Goal: Task Accomplishment & Management: Manage account settings

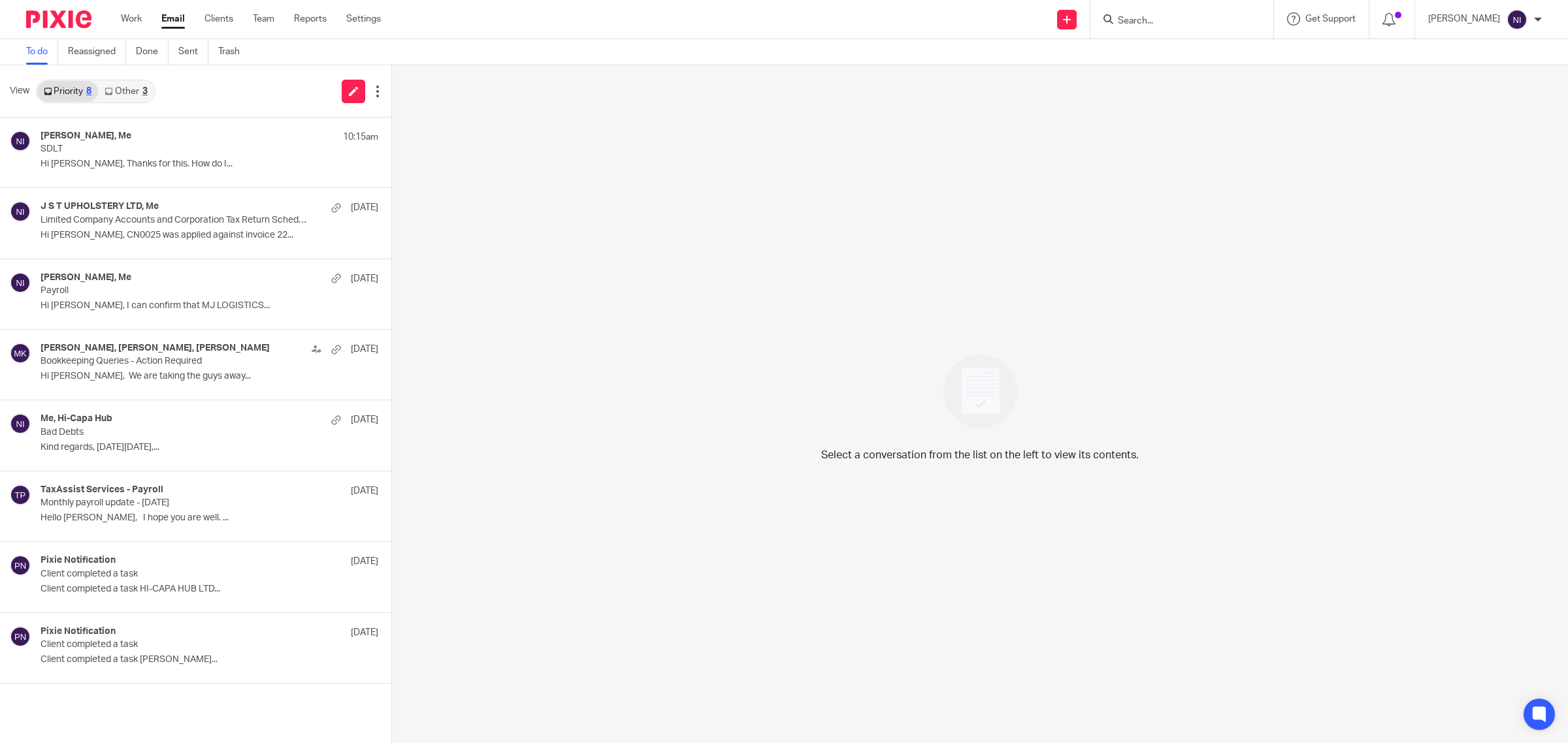
click at [1142, 24] on input "Search" at bounding box center [1174, 21] width 118 height 12
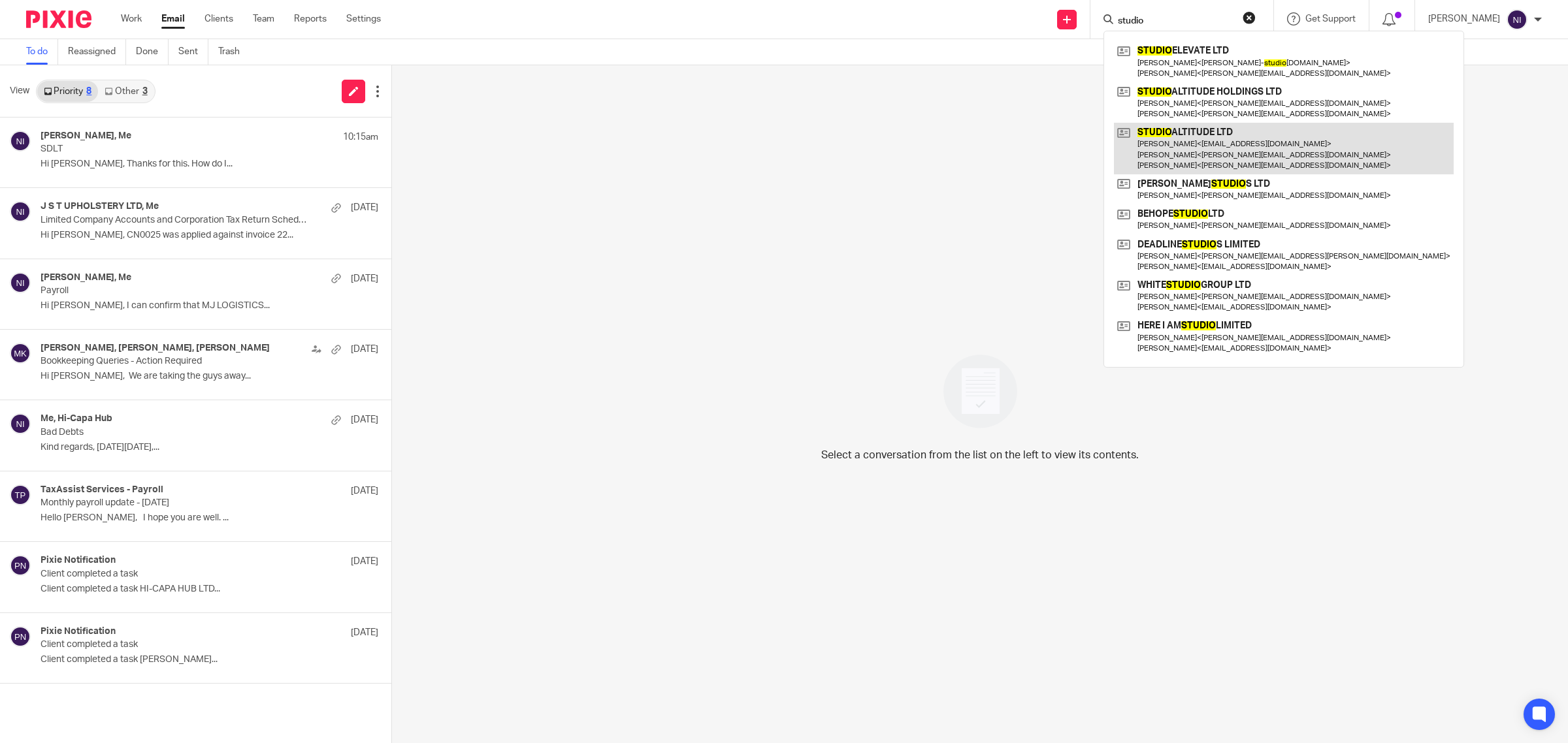
type input "studio"
click at [1207, 148] on link at bounding box center [1284, 148] width 340 height 52
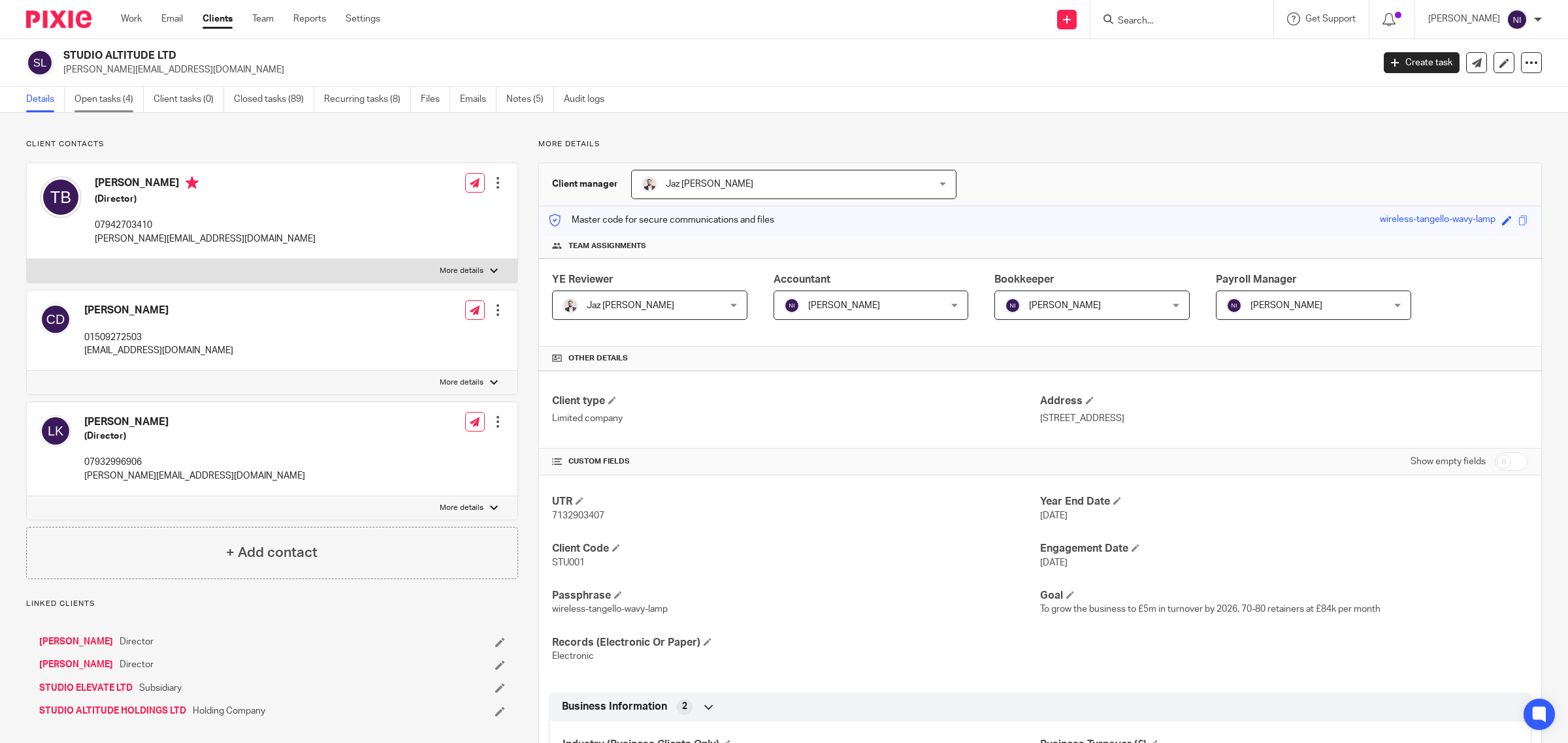
click at [125, 97] on link "Open tasks (4)" at bounding box center [110, 99] width 69 height 26
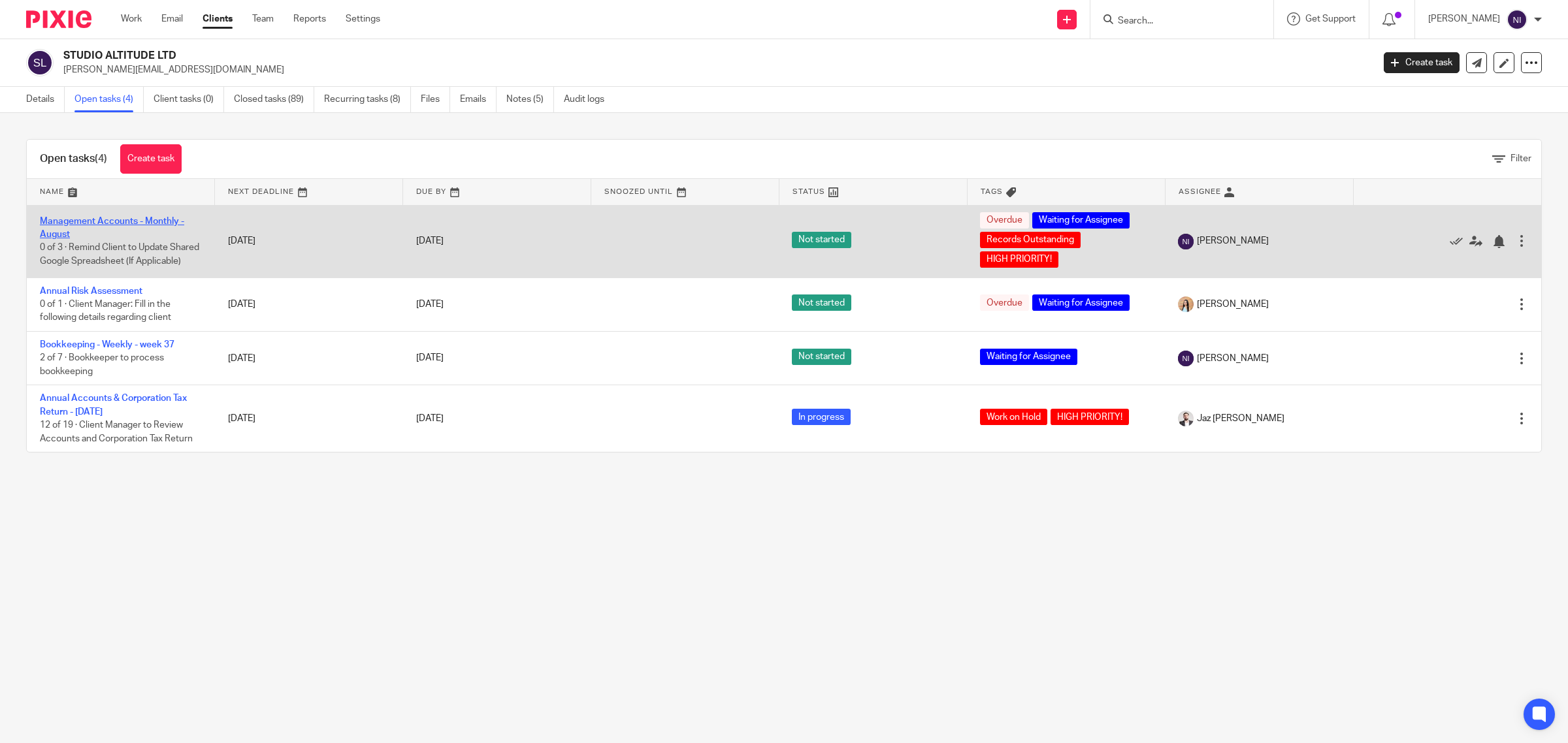
click at [86, 219] on link "Management Accounts - Monthly - August" at bounding box center [112, 227] width 144 height 22
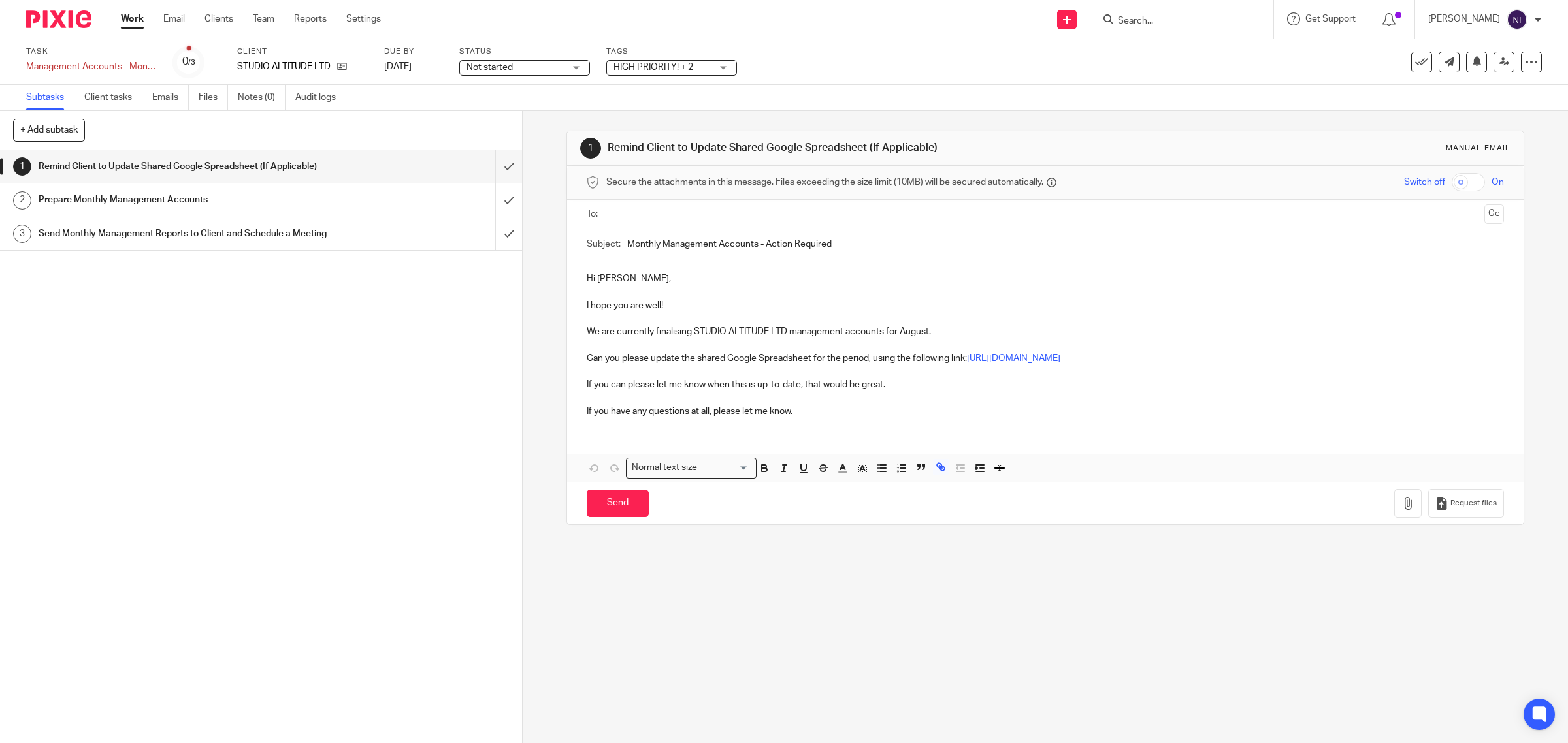
click at [1060, 360] on link "https://docs.google.com/spreadsheets/d/175RSZ9M4MTv_CmLqleX6JHj8crV4SFI-7ZyOTlG…" at bounding box center [1014, 359] width 93 height 9
click at [689, 400] on link "https://docs.google.com/spreadsheets/d/175RSZ9M4MTv_CmLqleX6JHj8crV4SFI-7ZyOTlG…" at bounding box center [695, 399] width 93 height 13
click at [491, 173] on input "submit" at bounding box center [261, 167] width 522 height 33
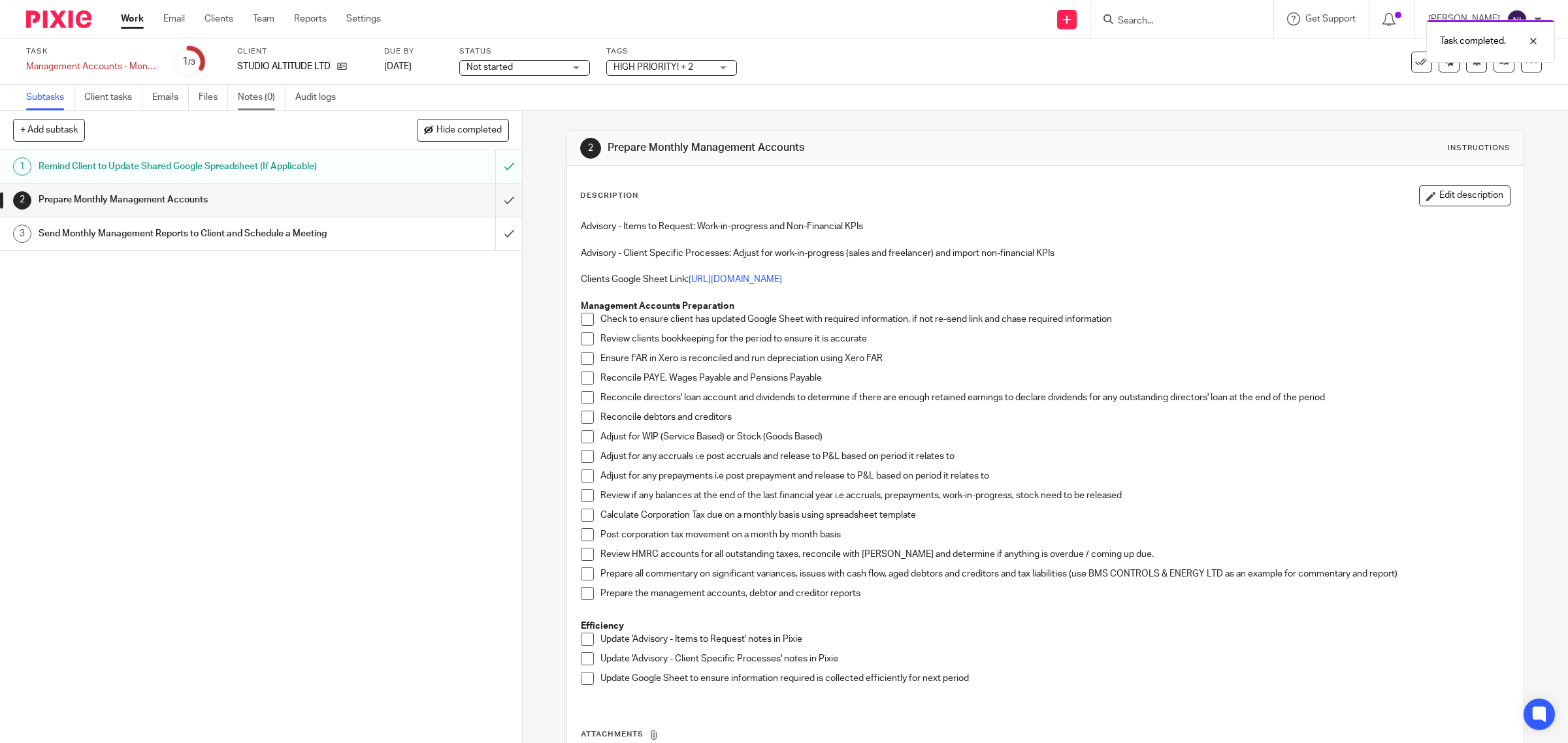
click at [242, 99] on link "Notes (0)" at bounding box center [261, 98] width 47 height 26
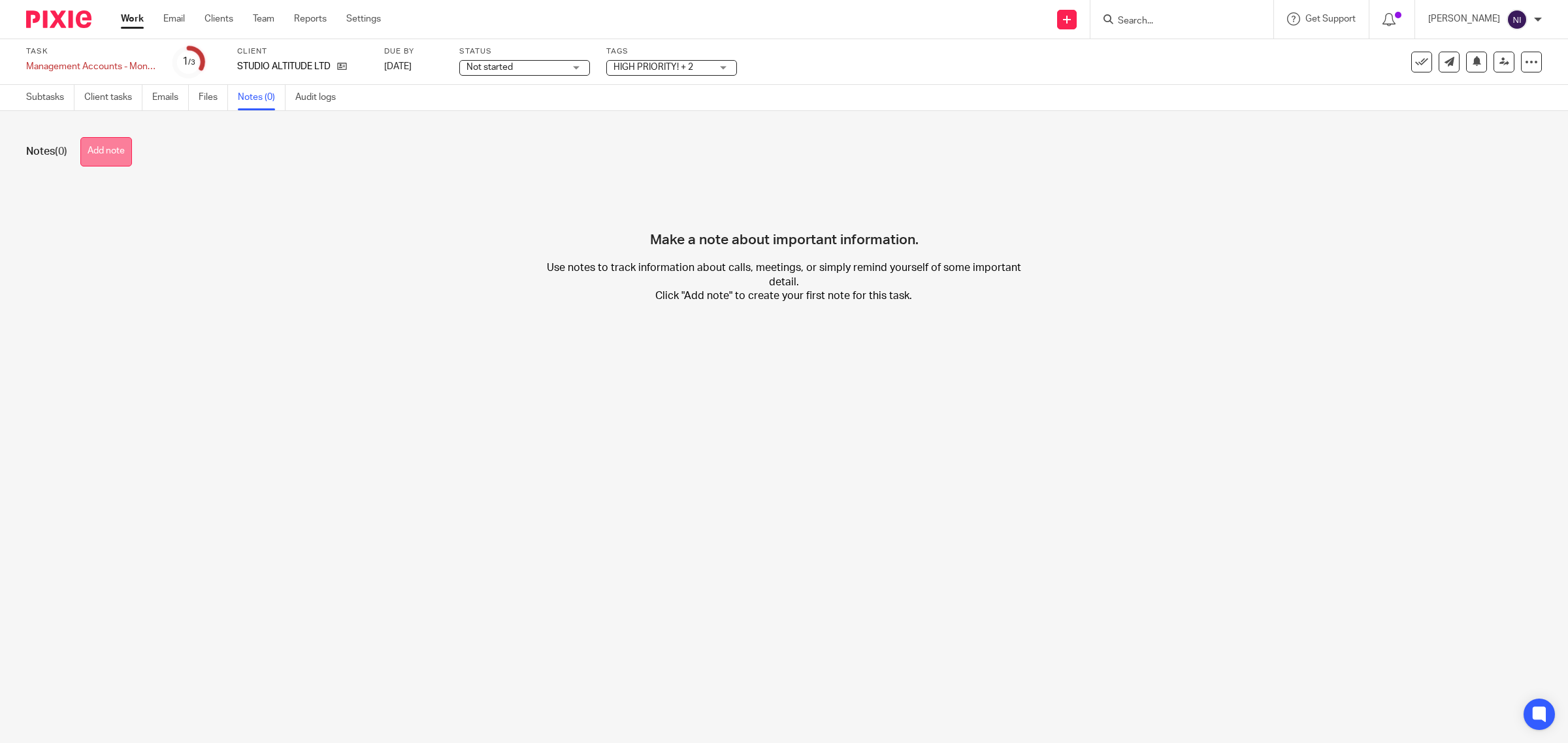
click at [115, 149] on button "Add note" at bounding box center [106, 152] width 52 height 29
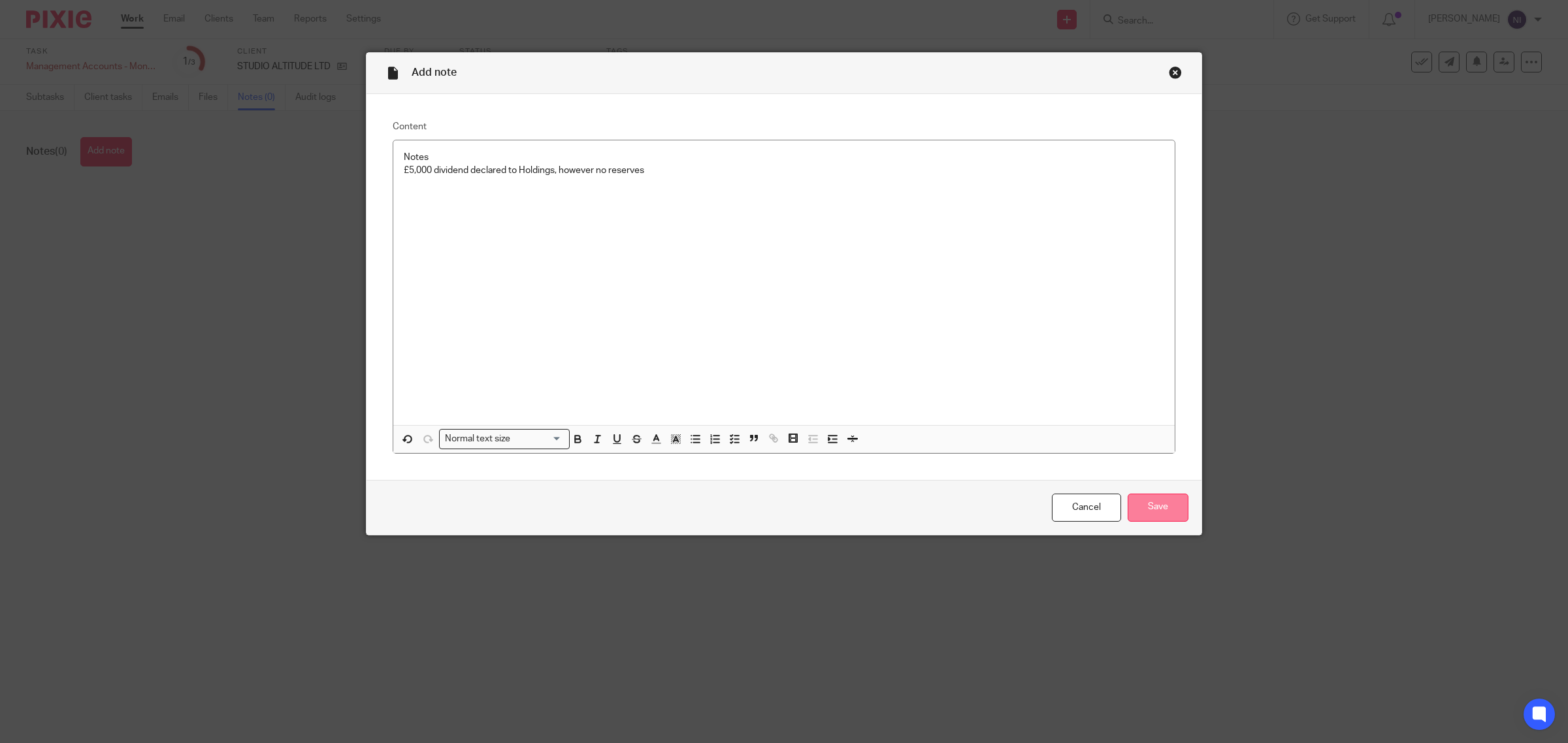
click at [1140, 508] on input "Save" at bounding box center [1158, 508] width 61 height 28
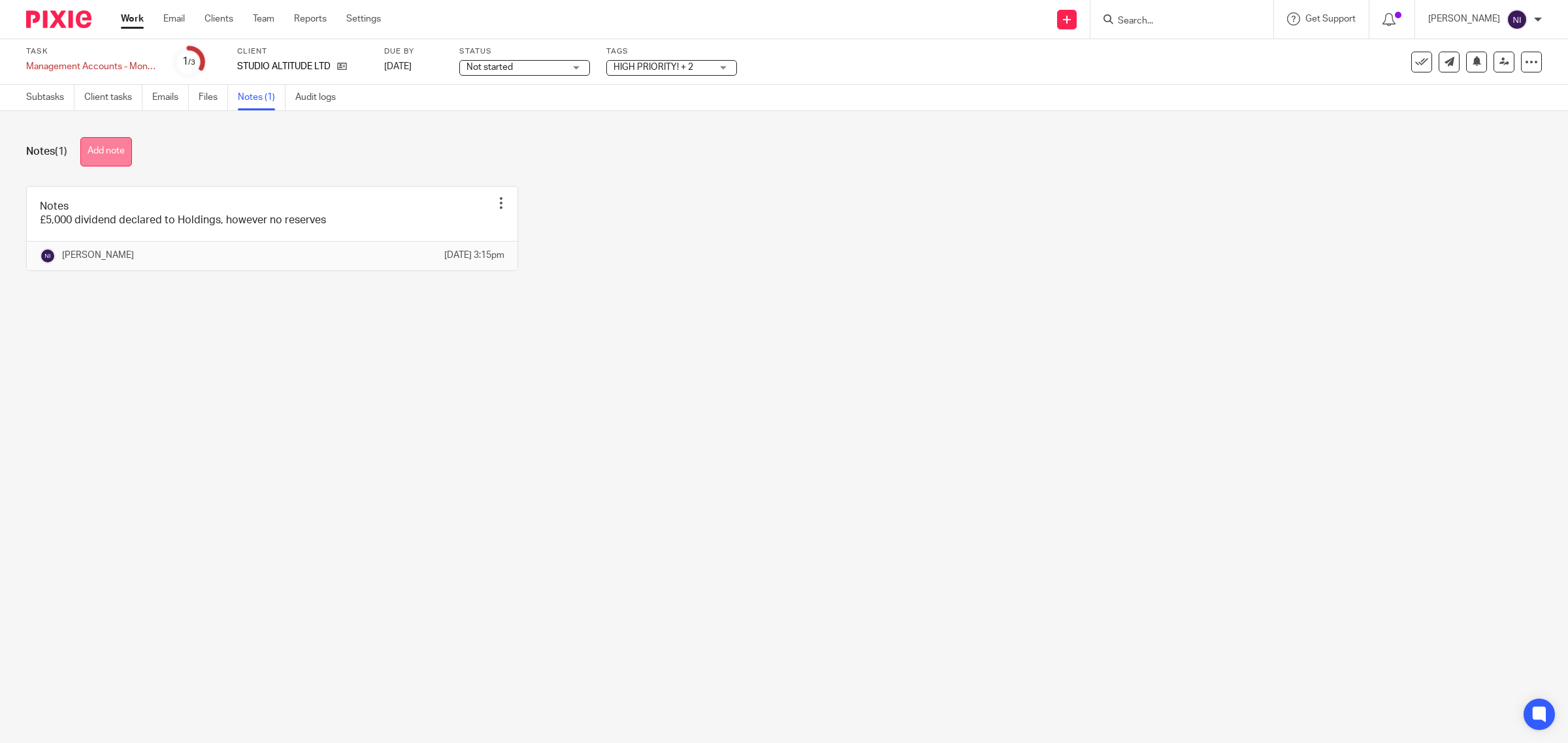
click at [121, 147] on button "Add note" at bounding box center [106, 152] width 52 height 29
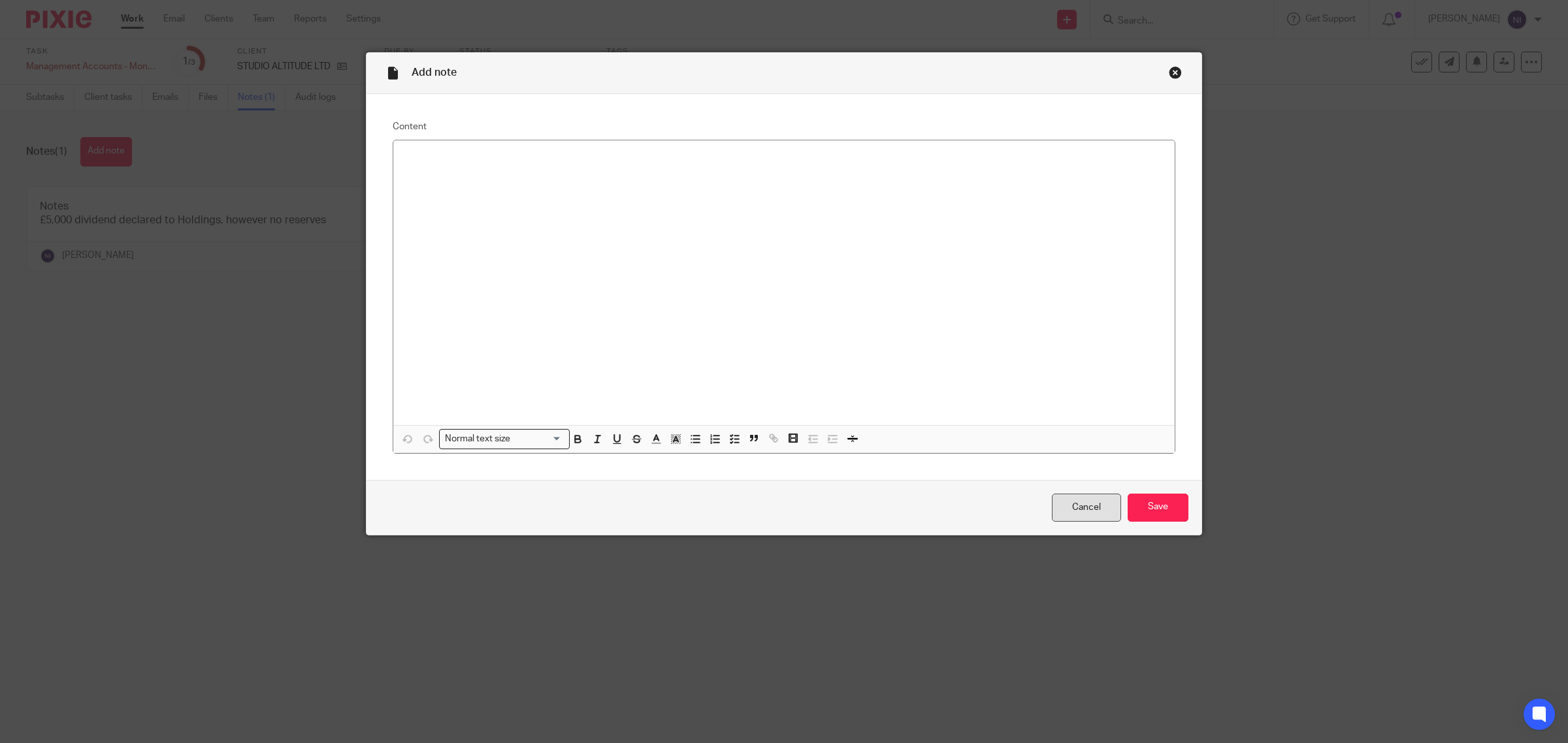
click at [1088, 507] on link "Cancel" at bounding box center [1087, 508] width 69 height 28
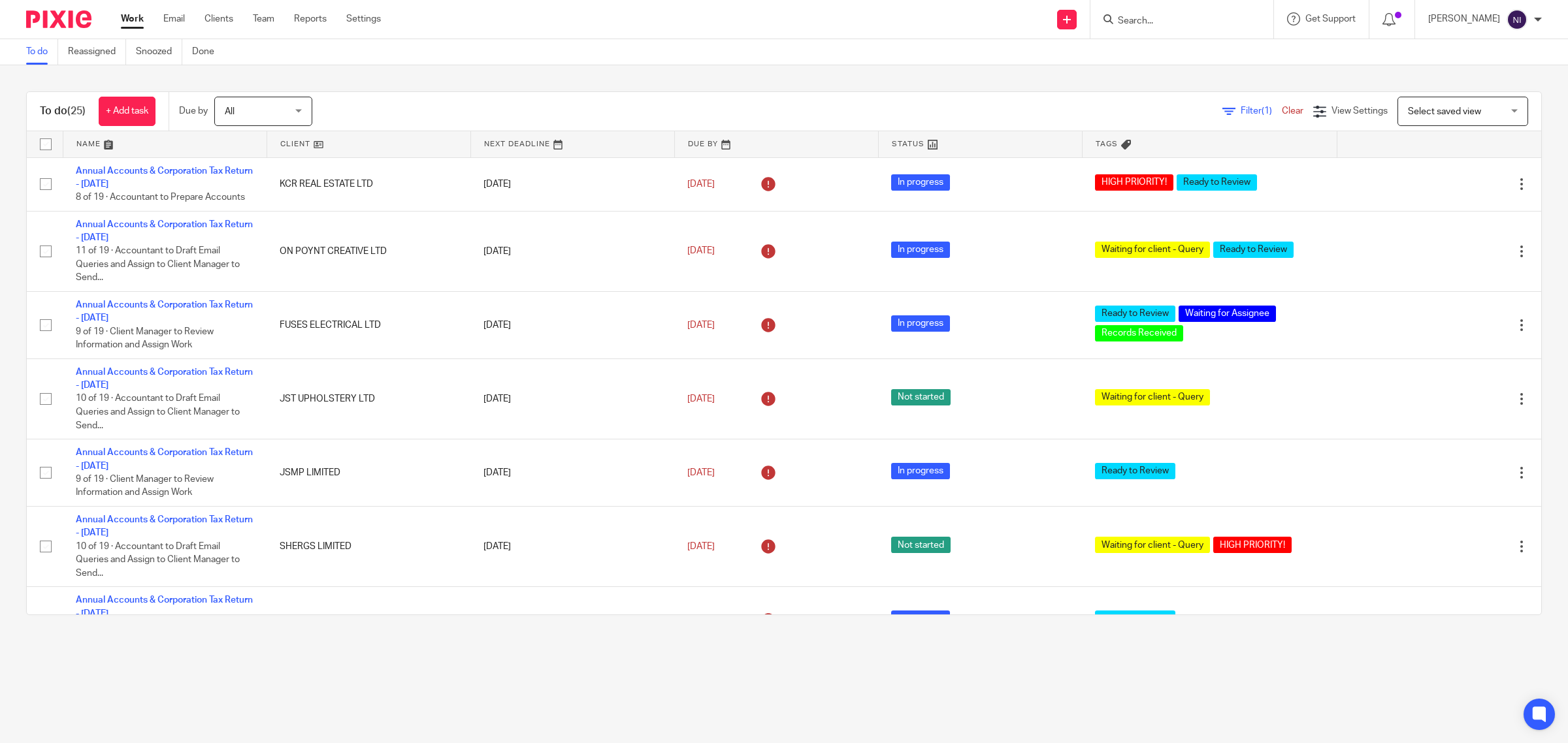
scroll to position [834, 0]
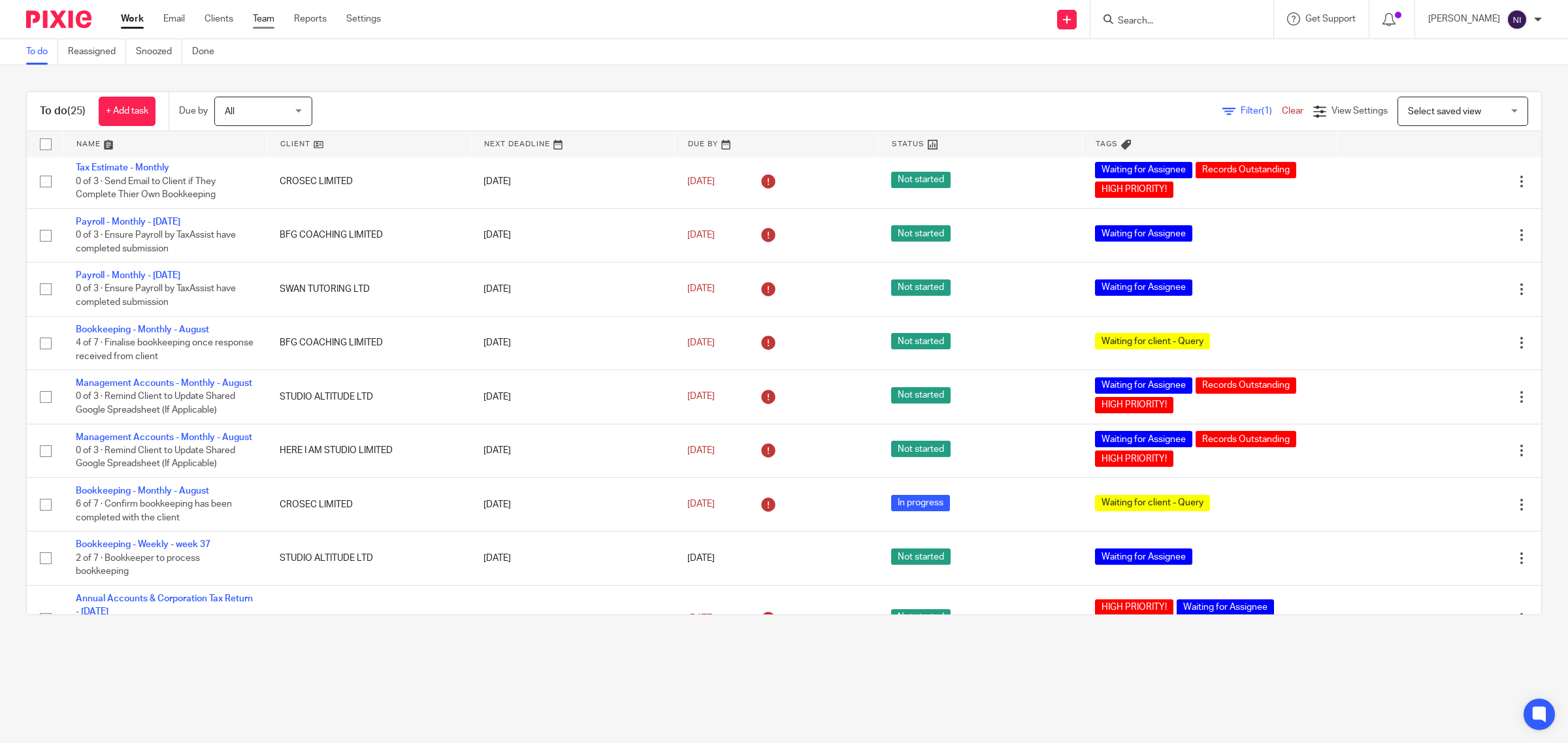
click at [266, 15] on link "Team" at bounding box center [264, 19] width 22 height 13
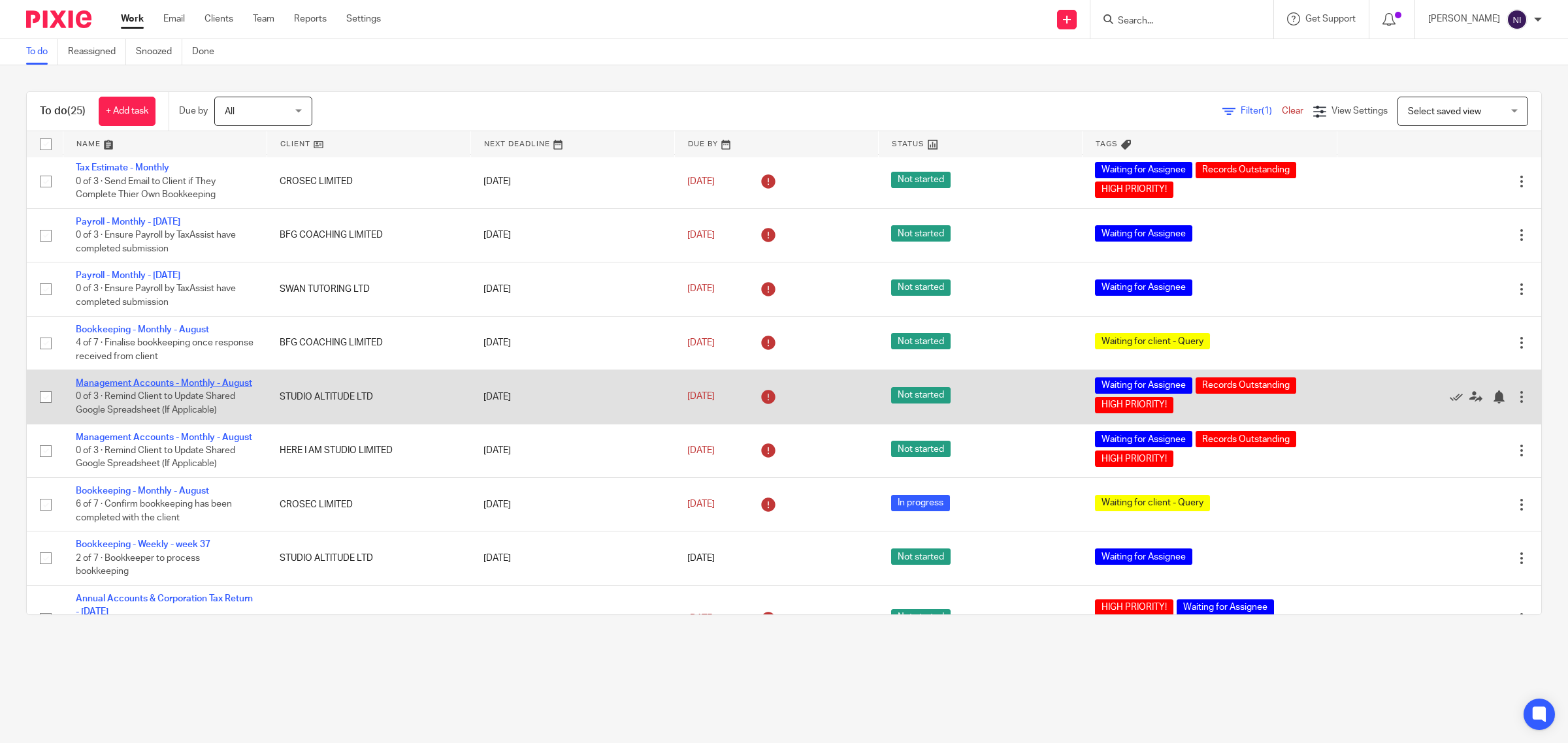
click at [157, 379] on link "Management Accounts - Monthly - August" at bounding box center [163, 383] width 176 height 9
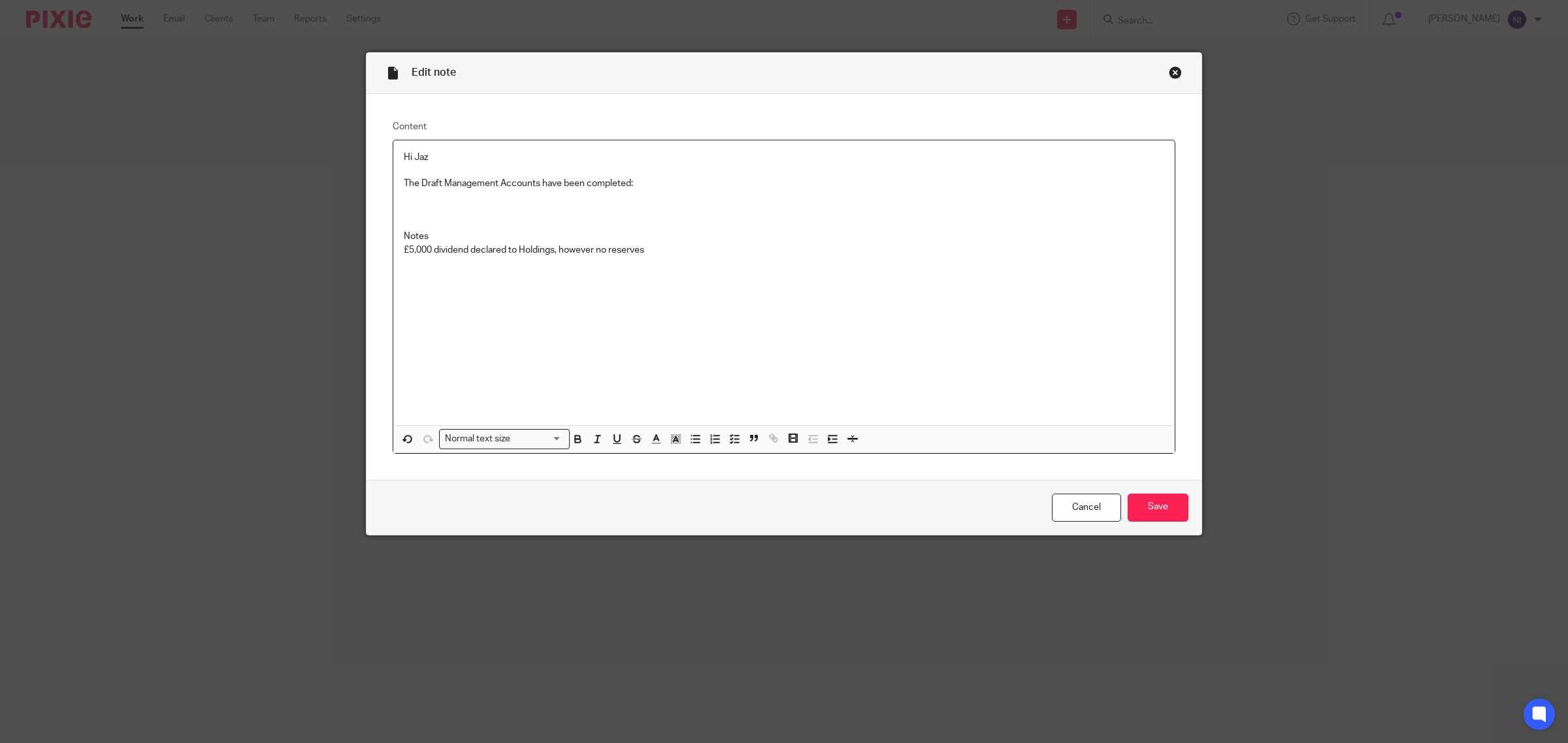
click at [726, 253] on p "£5,000 dividend declared to Holdings, however no reserves" at bounding box center [784, 250] width 761 height 13
click at [662, 249] on p "£5,000 dividend declared to Holdings, however no reserves" at bounding box center [784, 250] width 761 height 13
click at [648, 248] on p "£5,000 dividend declared to Holdings, however no reserves" at bounding box center [784, 250] width 761 height 13
click at [731, 263] on p "3 months running - Company have made net losses." at bounding box center [784, 263] width 761 height 13
click at [1153, 518] on input "Save" at bounding box center [1158, 508] width 61 height 28
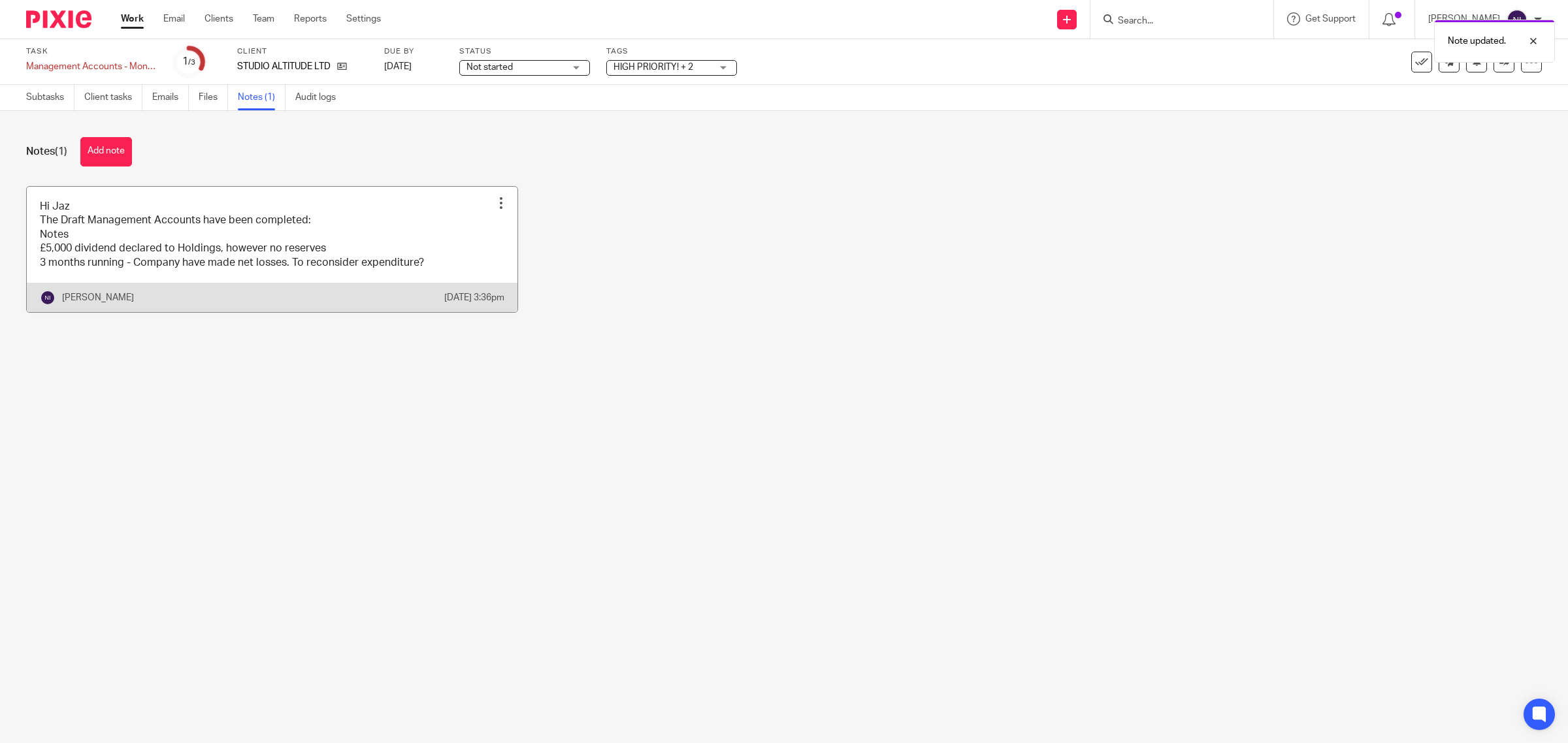
click at [325, 227] on link at bounding box center [271, 249] width 490 height 125
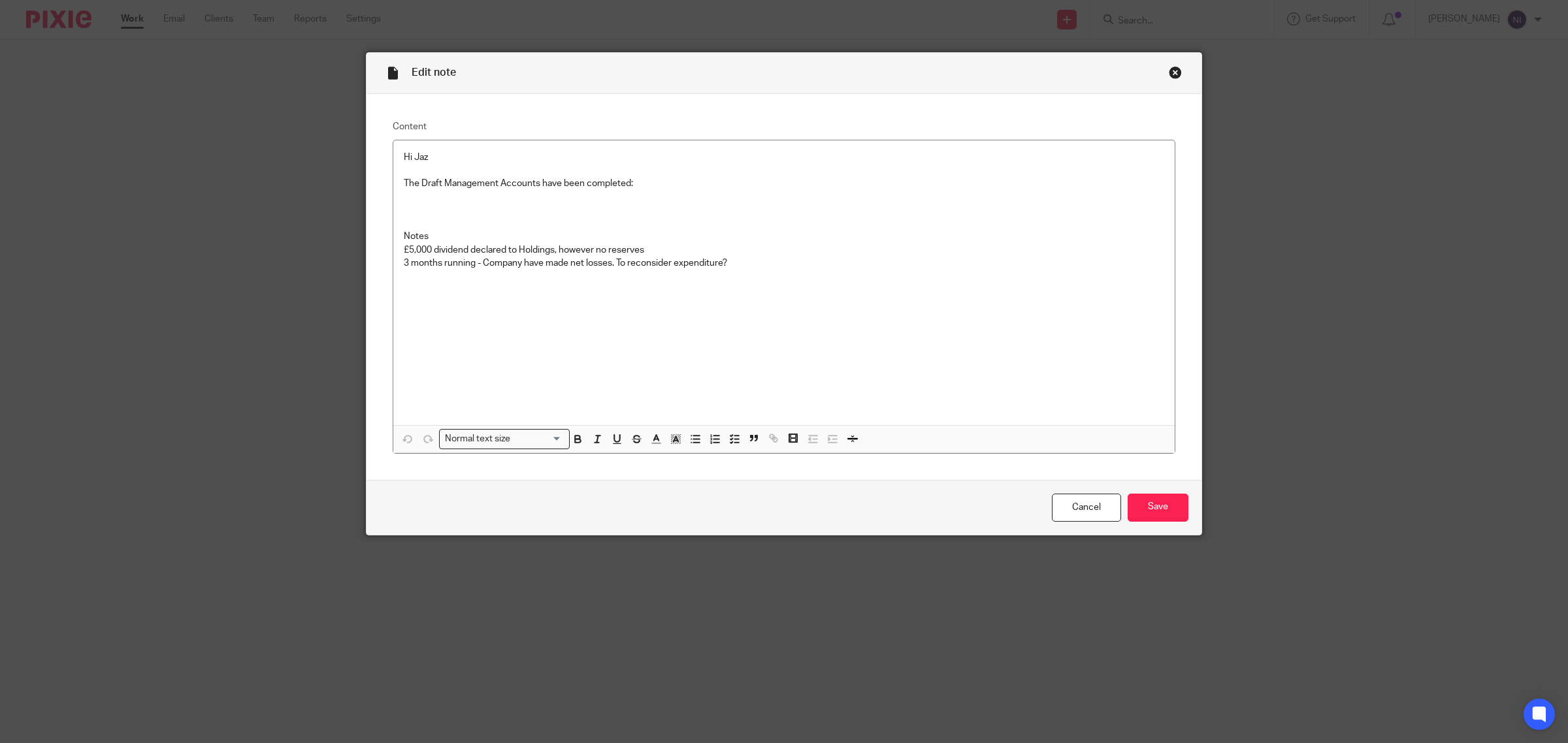
click at [768, 180] on p "The Draft Management Accounts have been completed:" at bounding box center [784, 183] width 761 height 13
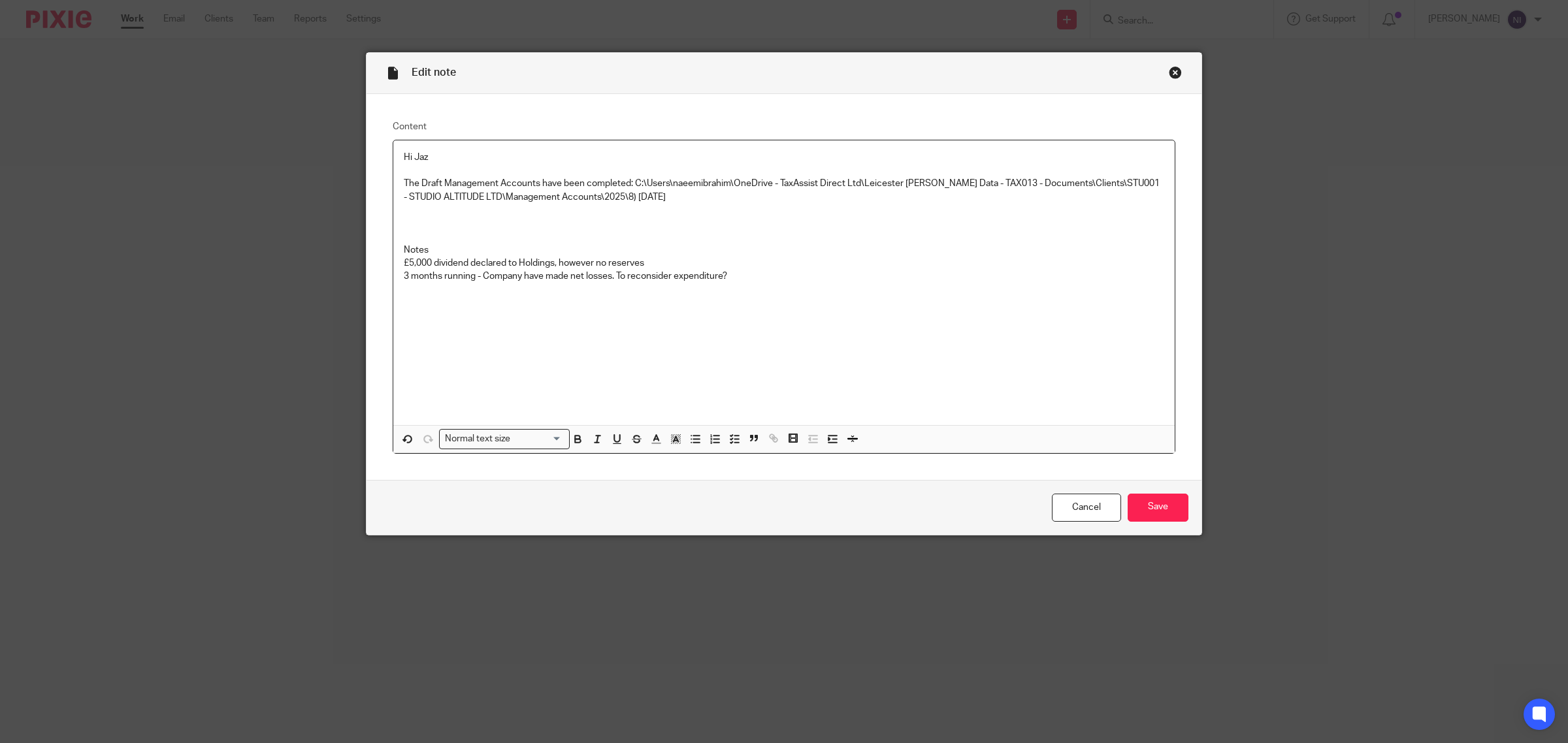
click at [534, 225] on p at bounding box center [784, 224] width 761 height 40
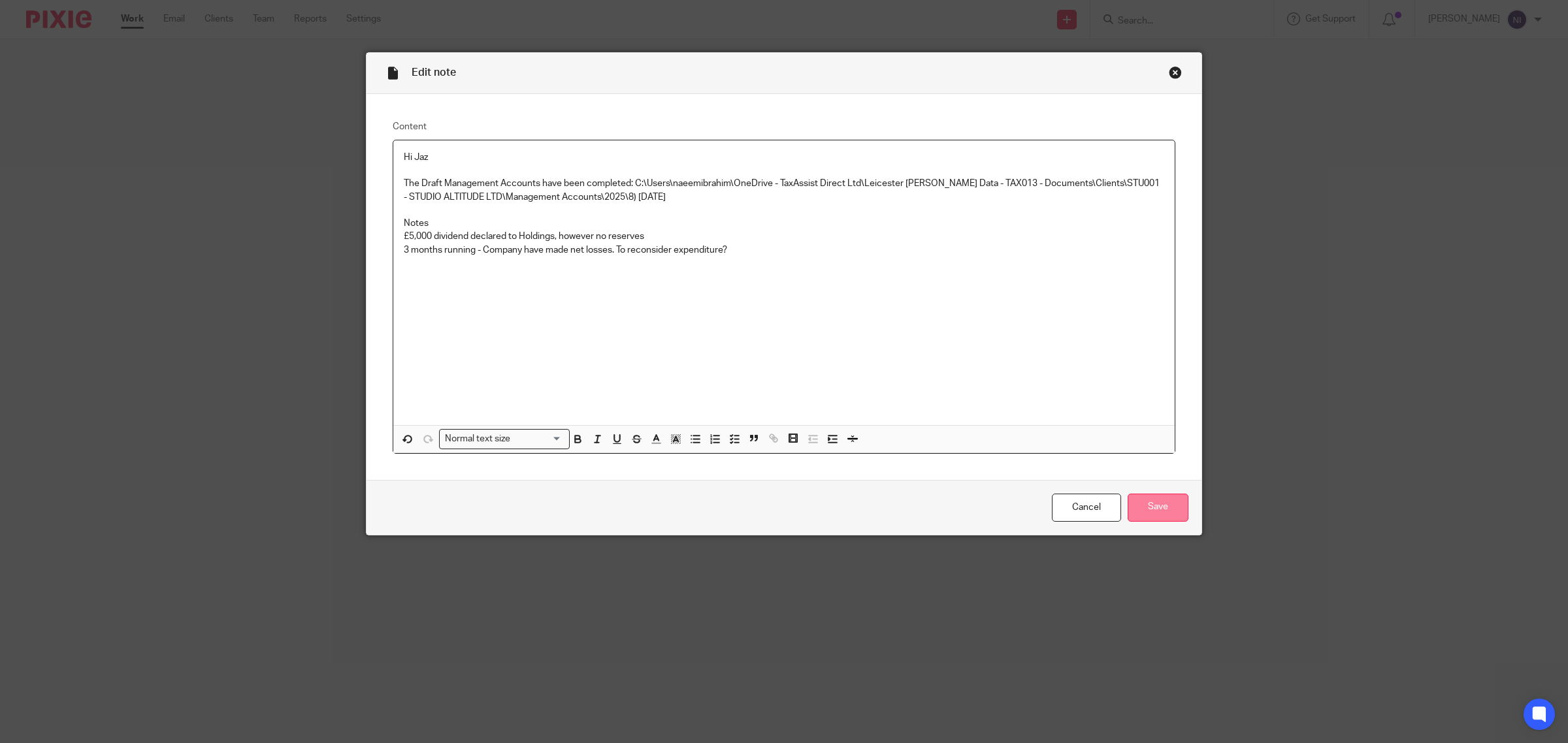
click at [1148, 504] on input "Save" at bounding box center [1158, 508] width 61 height 28
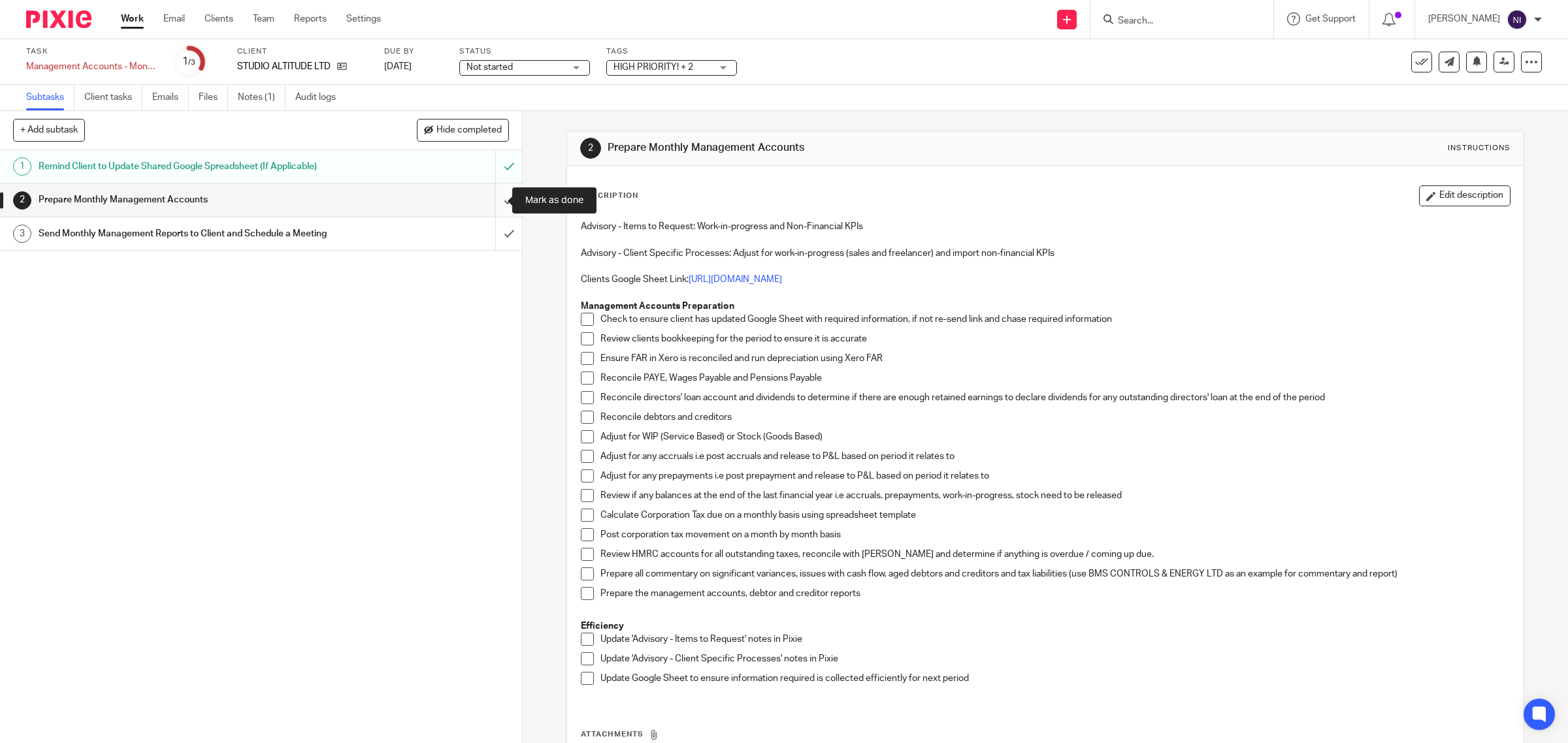
click at [500, 207] on input "submit" at bounding box center [261, 200] width 522 height 33
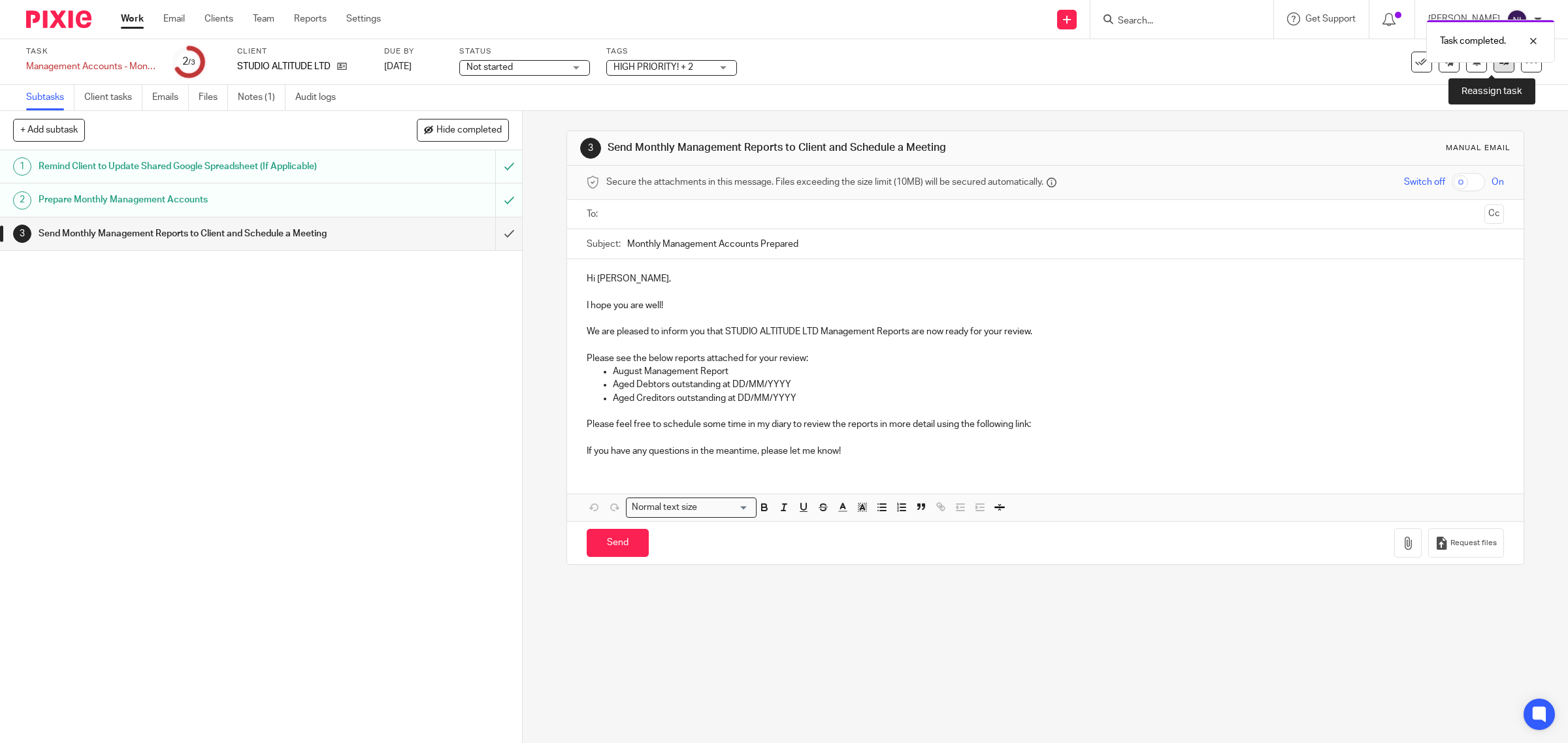
click at [1500, 64] on icon at bounding box center [1504, 61] width 10 height 10
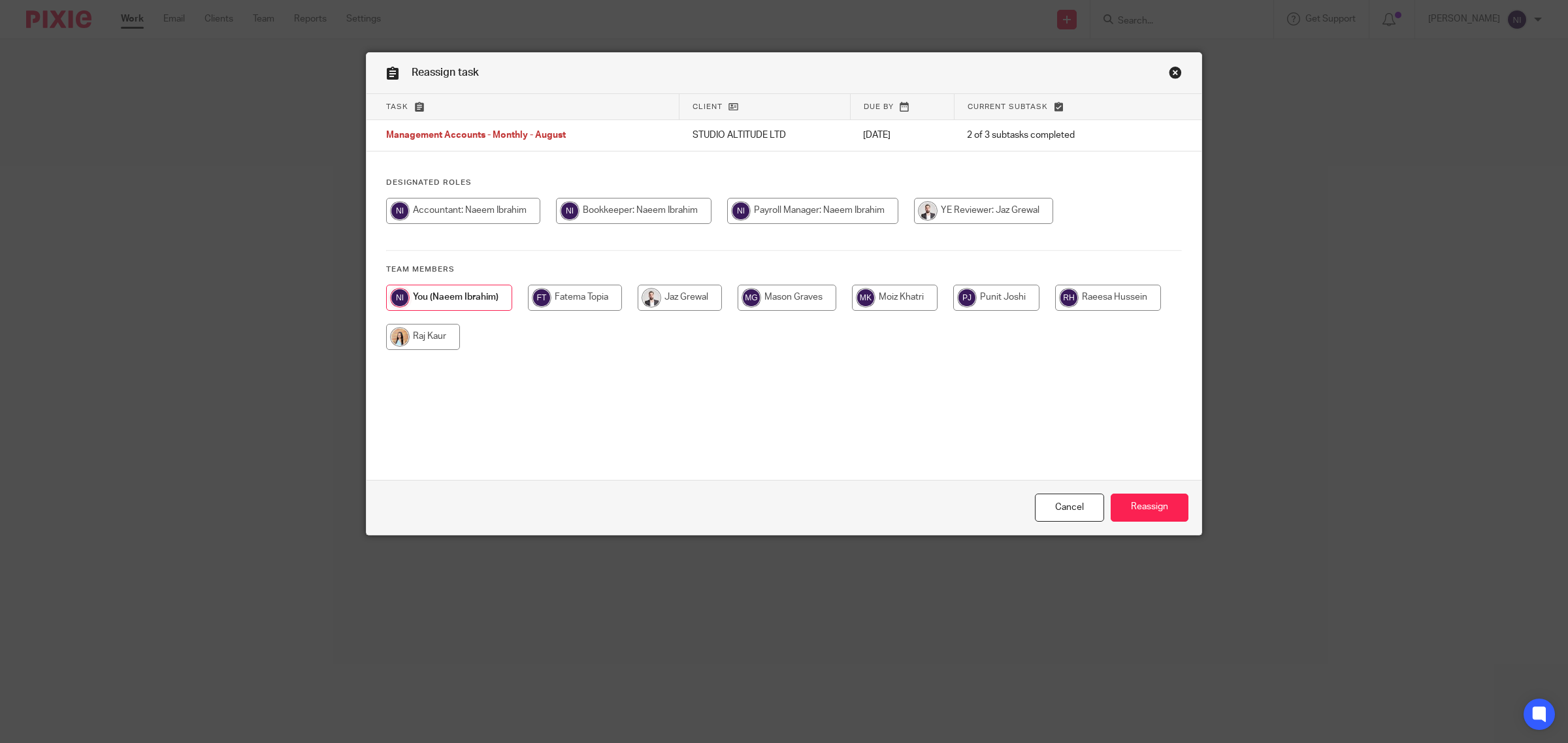
click at [689, 295] on input "radio" at bounding box center [679, 298] width 84 height 26
radio input "true"
click at [1115, 490] on div "Cancel Reassign" at bounding box center [784, 508] width 835 height 55
click at [1121, 504] on input "Reassign" at bounding box center [1149, 508] width 78 height 28
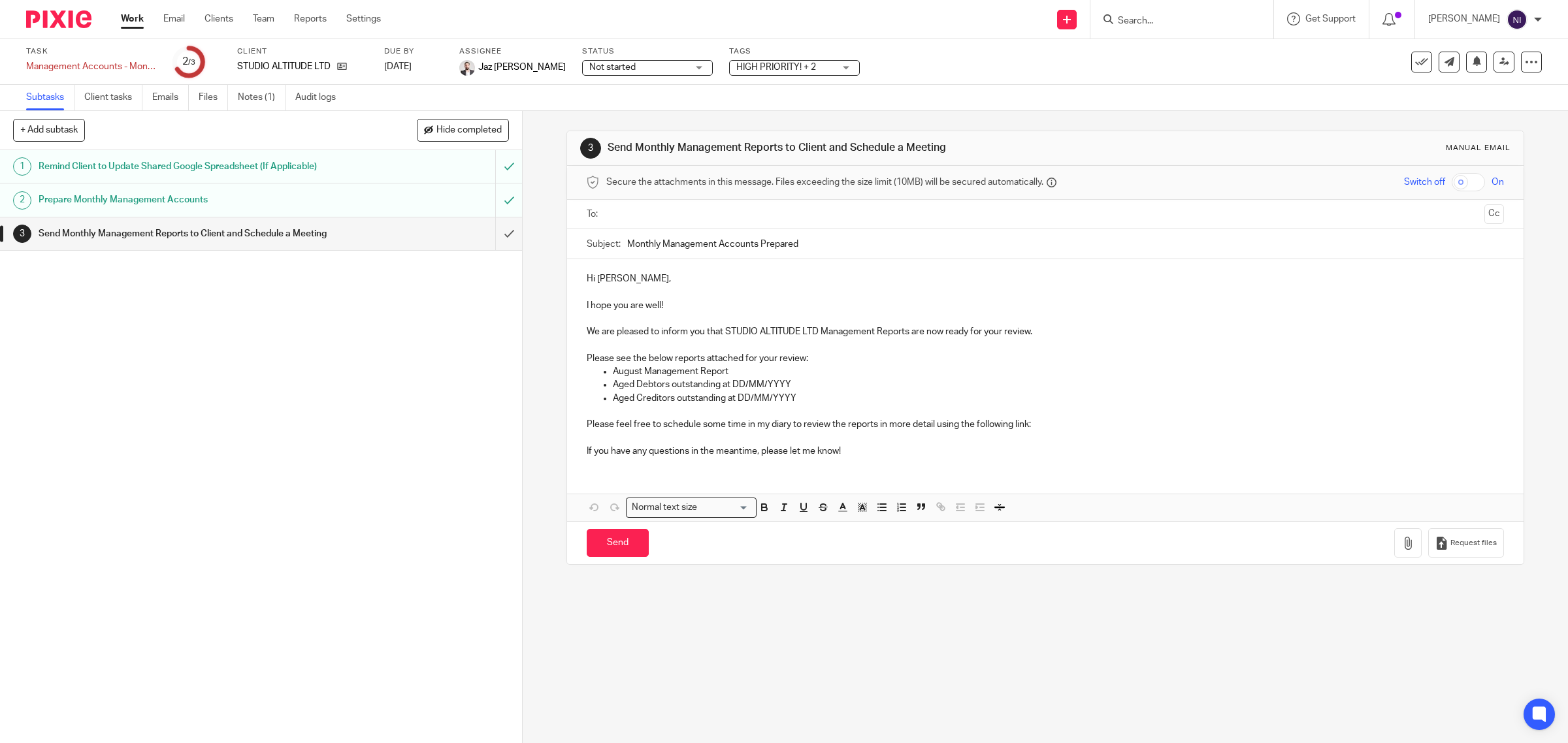
click at [783, 67] on span "HIGH PRIORITY! + 2" at bounding box center [784, 68] width 98 height 14
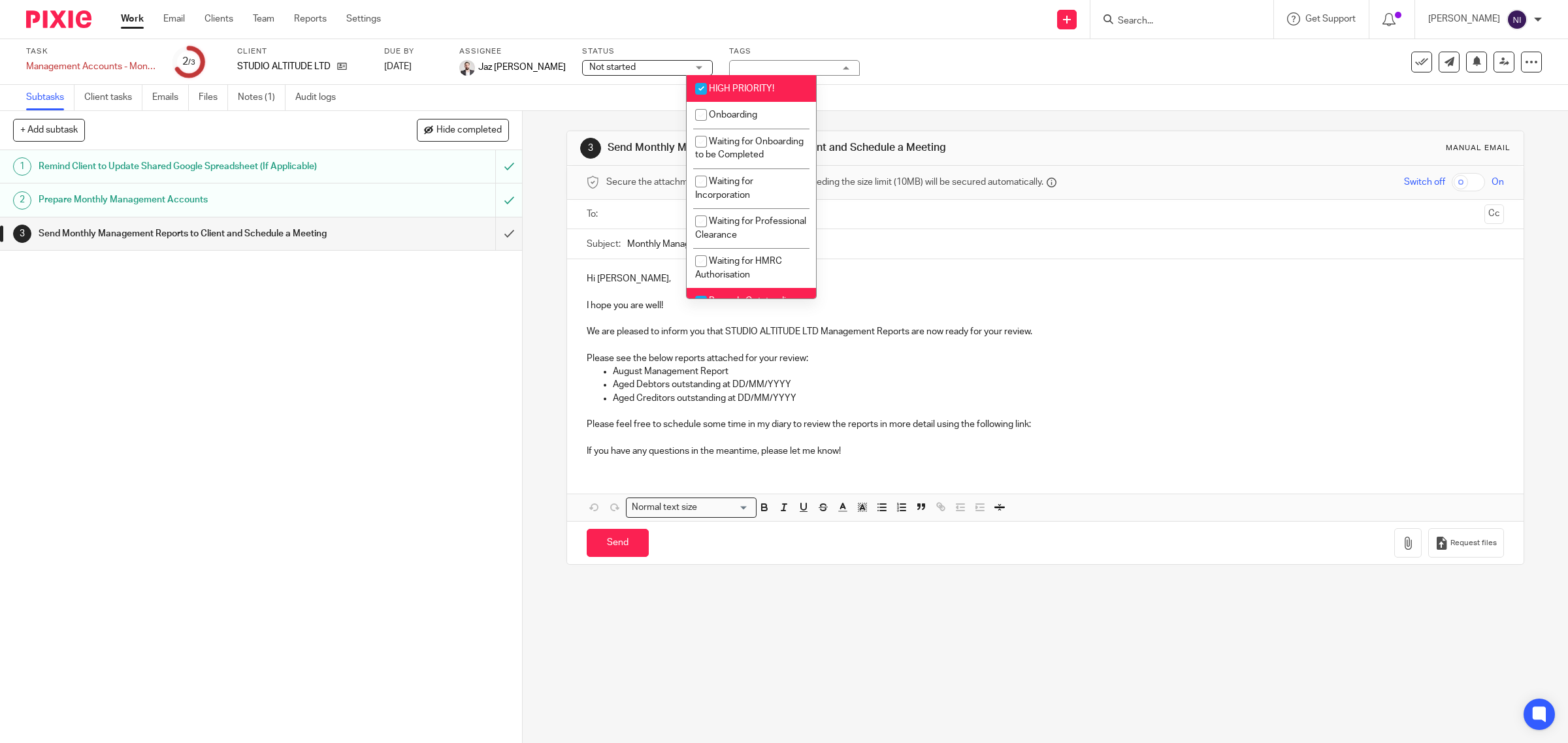
scroll to position [243, 0]
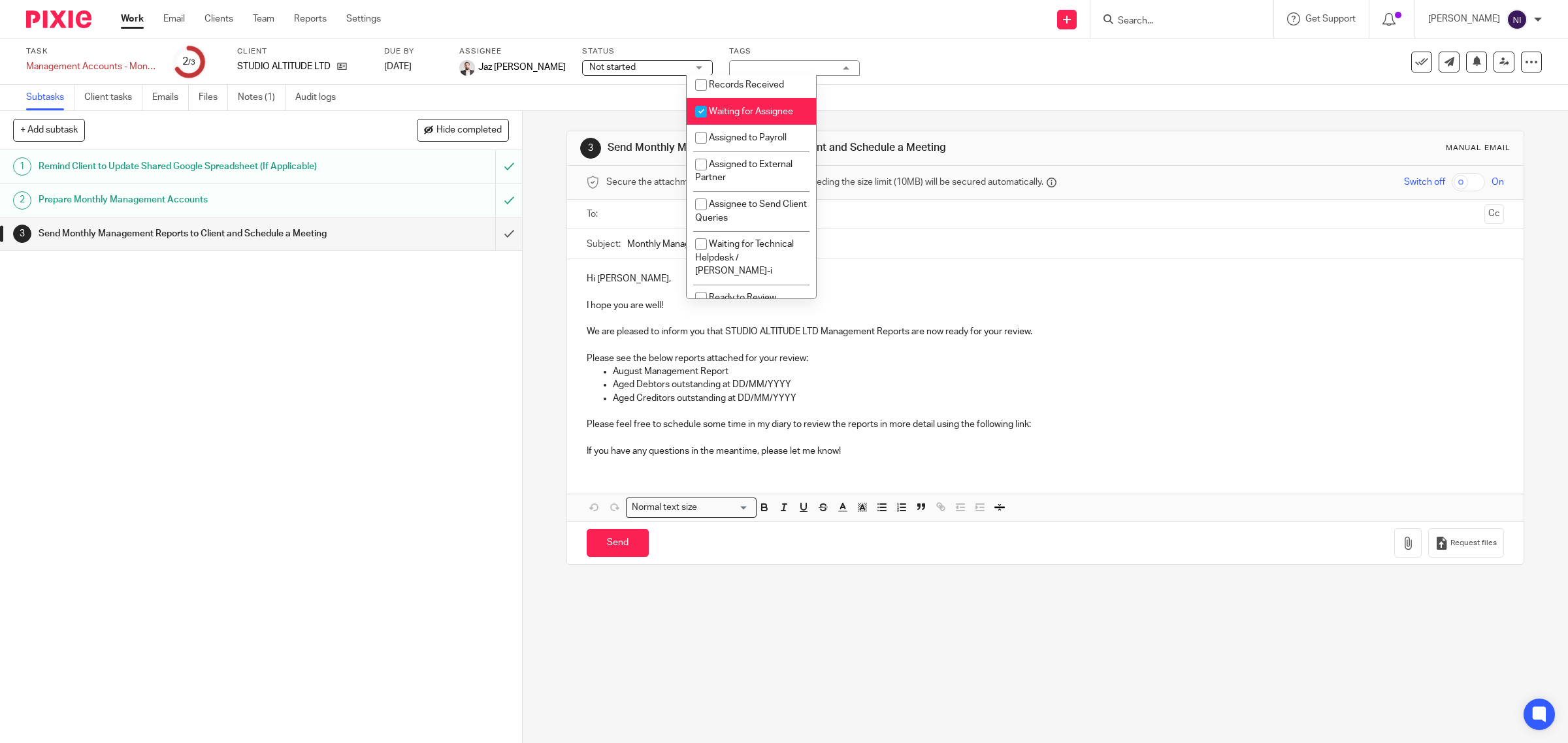
click at [773, 125] on li "Waiting for Assignee" at bounding box center [752, 110] width 130 height 26
checkbox input "false"
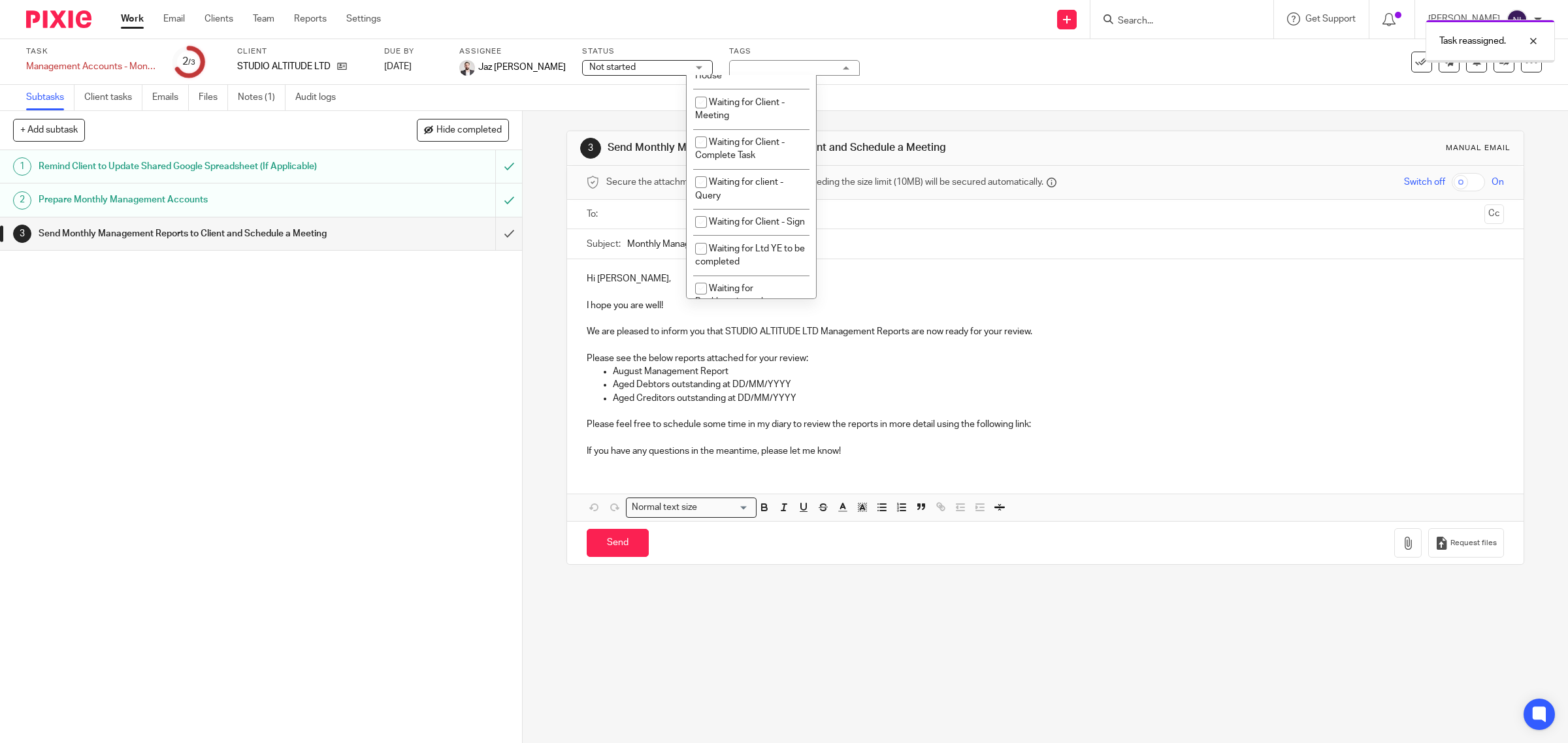
scroll to position [393, 0]
click at [766, 152] on span "Ready to Review" at bounding box center [742, 147] width 68 height 9
checkbox input "true"
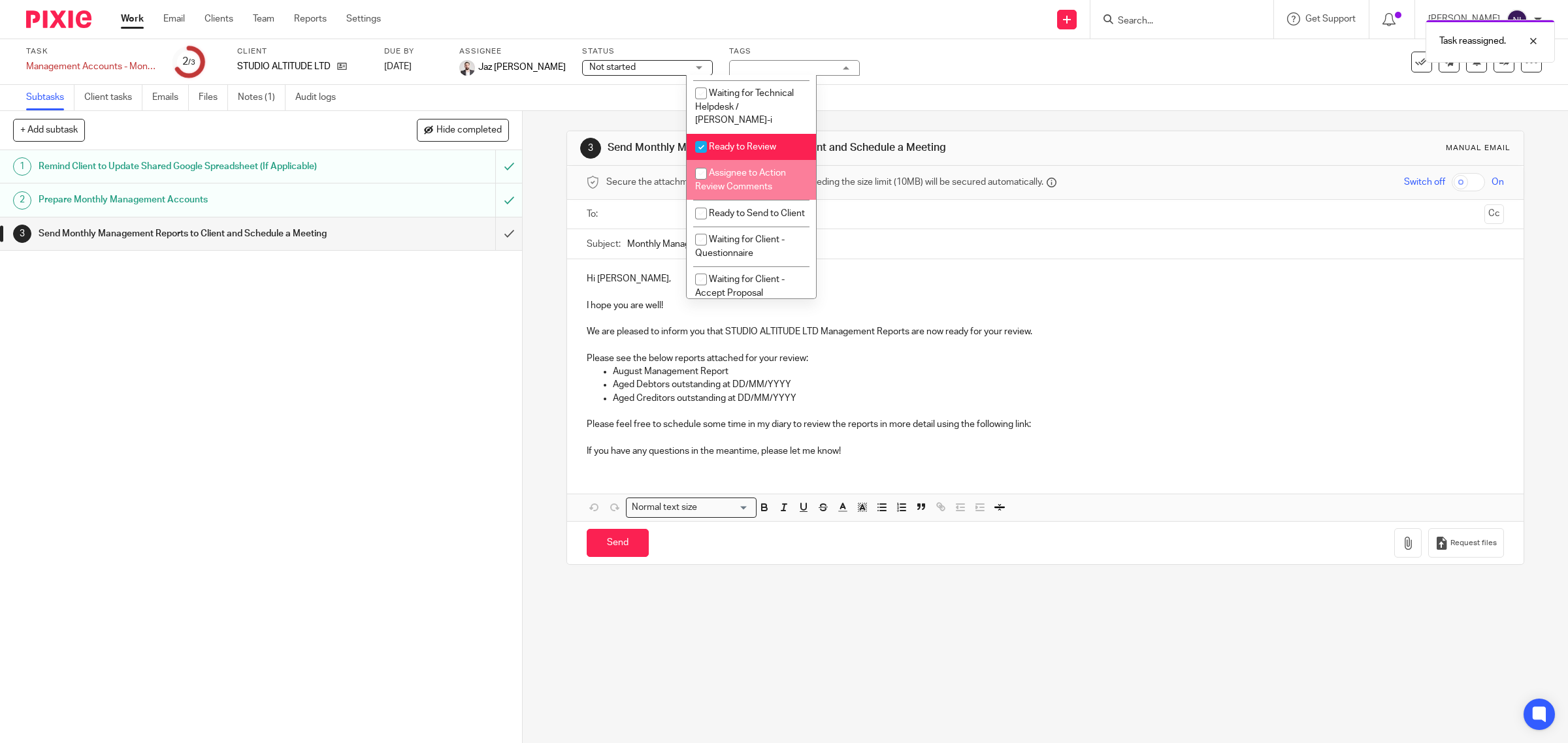
click at [354, 350] on div "1 Remind Client to Update Shared Google Spreadsheet (If Applicable) 2 Prepare M…" at bounding box center [261, 447] width 522 height 593
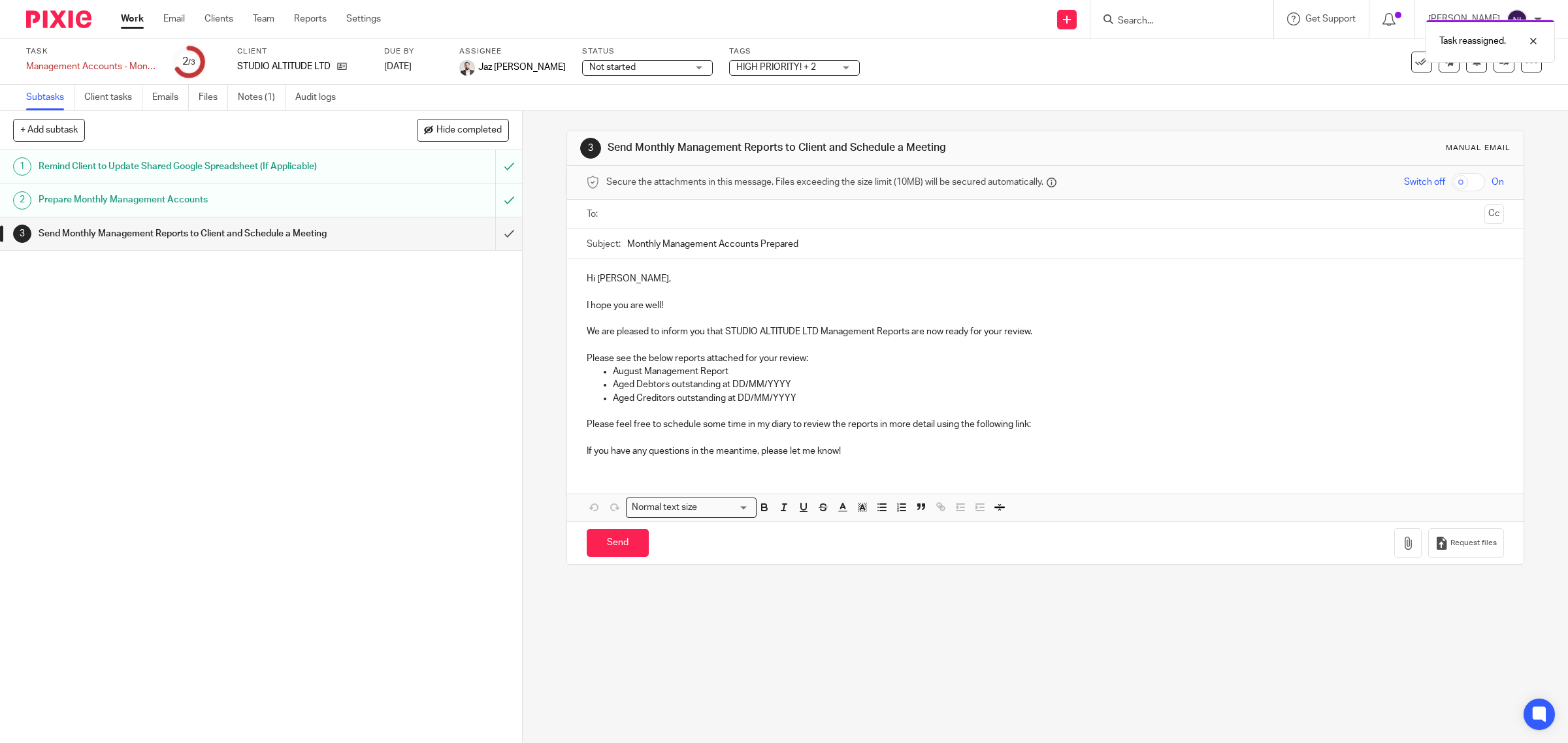
click at [135, 18] on link "Work" at bounding box center [132, 19] width 23 height 13
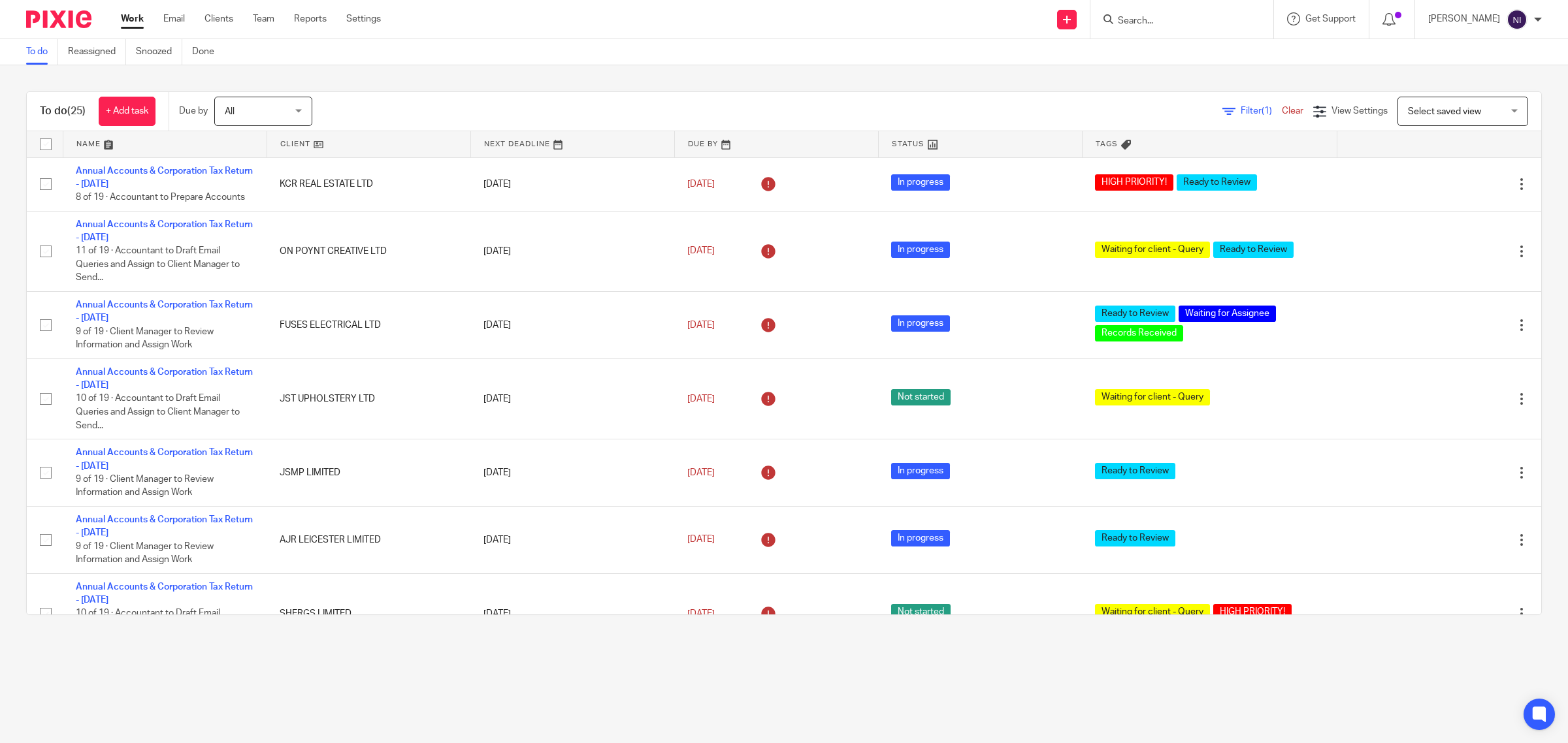
click at [106, 138] on link at bounding box center [164, 144] width 203 height 26
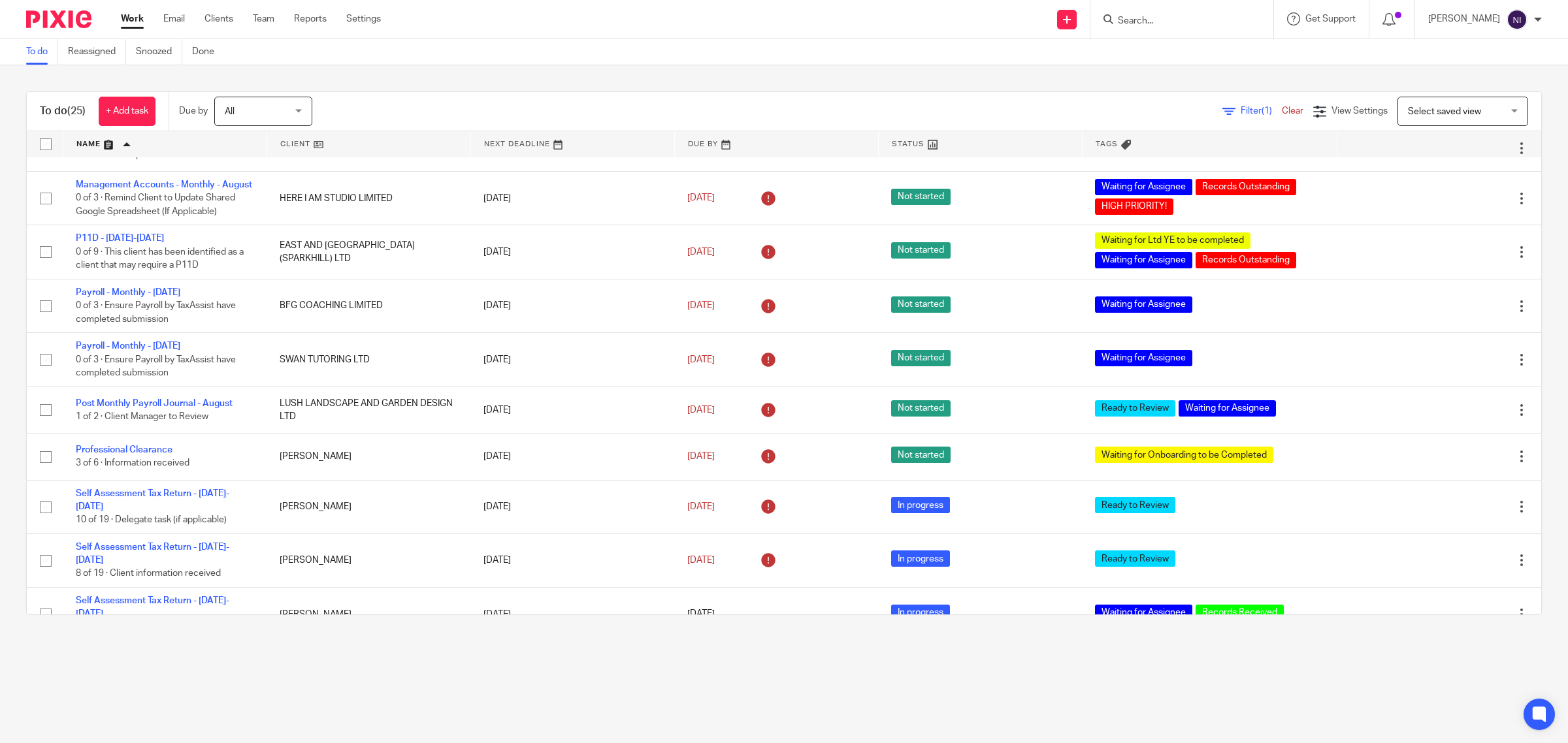
scroll to position [816, 0]
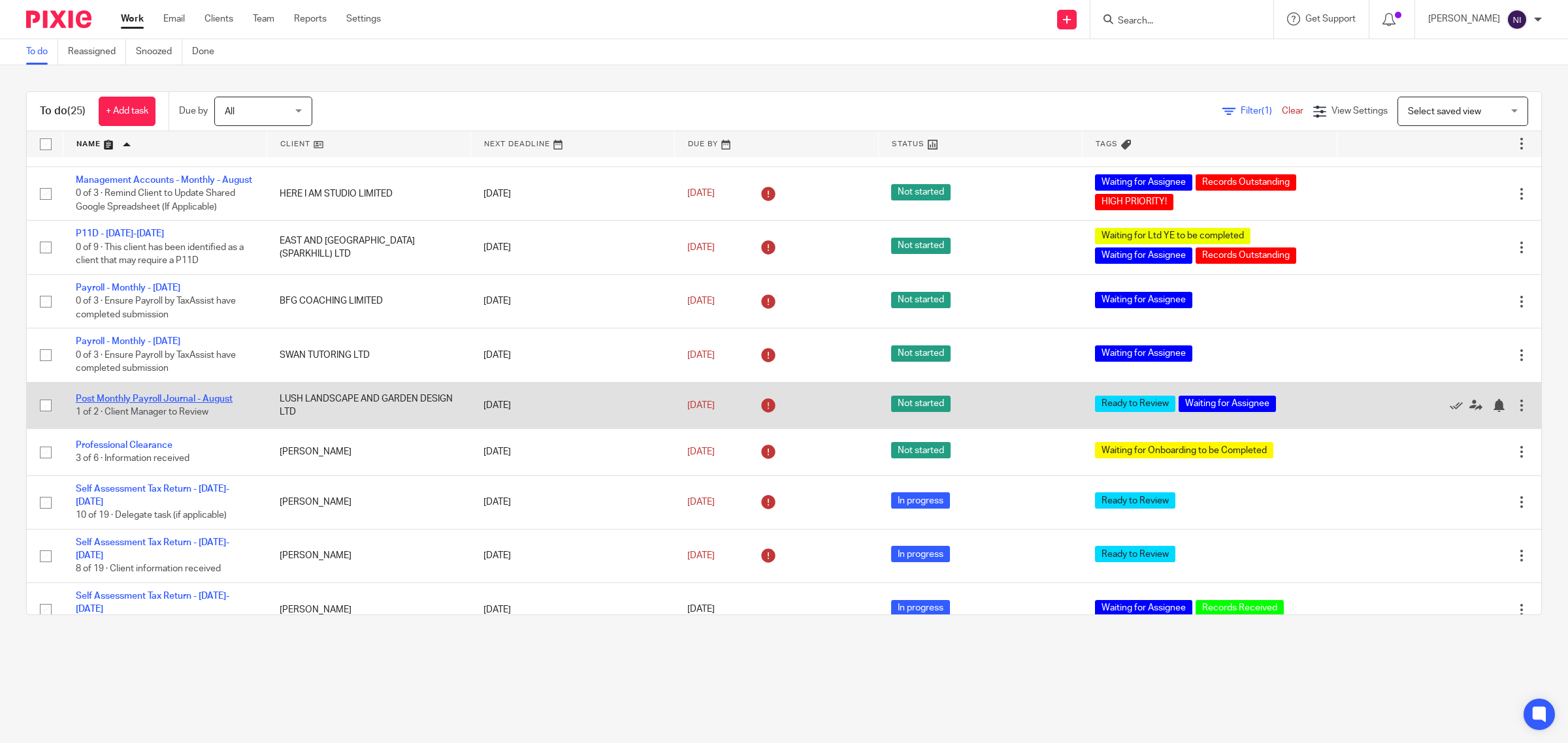
click at [174, 403] on link "Post Monthly Payroll Journal - August" at bounding box center [154, 399] width 157 height 9
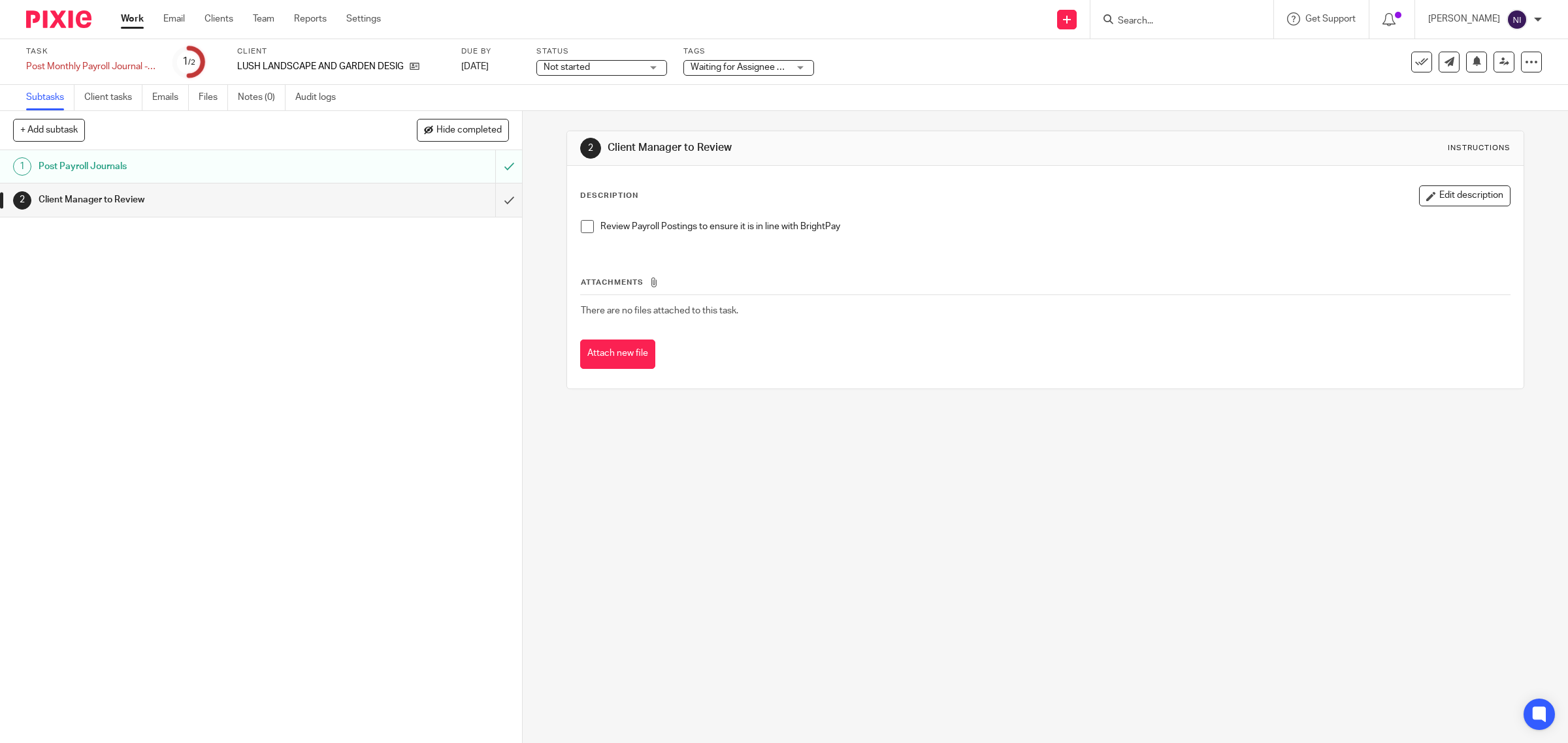
click at [859, 510] on div "2 Client Manager to Review Instructions Description Edit description Review Pay…" at bounding box center [1045, 427] width 1045 height 632
click at [835, 476] on div "2 Client Manager to Review Instructions Description Edit description Review Pay…" at bounding box center [1045, 427] width 1045 height 632
click at [854, 549] on div "2 Client Manager to Review Instructions Description Edit description Review Pay…" at bounding box center [1045, 427] width 1045 height 632
click at [689, 646] on div "2 Client Manager to Review Instructions Description Edit description Review Pay…" at bounding box center [1045, 427] width 1045 height 632
click at [483, 199] on input "submit" at bounding box center [261, 200] width 522 height 33
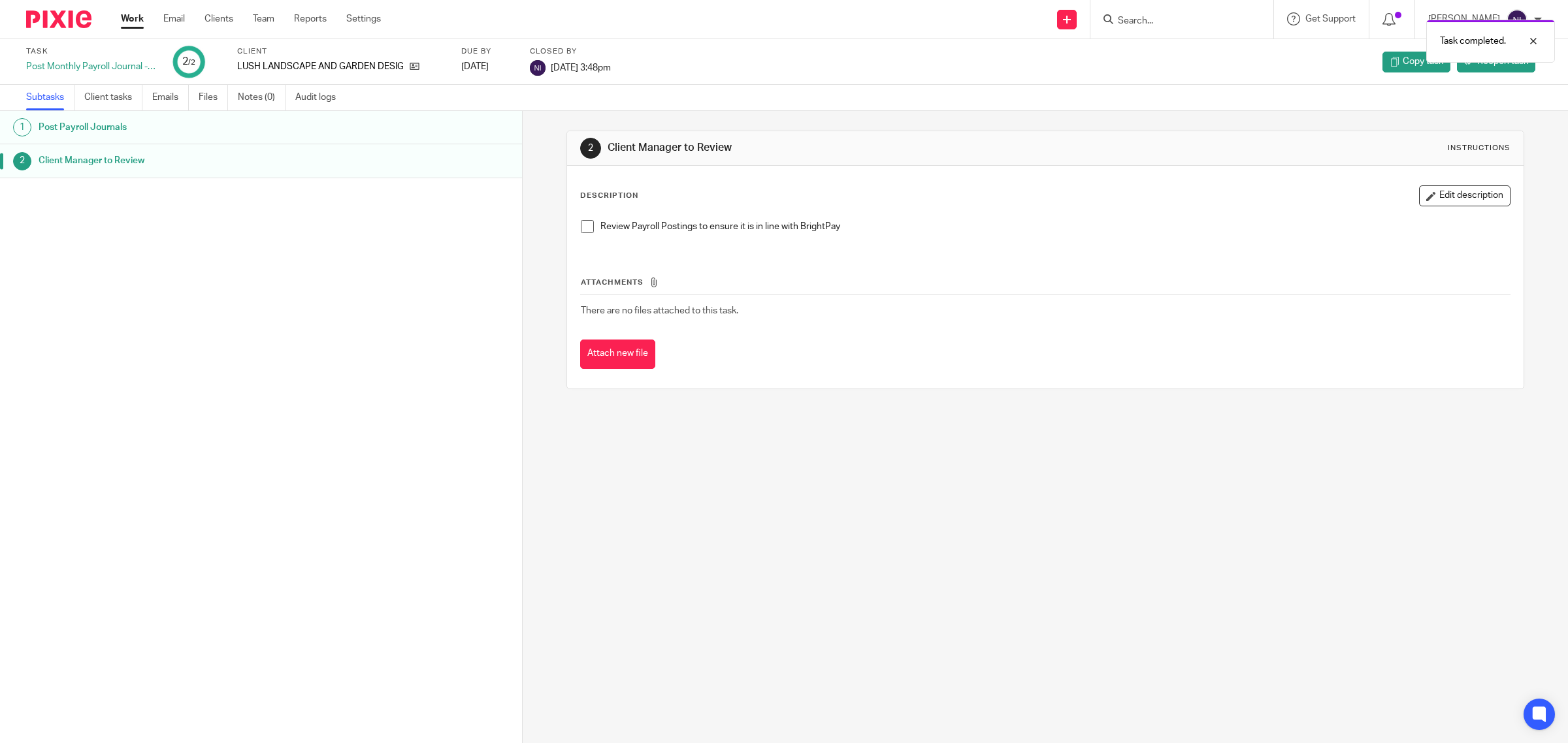
click at [121, 24] on link "Work" at bounding box center [132, 19] width 23 height 13
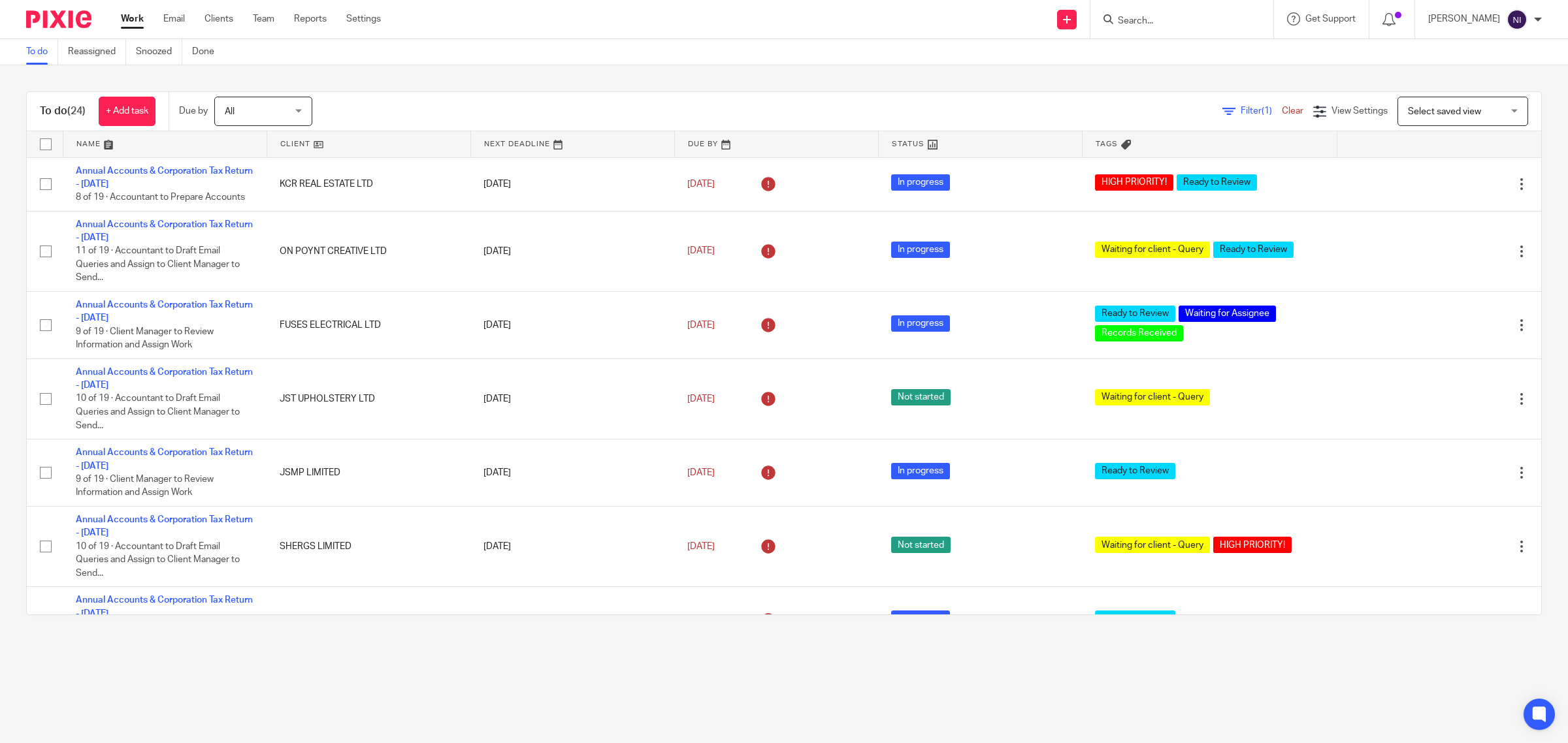
click at [92, 137] on link at bounding box center [164, 144] width 203 height 26
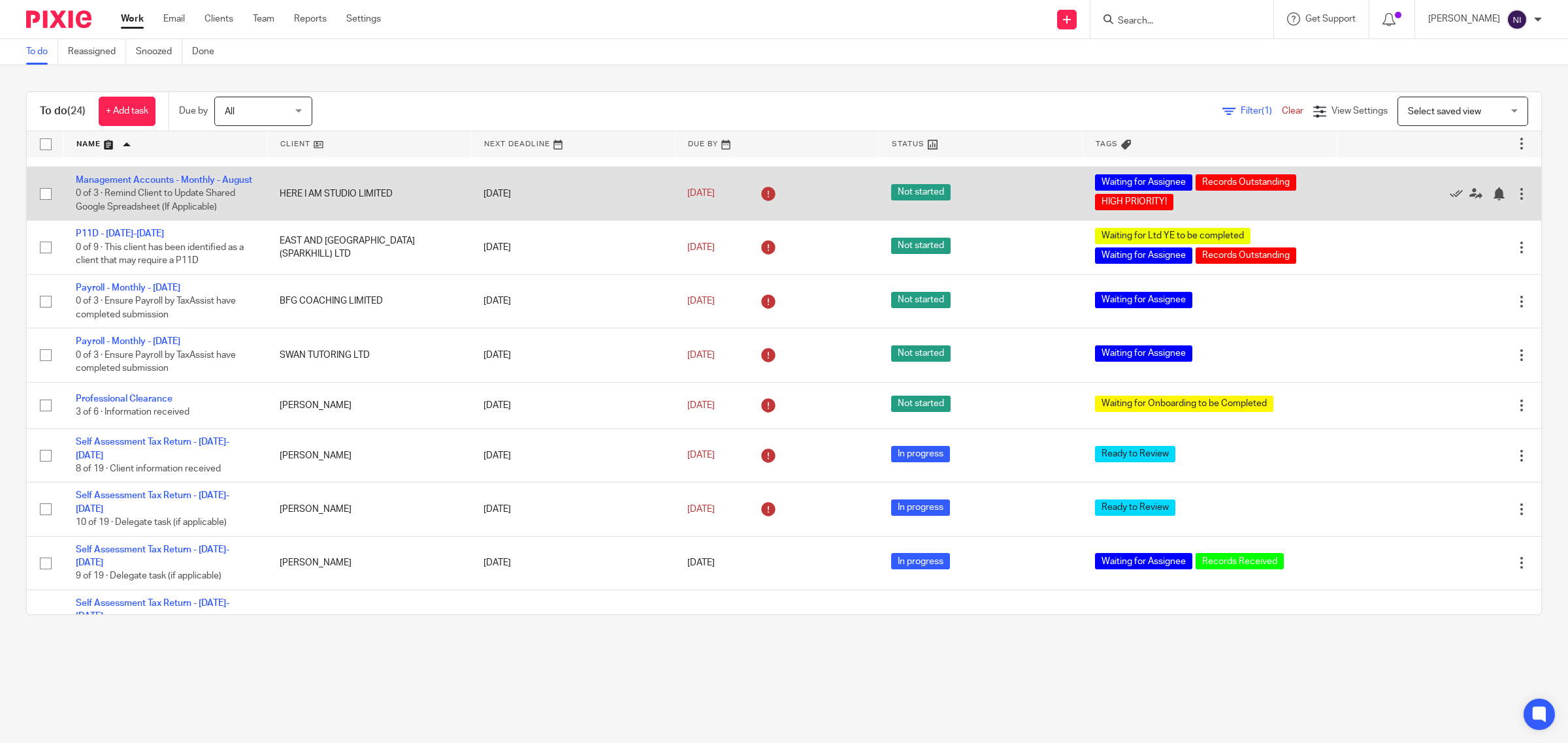
scroll to position [898, 0]
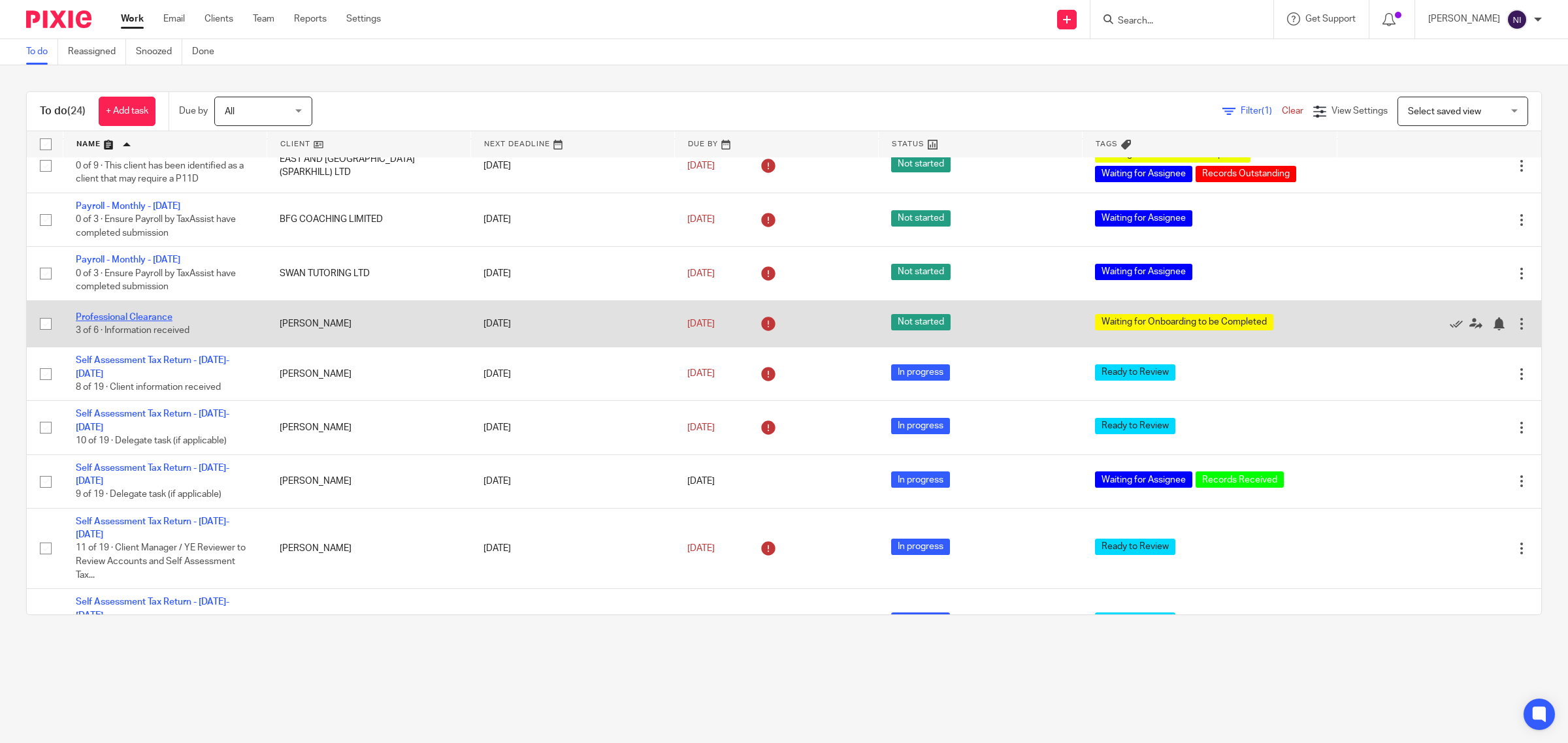
click at [105, 322] on link "Professional Clearance" at bounding box center [124, 318] width 97 height 9
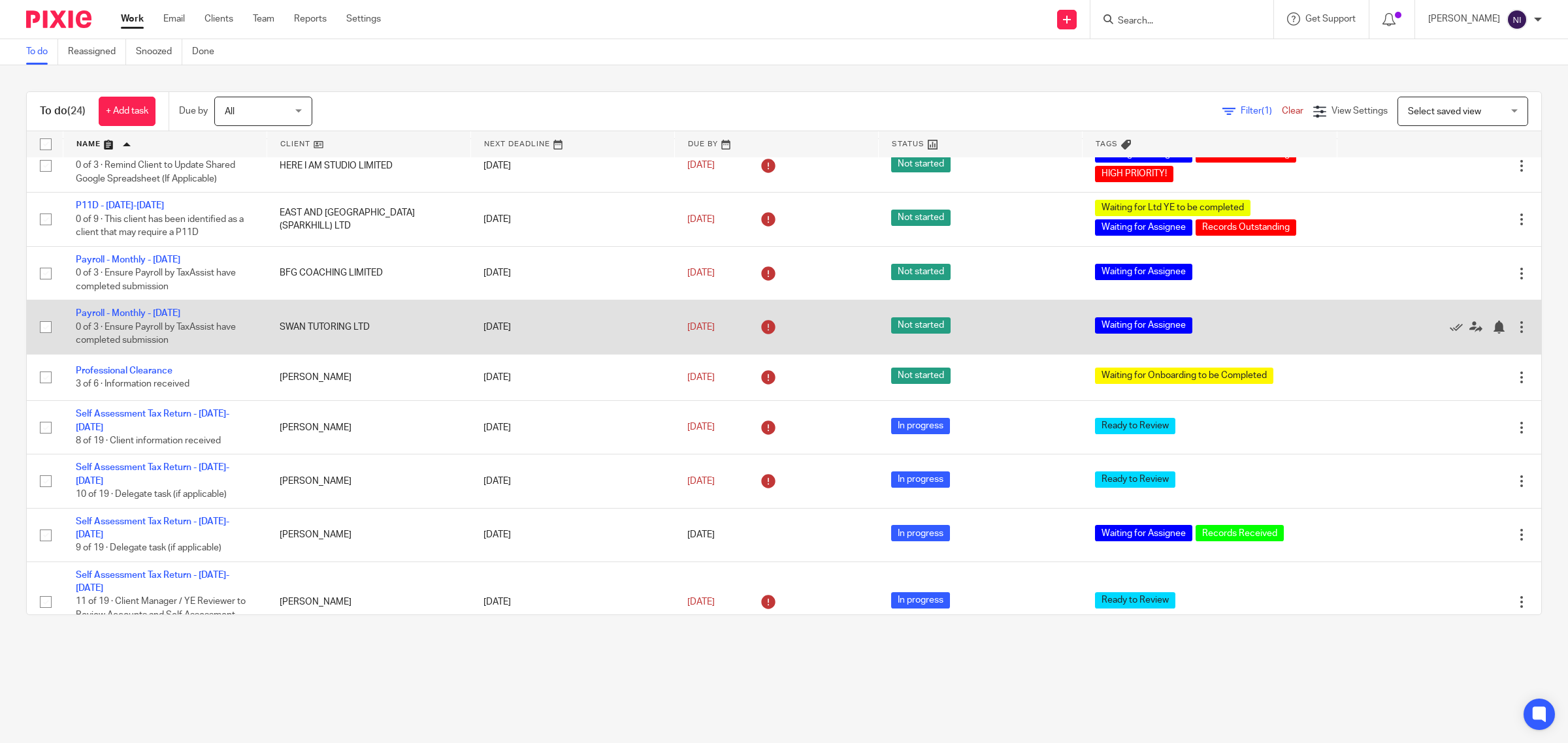
scroll to position [816, 0]
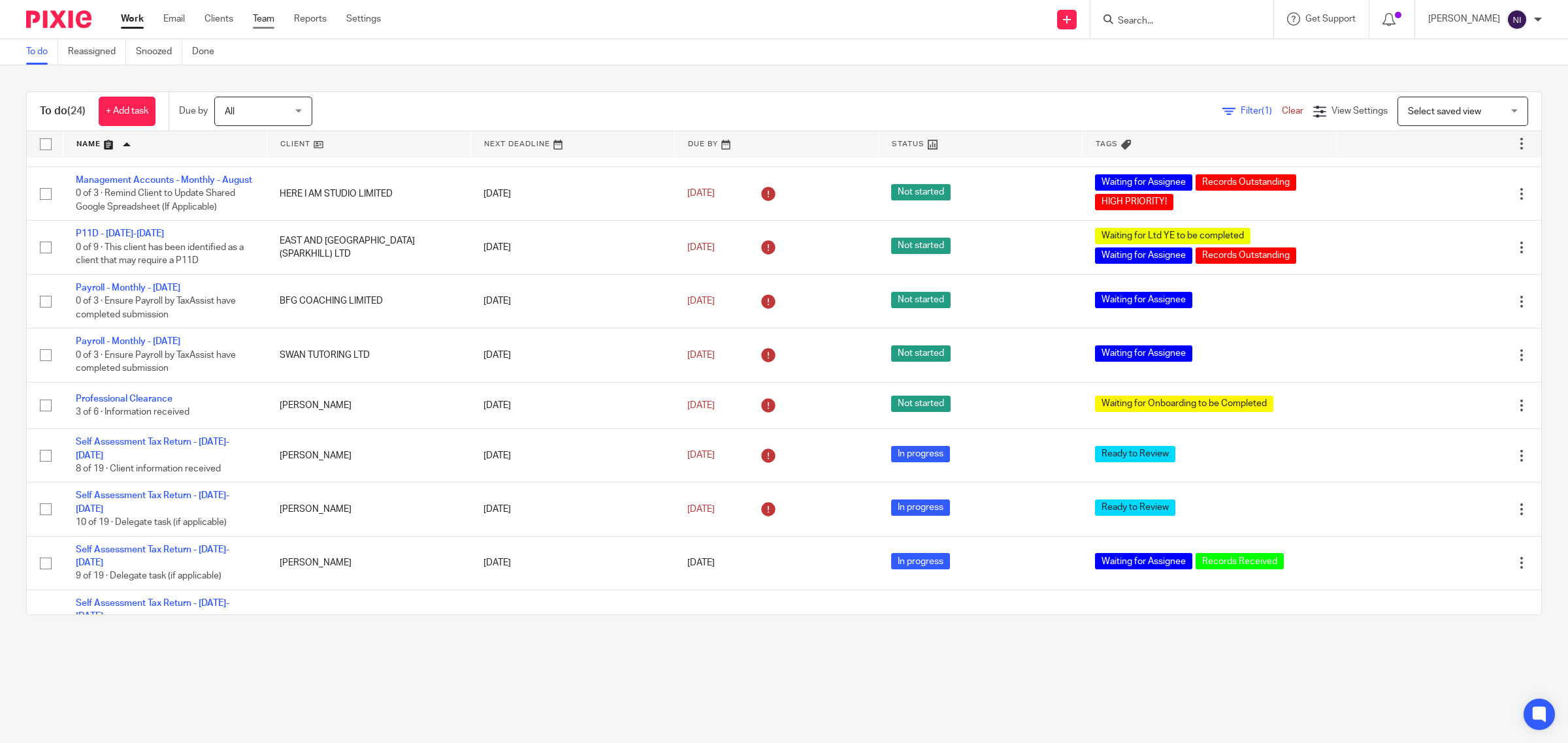
click at [259, 20] on link "Team" at bounding box center [264, 19] width 22 height 13
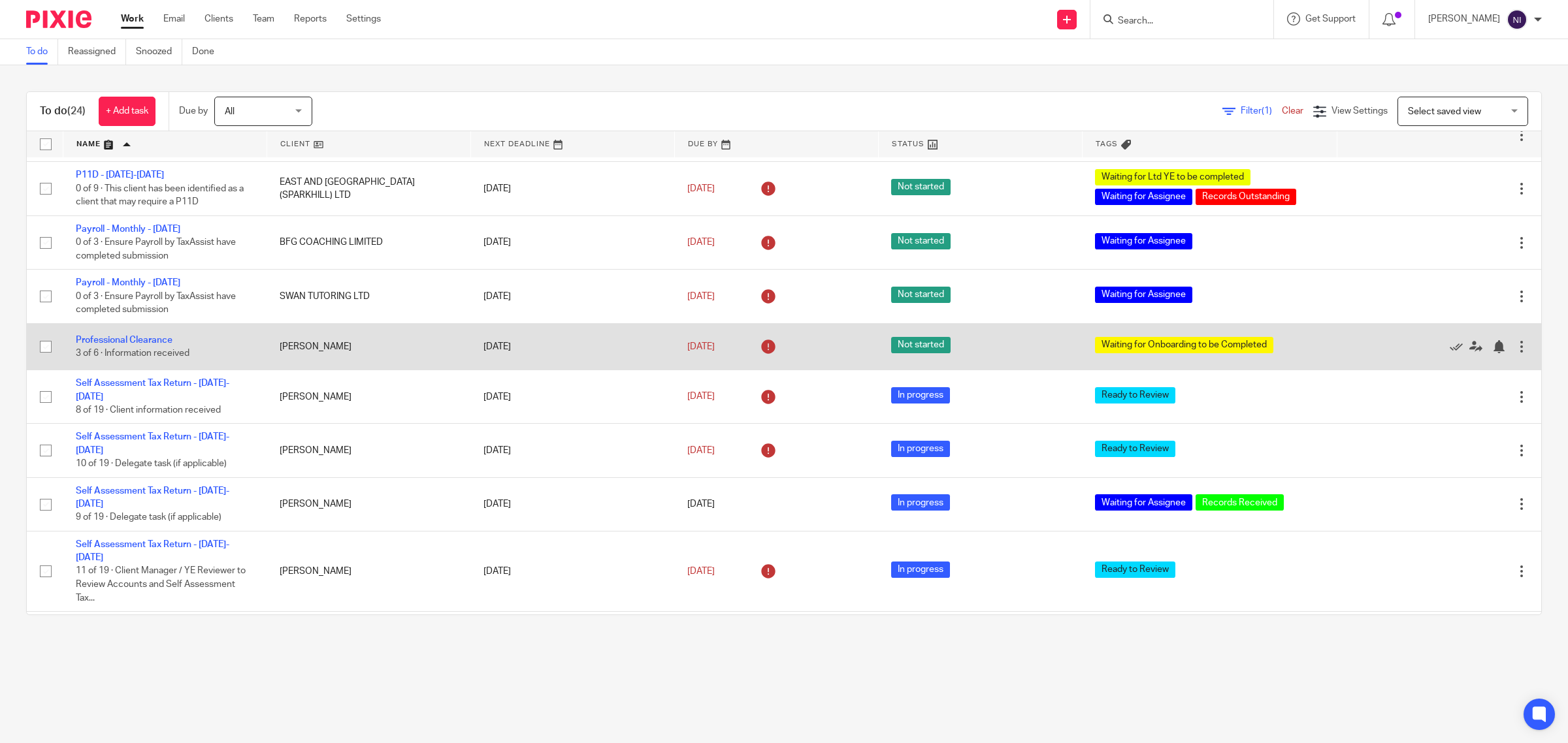
scroll to position [874, 0]
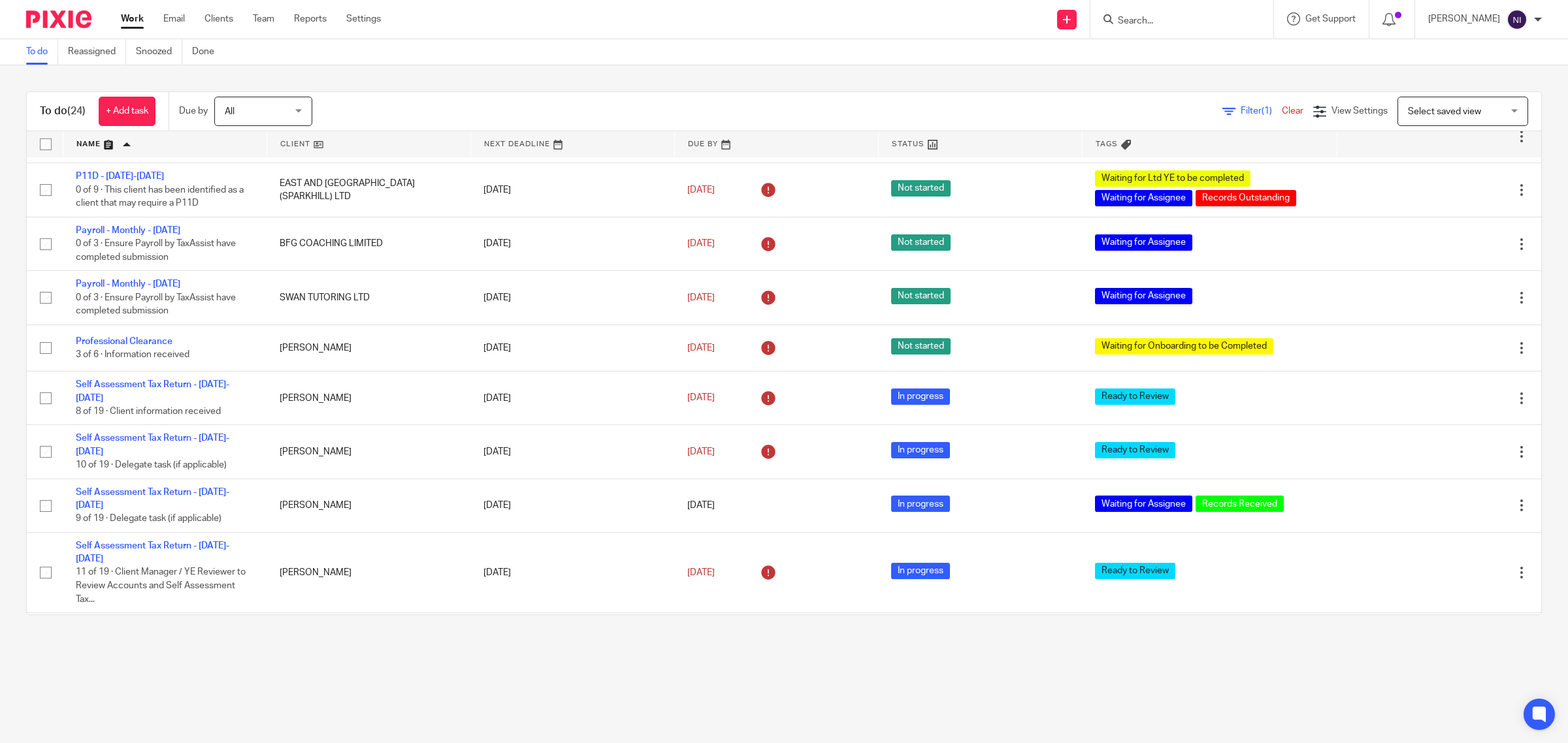
click at [1183, 26] on form at bounding box center [1185, 19] width 139 height 16
click at [1183, 24] on input "Search" at bounding box center [1174, 21] width 118 height 12
type input "lar"
click at [1144, 51] on link at bounding box center [1233, 56] width 237 height 30
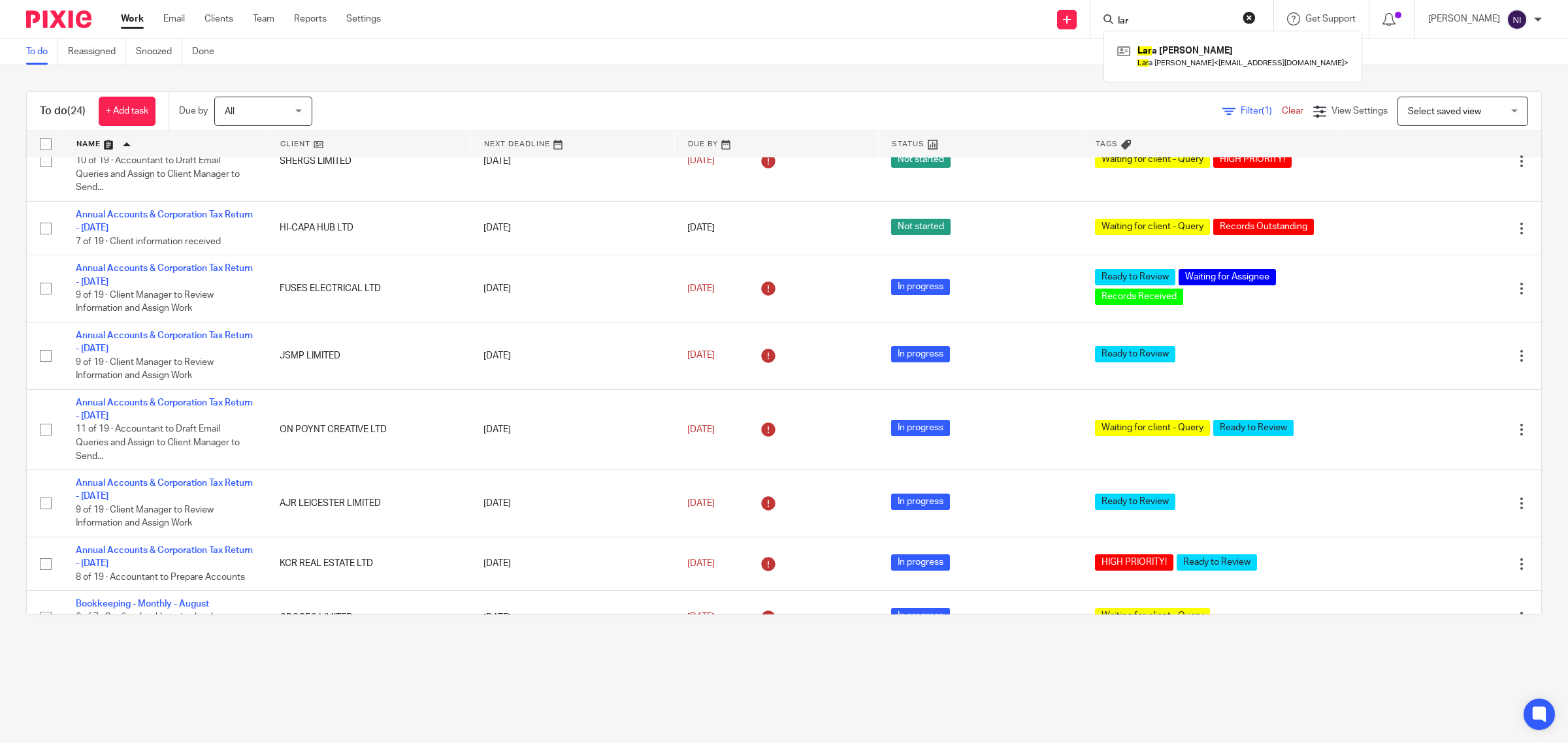
scroll to position [0, 0]
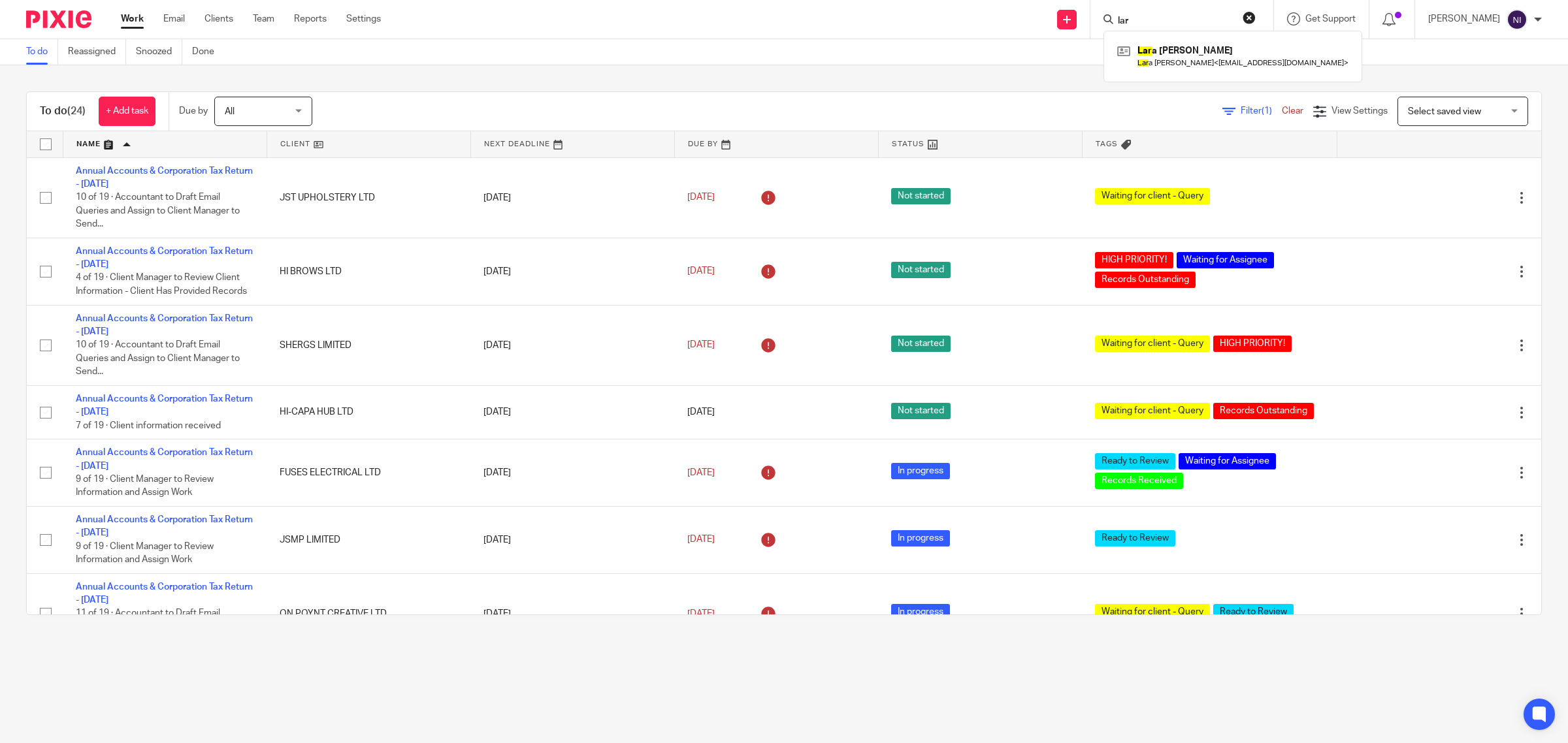
click at [106, 143] on link at bounding box center [164, 144] width 203 height 26
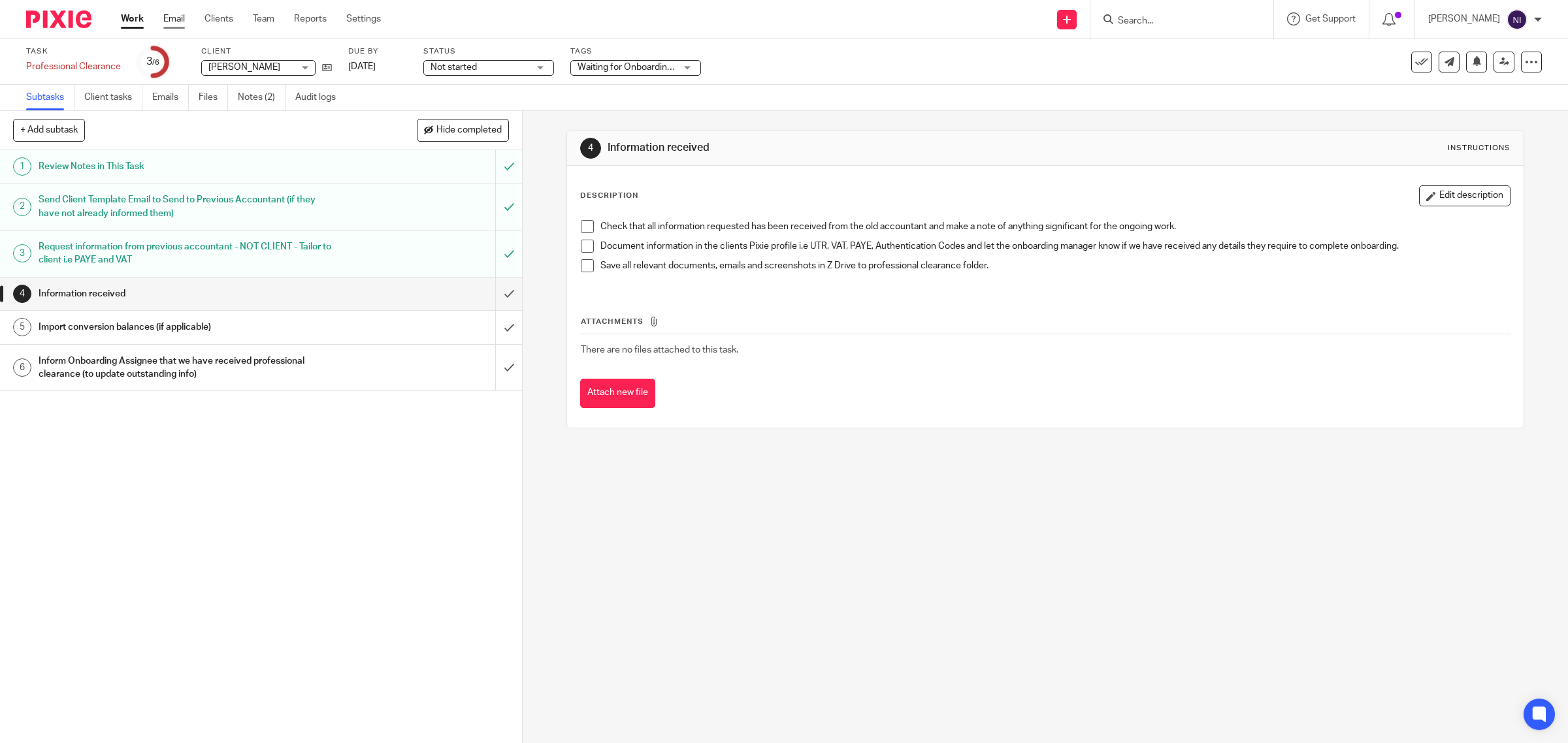
click at [174, 19] on link "Email" at bounding box center [174, 19] width 22 height 13
click at [279, 96] on link "Notes (2)" at bounding box center [261, 98] width 47 height 26
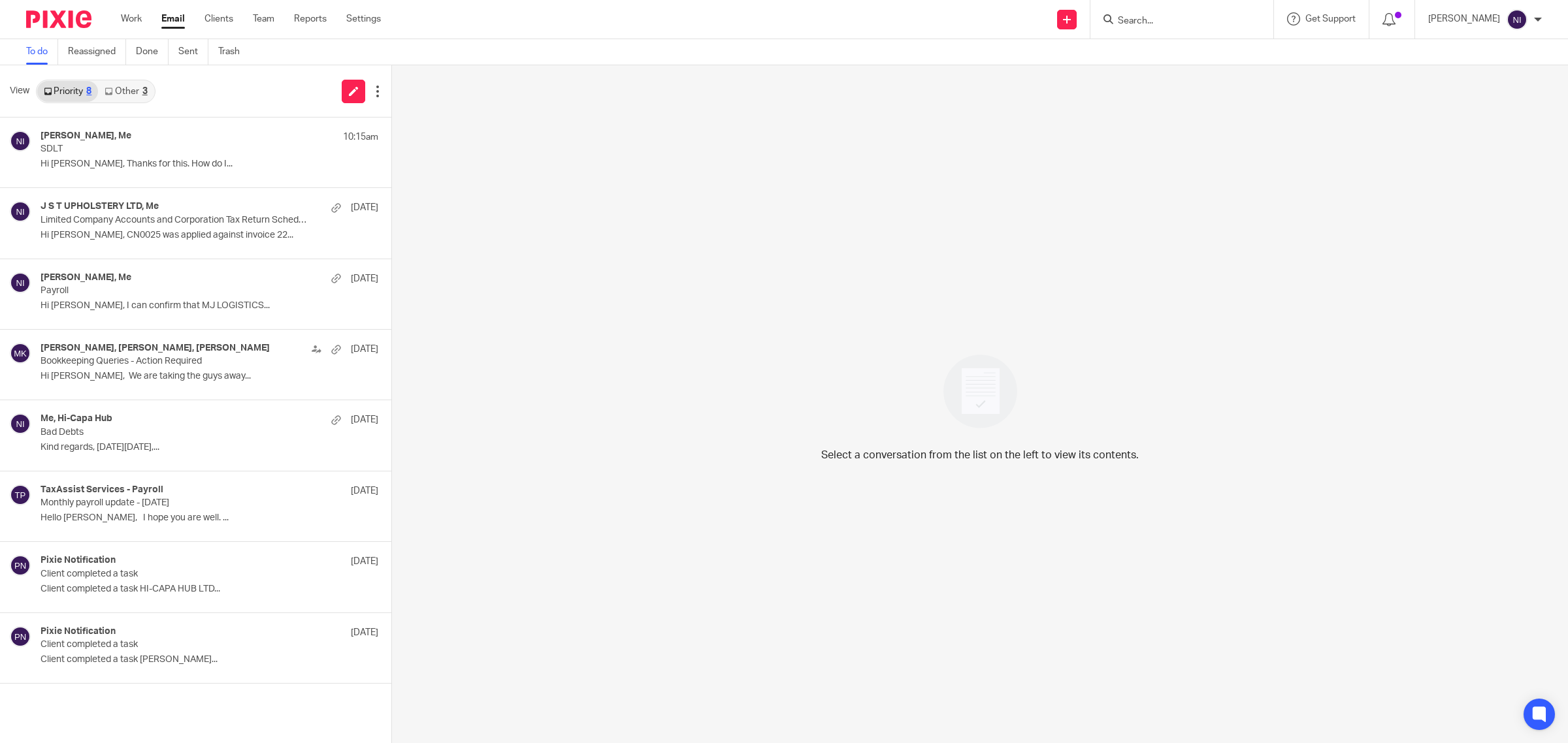
click at [1184, 17] on input "Search" at bounding box center [1174, 21] width 118 height 12
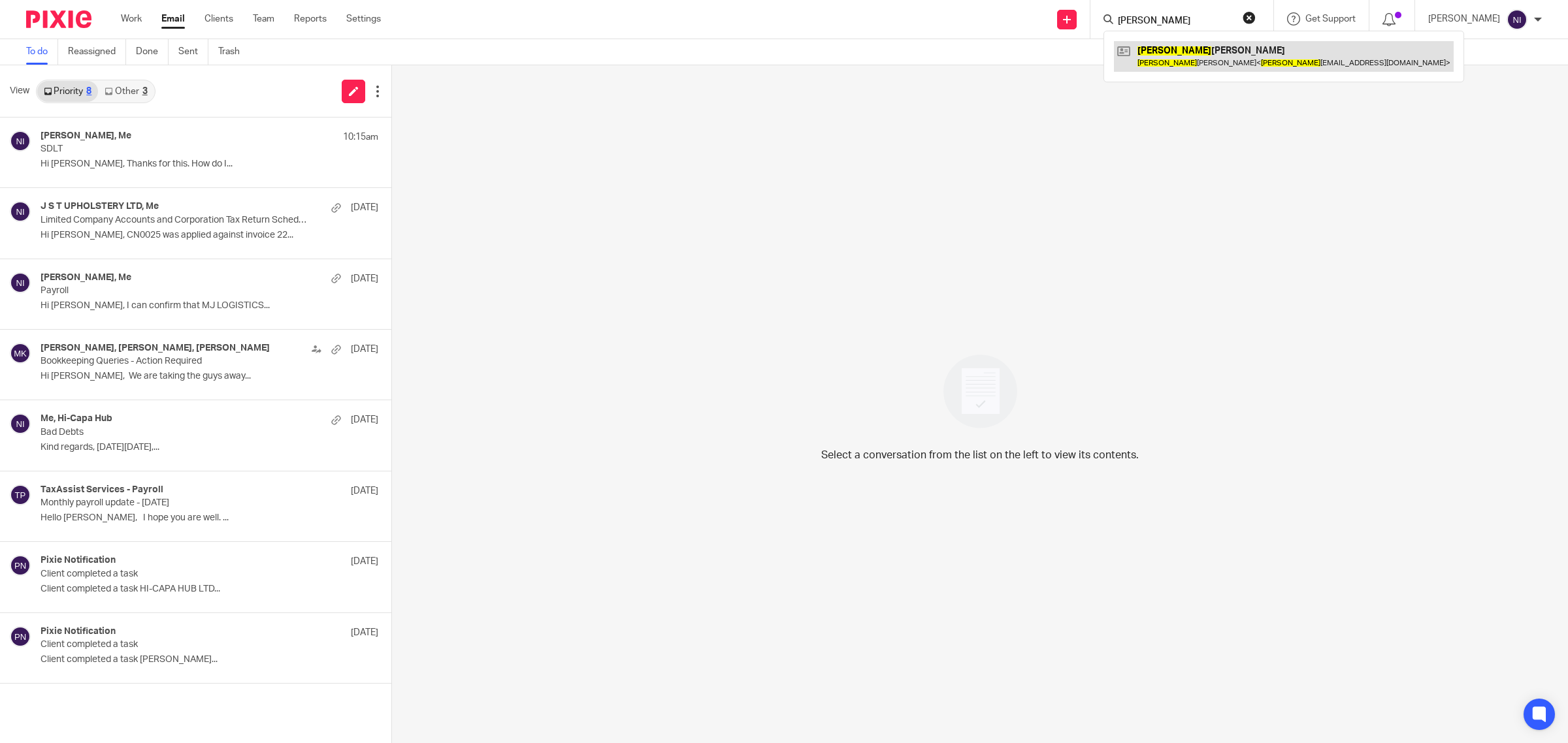
type input "[PERSON_NAME]"
click at [1197, 47] on link at bounding box center [1284, 56] width 340 height 30
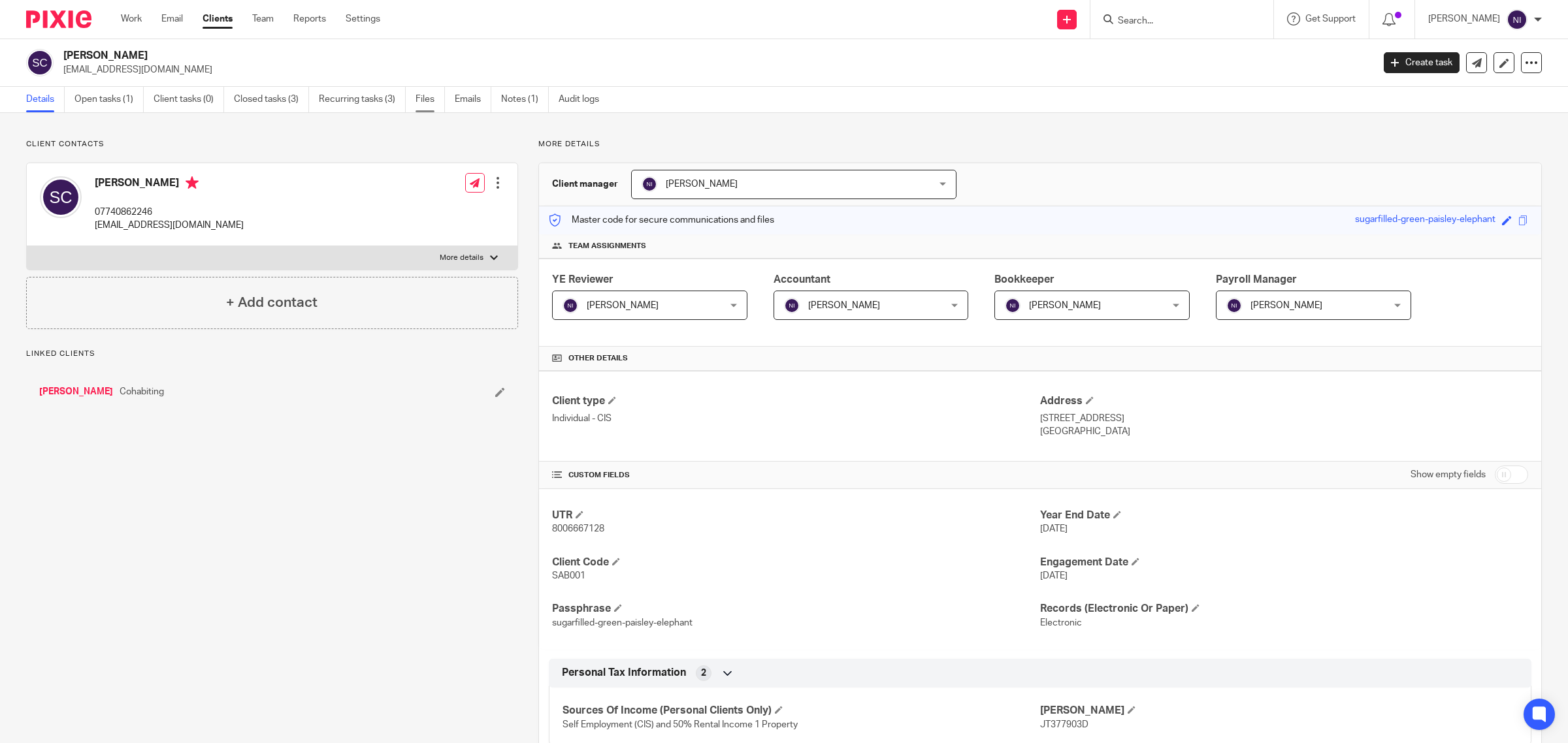
click at [432, 95] on link "Files" at bounding box center [430, 99] width 29 height 26
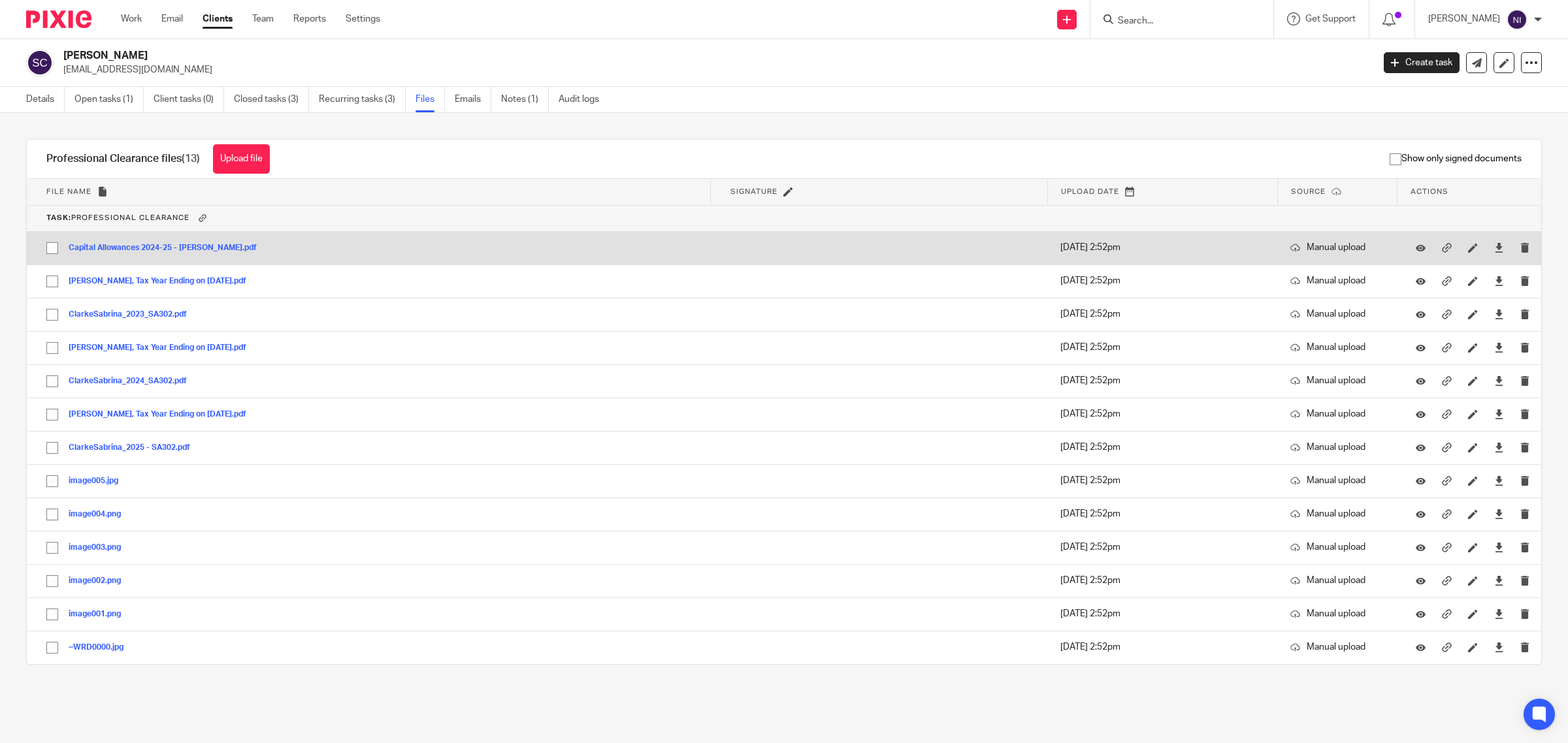
click at [51, 250] on input "checkbox" at bounding box center [52, 247] width 25 height 25
checkbox input "true"
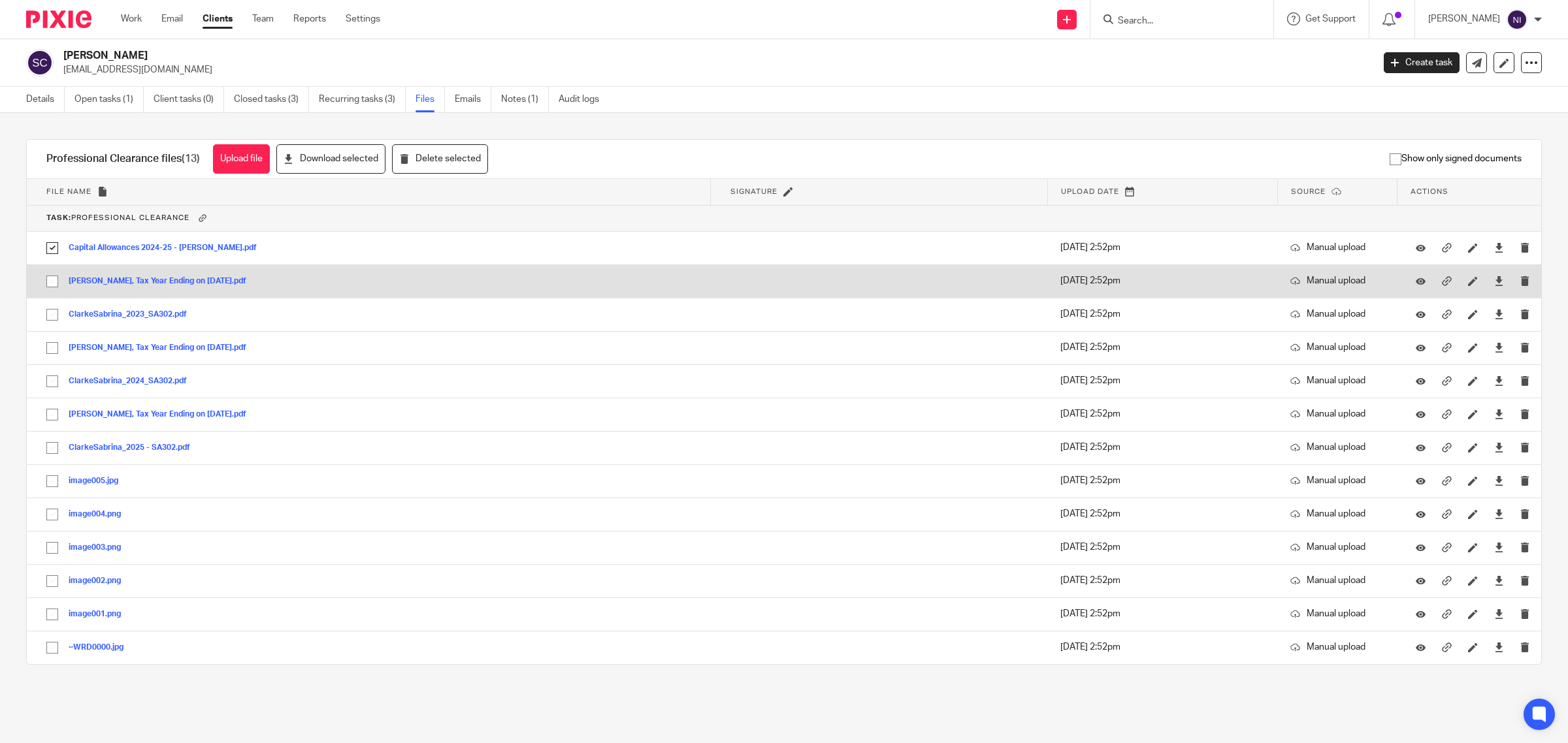
click at [54, 277] on input "checkbox" at bounding box center [52, 281] width 25 height 25
checkbox input "true"
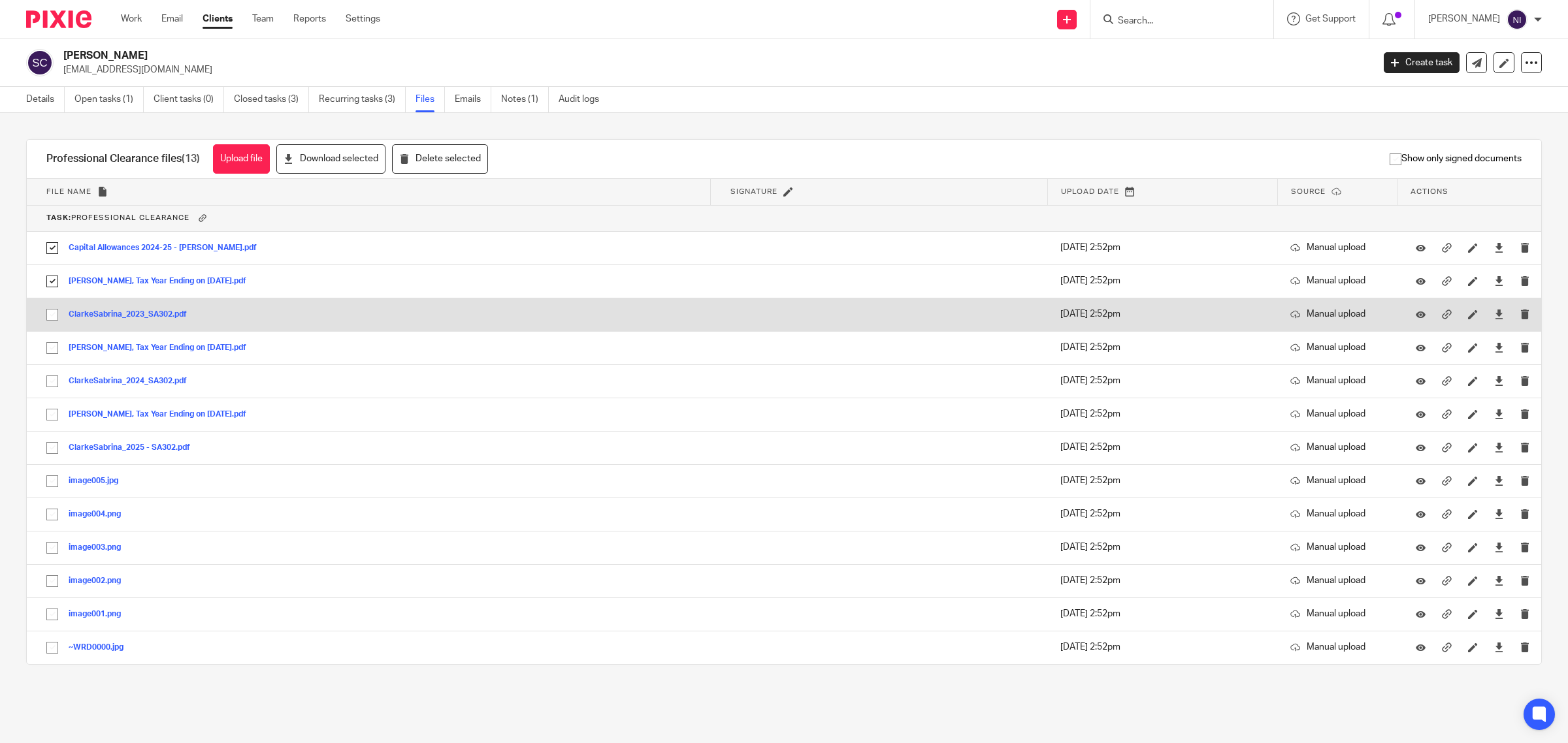
click at [52, 310] on input "checkbox" at bounding box center [52, 314] width 25 height 25
checkbox input "true"
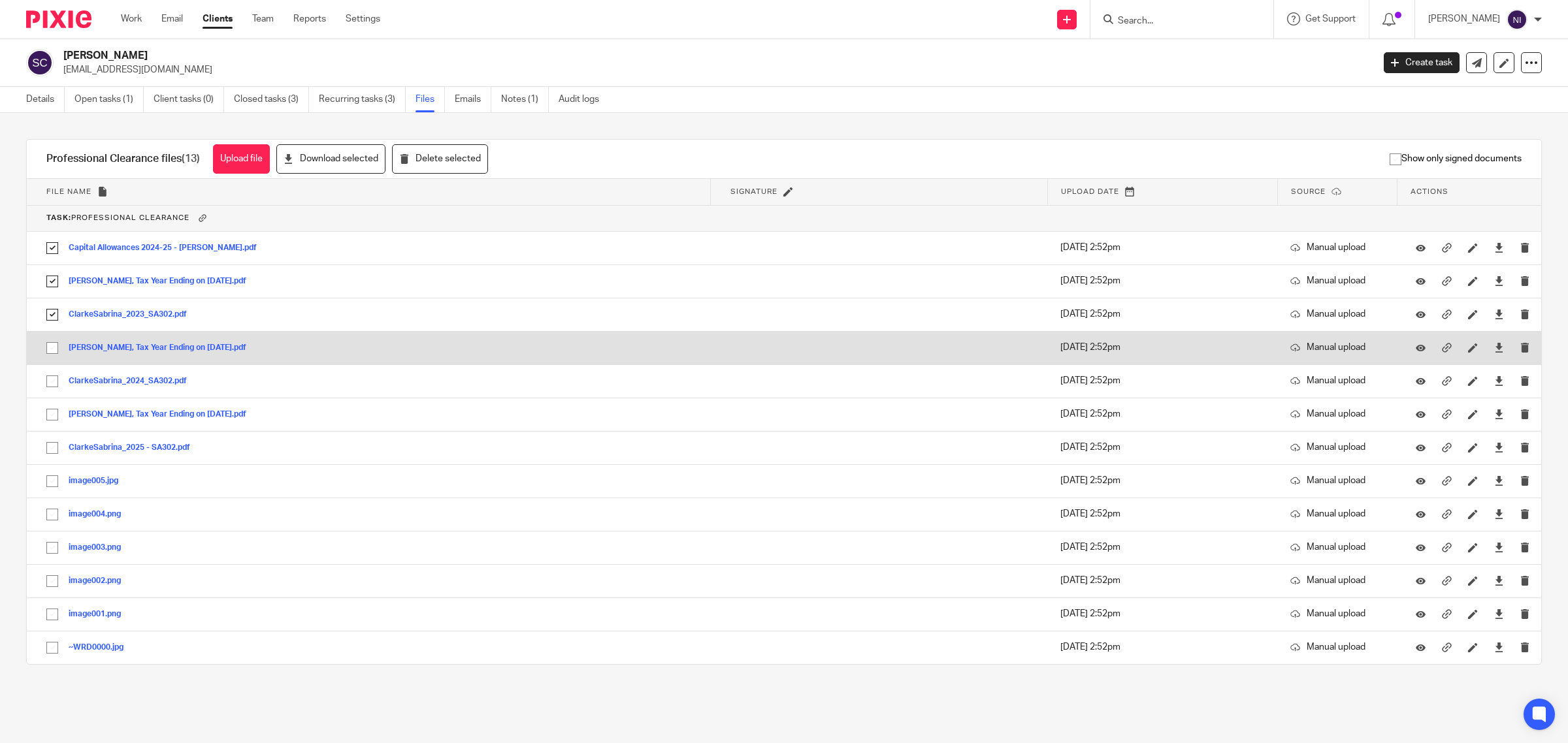
click at [54, 340] on input "checkbox" at bounding box center [52, 348] width 25 height 25
checkbox input "true"
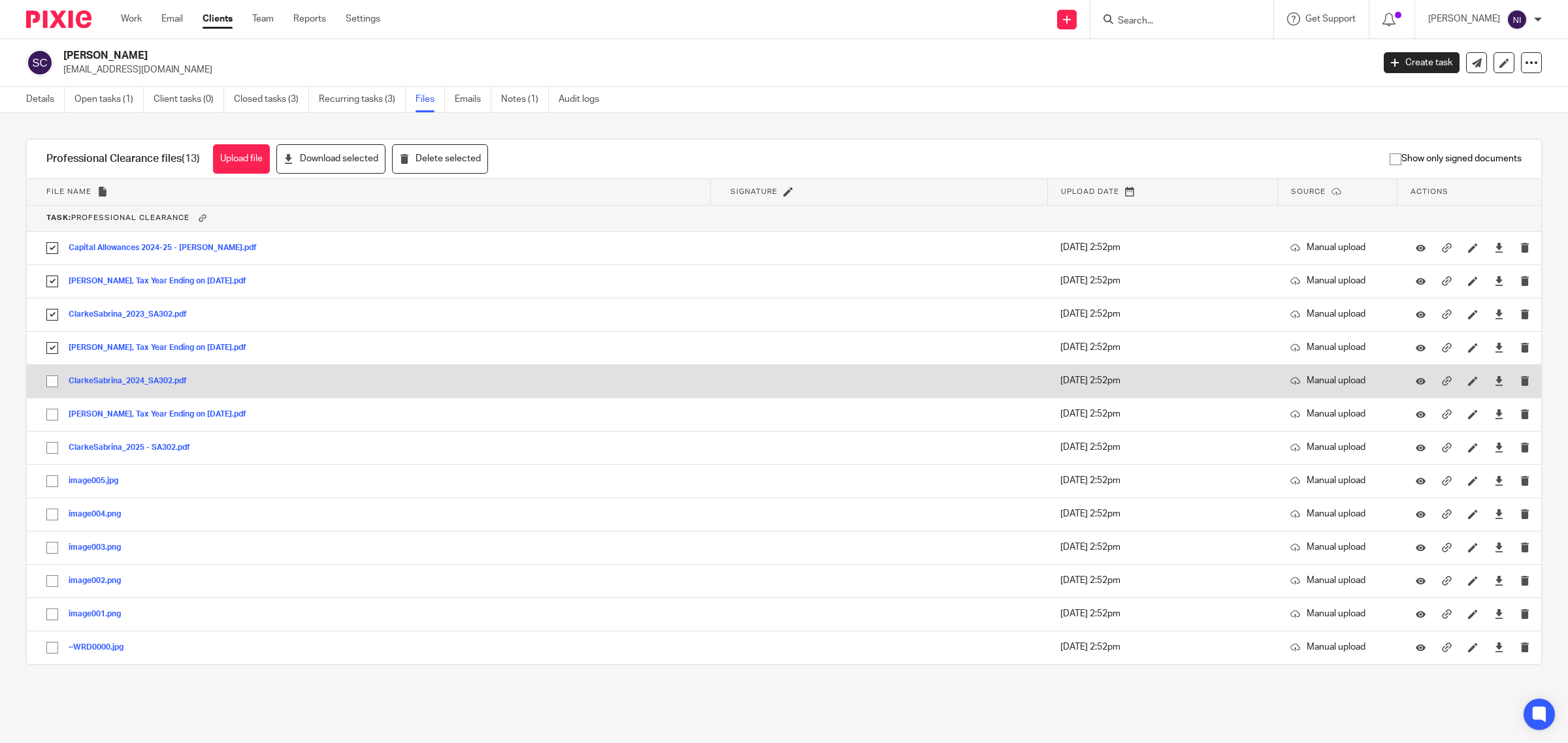
click at [50, 381] on input "checkbox" at bounding box center [52, 381] width 25 height 25
checkbox input "true"
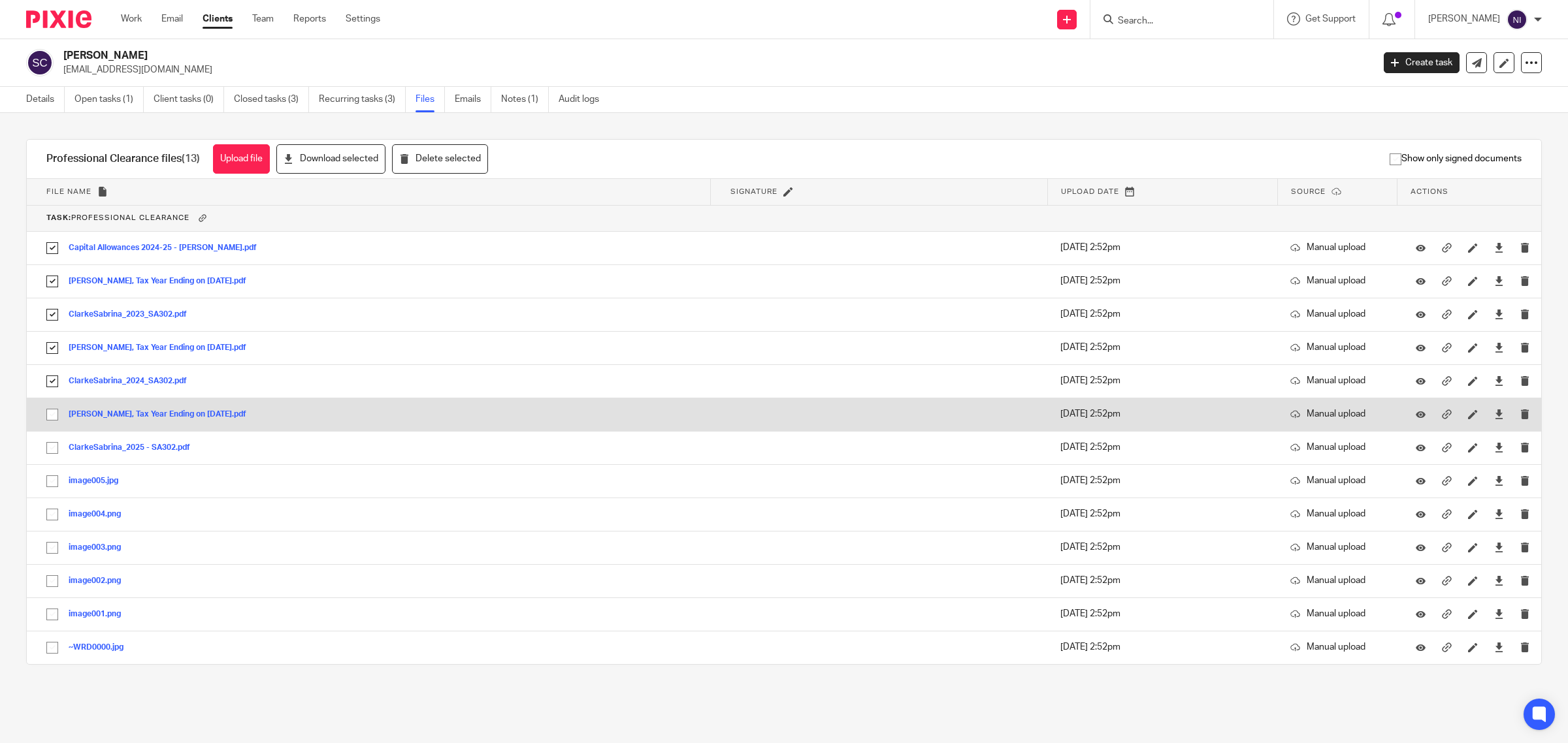
click at [49, 419] on input "checkbox" at bounding box center [52, 414] width 25 height 25
checkbox input "true"
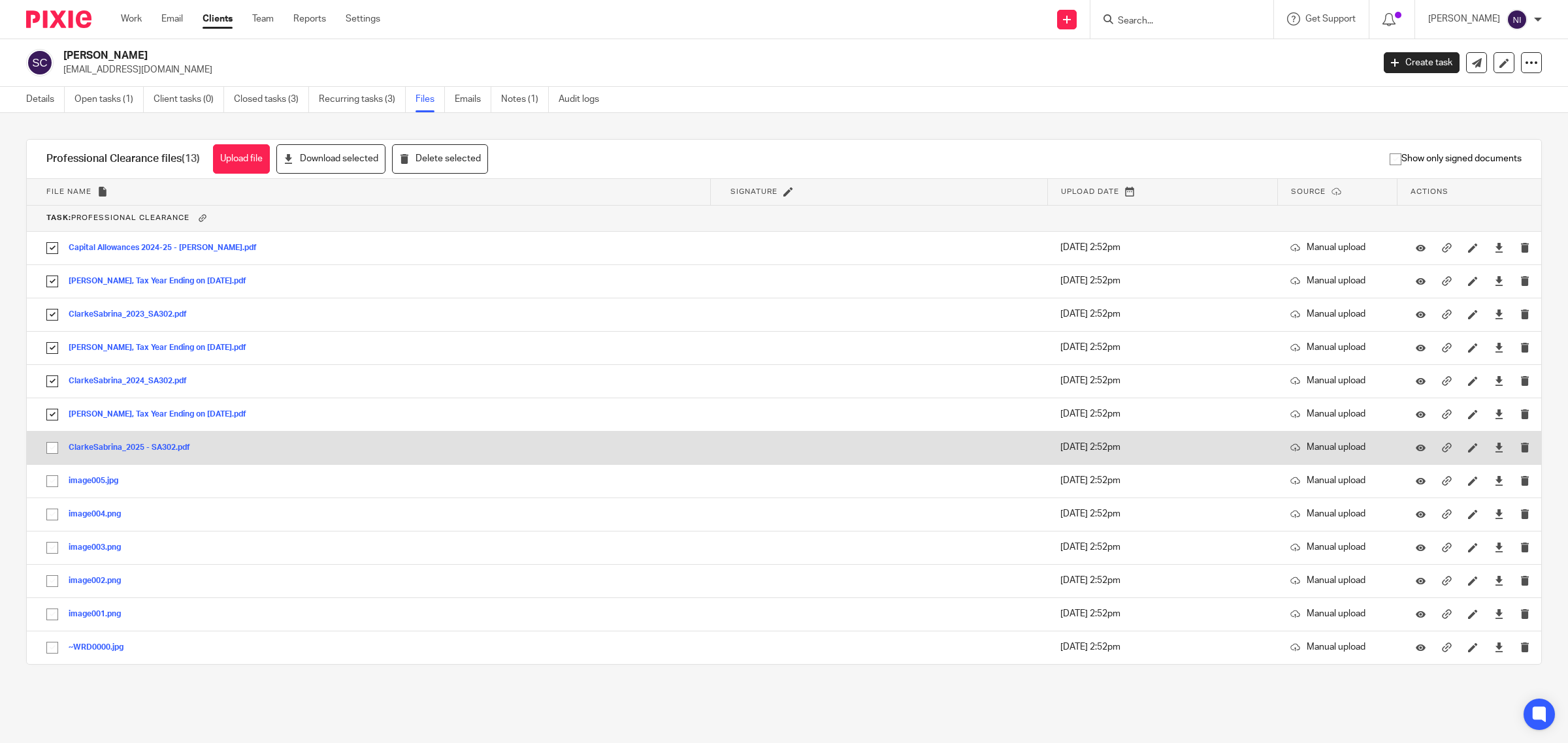
click at [52, 446] on input "checkbox" at bounding box center [52, 447] width 25 height 25
checkbox input "true"
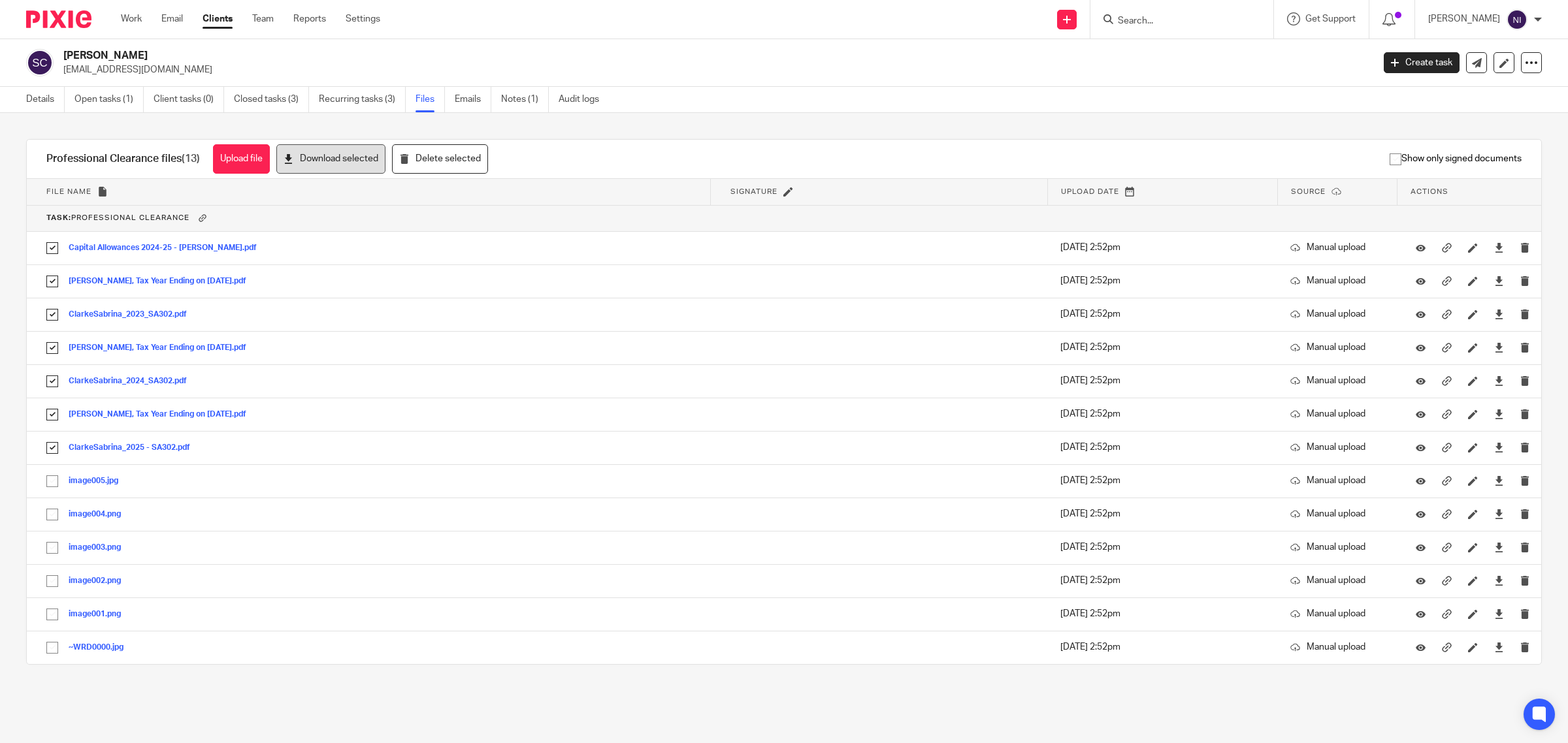
click at [331, 154] on button "Download selected" at bounding box center [331, 159] width 109 height 29
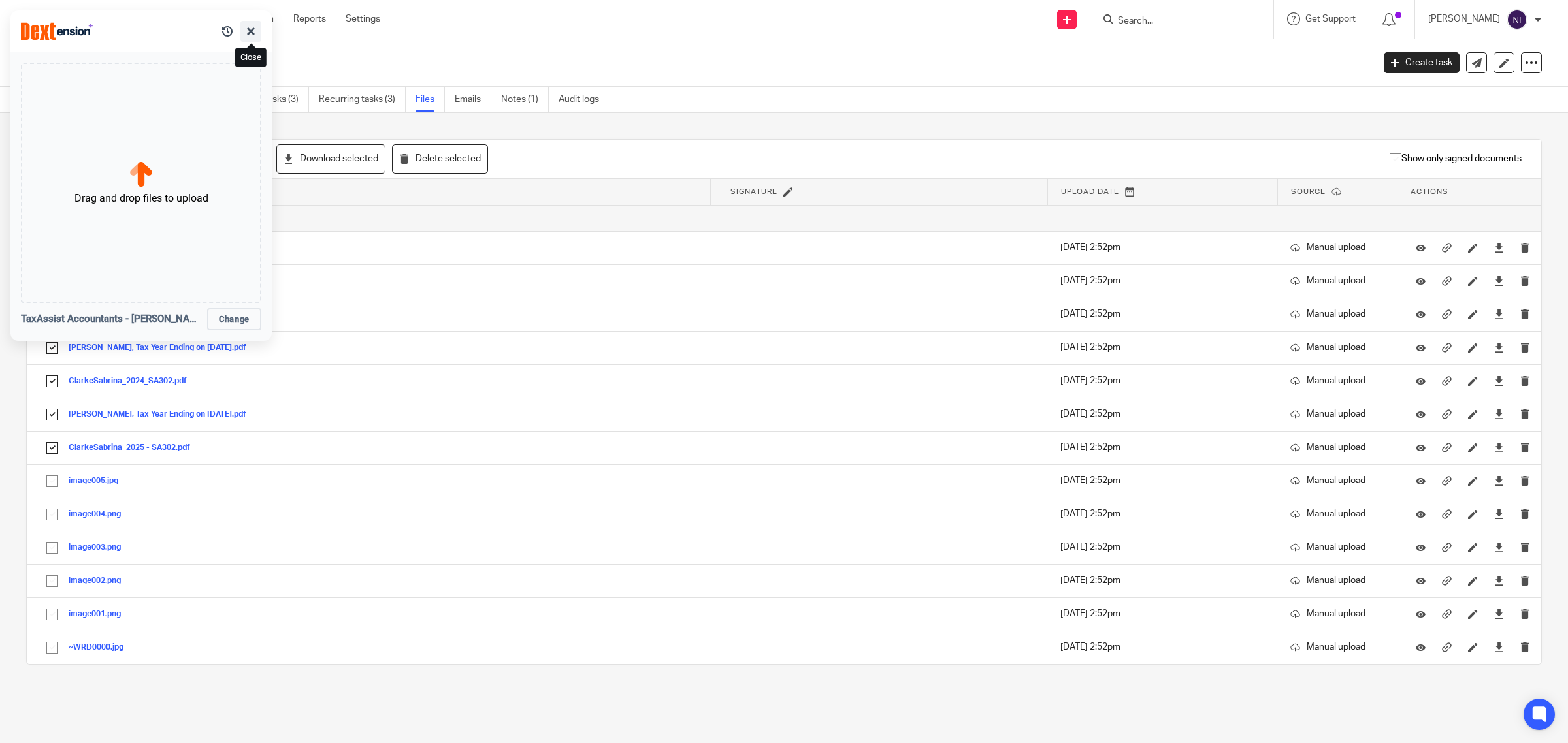
click at [247, 34] on button "button" at bounding box center [250, 31] width 21 height 21
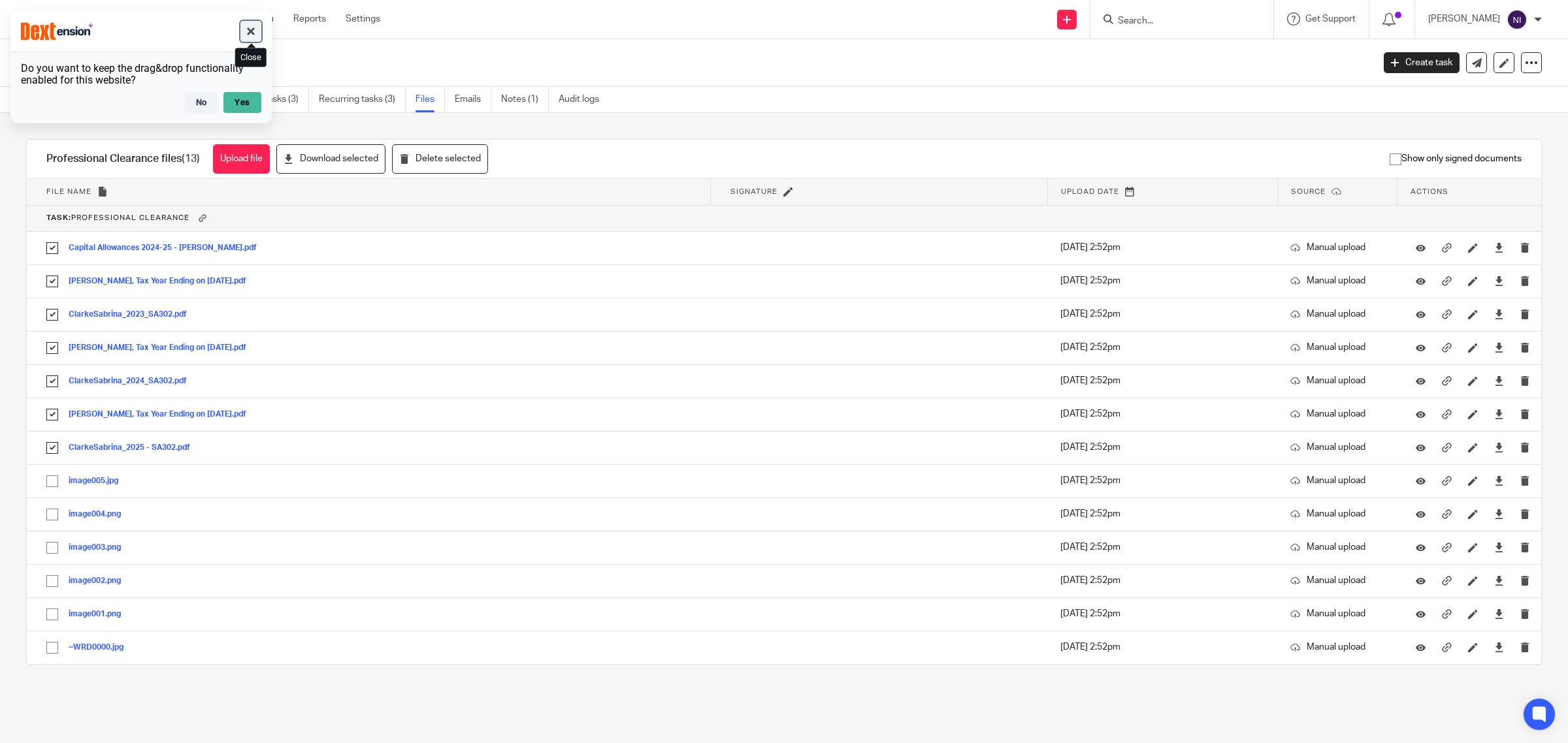
click at [251, 33] on button "button" at bounding box center [250, 31] width 21 height 21
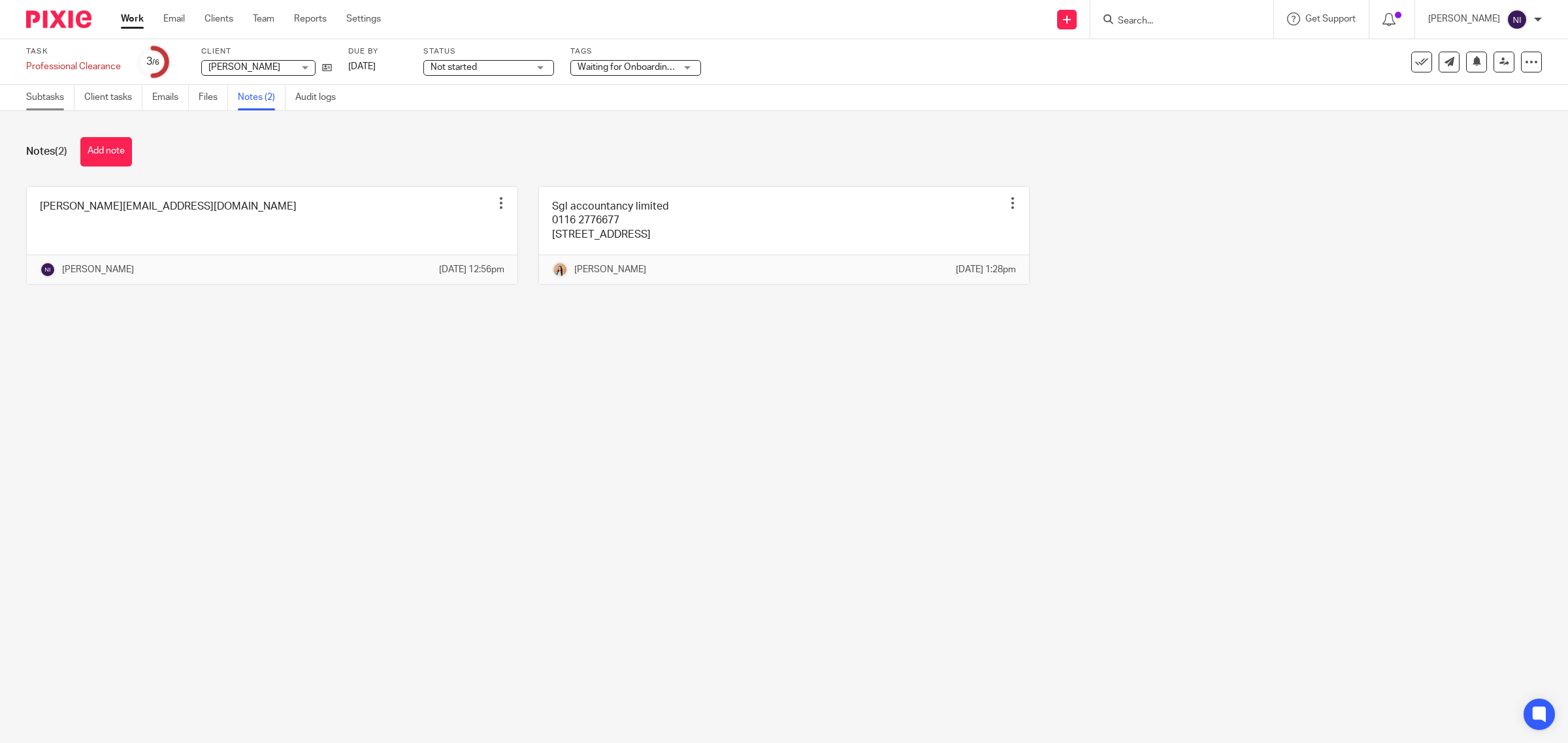
click at [62, 98] on link "Subtasks" at bounding box center [50, 98] width 48 height 26
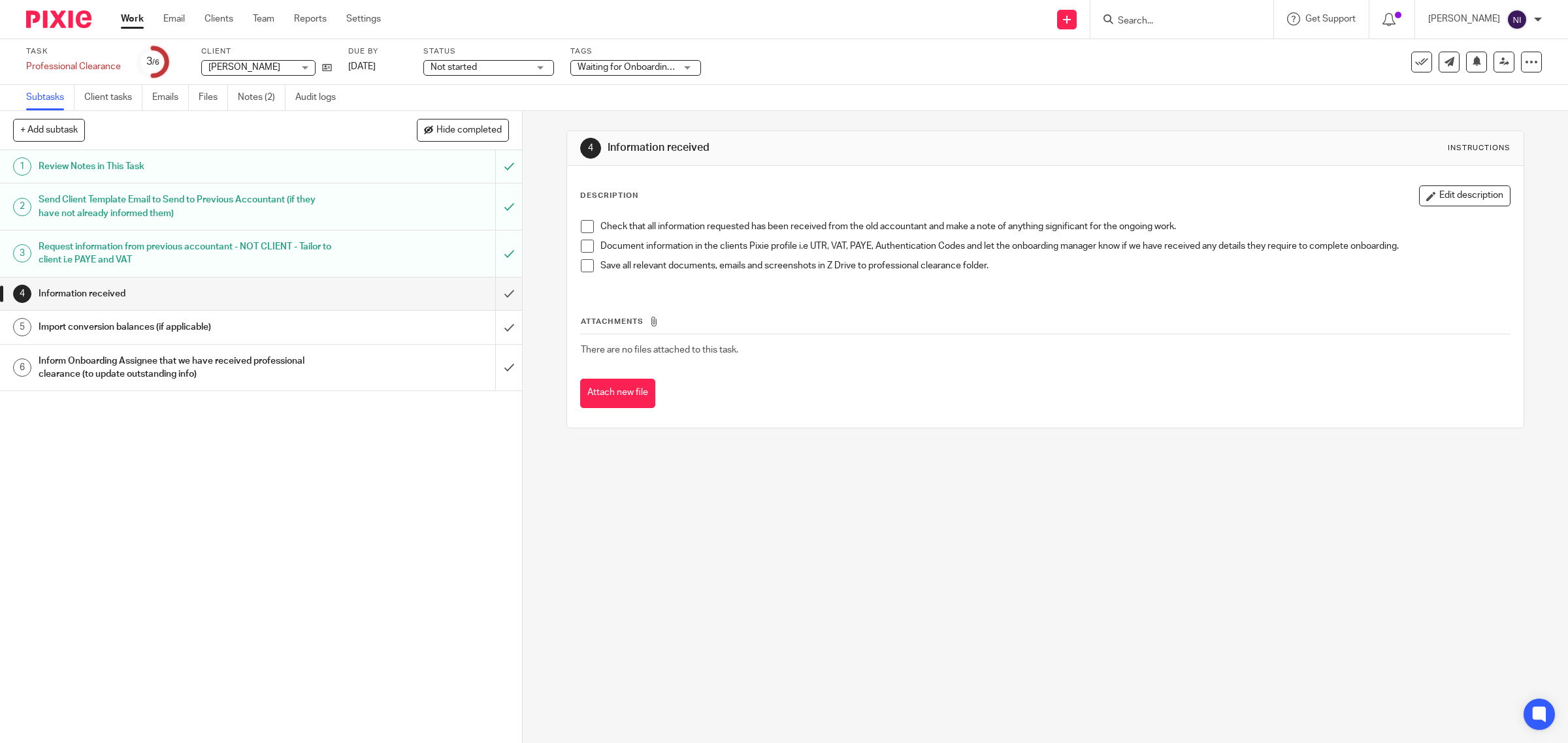
click at [585, 261] on span at bounding box center [587, 266] width 13 height 13
click at [584, 243] on span at bounding box center [587, 246] width 13 height 13
click at [584, 224] on span at bounding box center [587, 226] width 13 height 13
click at [493, 296] on input "submit" at bounding box center [261, 294] width 522 height 33
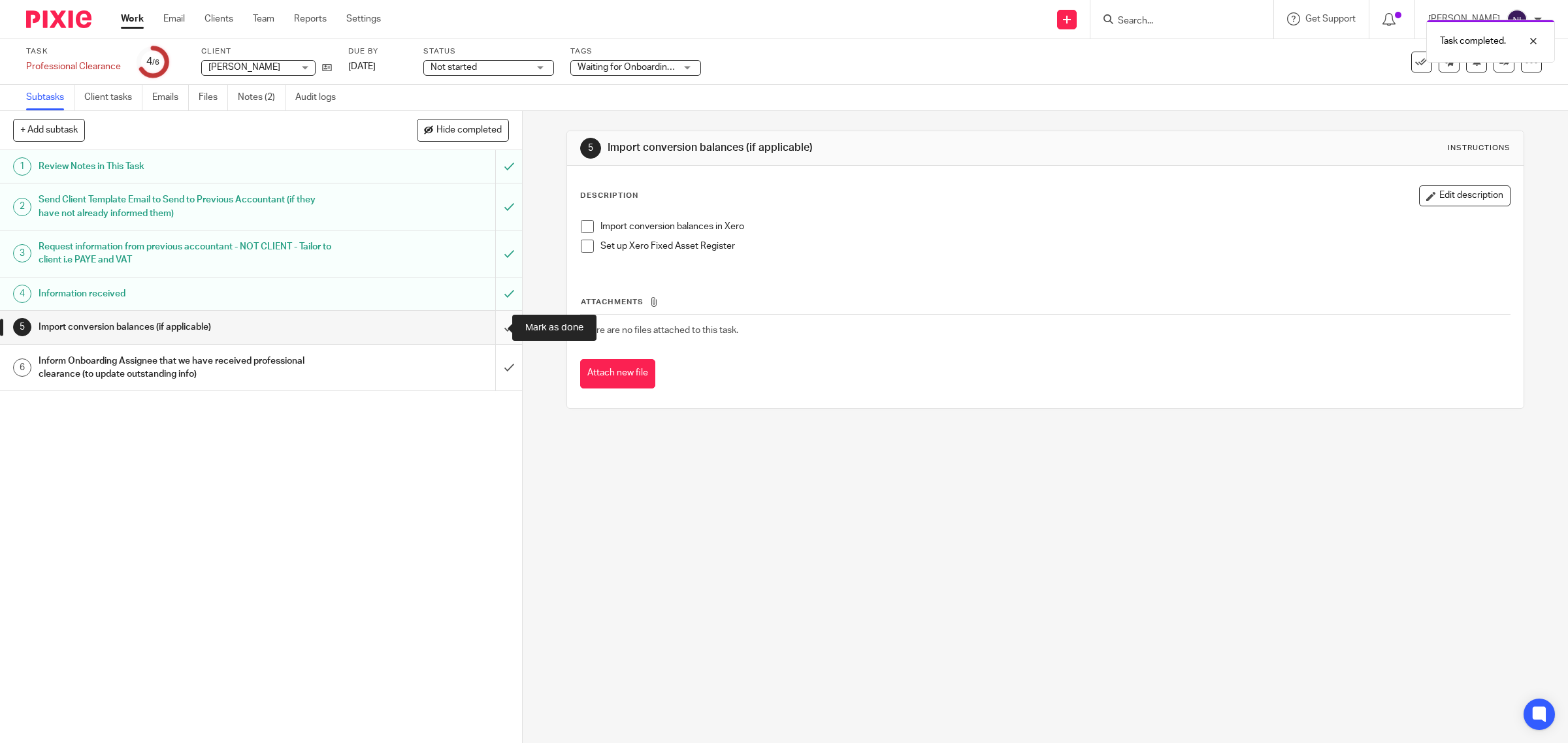
click at [499, 321] on input "submit" at bounding box center [261, 327] width 522 height 33
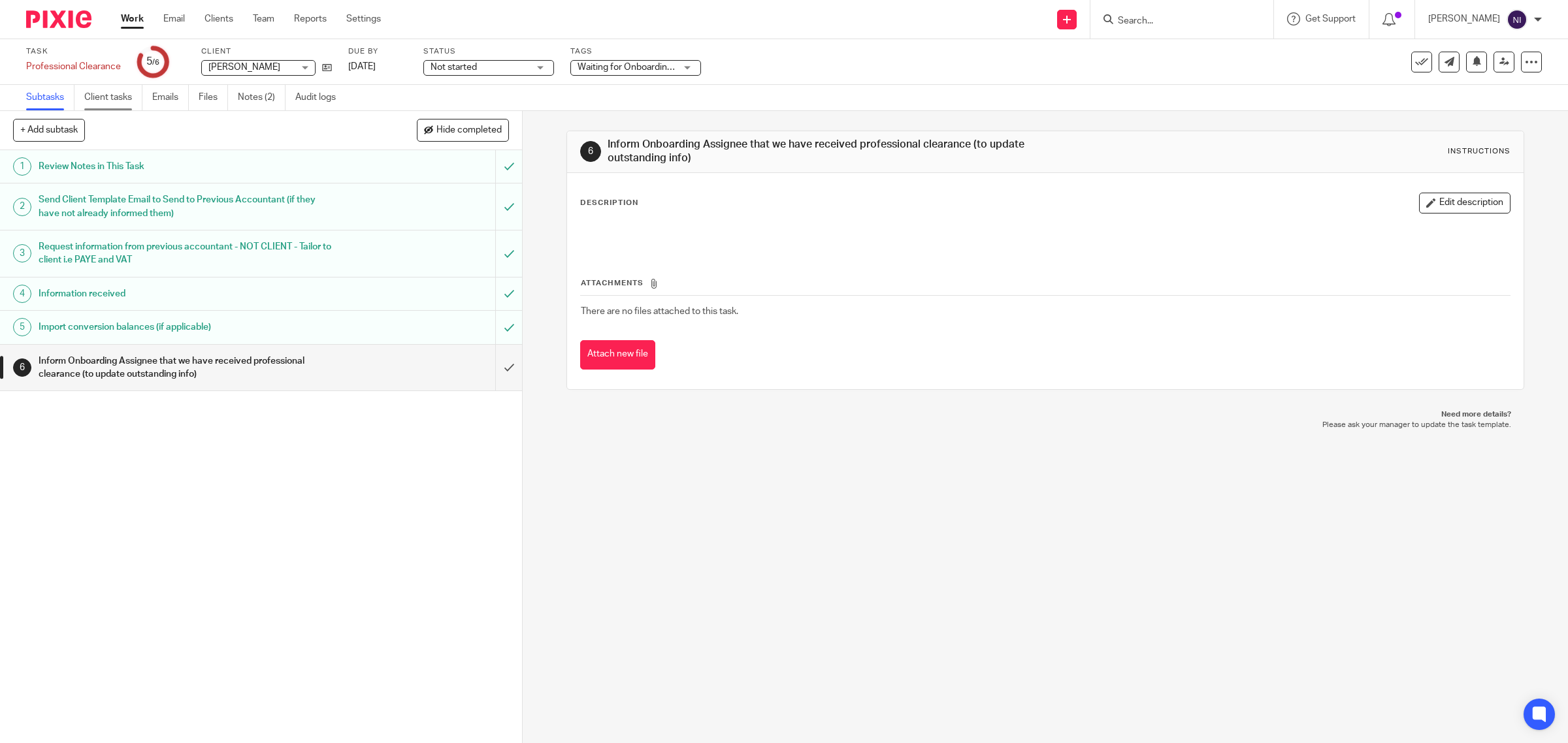
click at [118, 96] on link "Client tasks" at bounding box center [113, 98] width 58 height 26
click at [500, 361] on input "submit" at bounding box center [261, 368] width 522 height 47
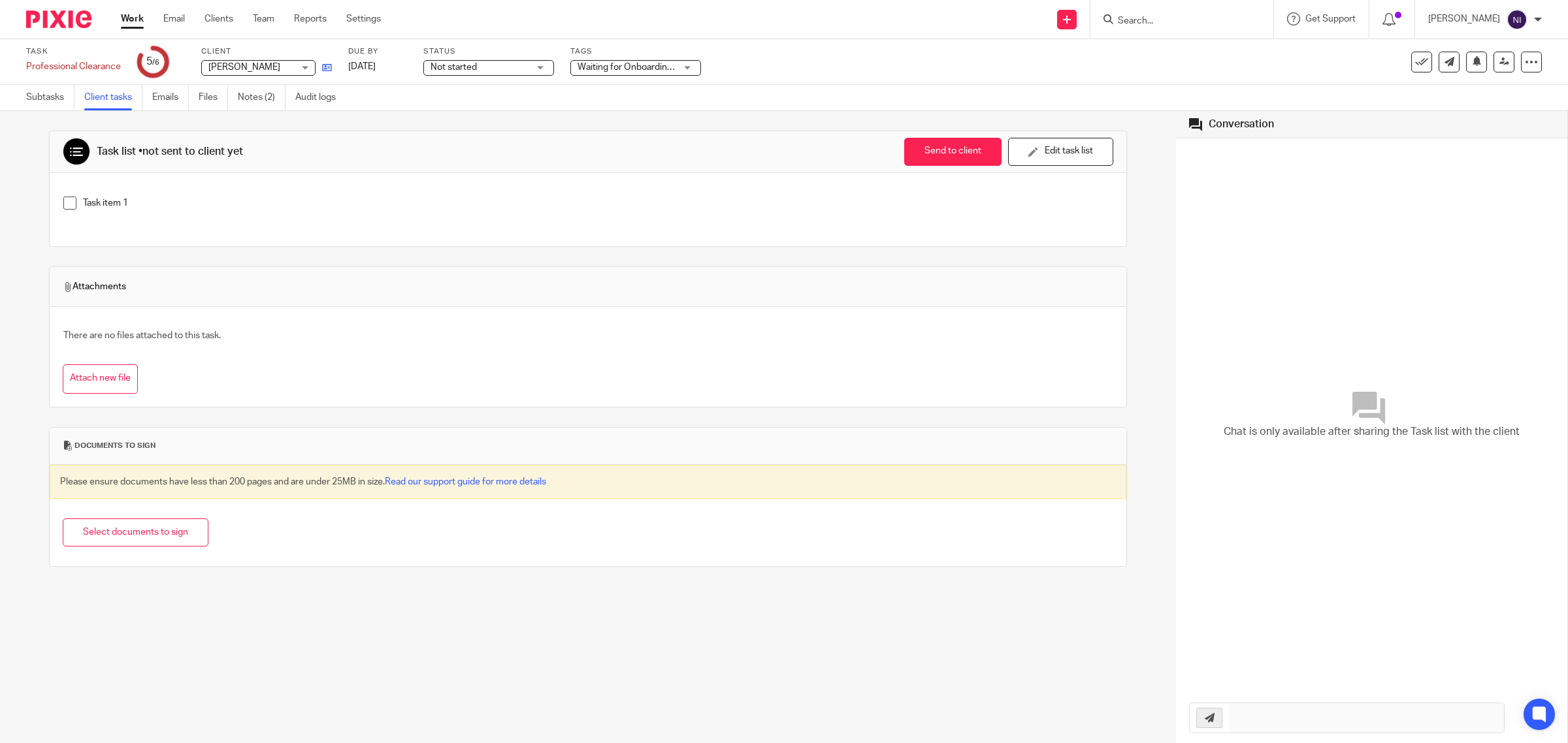
click at [321, 69] on link at bounding box center [323, 68] width 16 height 13
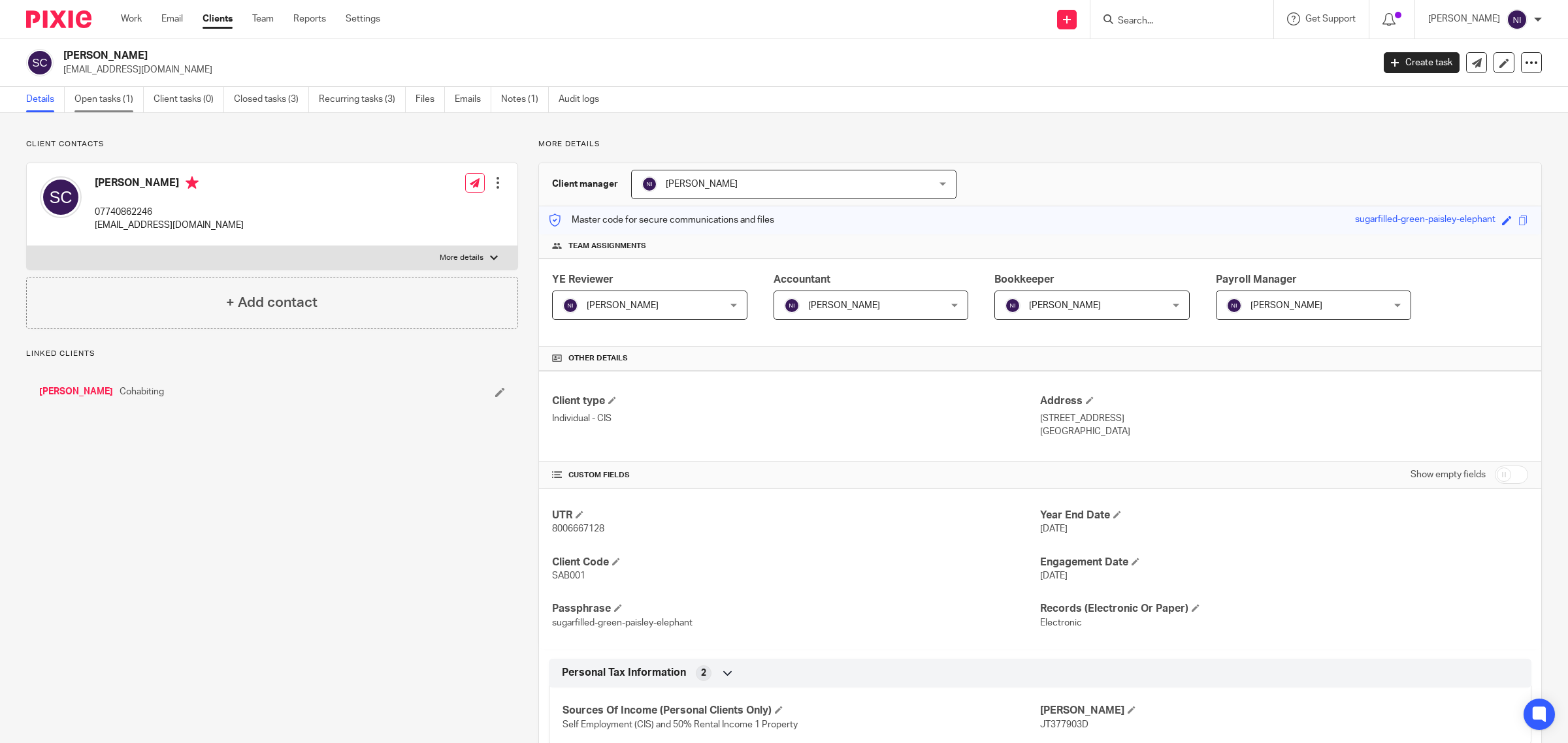
click at [97, 102] on link "Open tasks (1)" at bounding box center [110, 99] width 69 height 26
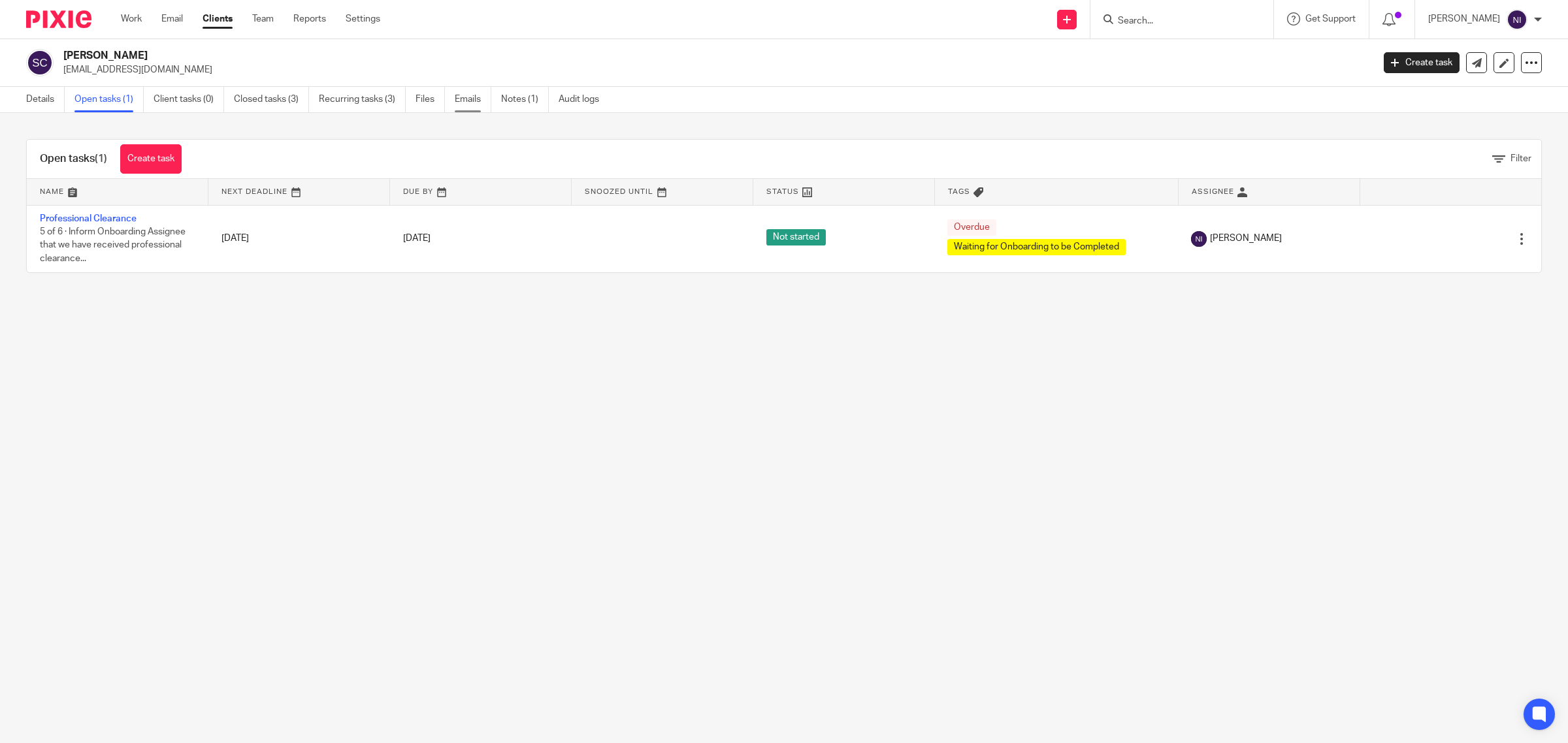
click at [471, 102] on link "Emails" at bounding box center [473, 99] width 37 height 26
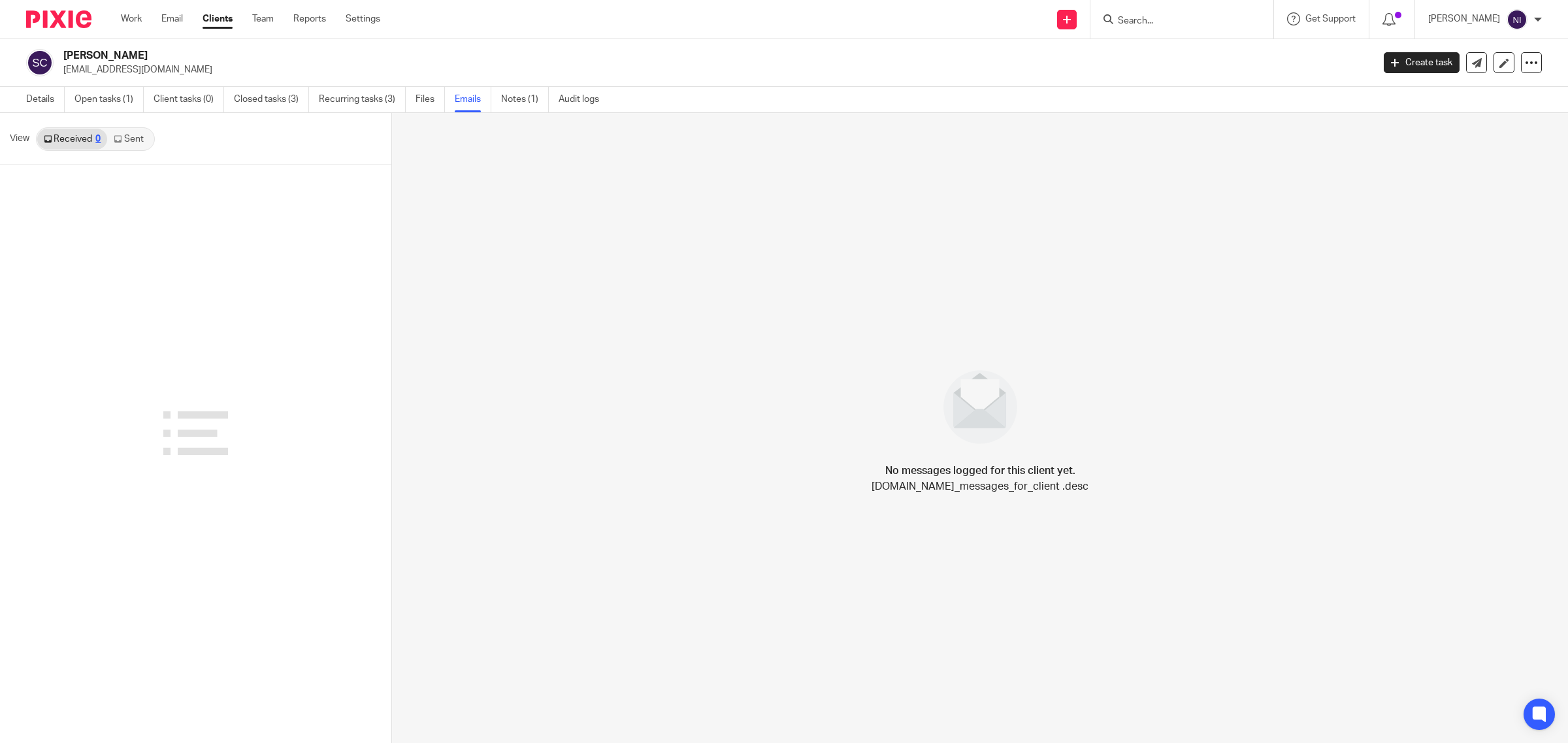
click at [134, 142] on link "Sent" at bounding box center [130, 139] width 46 height 21
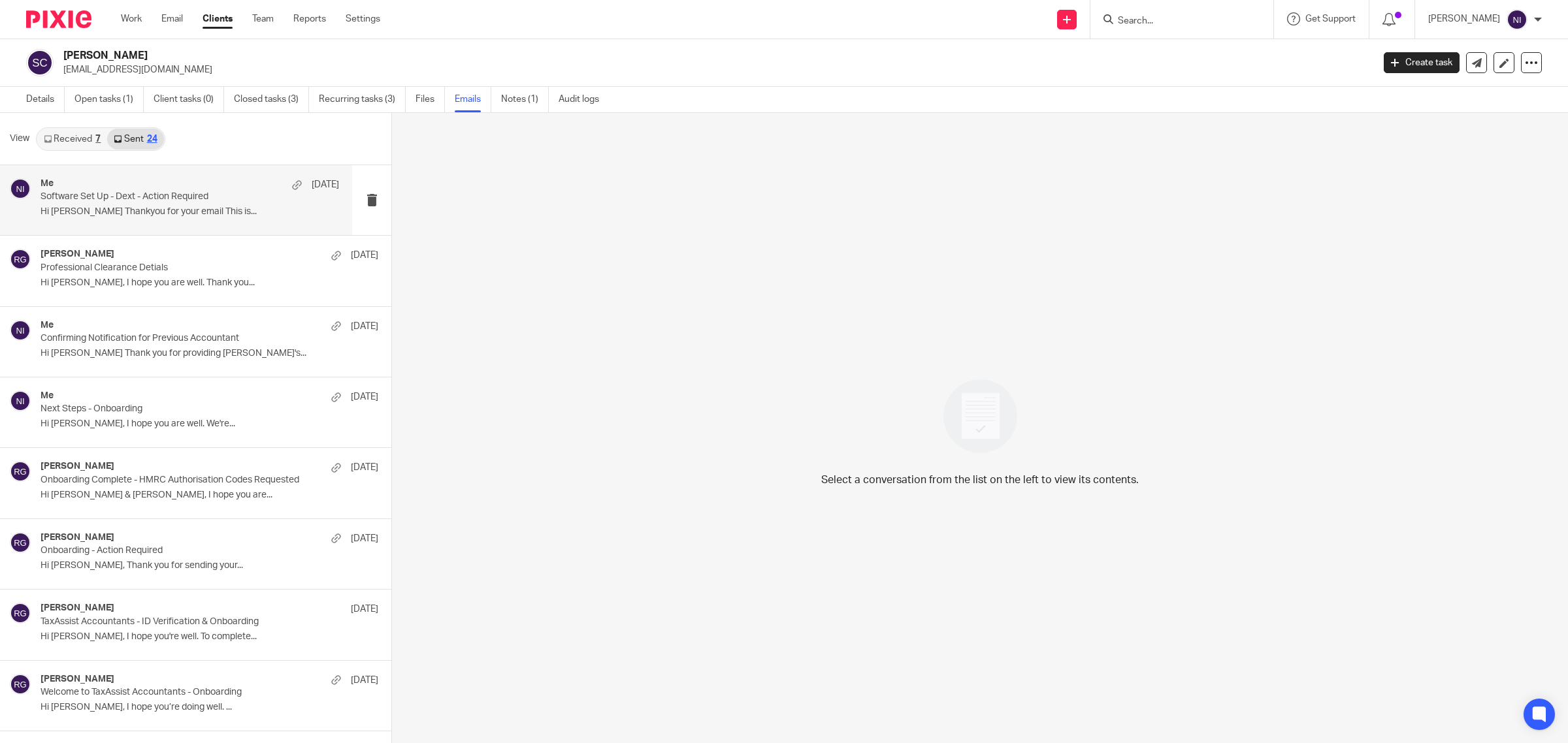
click at [139, 215] on p "Hi Sabrina Thankyou for your email This is..." at bounding box center [189, 212] width 299 height 11
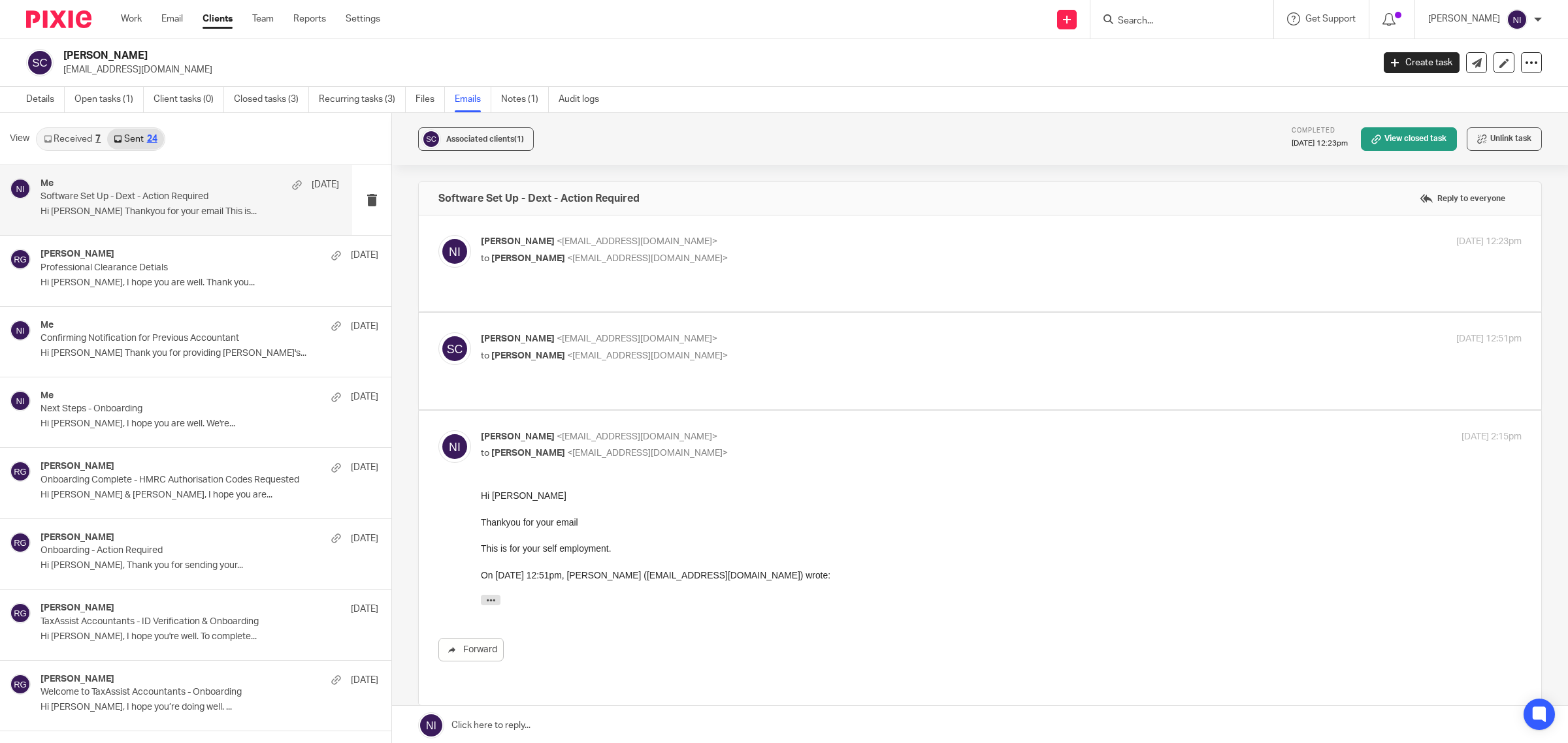
click at [779, 332] on p "Sabrina Clarke <sabrina_clarke1984@hotmail.com>" at bounding box center [827, 339] width 694 height 14
checkbox input "true"
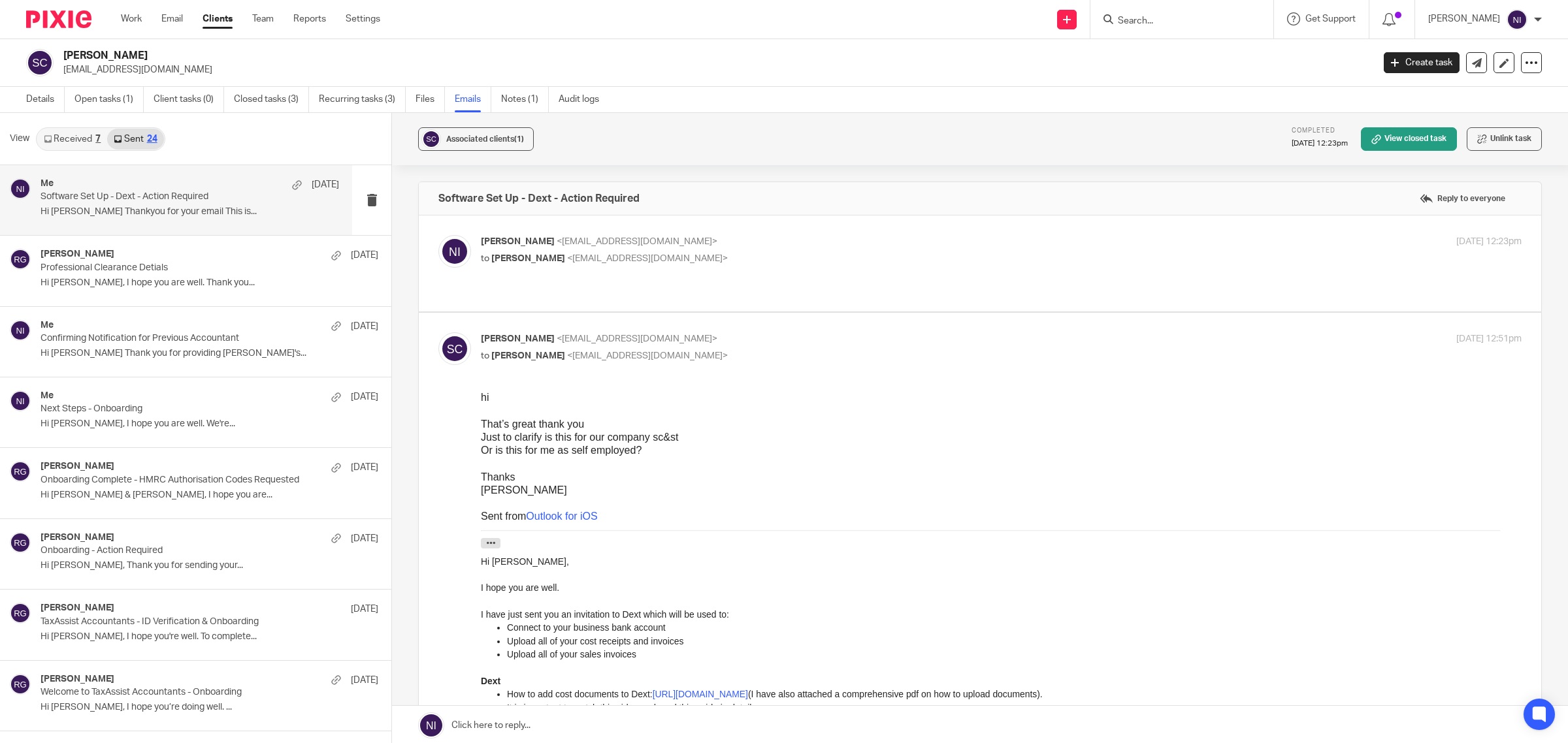
click at [776, 249] on p "Naeem Ibrahim <naeemibrahim@taxassist.co.uk>" at bounding box center [827, 242] width 694 height 14
checkbox input "true"
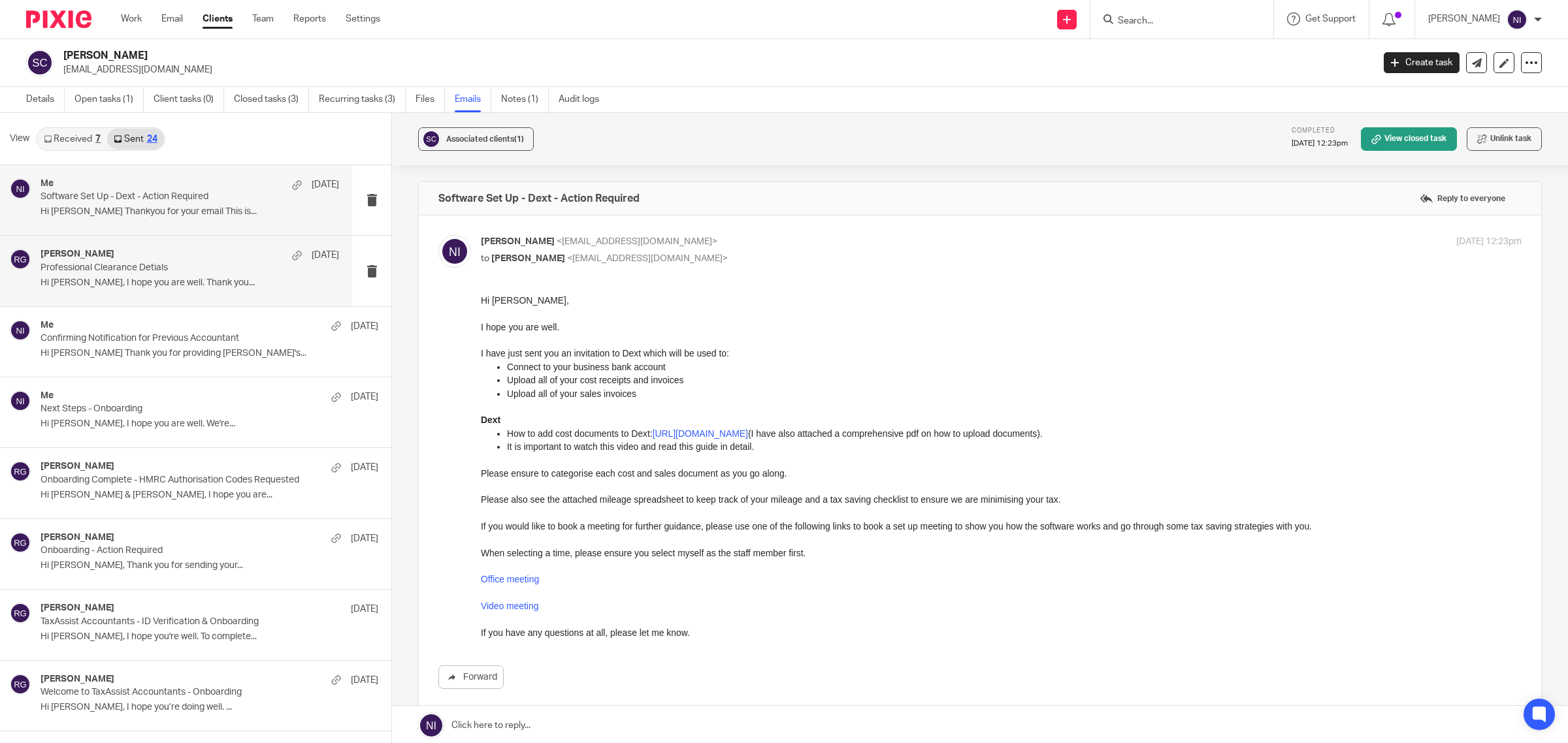
click at [164, 297] on div "Raj Grewal 29 Aug Professional Clearance Detials Hi Sabrina, I hope you are wel…" at bounding box center [176, 270] width 353 height 70
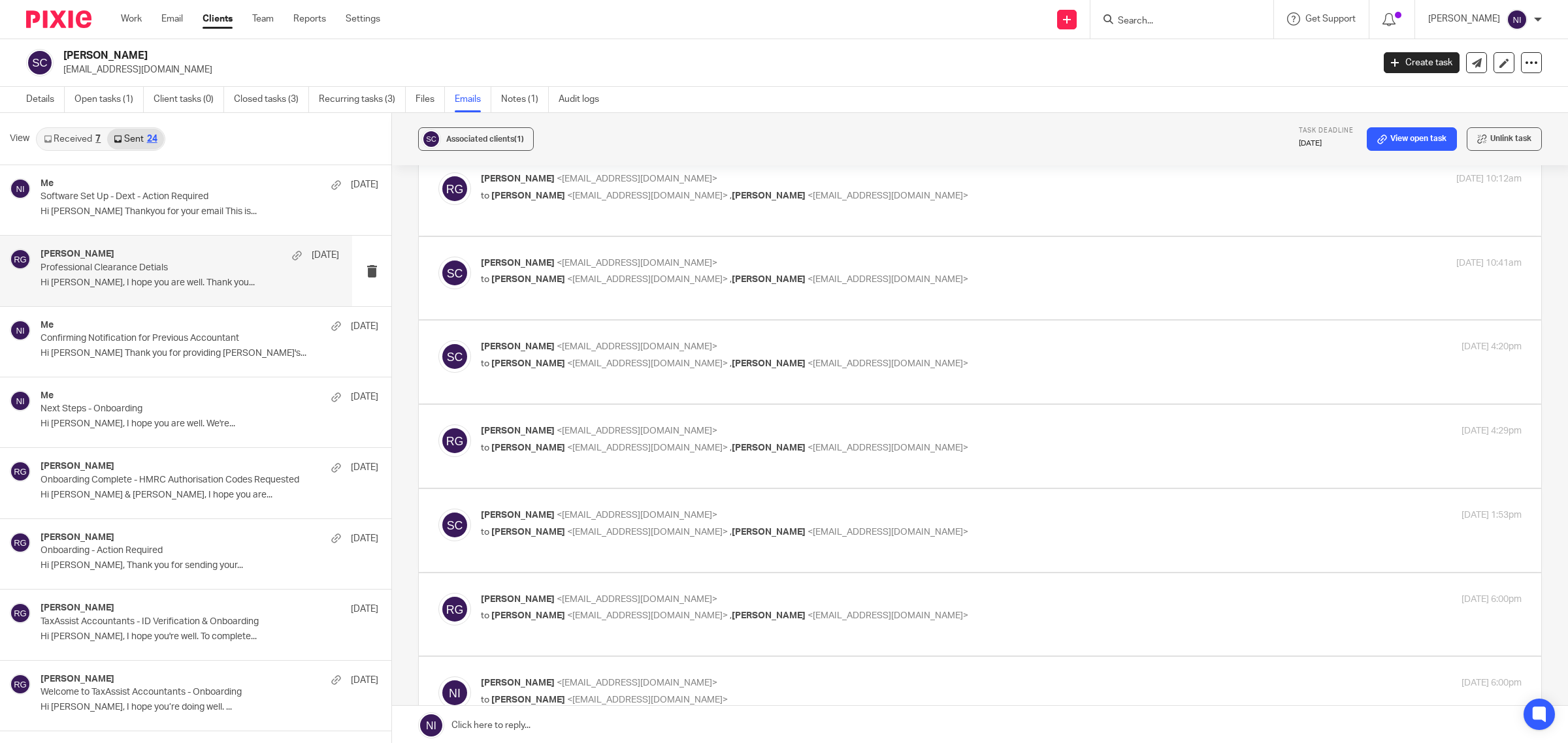
scroll to position [327, 0]
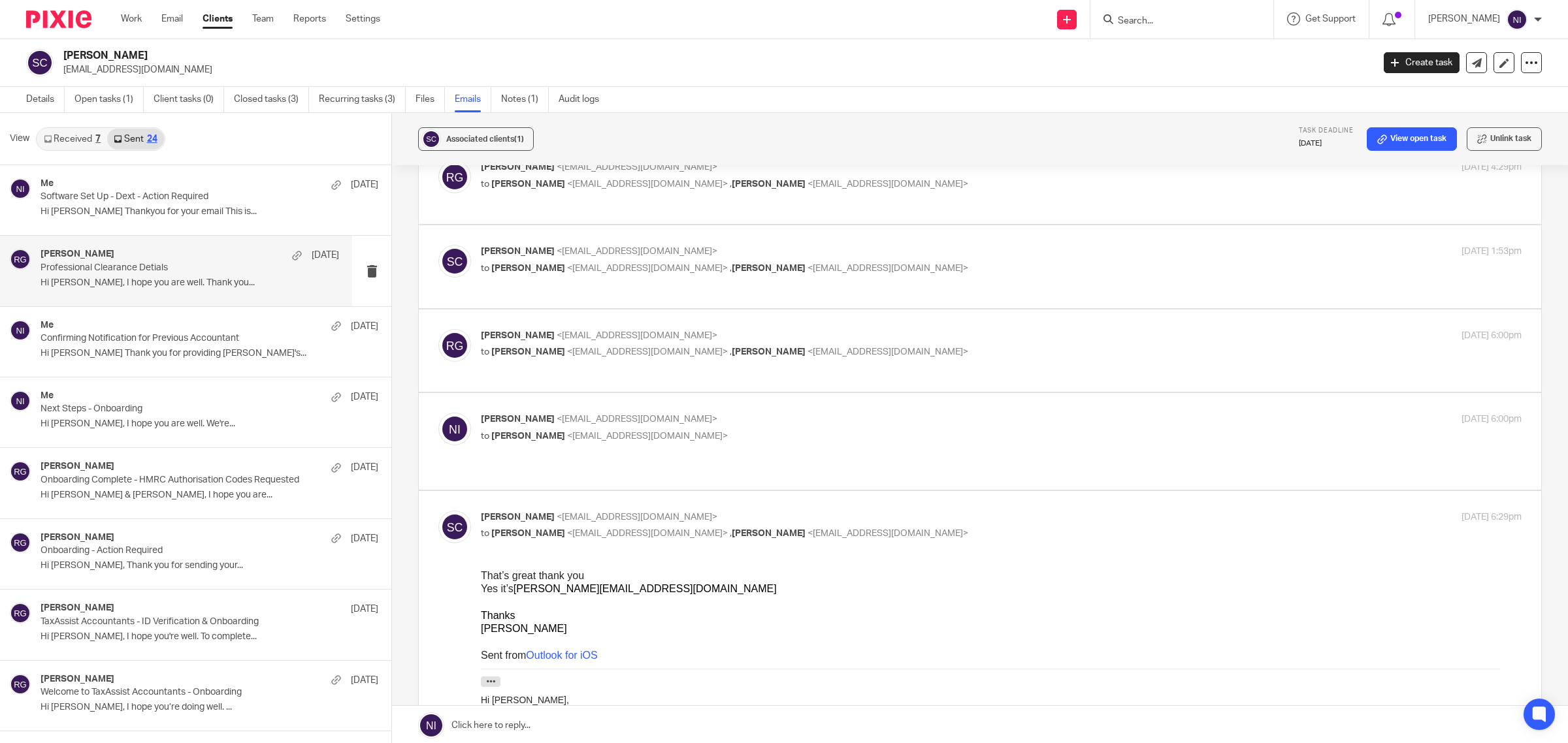
click at [740, 412] on label at bounding box center [980, 441] width 1122 height 96
click at [438, 412] on input "checkbox" at bounding box center [437, 412] width 1 height 1
checkbox input "true"
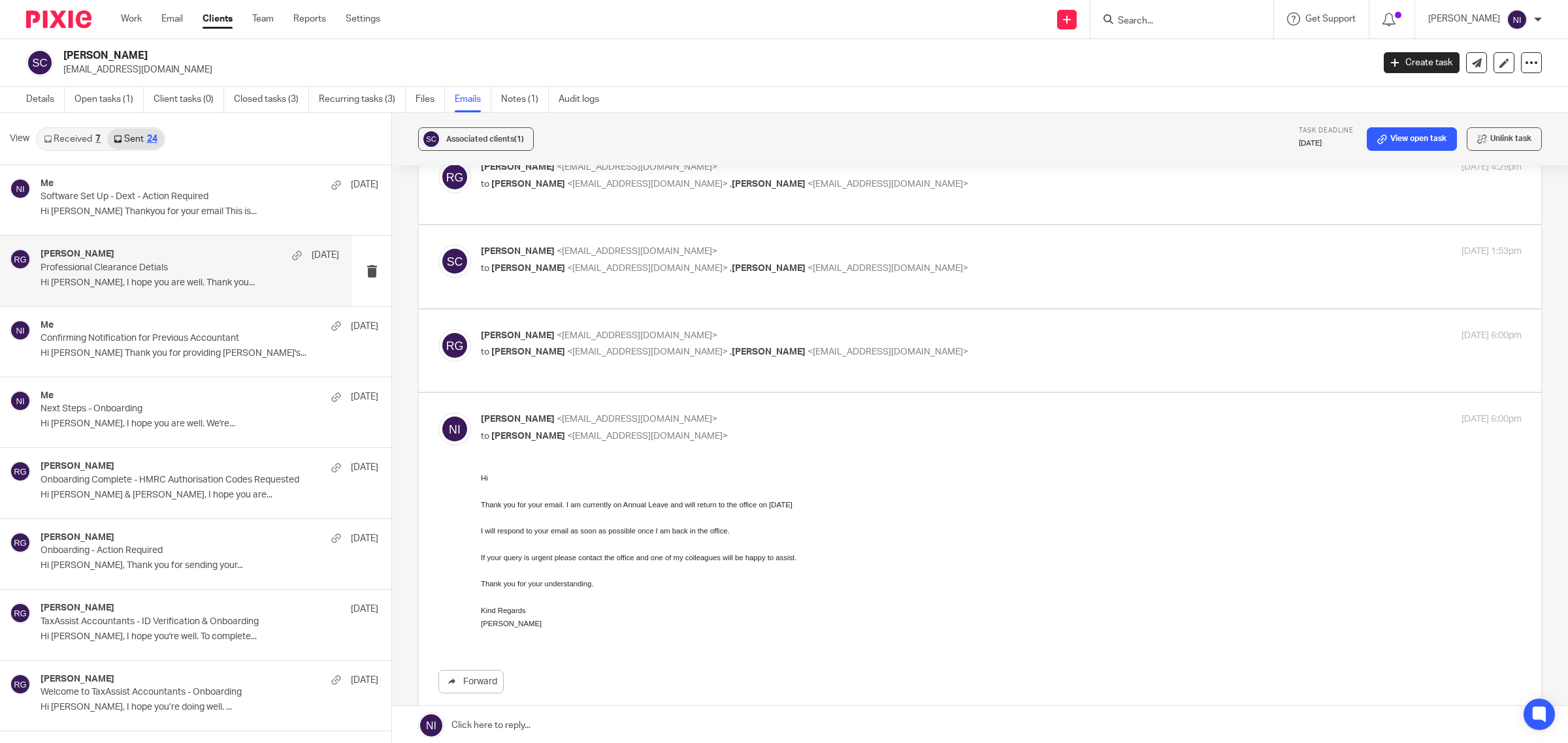
scroll to position [0, 0]
click at [980, 354] on p "to Sabrina Clarke <sabrina_clarke1984@hotmail.com> , Naeem Ibrahim <naeemibrahi…" at bounding box center [827, 351] width 694 height 14
checkbox input "true"
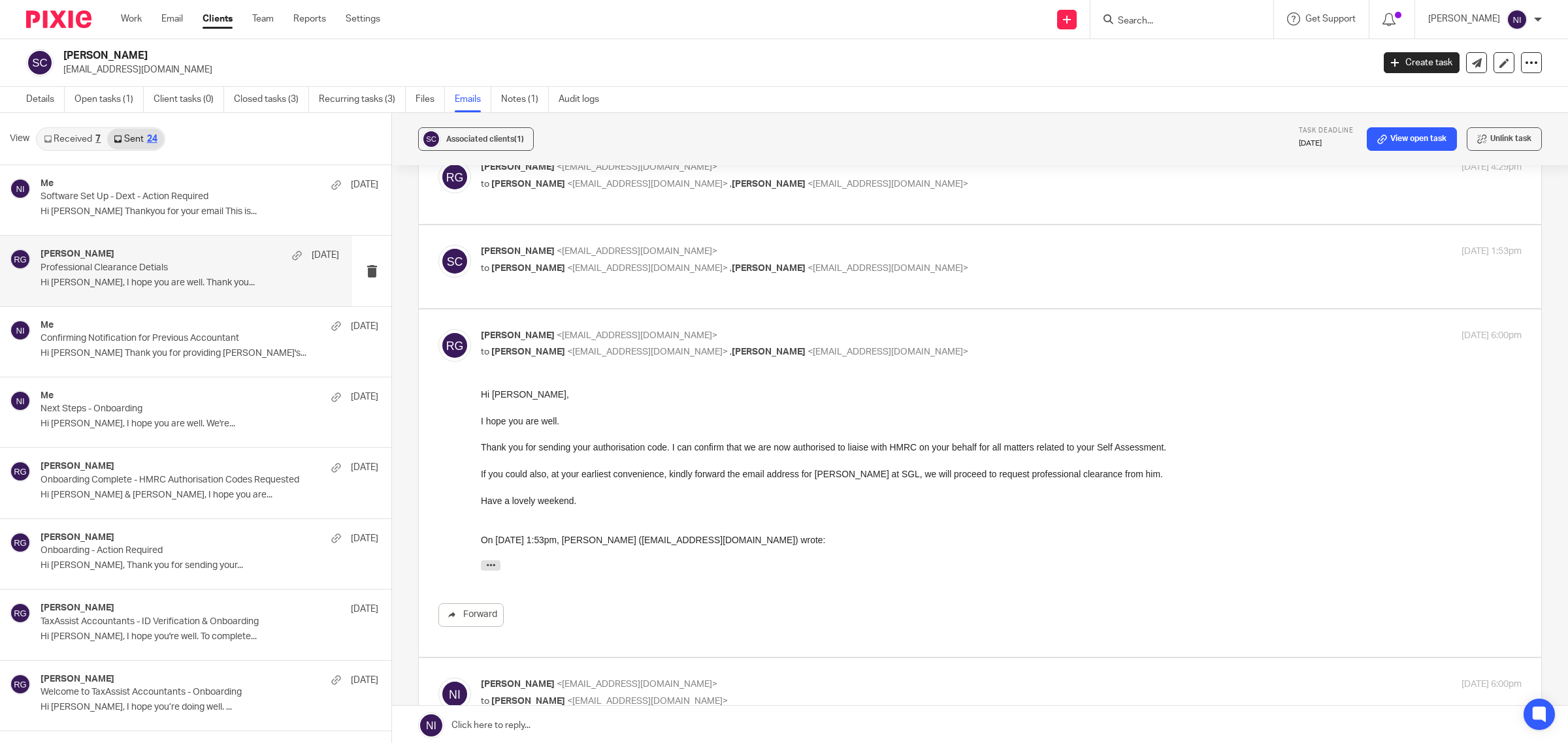
click at [942, 277] on div "Sabrina Clarke <sabrina_clarke1984@hotmail.com> to Raj Grewal <rajgrewal@taxass…" at bounding box center [1000, 261] width 1040 height 33
checkbox input "true"
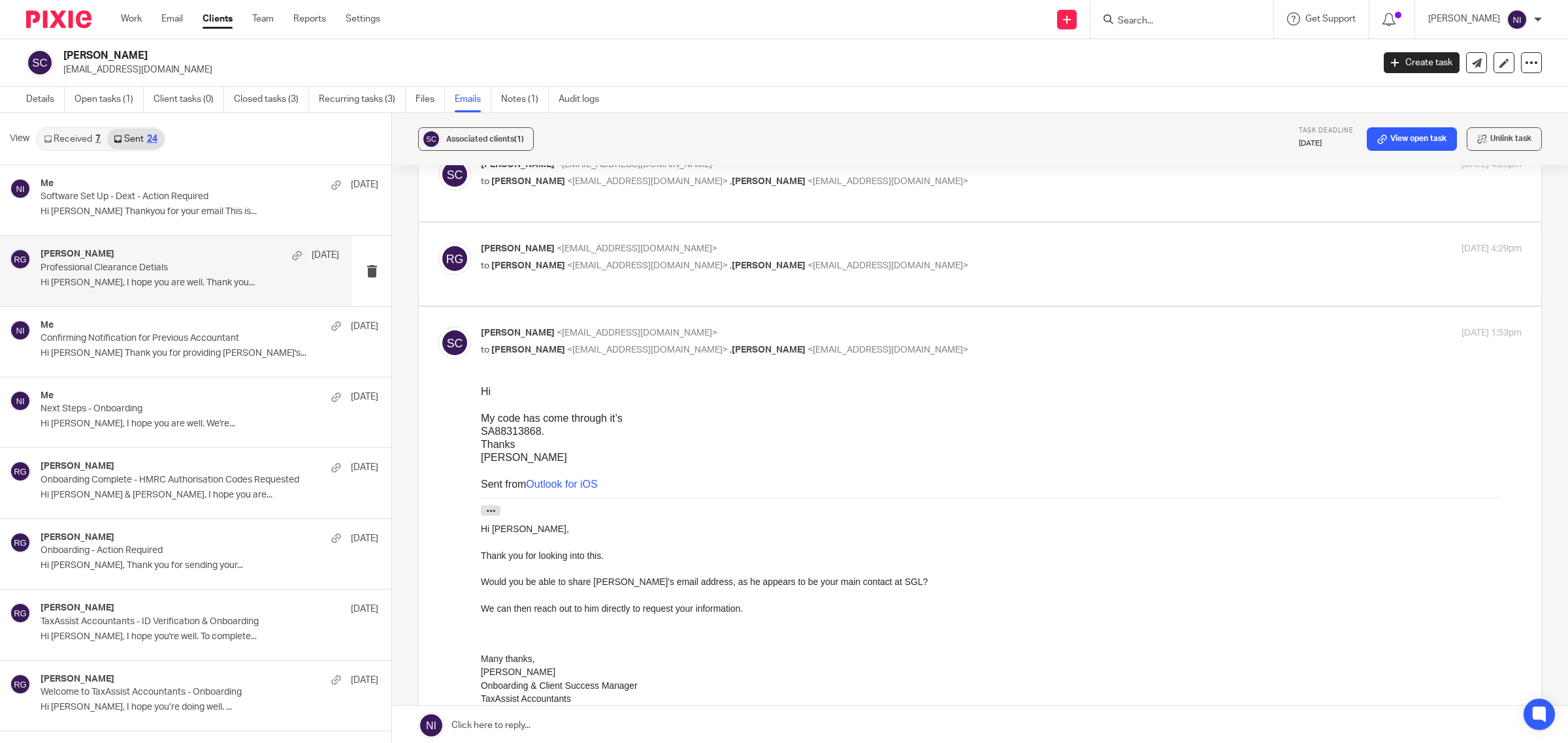
scroll to position [81, 0]
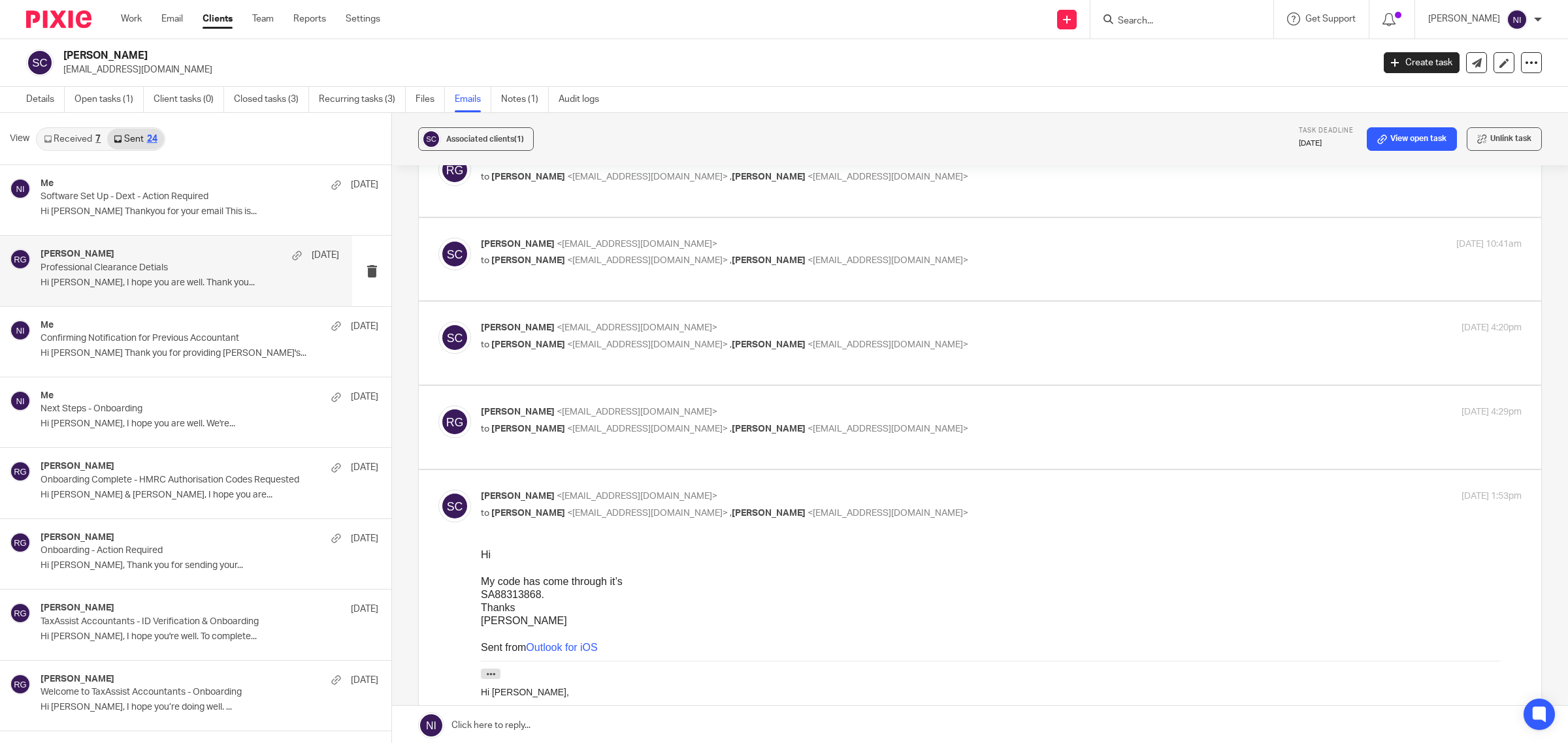
click at [934, 424] on p "to Sabrina Clarke <sabrina_clarke1984@hotmail.com> , Naeem Ibrahim <naeemibrahi…" at bounding box center [827, 429] width 694 height 14
checkbox input "true"
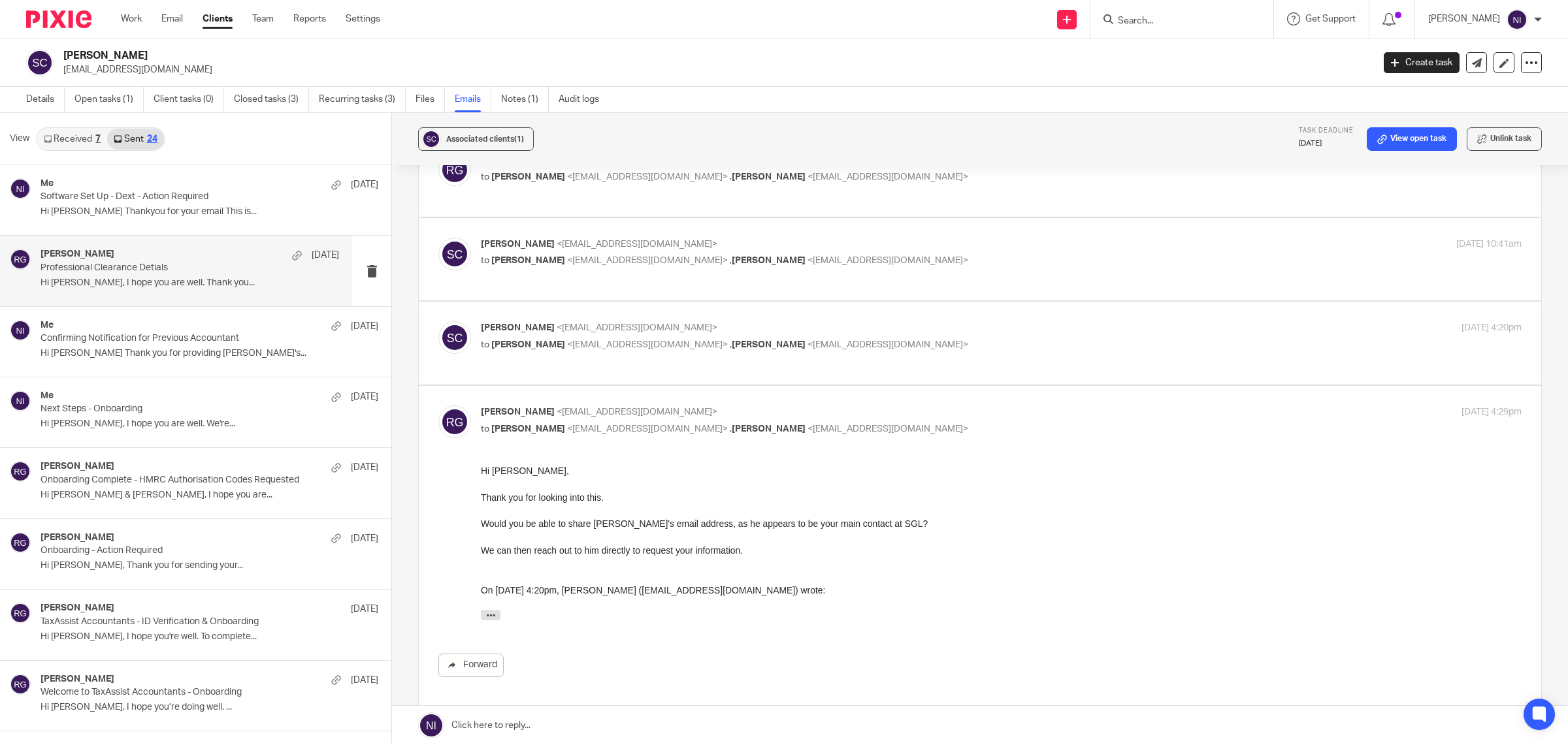
scroll to position [0, 0]
click at [925, 317] on label at bounding box center [980, 342] width 1122 height 83
click at [438, 320] on input "checkbox" at bounding box center [437, 320] width 1 height 1
checkbox input "true"
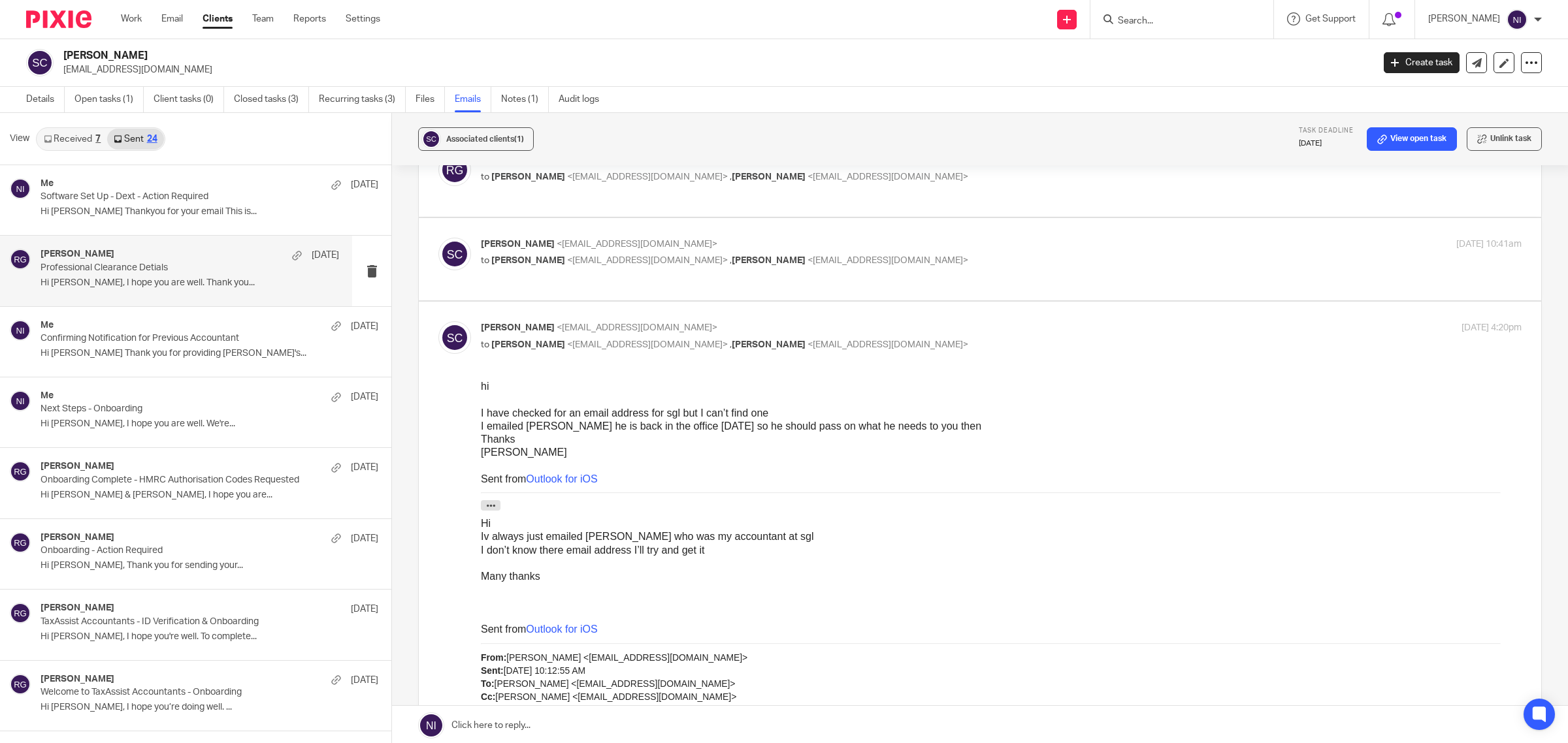
click at [932, 265] on p "to Raj Grewal <rajgrewal@taxassist.co.uk> , Naeem Ibrahim <naeemibrahim@taxassi…" at bounding box center [827, 260] width 694 height 14
checkbox input "true"
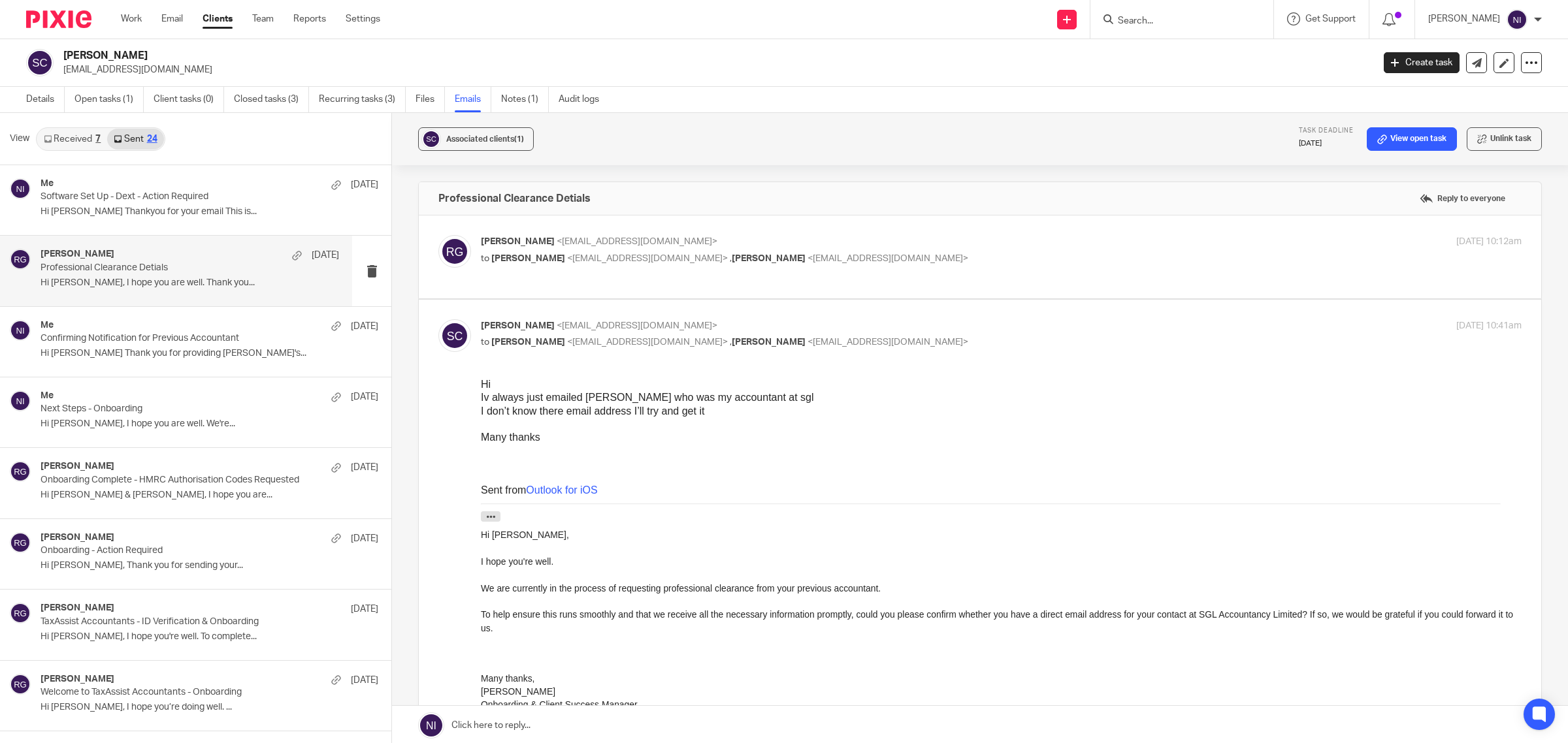
click at [994, 265] on p "to Sabrina Clarke <sabrina_clarke1984@hotmail.com> , Naeem Ibrahim <naeemibrahi…" at bounding box center [827, 258] width 694 height 14
checkbox input "true"
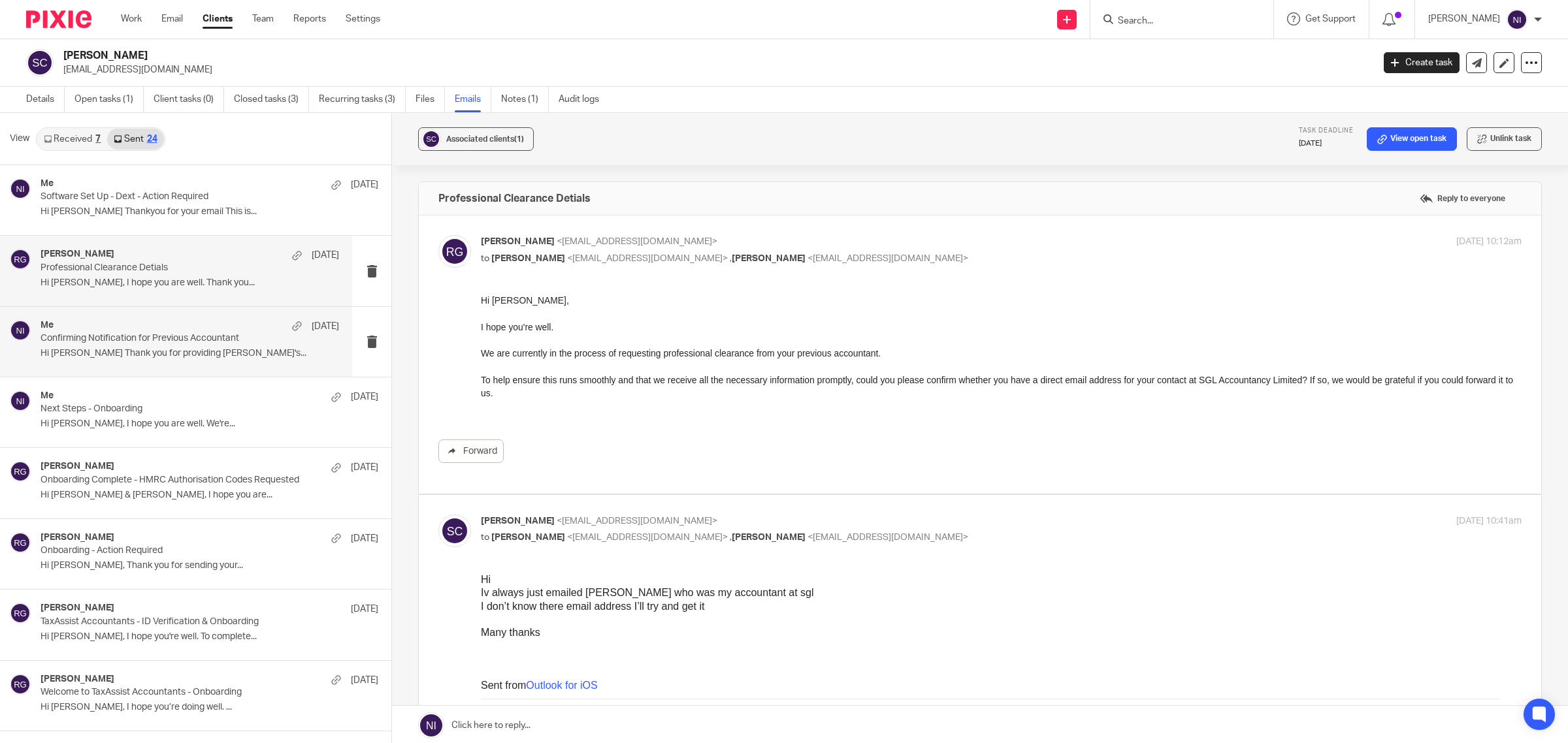
click at [120, 366] on div "Me 28 Aug Confirming Notification for Previous Accountant Hi Sabrina Thank you …" at bounding box center [176, 341] width 353 height 70
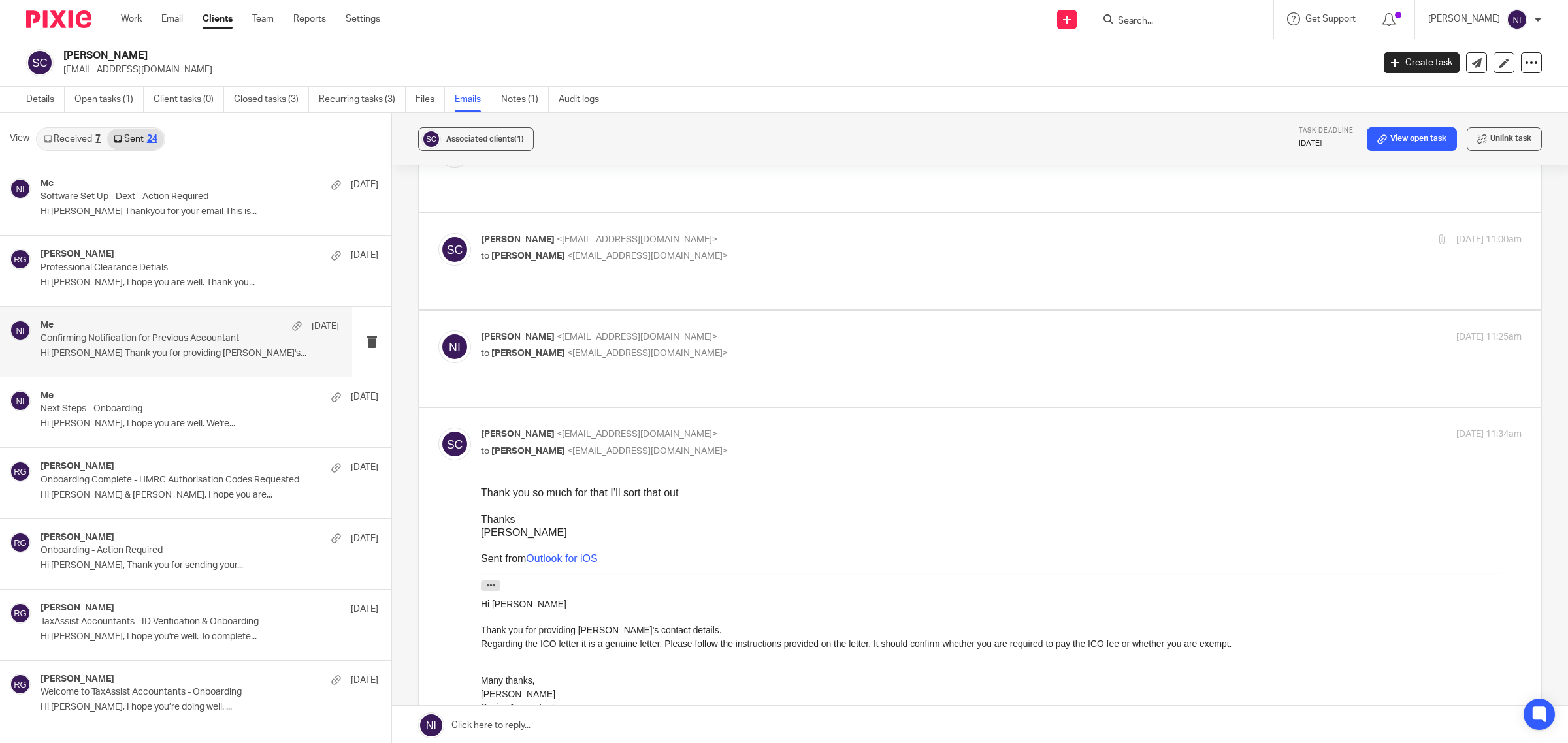
scroll to position [408, 0]
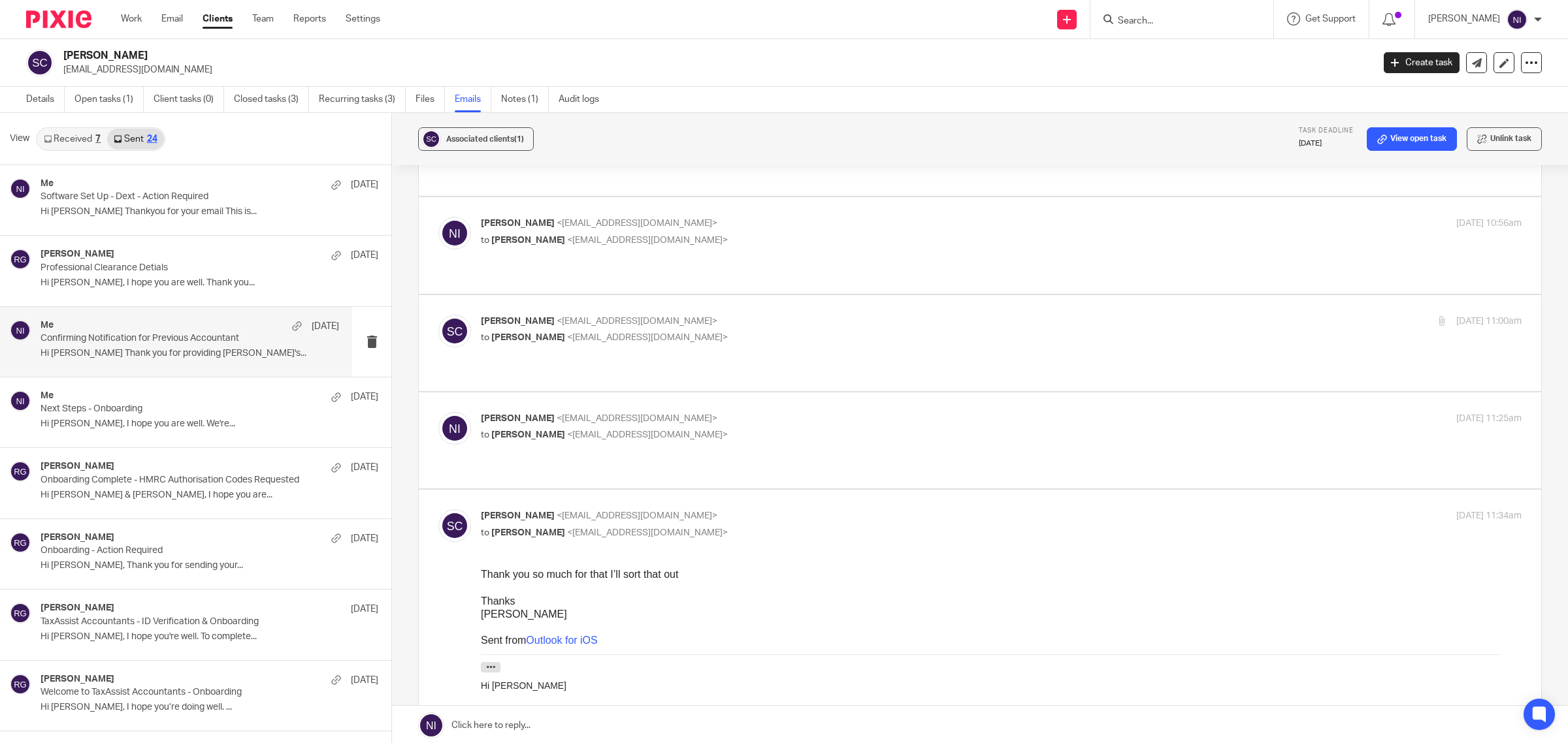
click at [776, 412] on div "Naeem Ibrahim <naeemibrahim@taxassist.co.uk> to Sabrina Clarke <sabrina_clarke1…" at bounding box center [980, 440] width 1083 height 57
click at [805, 412] on p "Naeem Ibrahim <naeemibrahim@taxassist.co.uk>" at bounding box center [827, 418] width 694 height 14
checkbox input "true"
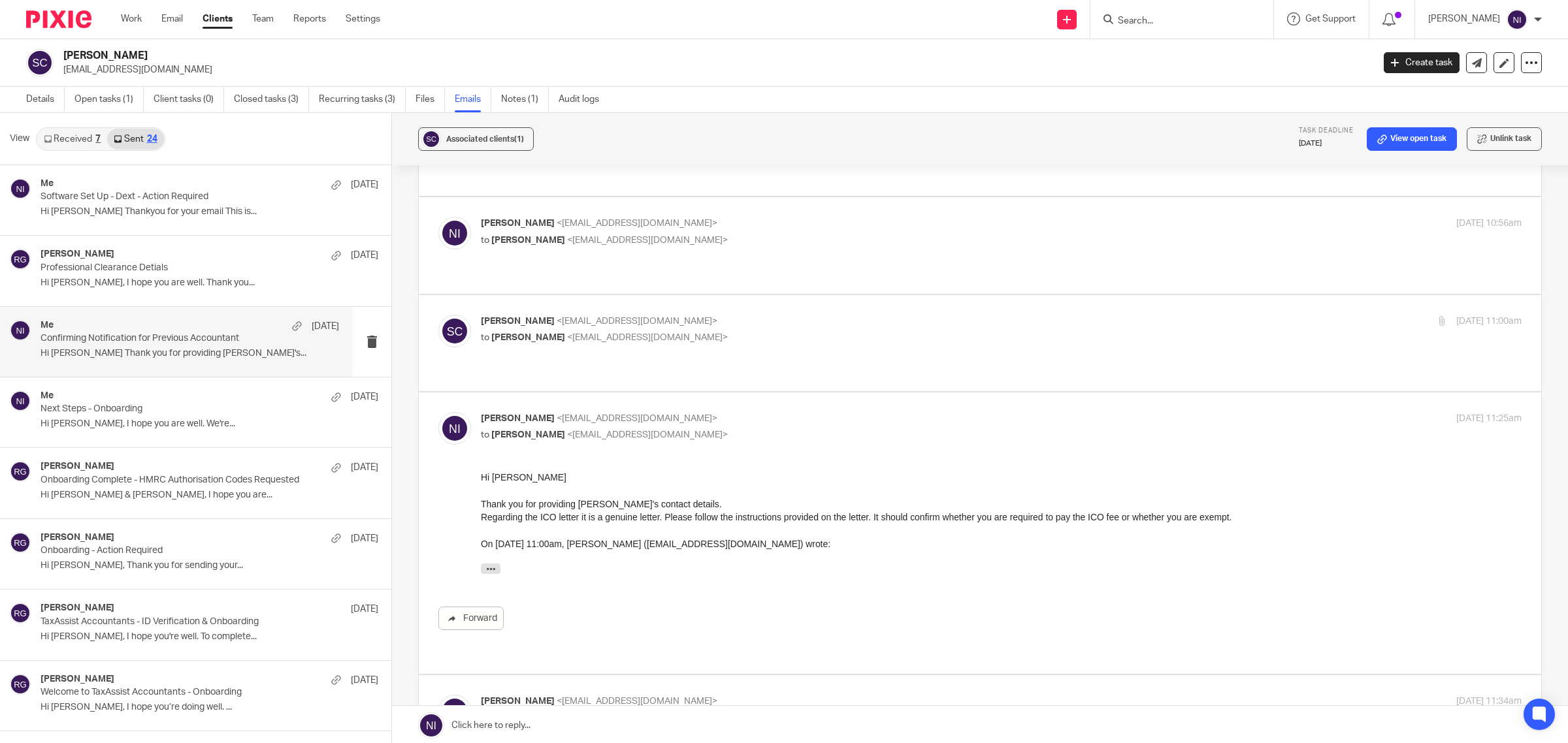
scroll to position [489, 0]
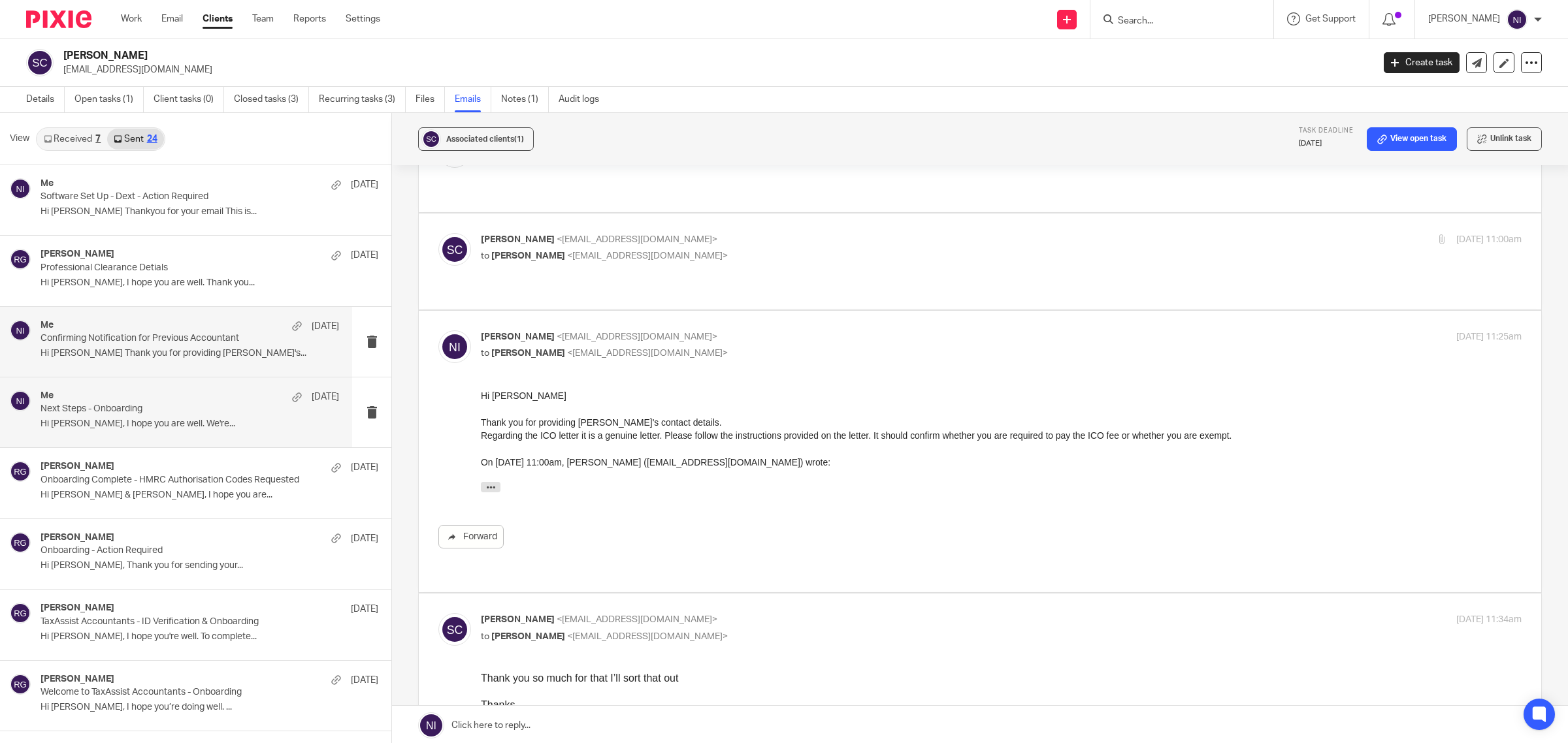
click at [113, 428] on p "Hi Sabrina, I hope you are well. We're..." at bounding box center [189, 424] width 299 height 11
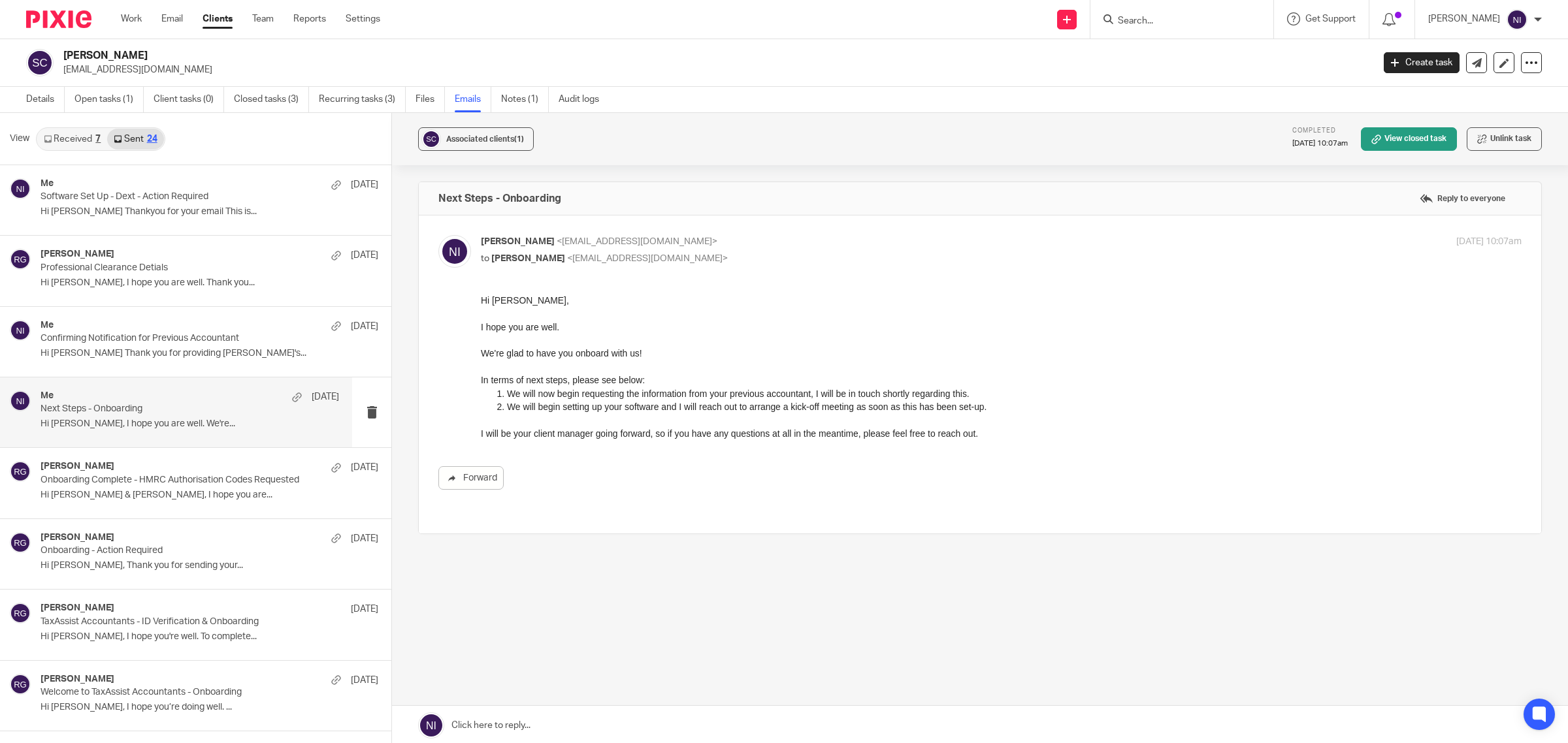
scroll to position [0, 0]
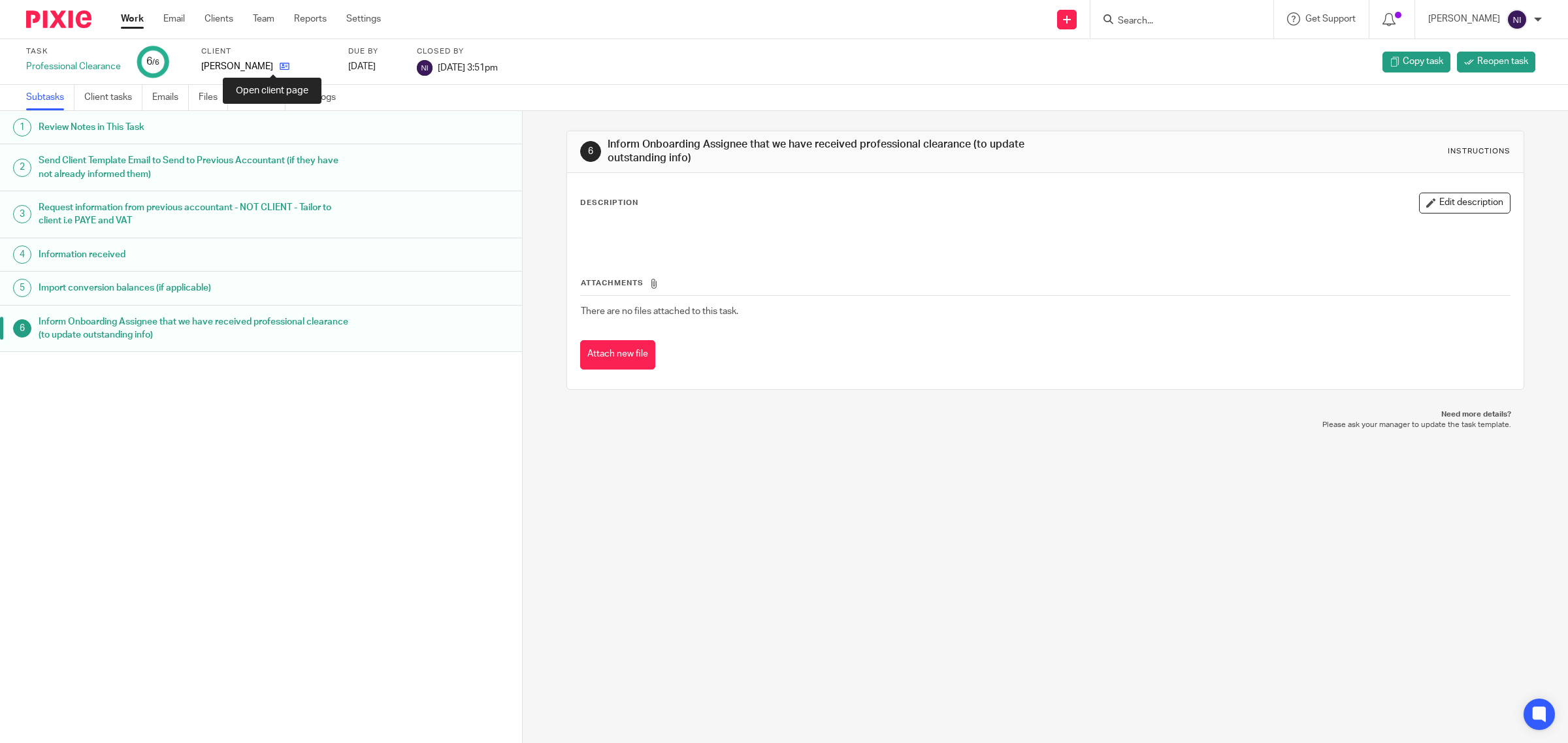
click at [279, 67] on icon at bounding box center [284, 66] width 10 height 10
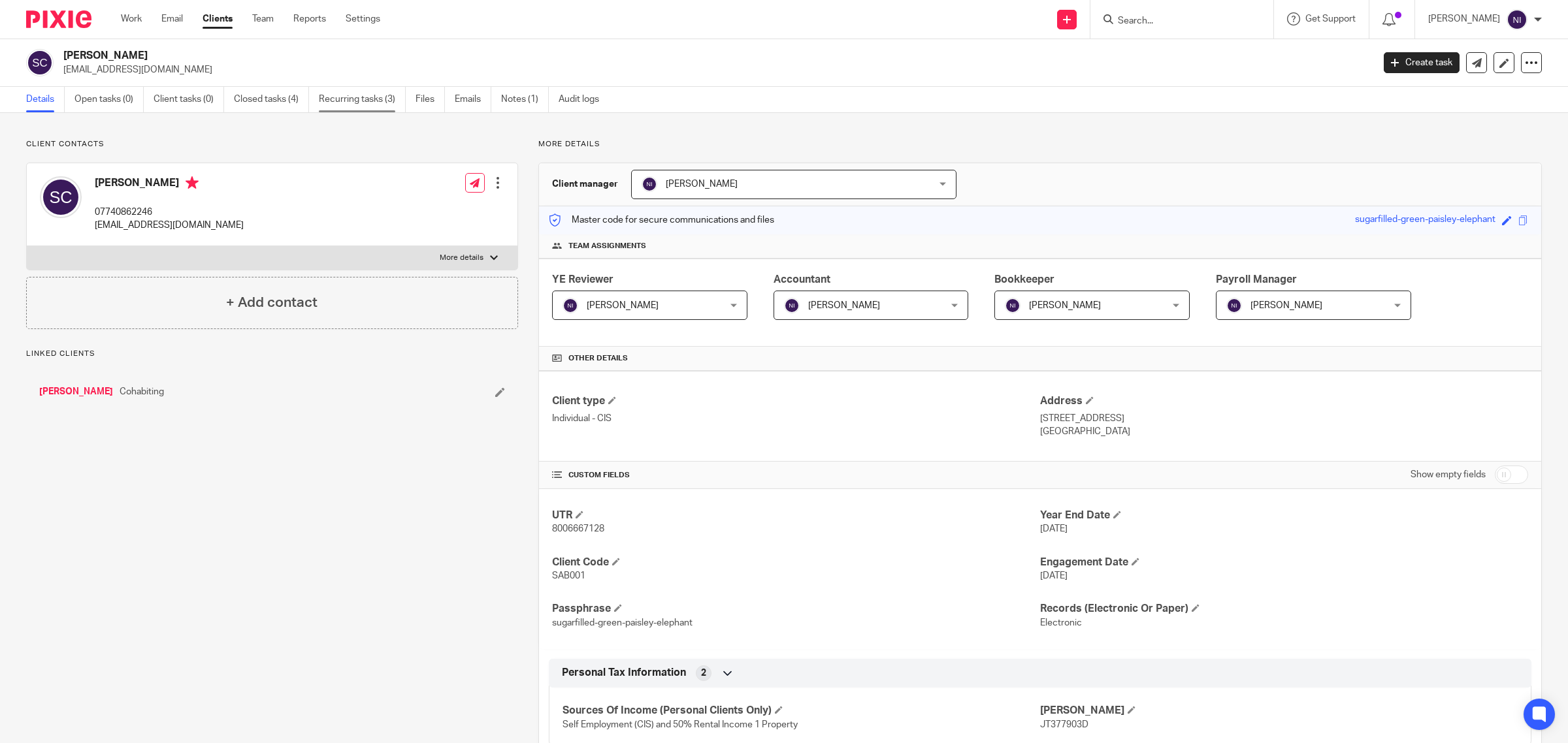
click at [336, 102] on link "Recurring tasks (3)" at bounding box center [362, 99] width 87 height 26
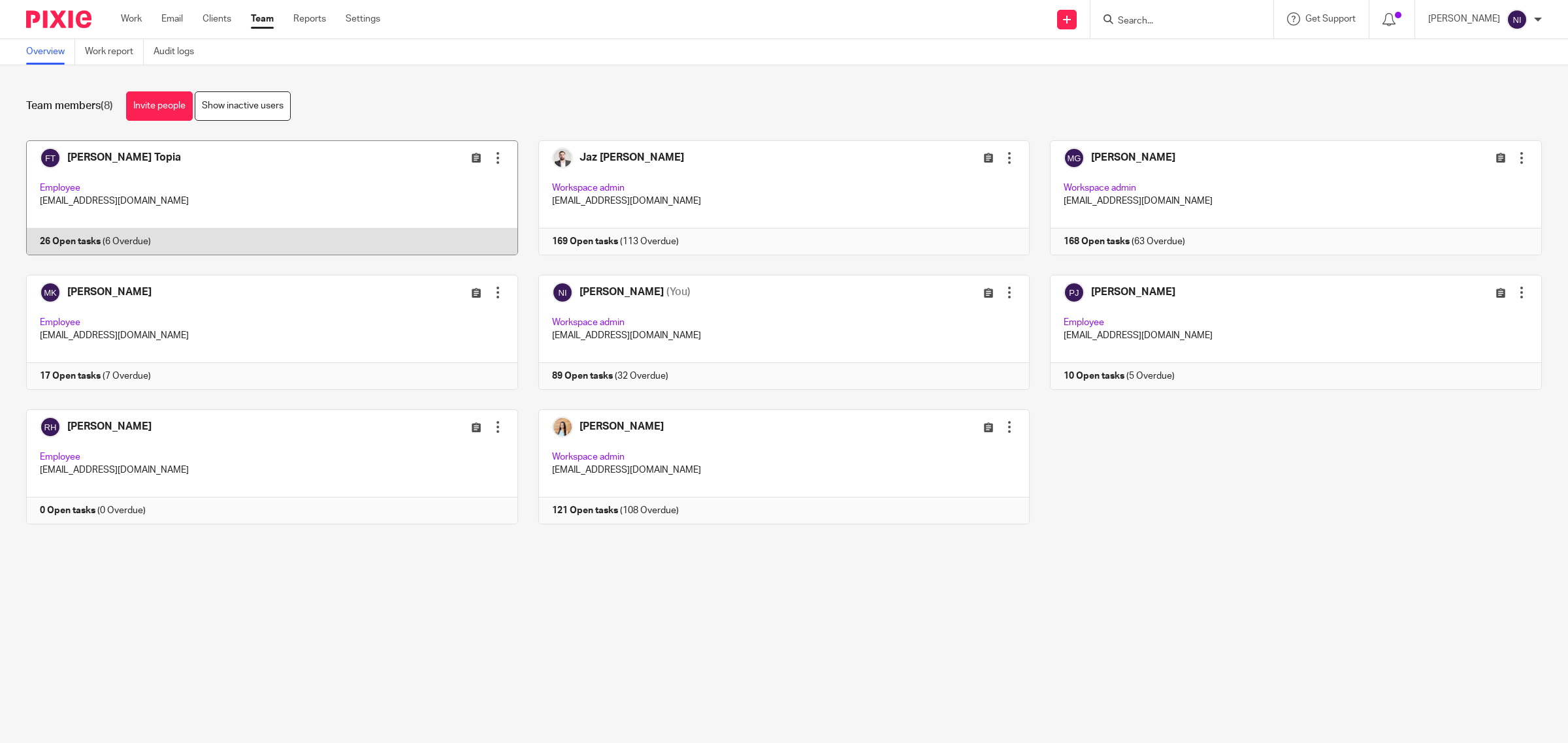
click at [100, 151] on link at bounding box center [261, 198] width 512 height 115
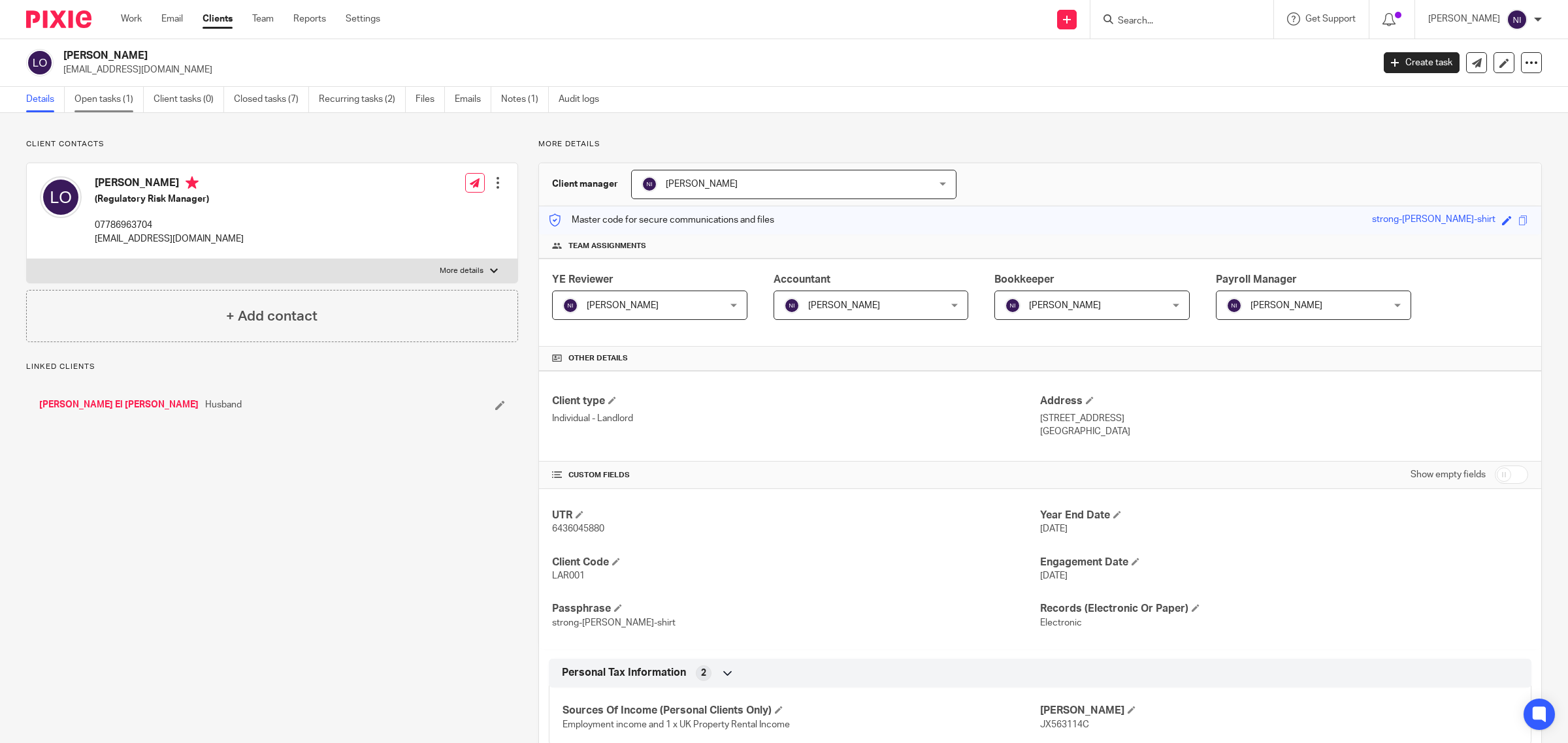
click at [132, 102] on link "Open tasks (1)" at bounding box center [110, 99] width 69 height 26
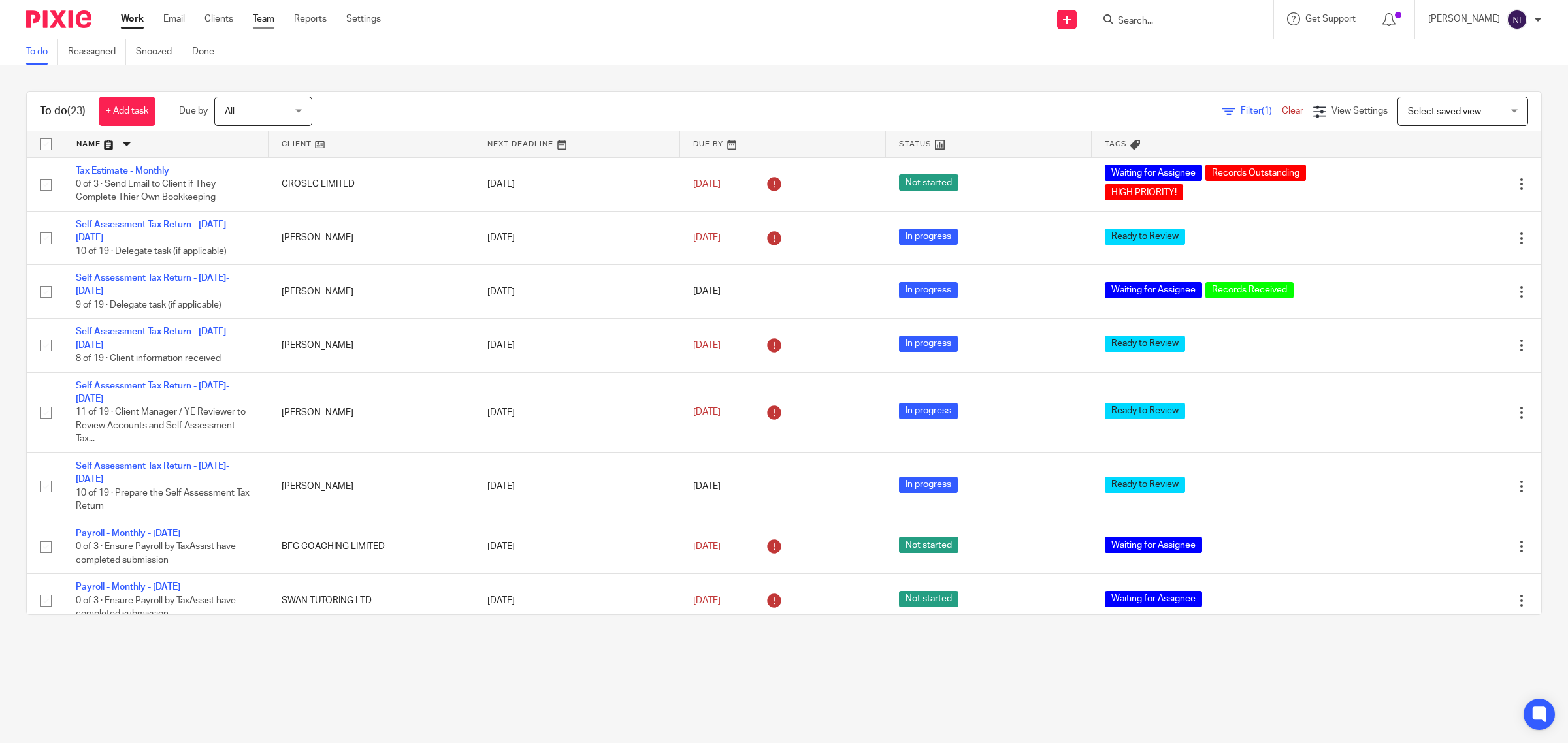
click at [261, 15] on link "Team" at bounding box center [264, 19] width 22 height 13
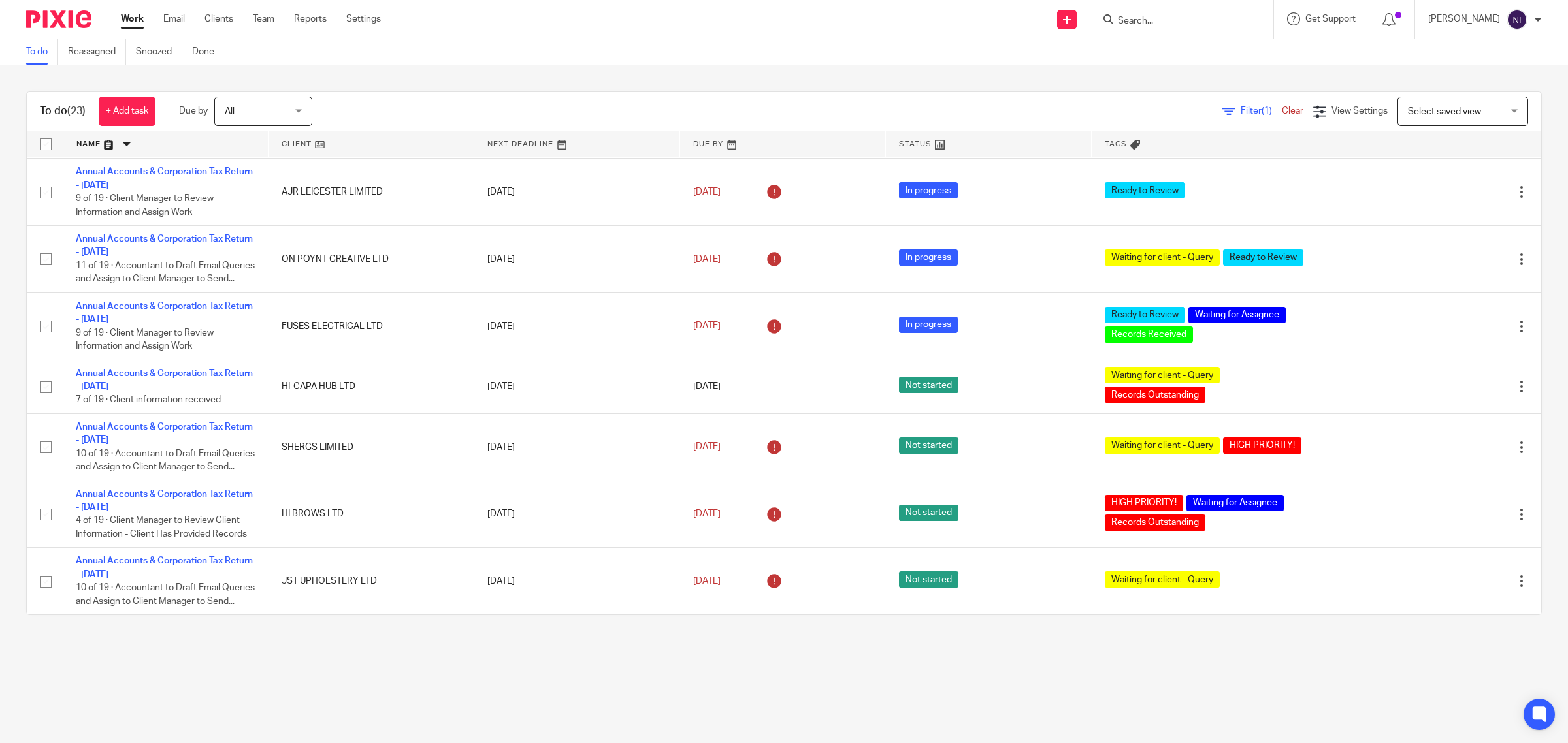
scroll to position [909, 0]
click at [96, 141] on link at bounding box center [165, 144] width 205 height 26
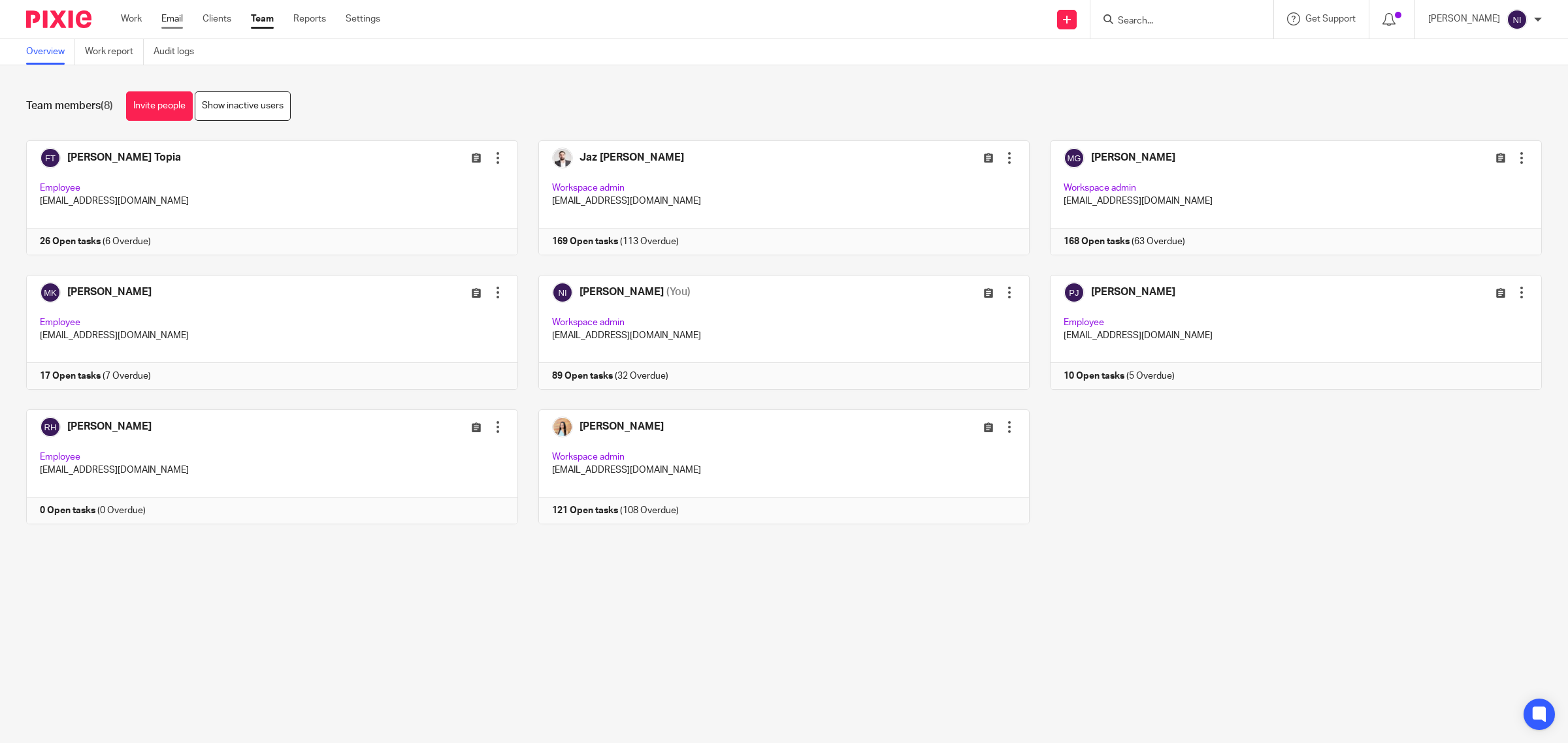
click at [169, 24] on link "Email" at bounding box center [173, 19] width 22 height 13
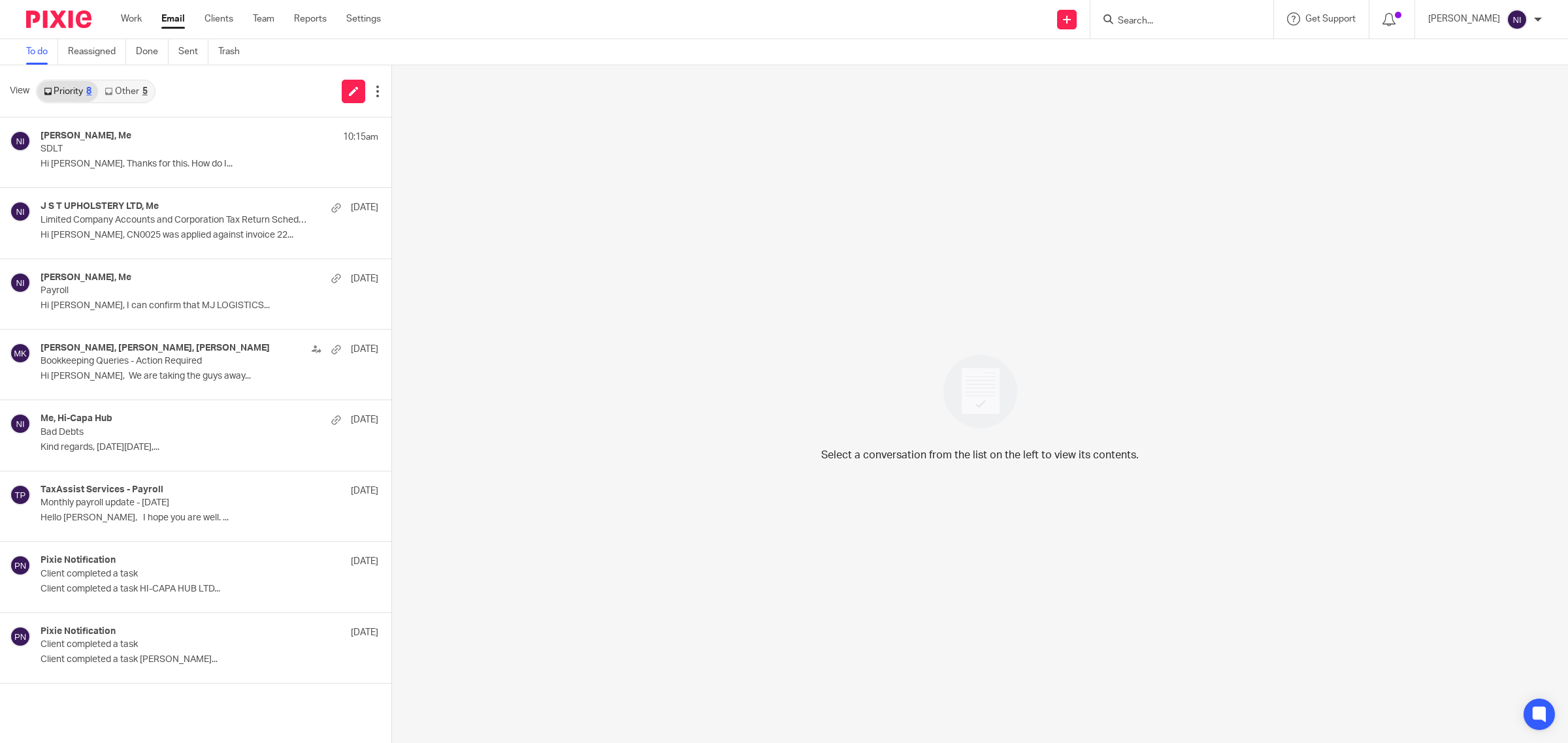
click at [131, 81] on link "Other 5" at bounding box center [125, 91] width 56 height 21
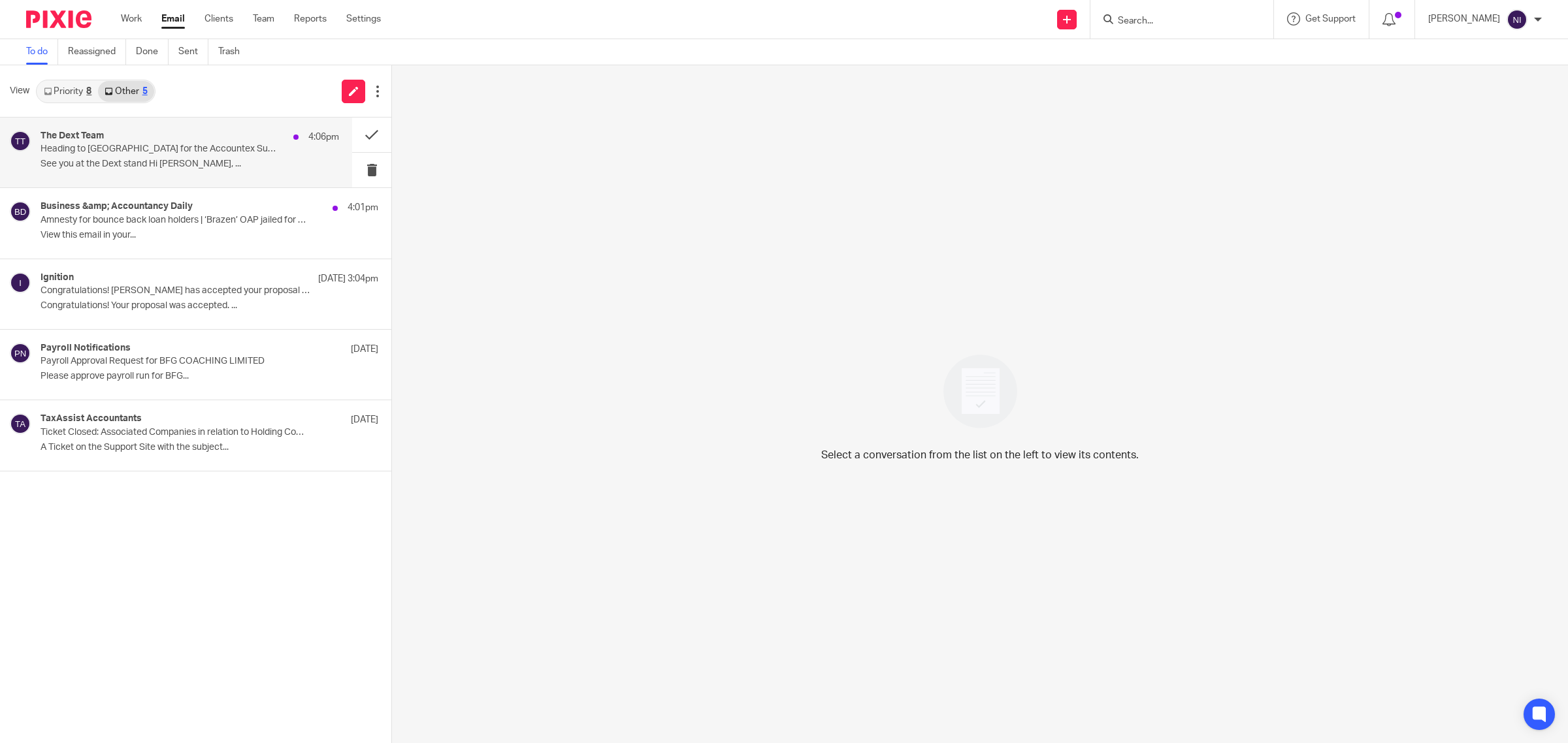
click at [164, 141] on div "The Dext Team 4:06pm" at bounding box center [189, 137] width 299 height 13
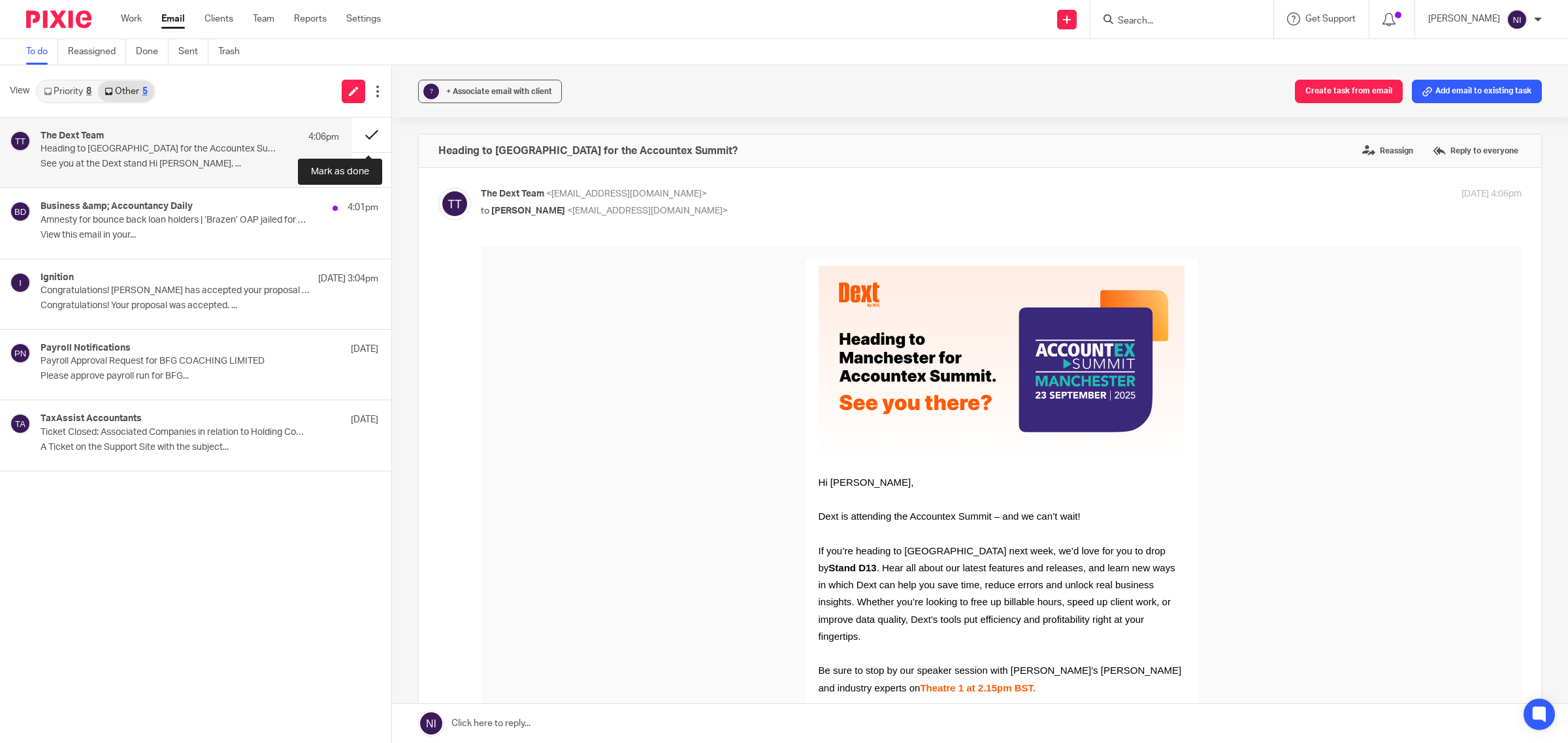
click at [367, 141] on button at bounding box center [372, 135] width 39 height 35
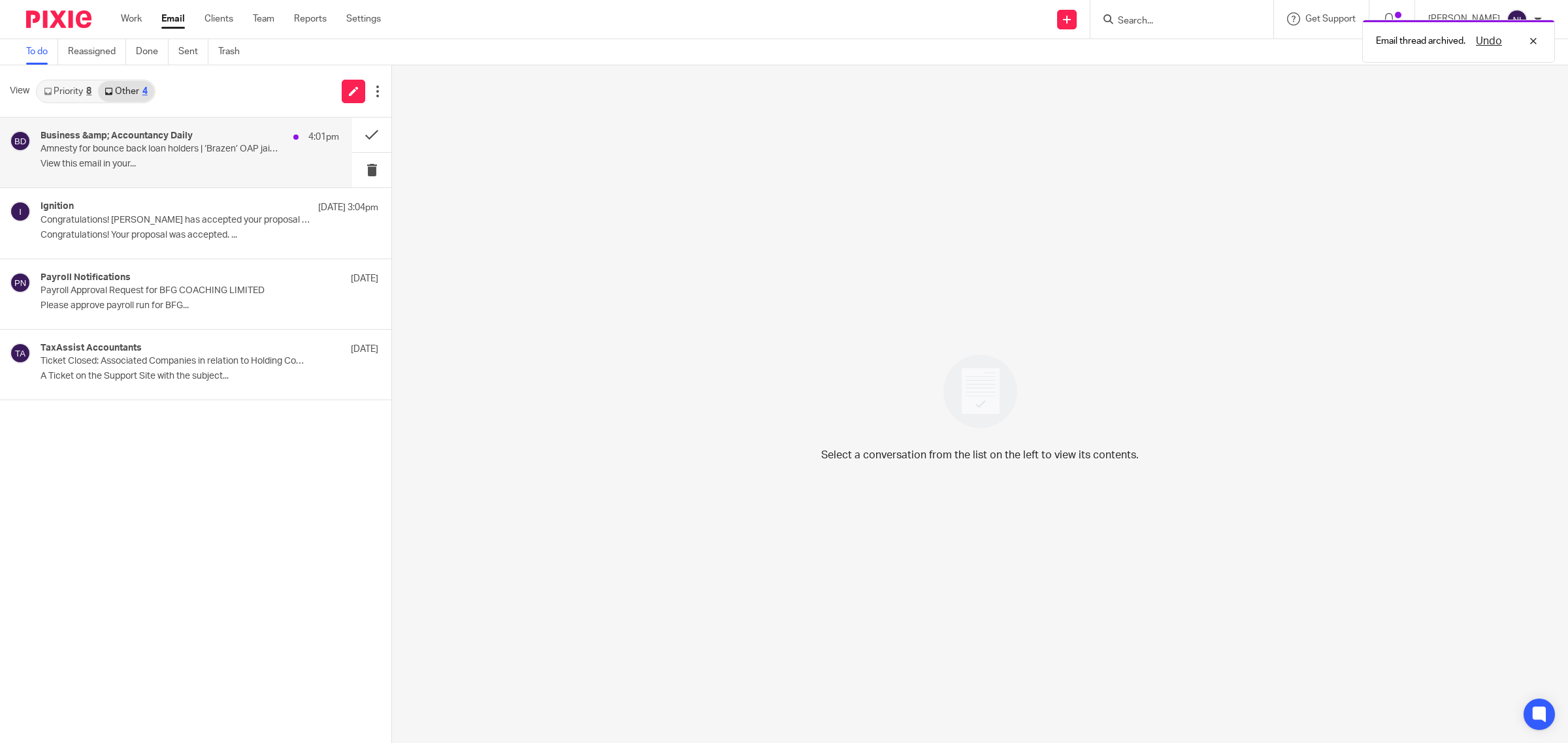
click at [226, 155] on div "Business &amp; Accountancy Daily 4:01pm Amnesty for bounce back loan holders | …" at bounding box center [189, 152] width 299 height 44
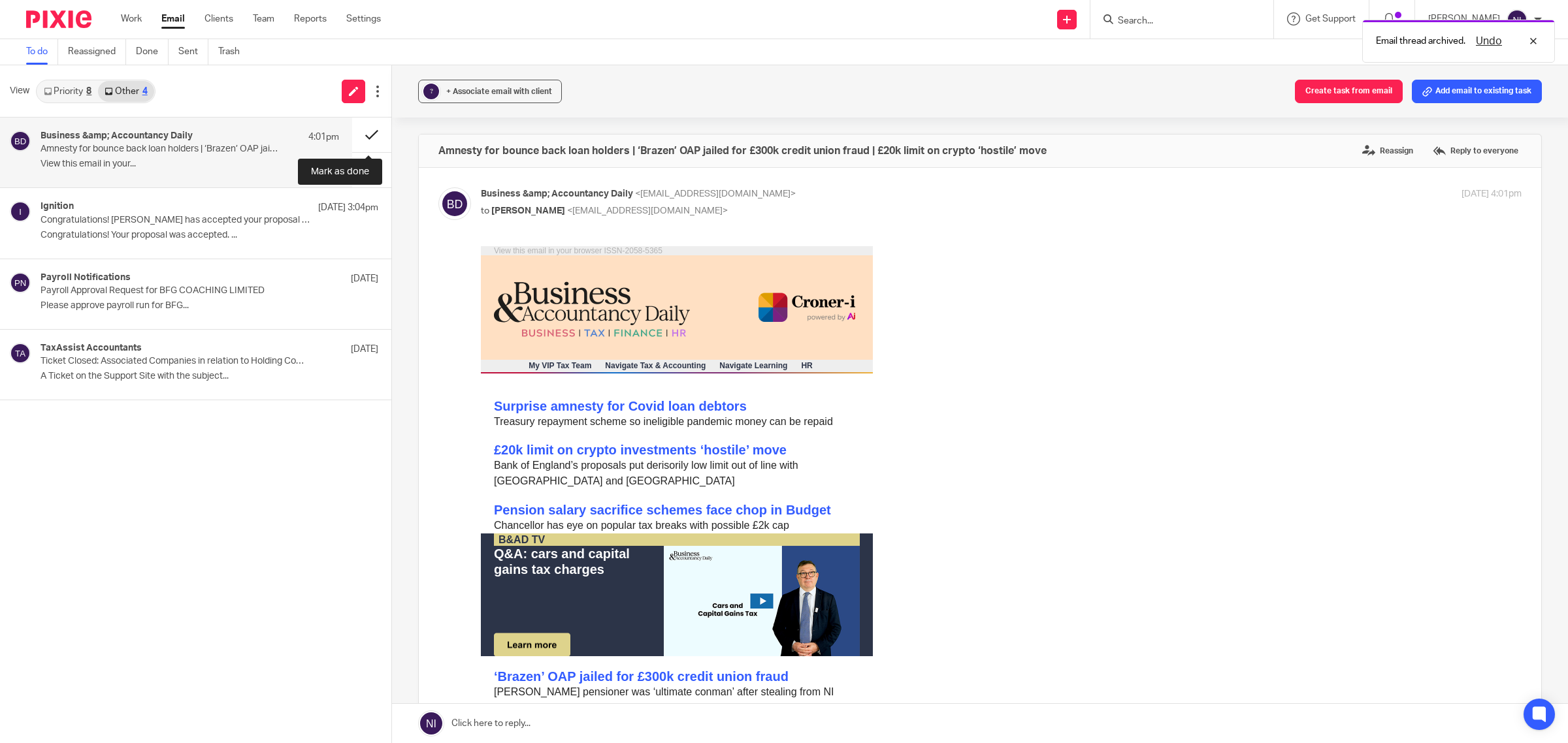
click at [367, 132] on button at bounding box center [372, 135] width 39 height 35
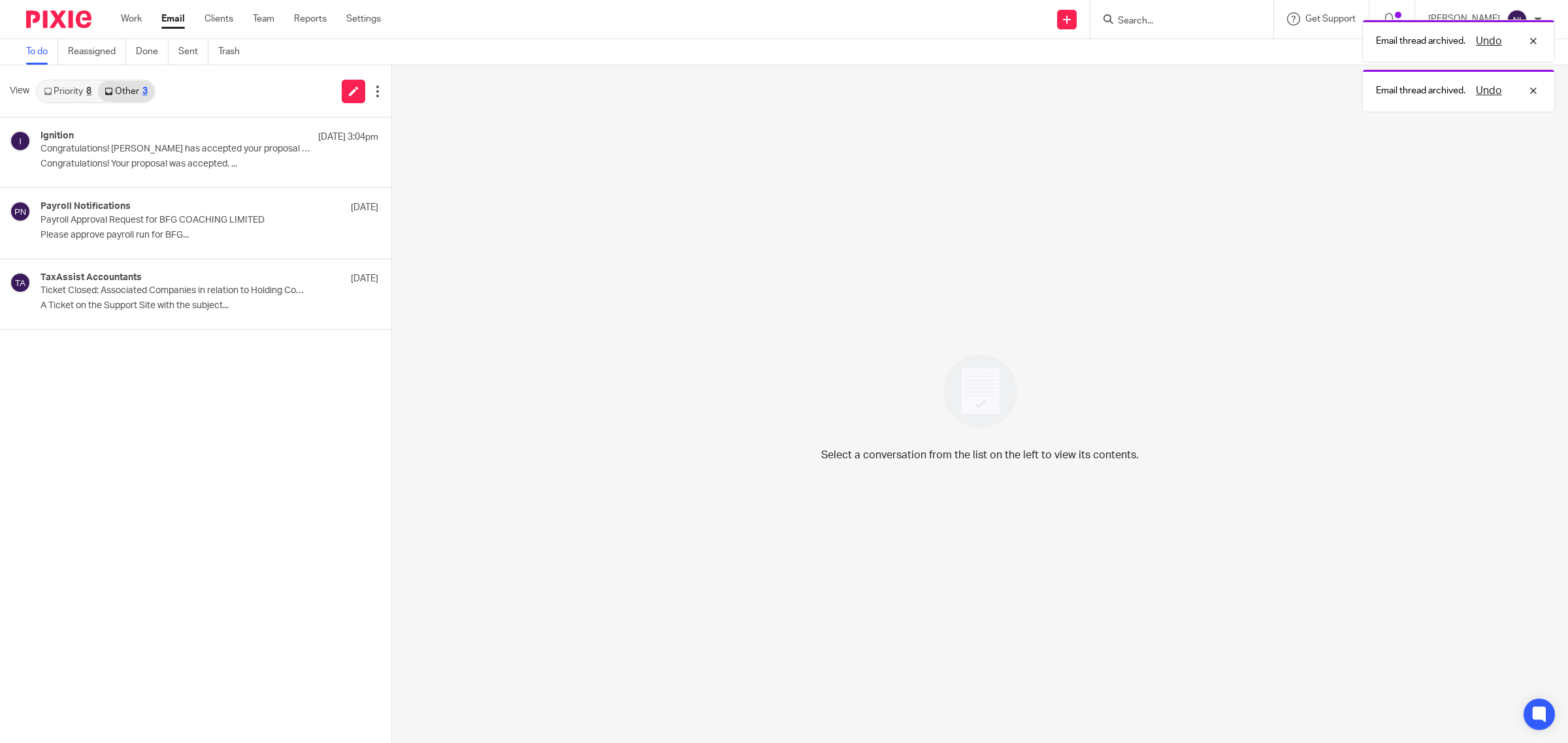
click at [58, 89] on link "Priority 8" at bounding box center [68, 91] width 61 height 21
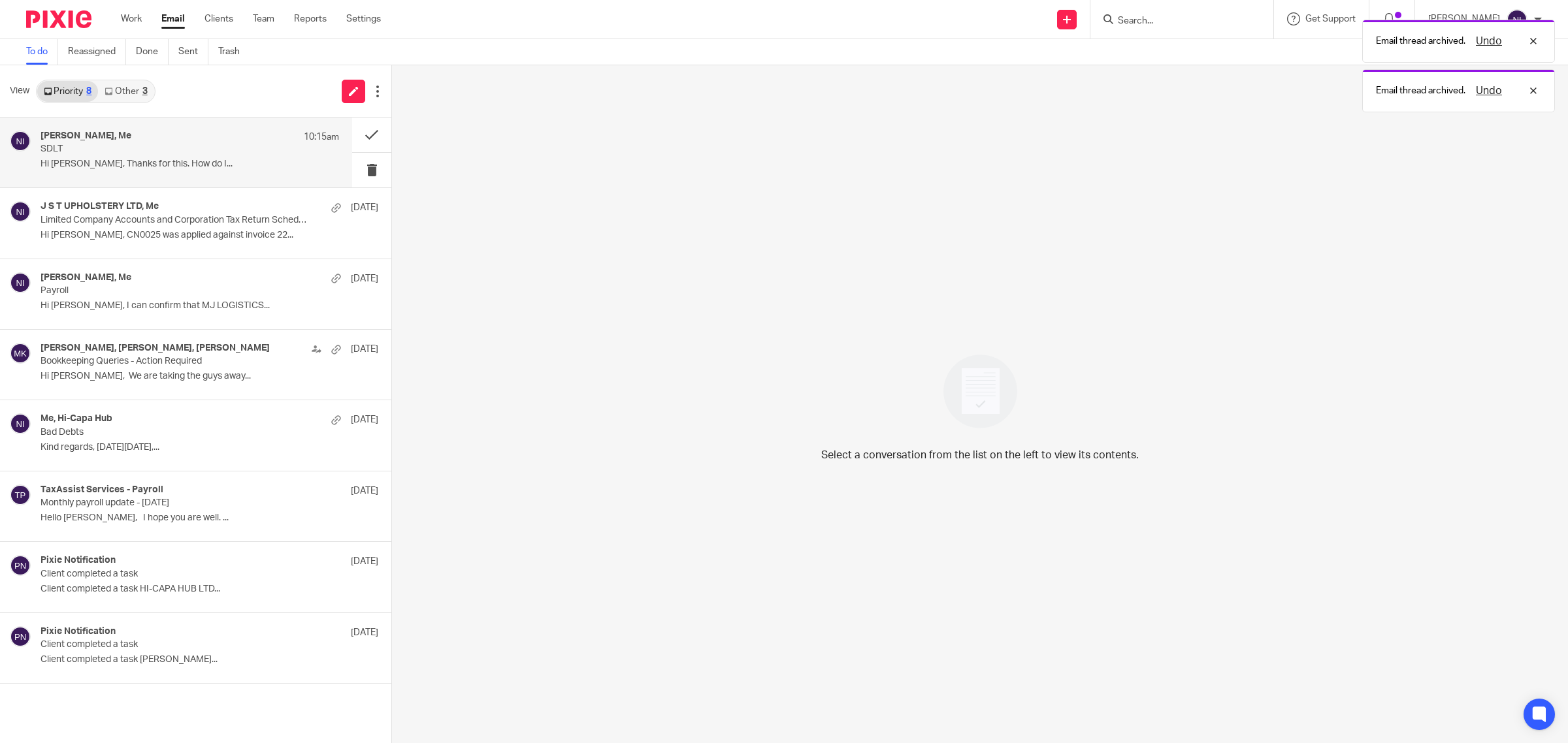
click at [132, 152] on p "SDLT" at bounding box center [160, 149] width 239 height 11
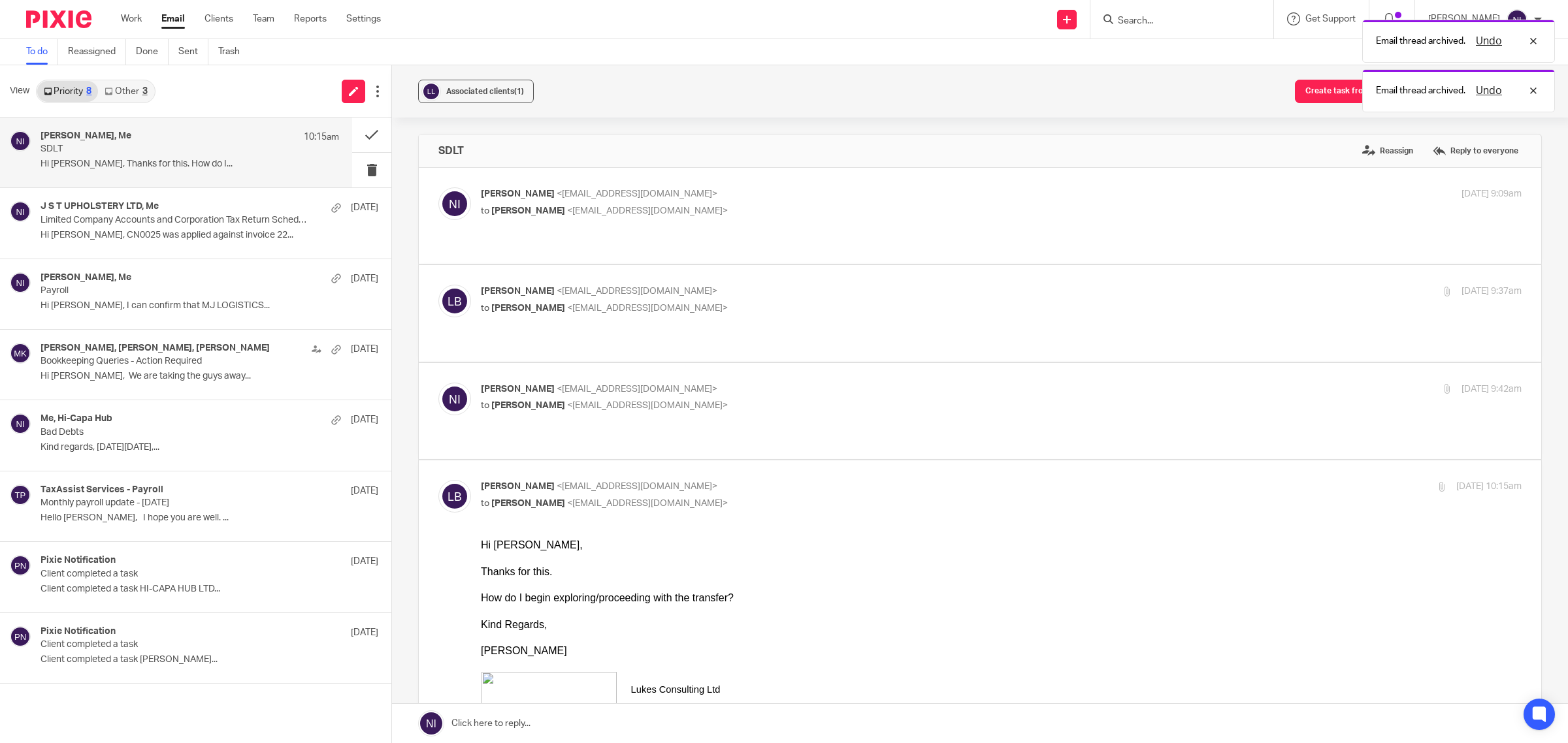
click at [676, 731] on link at bounding box center [980, 723] width 1176 height 39
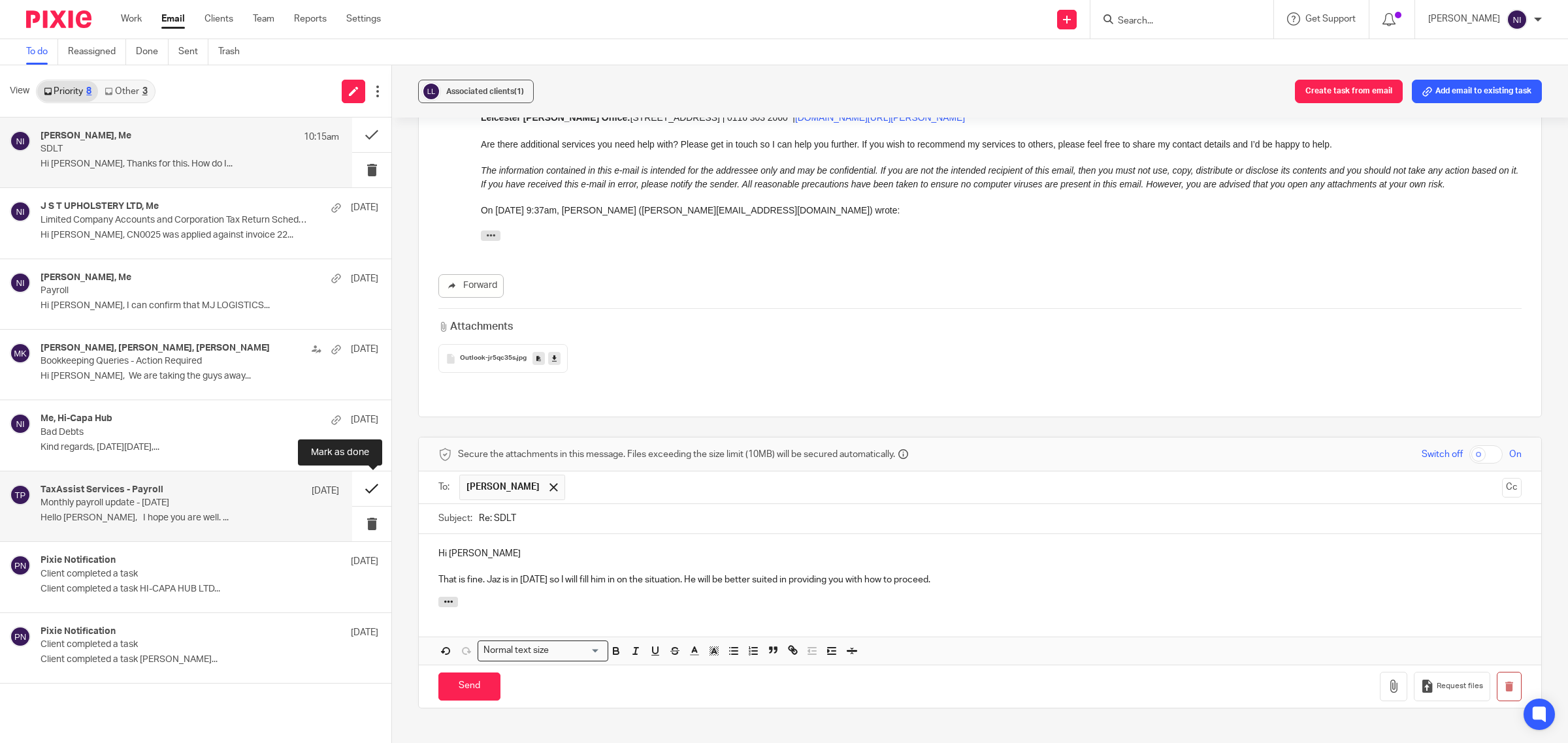
drag, startPoint x: 976, startPoint y: 508, endPoint x: 377, endPoint y: 477, distance: 599.8
click at [377, 477] on div "View Priority 8 Other 3 Luke Brighty, Me 10:15am SDLT Hi Naeem, Thanks for this…" at bounding box center [784, 404] width 1568 height 677
copy div "Hi Luke That is fine. Jaz is in tomorrow so I will fill him in on the situation…"
click at [850, 573] on p "That is fine. Jaz is in tomorrow so I will fill him in on the situation. He wil…" at bounding box center [980, 580] width 1083 height 13
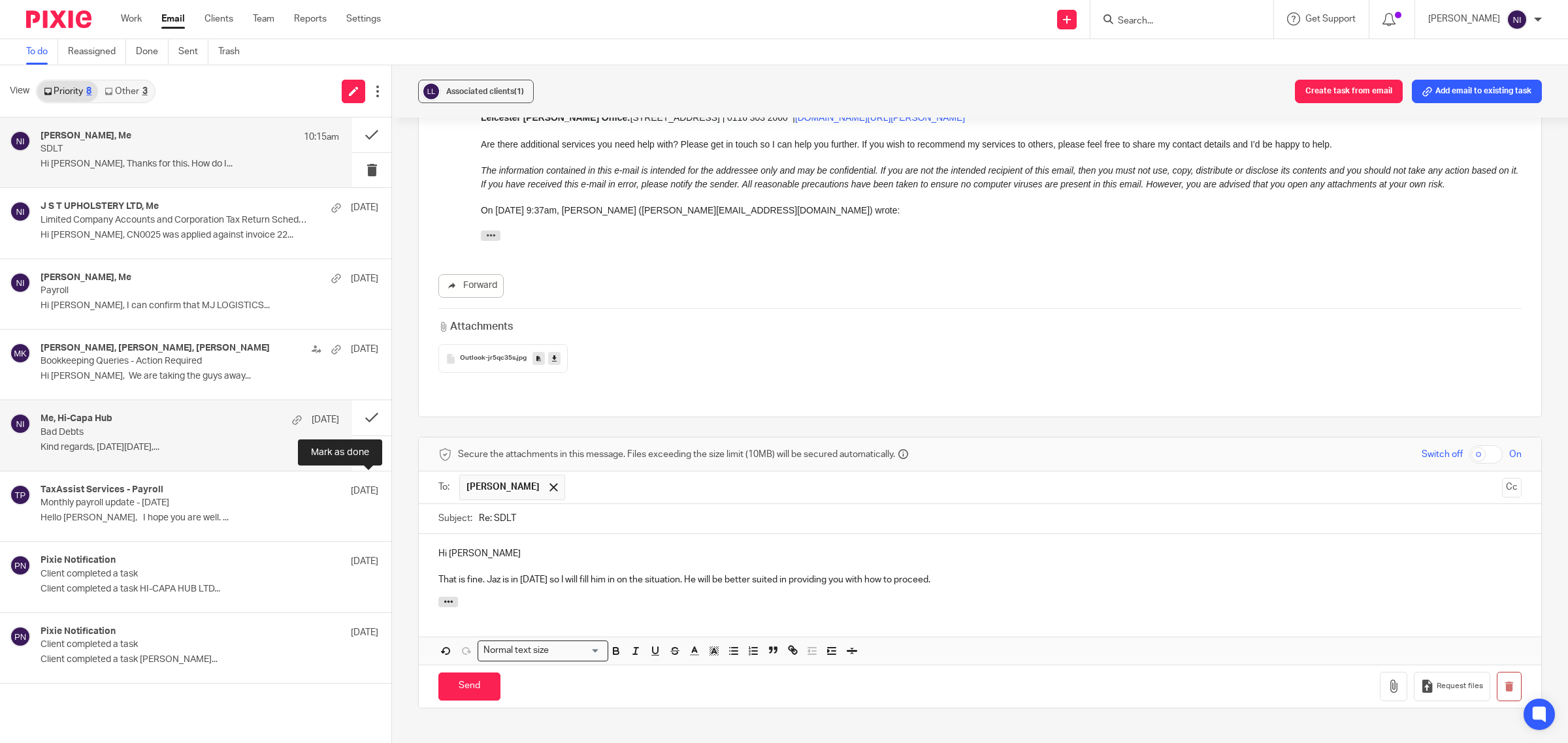
drag, startPoint x: 952, startPoint y: 507, endPoint x: 357, endPoint y: 468, distance: 596.3
click at [357, 468] on div "View Priority 8 Other 3 Luke Brighty, Me 10:15am SDLT Hi Naeem, Thanks for this…" at bounding box center [784, 404] width 1568 height 677
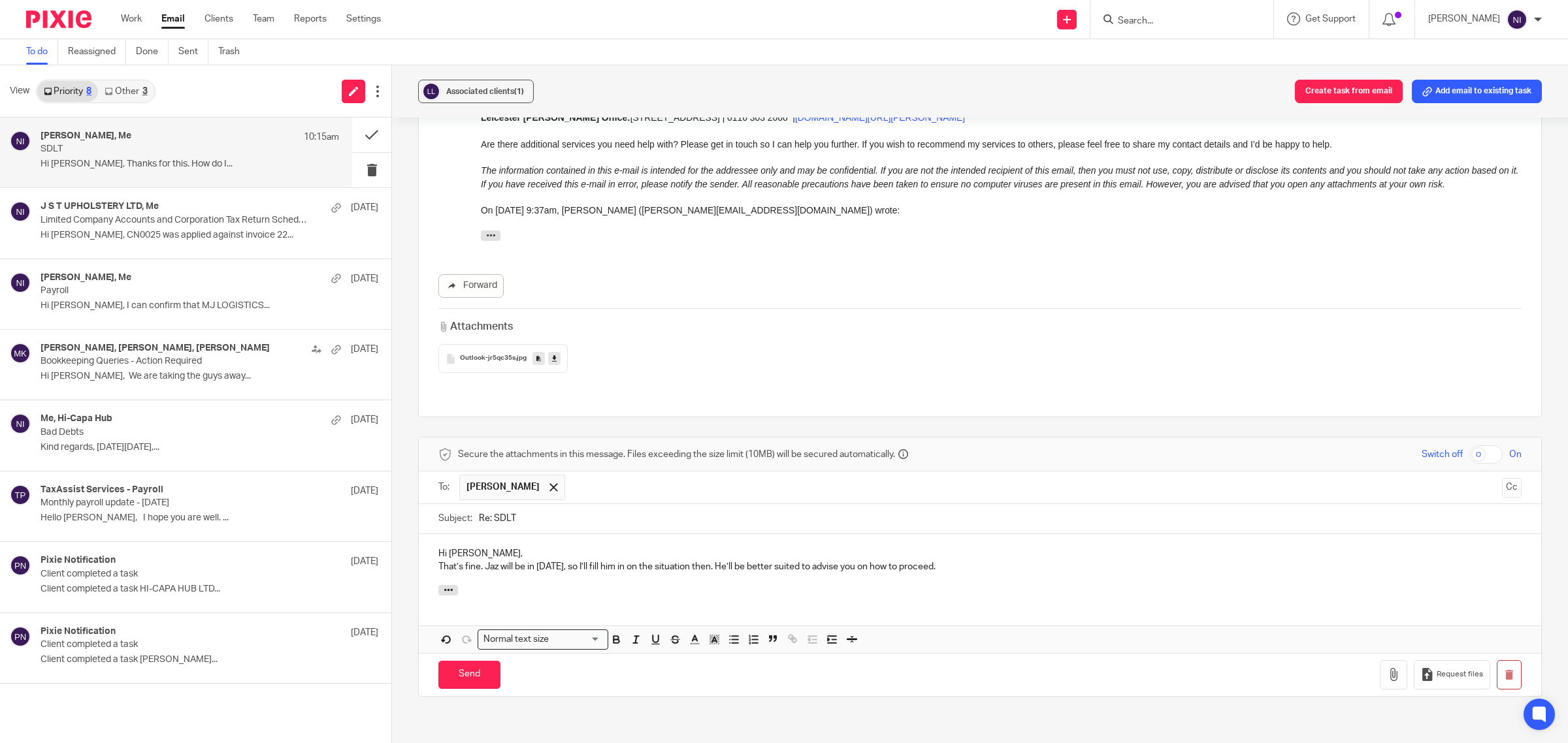
click at [433, 534] on div "Hi Luke, That’s fine. Jaz will be in tomorrow, so I’ll fill him in on the situa…" at bounding box center [980, 560] width 1122 height 51
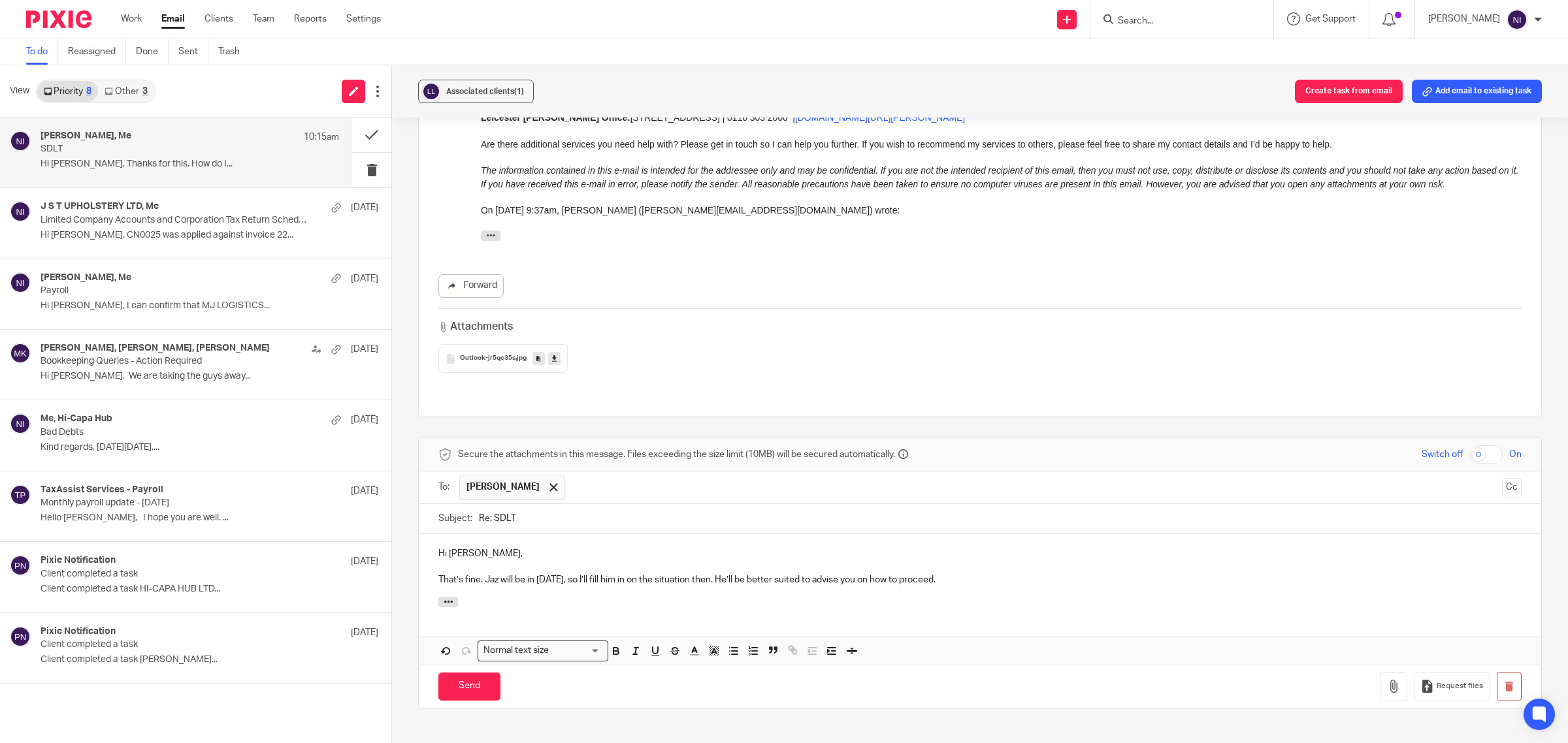
click at [988, 573] on p "That’s fine. Jaz will be in tomorrow, so I’ll fill him in on the situation then…" at bounding box center [980, 580] width 1083 height 13
click at [721, 573] on p "That’s fine. Jaz will be in tomorrow, so I’ll fill him in on the situation then…" at bounding box center [980, 580] width 1083 height 13
click at [955, 573] on p "That’s fine. Jaz will be in tomorrow, so I’ll fill him in on the situation as h…" at bounding box center [980, 580] width 1083 height 13
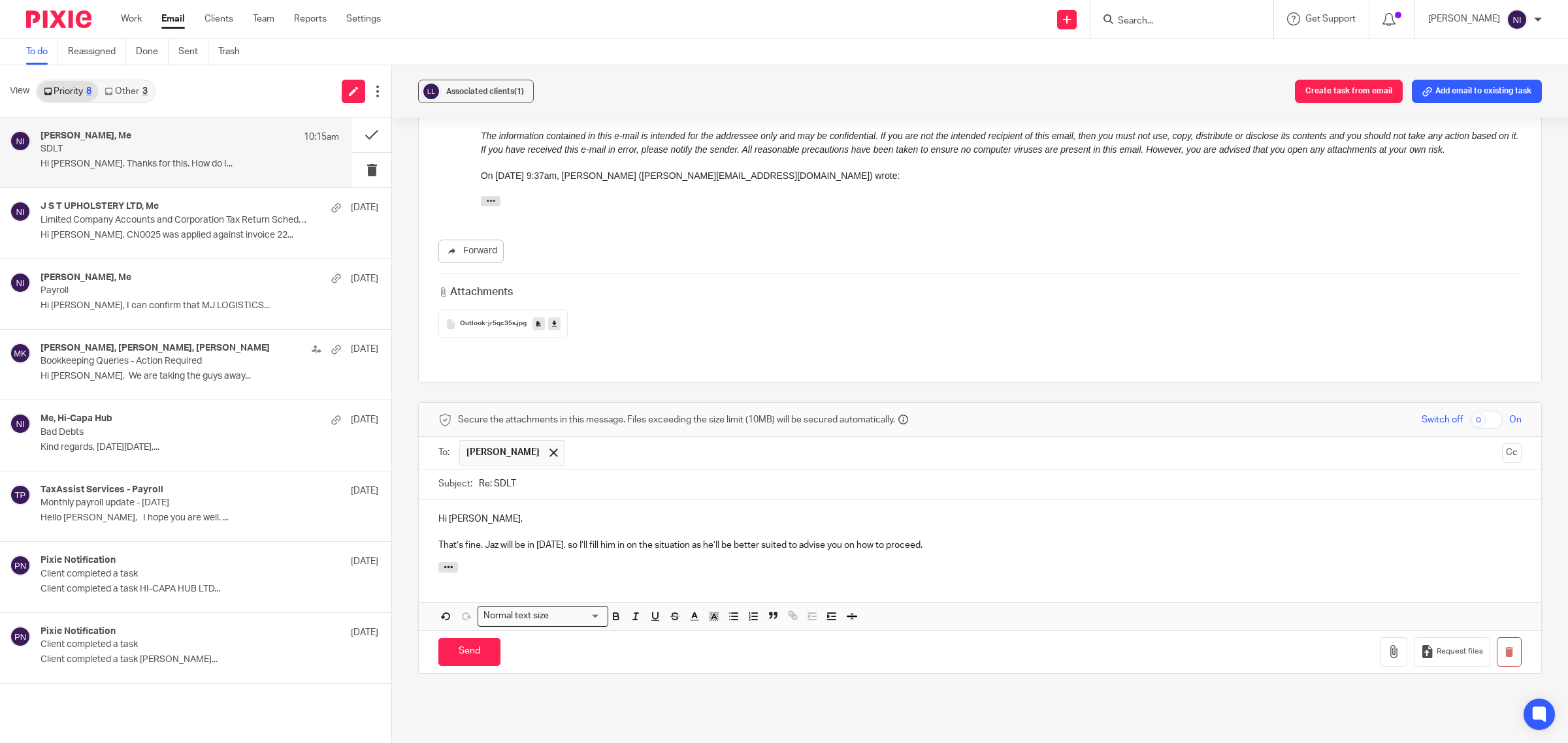
scroll to position [1104, 0]
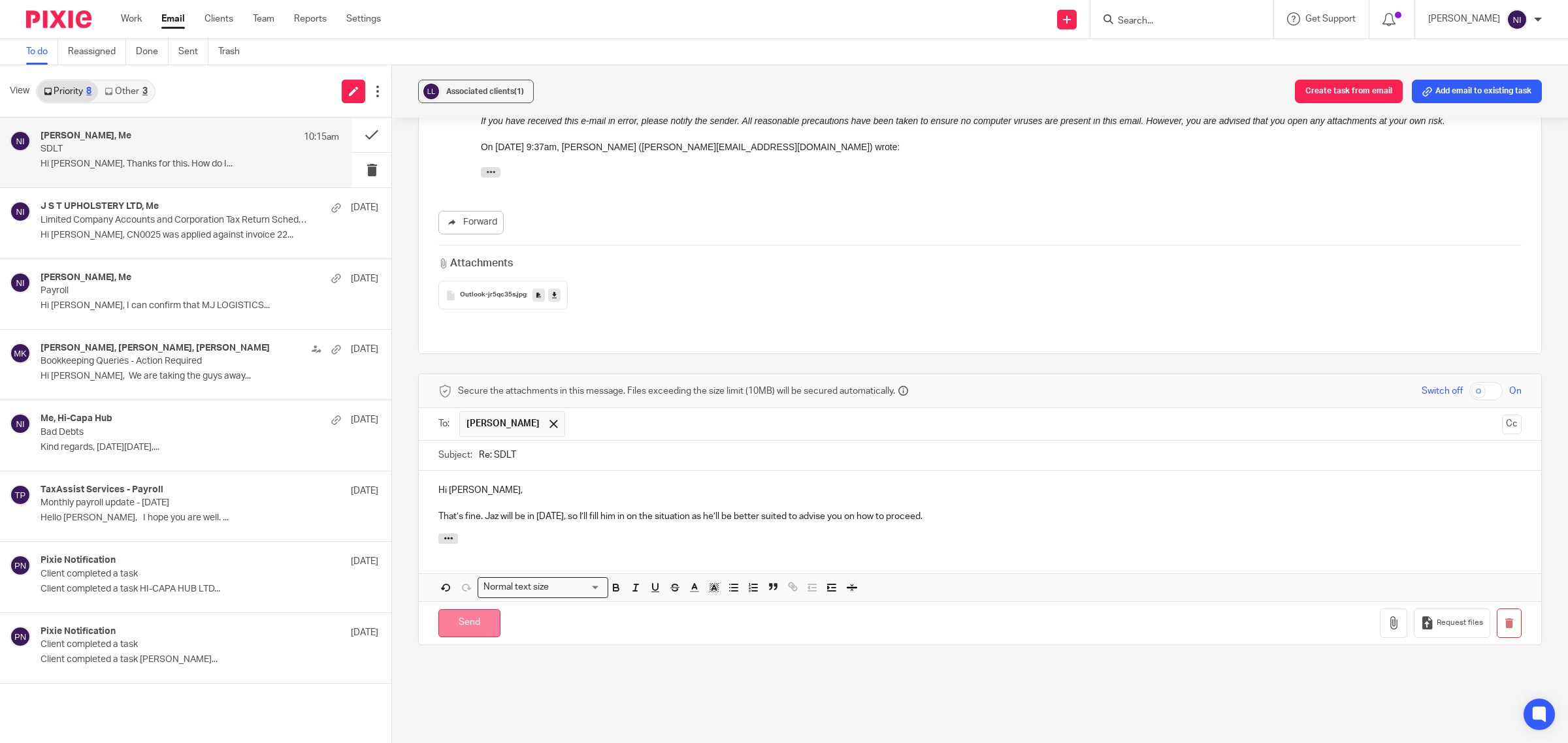
click at [461, 609] on input "Send" at bounding box center [469, 623] width 62 height 28
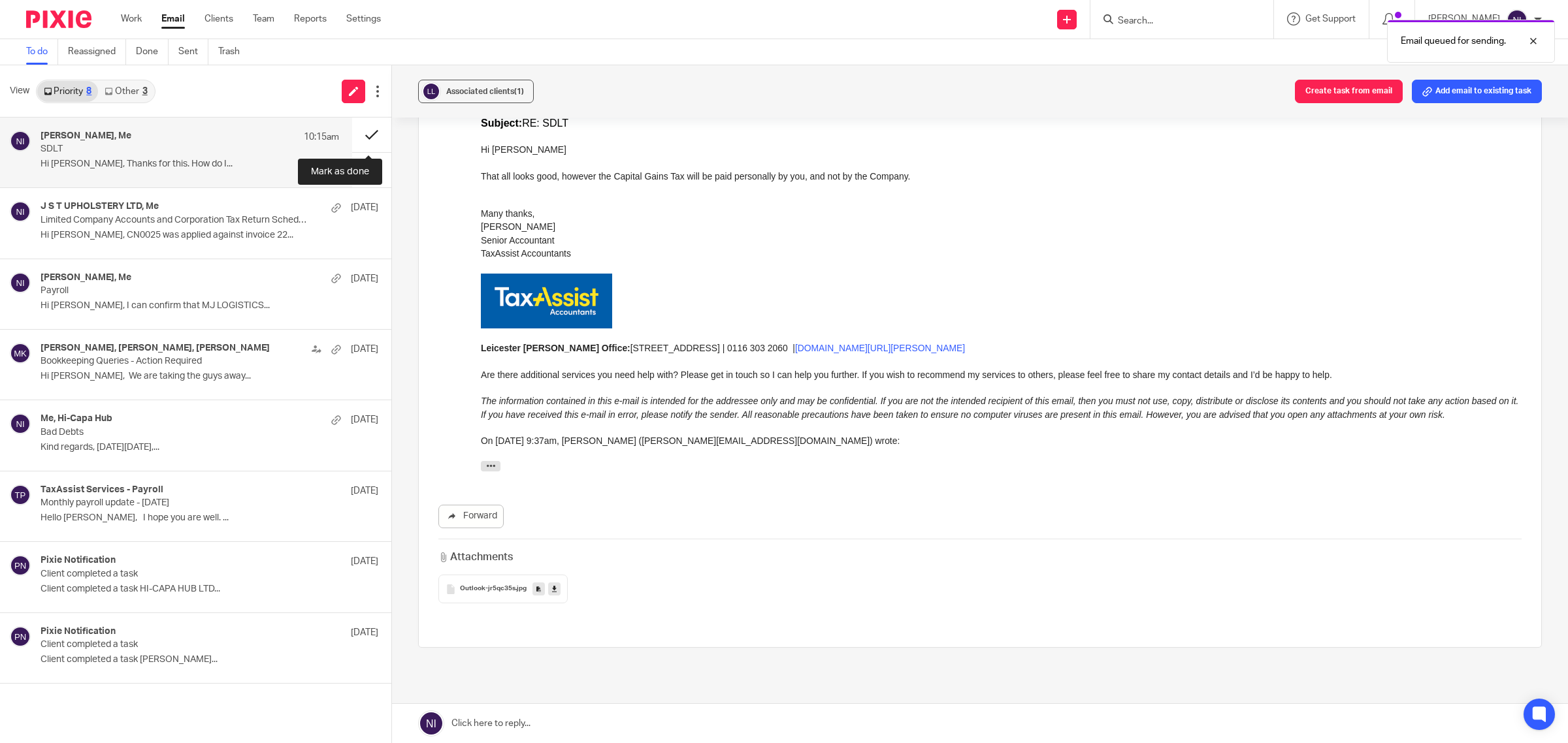
click at [360, 130] on button at bounding box center [372, 135] width 39 height 35
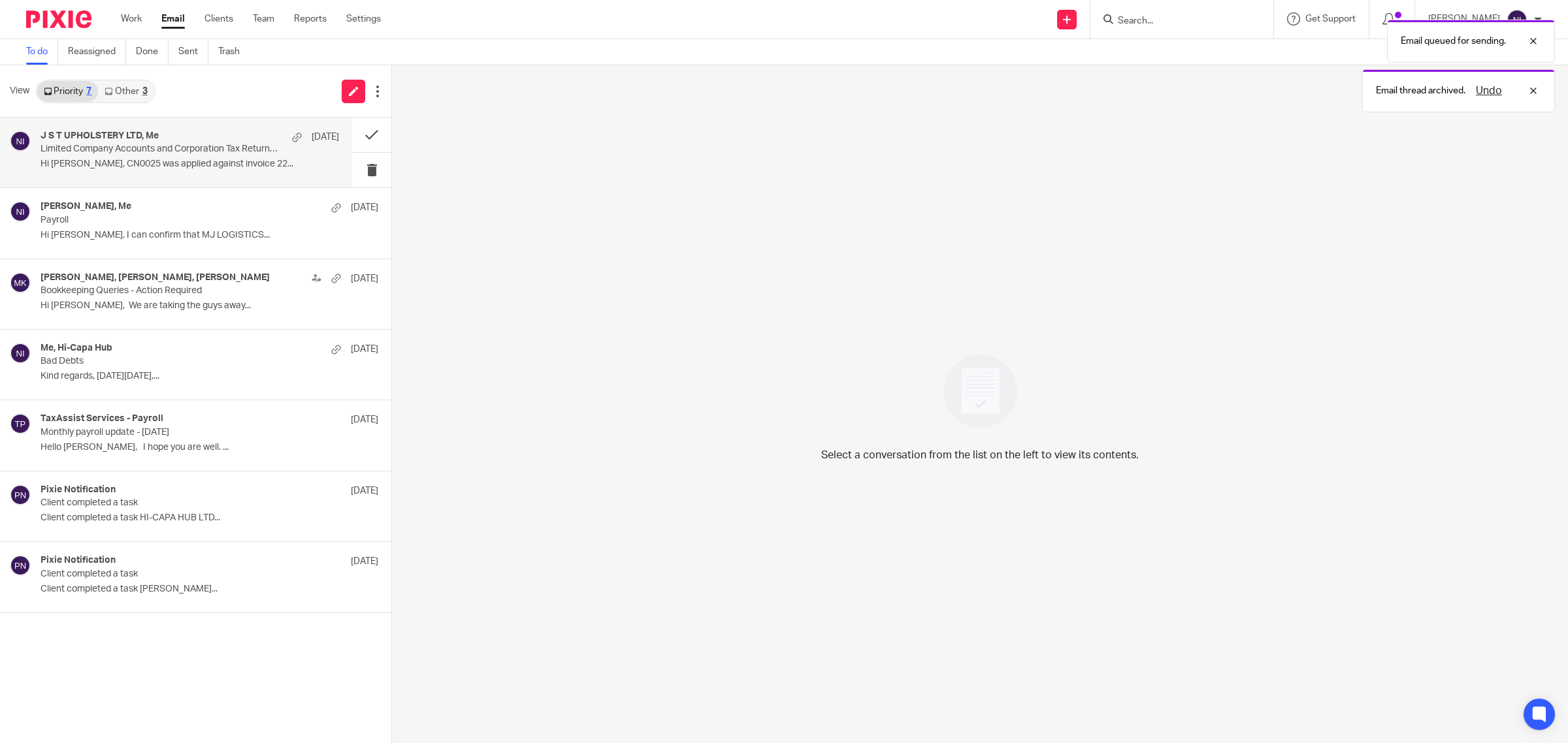
click at [216, 162] on p "Hi Naeem, CN0025 was applied against invoice 22..." at bounding box center [189, 164] width 299 height 11
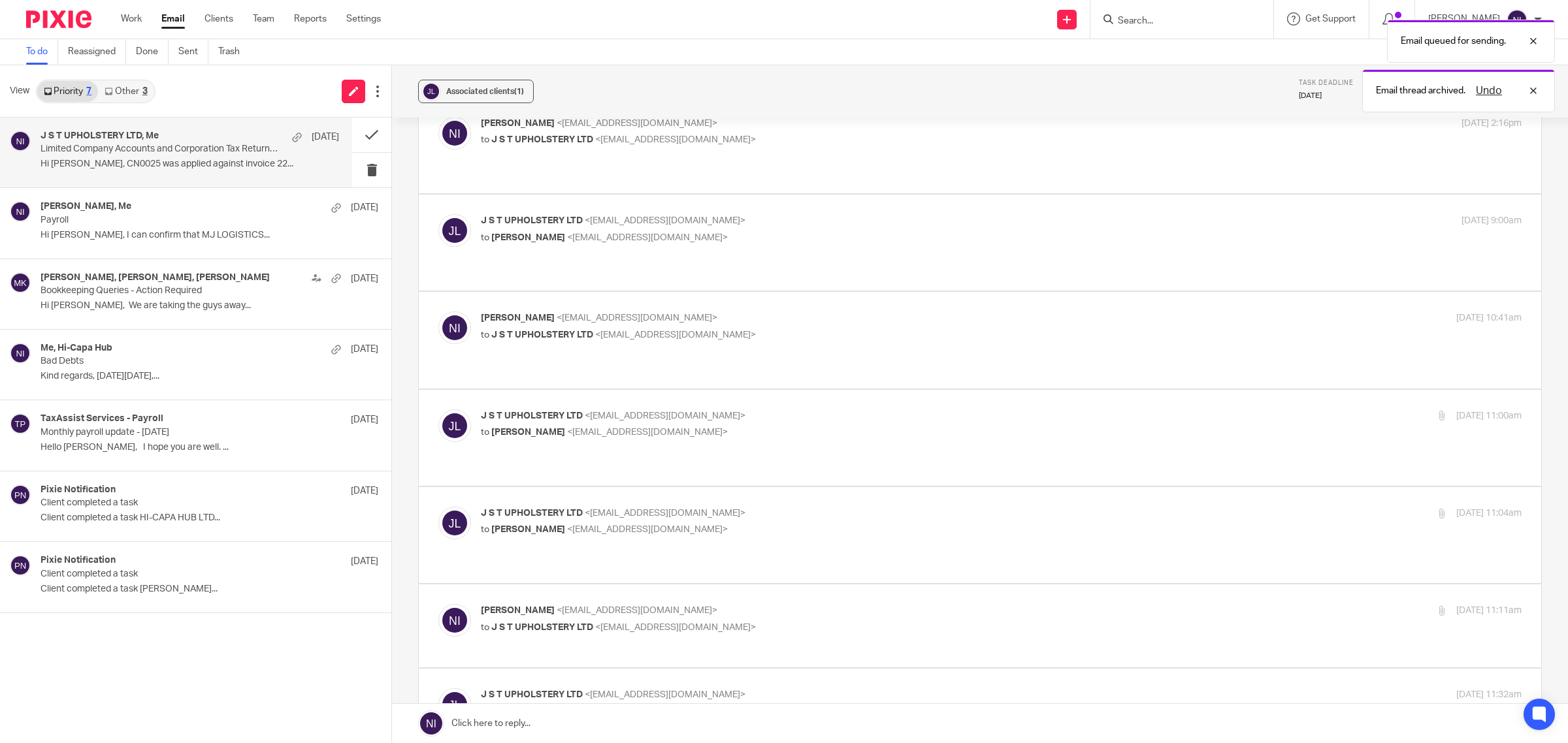
scroll to position [408, 0]
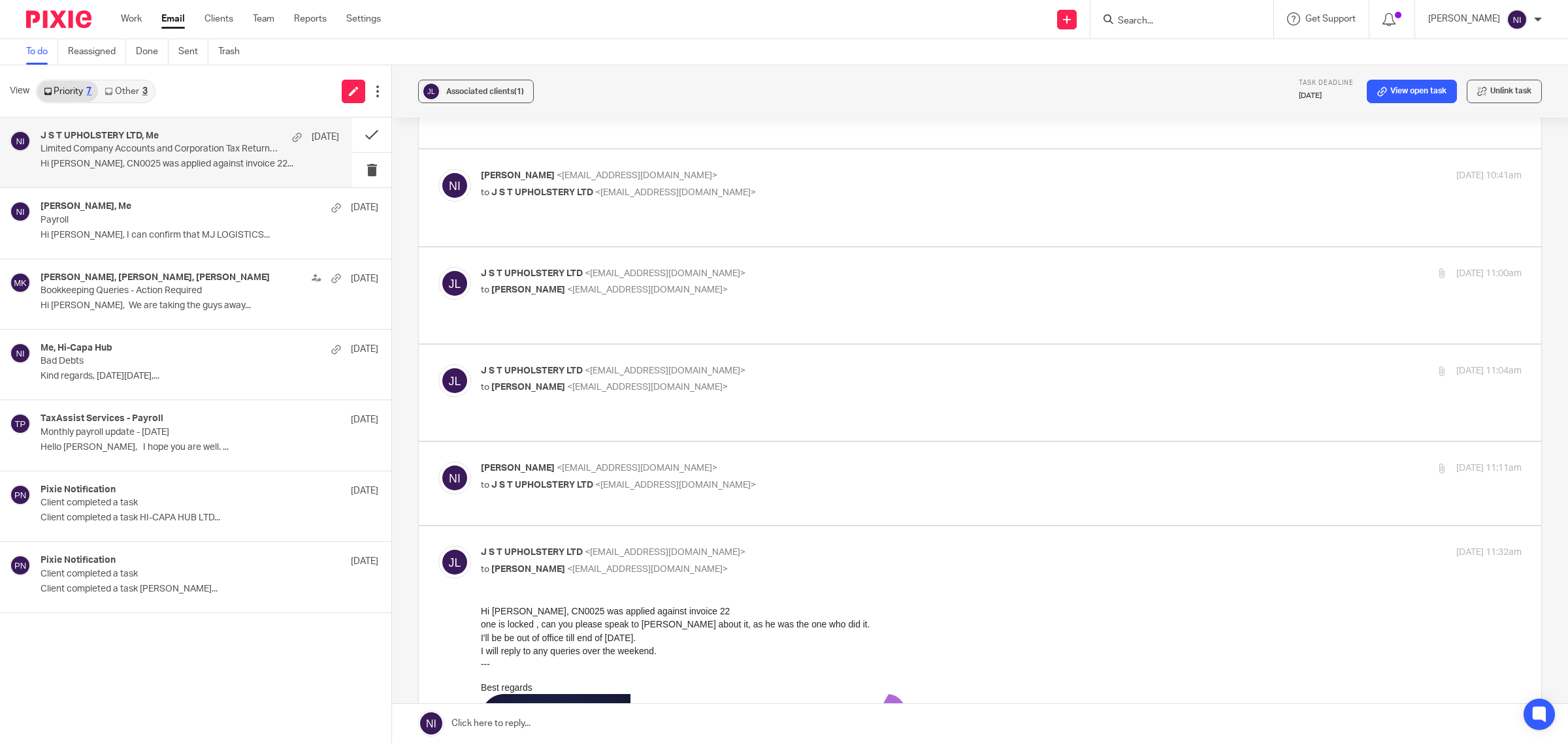
click at [162, 18] on link "Email" at bounding box center [174, 19] width 24 height 13
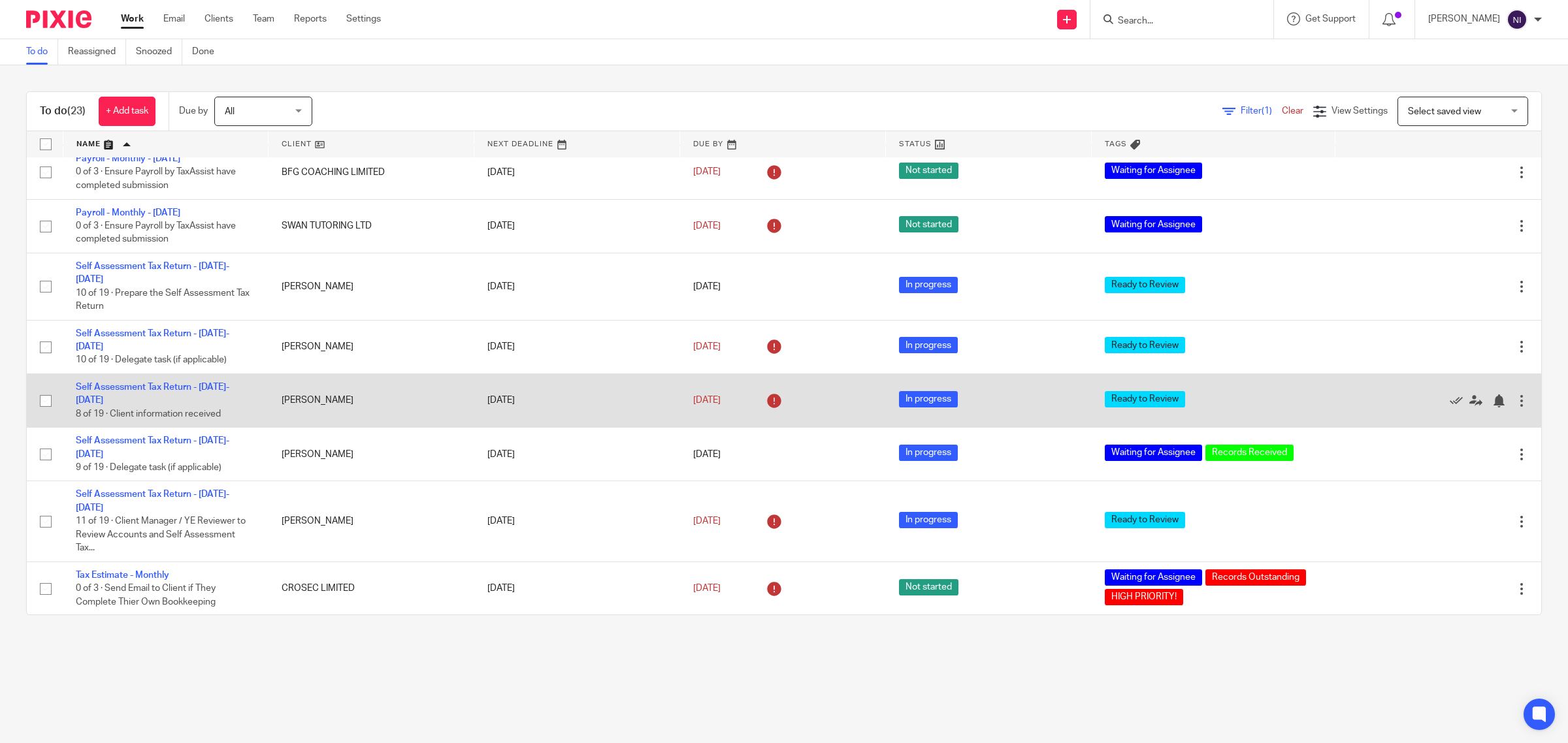
scroll to position [909, 0]
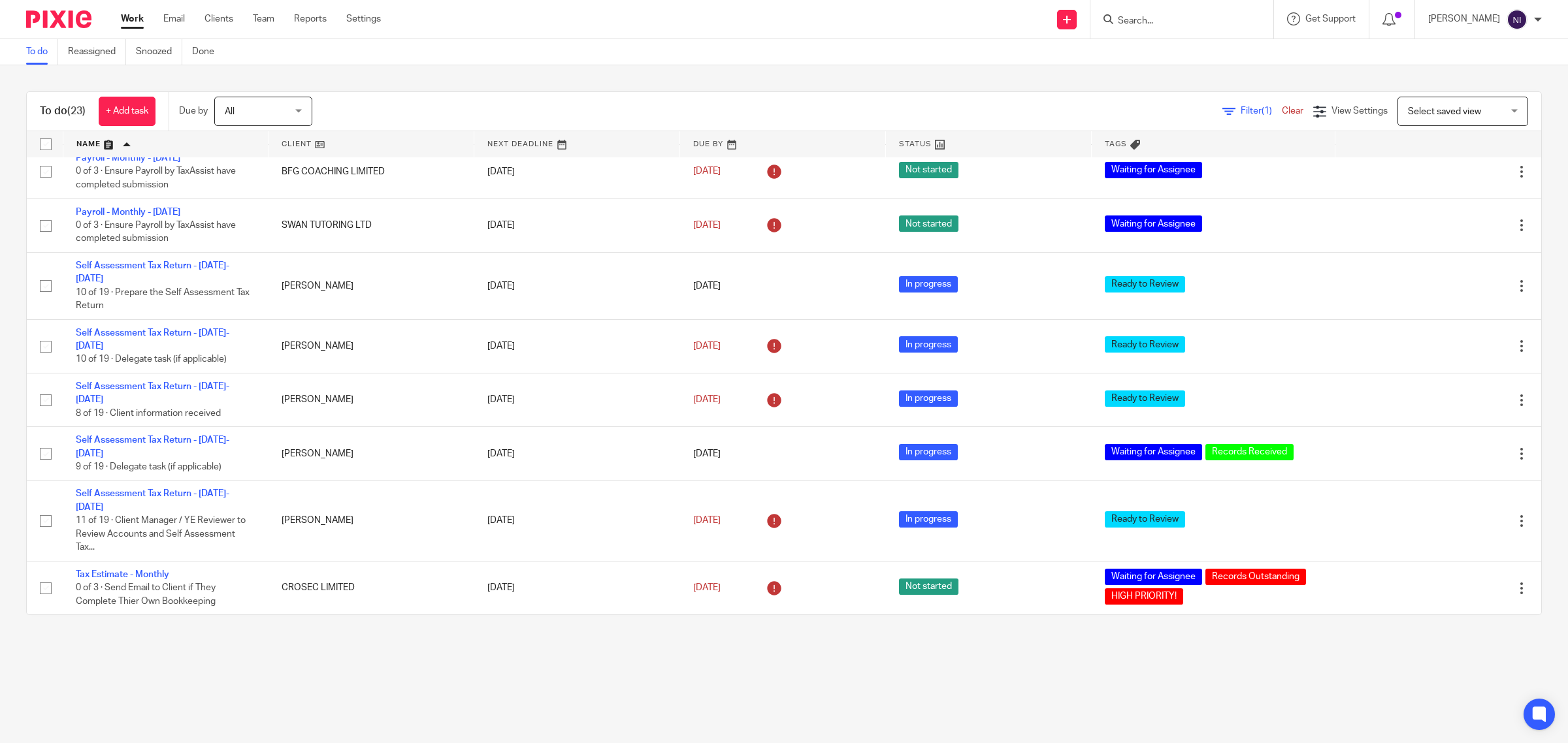
click at [1146, 26] on input "Search" at bounding box center [1174, 21] width 118 height 12
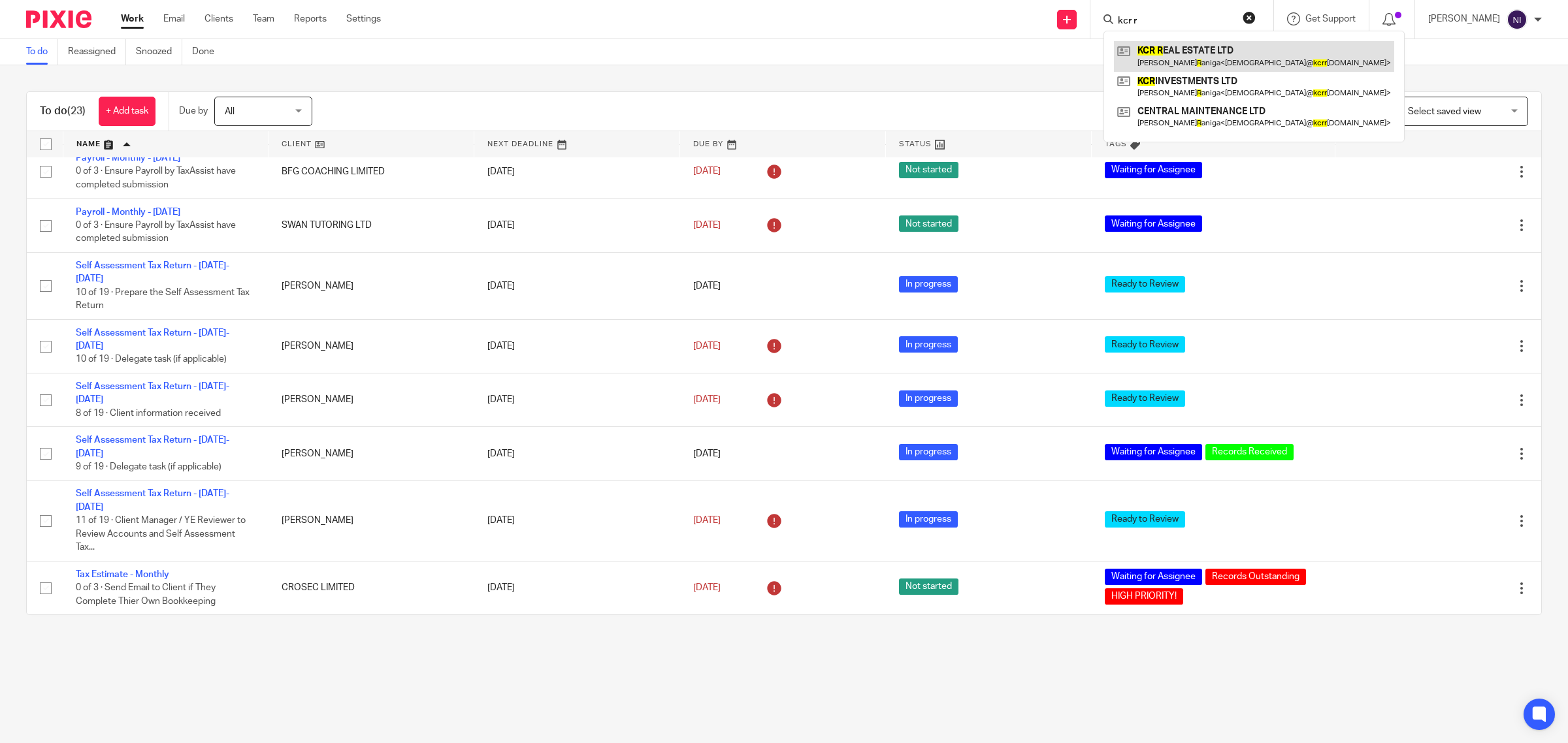
type input "kcr r"
click at [1163, 64] on link at bounding box center [1254, 56] width 280 height 30
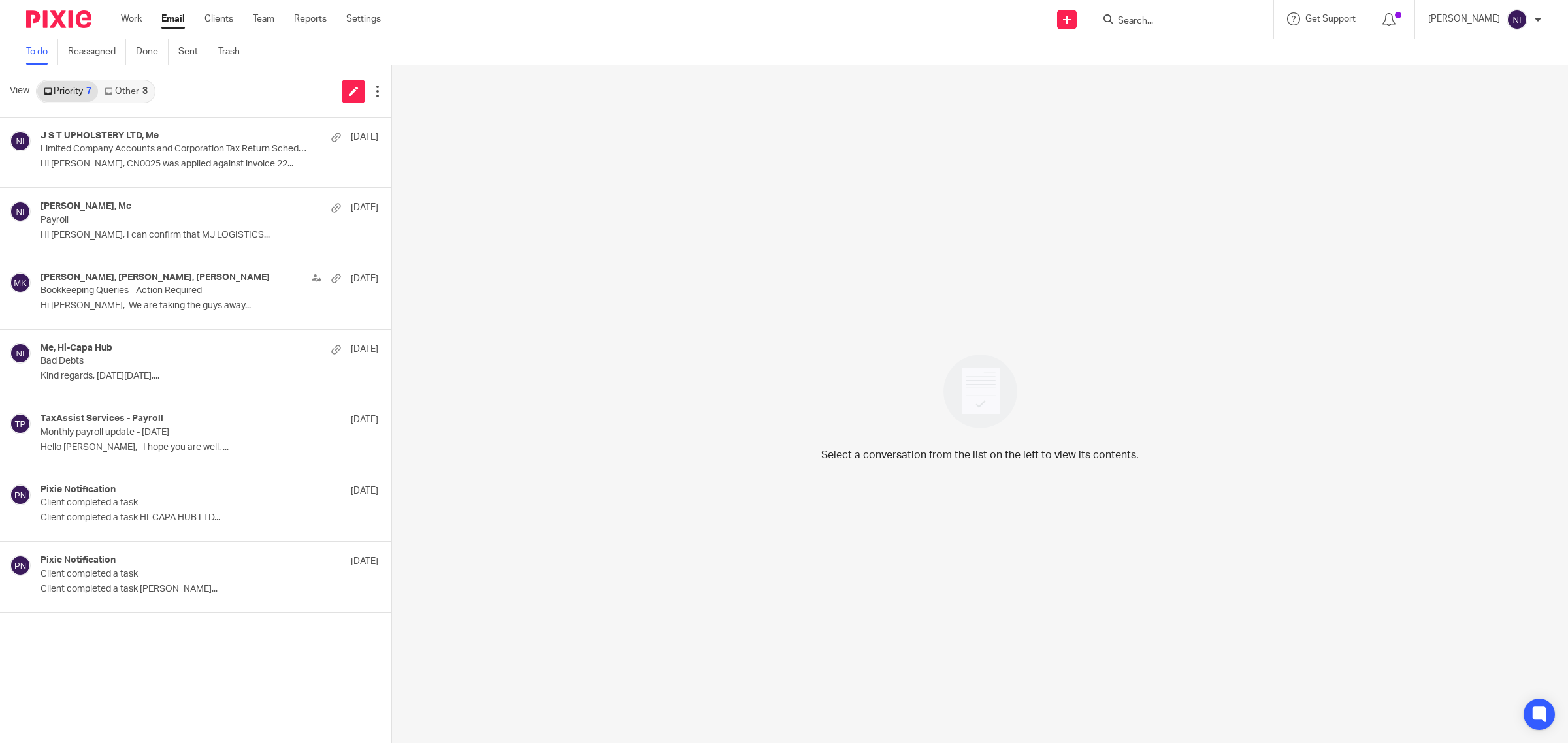
click at [121, 98] on link "Other 3" at bounding box center [125, 91] width 56 height 21
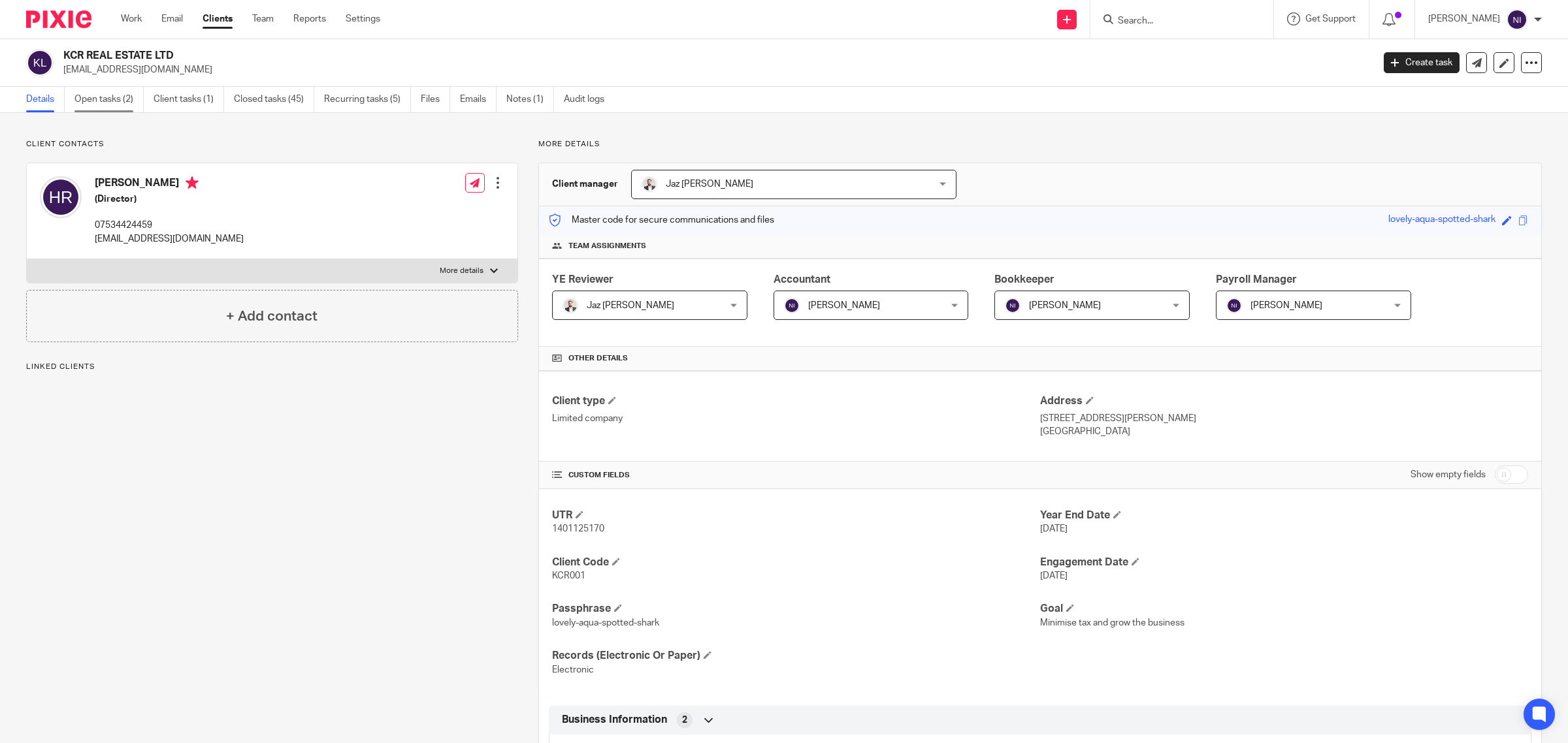
click at [132, 99] on link "Open tasks (2)" at bounding box center [110, 99] width 69 height 26
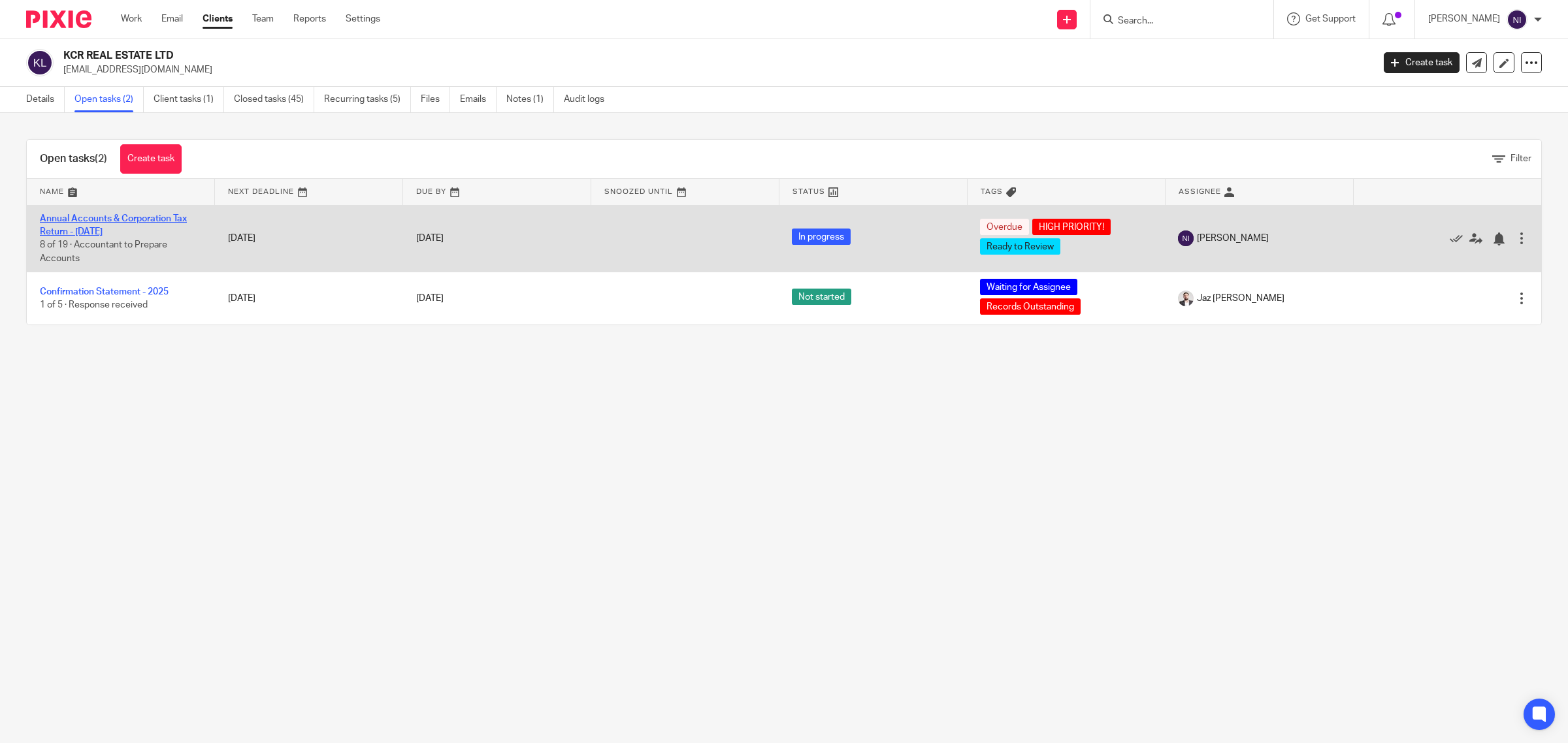
click at [111, 231] on link "Annual Accounts & Corporation Tax Return - [DATE]" at bounding box center [113, 225] width 147 height 22
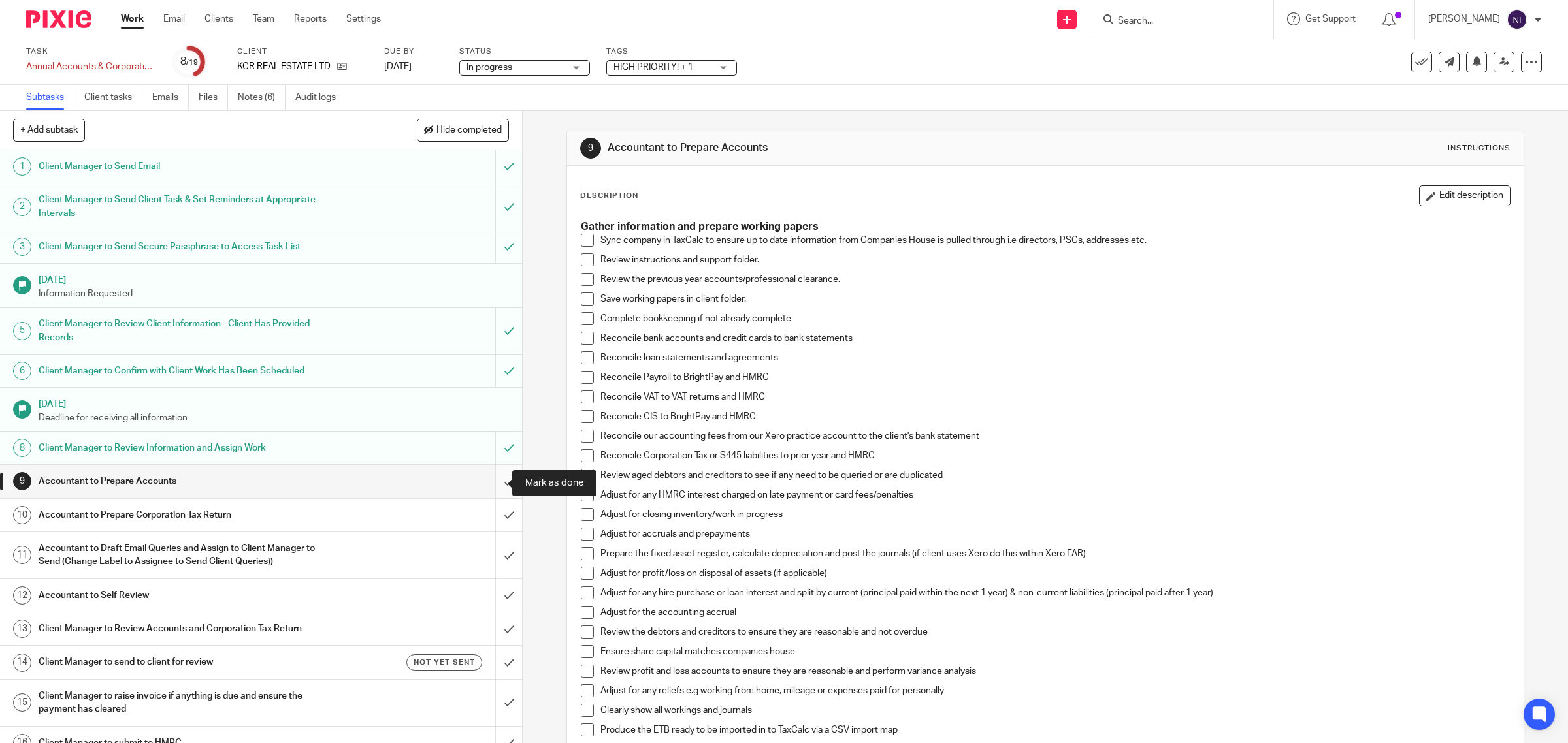
click at [497, 477] on input "submit" at bounding box center [261, 481] width 522 height 33
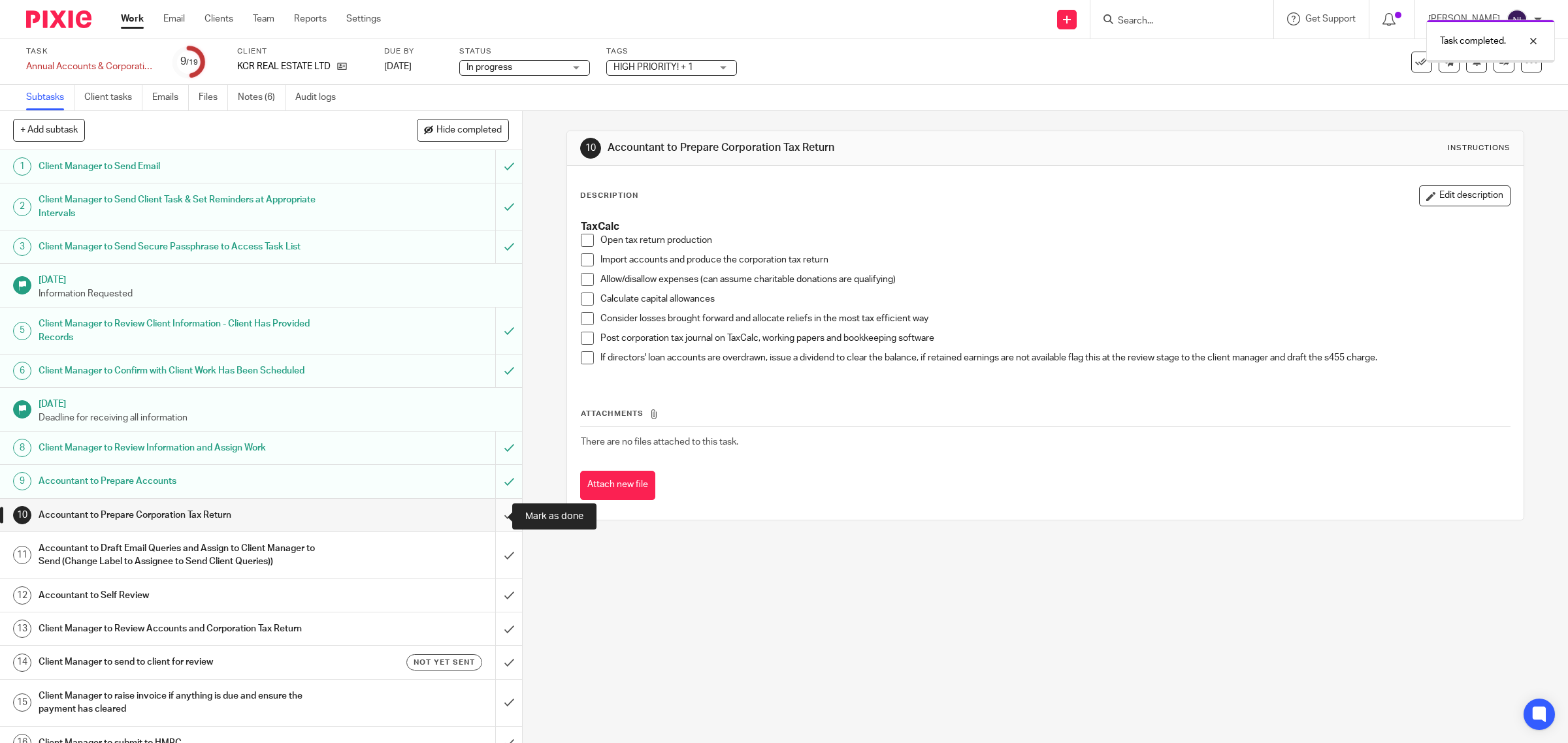
click at [489, 518] on input "submit" at bounding box center [261, 515] width 522 height 33
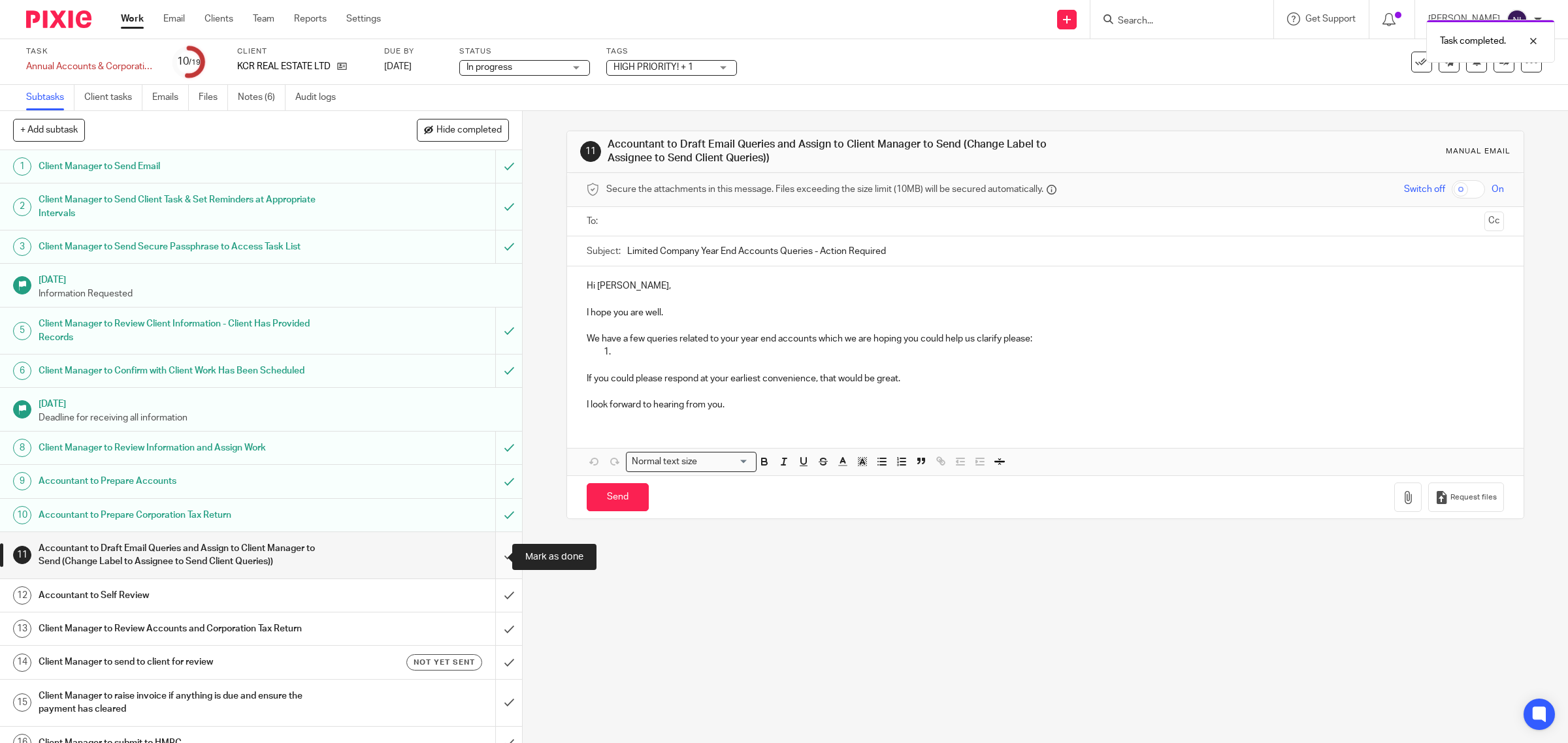
click at [481, 563] on input "submit" at bounding box center [261, 555] width 522 height 47
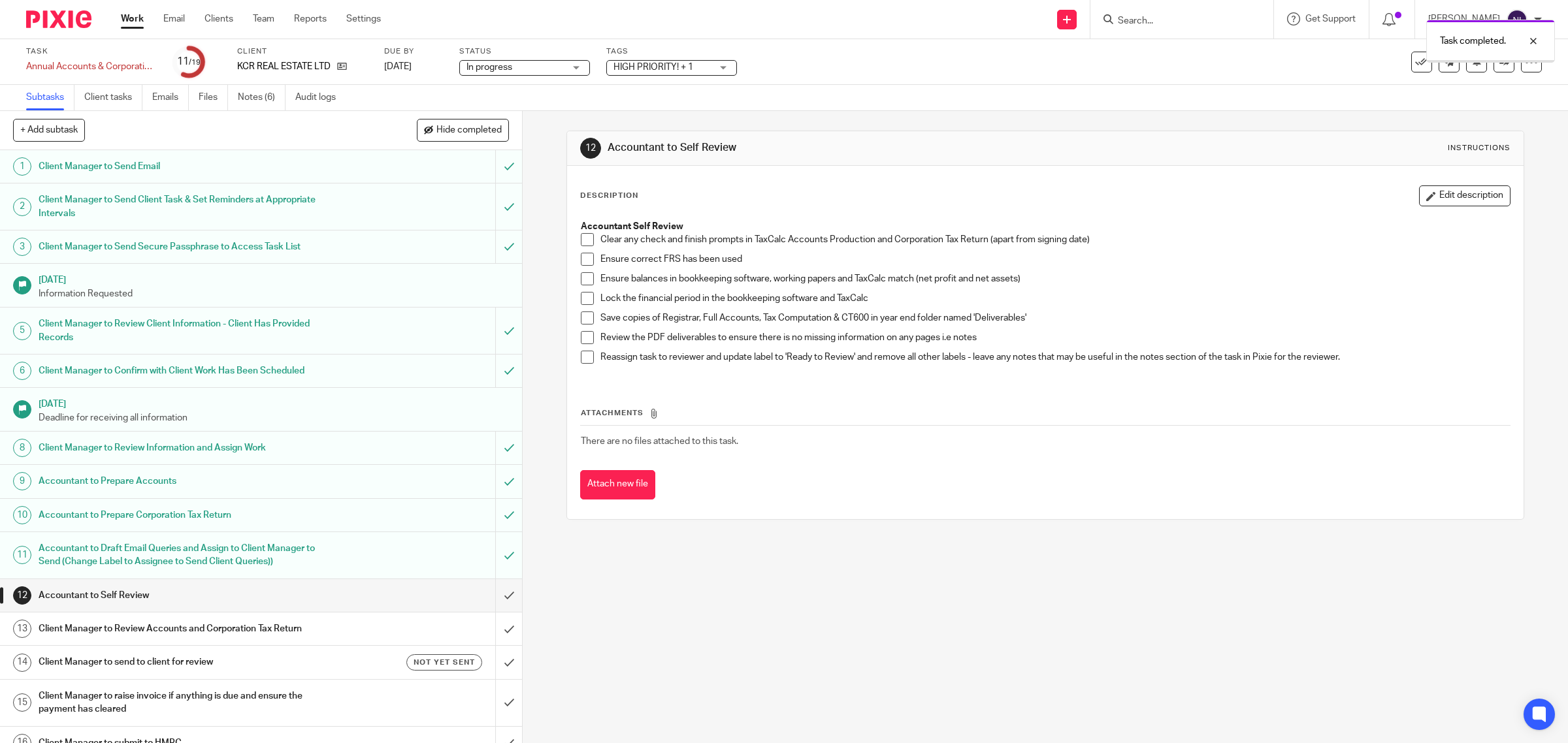
click at [494, 594] on input "submit" at bounding box center [261, 595] width 522 height 33
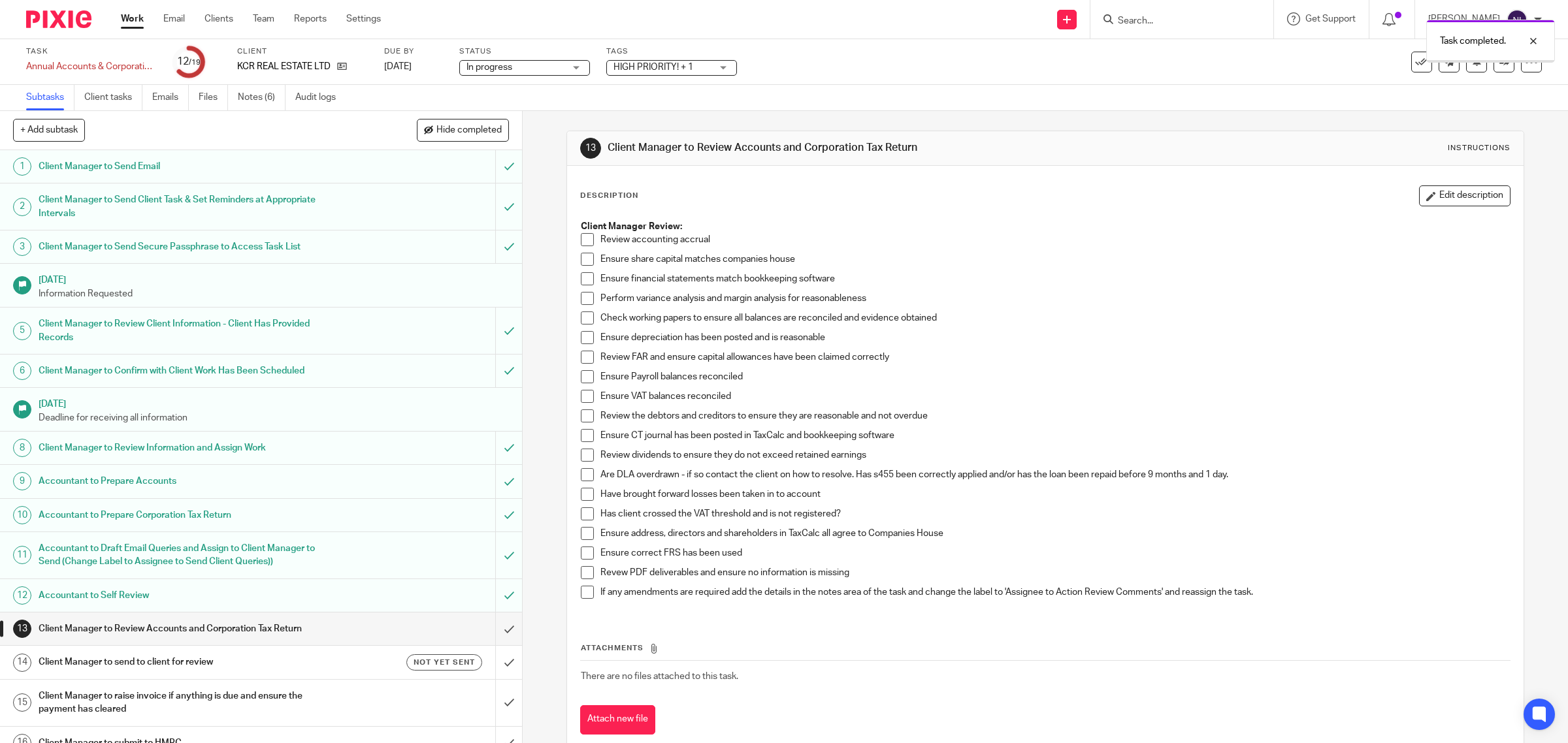
click at [492, 624] on input "submit" at bounding box center [261, 629] width 522 height 33
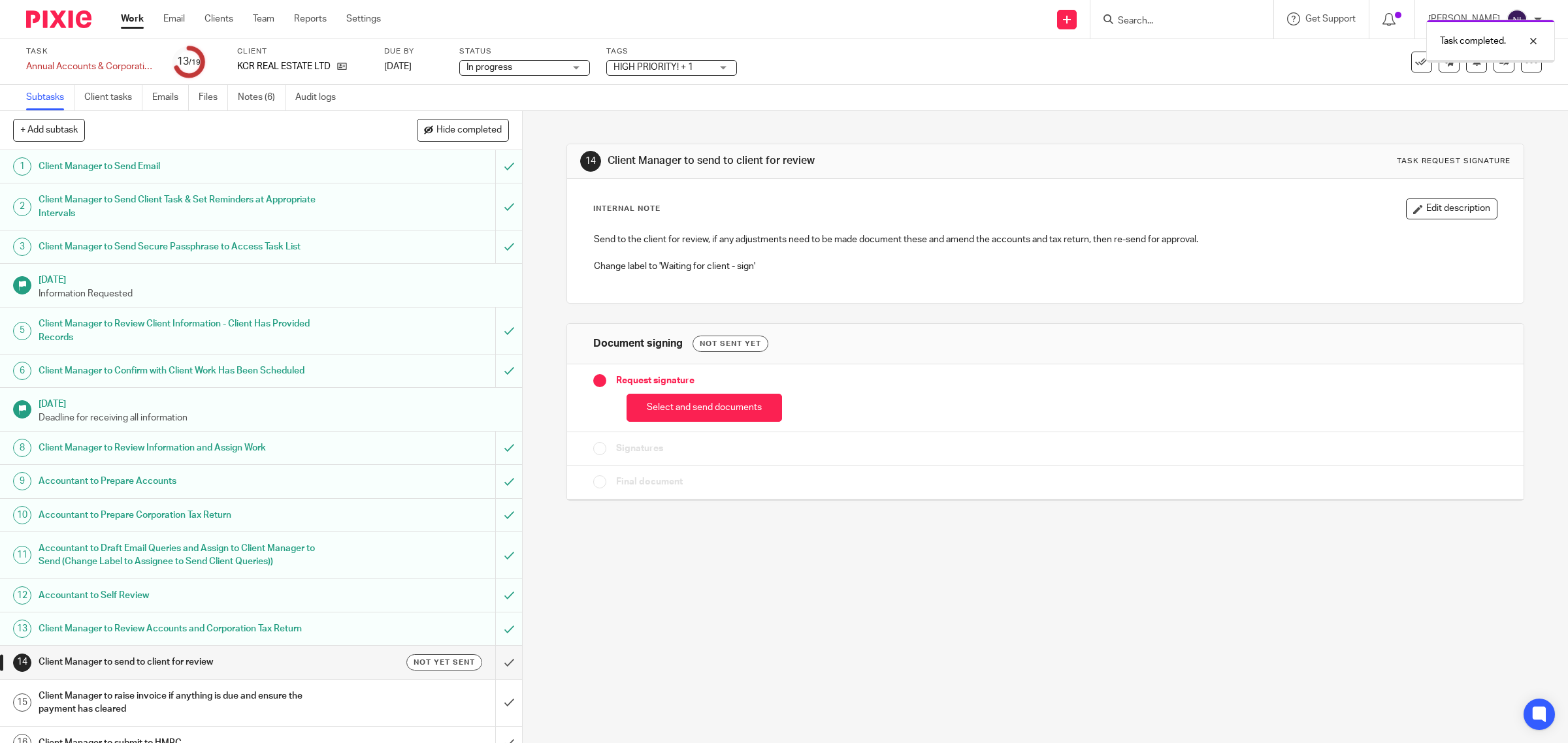
click at [707, 392] on div "Select and send documents" at bounding box center [1046, 404] width 905 height 35
click at [709, 409] on button "Select and send documents" at bounding box center [704, 407] width 155 height 28
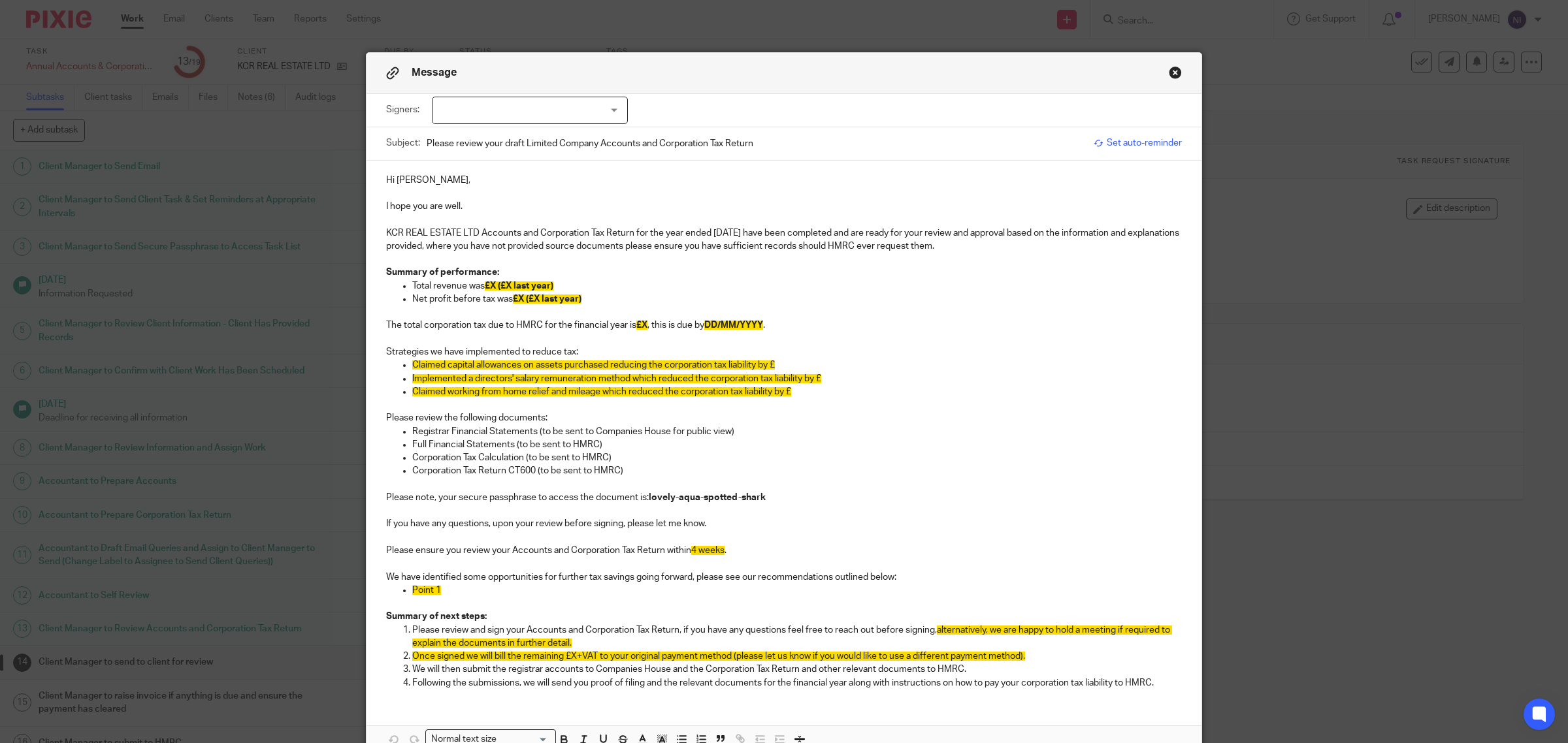
drag, startPoint x: 492, startPoint y: 285, endPoint x: 553, endPoint y: 277, distance: 61.5
click at [492, 285] on span "£X (£X last year)" at bounding box center [519, 286] width 68 height 9
click at [518, 297] on span "£X (£X last year)" at bounding box center [547, 299] width 68 height 9
click at [644, 322] on span "£X" at bounding box center [642, 325] width 11 height 9
drag, startPoint x: 638, startPoint y: 320, endPoint x: 650, endPoint y: 323, distance: 12.4
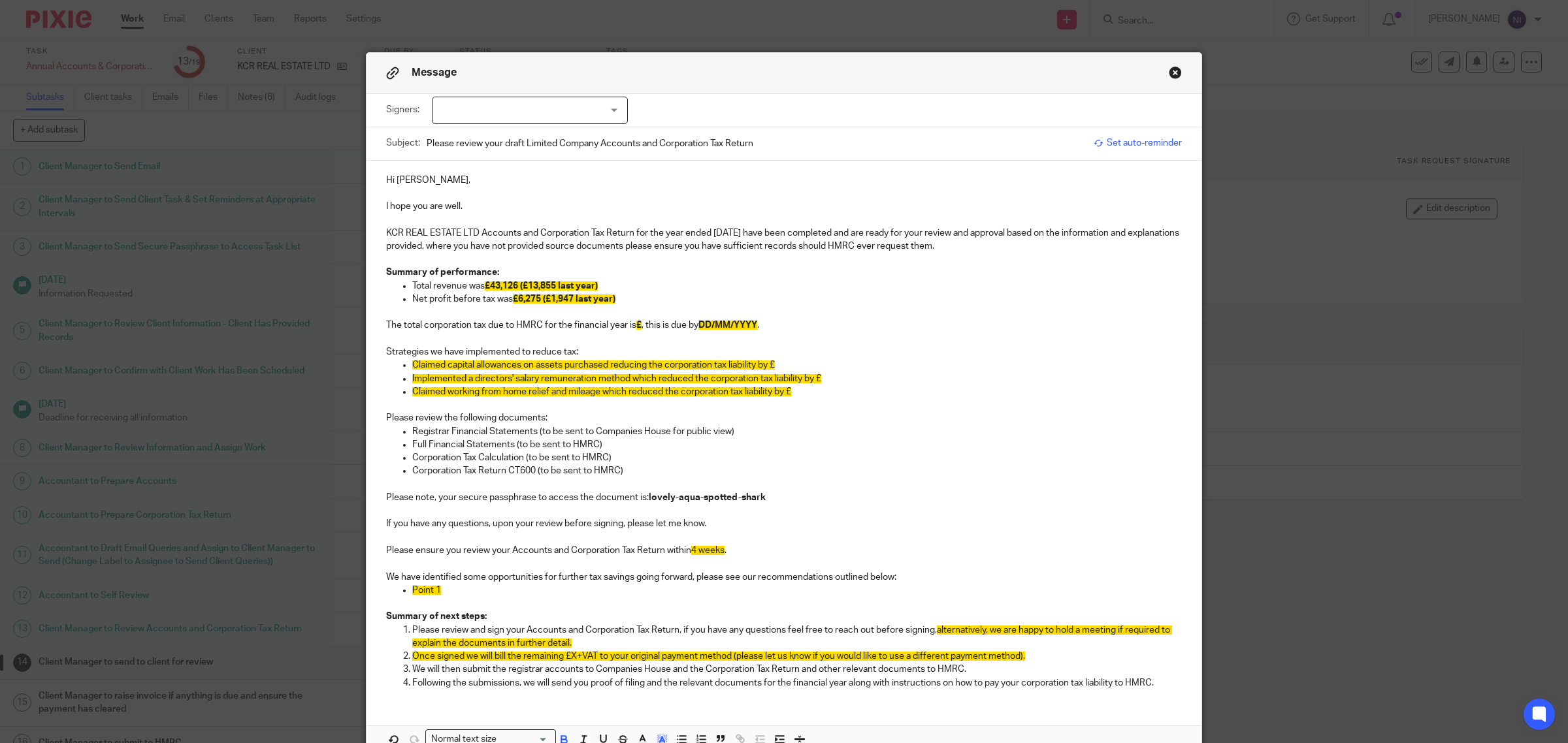
click at [638, 320] on strong "£" at bounding box center [639, 325] width 5 height 9
drag, startPoint x: 827, startPoint y: 325, endPoint x: 735, endPoint y: 325, distance: 92.0
click at [735, 325] on p "The total corporation tax due to HMRC for the financial year is £1,382.25 , thi…" at bounding box center [784, 325] width 795 height 13
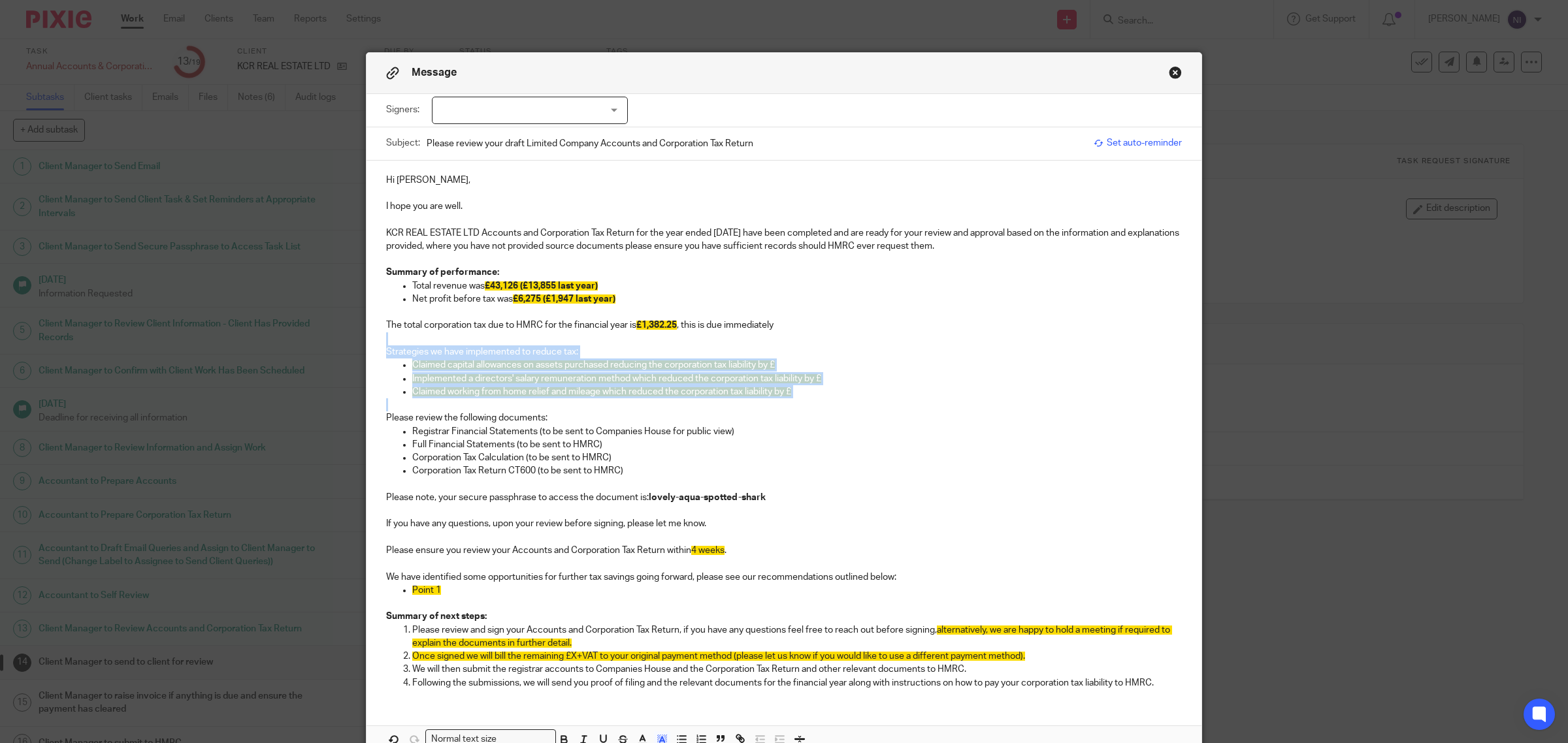
drag, startPoint x: 815, startPoint y: 398, endPoint x: 354, endPoint y: 343, distance: 464.3
click at [354, 343] on div "Message Signers: Haridas Raniga (0 selected) Subject: Please review your draft …" at bounding box center [784, 372] width 1568 height 743
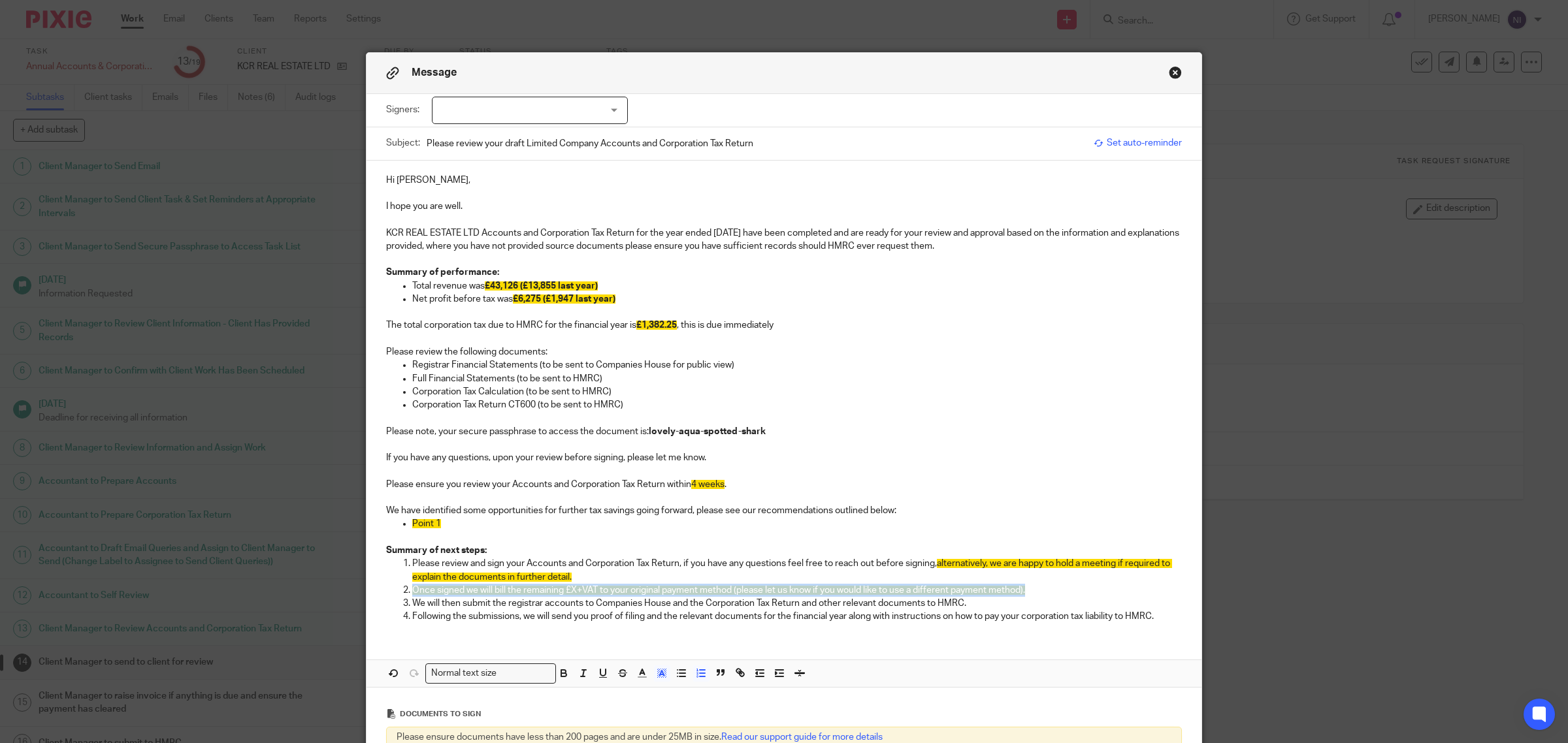
drag, startPoint x: 1040, startPoint y: 588, endPoint x: 369, endPoint y: 591, distance: 671.0
click at [369, 591] on div "Hi Haridas, I hope you are well. KCR REAL ESTATE LTD Accounts and Corporation T…" at bounding box center [784, 397] width 835 height 473
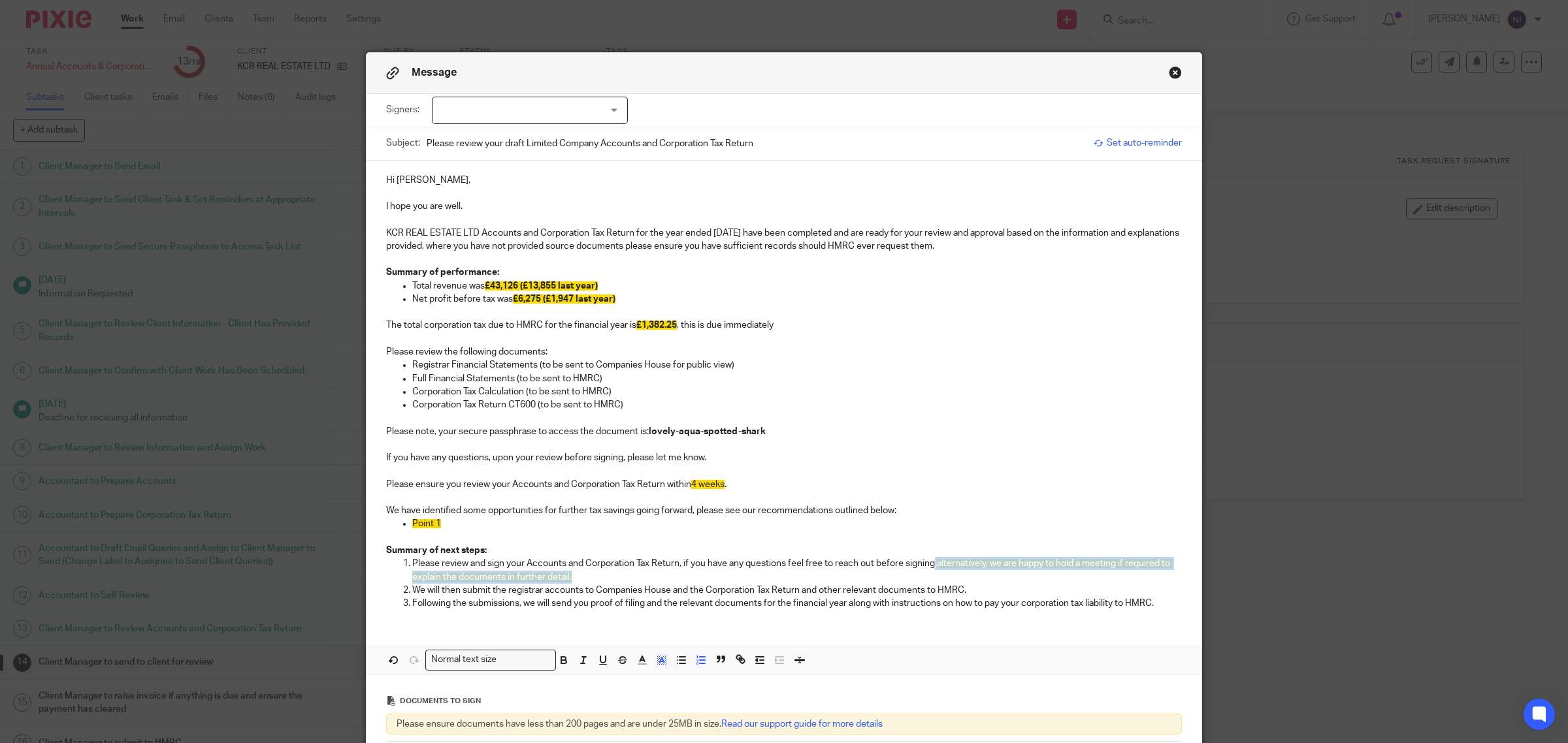
drag, startPoint x: 598, startPoint y: 581, endPoint x: 931, endPoint y: 563, distance: 333.5
click at [931, 563] on p "Please review and sign your Accounts and Corporation Tax Return, if you have an…" at bounding box center [796, 570] width 770 height 26
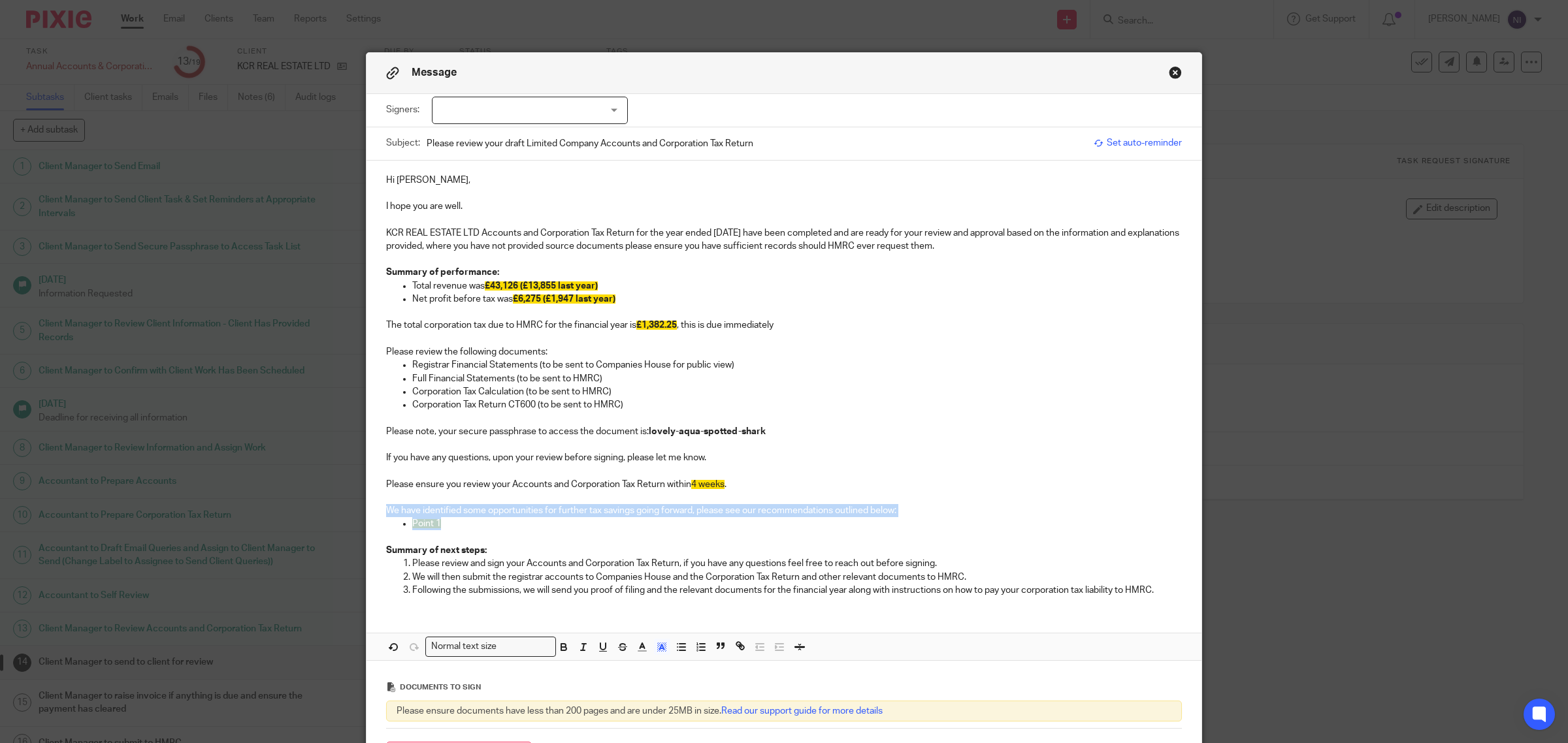
drag, startPoint x: 562, startPoint y: 526, endPoint x: 363, endPoint y: 508, distance: 199.8
click at [366, 508] on div "Hi Haridas, I hope you are well. KCR REAL ESTATE LTD Accounts and Corporation T…" at bounding box center [784, 383] width 835 height 446
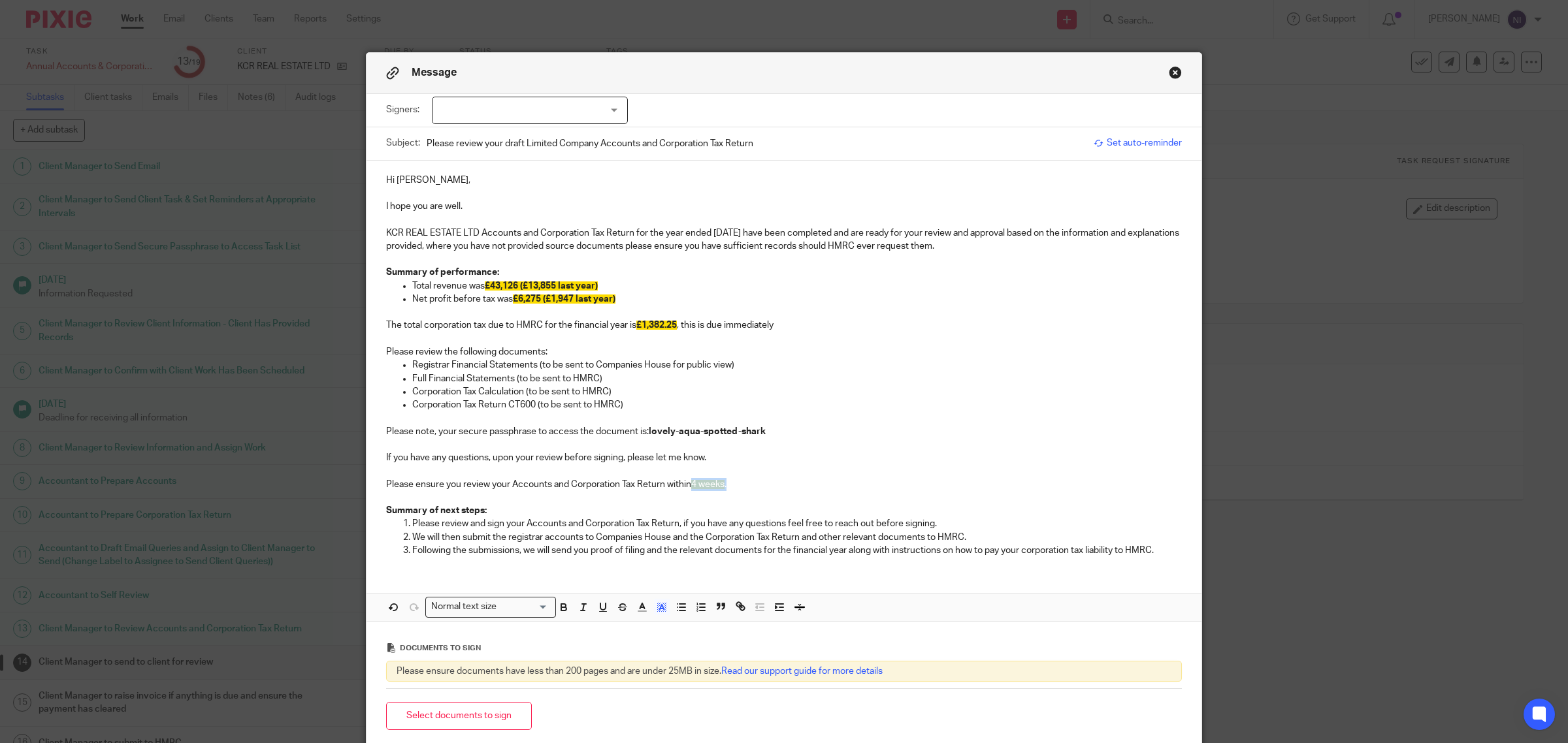
drag, startPoint x: 730, startPoint y: 482, endPoint x: 689, endPoint y: 481, distance: 41.0
click at [689, 481] on p "Please ensure you review your Accounts and Corporation Tax Return within 4 week…" at bounding box center [784, 485] width 795 height 13
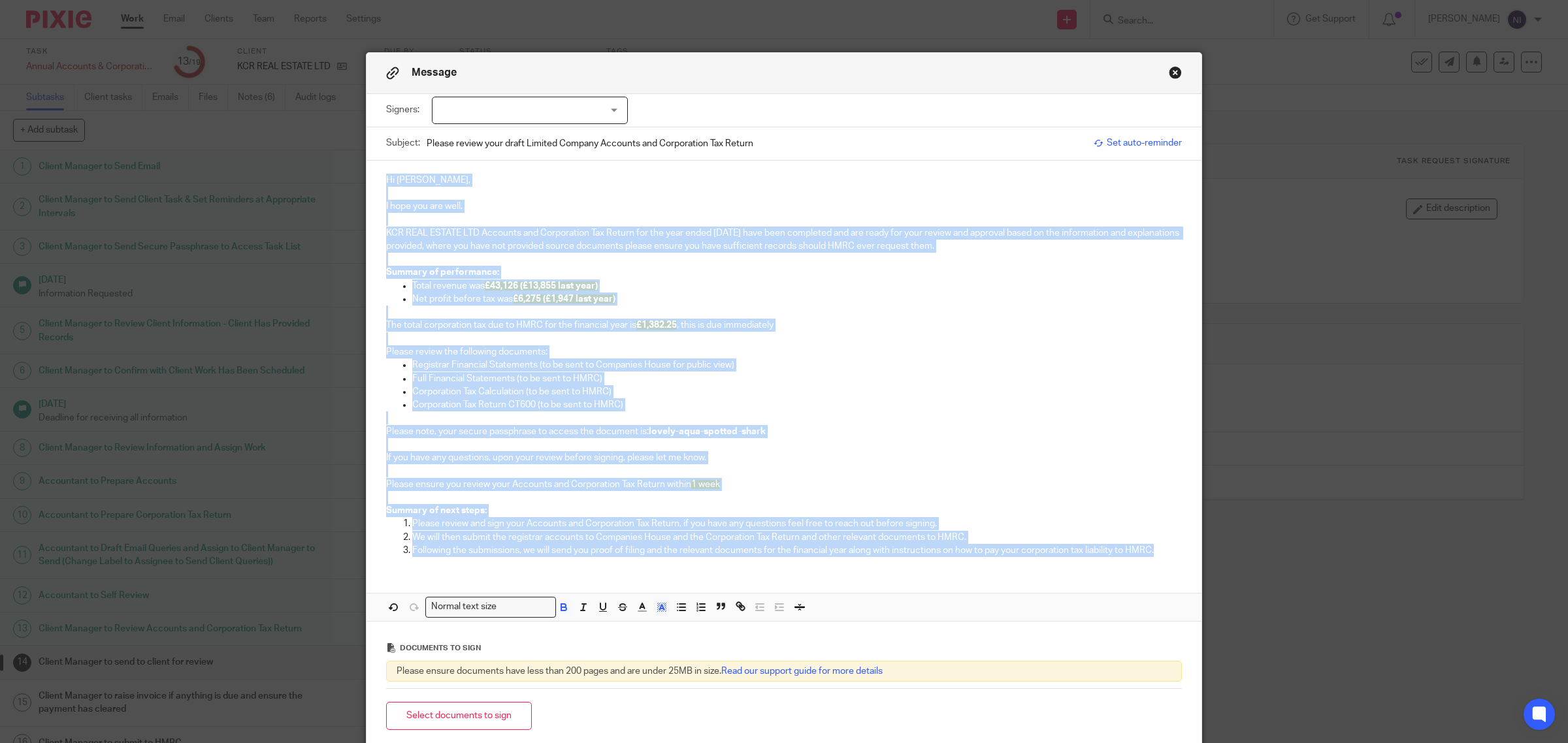
drag, startPoint x: 1174, startPoint y: 554, endPoint x: 363, endPoint y: 166, distance: 899.0
click at [366, 166] on div "Hi Haridas, I hope you are well. KCR REAL ESTATE LTD Accounts and Corporation T…" at bounding box center [784, 364] width 835 height 407
click at [656, 612] on icon "button" at bounding box center [661, 607] width 12 height 12
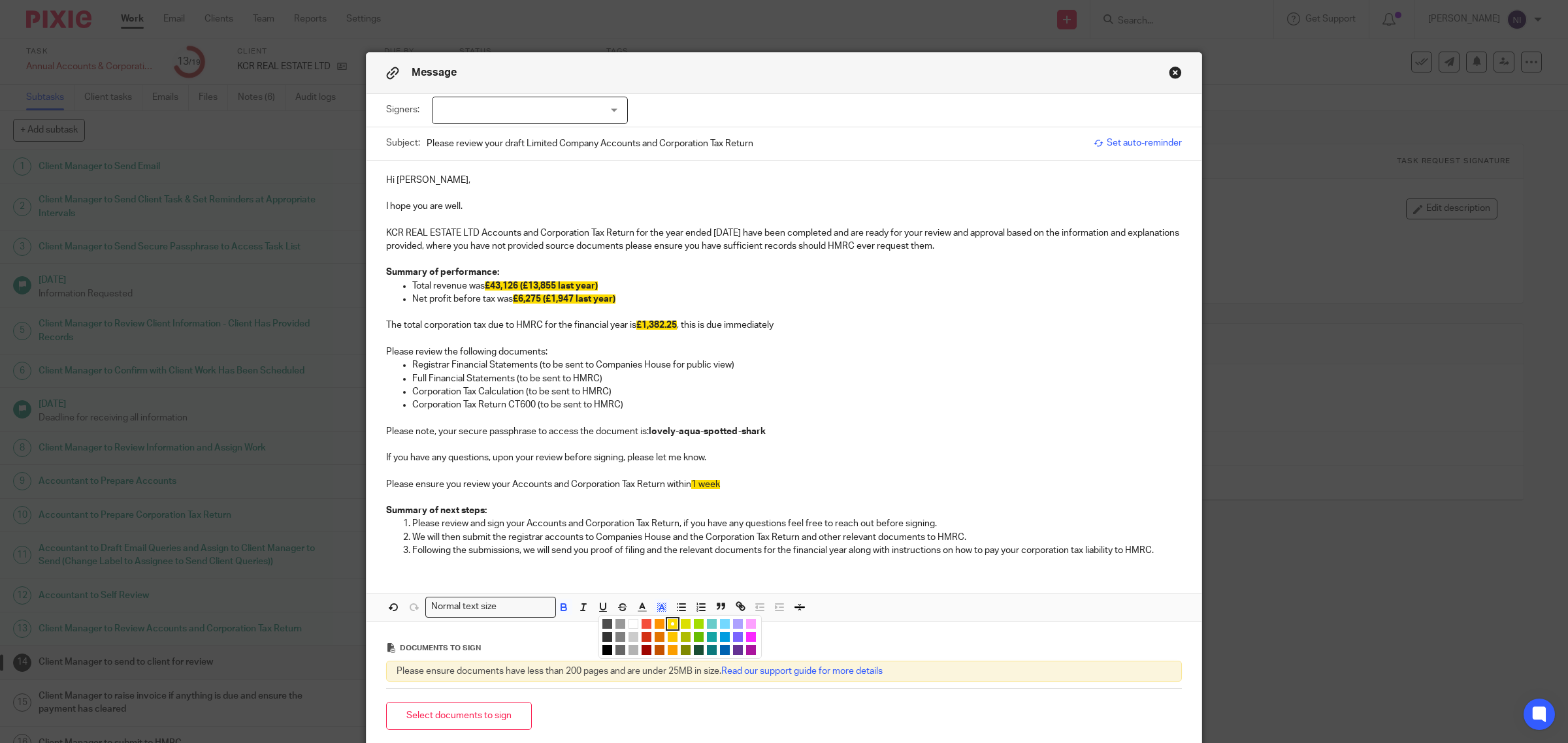
click at [621, 622] on ul "Compact color picker" at bounding box center [682, 638] width 159 height 39
click at [629, 625] on li "color:#FFFFFF" at bounding box center [633, 623] width 10 height 10
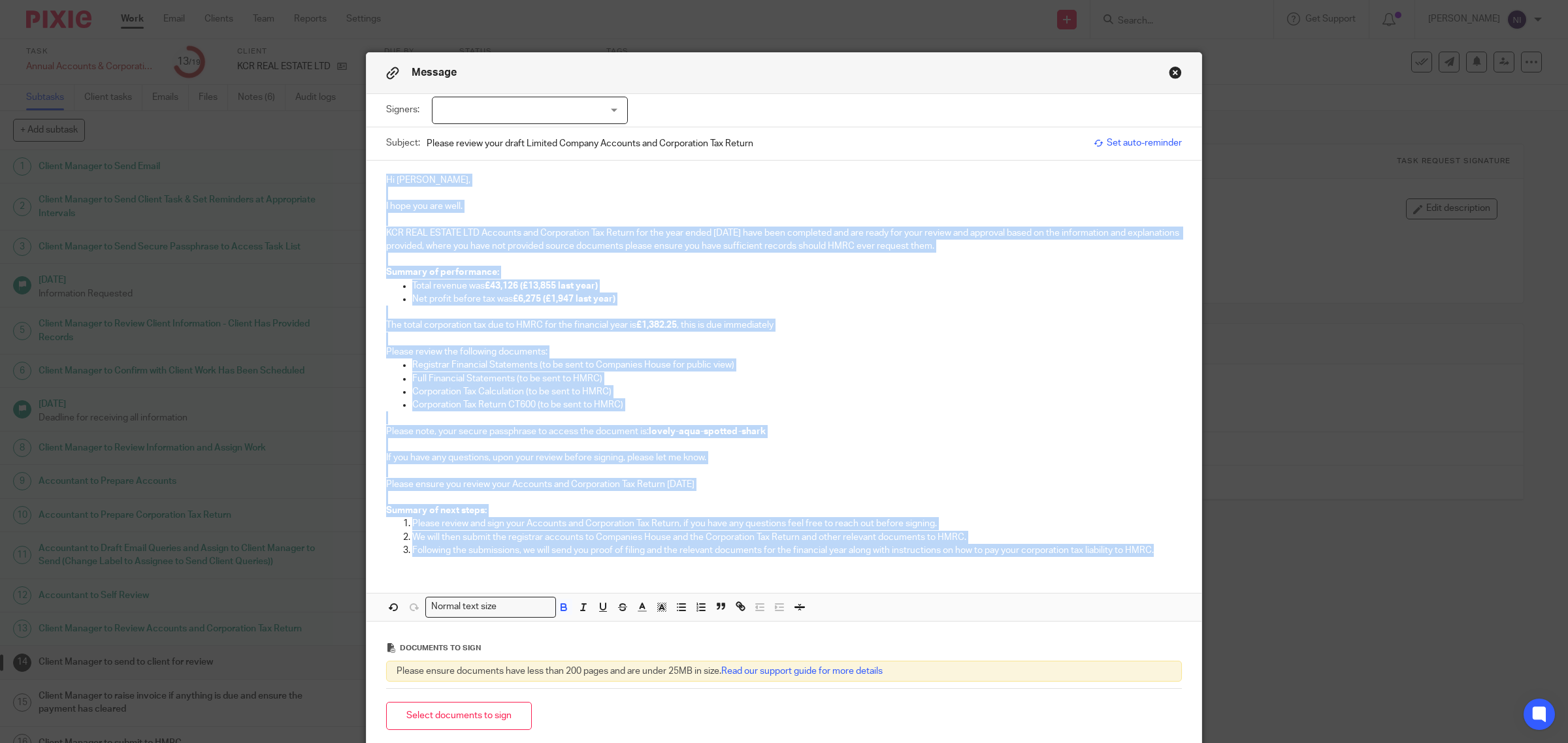
click at [900, 377] on p "Full Financial Statements (to be sent to HMRC)" at bounding box center [796, 379] width 770 height 13
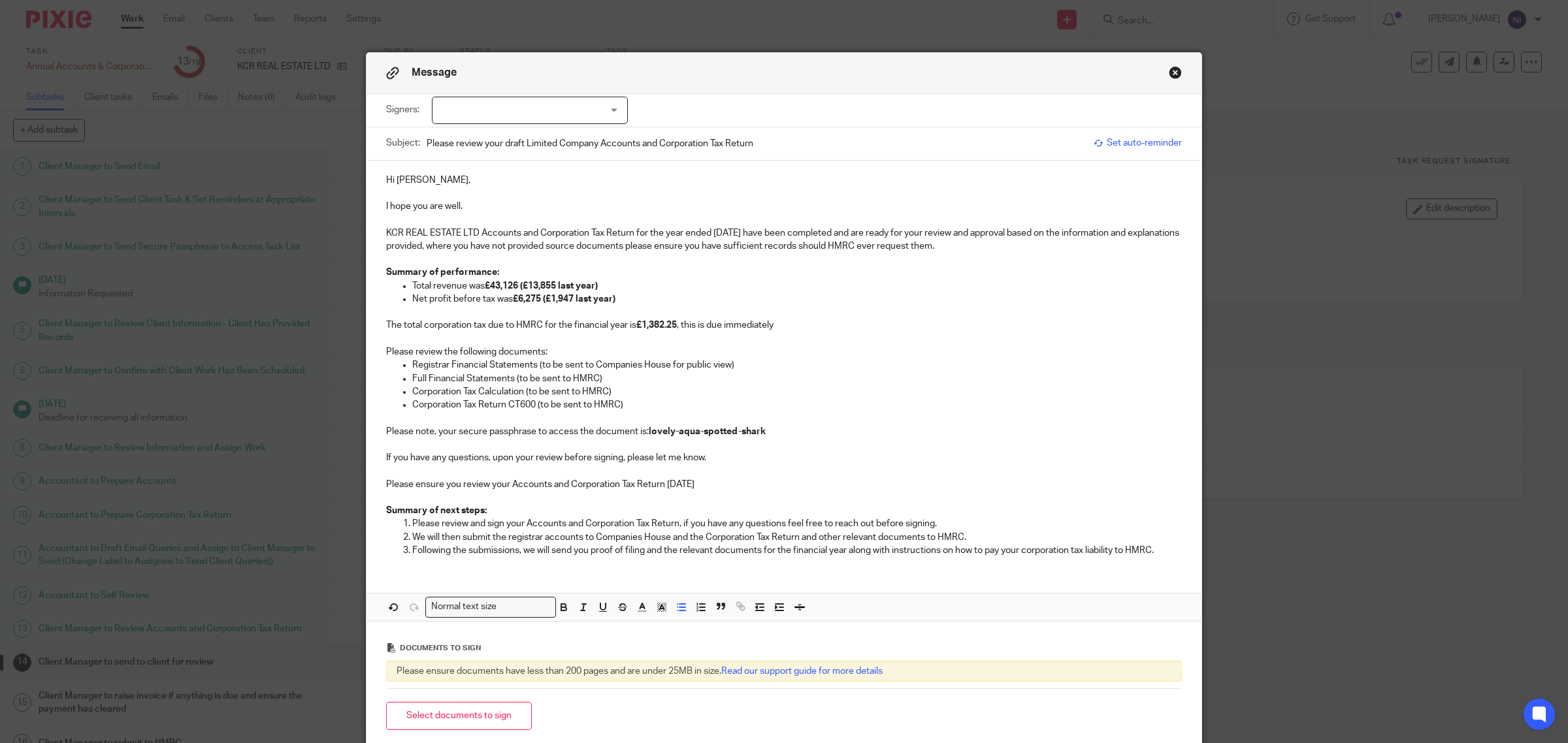
scroll to position [81, 0]
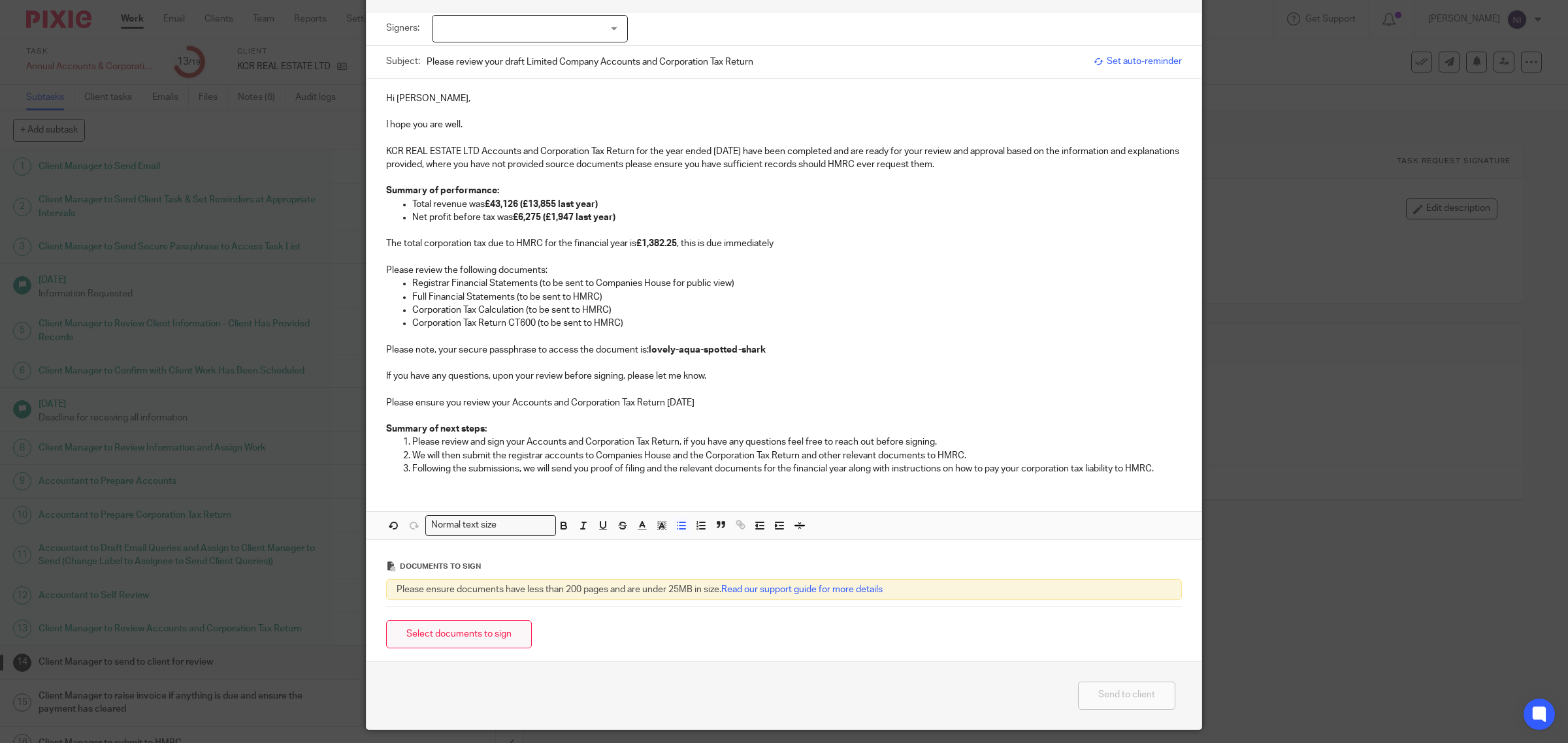
click at [462, 639] on button "Select documents to sign" at bounding box center [459, 634] width 146 height 28
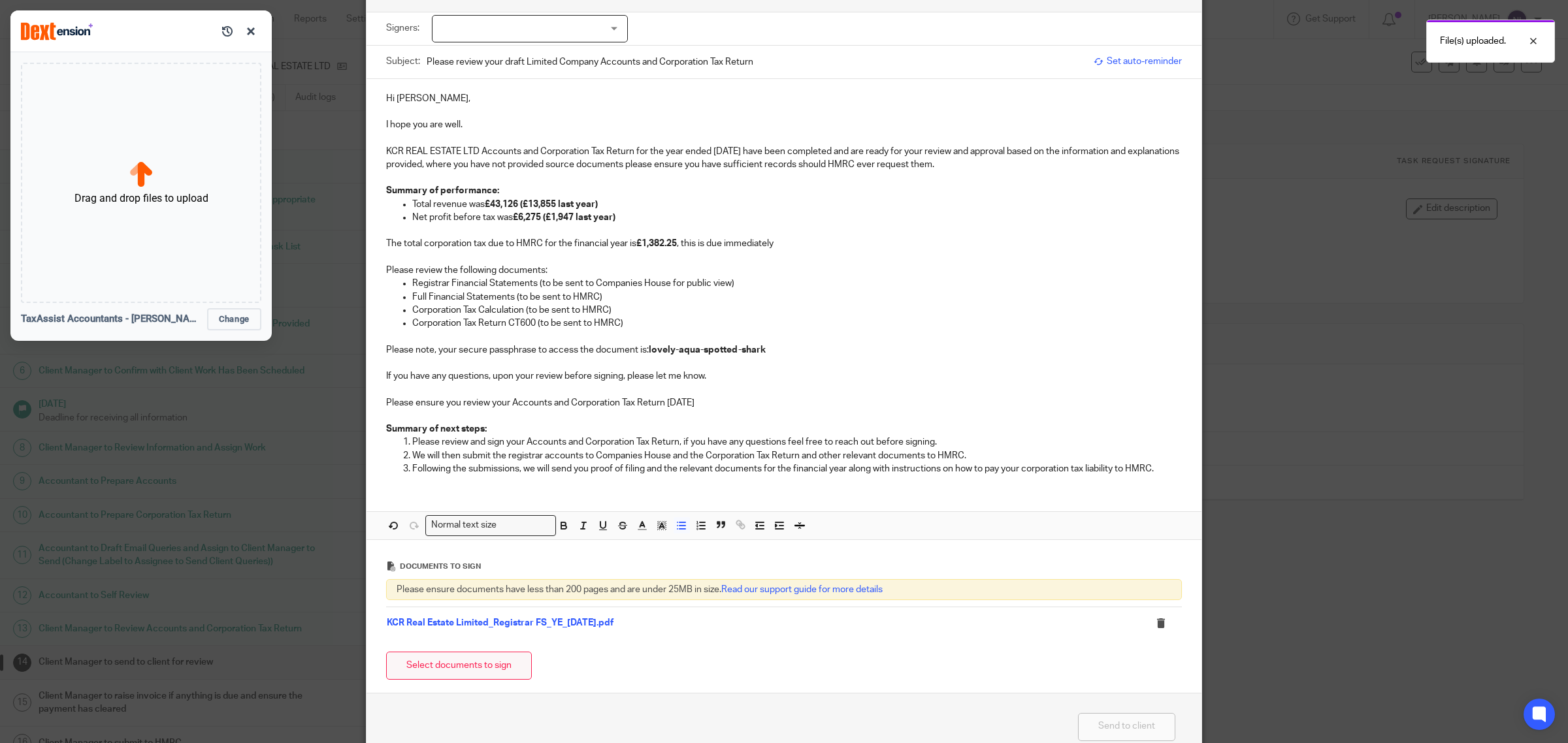
click at [469, 673] on button "Select documents to sign" at bounding box center [459, 665] width 146 height 28
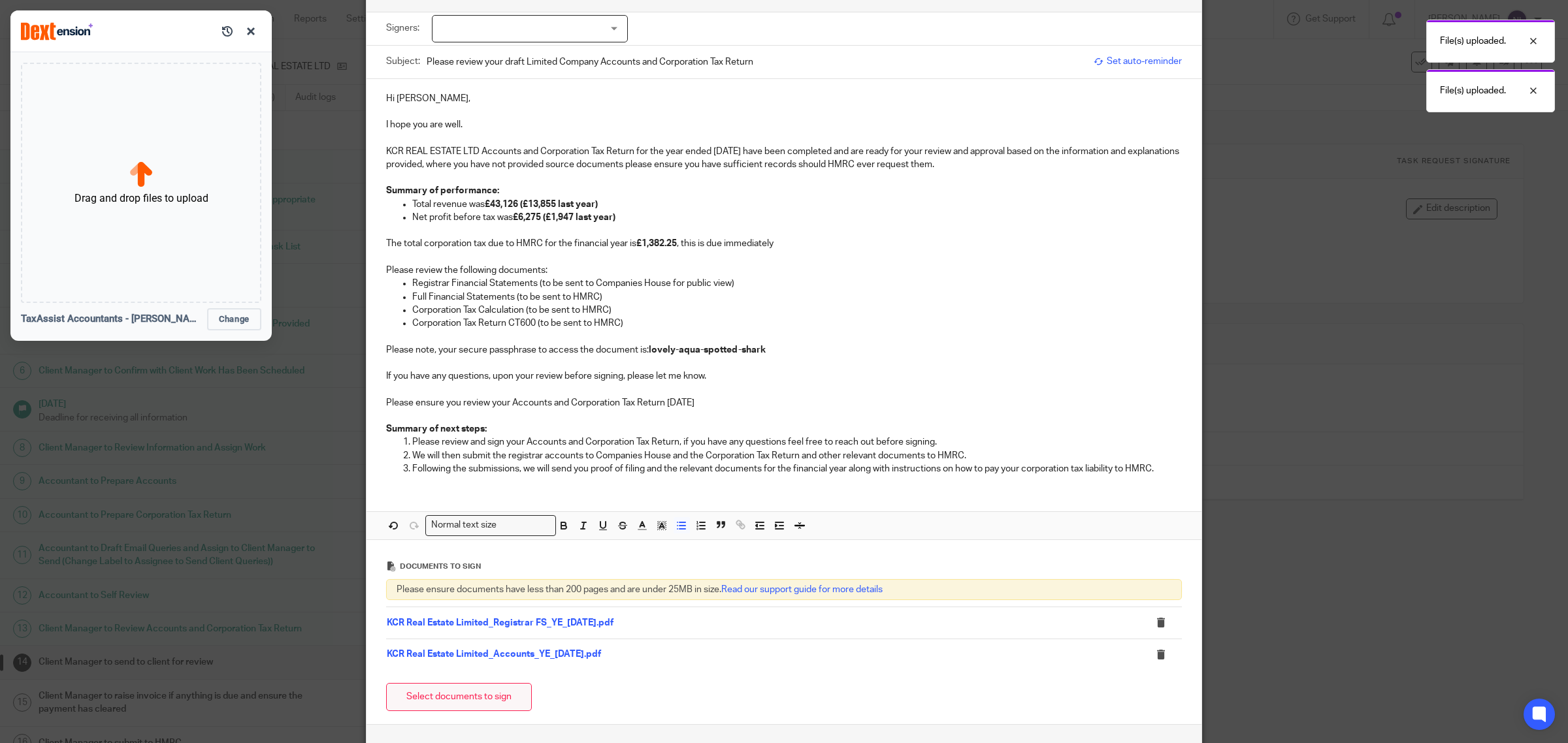
click at [465, 696] on button "Select documents to sign" at bounding box center [459, 696] width 146 height 28
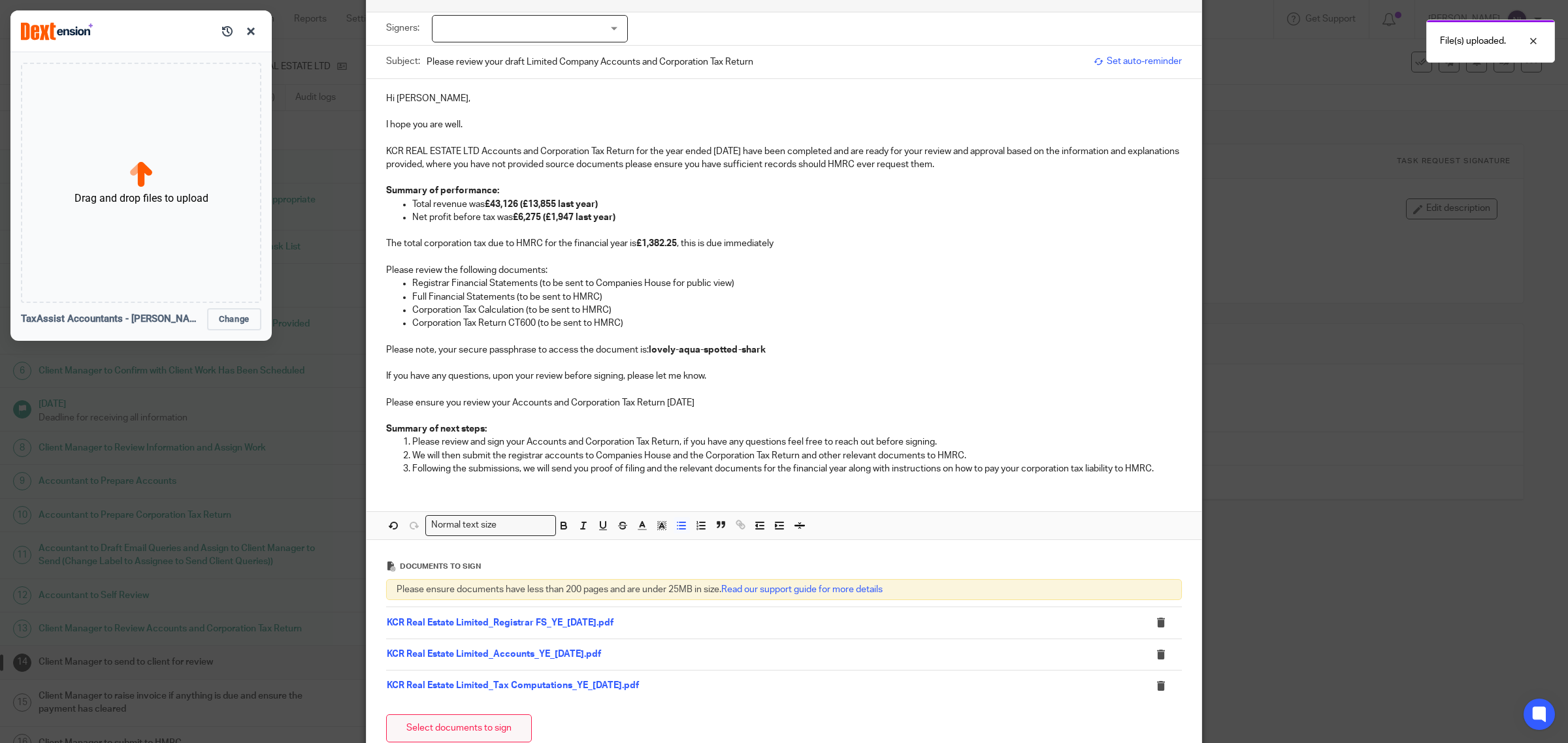
click at [503, 727] on button "Select documents to sign" at bounding box center [459, 728] width 146 height 28
click at [830, 246] on p "The total corporation tax due to HMRC for the financial year is £1,382.25 , thi…" at bounding box center [784, 244] width 795 height 13
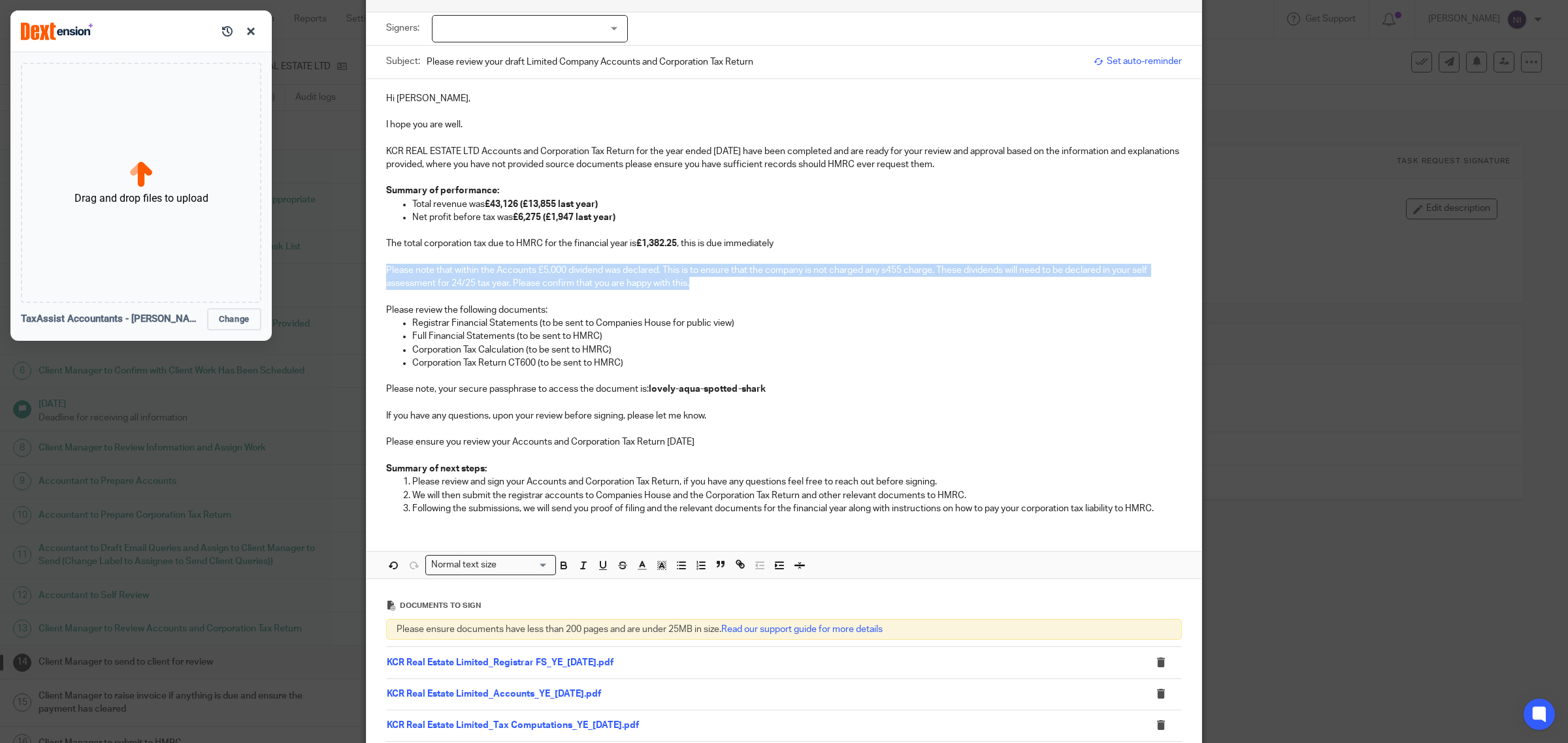
drag, startPoint x: 706, startPoint y: 285, endPoint x: 240, endPoint y: 269, distance: 466.3
click at [240, 269] on html "Work Email Clients Team Reports Settings Work Email Clients Team Reports Settin…" at bounding box center [784, 372] width 1568 height 743
click at [563, 567] on icon "button" at bounding box center [563, 565] width 12 height 12
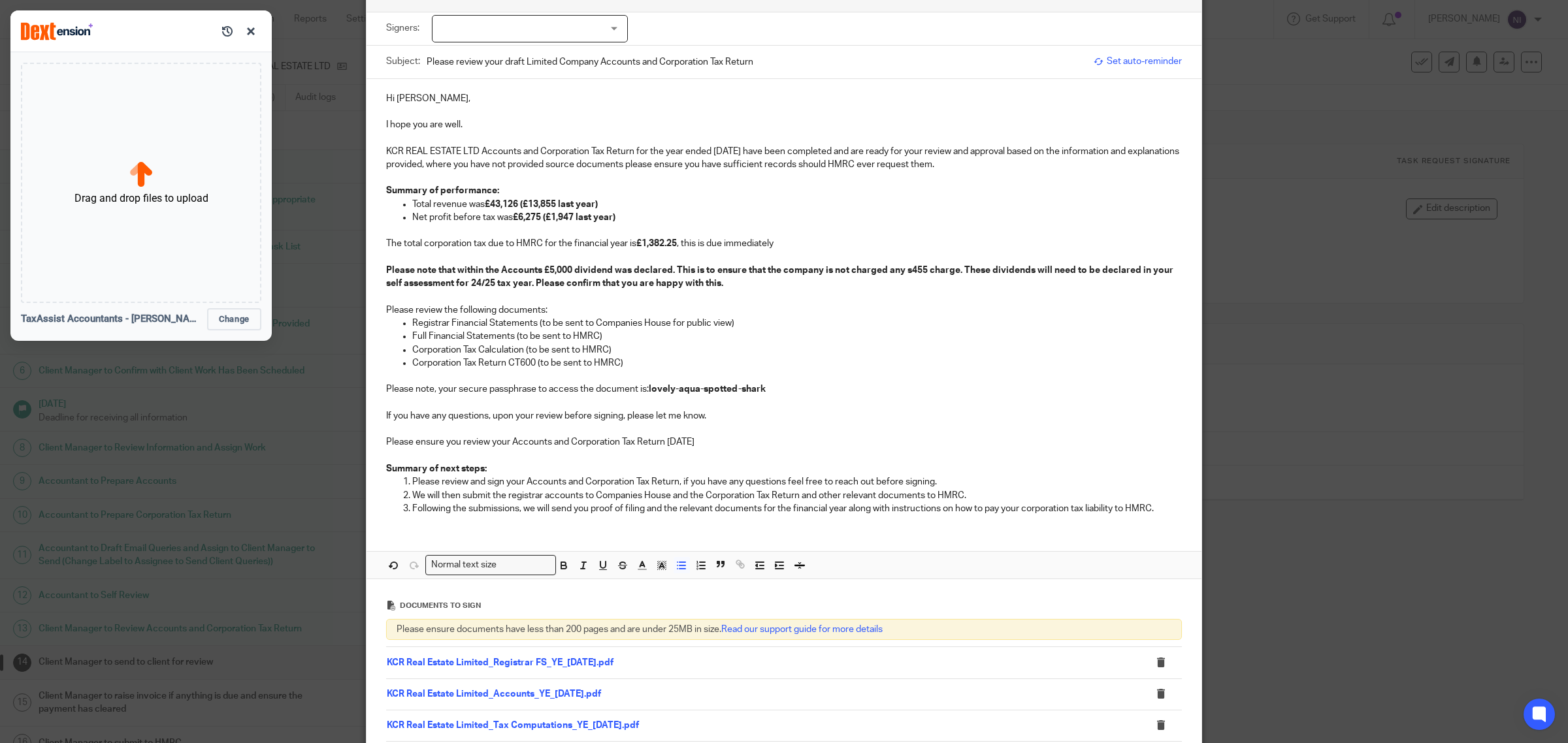
click at [909, 357] on p "Corporation Tax Return CT600 (to be sent to HMRC)" at bounding box center [796, 363] width 770 height 13
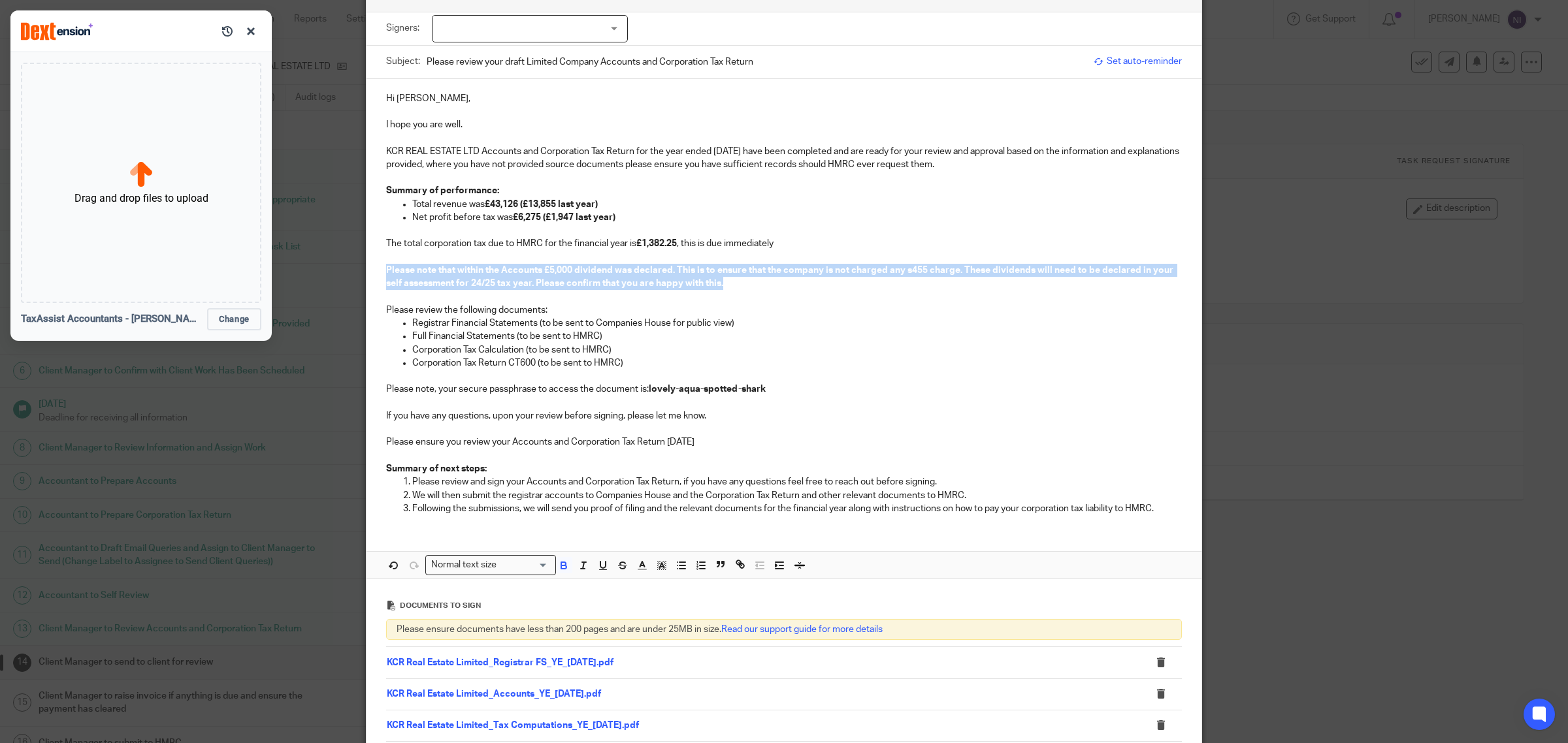
drag, startPoint x: 733, startPoint y: 285, endPoint x: 298, endPoint y: 272, distance: 435.2
click at [298, 272] on div "Message Signers: Haridas Raniga (0 selected) Subject: Please review your draft …" at bounding box center [784, 372] width 1568 height 743
click at [864, 317] on p "Registrar Financial Statements (to be sent to Companies House for public view)" at bounding box center [796, 323] width 770 height 13
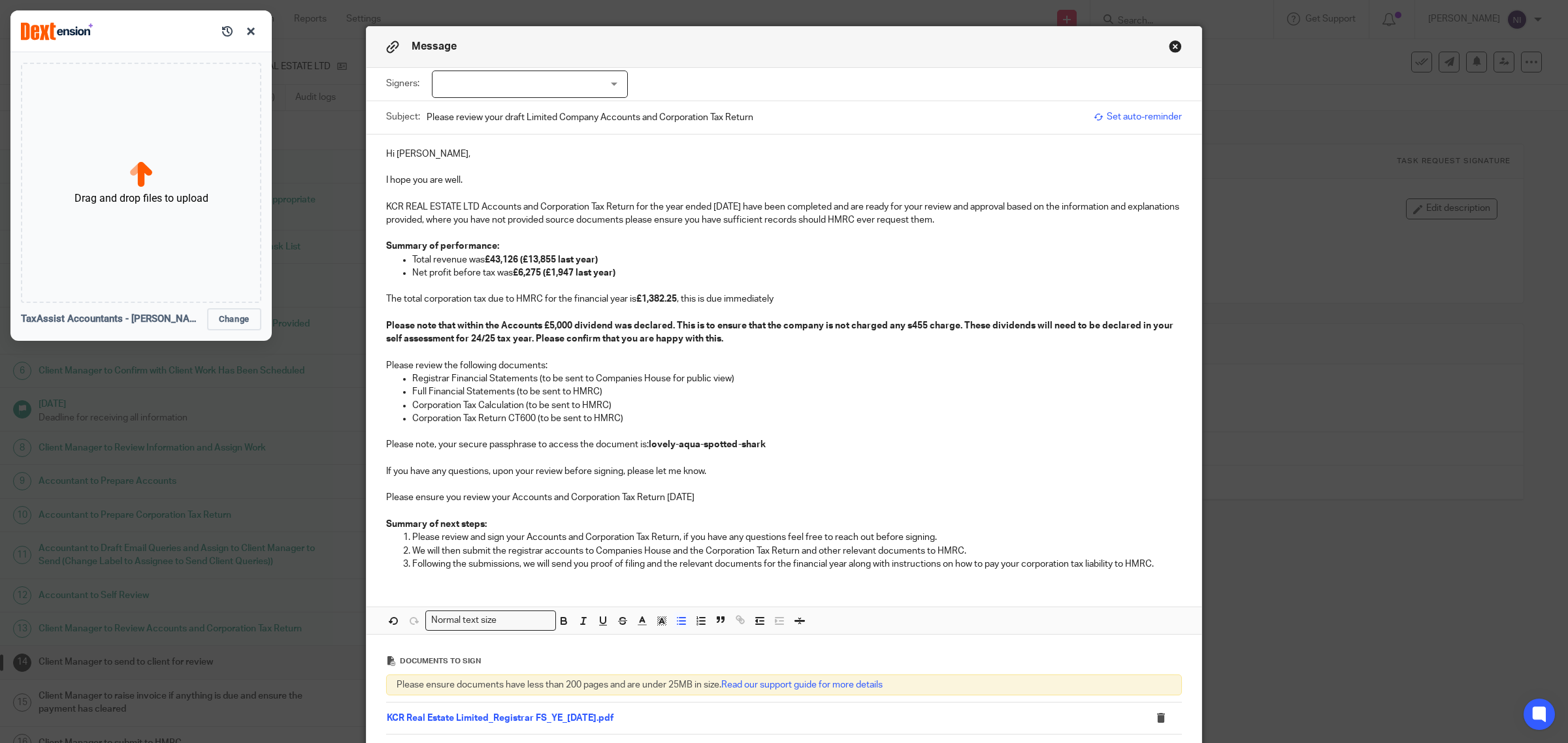
scroll to position [0, 0]
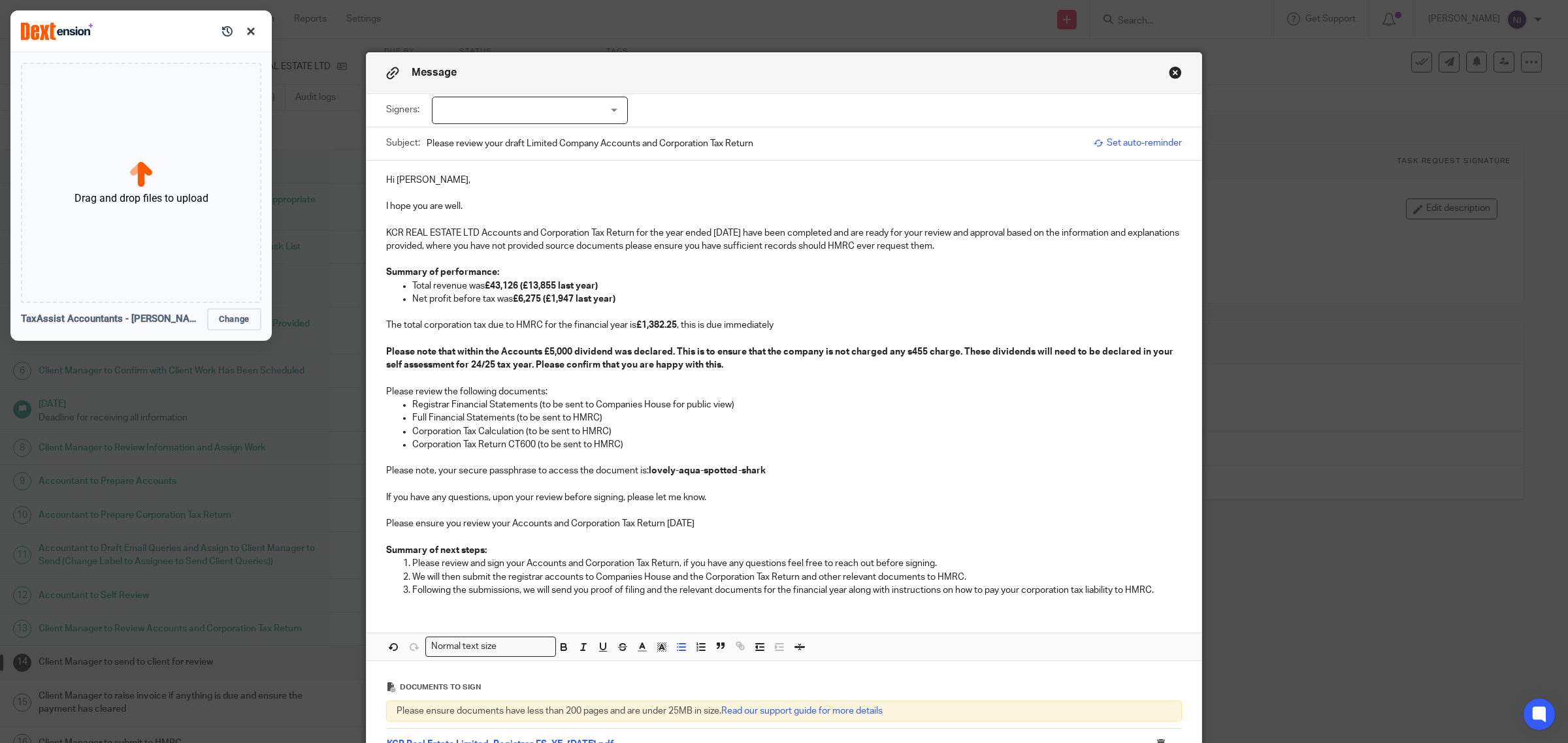
click at [559, 102] on div at bounding box center [530, 110] width 196 height 27
click at [573, 135] on li "Haridas Raniga" at bounding box center [523, 137] width 195 height 26
checkbox input "true"
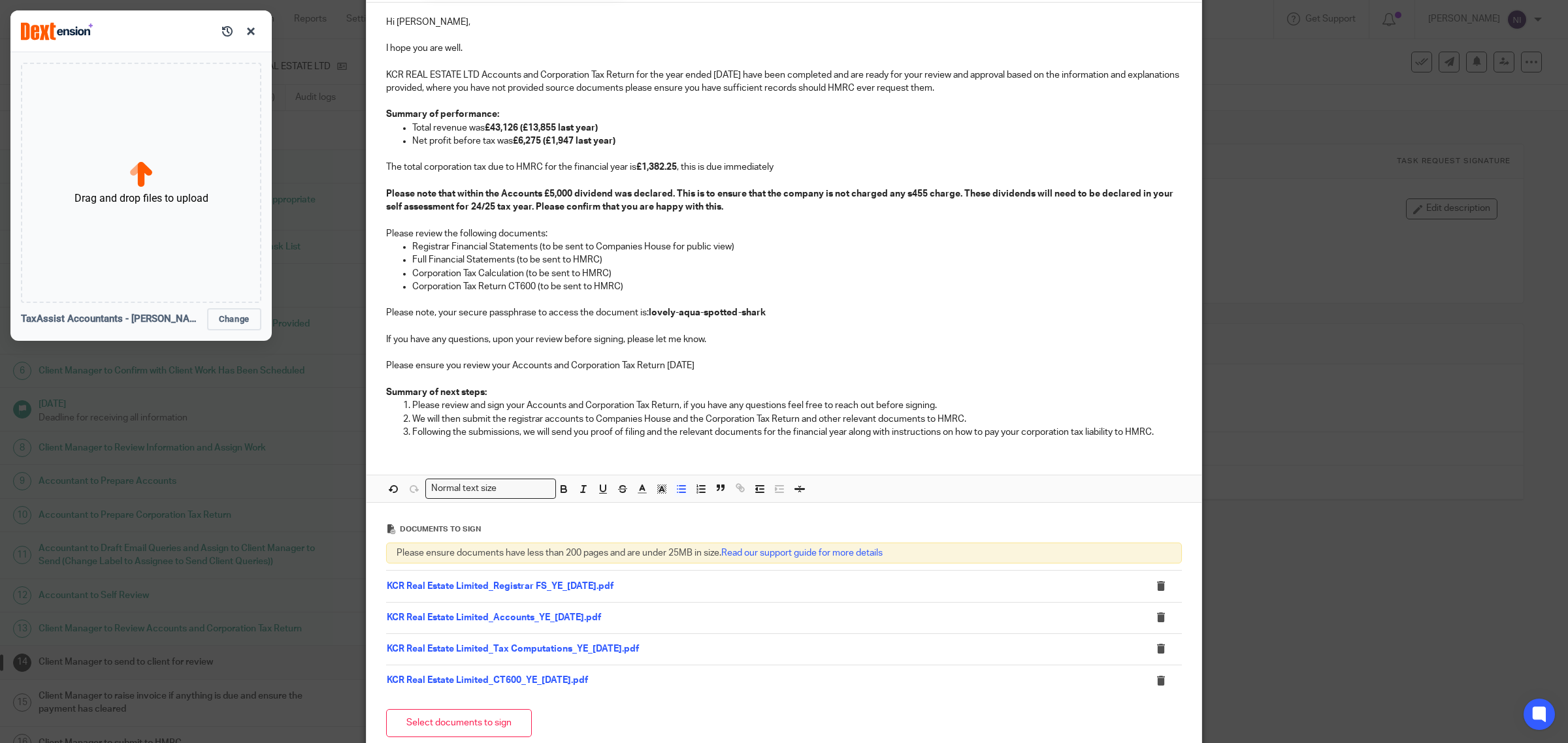
scroll to position [163, 0]
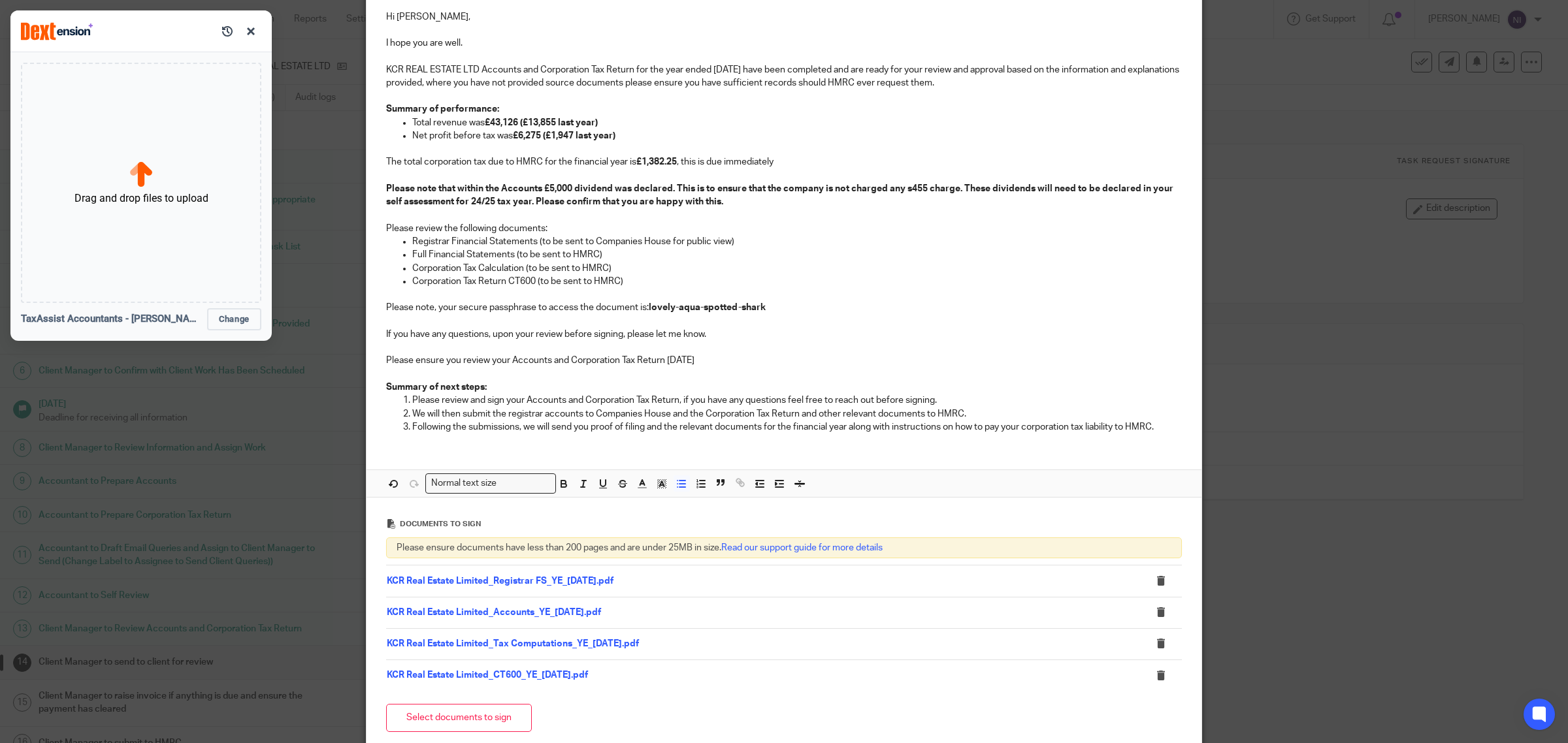
click at [1050, 278] on p "Corporation Tax Return CT600 (to be sent to HMRC)" at bounding box center [796, 281] width 770 height 13
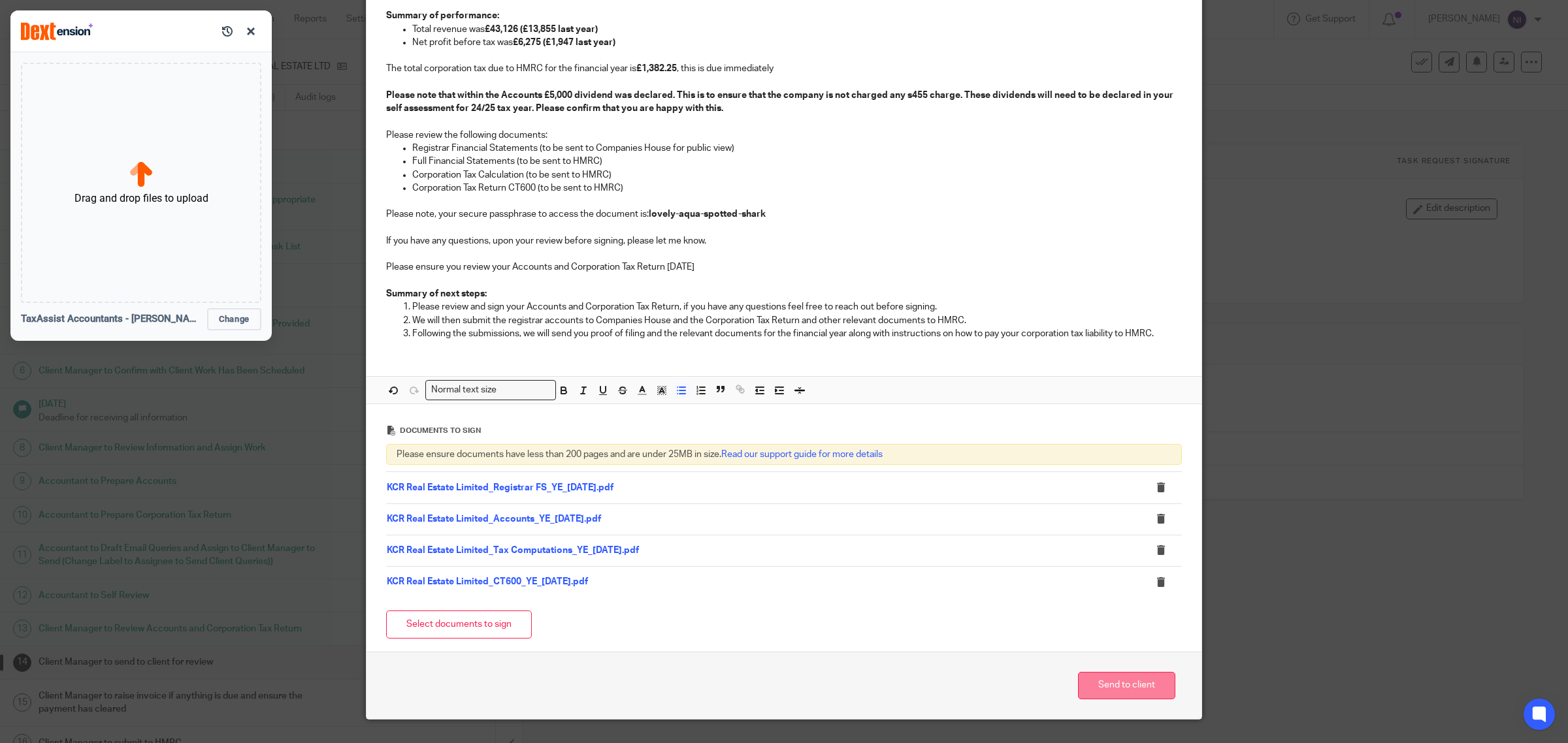
scroll to position [288, 0]
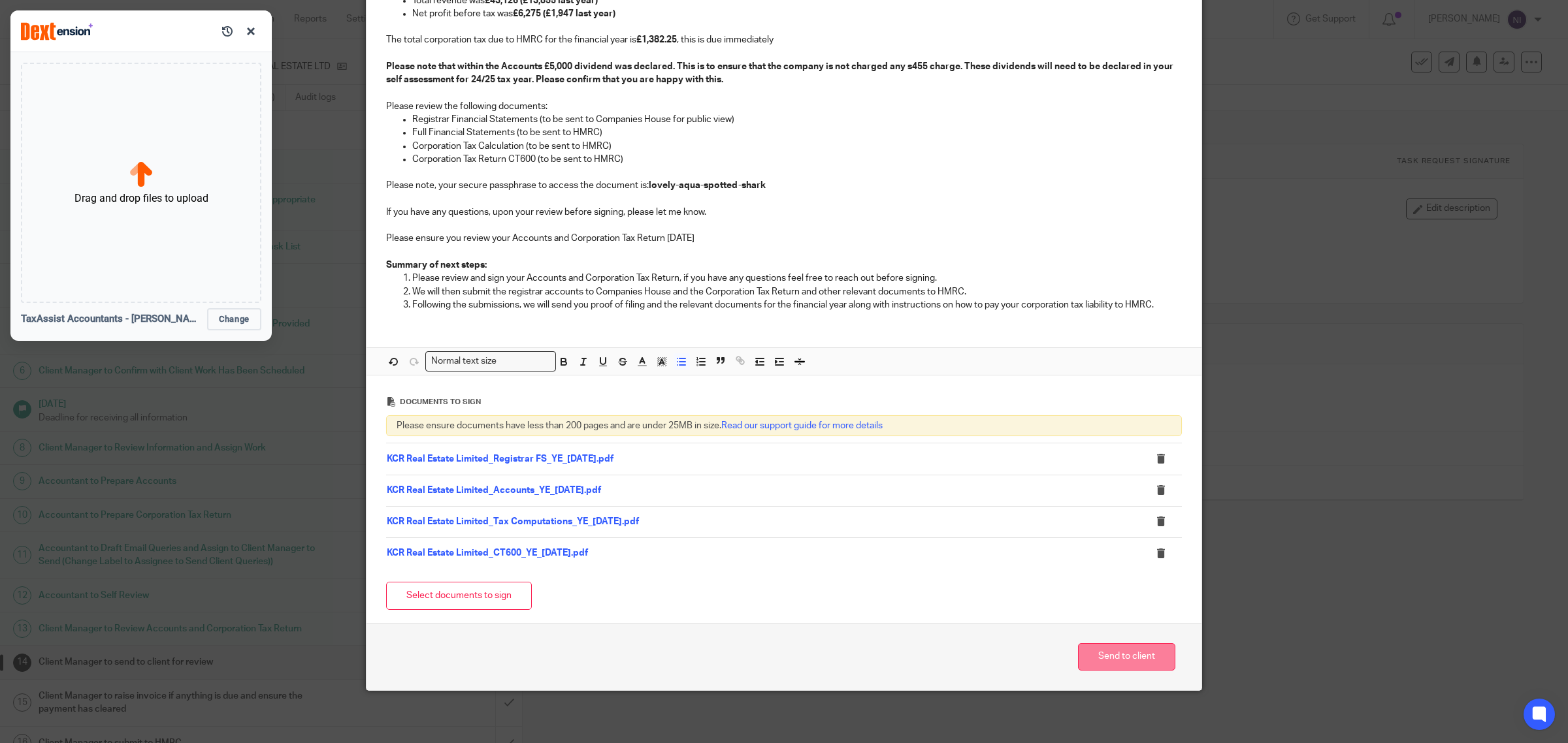
click at [1146, 654] on button "Send to client" at bounding box center [1126, 657] width 98 height 28
click at [250, 35] on button "button" at bounding box center [250, 31] width 21 height 21
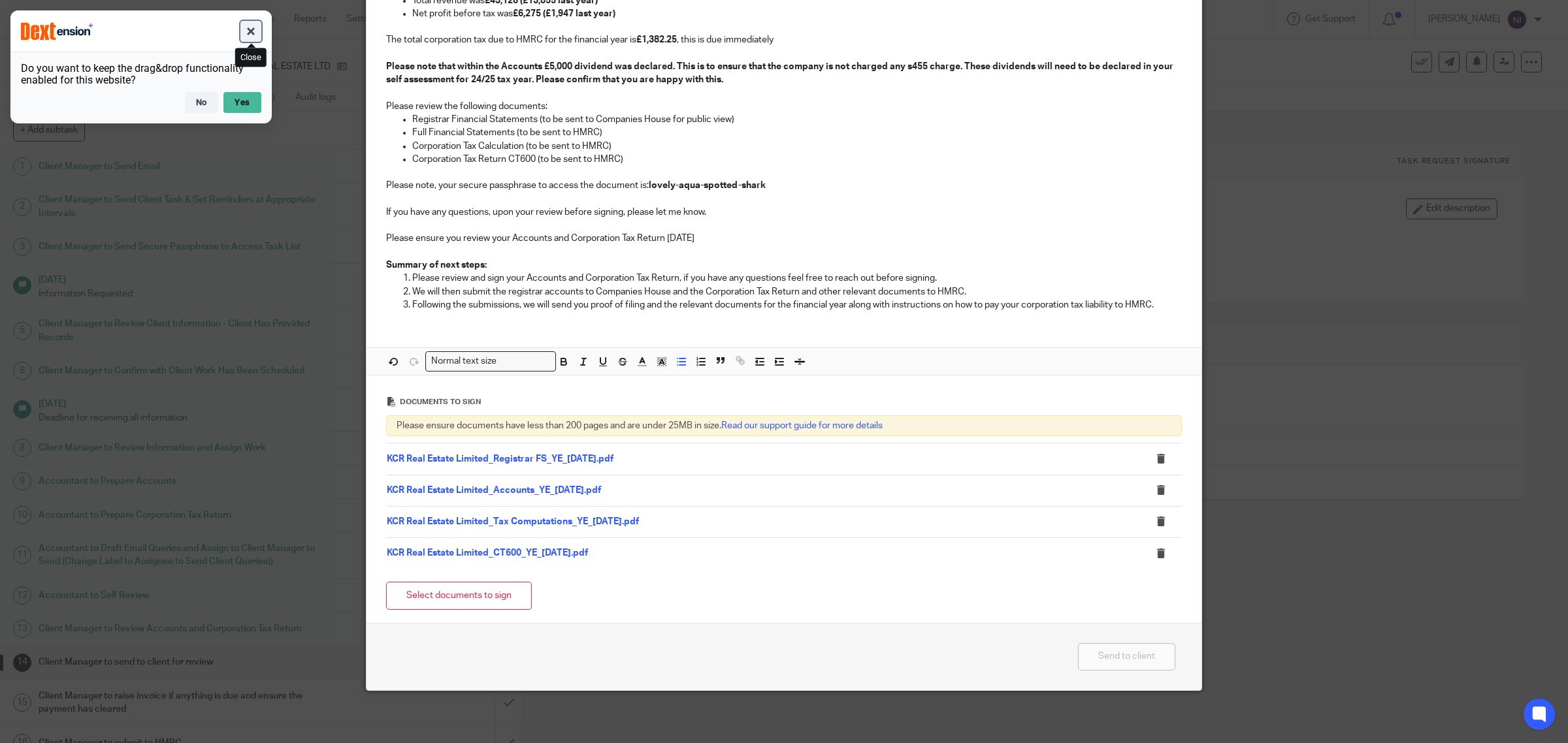
click at [250, 33] on button "button" at bounding box center [250, 31] width 21 height 21
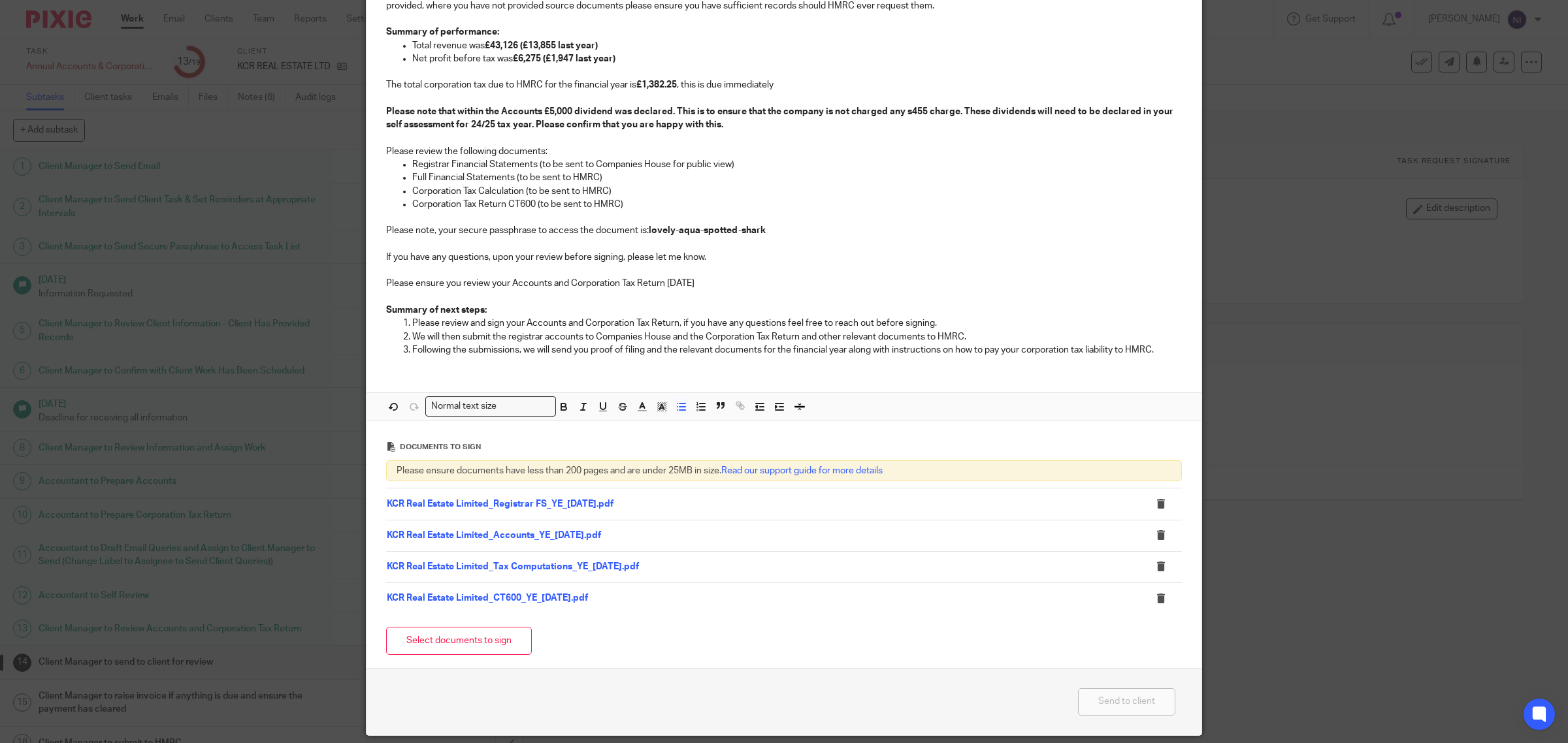
scroll to position [245, 0]
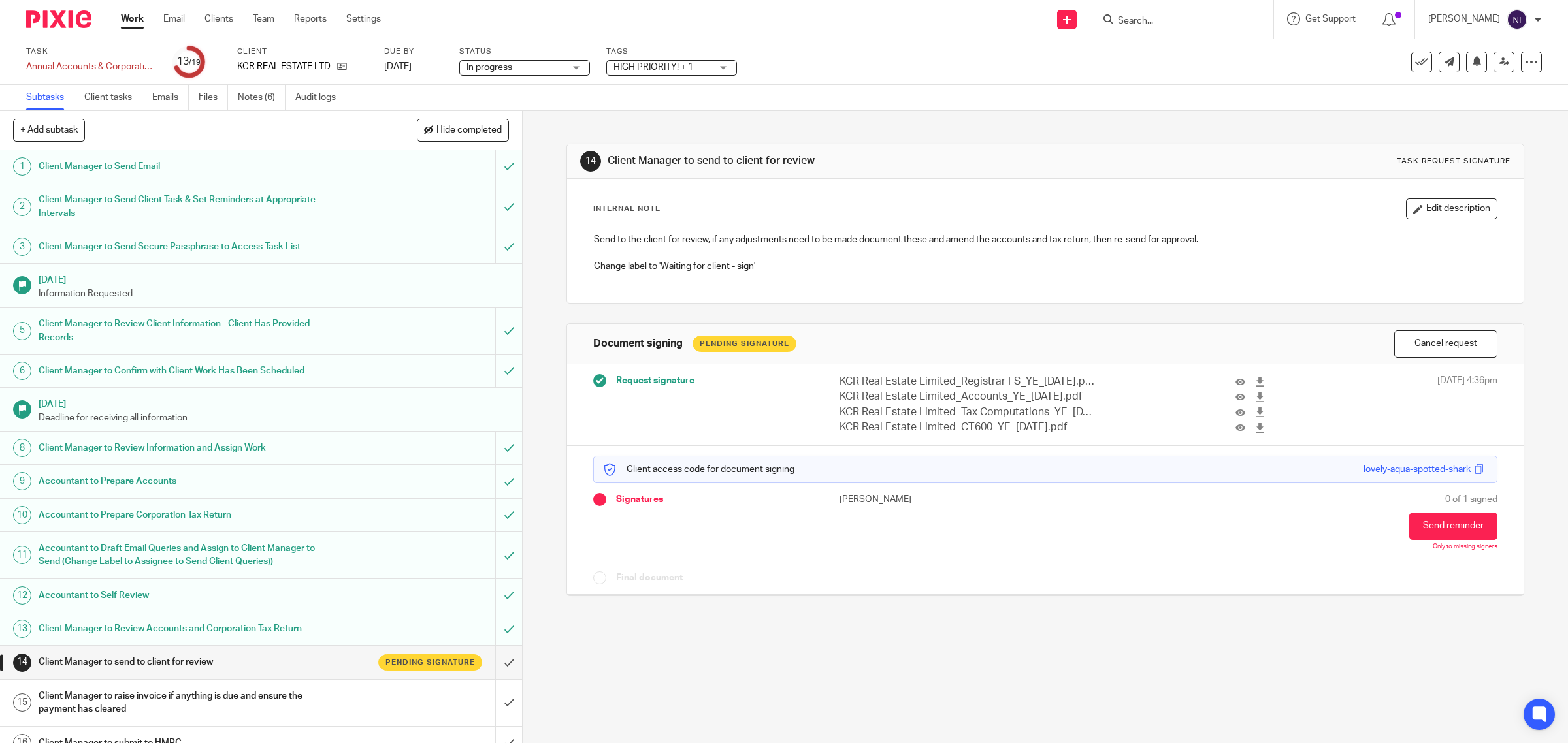
click at [710, 58] on div "Tags HIGH PRIORITY! + 1 HIGH PRIORITY! Onboarding Waiting for Onboarding to be …" at bounding box center [671, 62] width 131 height 31
click at [706, 63] on span "HIGH PRIORITY! + 1" at bounding box center [662, 68] width 98 height 14
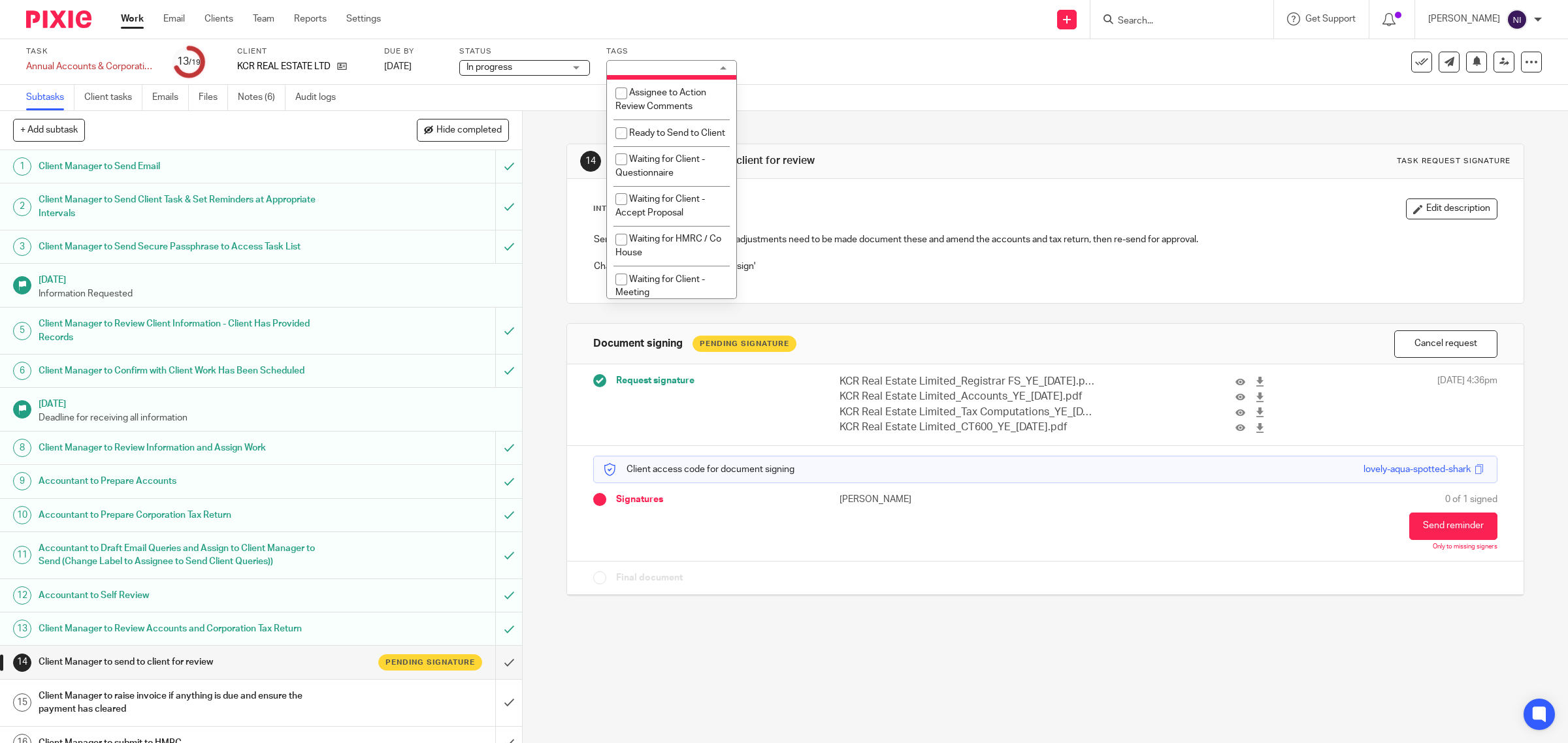
scroll to position [376, 0]
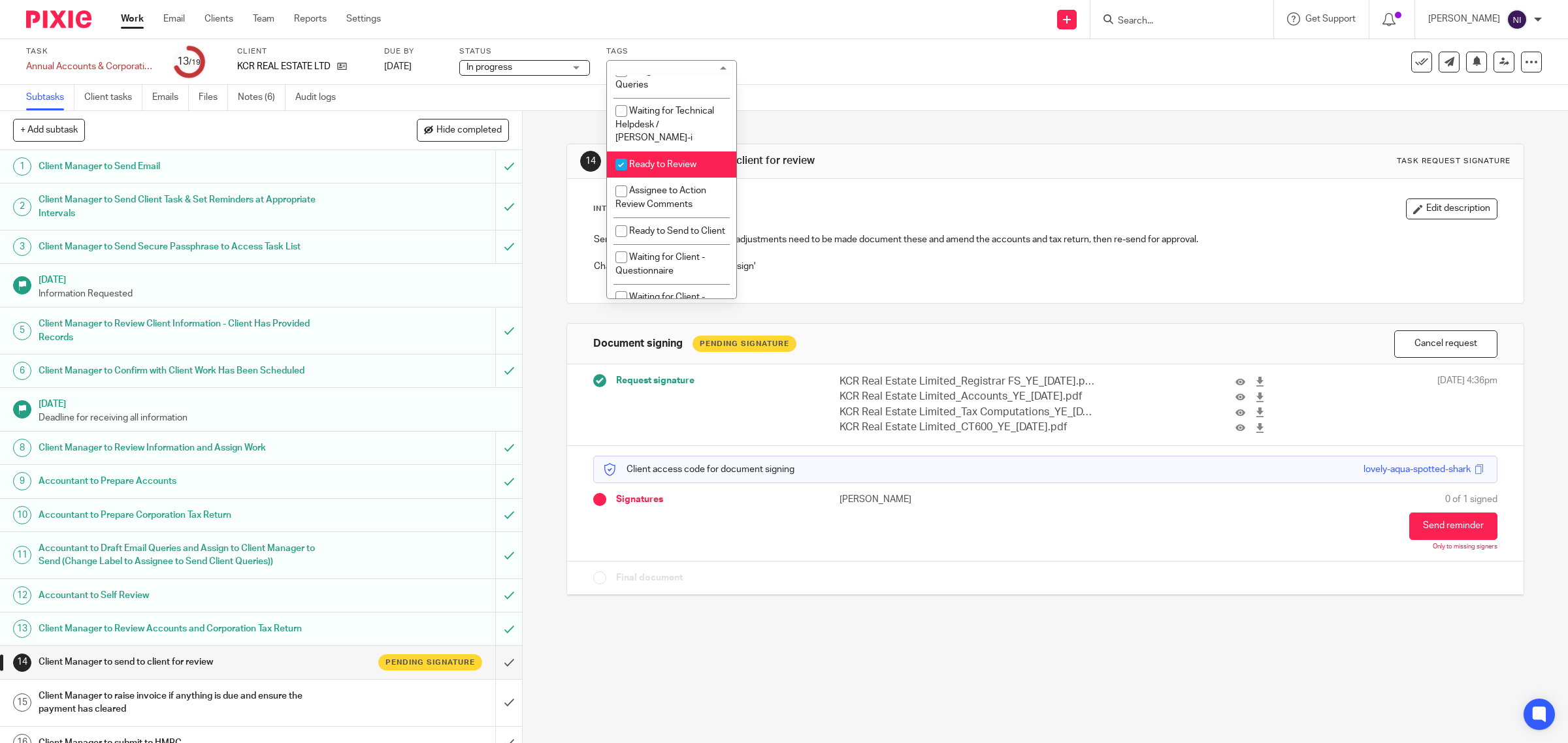
click at [690, 169] on span "Ready to Review" at bounding box center [663, 164] width 68 height 9
checkbox input "false"
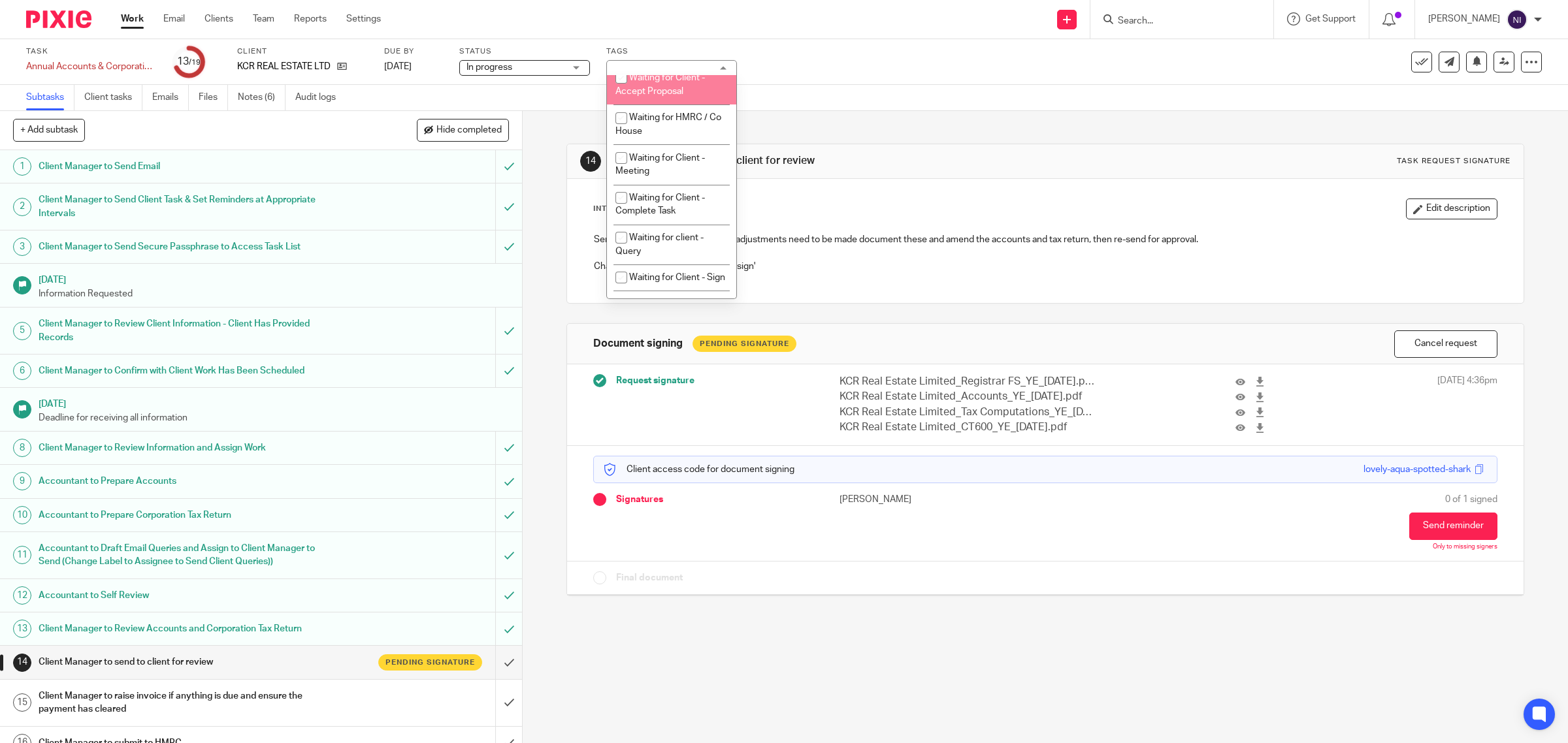
scroll to position [621, 0]
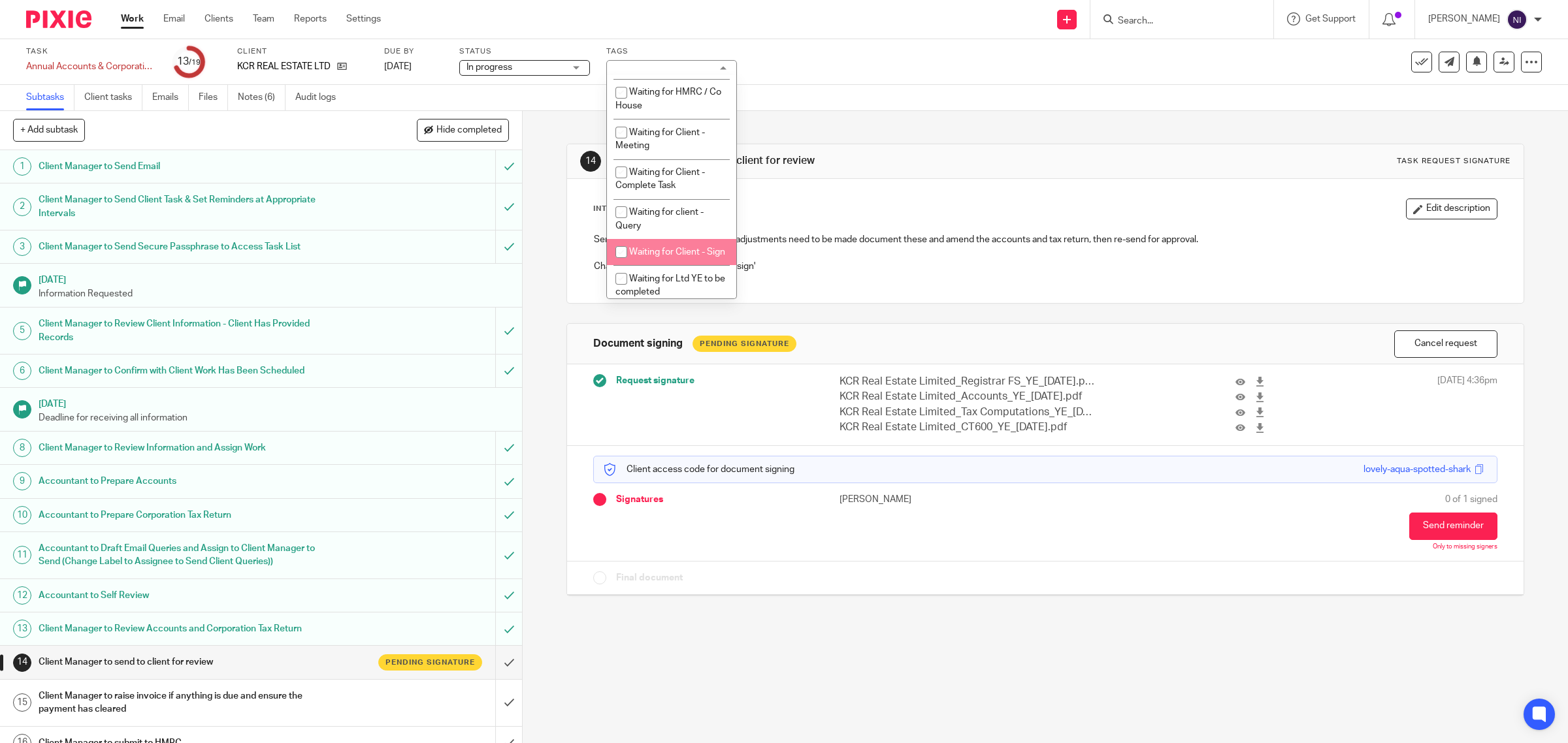
click at [680, 266] on li "Waiting for Client - Sign" at bounding box center [672, 252] width 130 height 26
checkbox input "true"
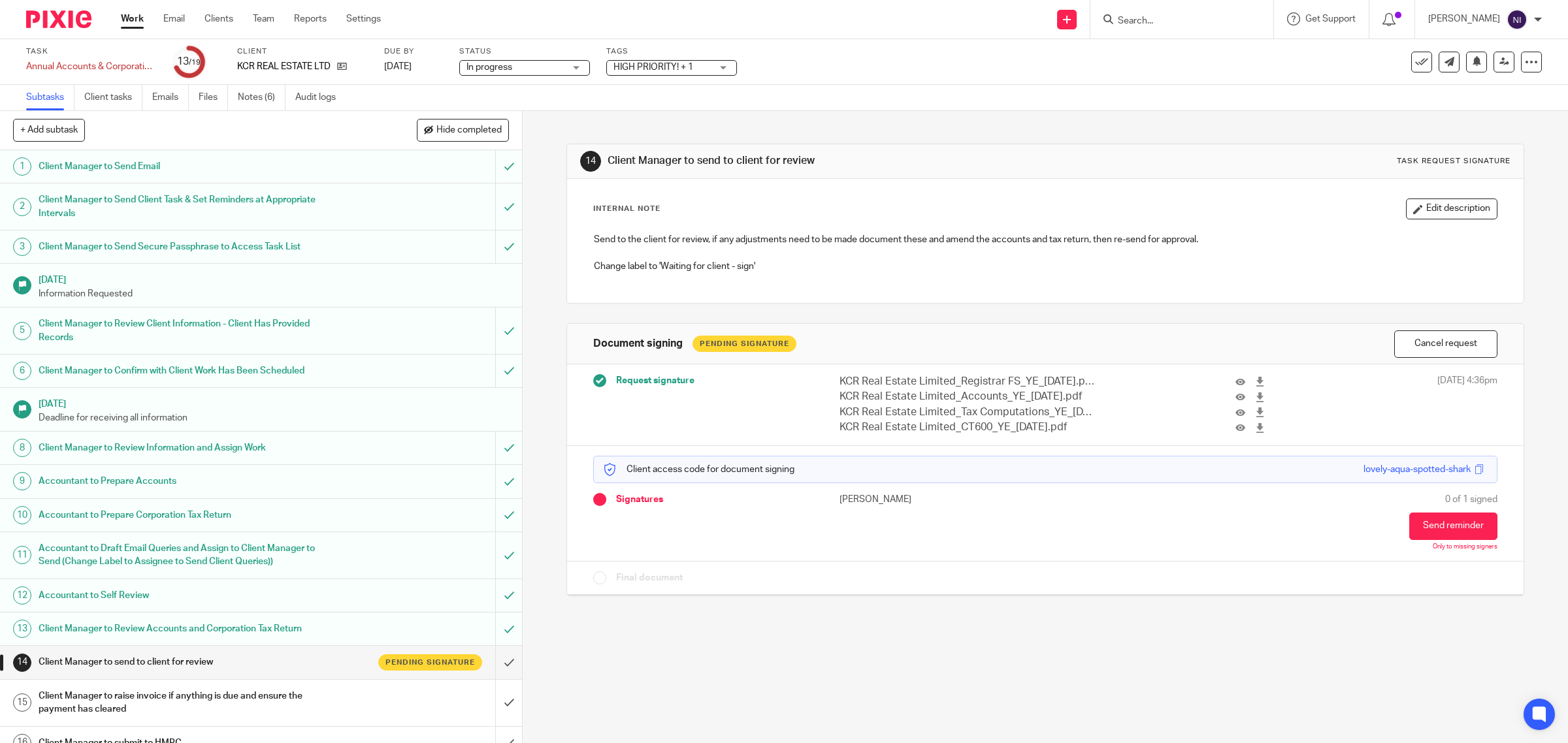
click at [776, 97] on div "Subtasks Client tasks Emails Files Notes (6) Audit logs" at bounding box center [784, 98] width 1568 height 26
click at [1472, 64] on icon at bounding box center [1477, 61] width 10 height 10
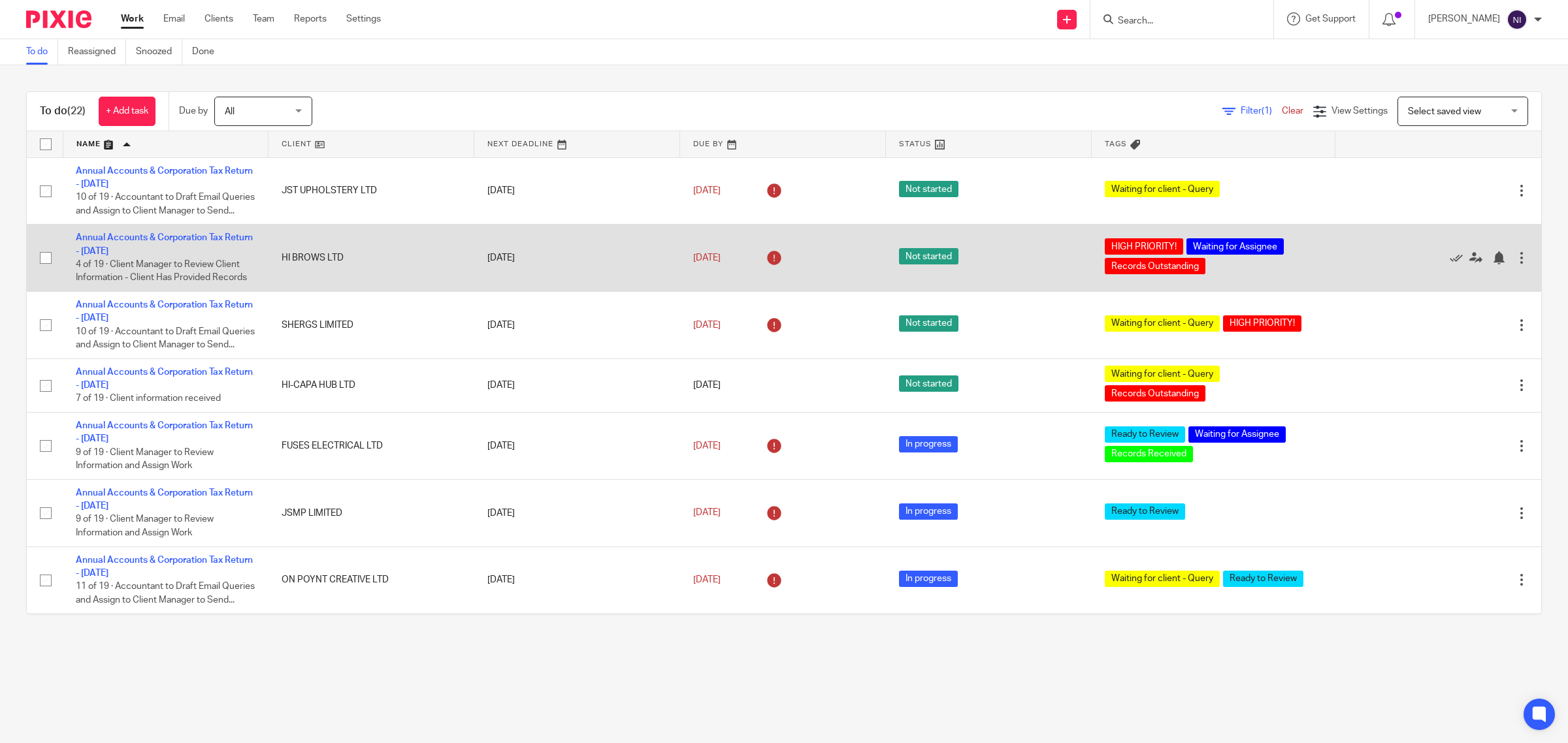
scroll to position [81, 0]
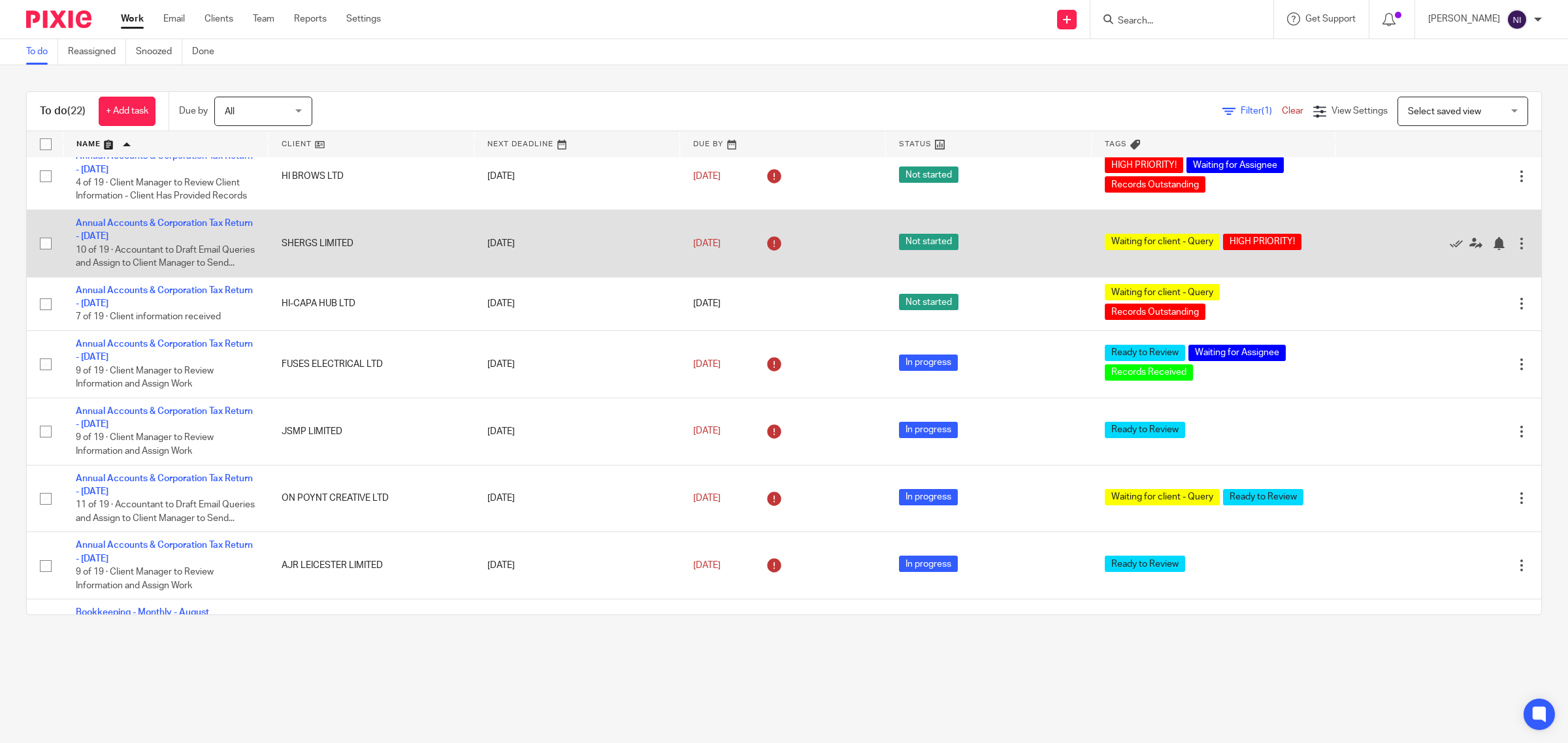
click at [151, 244] on td "Annual Accounts & Corporation Tax Return - [DATE] 10 of 19 · Accountant to Draf…" at bounding box center [165, 244] width 205 height 68
click at [194, 233] on link "Annual Accounts & Corporation Tax Return - [DATE]" at bounding box center [164, 230] width 177 height 22
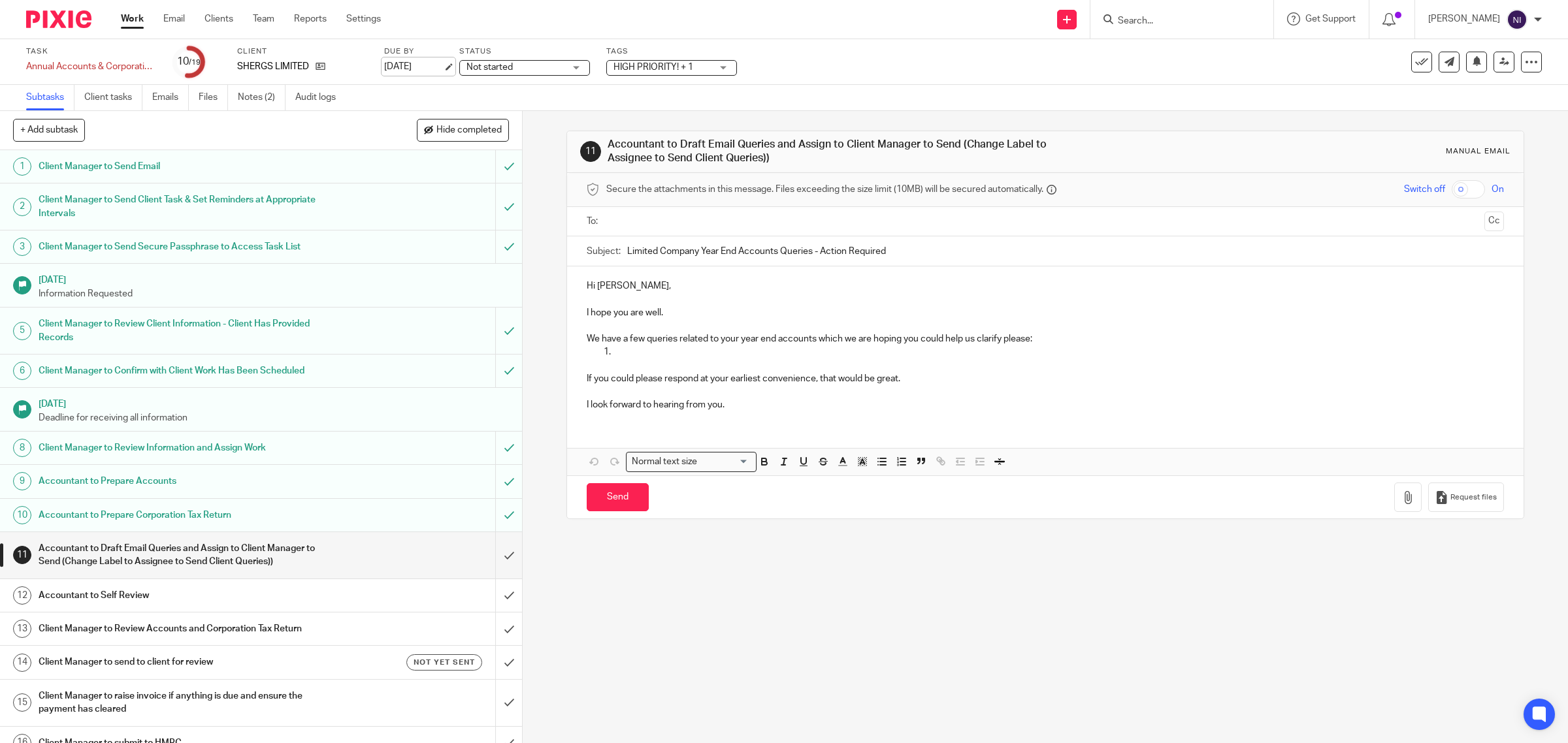
click at [420, 66] on link "[DATE]" at bounding box center [414, 67] width 58 height 14
click at [828, 585] on div "11 Accountant to Draft Email Queries and Assign to Client Manager to Send (Chan…" at bounding box center [1045, 427] width 1045 height 632
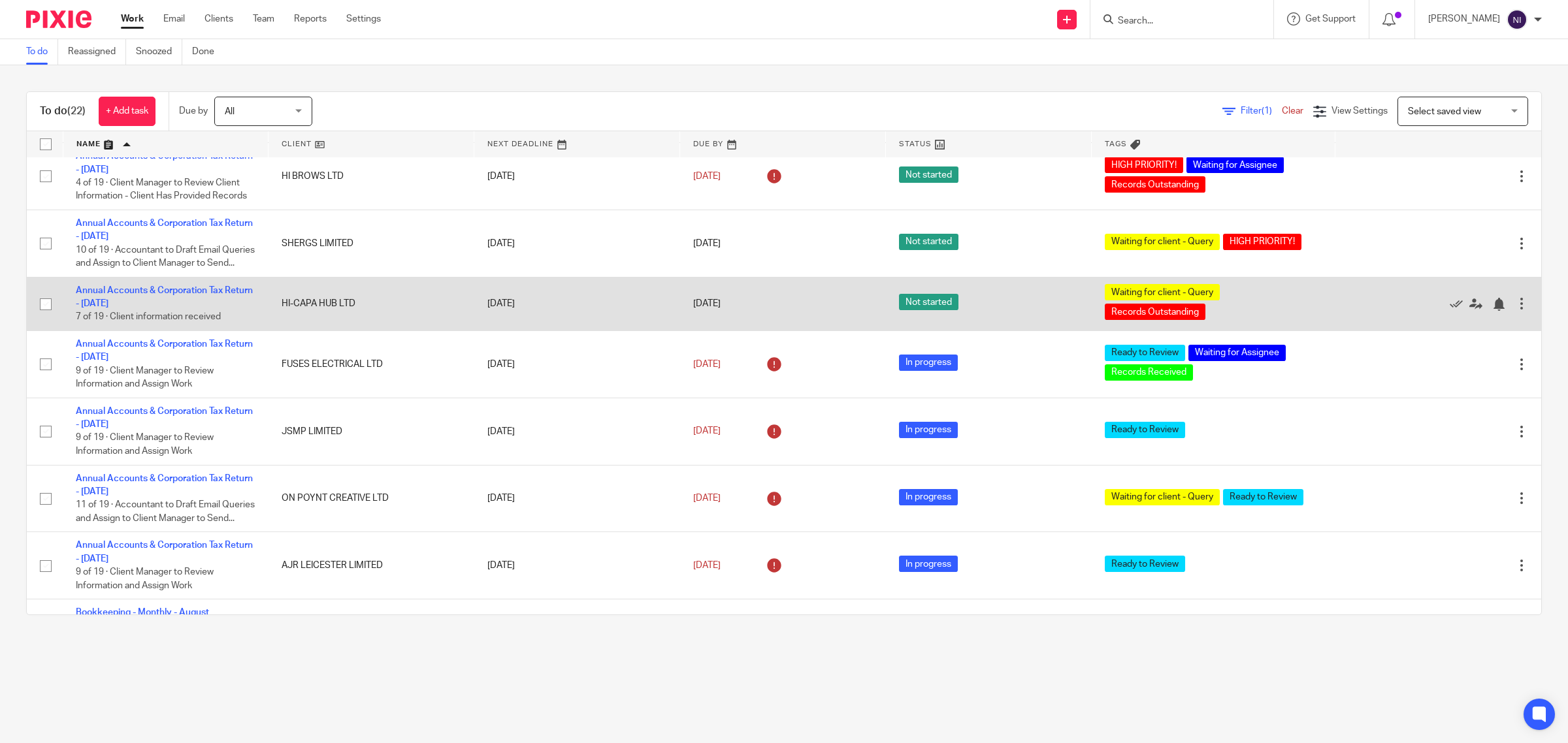
scroll to position [163, 0]
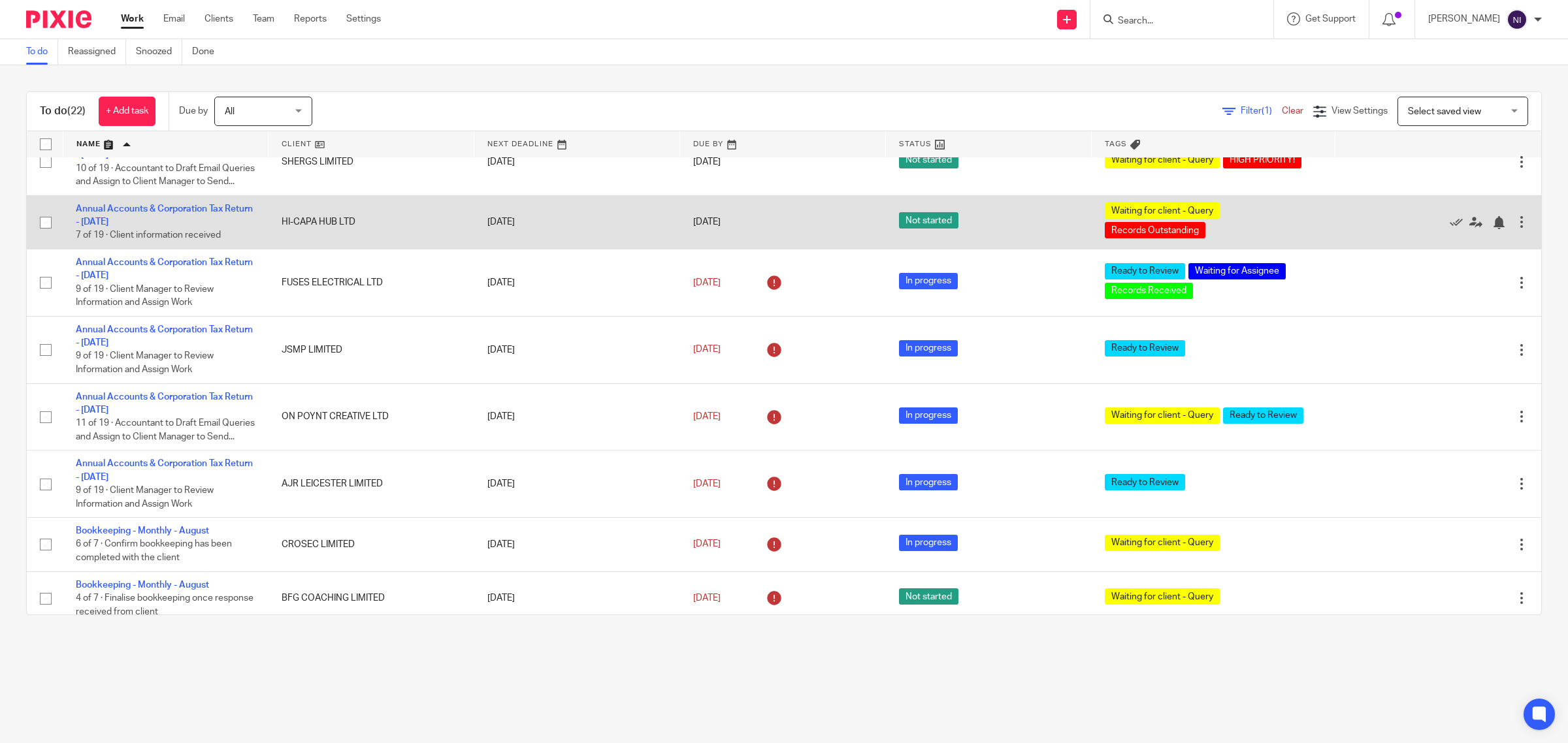
click at [169, 228] on td "Annual Accounts & Corporation Tax Return - [DATE] 7 of 19 · Client information …" at bounding box center [165, 222] width 205 height 54
click at [165, 226] on link "Annual Accounts & Corporation Tax Return - [DATE]" at bounding box center [164, 215] width 177 height 22
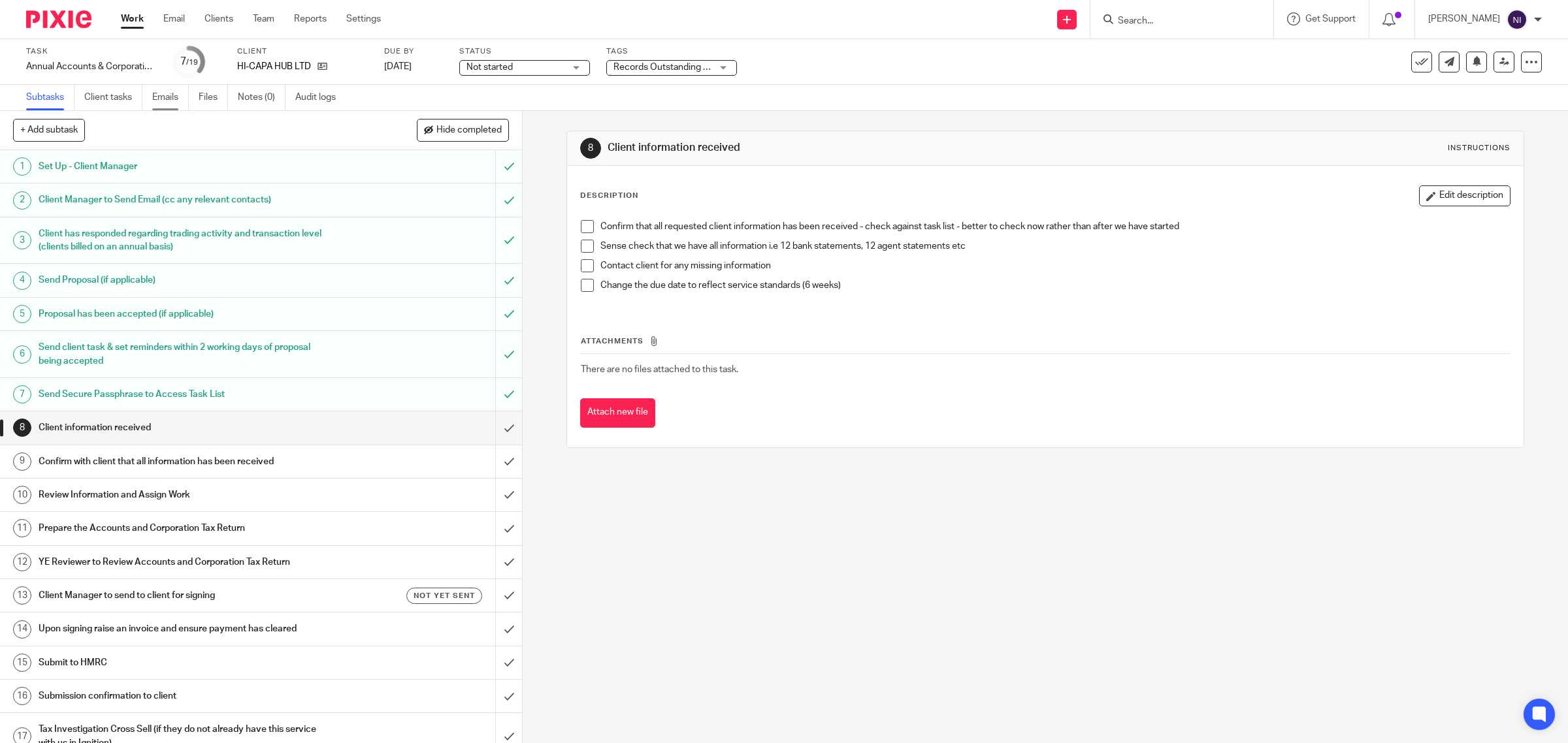
click at [169, 96] on link "Emails" at bounding box center [171, 98] width 37 height 26
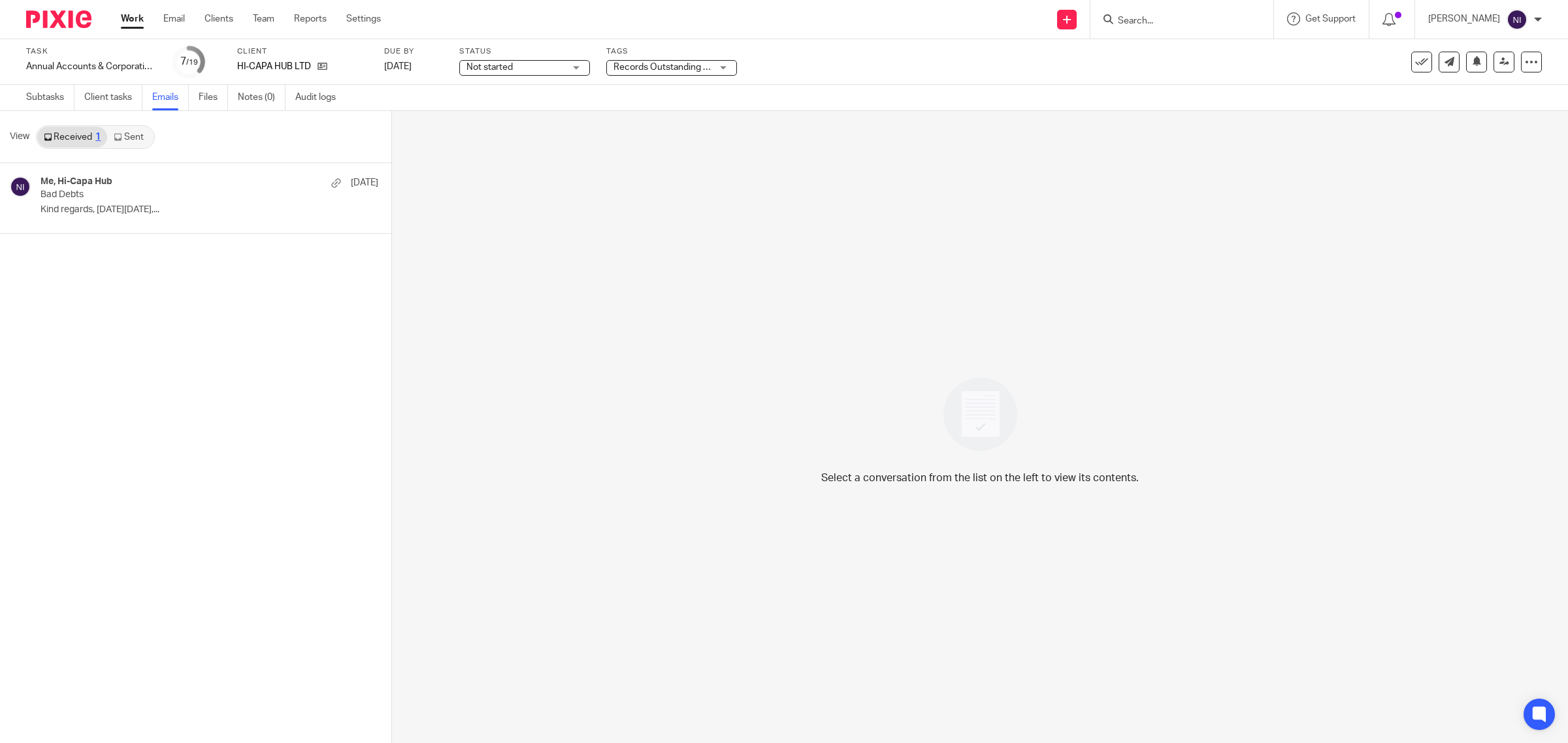
click at [135, 141] on link "Sent" at bounding box center [130, 137] width 46 height 21
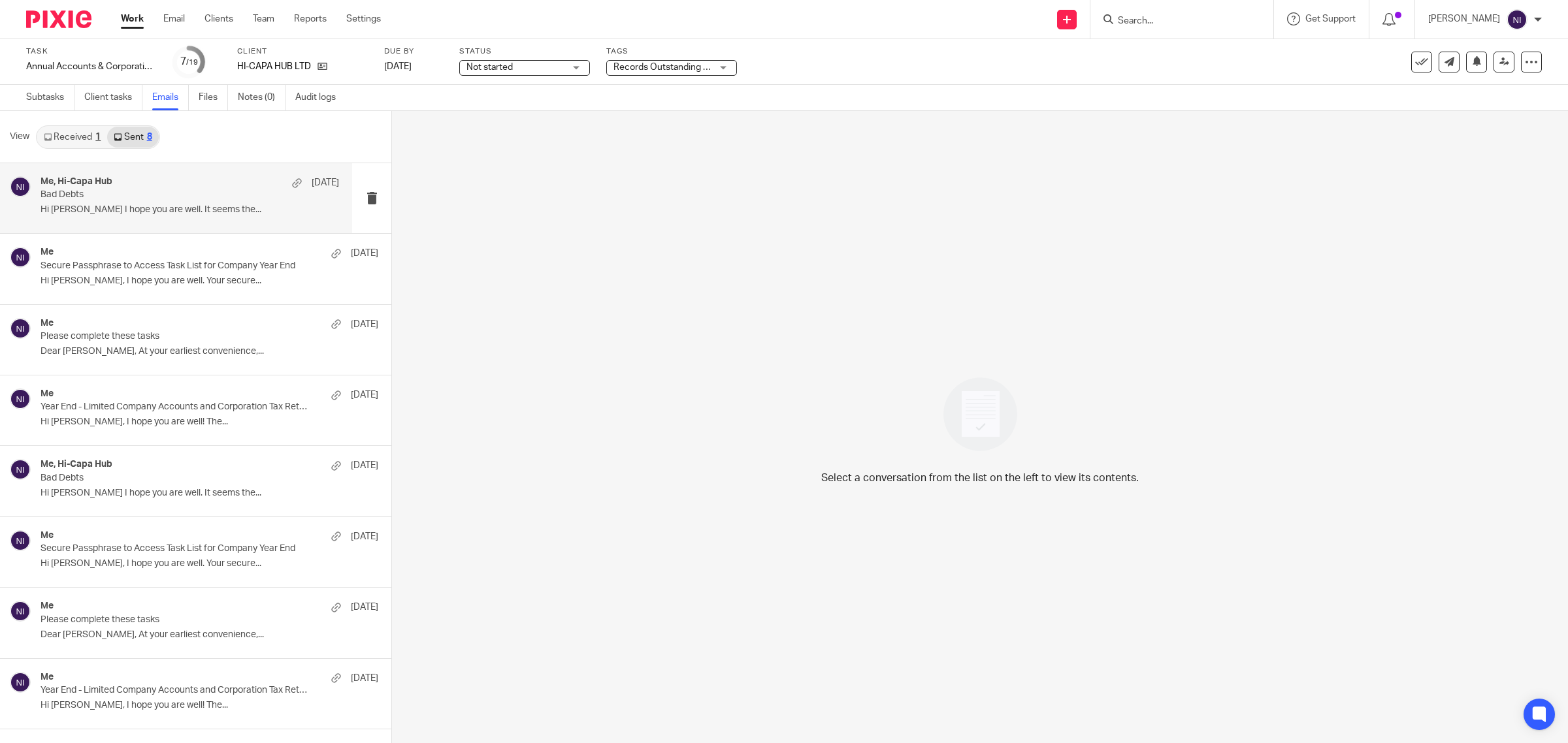
click at [143, 204] on p "Hi [PERSON_NAME] I hope you are well. It seems the..." at bounding box center [189, 210] width 299 height 11
click at [50, 128] on link "Received 1" at bounding box center [72, 137] width 70 height 21
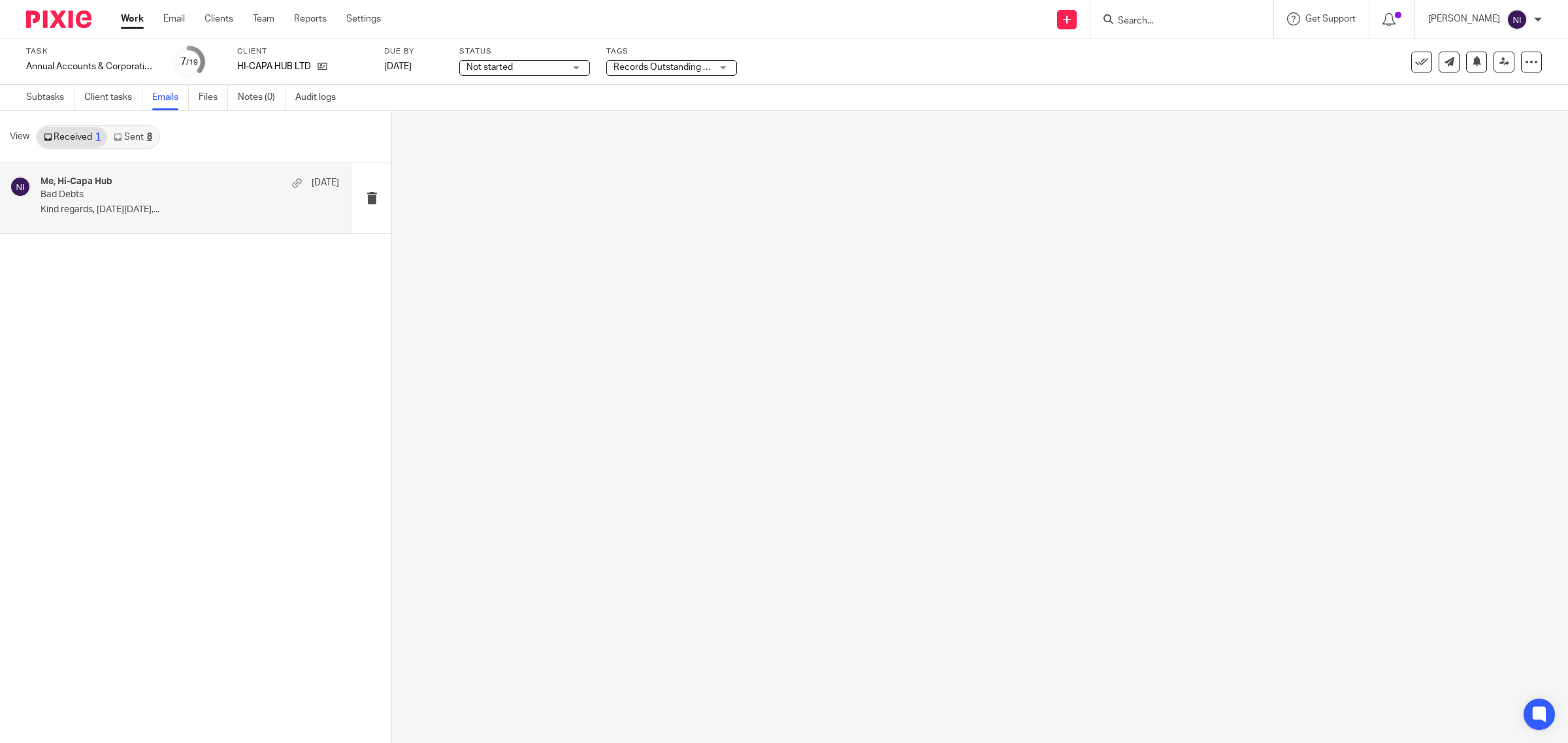
click at [148, 178] on div "Me, Hi-Capa Hub [DATE]" at bounding box center [189, 183] width 299 height 13
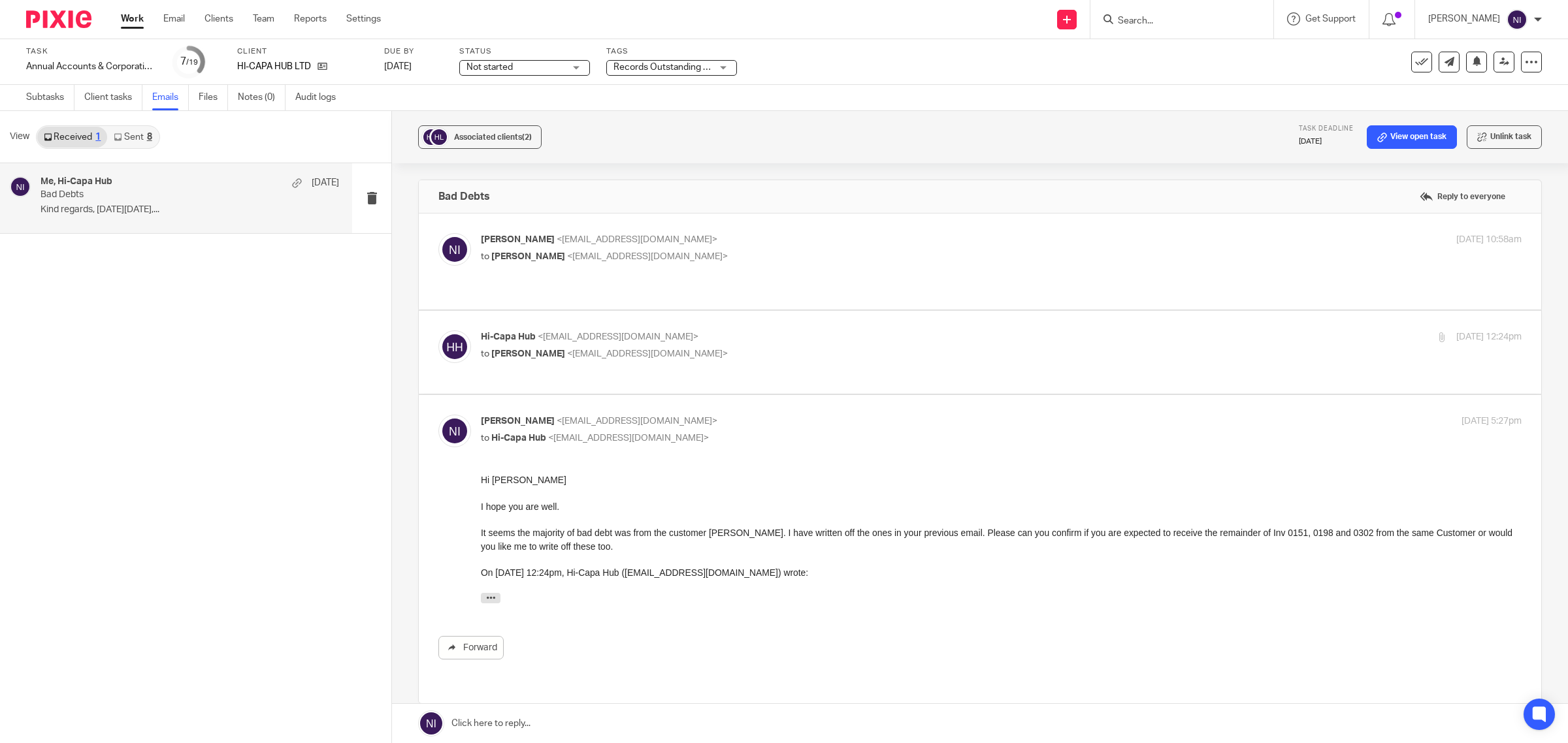
click at [704, 719] on link at bounding box center [980, 723] width 1176 height 39
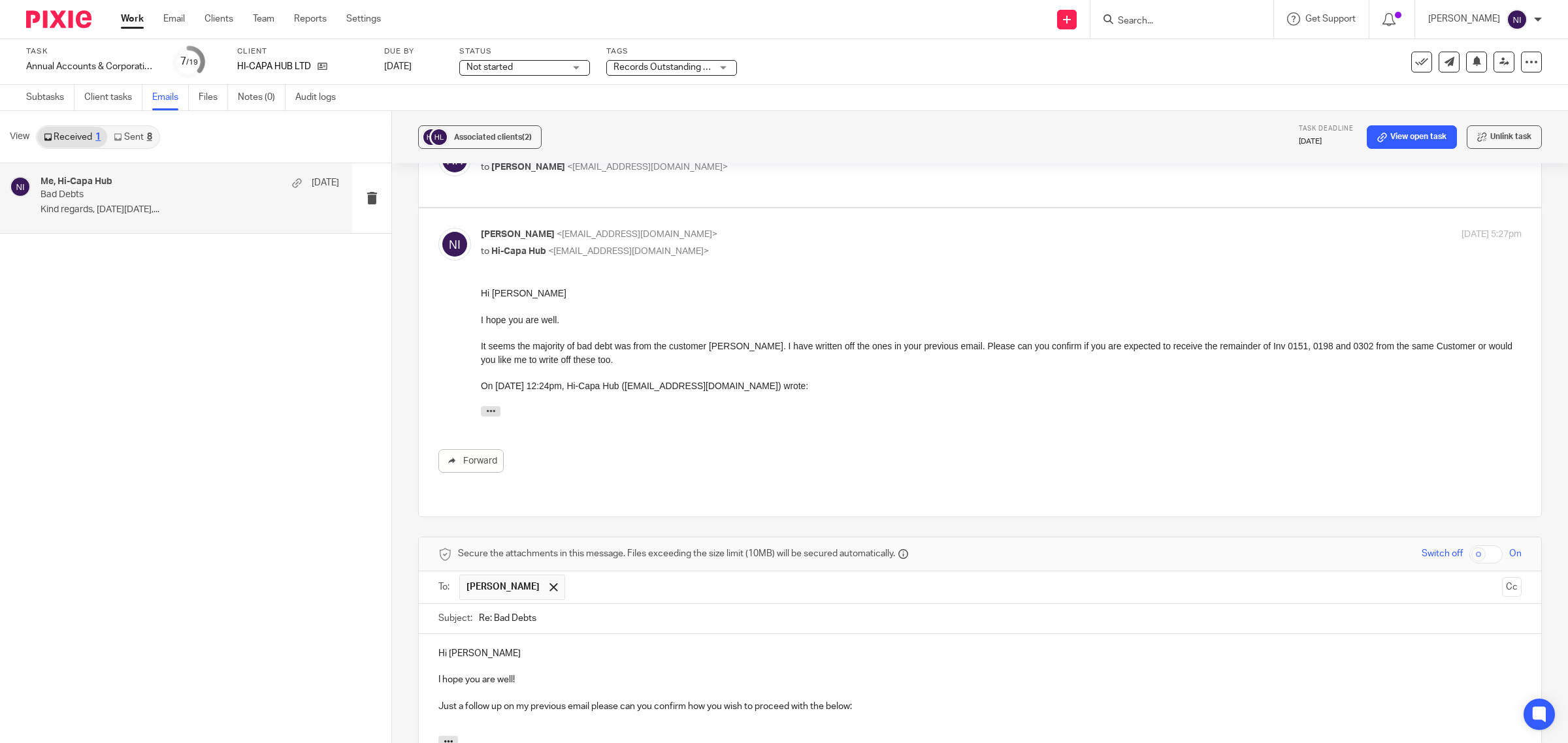
scroll to position [172, 0]
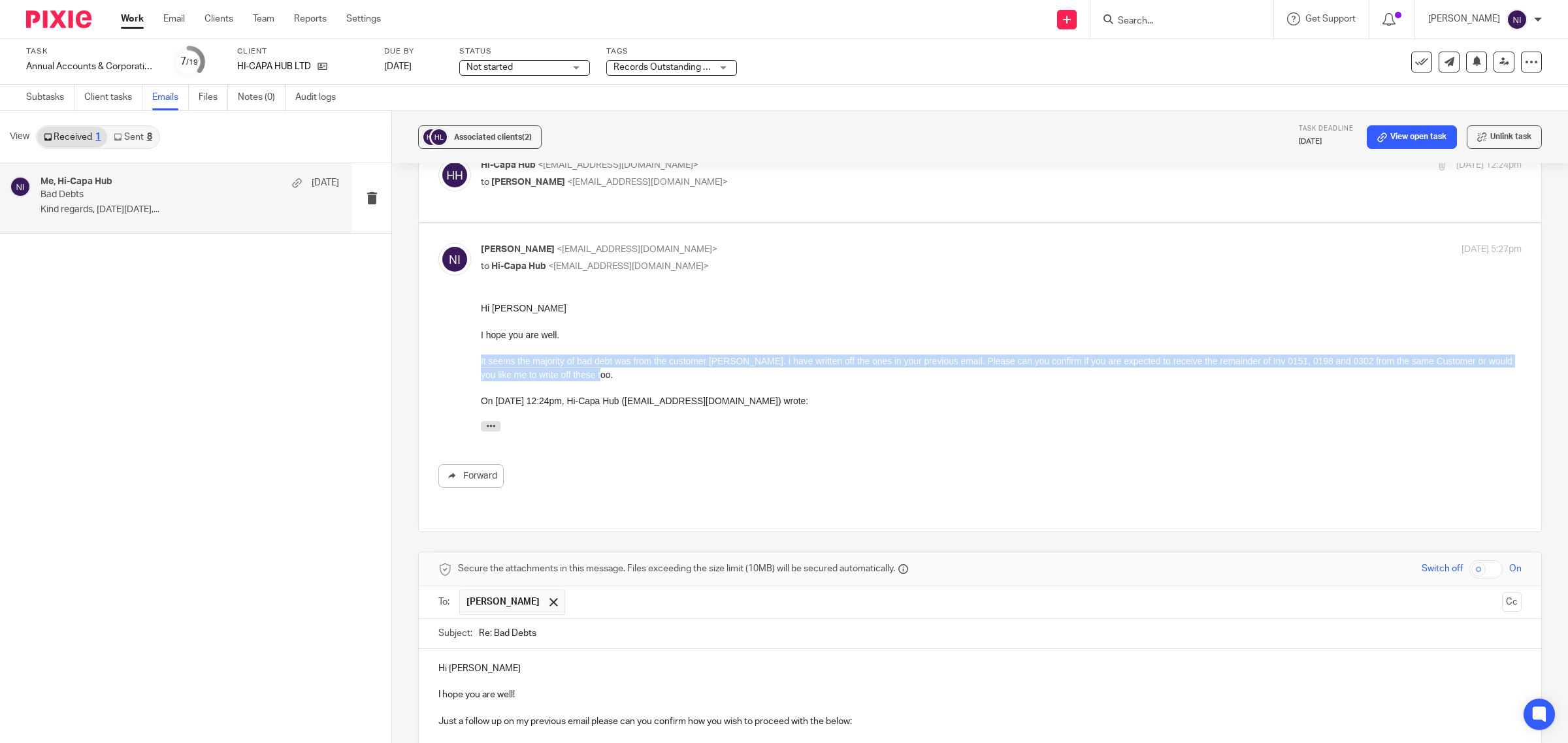
drag, startPoint x: 605, startPoint y: 377, endPoint x: 955, endPoint y: 650, distance: 443.9
click at [480, 361] on html "Hi Kyle I hope you are well. It seems the majority of bad debt was from the cus…" at bounding box center [1000, 369] width 1040 height 136
copy p "It seems the majority of bad debt was from the customer Rush Recon. I have writ…"
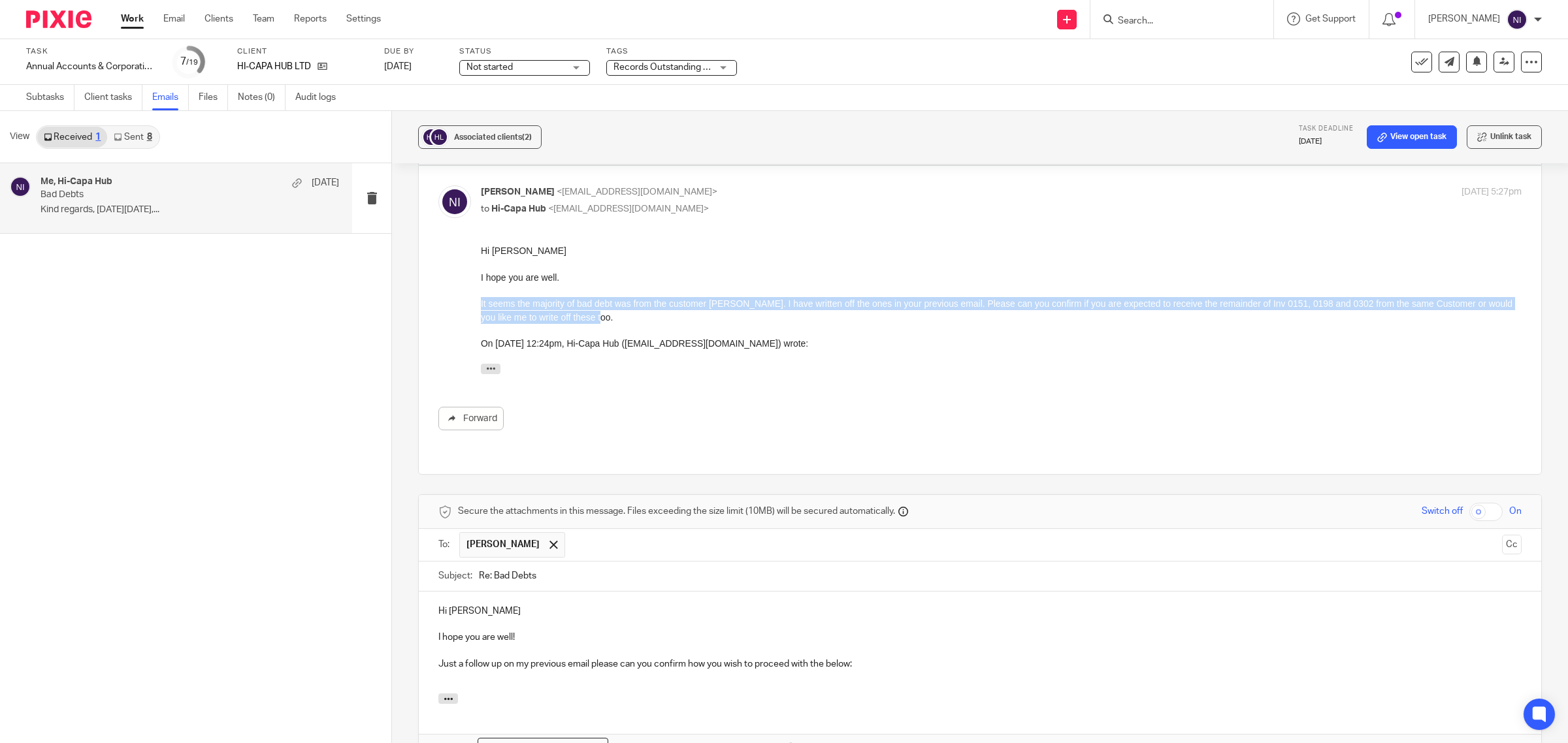
scroll to position [254, 0]
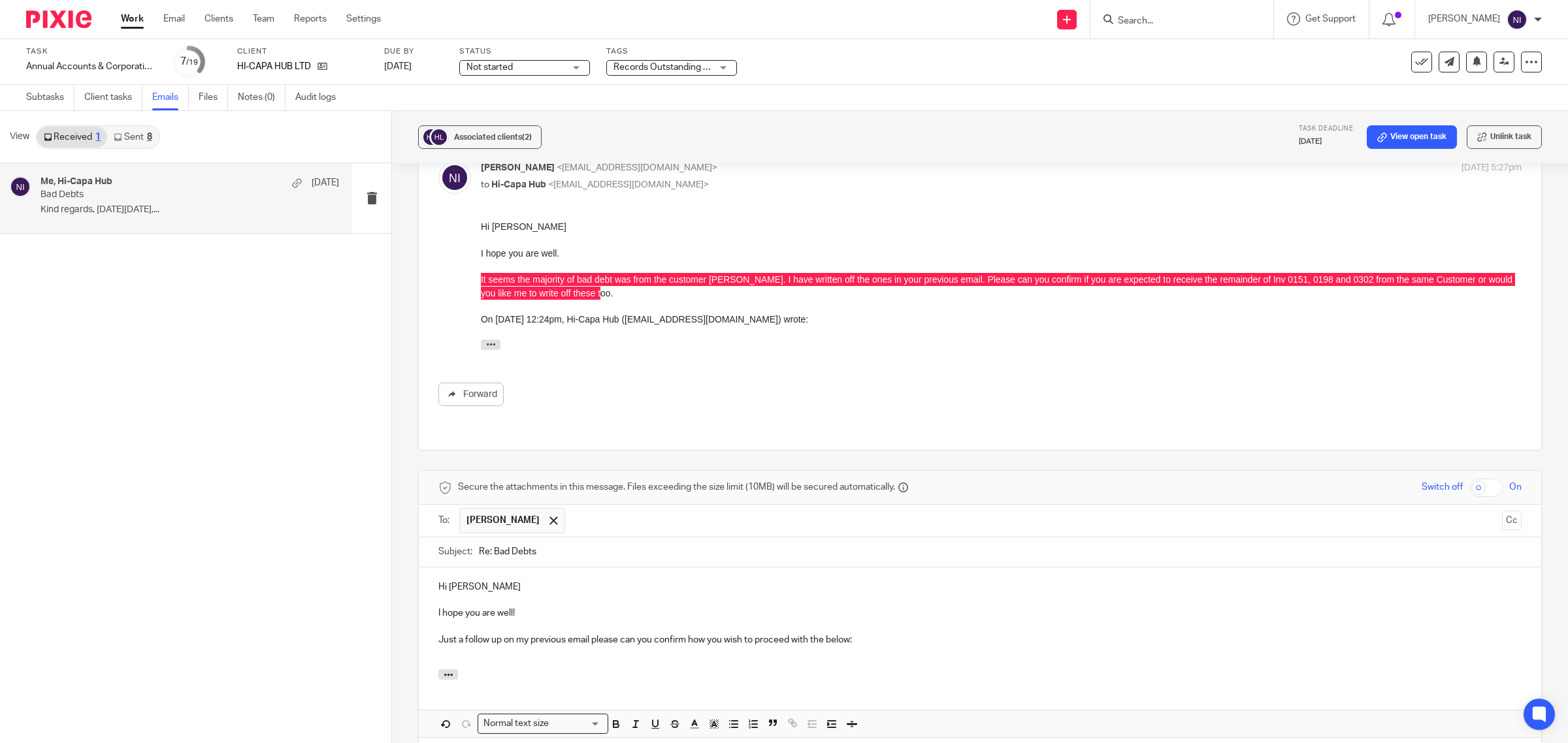
click at [576, 635] on div "Hi Kyle I hope you are well! Just a follow up on my previous email please can y…" at bounding box center [980, 619] width 1122 height 102
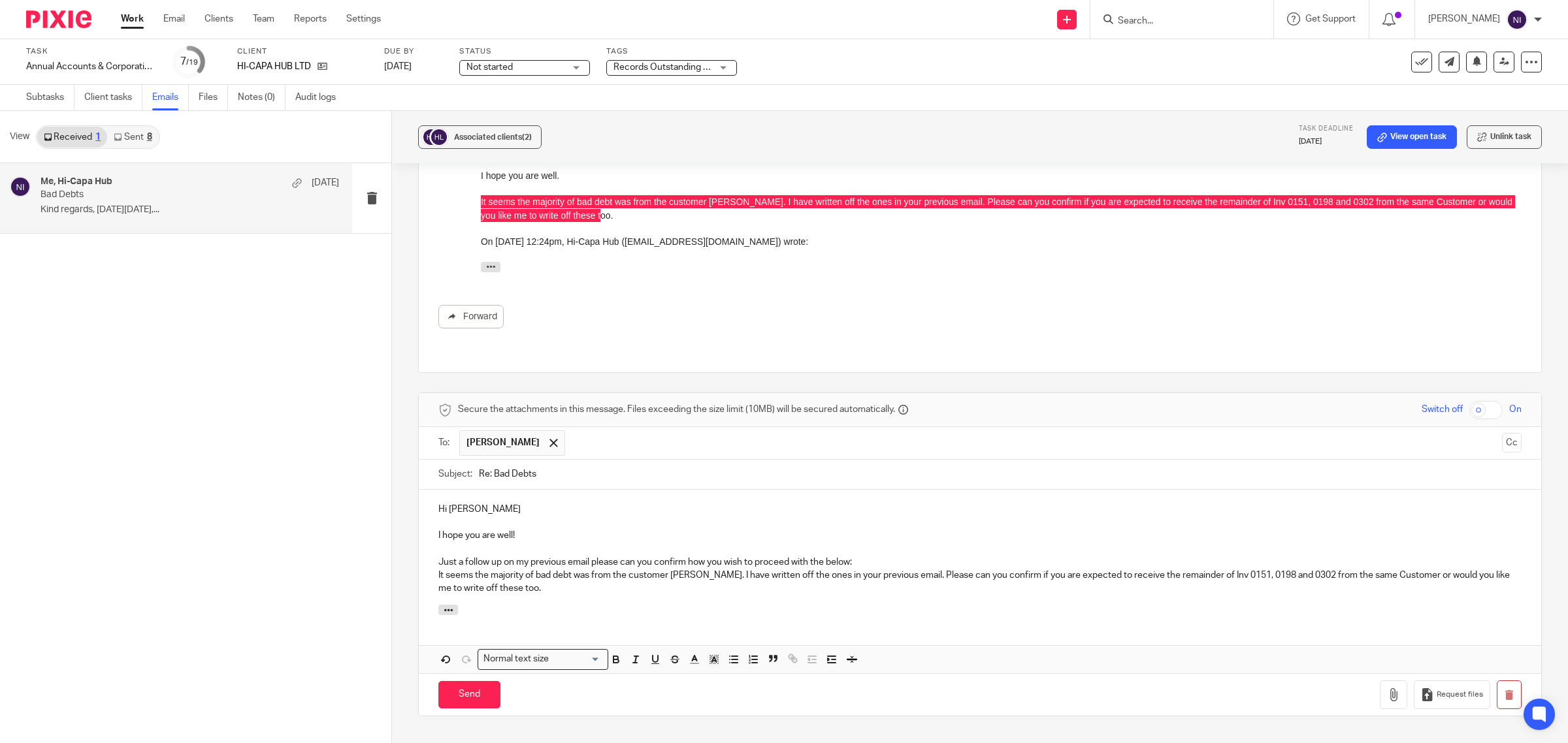
scroll to position [335, 0]
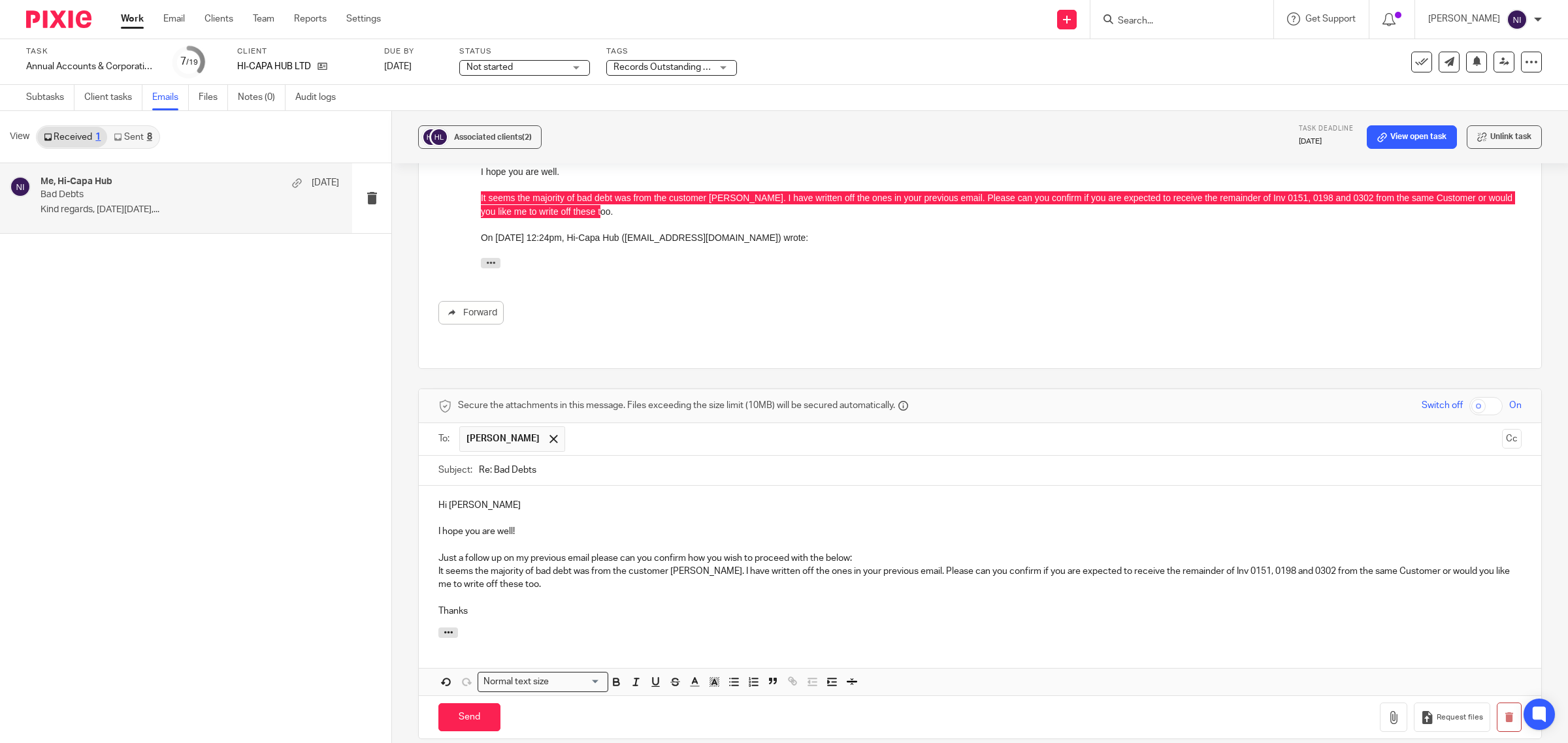
click at [655, 551] on p "Just a follow up on my previous email please can you confirm how you wish to pr…" at bounding box center [980, 558] width 1083 height 13
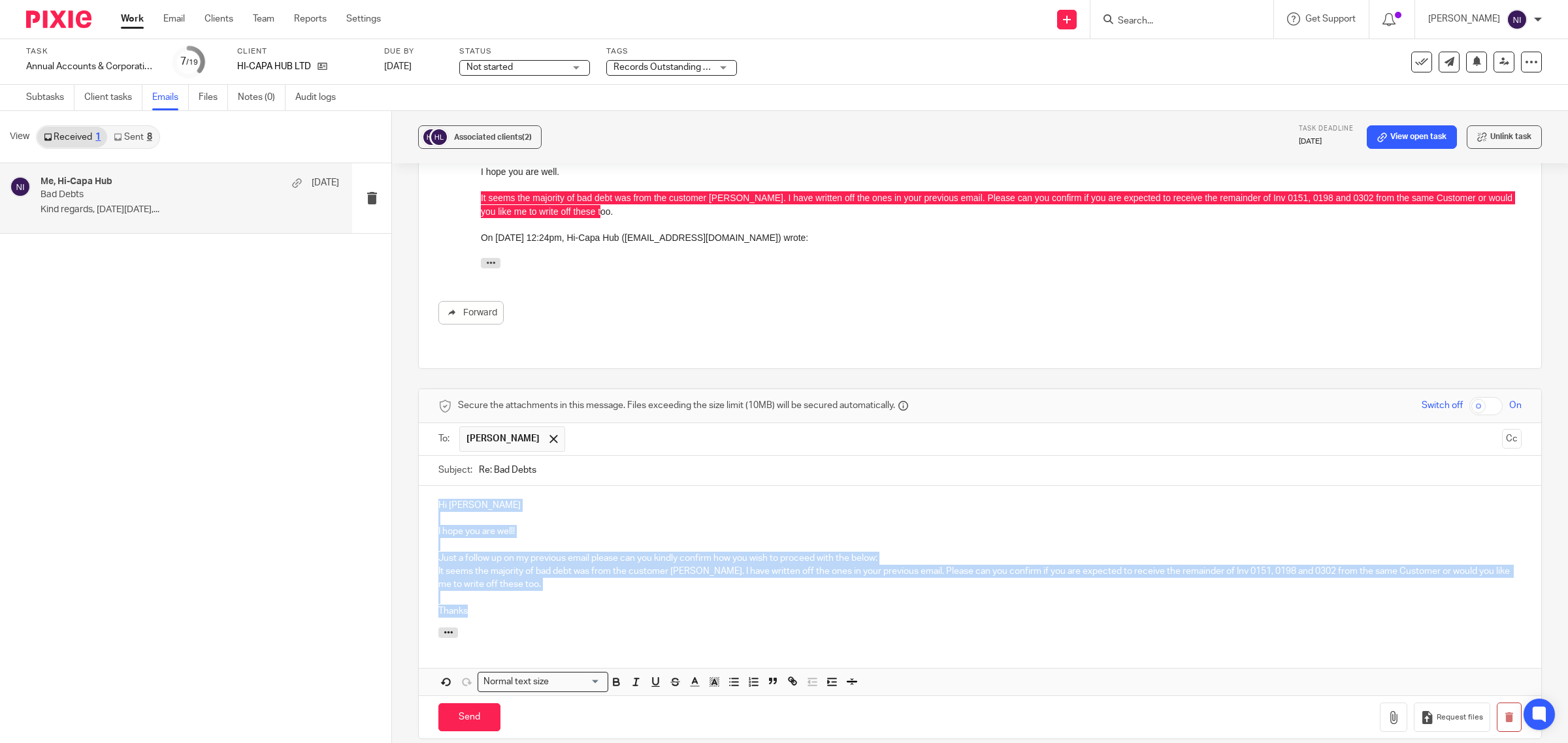
drag, startPoint x: 513, startPoint y: 585, endPoint x: 361, endPoint y: 465, distance: 193.7
click at [361, 465] on div "View Received 1 Sent 8 Me, Hi-Capa Hub 8 Sep Bad Debts Kind regards, On Mon, Se…" at bounding box center [784, 427] width 1568 height 632
copy div "Hi Kyle I hope you are well! Just a follow up on my previous email please can y…"
click at [579, 486] on div "Hi Kyle I hope you are well! Just a follow up on my previous email please can y…" at bounding box center [980, 556] width 1122 height 141
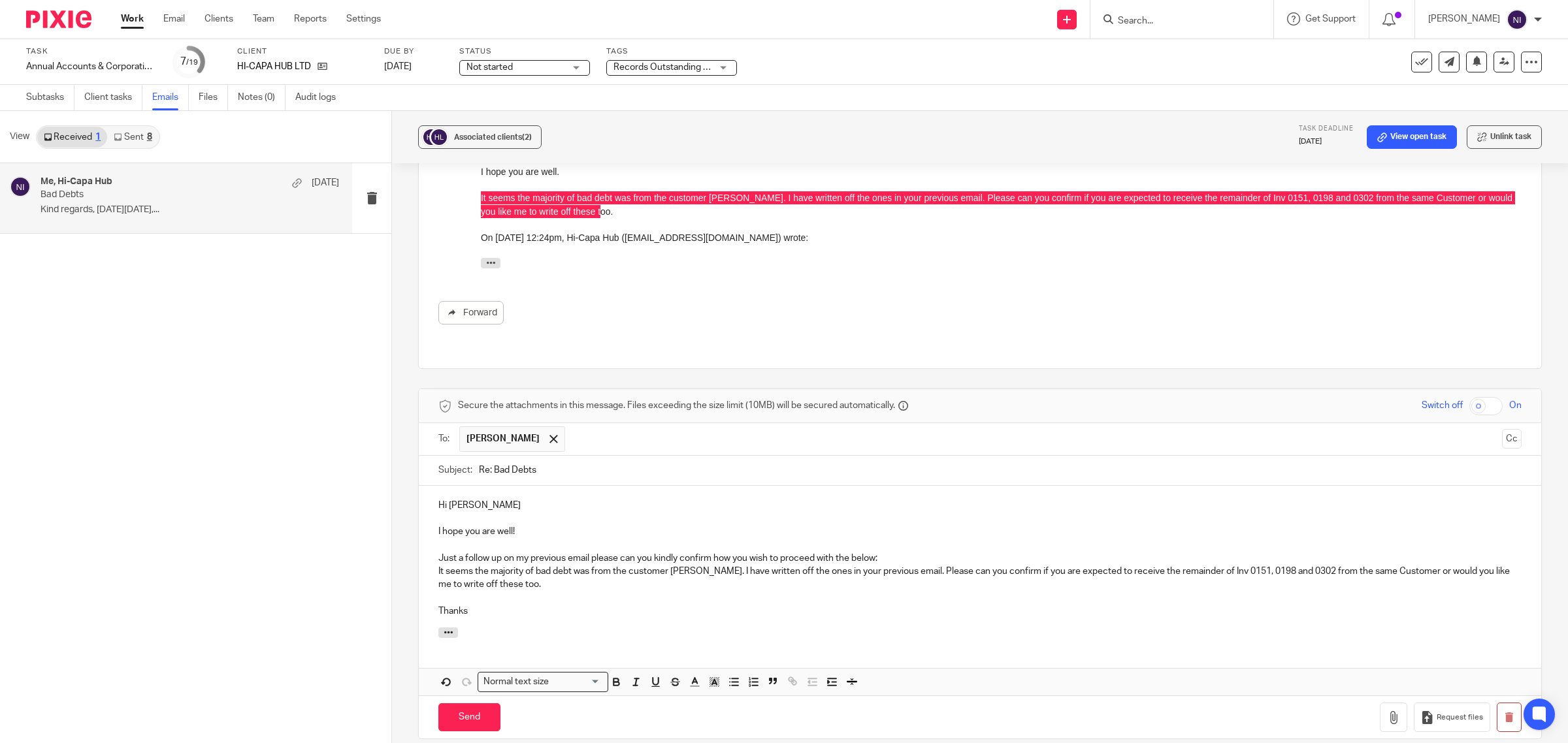
drag, startPoint x: 572, startPoint y: 448, endPoint x: 180, endPoint y: 396, distance: 395.4
click at [213, 399] on div "View Received 1 Sent 8 Me, Hi-Capa Hub 8 Sep Bad Debts Kind regards, On Mon, Se…" at bounding box center [784, 427] width 1568 height 632
paste input "Follow-Up on Outstanding Invoice"
type input "Follow-Up on Outstanding Invoices"
click at [629, 498] on p "Hi Kyle" at bounding box center [980, 505] width 1083 height 13
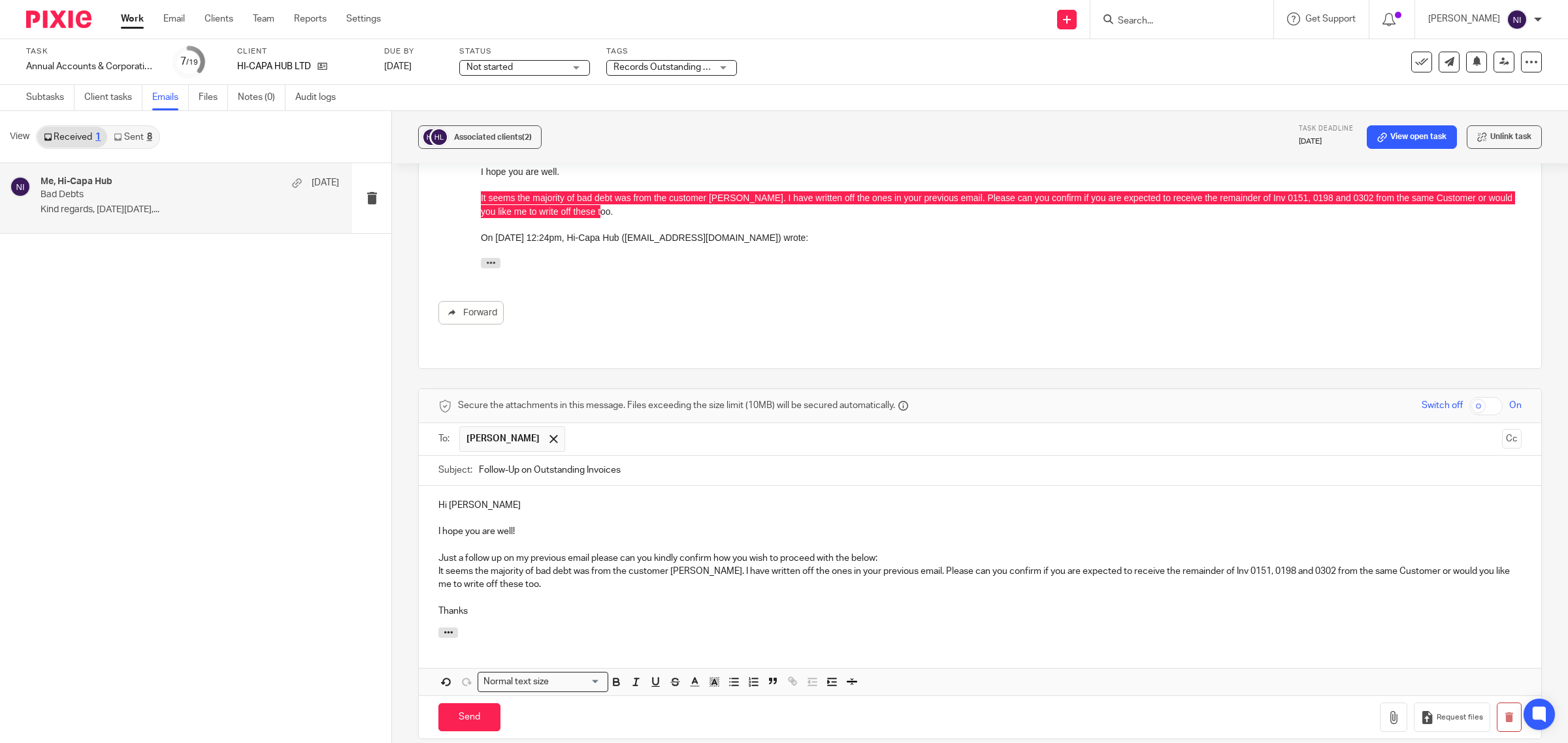
click at [562, 565] on p "It seems the majority of bad debt was from the customer Rush Recon. I have writ…" at bounding box center [980, 578] width 1083 height 26
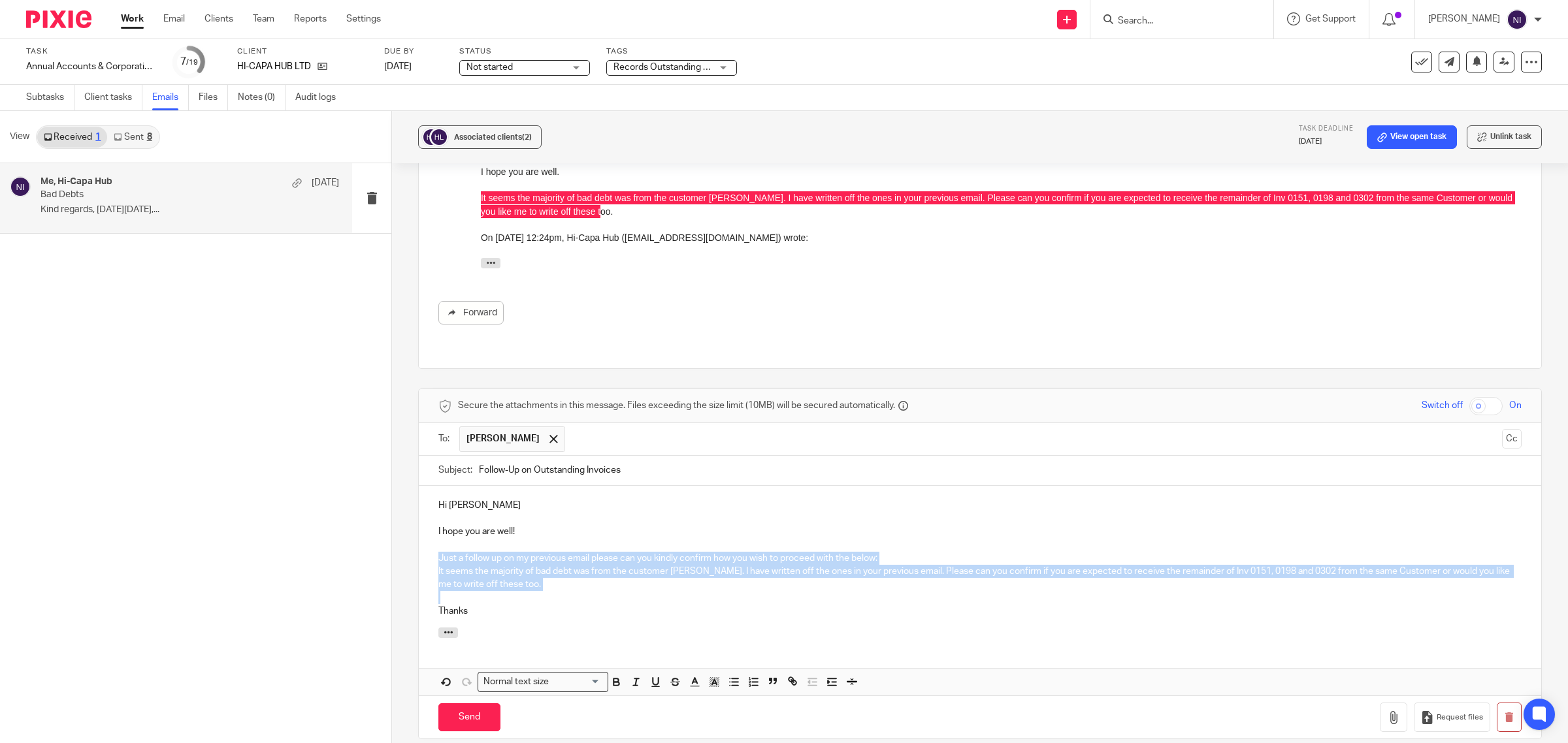
drag, startPoint x: 554, startPoint y: 562, endPoint x: 433, endPoint y: 528, distance: 125.7
click at [433, 528] on div "Hi Kyle I hope you are well! Just a follow up on my previous email please can y…" at bounding box center [980, 556] width 1122 height 141
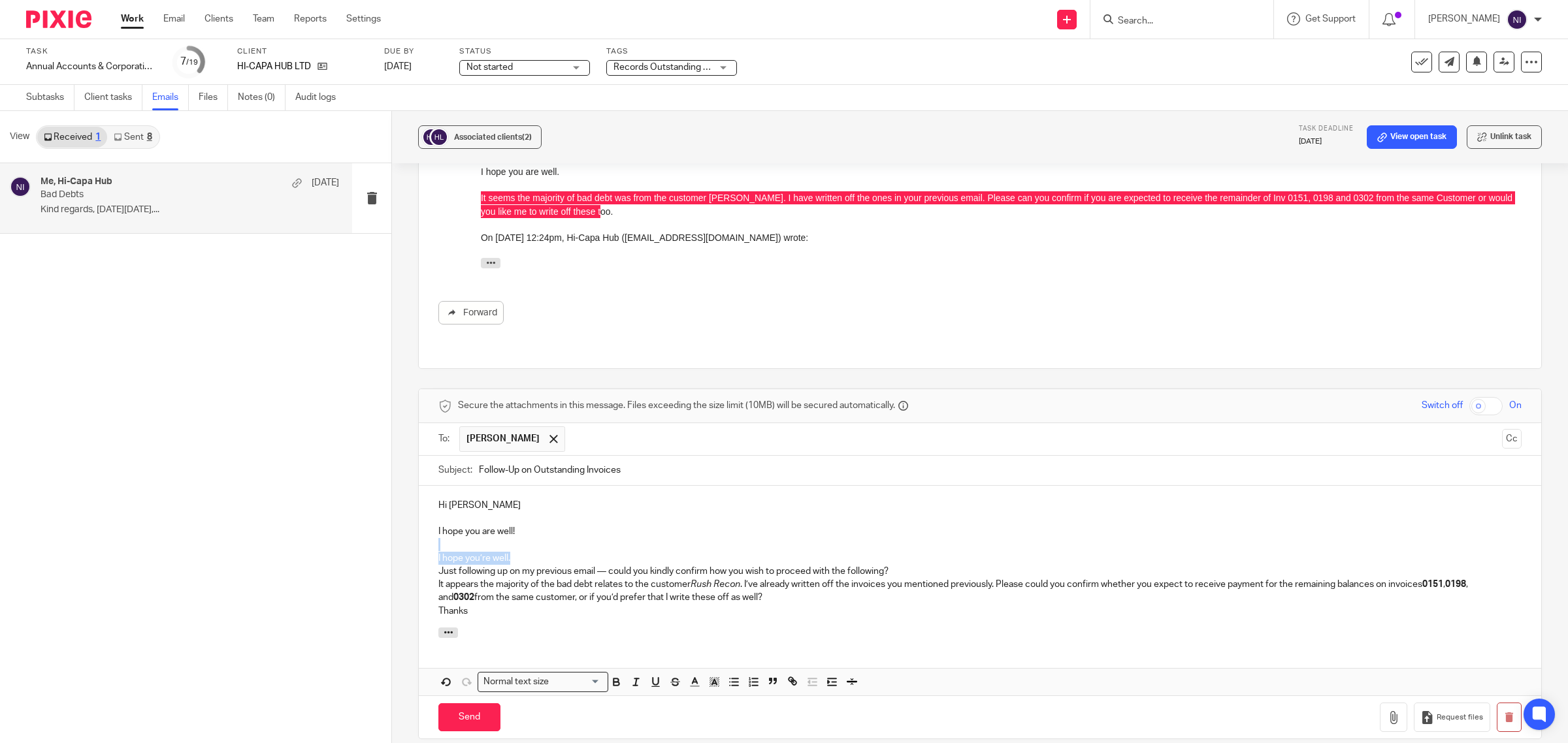
drag, startPoint x: 534, startPoint y: 527, endPoint x: 448, endPoint y: 526, distance: 86.0
click at [448, 526] on div "Hi Kyle I hope you are well! I hope you’re well. Just following up on my previo…" at bounding box center [980, 556] width 1122 height 141
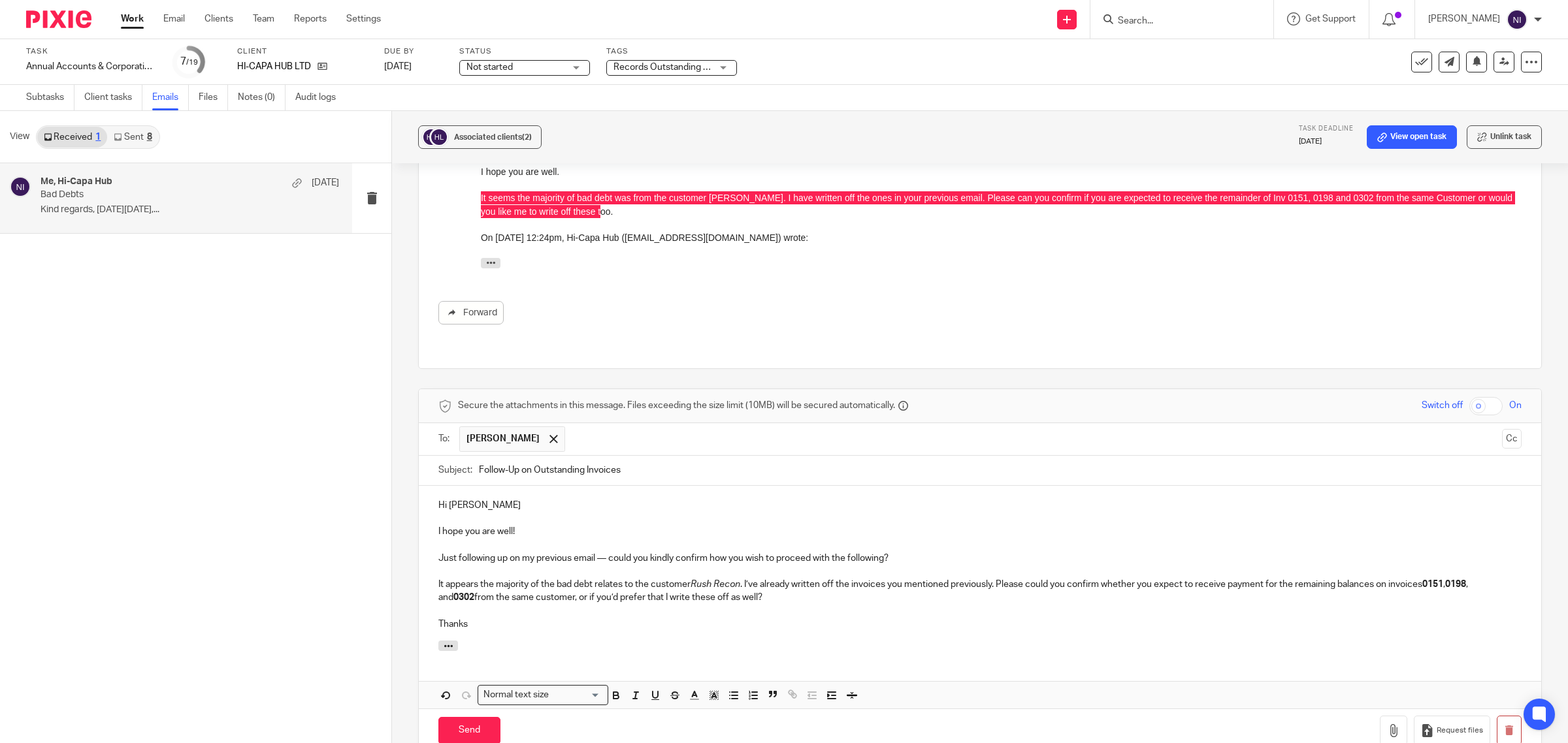
click at [899, 578] on p "It appears the majority of the bad debt relates to the customer Rush Recon . I’…" at bounding box center [980, 591] width 1083 height 26
click at [657, 608] on div "Hi Kyle I hope you are well! Just following up on my previous email — could you…" at bounding box center [980, 563] width 1122 height 155
click at [470, 717] on input "Send" at bounding box center [469, 730] width 62 height 28
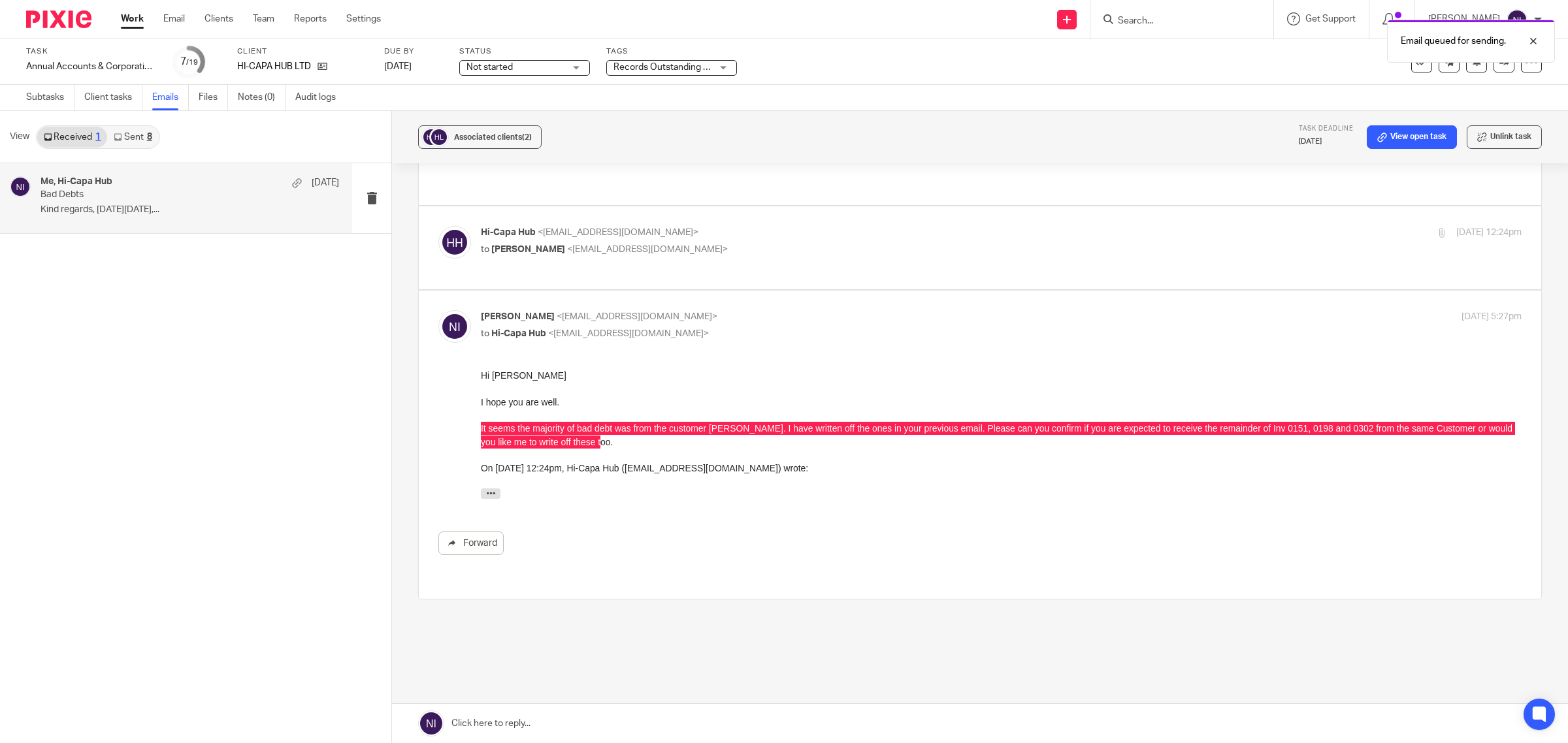
click at [131, 21] on link "Work" at bounding box center [132, 19] width 23 height 13
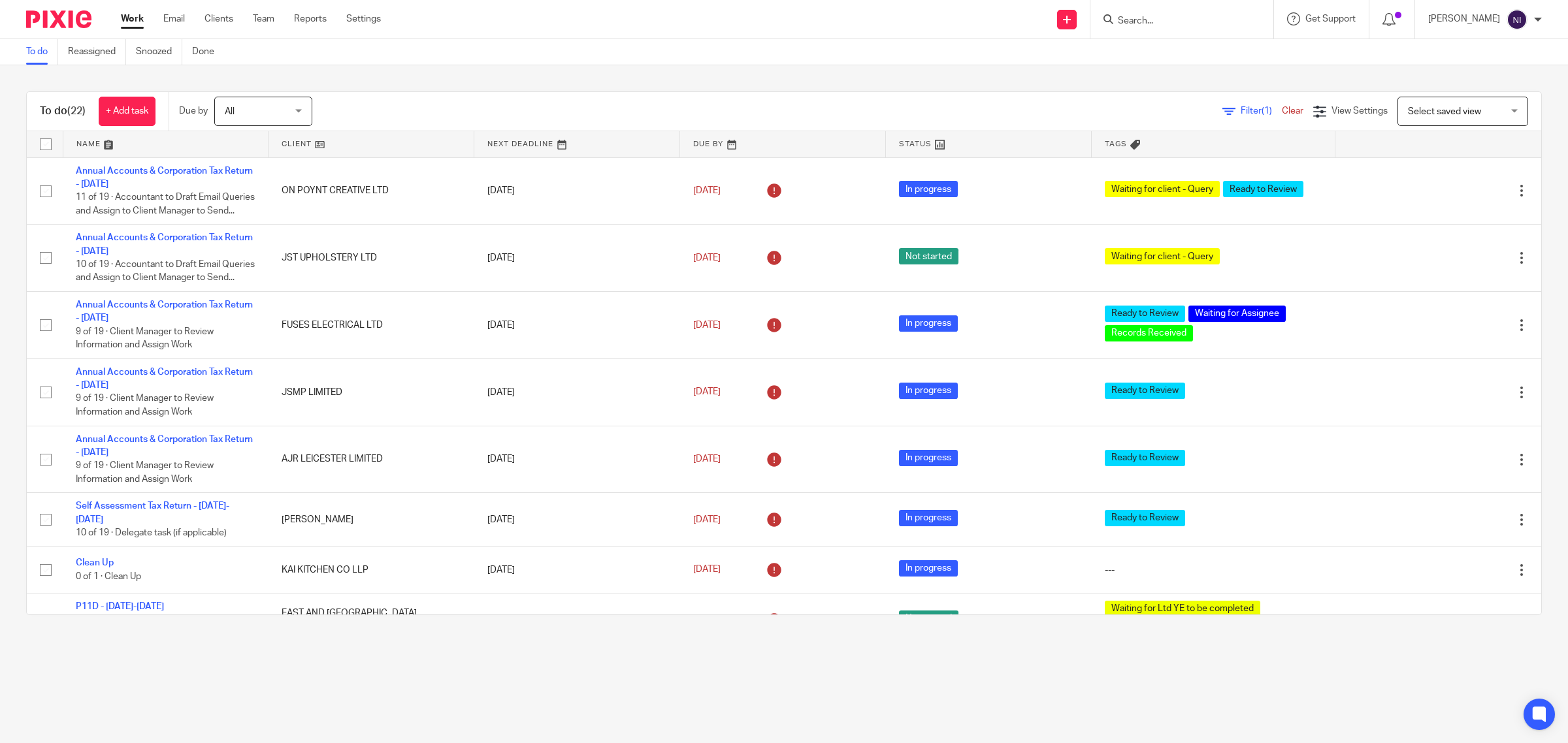
click at [95, 141] on link at bounding box center [165, 144] width 205 height 26
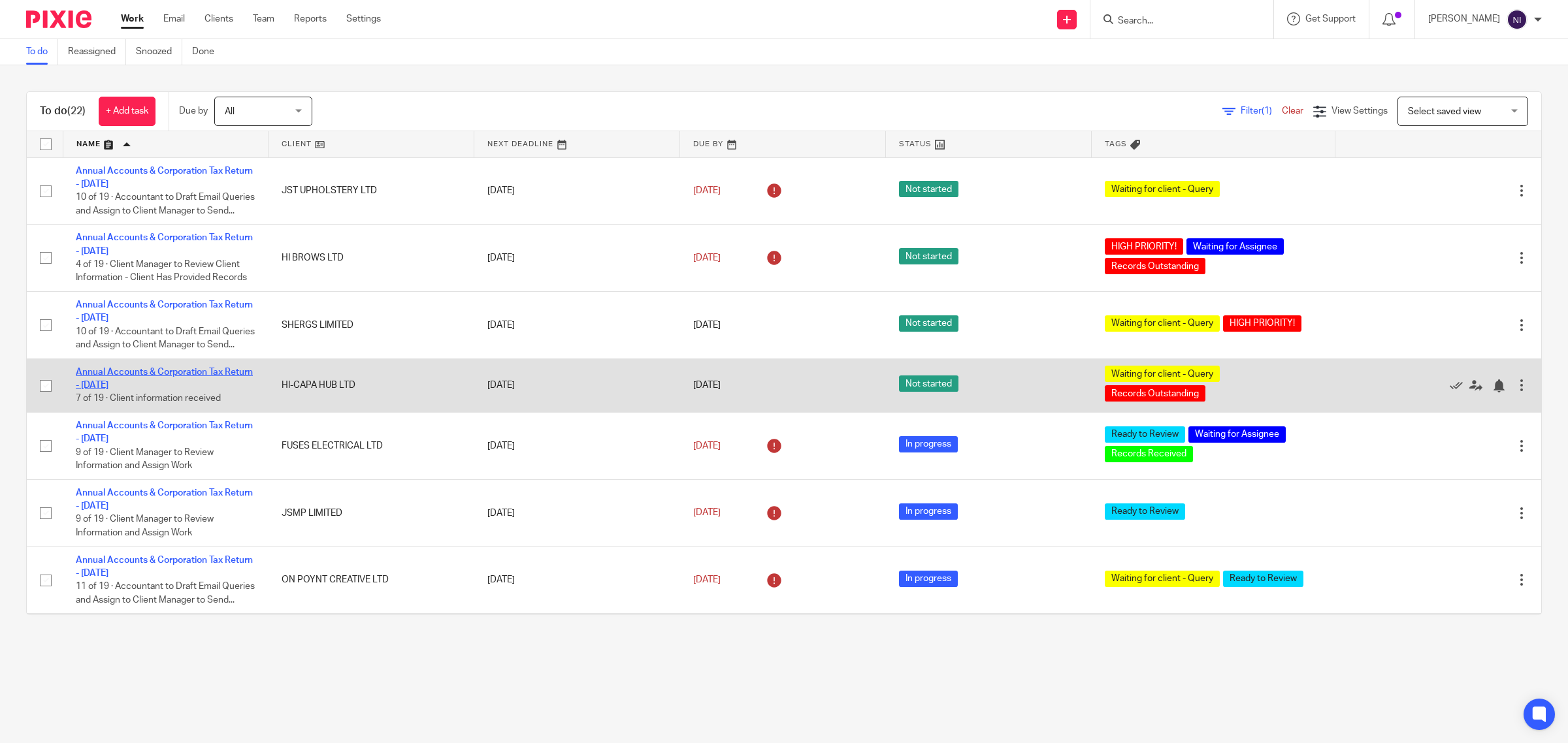
click at [153, 390] on link "Annual Accounts & Corporation Tax Return - [DATE]" at bounding box center [164, 379] width 177 height 22
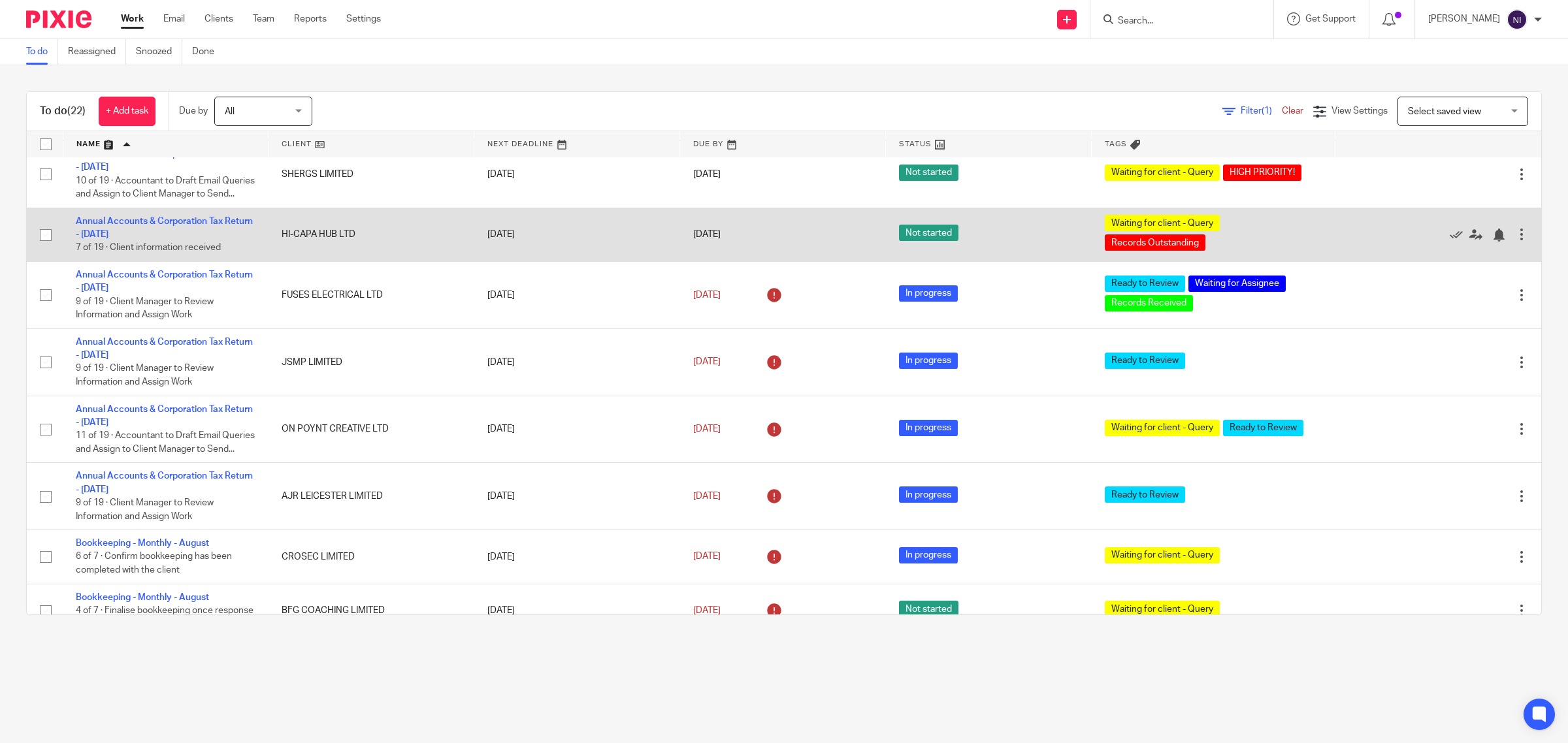
scroll to position [163, 0]
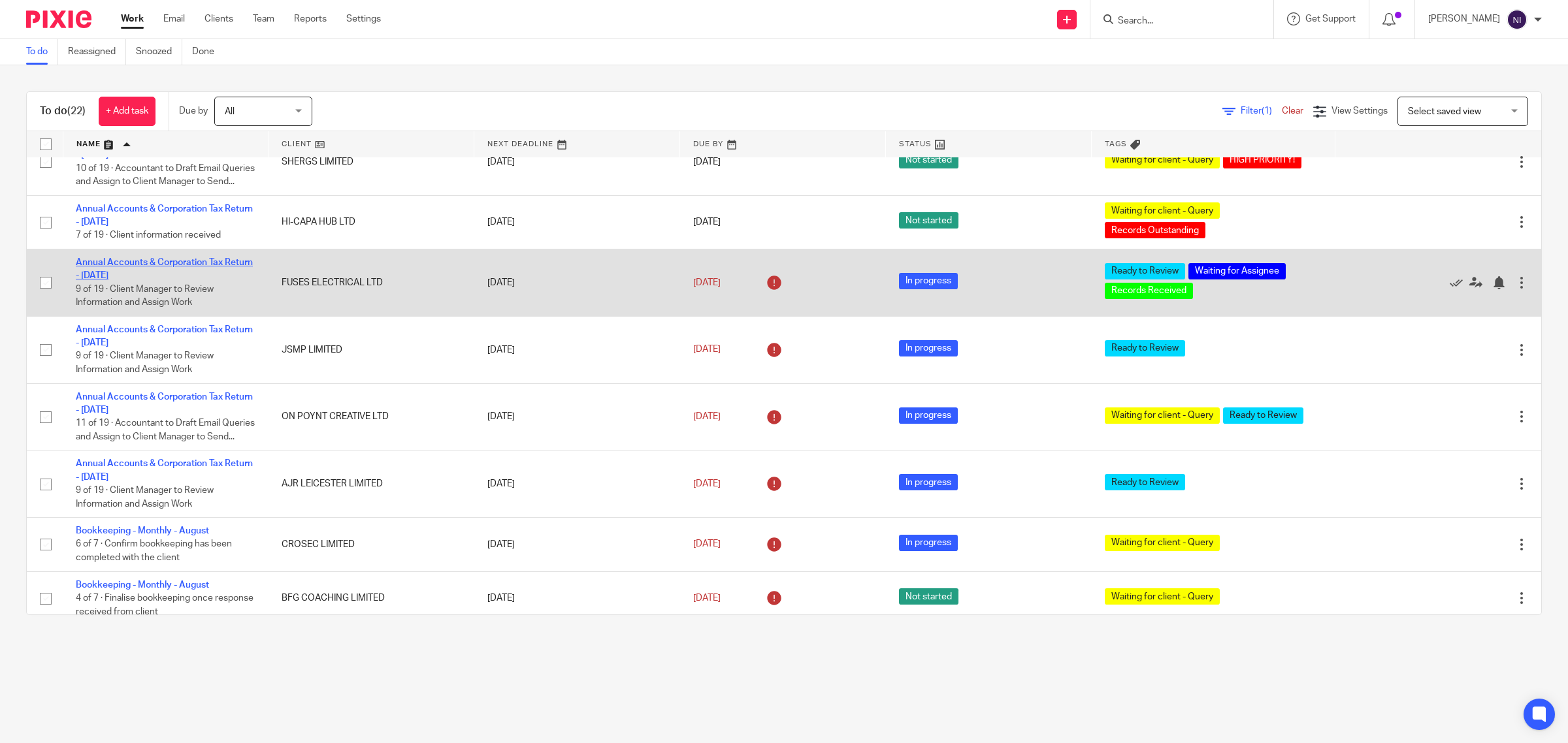
click at [172, 280] on link "Annual Accounts & Corporation Tax Return - [DATE]" at bounding box center [164, 269] width 177 height 22
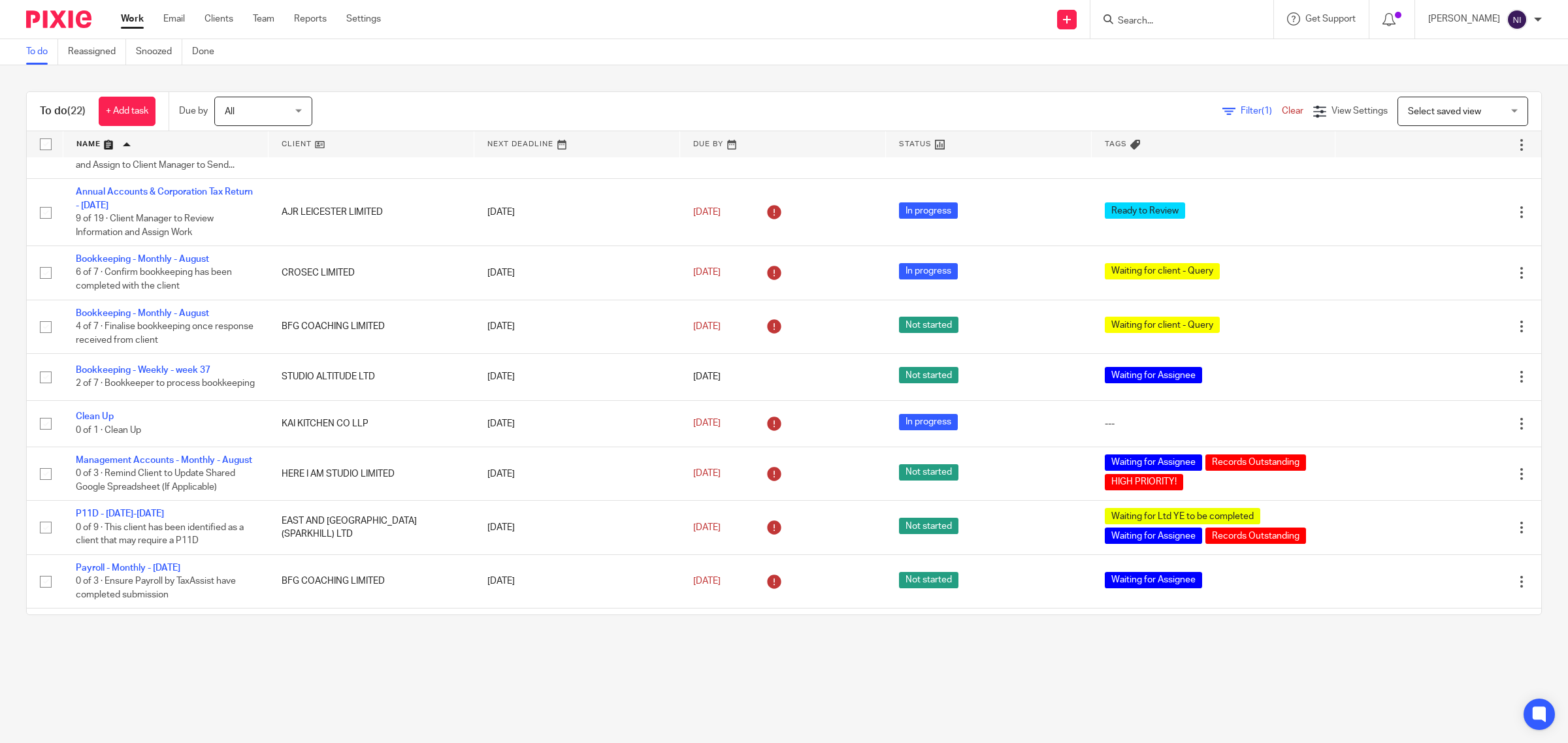
scroll to position [489, 0]
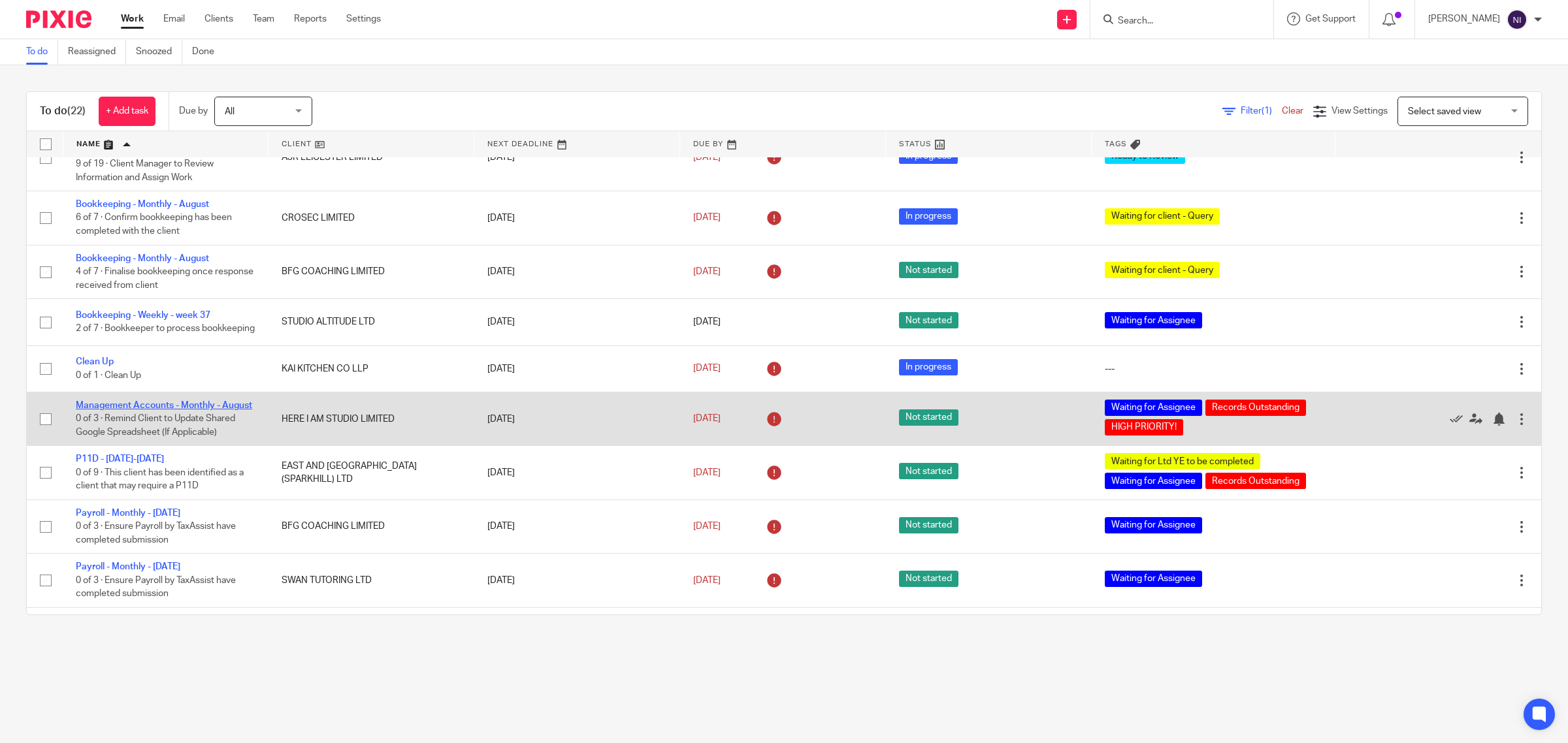
click at [136, 410] on link "Management Accounts - Monthly - August" at bounding box center [163, 405] width 176 height 9
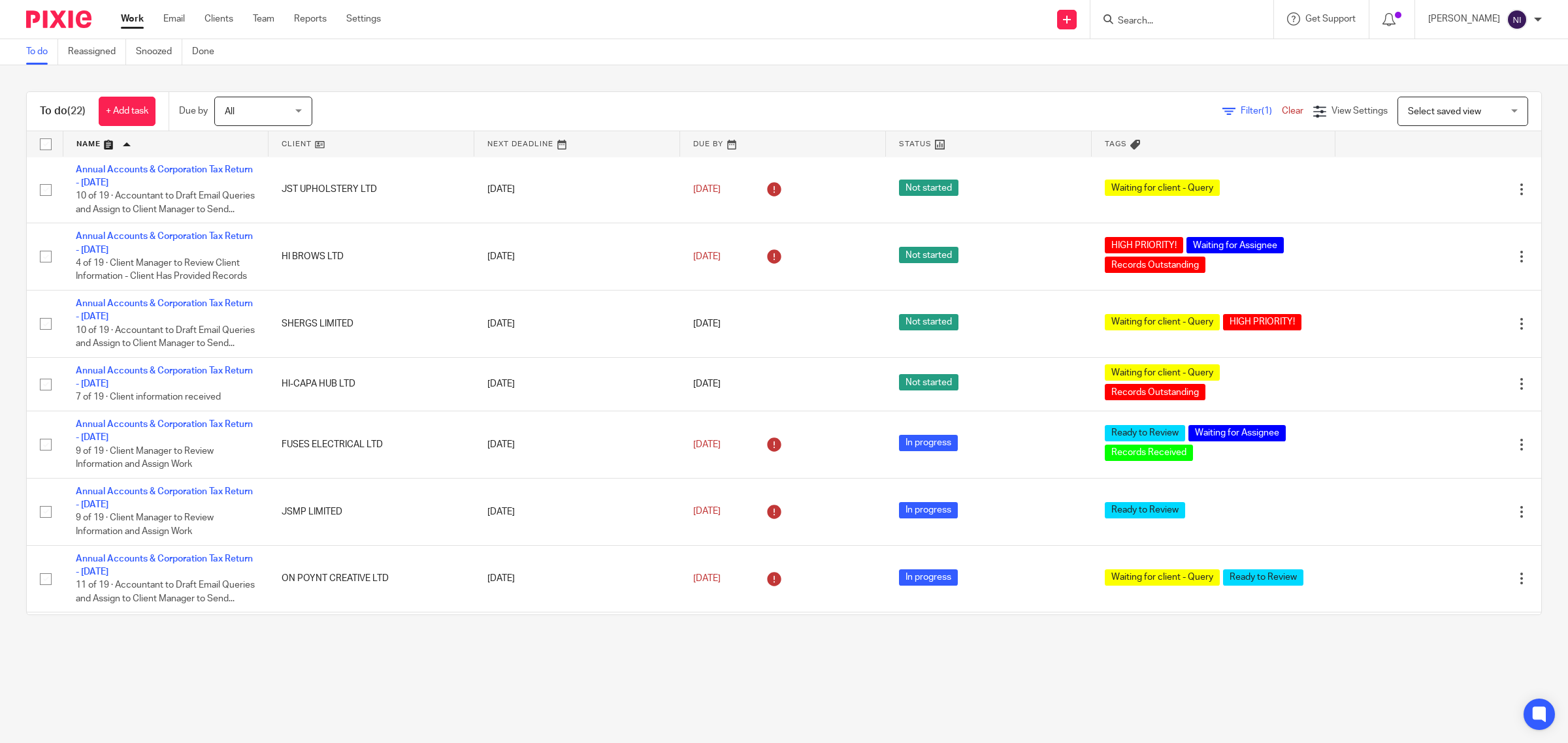
scroll to position [0, 0]
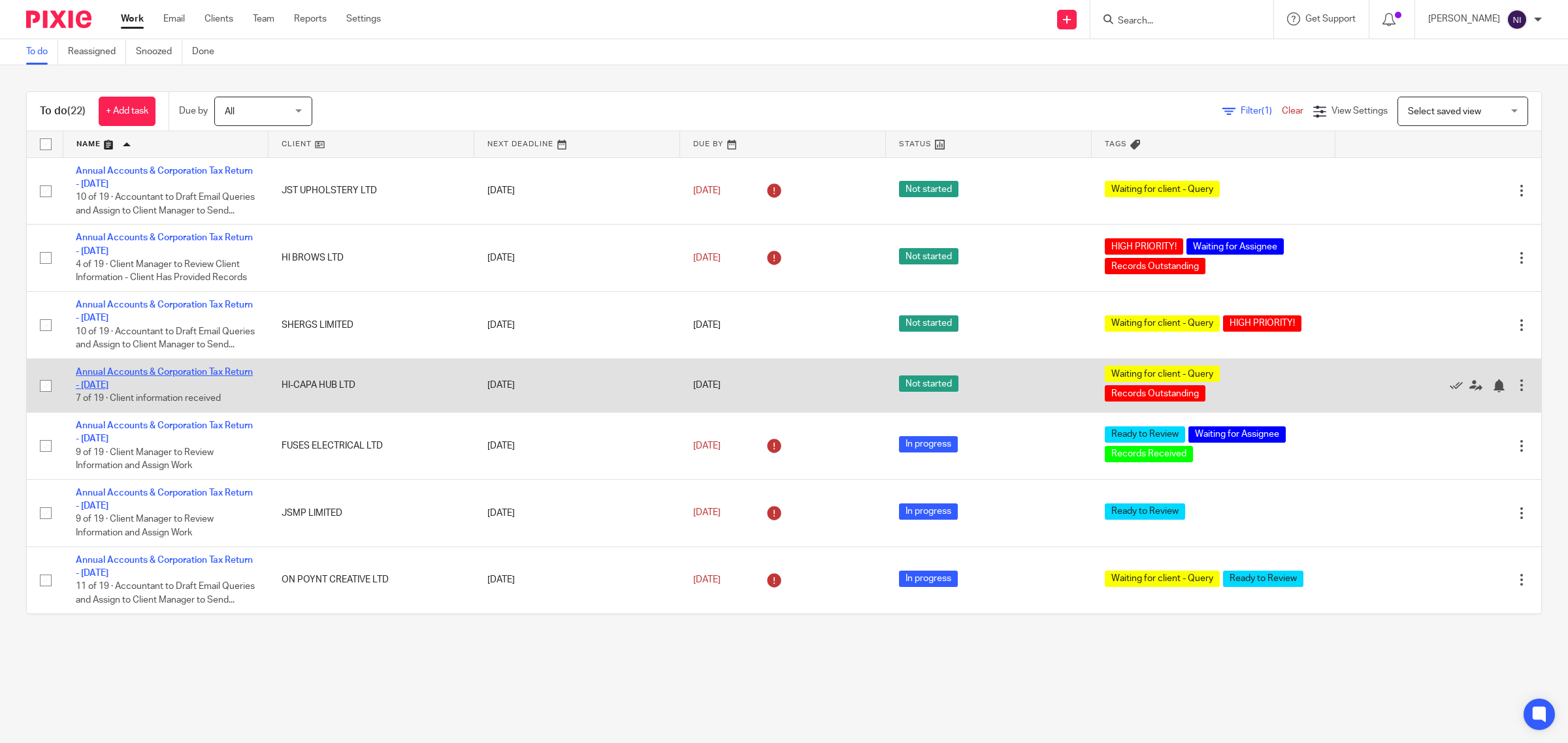
click at [171, 390] on link "Annual Accounts & Corporation Tax Return - [DATE]" at bounding box center [164, 379] width 177 height 22
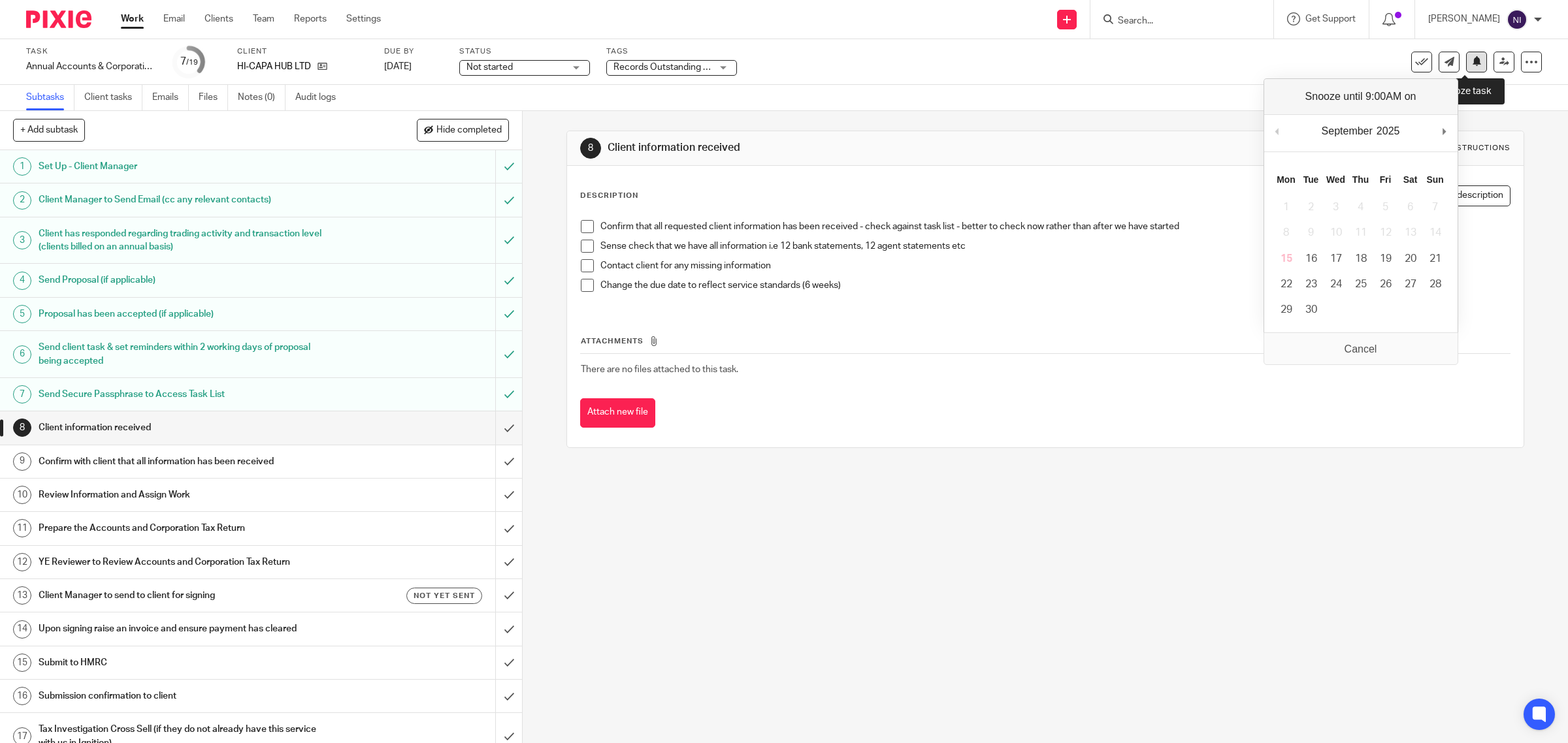
click at [1472, 63] on icon at bounding box center [1477, 61] width 10 height 10
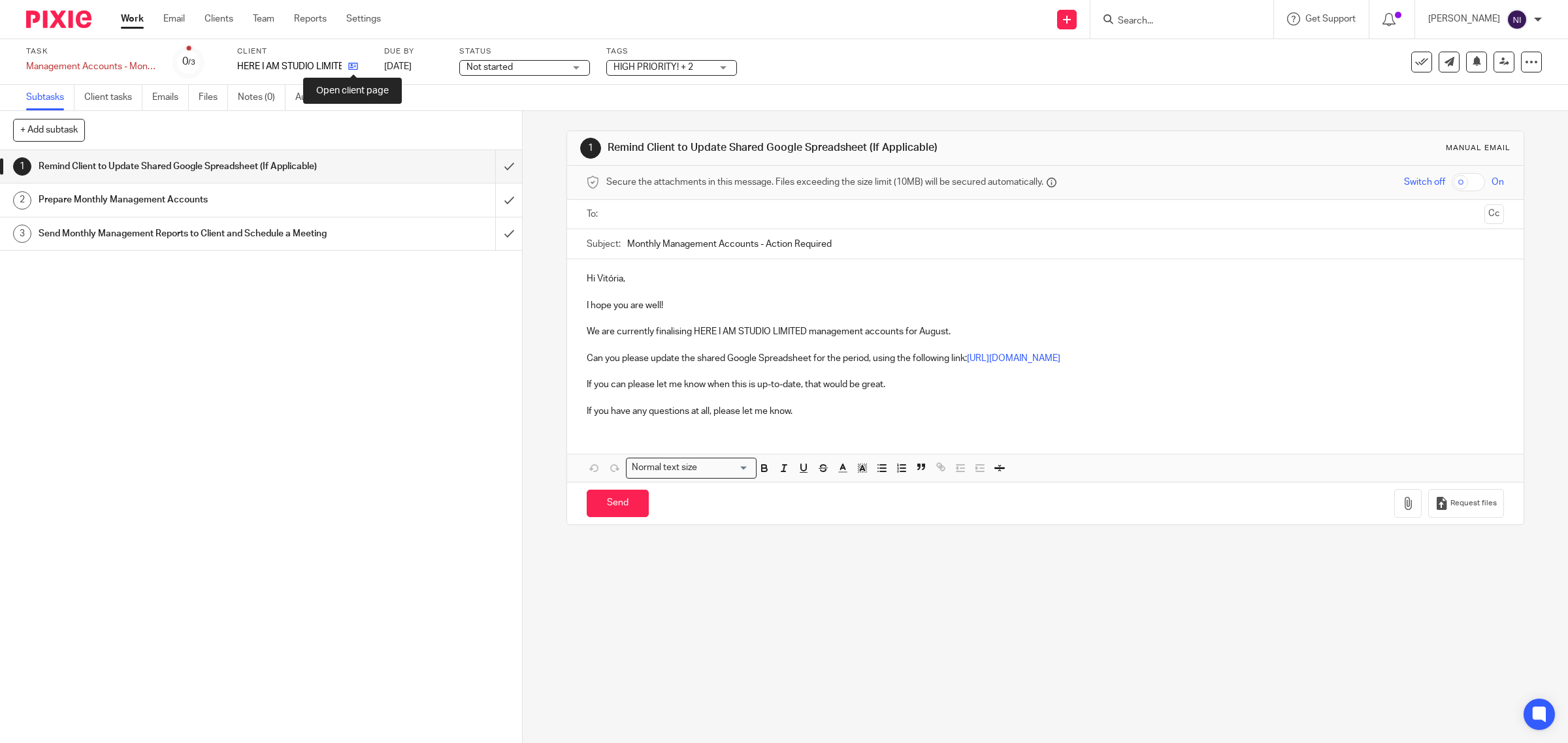
click at [350, 67] on icon at bounding box center [353, 66] width 10 height 10
click at [174, 17] on link "Email" at bounding box center [174, 19] width 22 height 13
click at [1060, 354] on link "[URL][DOMAIN_NAME]" at bounding box center [1014, 359] width 93 height 9
click at [706, 402] on link "[URL][DOMAIN_NAME]" at bounding box center [695, 399] width 93 height 13
click at [488, 167] on input "submit" at bounding box center [261, 167] width 522 height 33
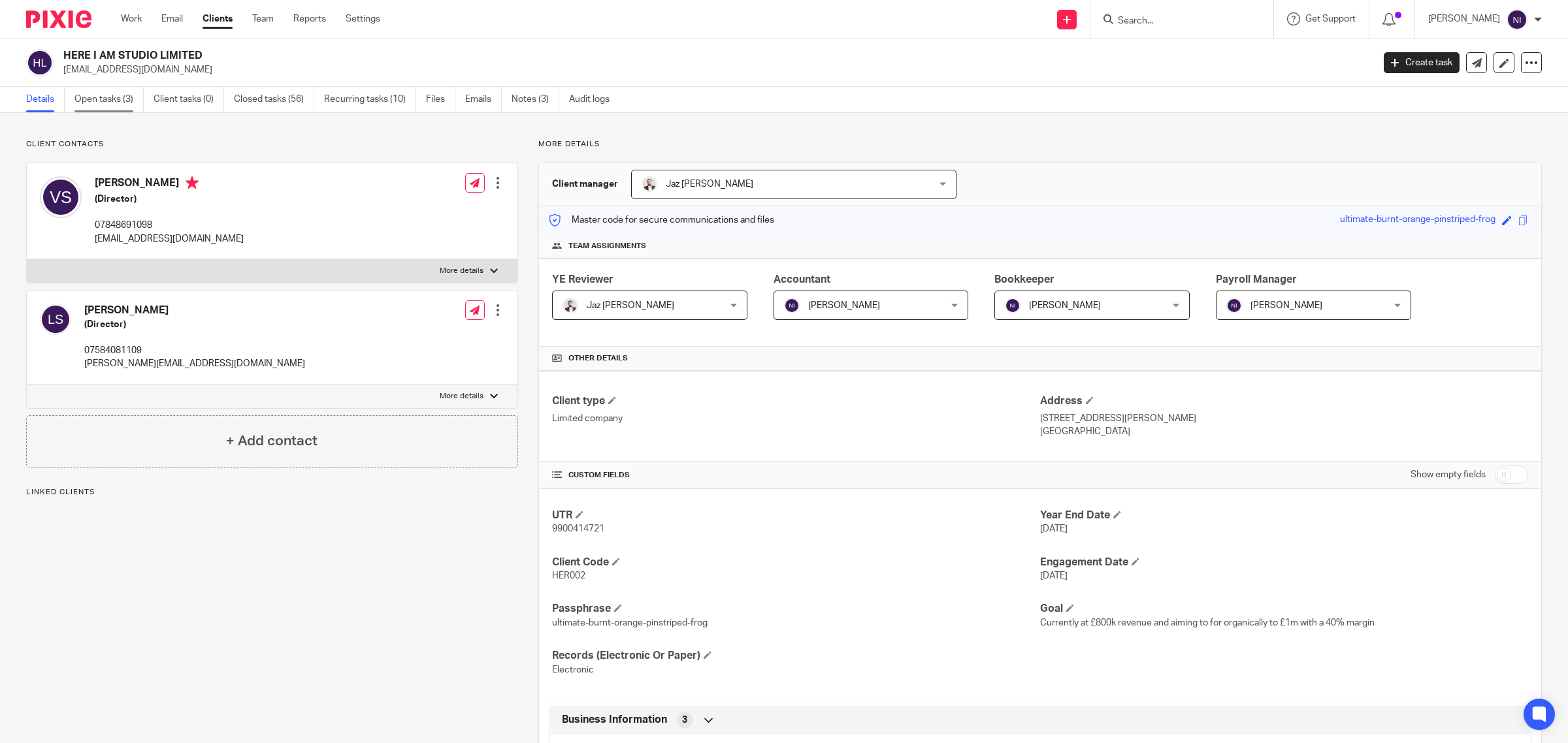
drag, startPoint x: 0, startPoint y: 0, endPoint x: 109, endPoint y: 93, distance: 143.3
click at [109, 93] on link "Open tasks (3)" at bounding box center [110, 99] width 69 height 26
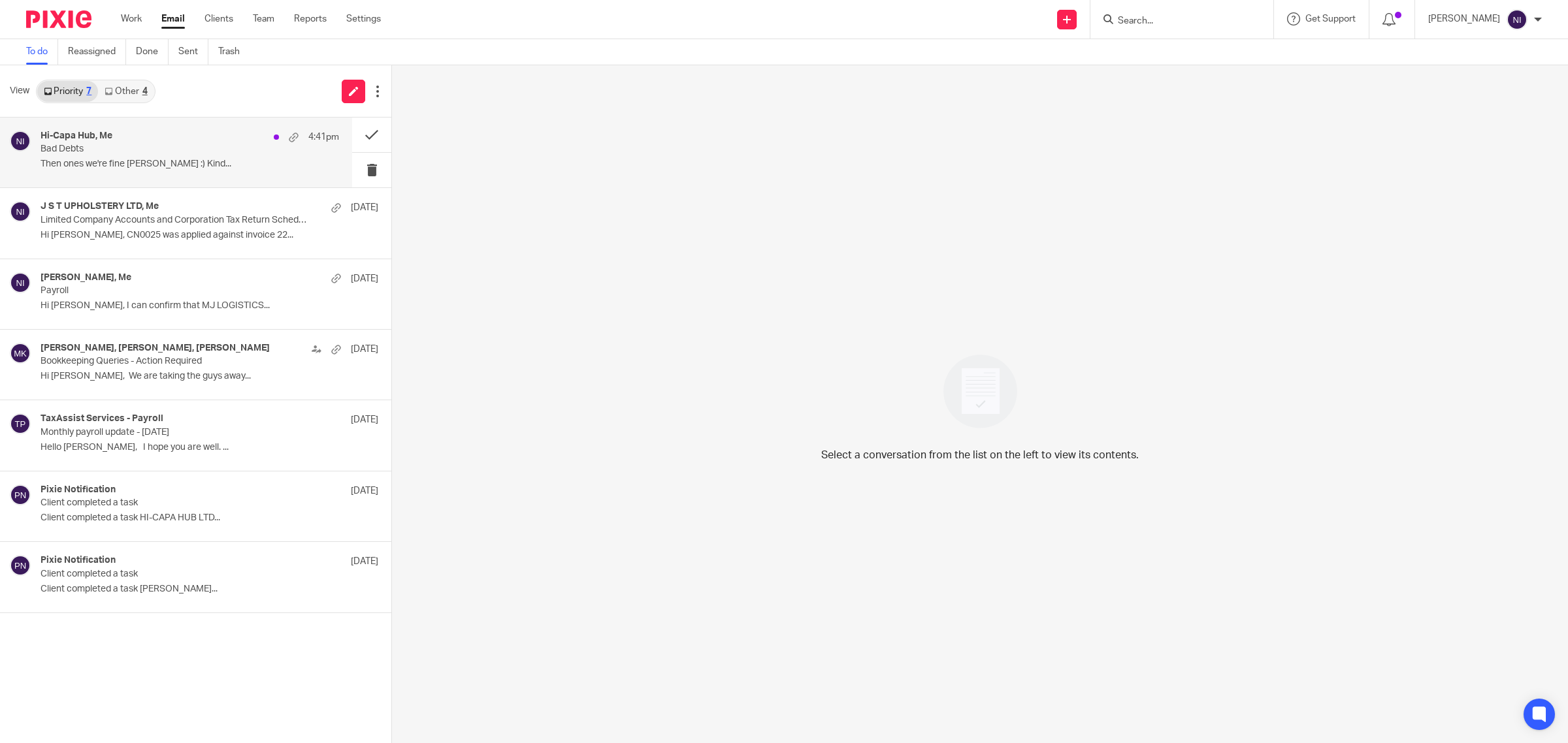
click at [148, 146] on p "Bad Debts" at bounding box center [160, 149] width 239 height 11
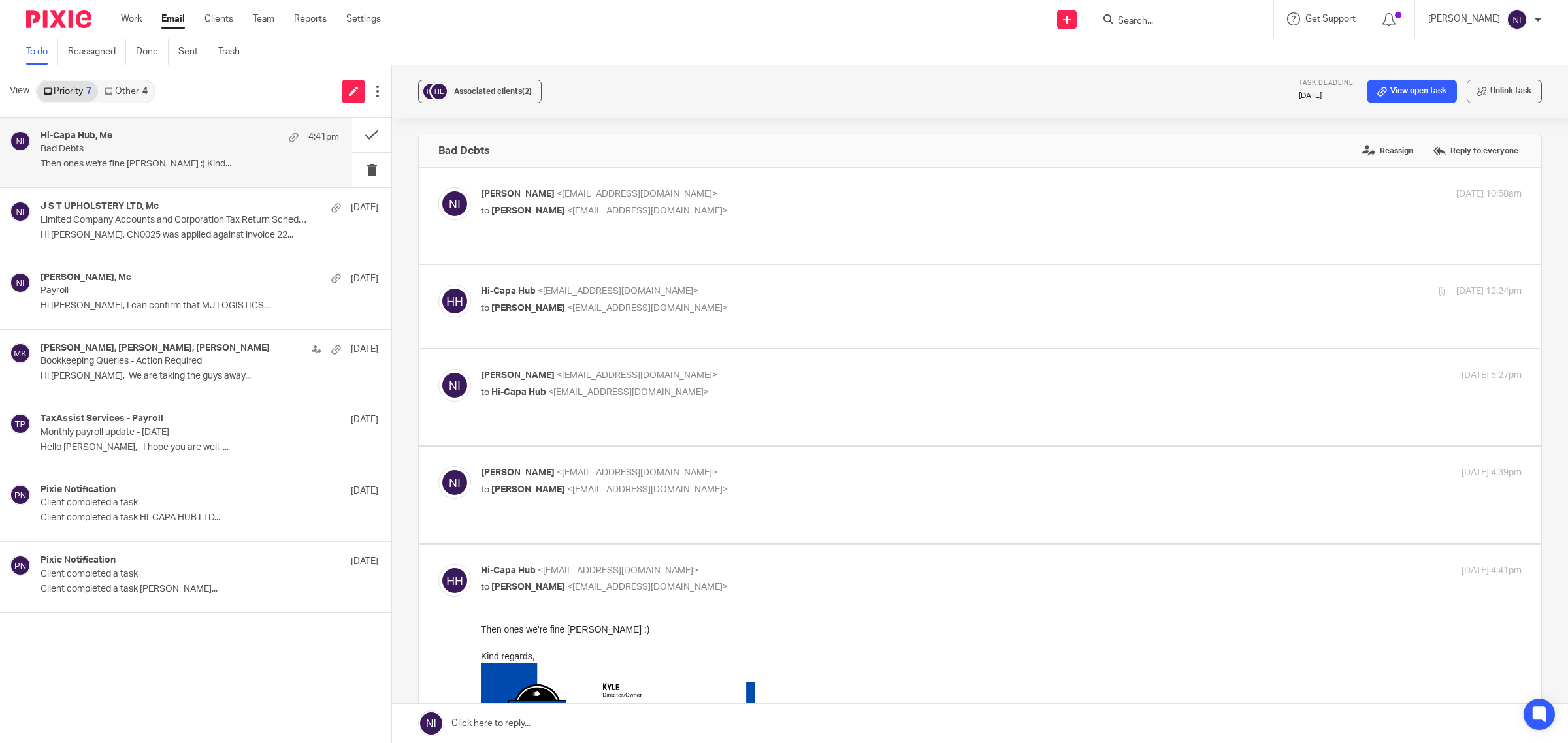
click at [622, 733] on link at bounding box center [980, 723] width 1176 height 39
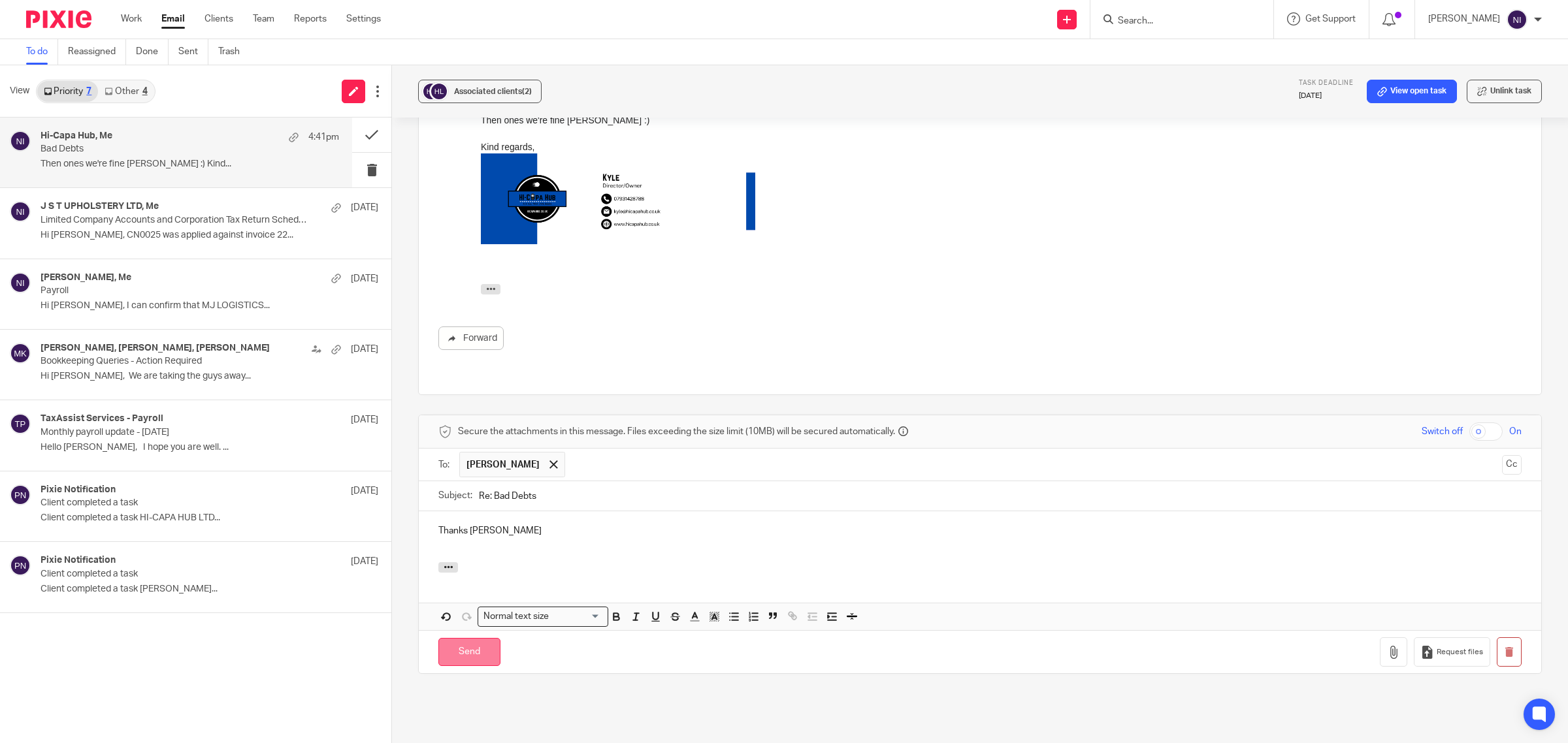
click at [456, 638] on input "Send" at bounding box center [469, 652] width 62 height 28
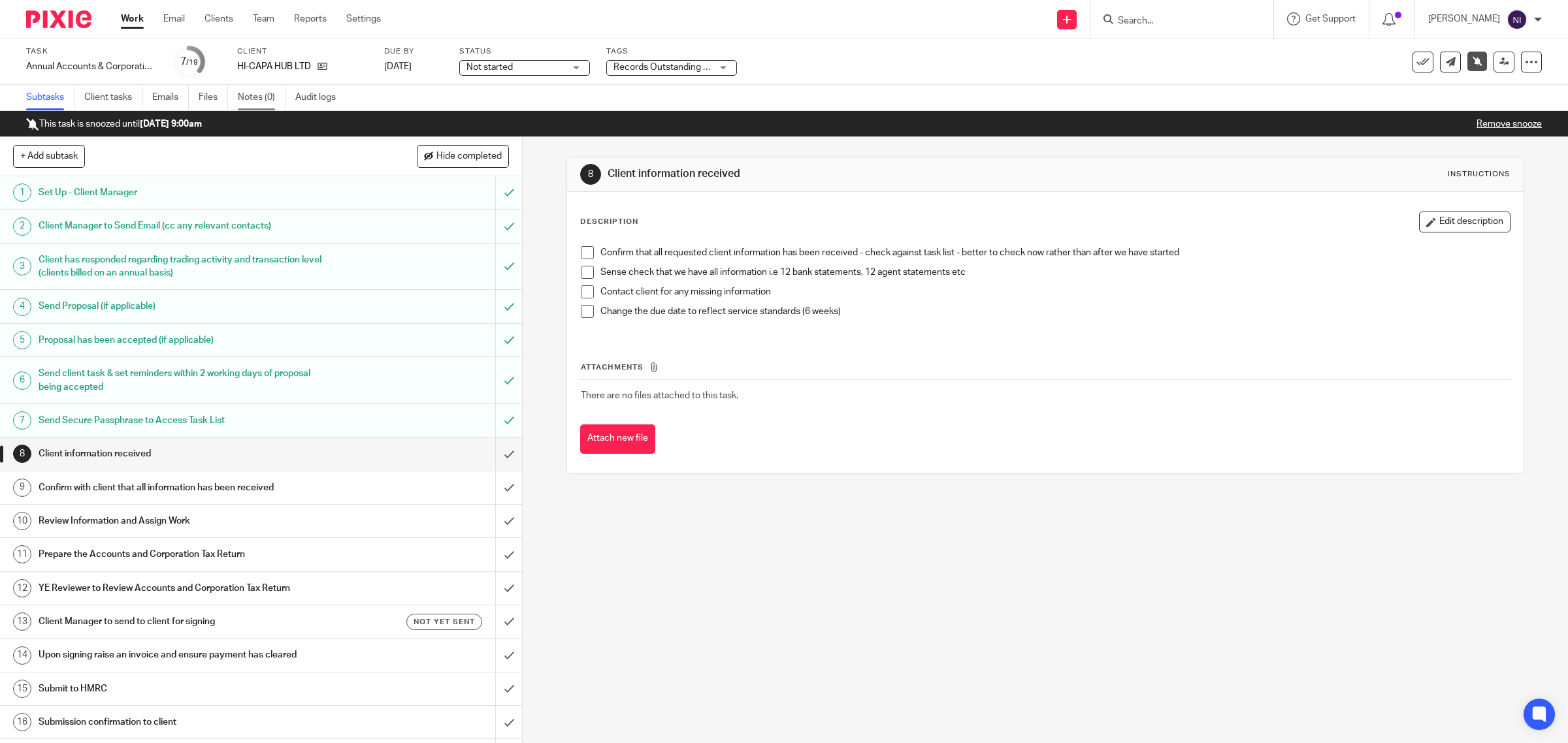
click at [267, 99] on link "Notes (0)" at bounding box center [261, 98] width 47 height 26
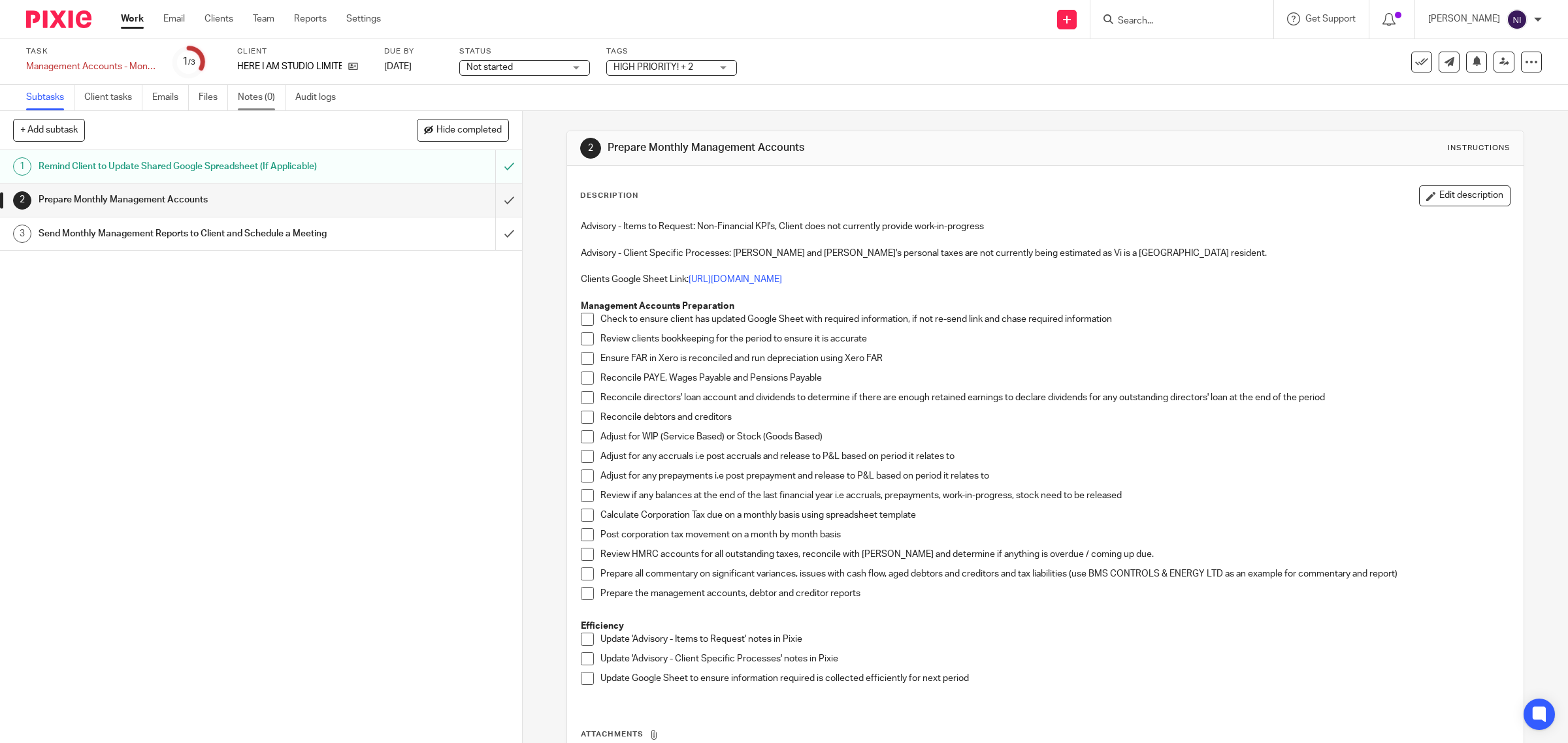
click at [261, 102] on link "Notes (0)" at bounding box center [261, 98] width 47 height 26
click at [497, 198] on input "submit" at bounding box center [261, 200] width 522 height 33
click at [259, 99] on link "Notes (0)" at bounding box center [261, 98] width 47 height 26
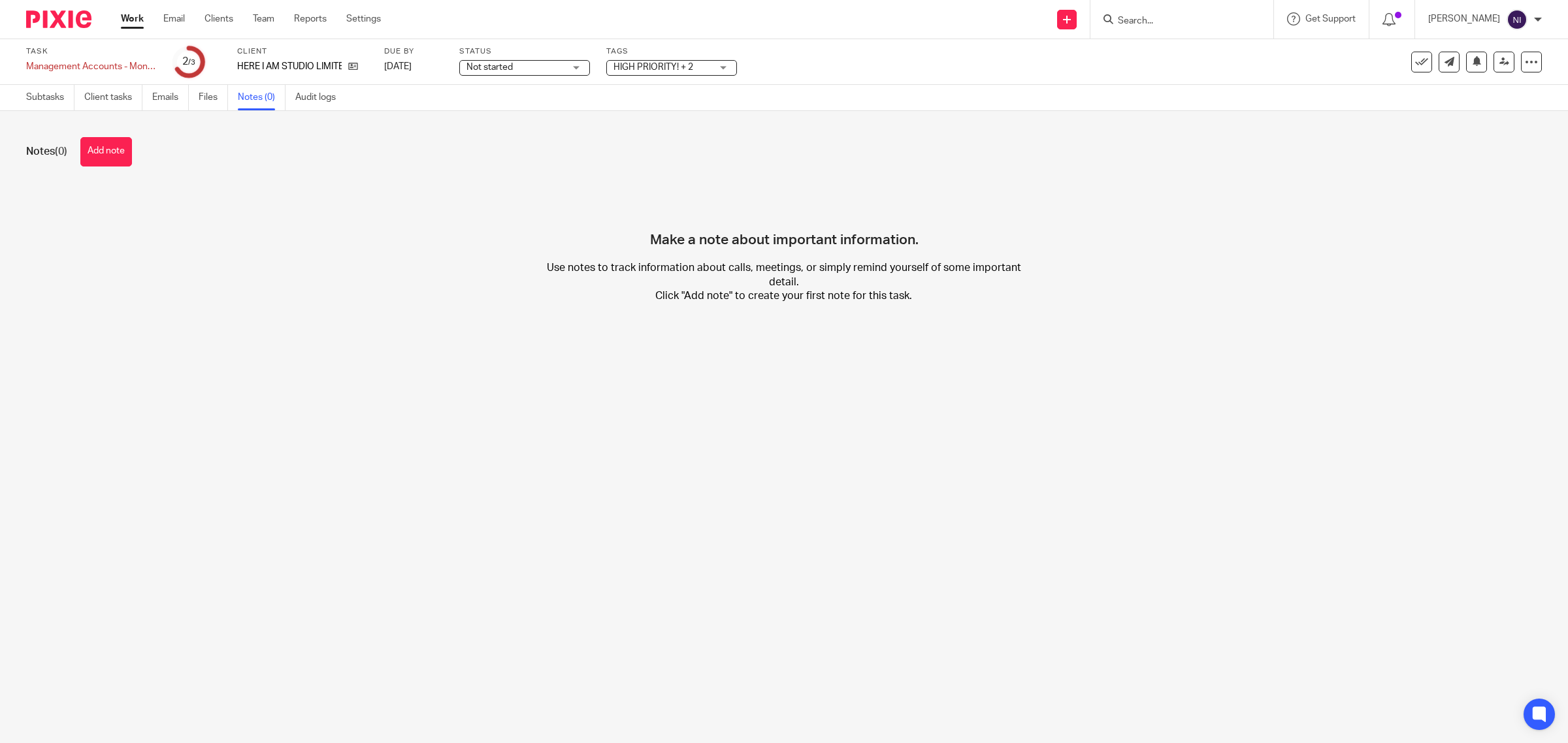
click at [137, 136] on div "Notes (0) Add note Make a note about important information. Use notes to track …" at bounding box center [784, 230] width 1568 height 238
click at [121, 147] on button "Add note" at bounding box center [106, 152] width 52 height 29
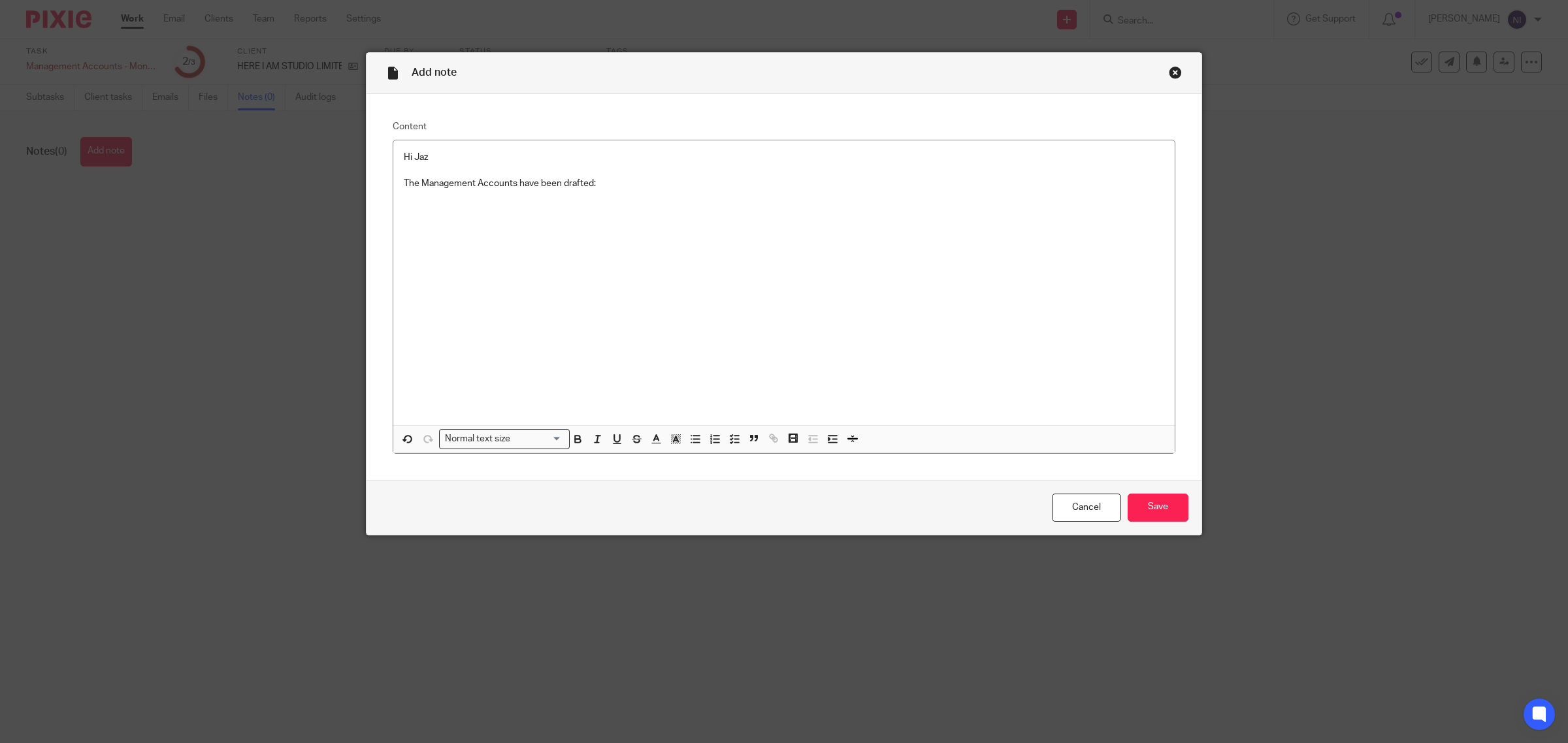
click at [617, 180] on p "The Management Accounts have been drafted:" at bounding box center [784, 183] width 761 height 13
click at [1174, 493] on div "Cancel Save" at bounding box center [784, 508] width 835 height 55
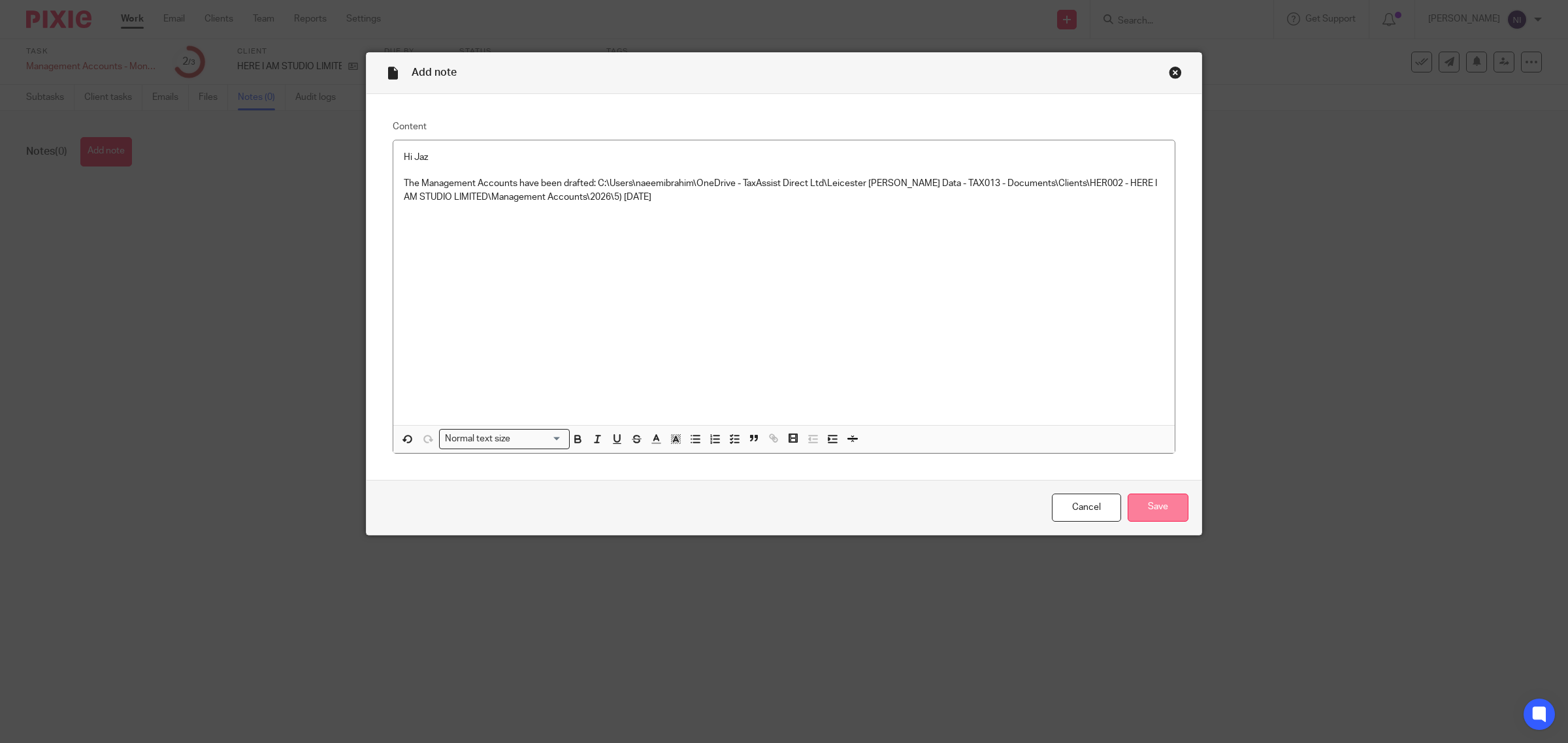
click at [1170, 499] on input "Save" at bounding box center [1158, 508] width 61 height 28
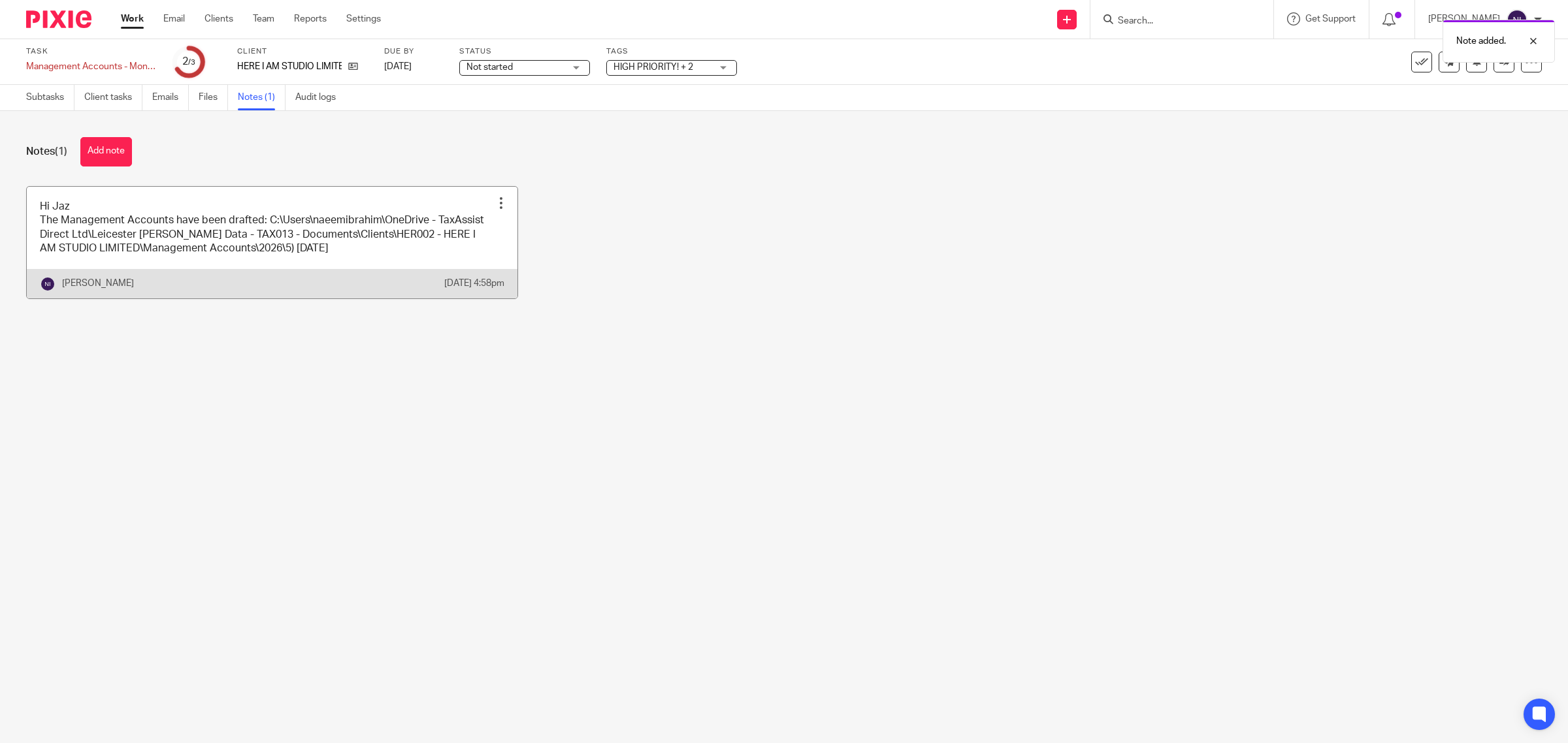
drag, startPoint x: 359, startPoint y: 255, endPoint x: 371, endPoint y: 254, distance: 12.0
click at [359, 255] on link at bounding box center [271, 243] width 490 height 111
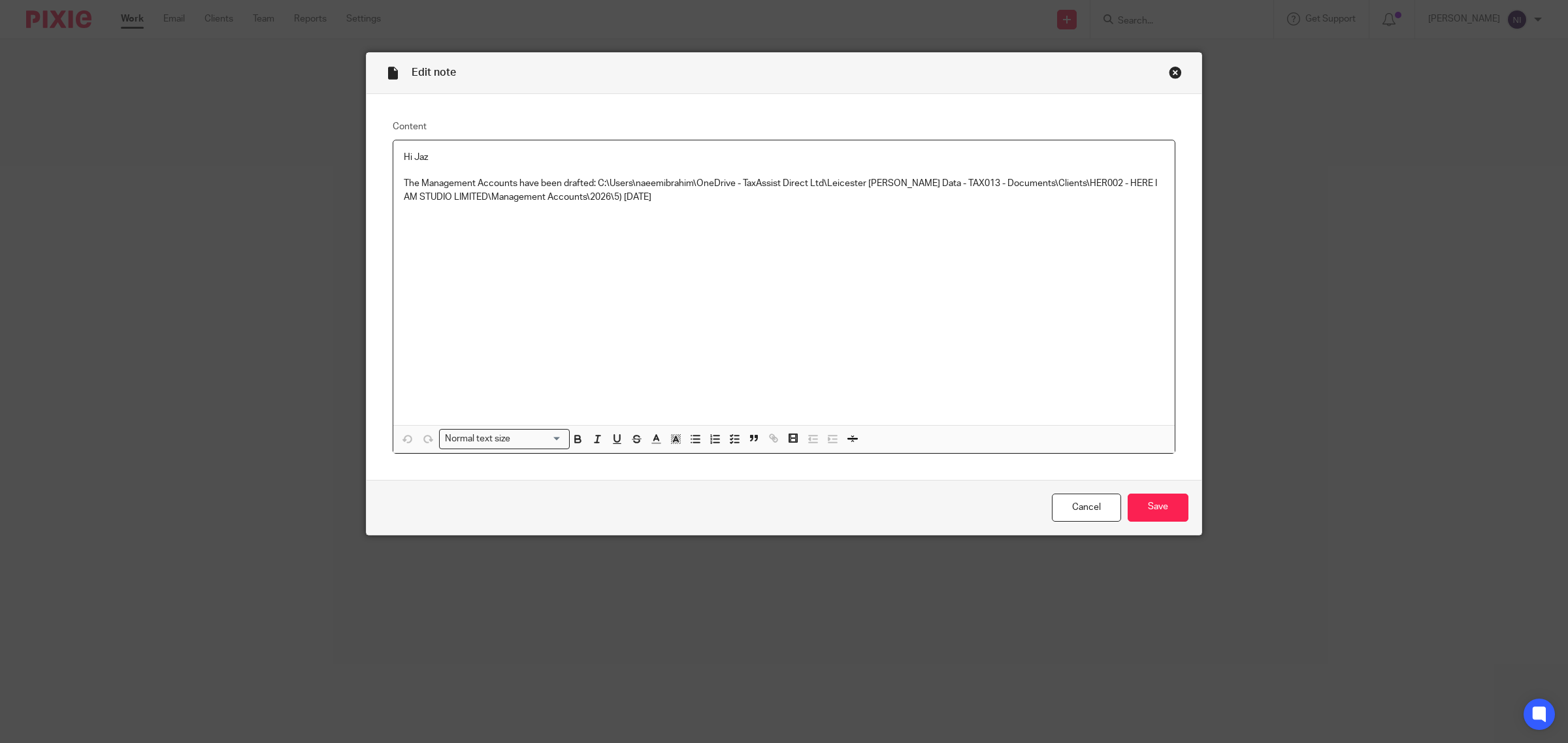
click at [894, 212] on div "Hi Jaz The Management Accounts have been drafted: C:\Users\naeemibrahim\OneDriv…" at bounding box center [784, 283] width 782 height 285
click at [595, 251] on p "Expecting next month to be more profitable" at bounding box center [784, 250] width 761 height 13
click at [1145, 511] on input "Save" at bounding box center [1158, 508] width 61 height 28
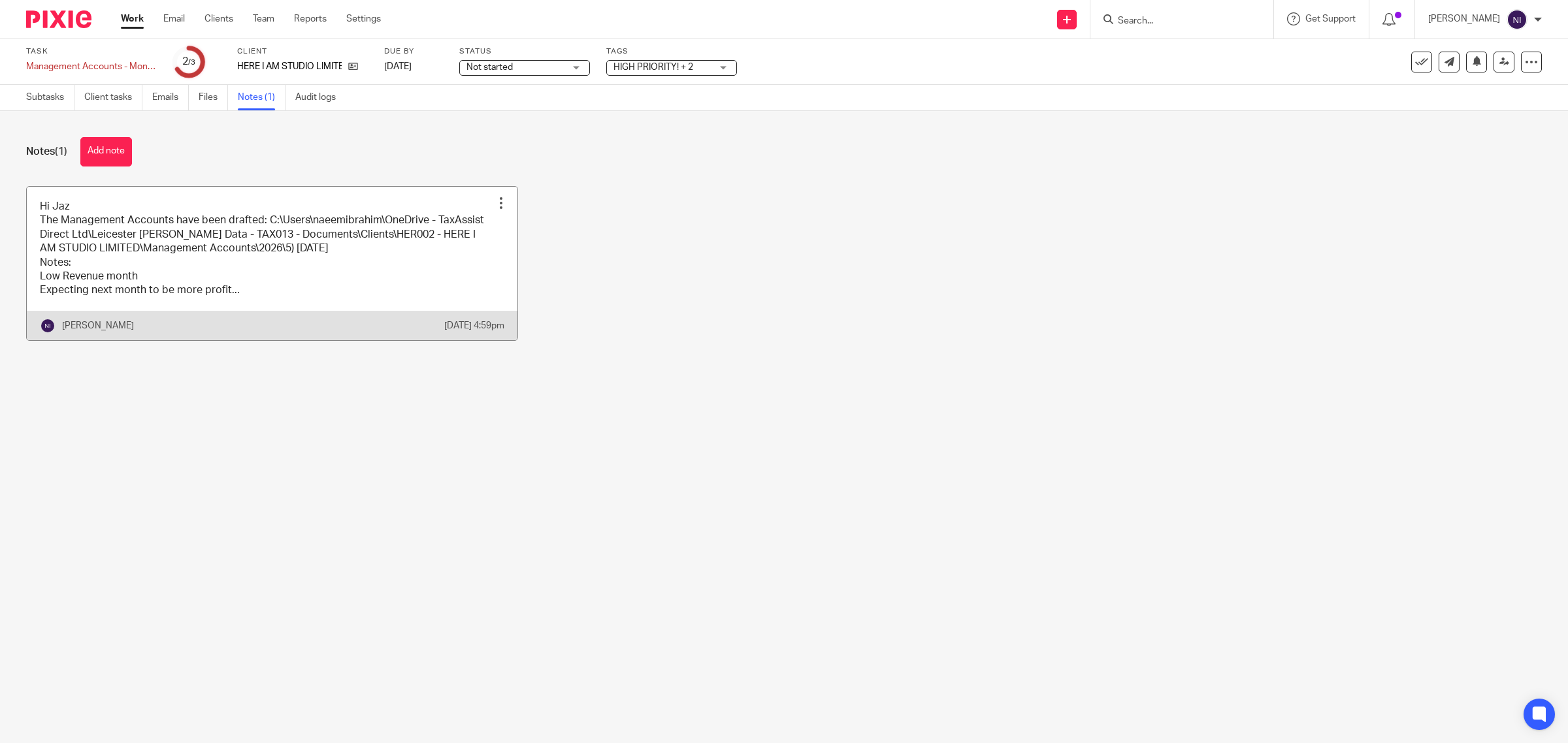
drag, startPoint x: 324, startPoint y: 245, endPoint x: 353, endPoint y: 253, distance: 30.1
click at [324, 245] on link at bounding box center [271, 264] width 490 height 153
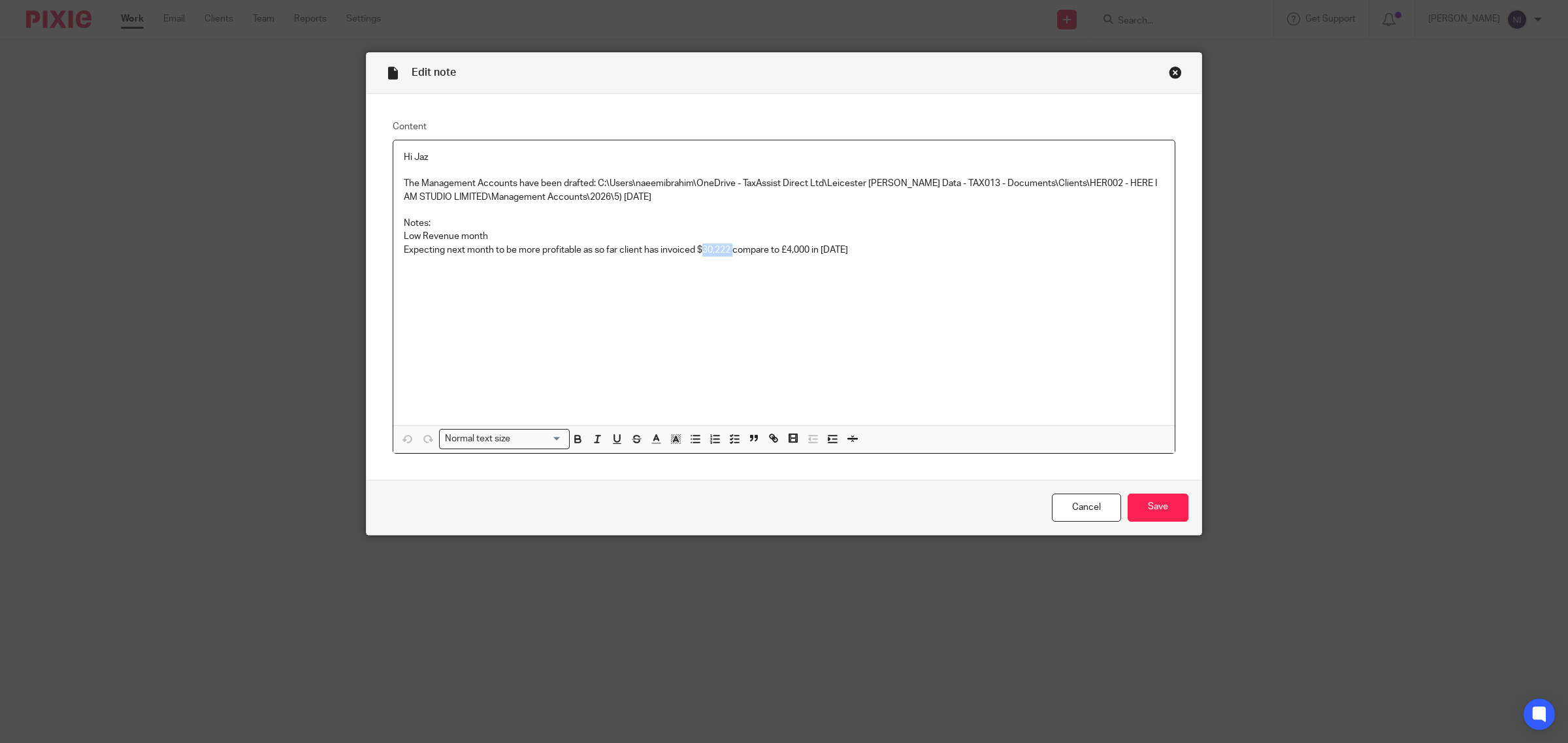
drag, startPoint x: 729, startPoint y: 249, endPoint x: 697, endPoint y: 249, distance: 32.0
click at [697, 249] on p "Expecting next month to be more profitable as so far client has invoiced $30,22…" at bounding box center [784, 250] width 761 height 13
click at [1134, 503] on input "Save" at bounding box center [1158, 508] width 61 height 28
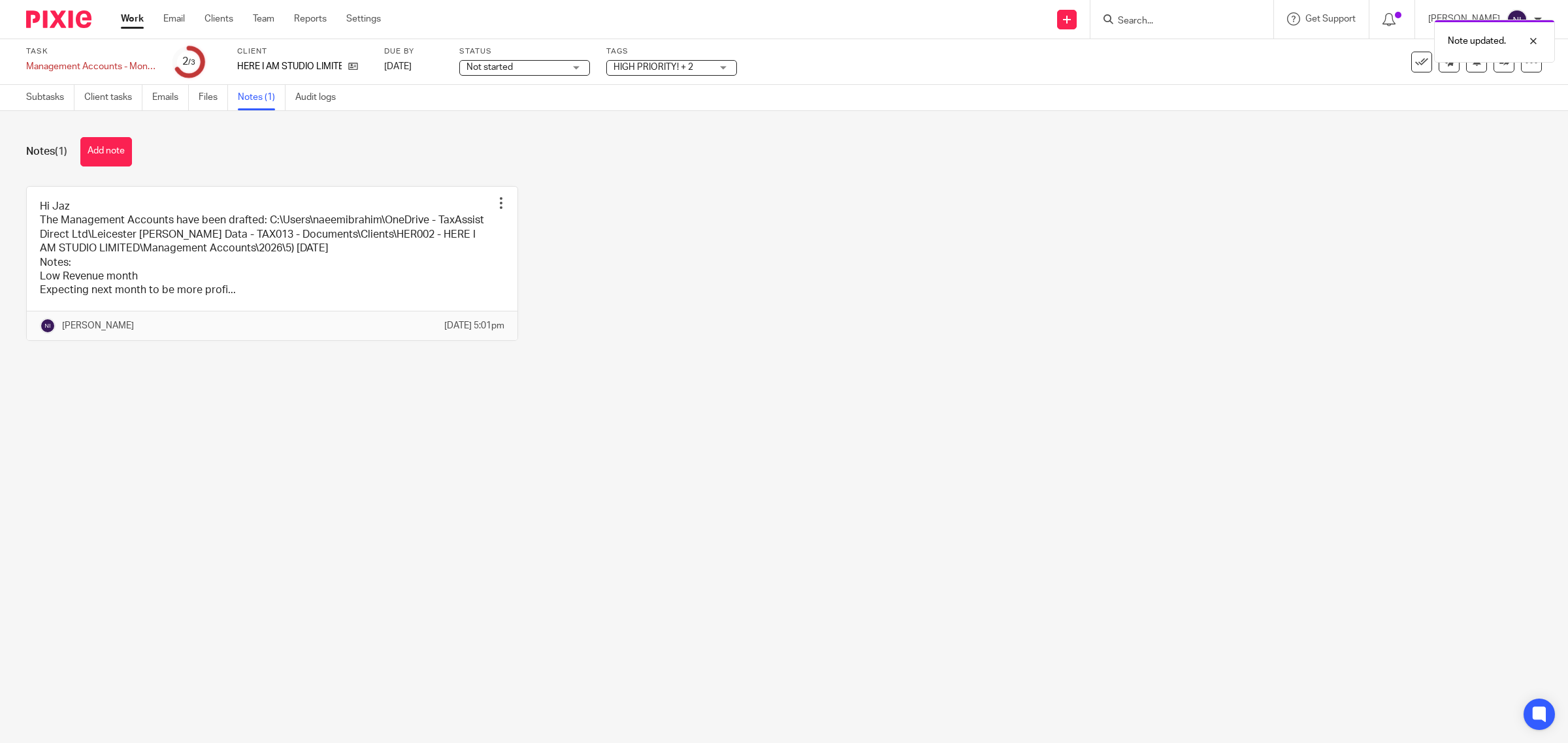
click at [542, 361] on div "Hi Jaz The Management Accounts have been drafted: C:\Users\naeemibrahim\OneDriv…" at bounding box center [773, 273] width 1536 height 174
click at [1497, 61] on link at bounding box center [1503, 62] width 21 height 21
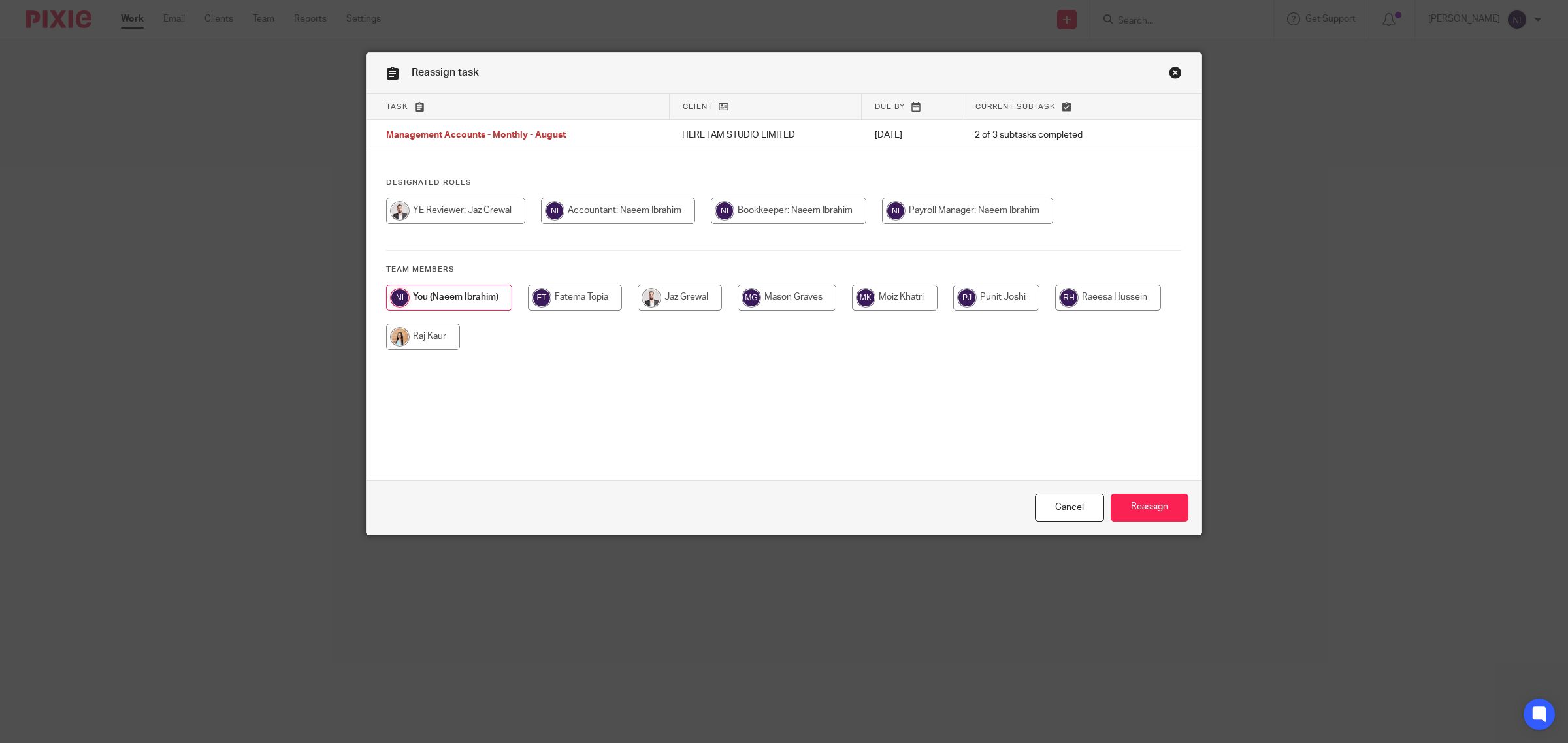
click at [681, 305] on input "radio" at bounding box center [679, 298] width 84 height 26
radio input "true"
click at [1131, 504] on input "Reassign" at bounding box center [1149, 508] width 78 height 28
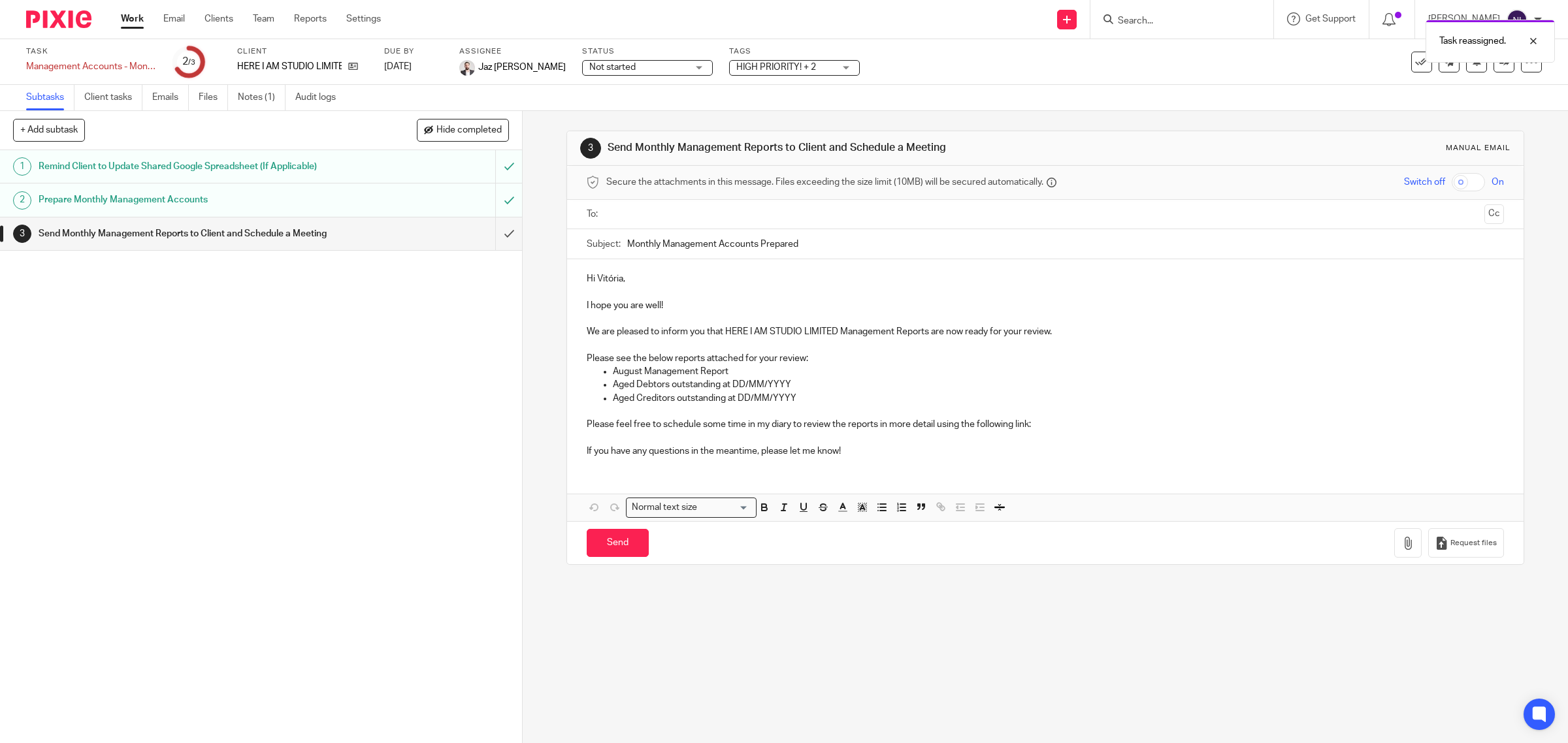
click at [736, 66] on span "HIGH PRIORITY! + 2" at bounding box center [775, 68] width 79 height 9
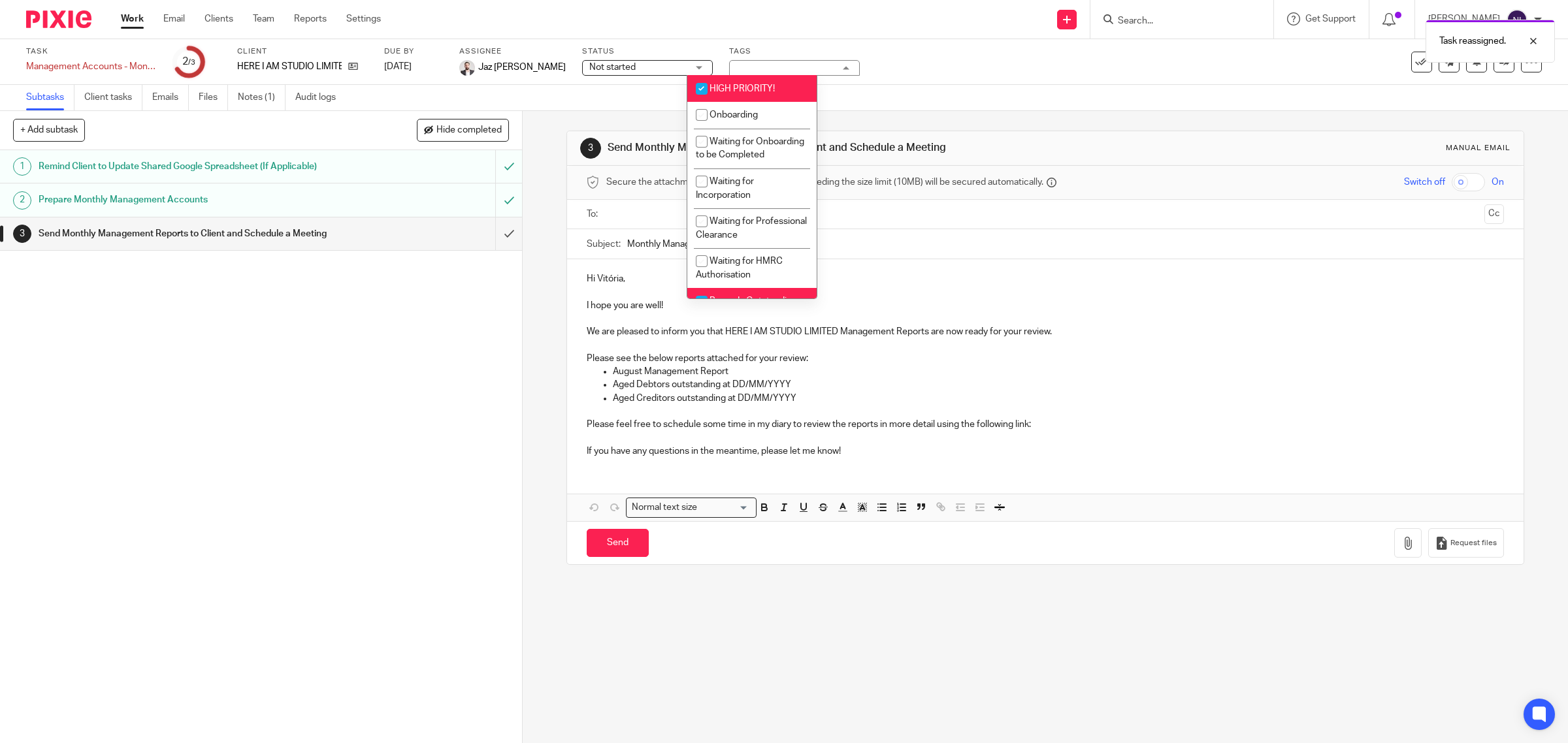
drag, startPoint x: 784, startPoint y: 89, endPoint x: 800, endPoint y: 102, distance: 20.6
click at [784, 89] on li "HIGH PRIORITY!" at bounding box center [752, 88] width 130 height 26
checkbox input "false"
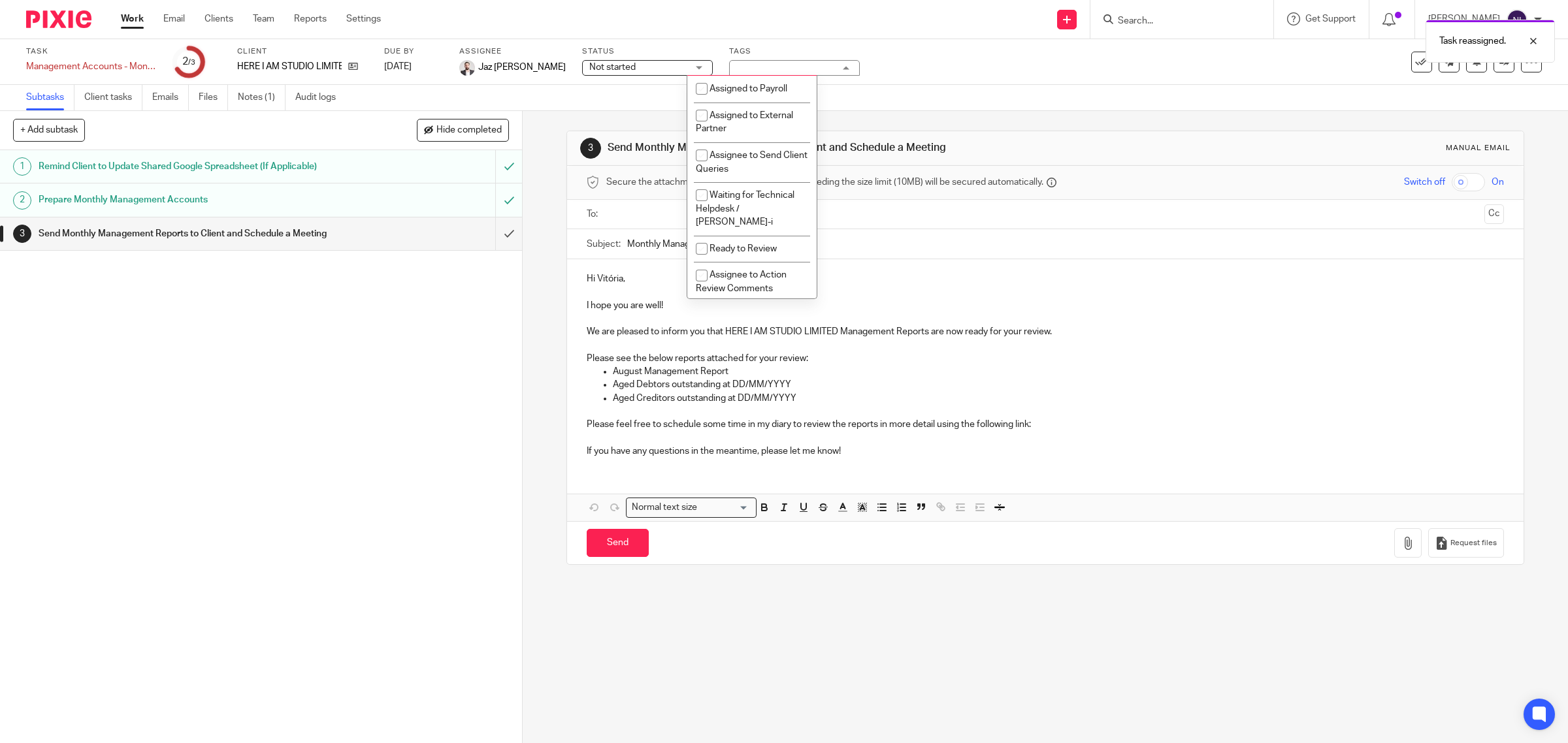
scroll to position [301, 0]
click at [754, 244] on span "Ready to Review" at bounding box center [743, 240] width 68 height 9
checkbox input "true"
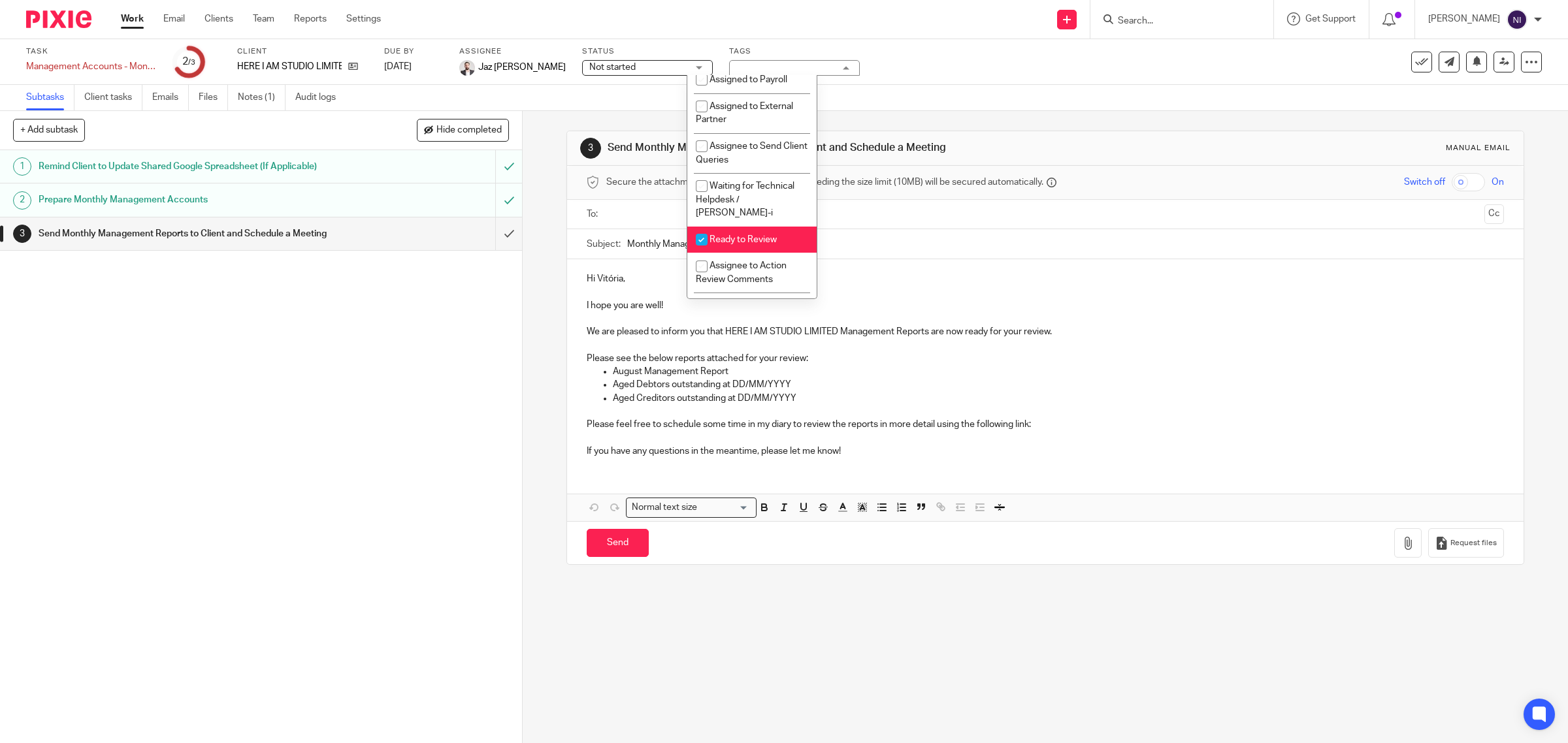
click at [753, 67] on li "Waiting for Assignee" at bounding box center [752, 53] width 130 height 26
checkbox input "false"
click at [876, 81] on div "Task Management Accounts - Monthly - August Save Management Accounts - Monthly …" at bounding box center [784, 62] width 1568 height 46
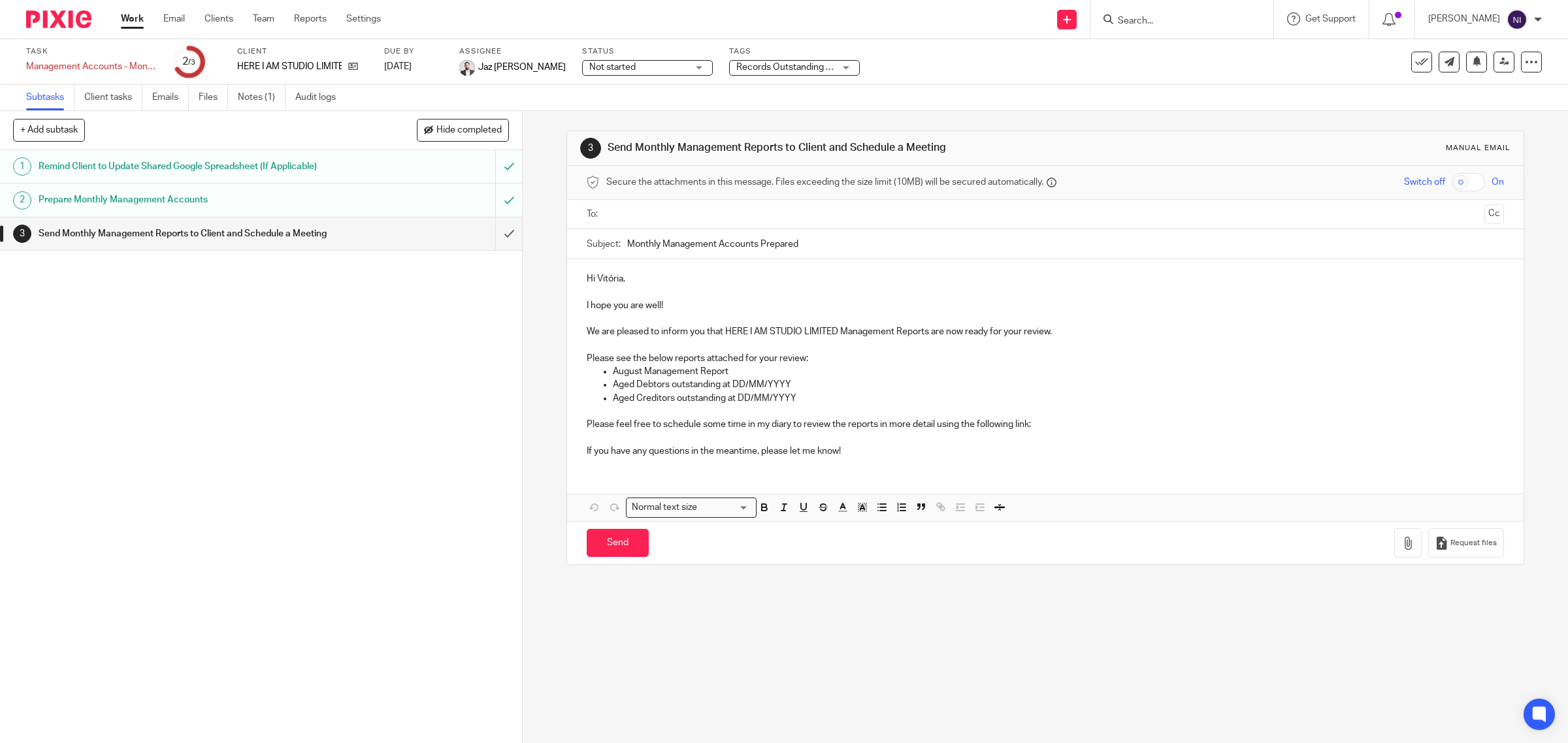
click at [134, 18] on link "Work" at bounding box center [132, 19] width 23 height 13
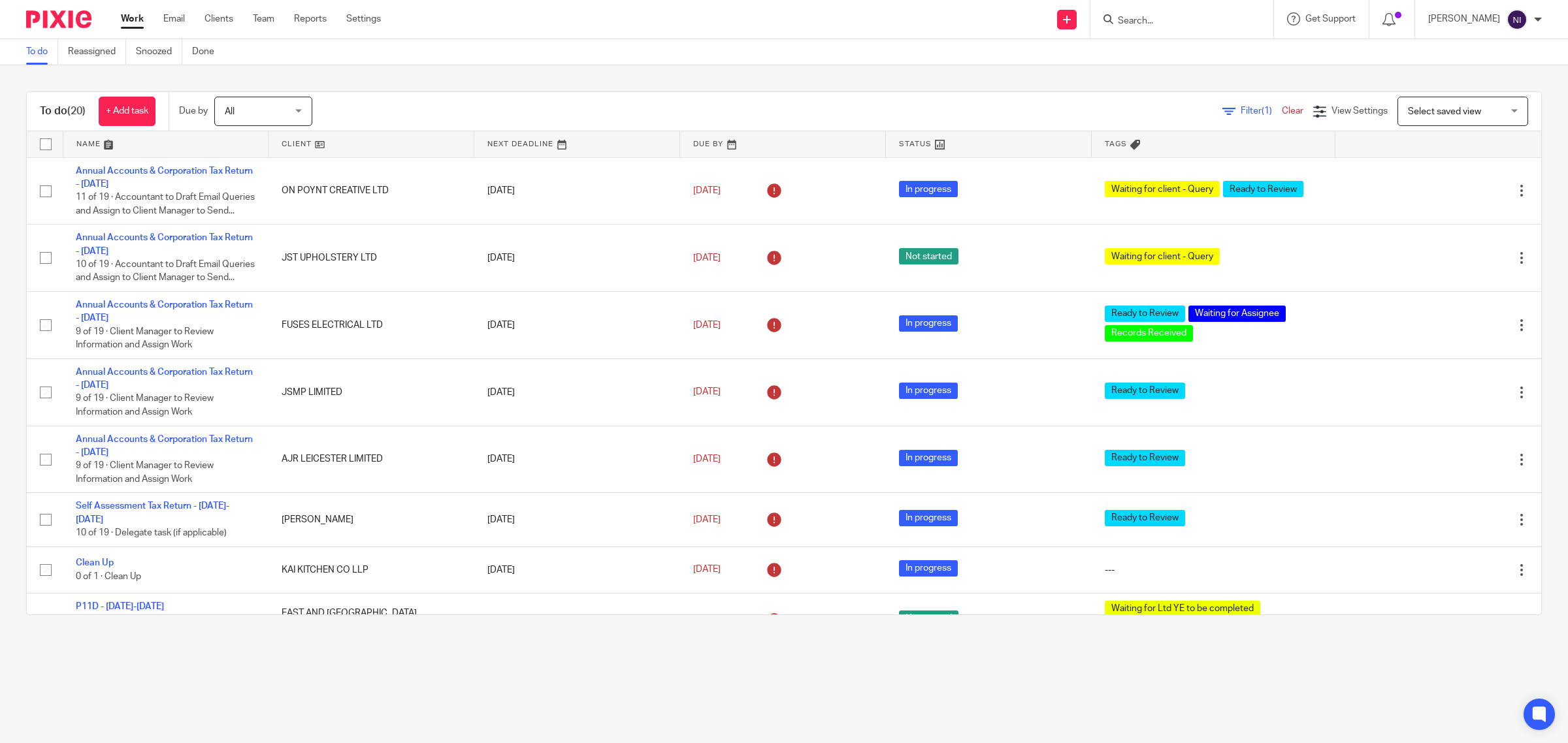
click at [89, 138] on link at bounding box center [165, 144] width 205 height 26
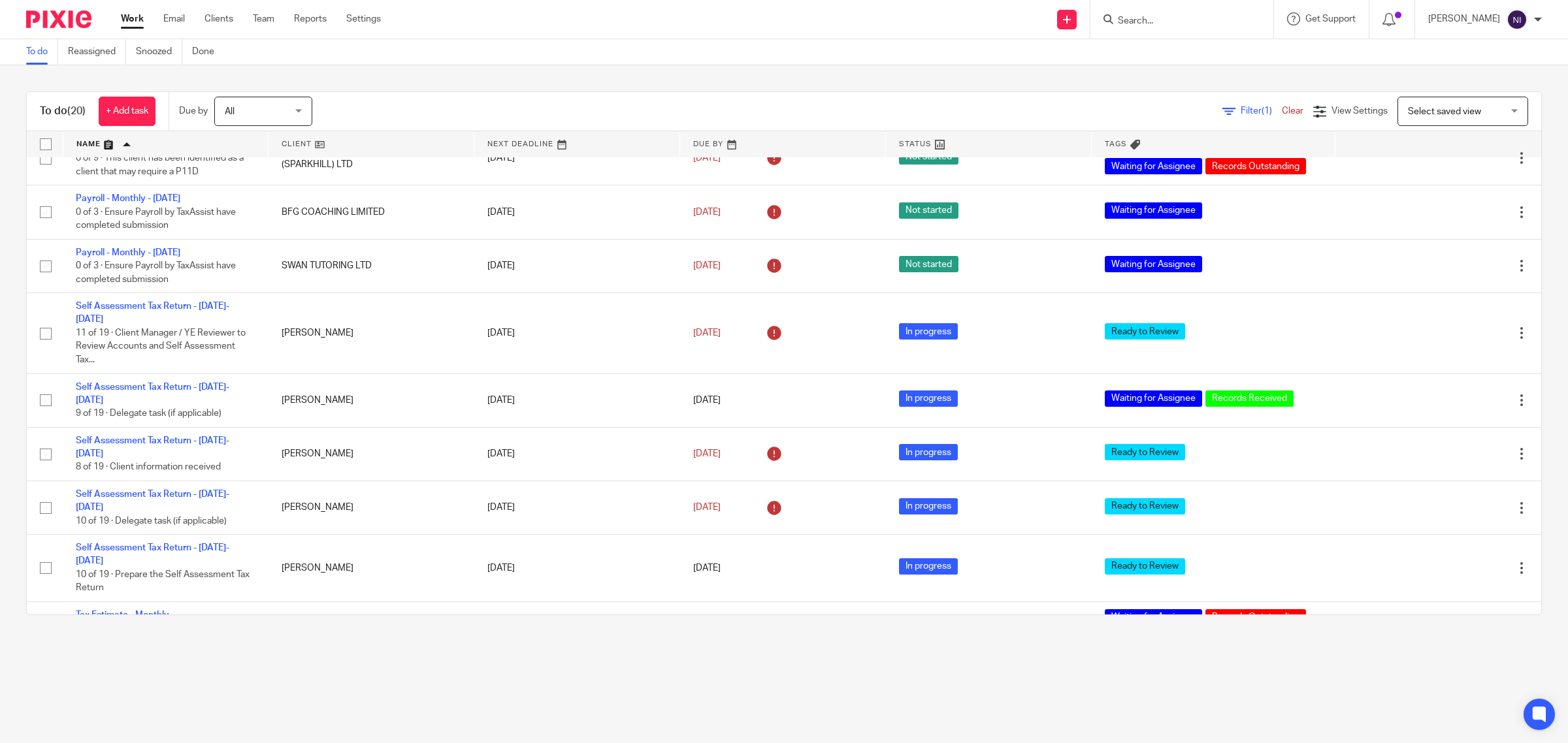
scroll to position [735, 0]
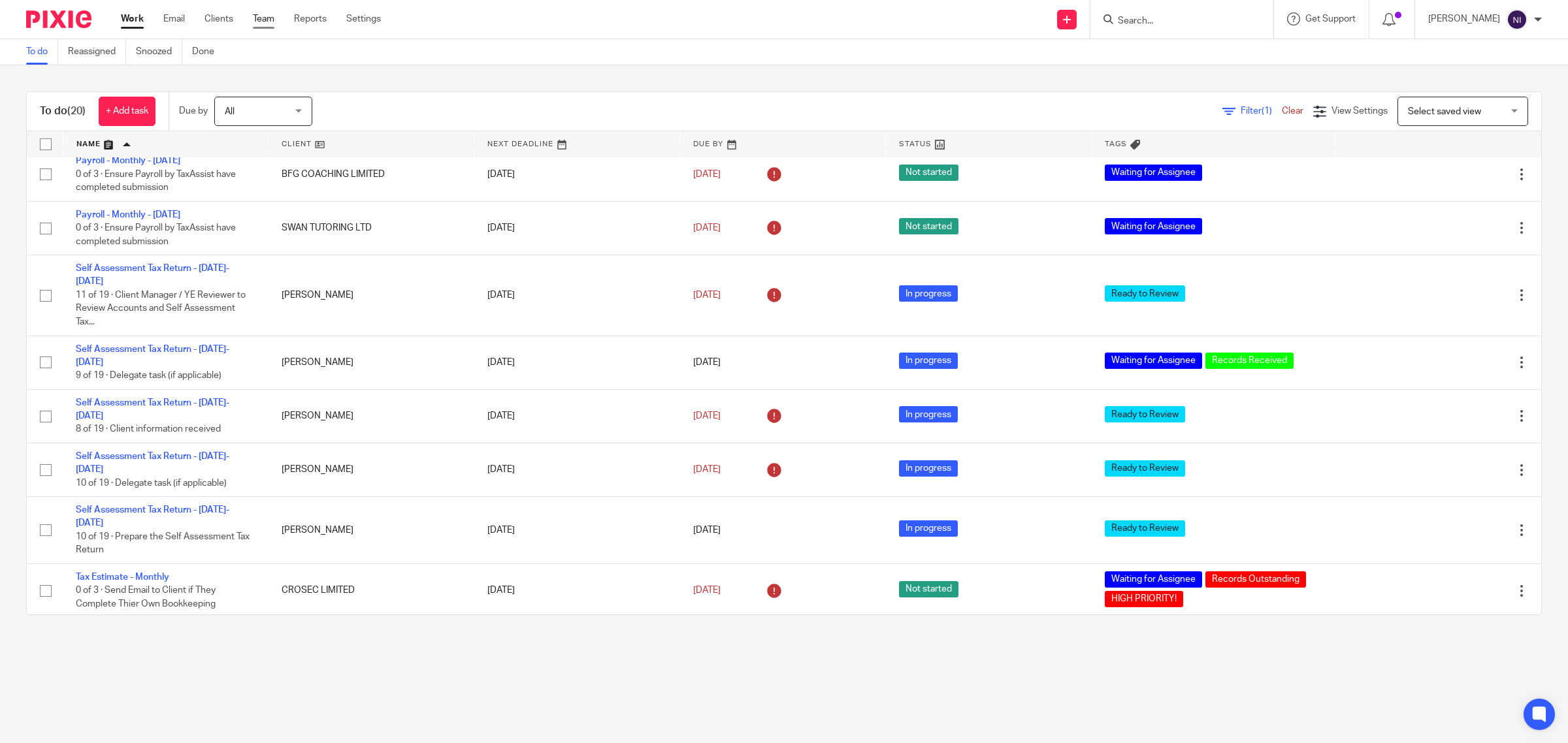
click at [268, 17] on link "Team" at bounding box center [264, 19] width 22 height 13
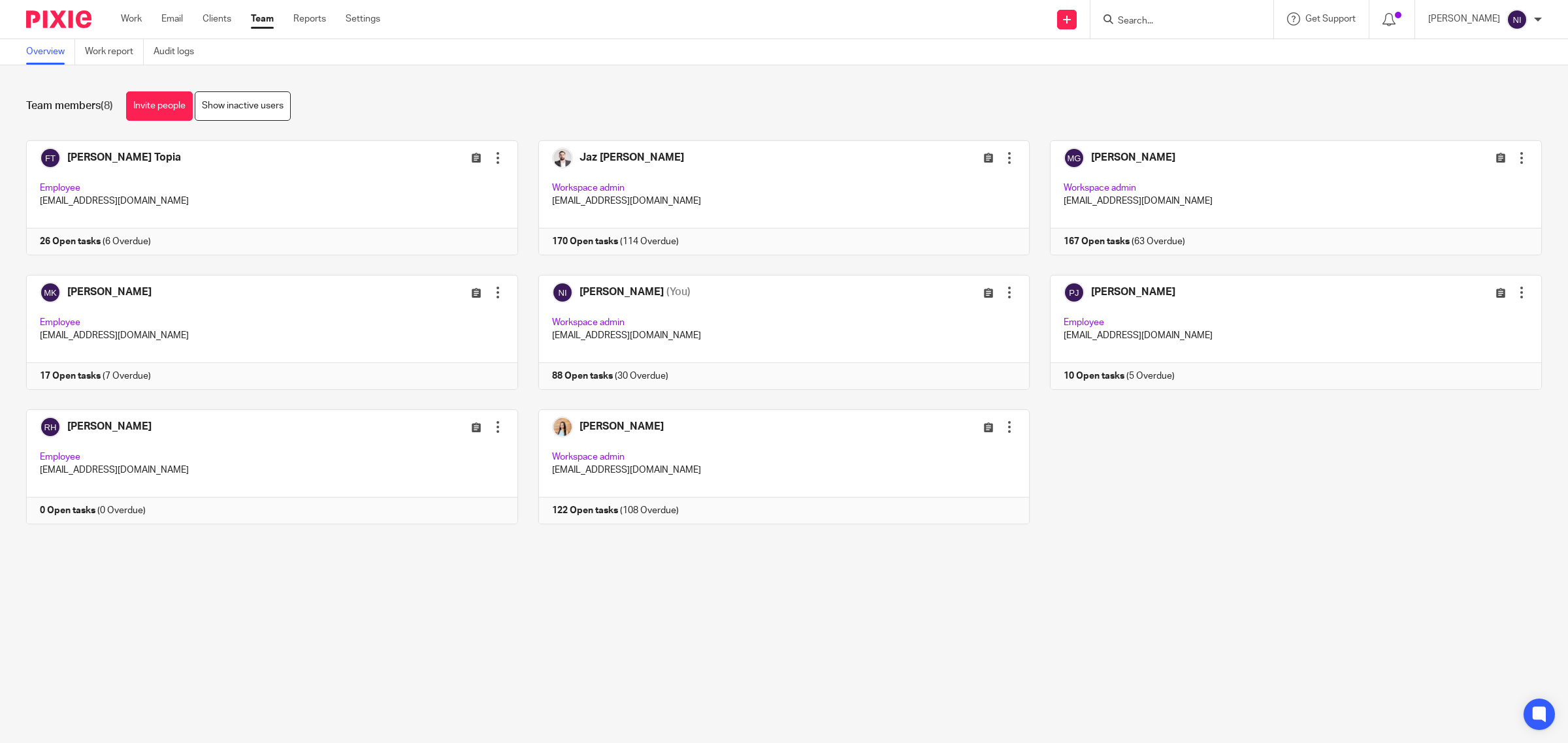
click at [1094, 565] on div "Team members (8) Invite people Show inactive users Invite team members Add invi…" at bounding box center [784, 318] width 1568 height 505
click at [177, 14] on link "Email" at bounding box center [173, 19] width 22 height 13
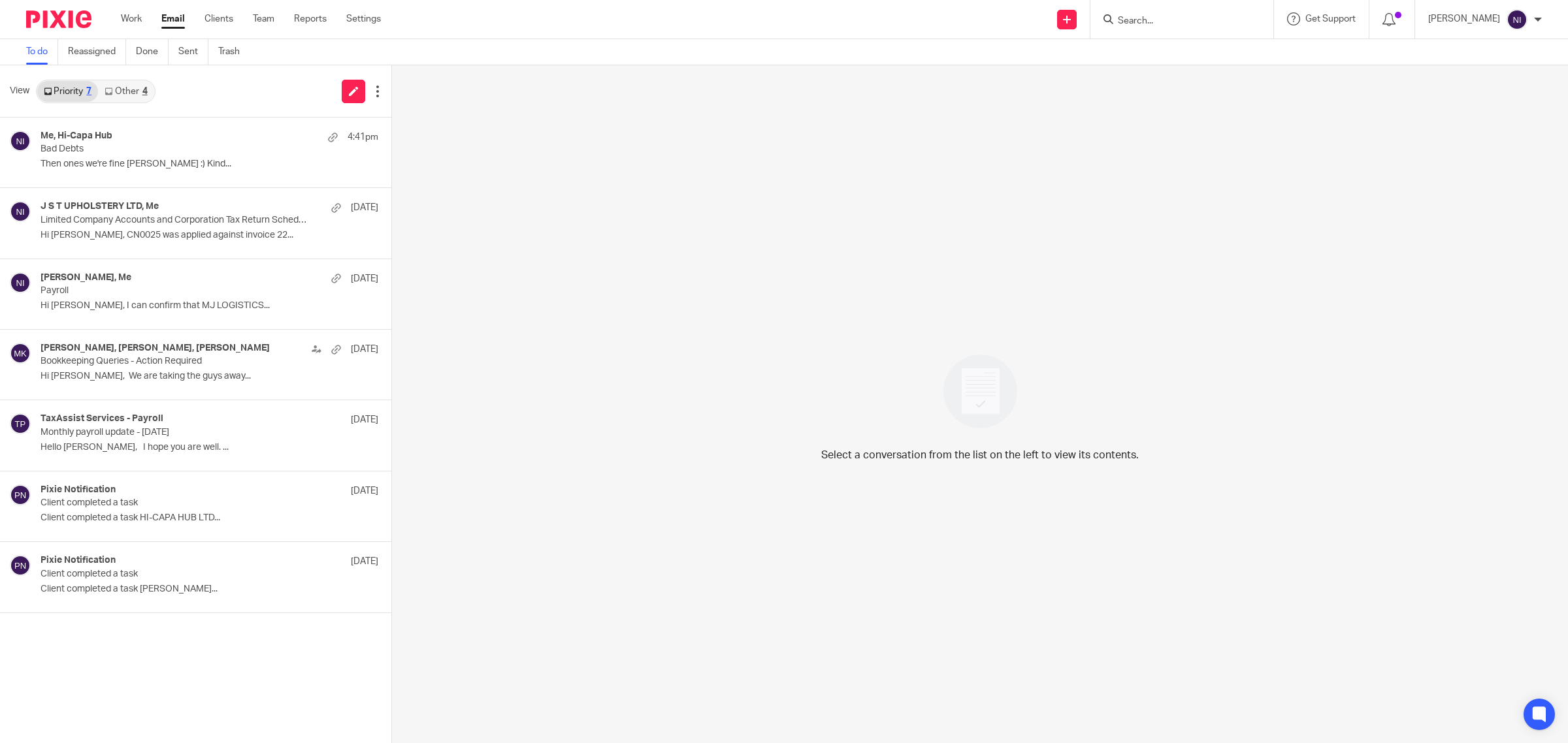
click at [144, 87] on div "4" at bounding box center [145, 91] width 5 height 9
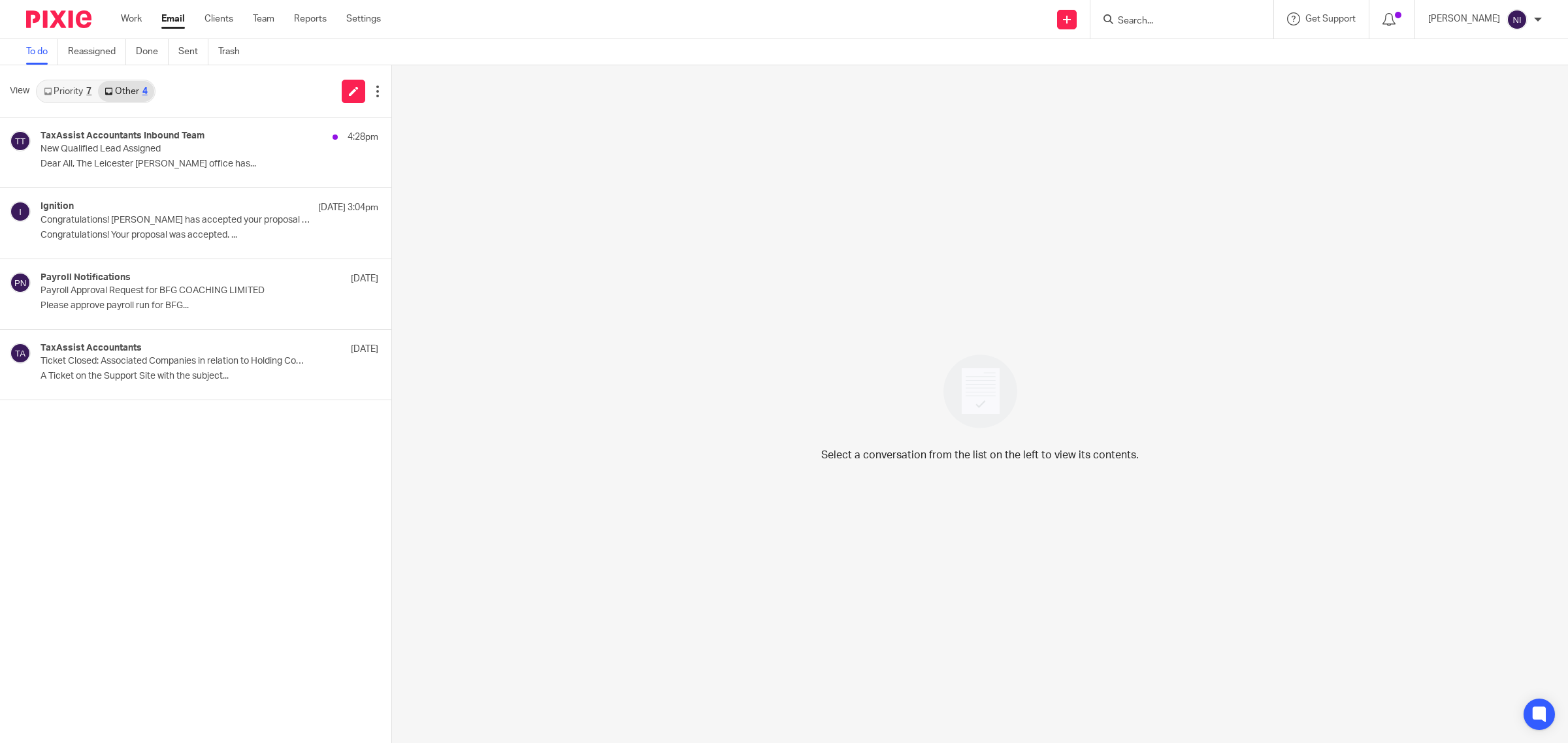
click at [64, 96] on link "Priority 7" at bounding box center [68, 91] width 61 height 21
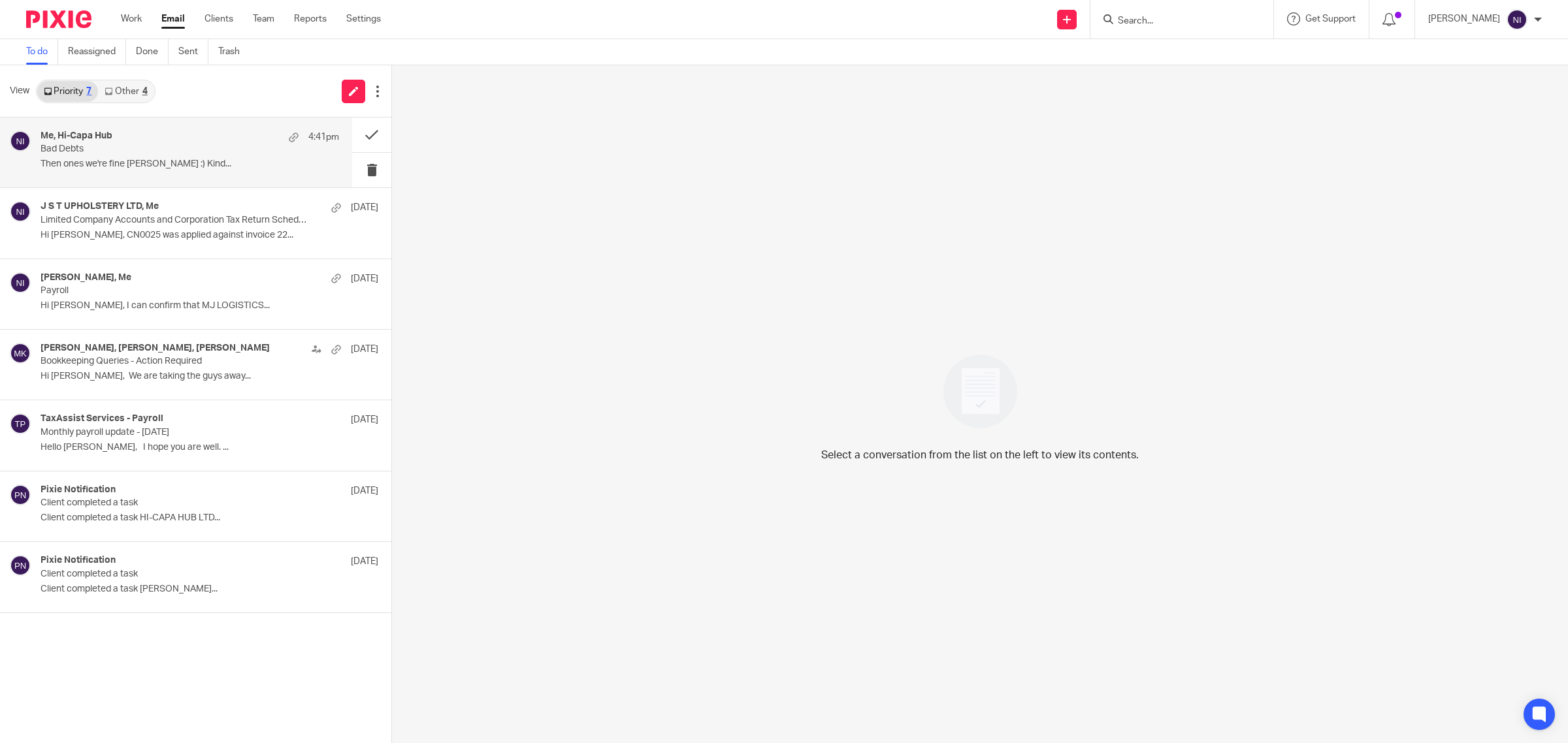
click at [142, 174] on div "Me, Hi-Capa Hub 4:41pm Bad Debts Then ones we're fine Naeem :) Kind..." at bounding box center [176, 152] width 353 height 70
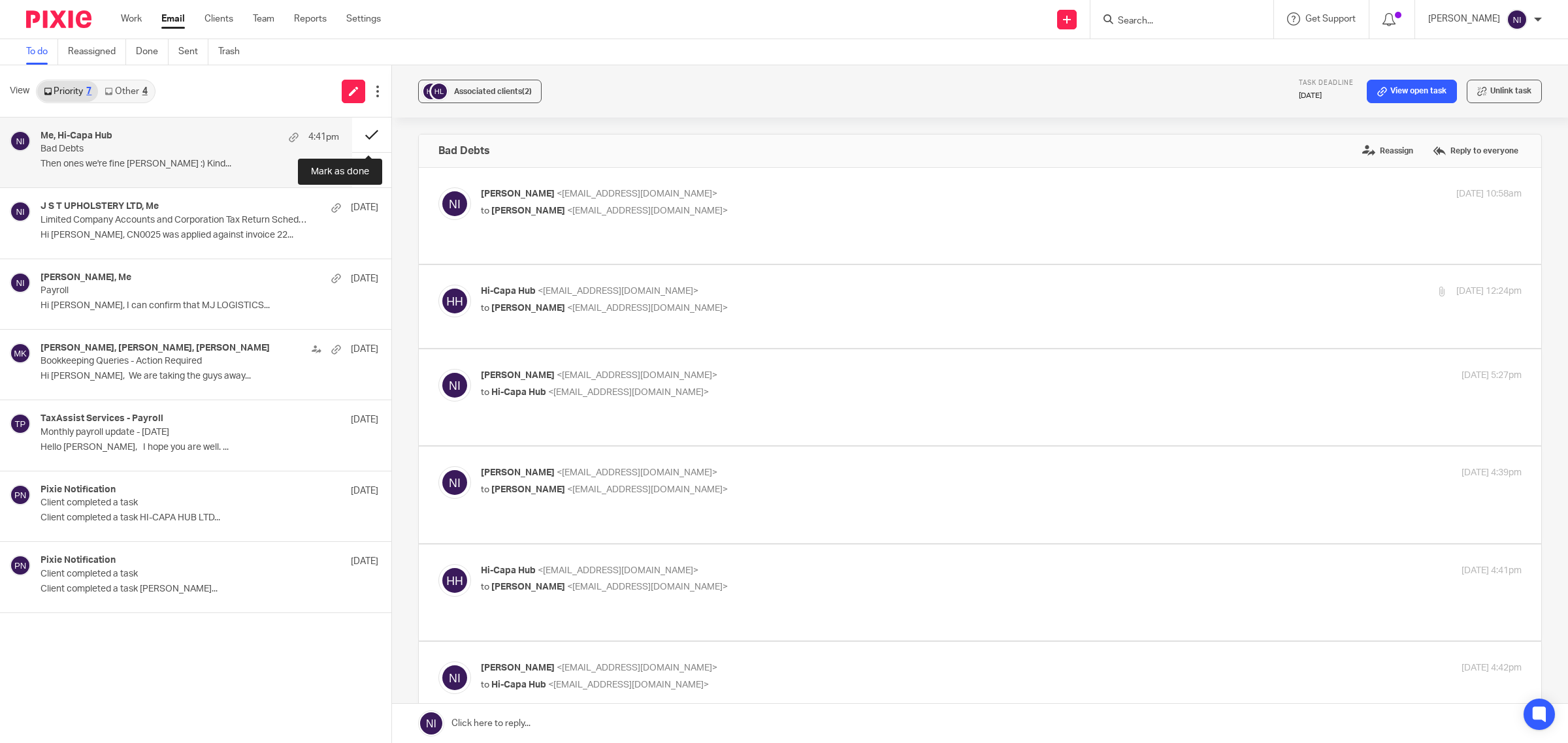
click at [371, 131] on button at bounding box center [372, 135] width 39 height 35
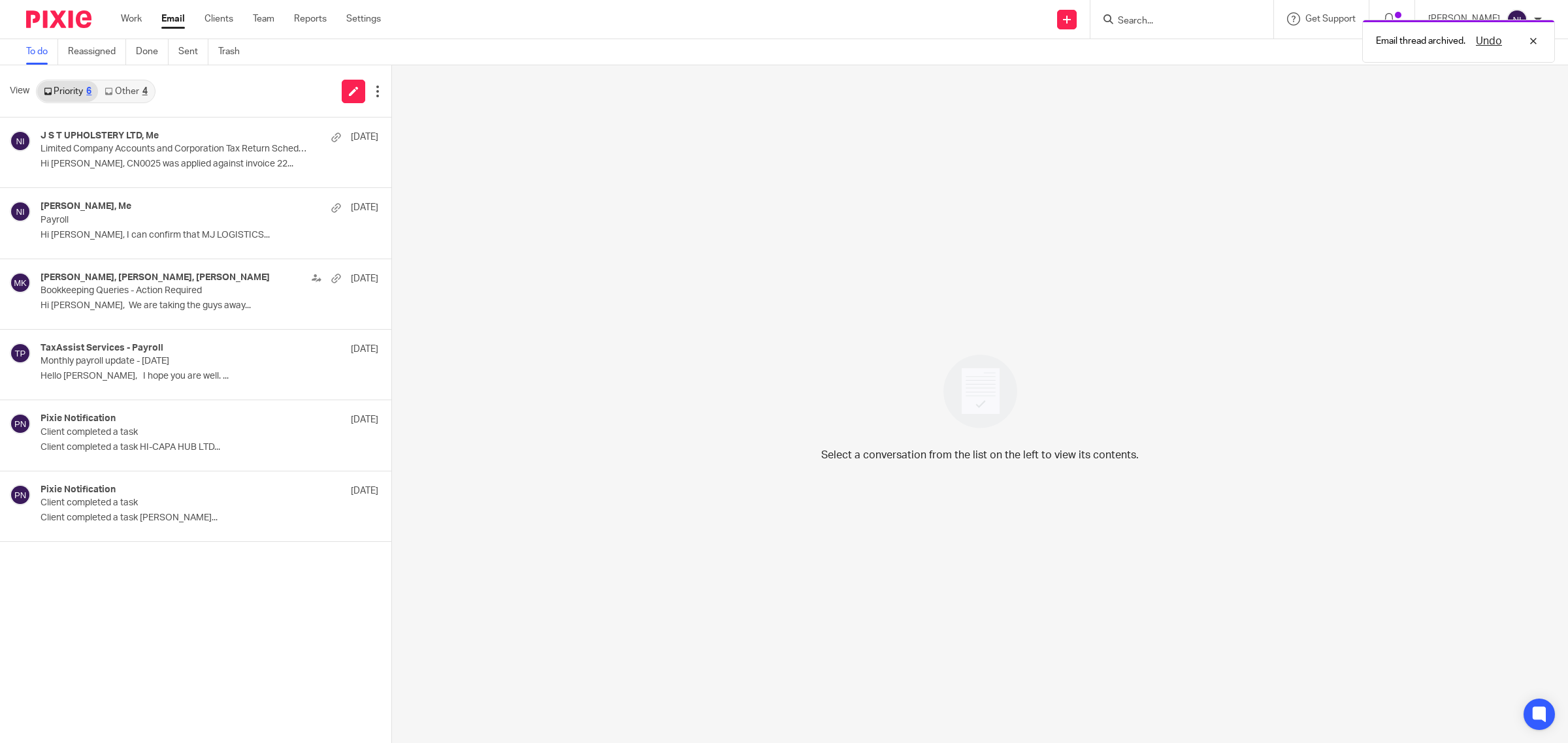
click at [131, 96] on link "Other 4" at bounding box center [125, 91] width 56 height 21
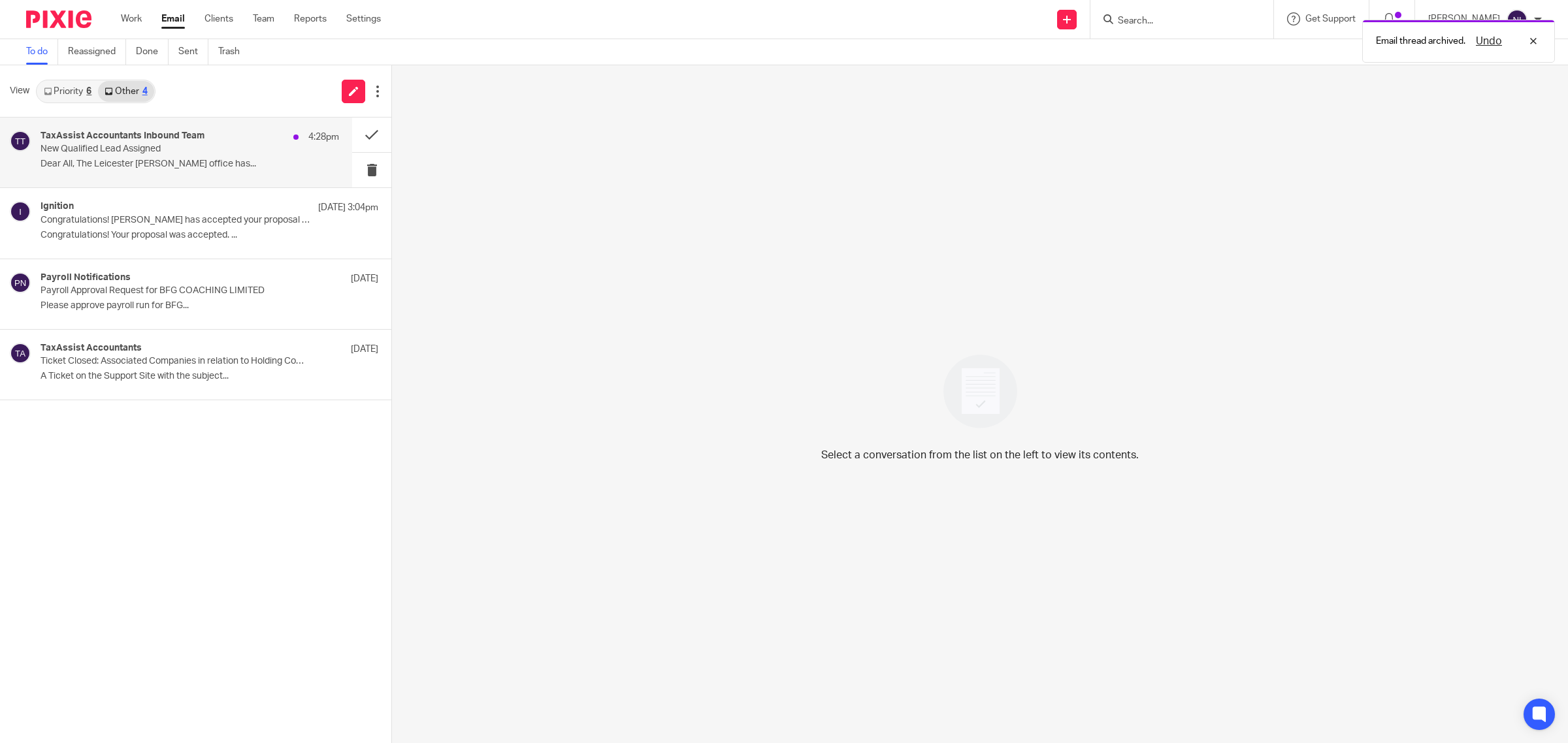
click at [130, 139] on h4 "TaxAssist Accountants Inbound Team" at bounding box center [122, 136] width 164 height 11
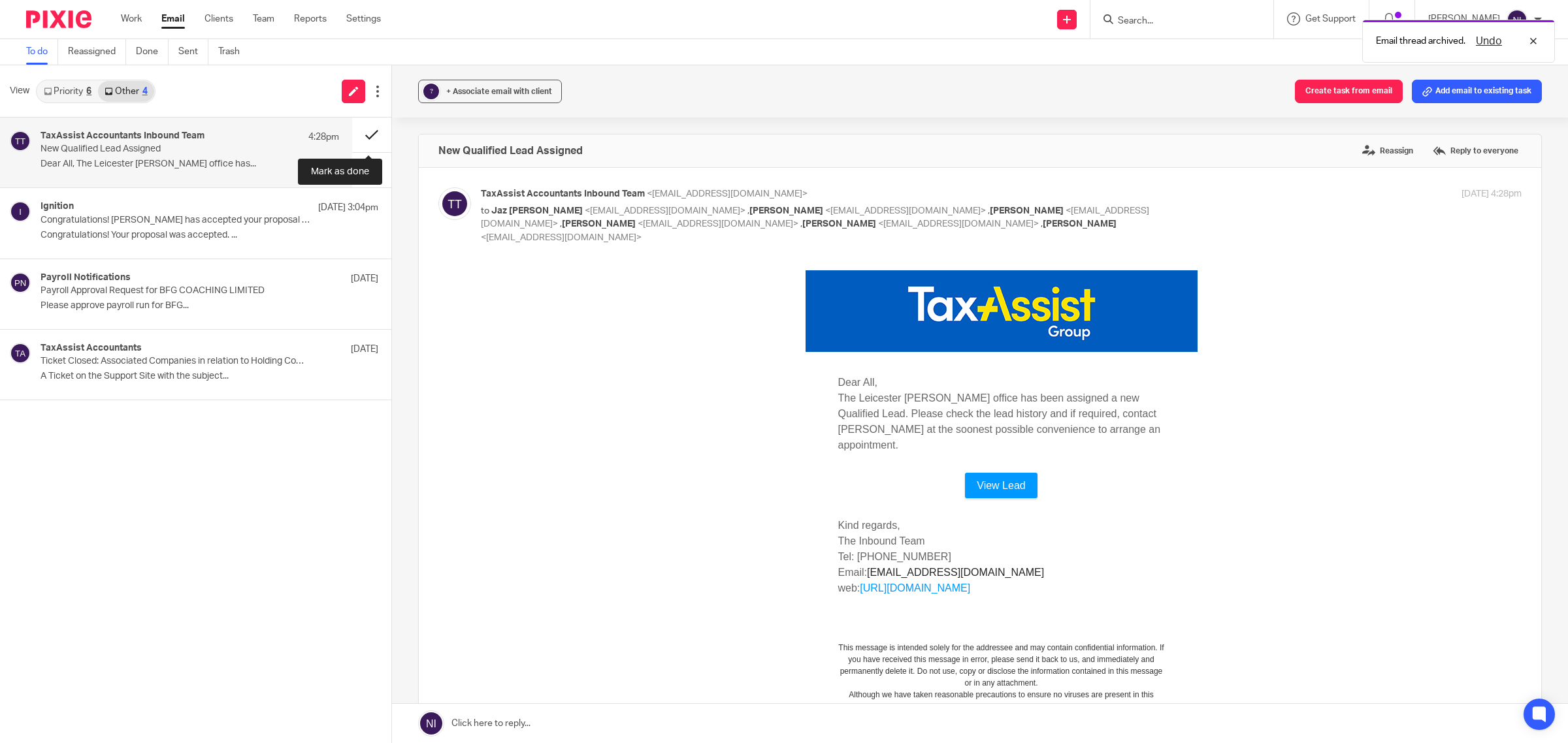
click at [371, 131] on button at bounding box center [372, 135] width 39 height 35
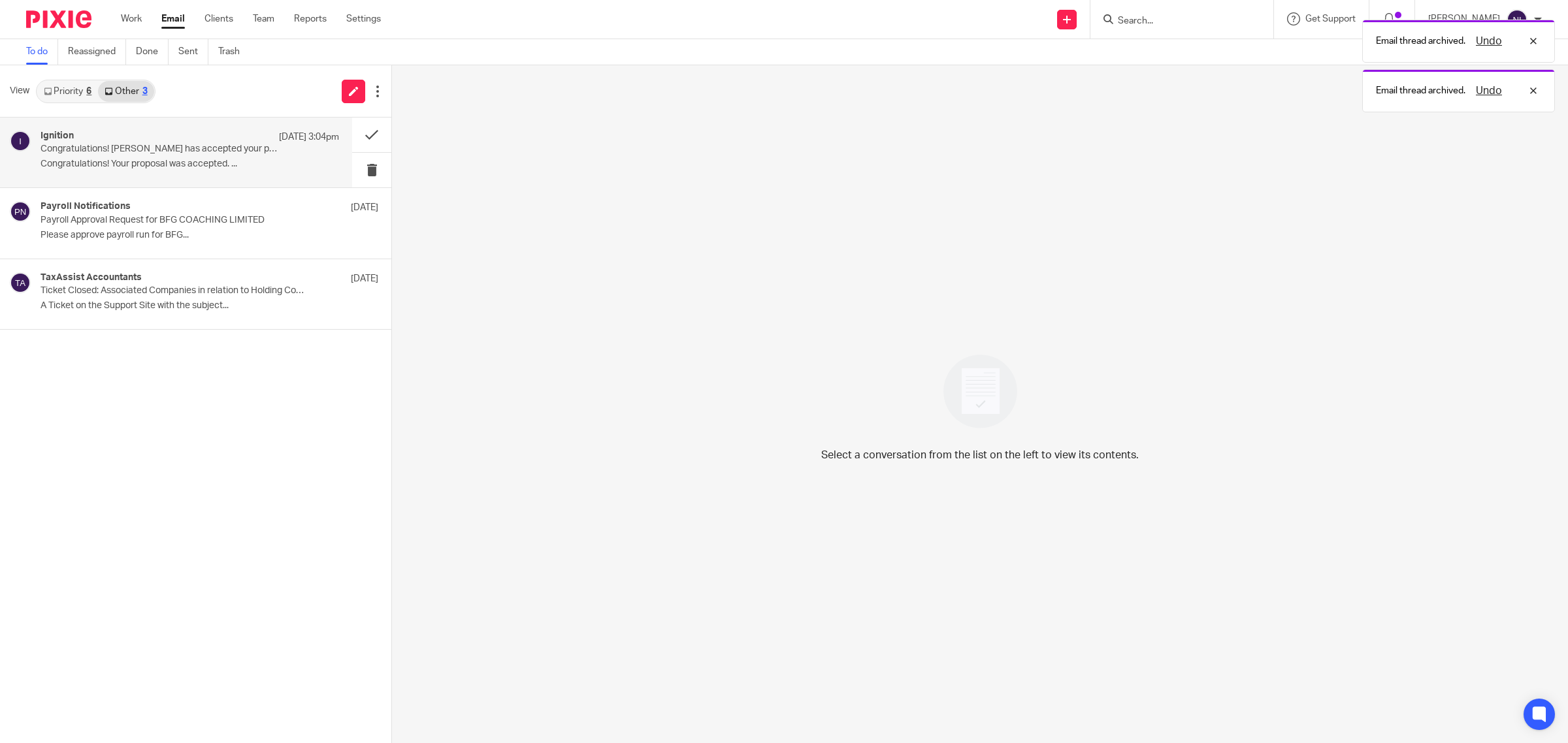
click at [227, 154] on p "Congratulations! Kashmir Singh has accepted your proposal (#PROP-4479) (payment…" at bounding box center [160, 149] width 239 height 11
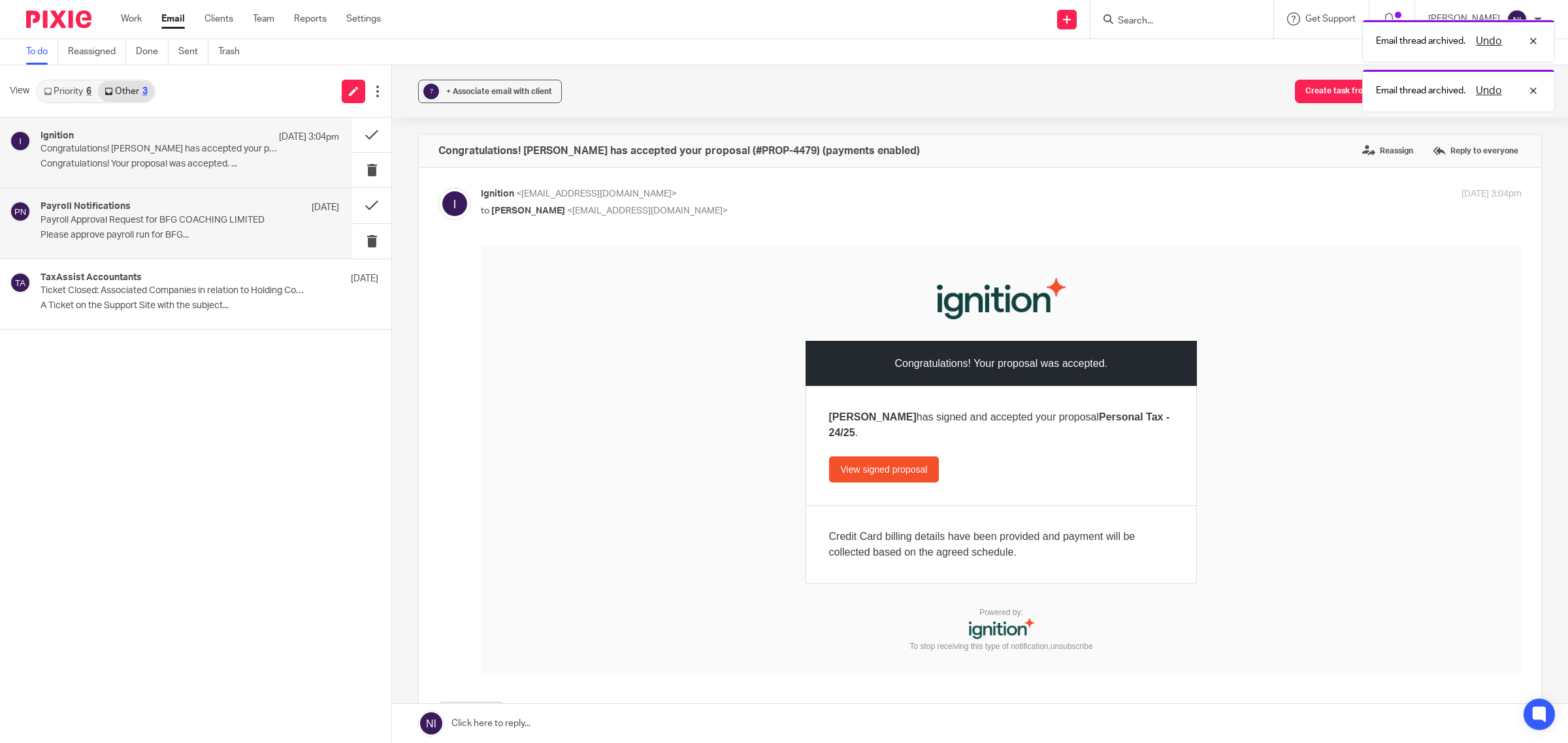
click at [227, 225] on div "Payroll Notifications 22 Aug Payroll Approval Request for BFG COACHING LIMITED …" at bounding box center [189, 223] width 299 height 44
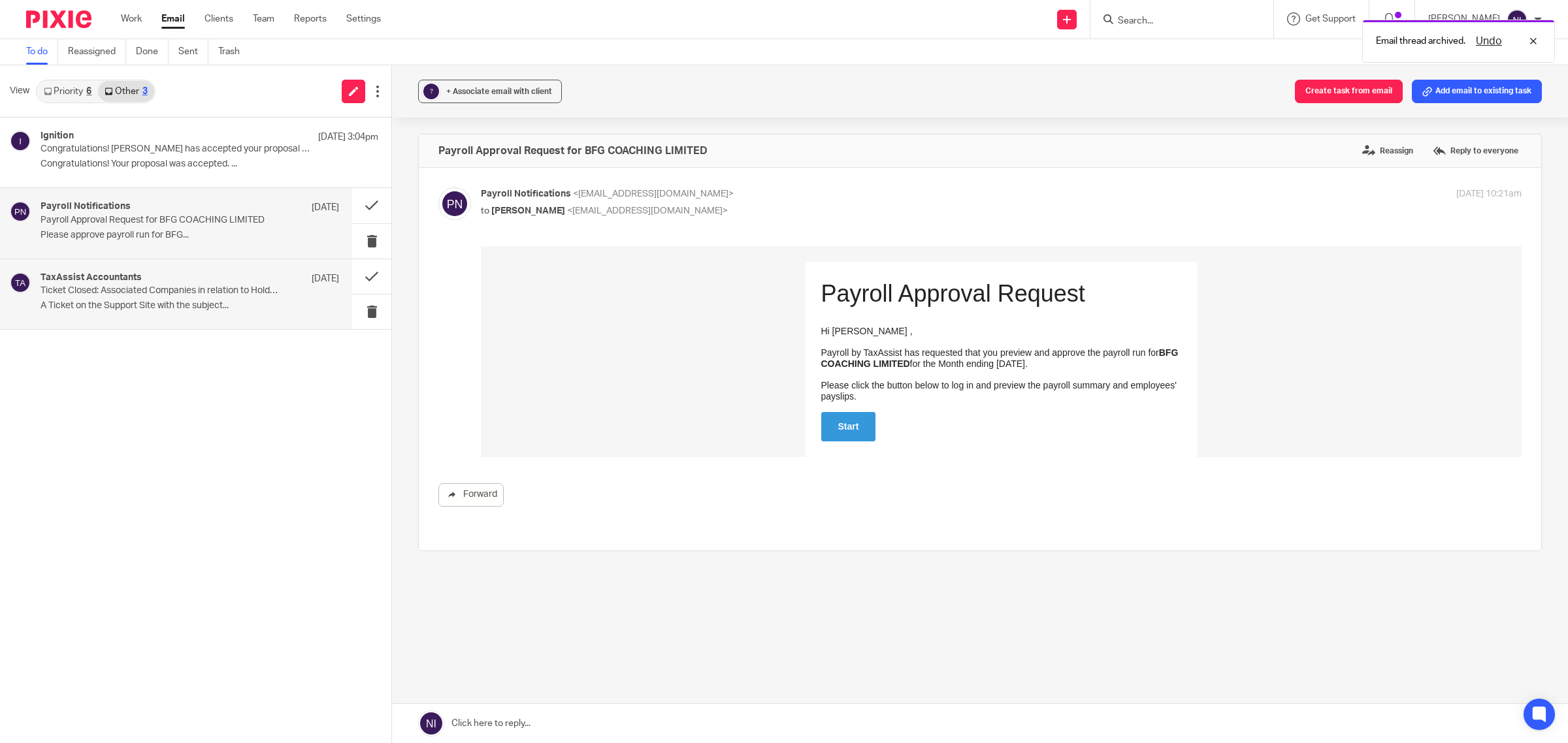
click at [189, 272] on div "TaxAssist Accountants 24 Jul" at bounding box center [189, 278] width 299 height 13
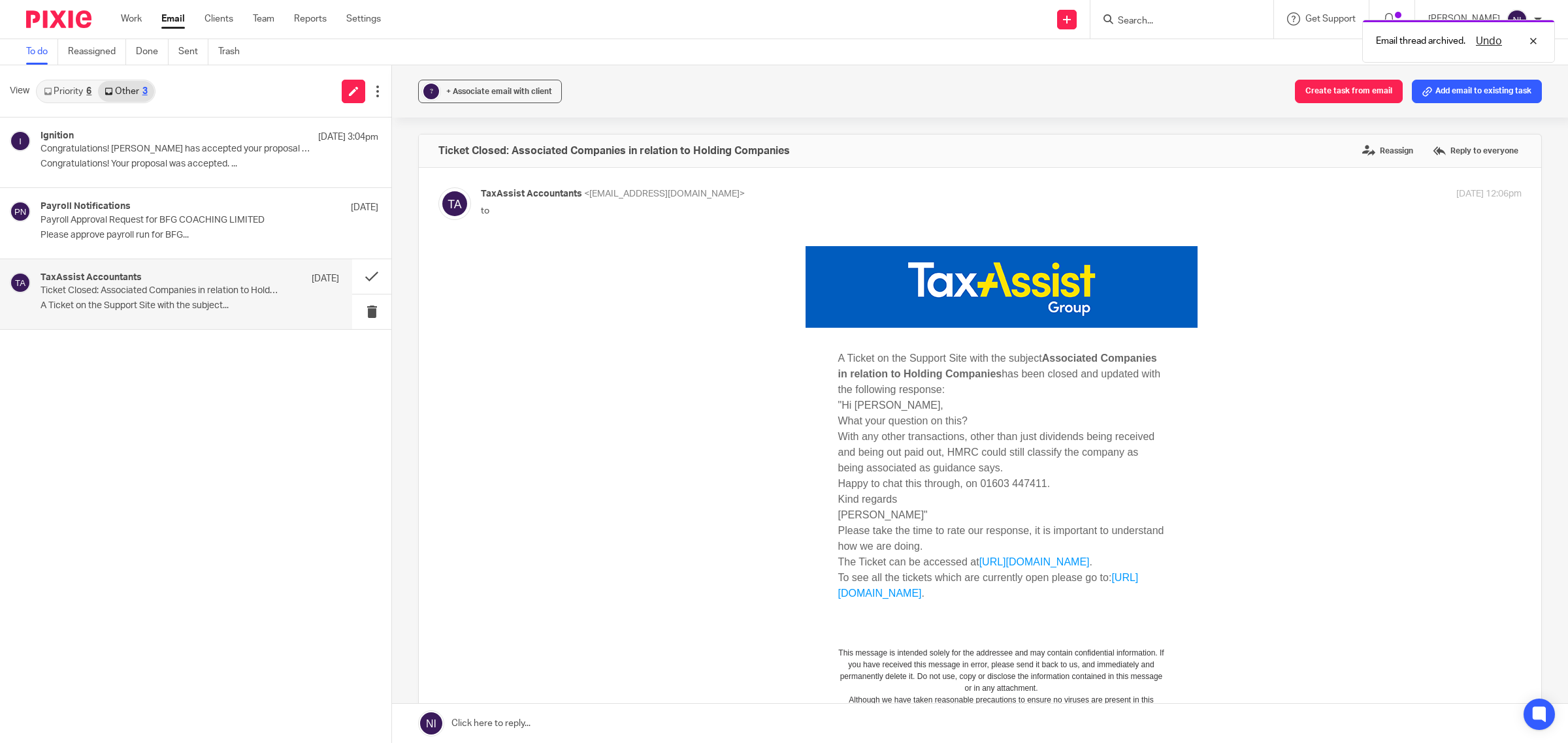
click at [79, 81] on link "Priority 6" at bounding box center [68, 91] width 61 height 21
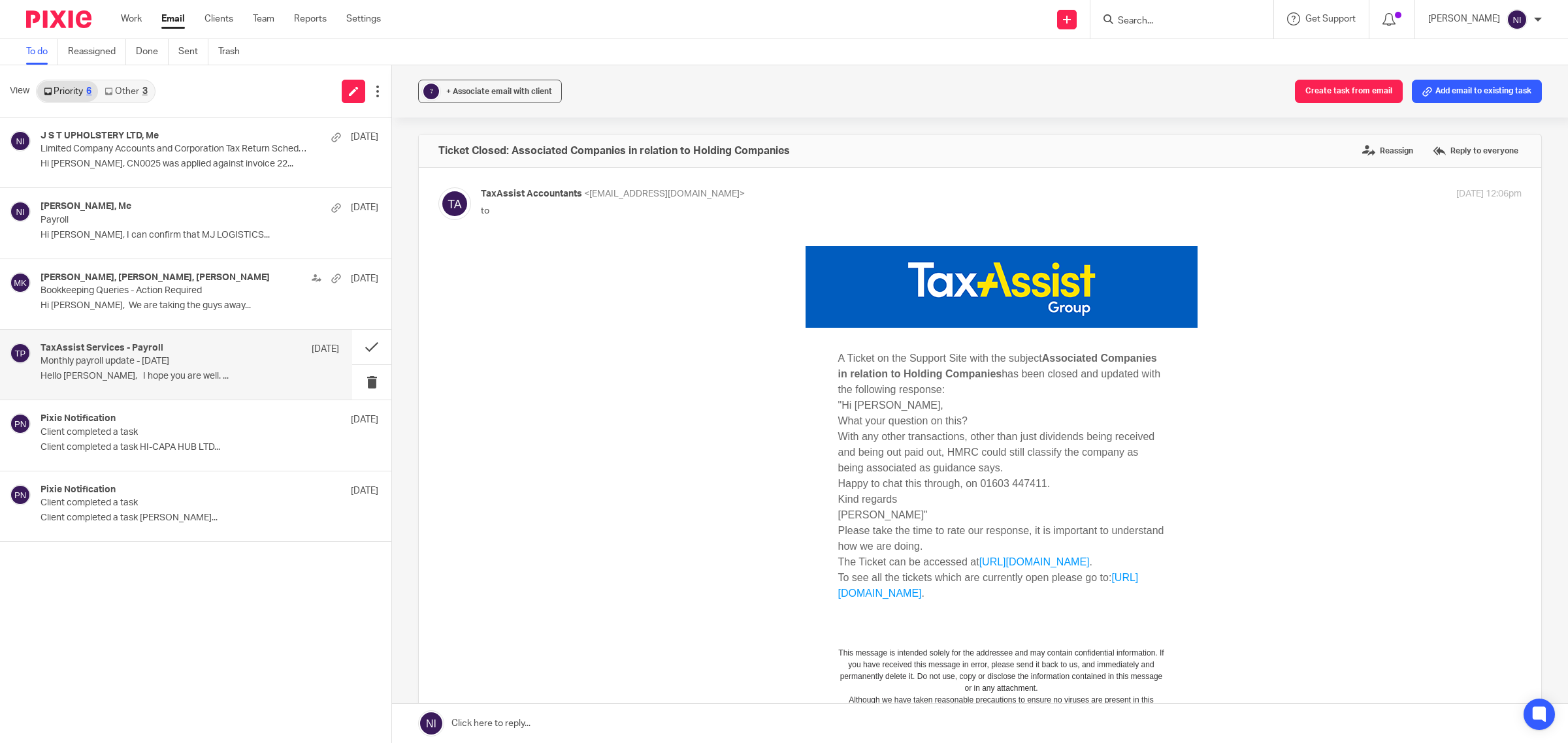
click at [158, 389] on div "TaxAssist Services - Payroll 5 Sep Monthly payroll update - September 25 Hello …" at bounding box center [176, 364] width 353 height 70
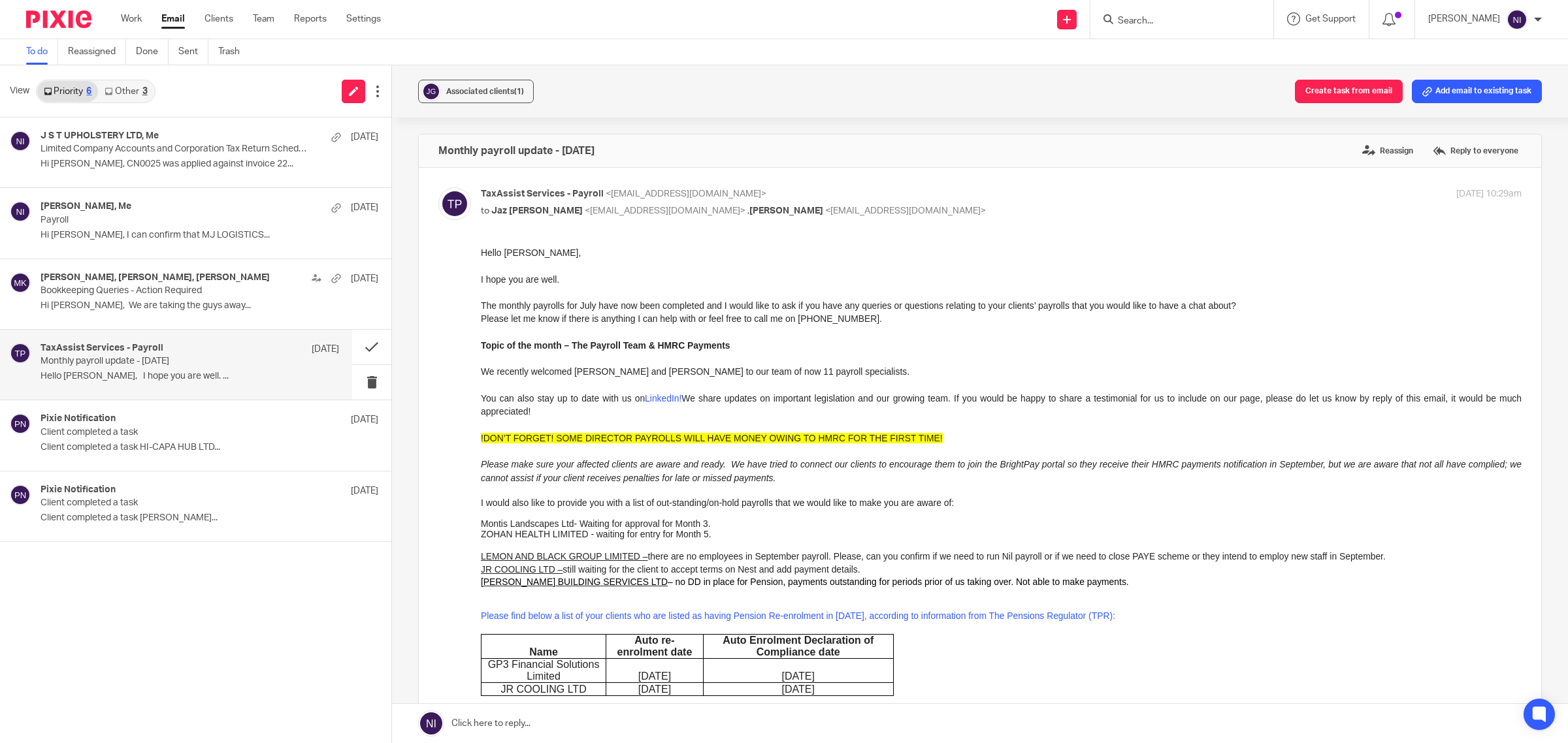
click at [1161, 23] on input "Search" at bounding box center [1174, 21] width 118 height 12
type input "lemon"
click at [1173, 52] on link at bounding box center [1236, 61] width 244 height 40
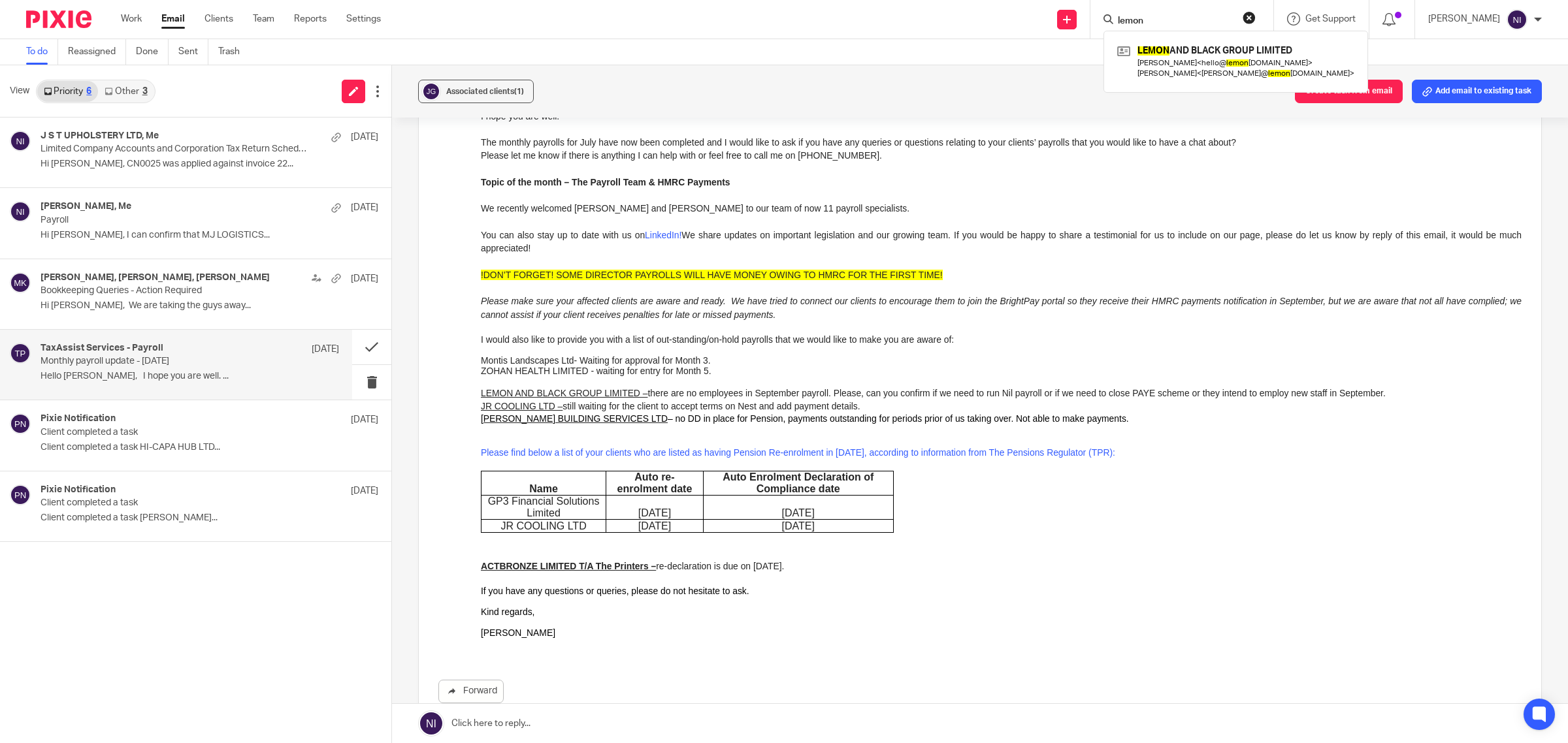
scroll to position [245, 0]
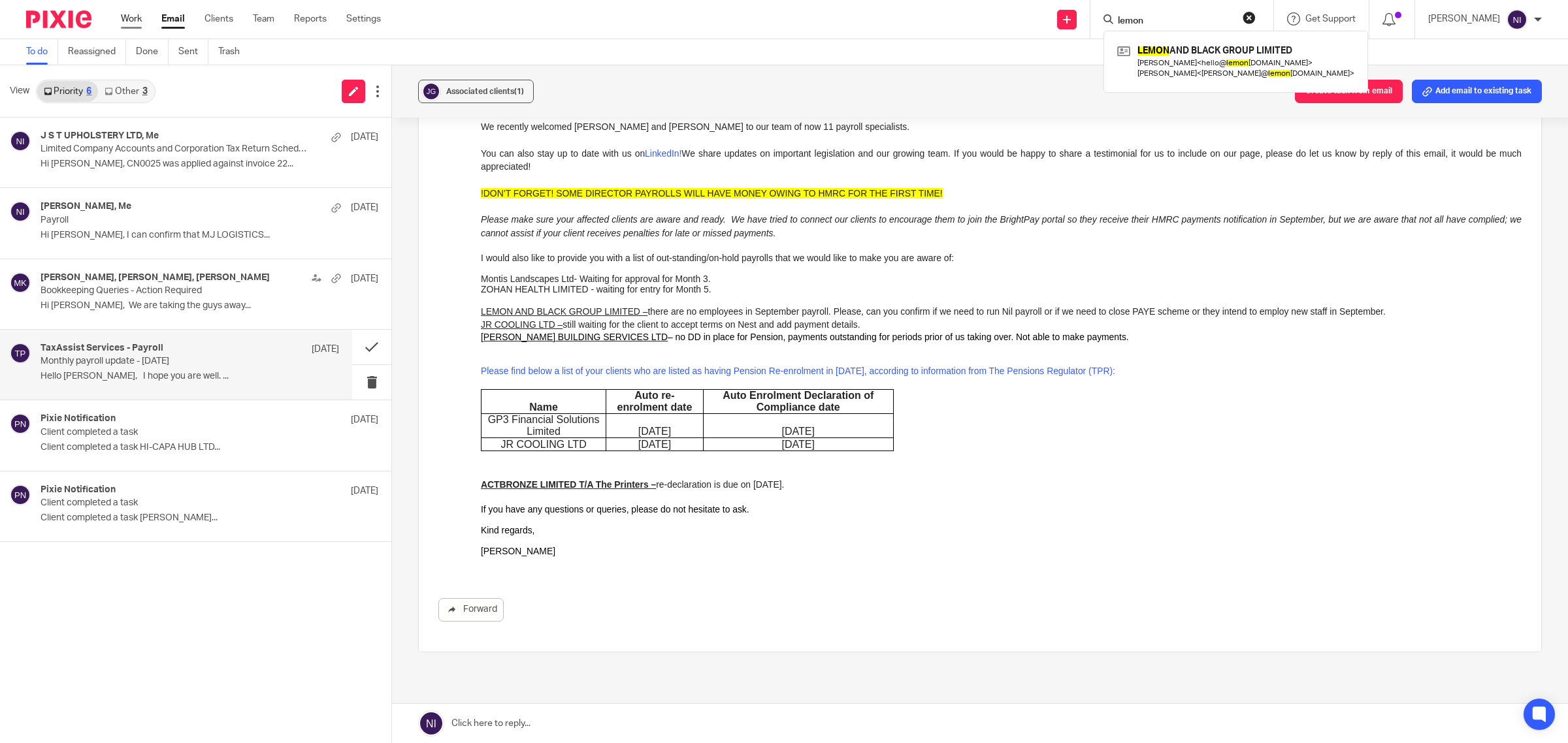
click at [122, 14] on link "Work" at bounding box center [131, 19] width 21 height 13
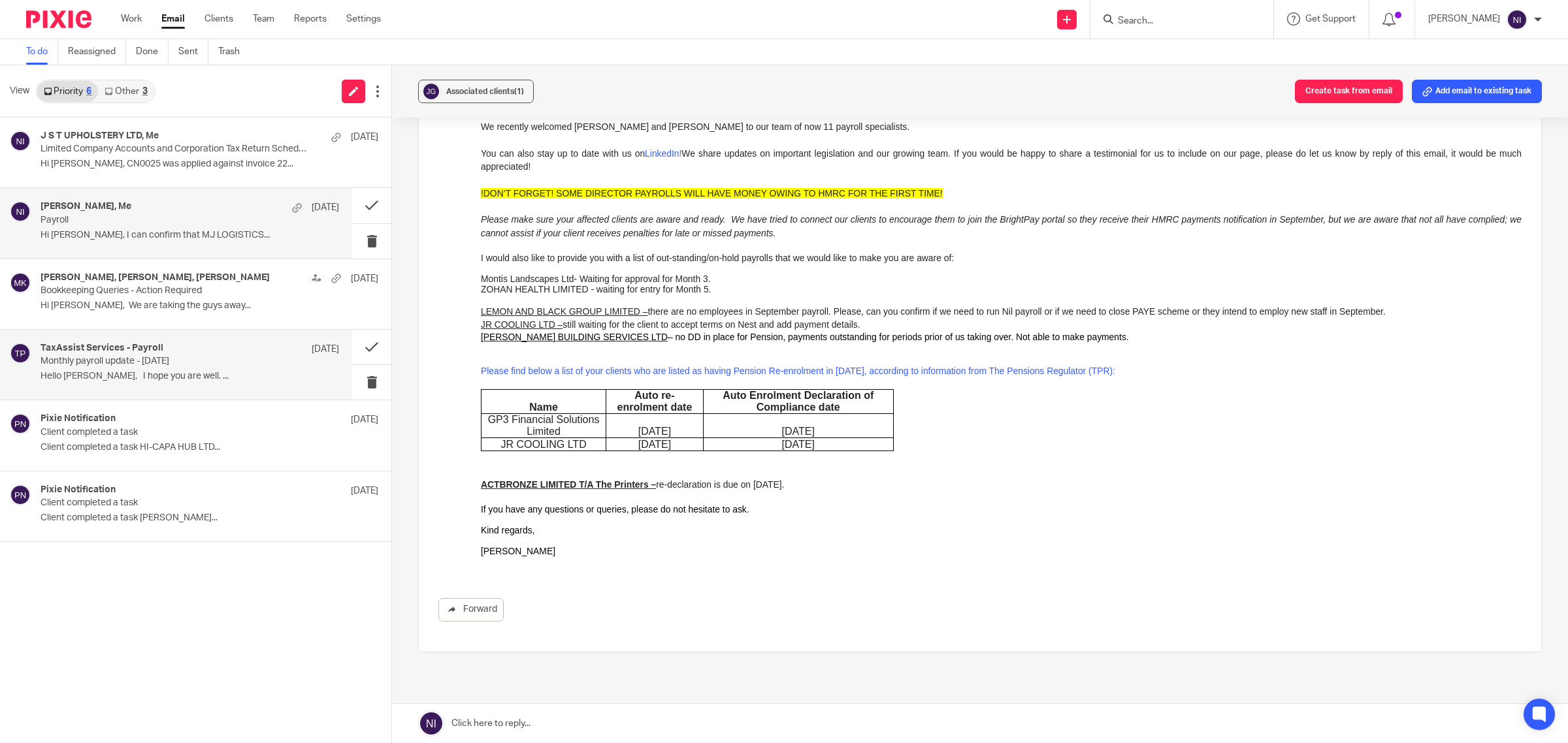
click at [151, 224] on p "Payroll" at bounding box center [160, 220] width 239 height 11
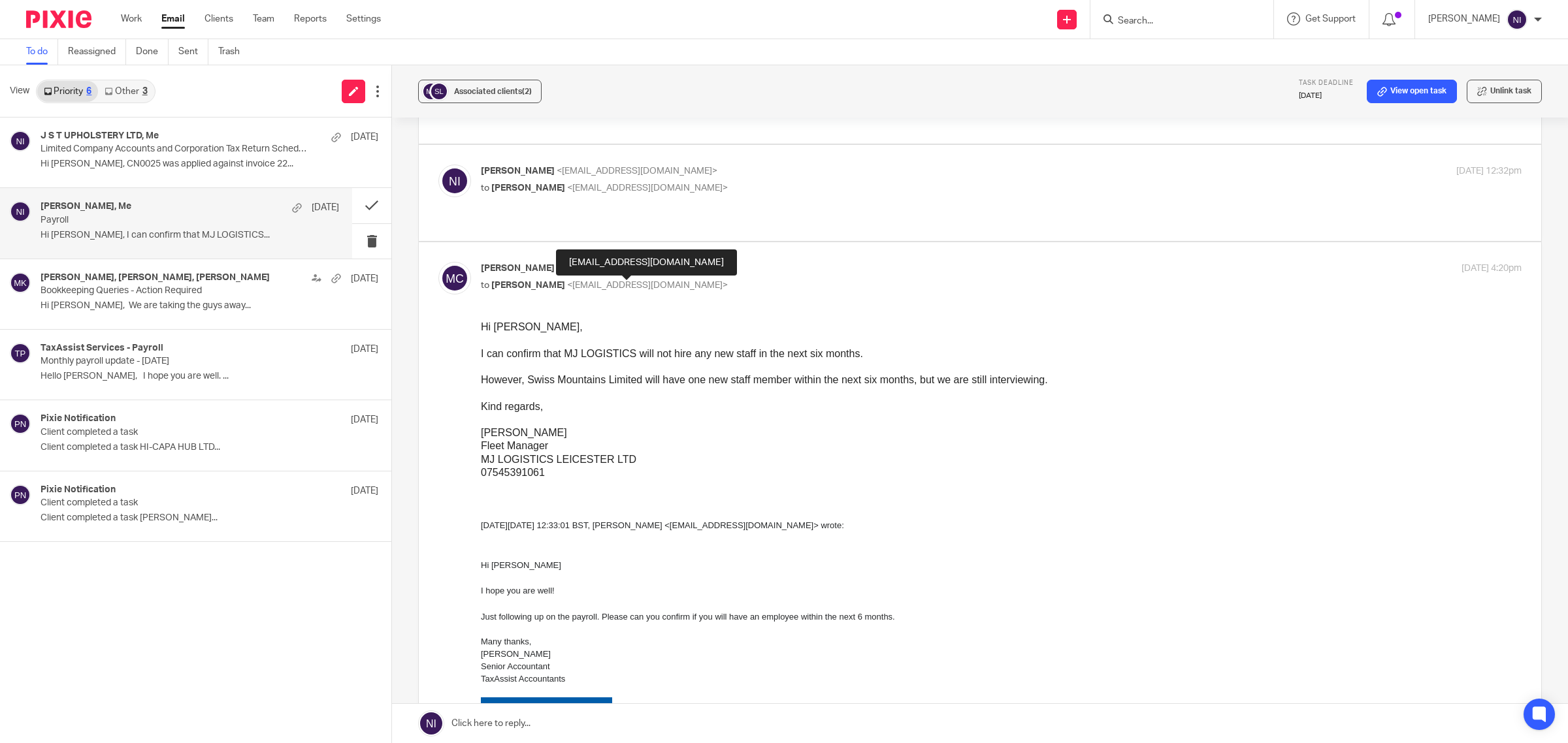
scroll to position [327, 0]
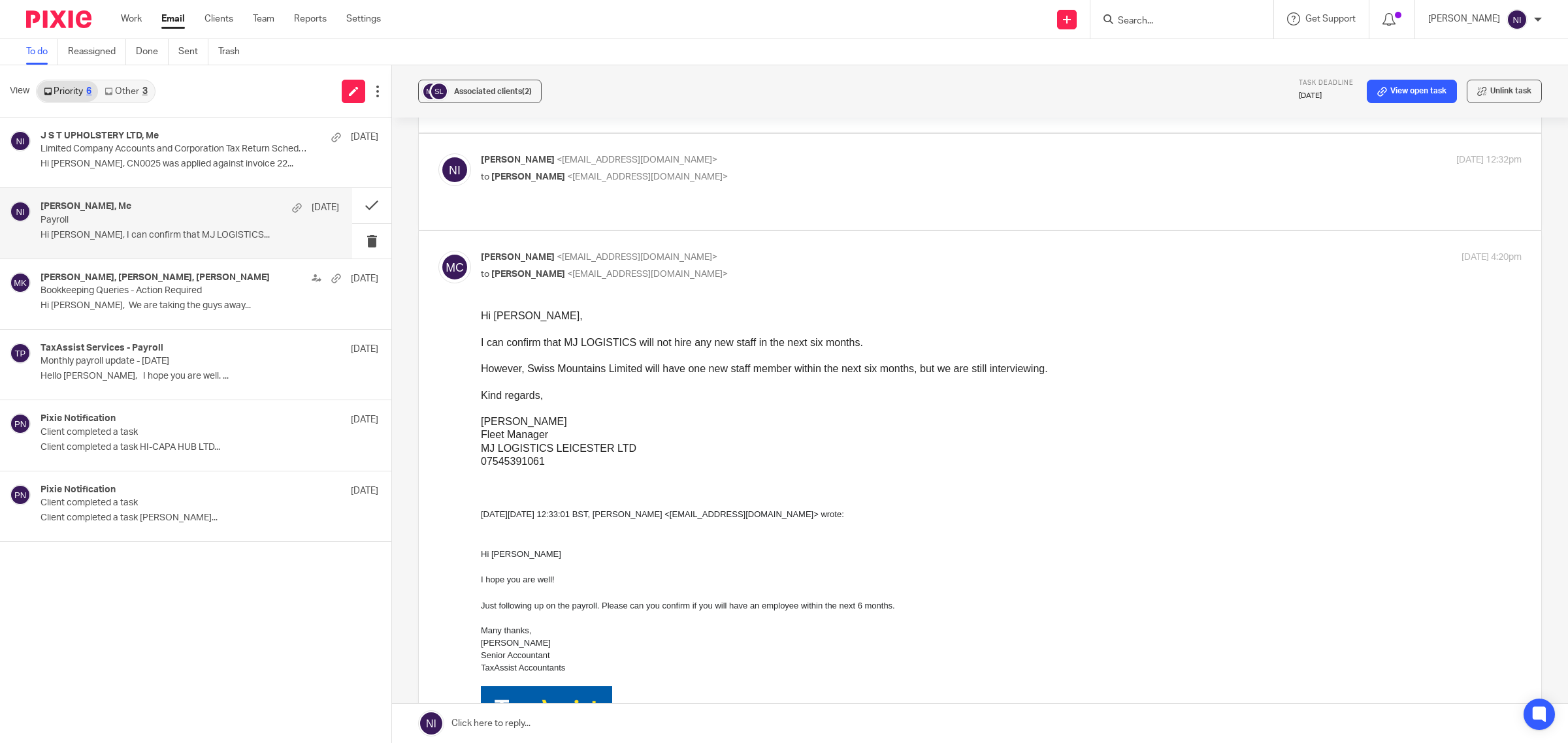
click at [644, 725] on link at bounding box center [980, 723] width 1176 height 39
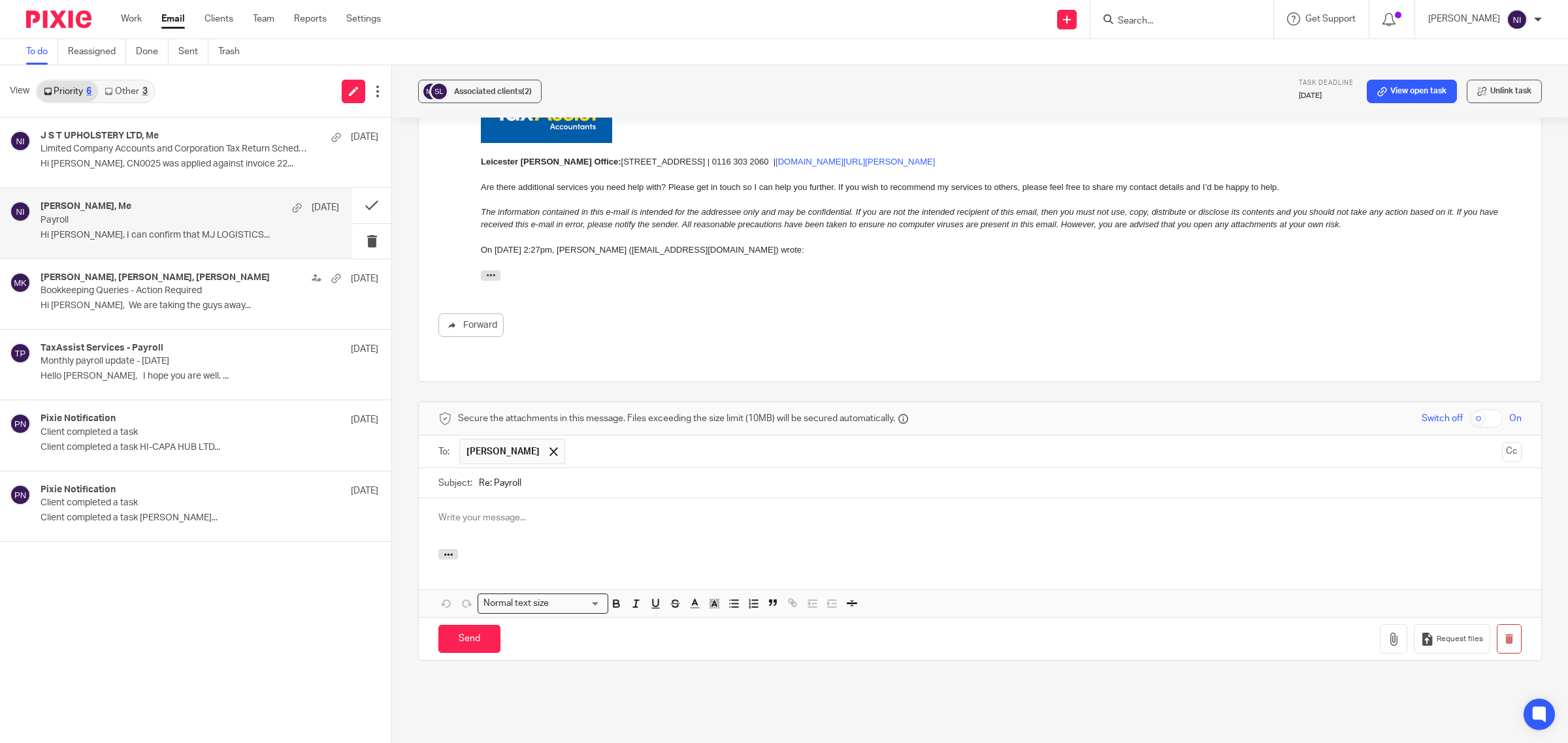
scroll to position [0, 0]
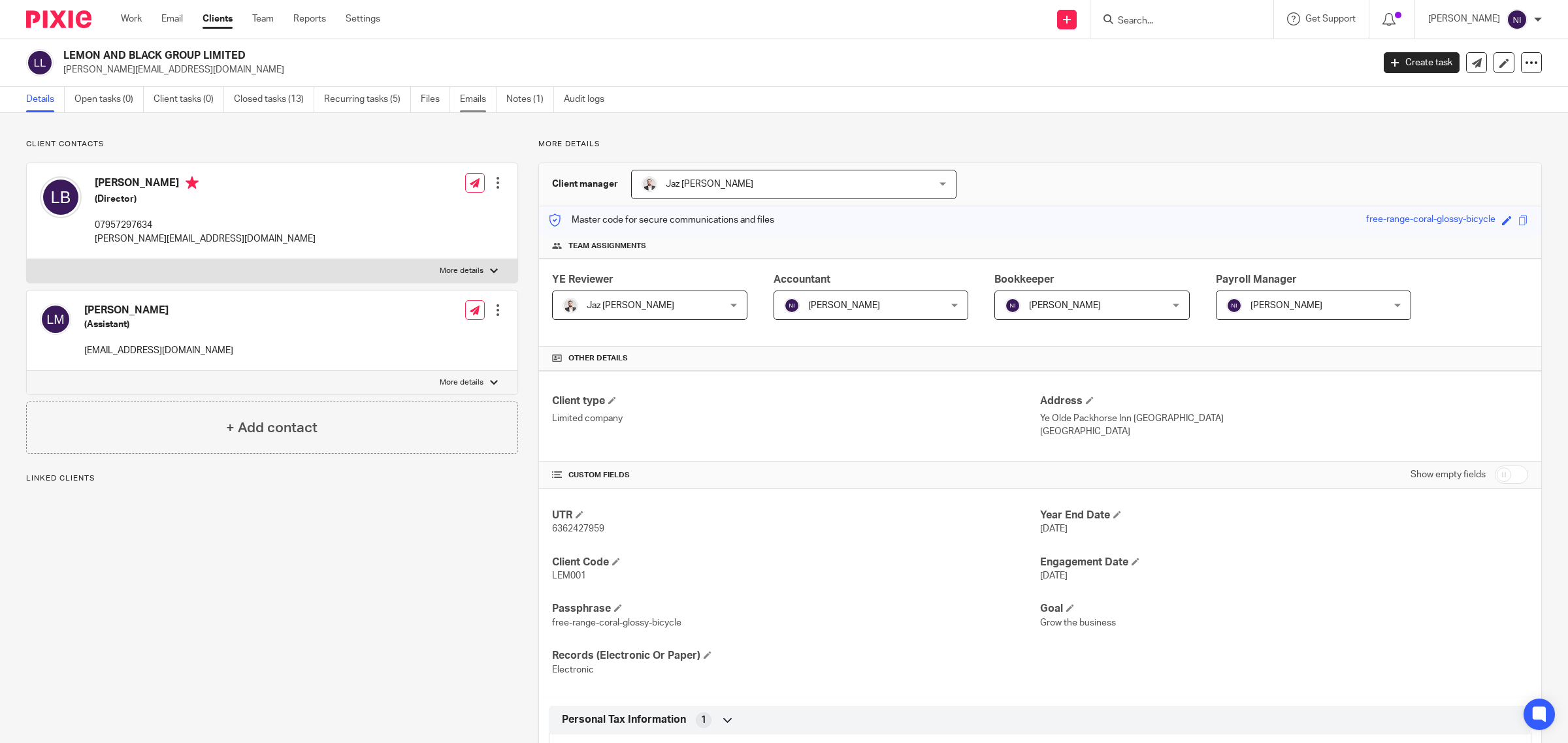
click at [479, 96] on link "Emails" at bounding box center [479, 99] width 37 height 26
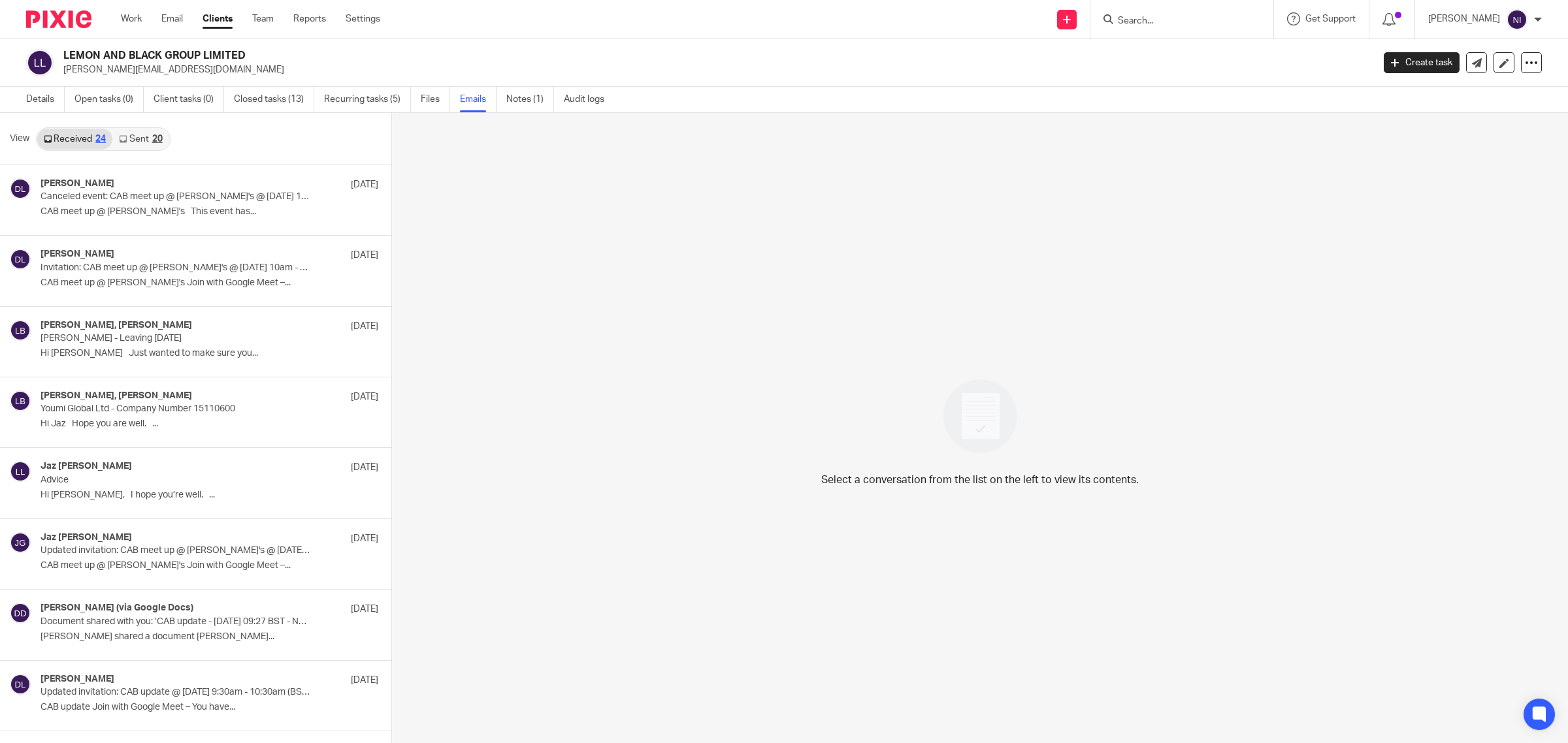
click at [142, 144] on link "Sent 20" at bounding box center [141, 139] width 57 height 21
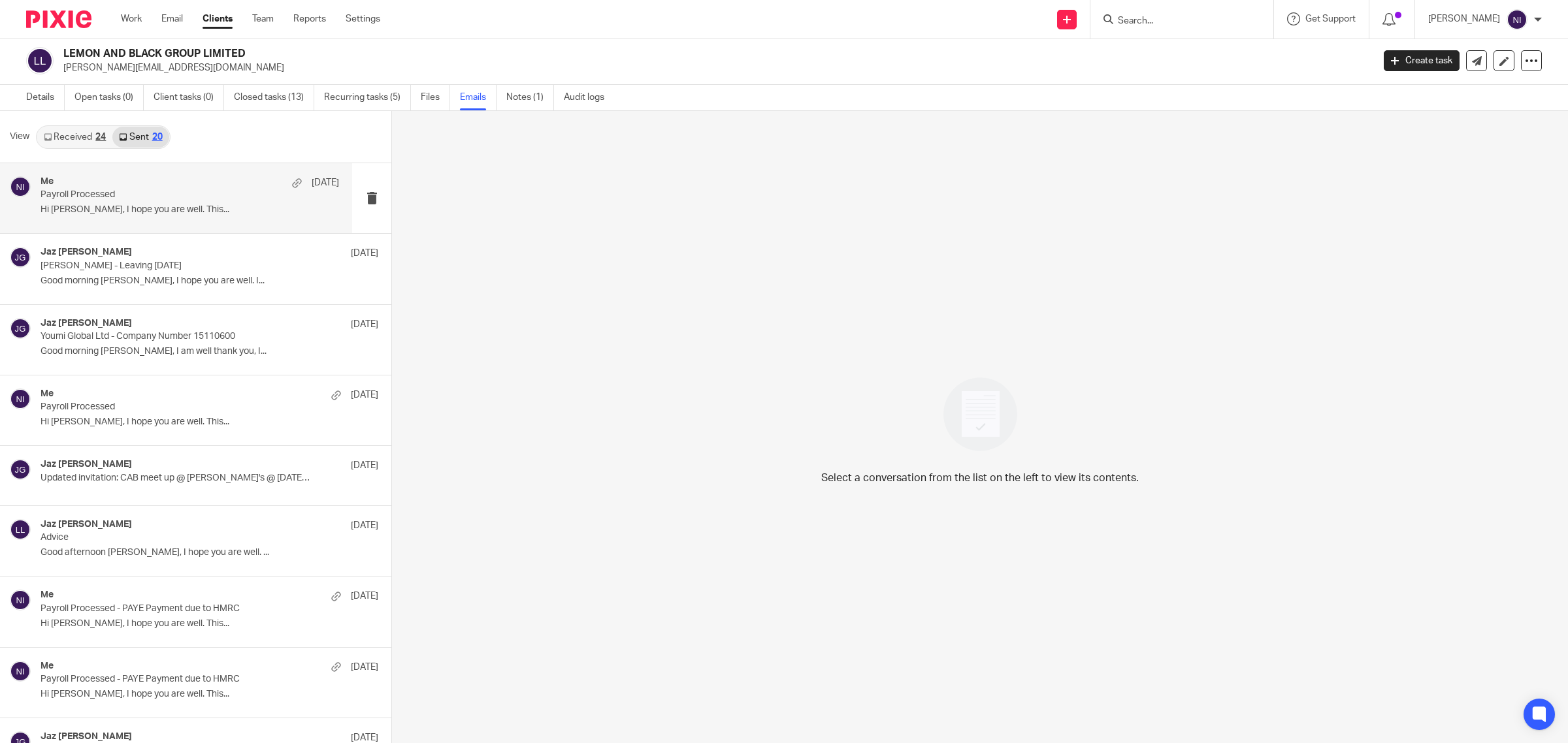
click at [107, 207] on p "Hi [PERSON_NAME], I hope you are well. This..." at bounding box center [189, 210] width 299 height 11
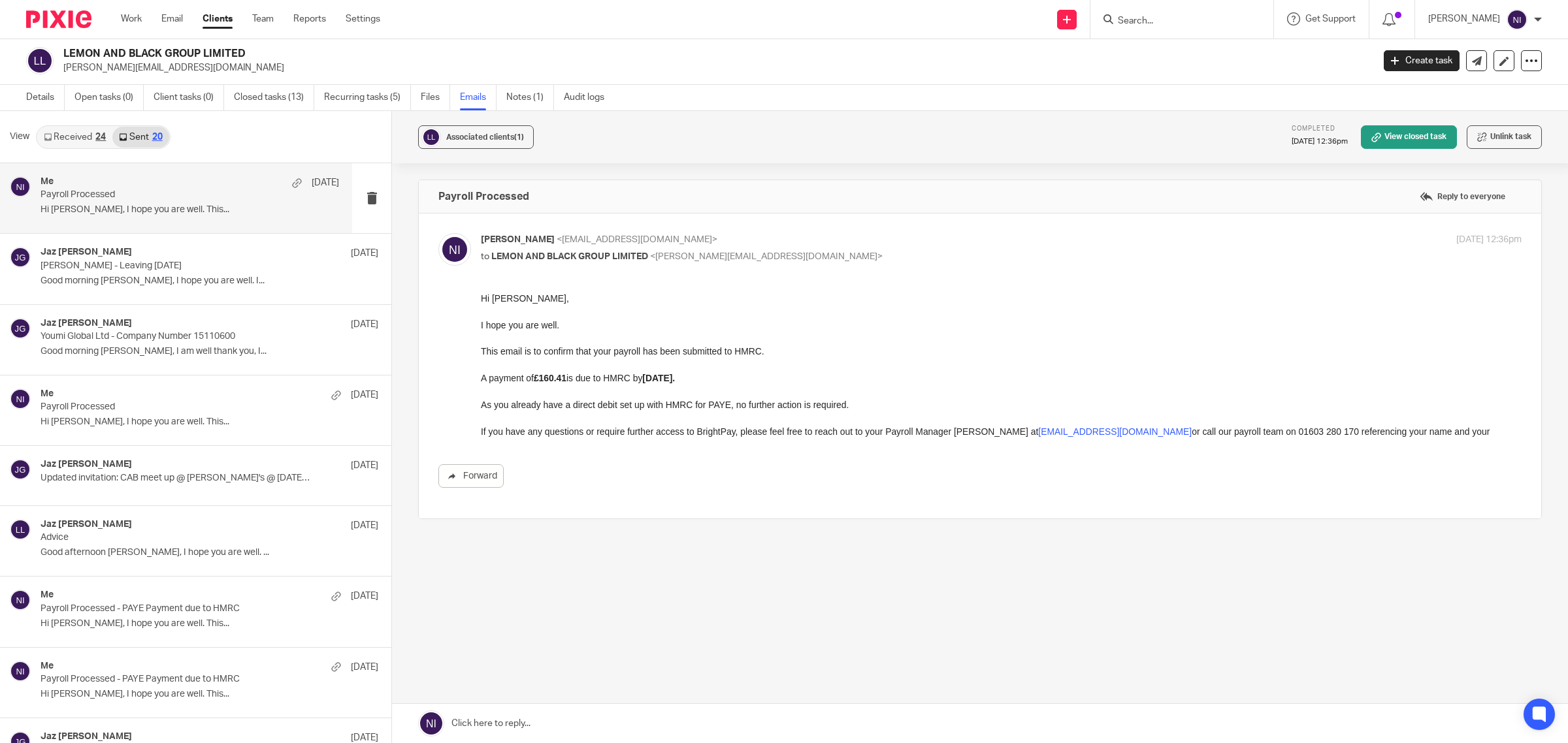
scroll to position [0, 0]
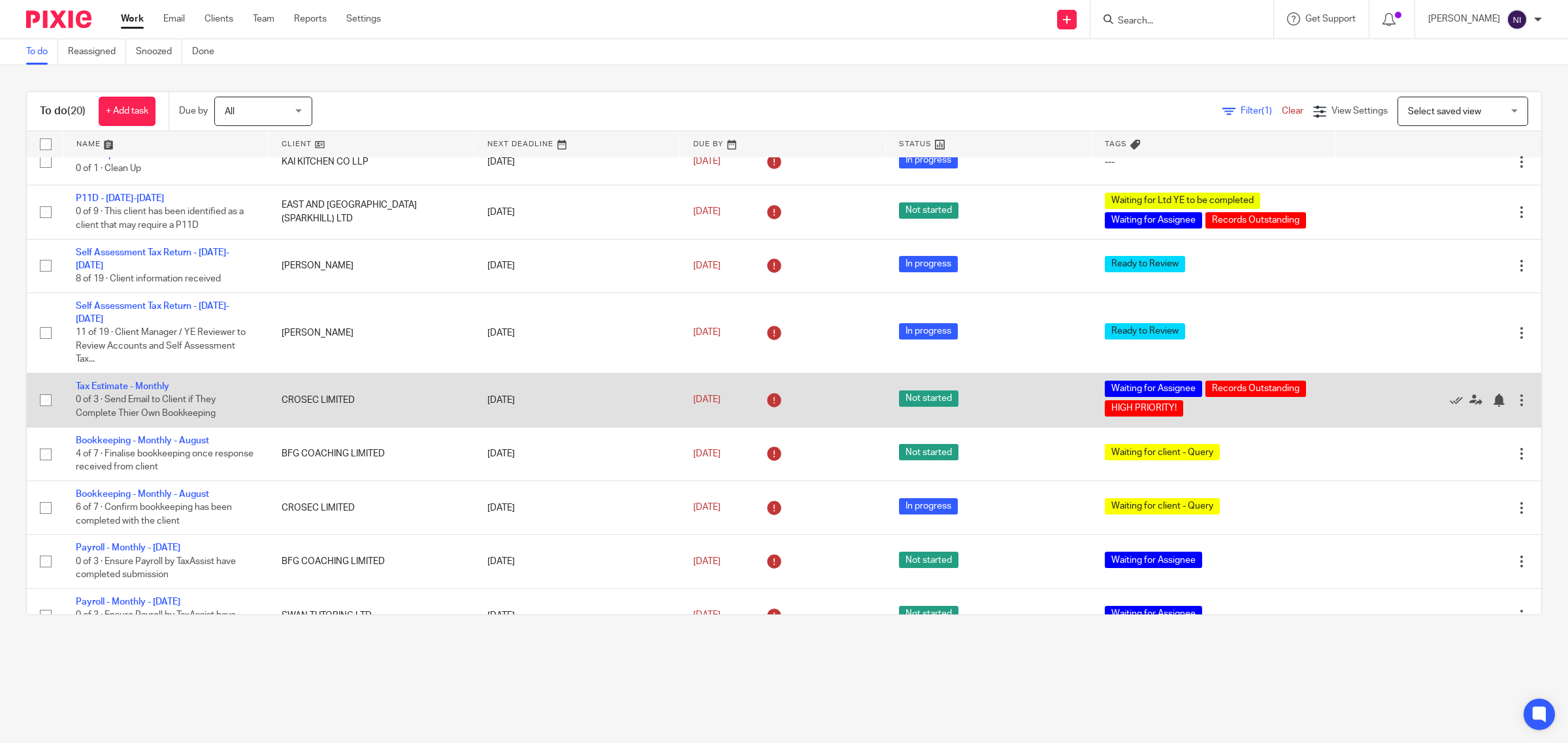
scroll to position [489, 0]
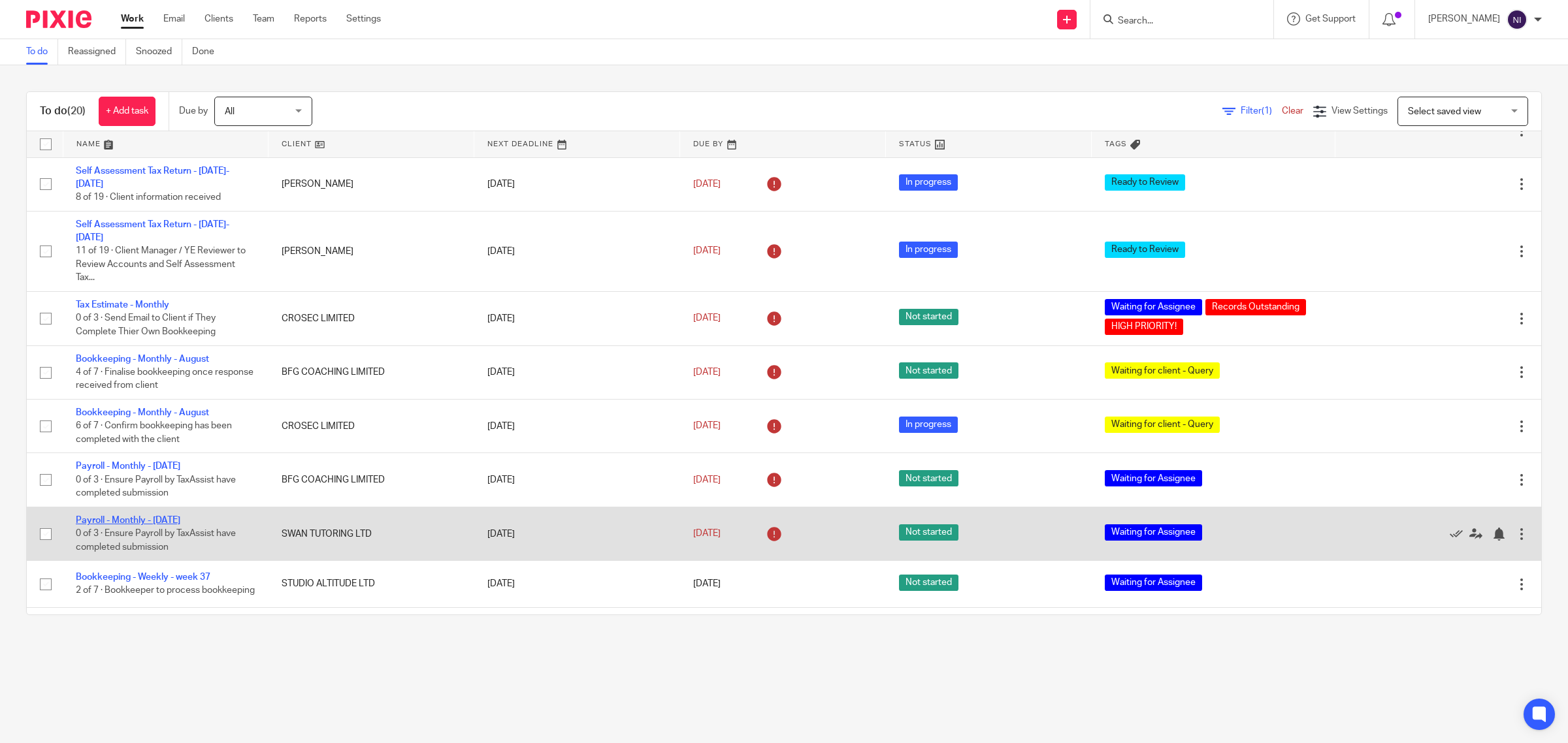
click at [175, 517] on link "Payroll - Monthly - August 2025" at bounding box center [128, 520] width 104 height 9
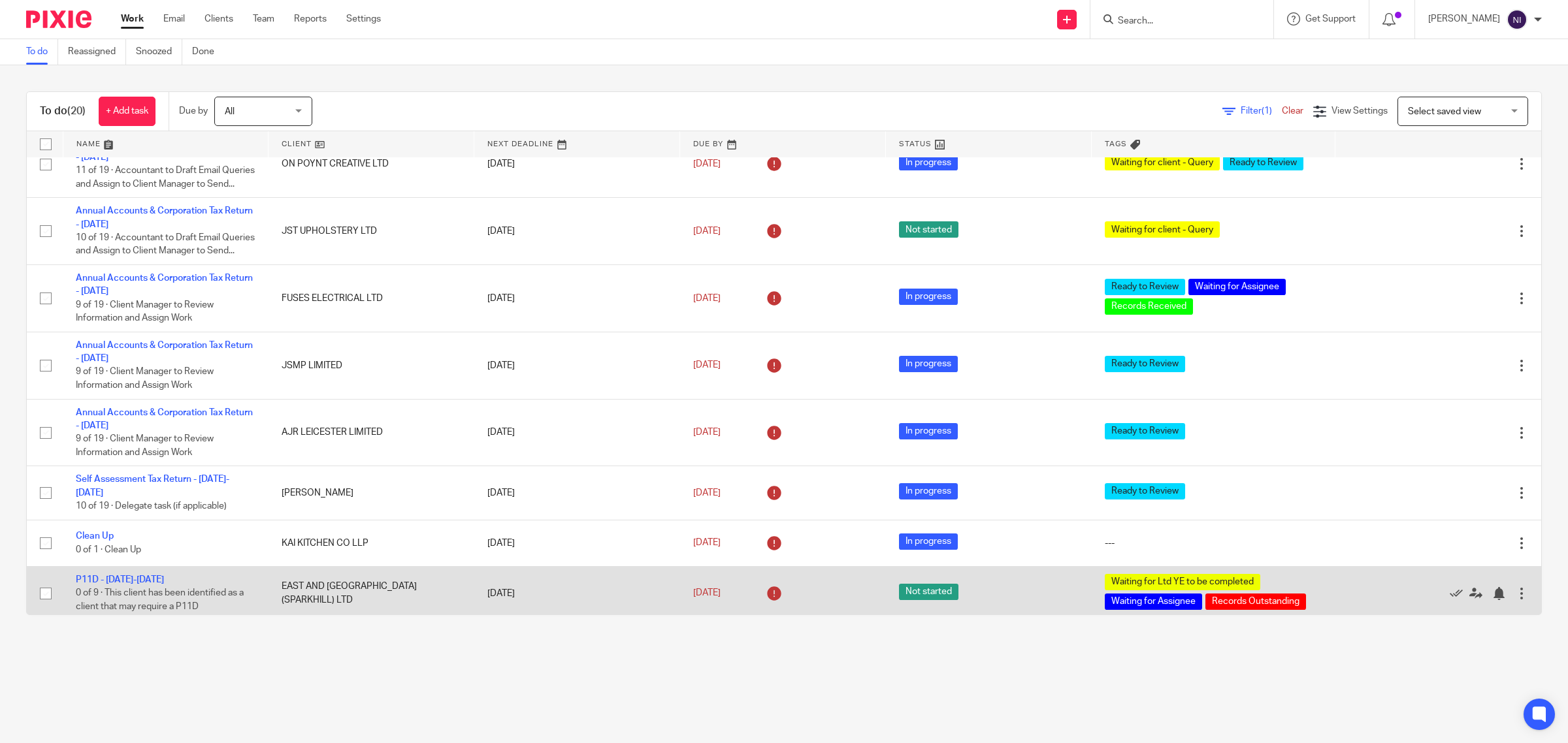
scroll to position [0, 0]
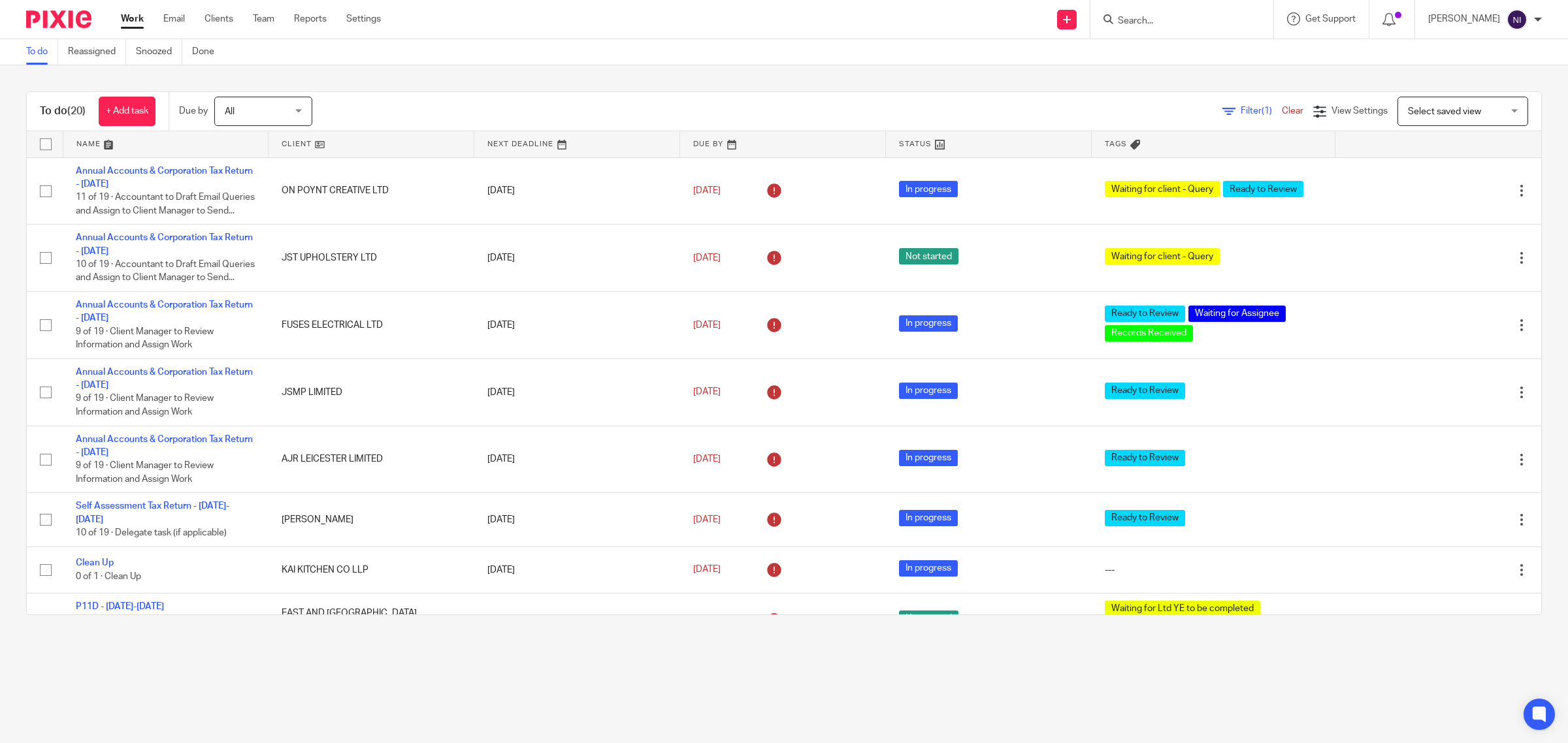
click at [84, 139] on link at bounding box center [165, 144] width 205 height 26
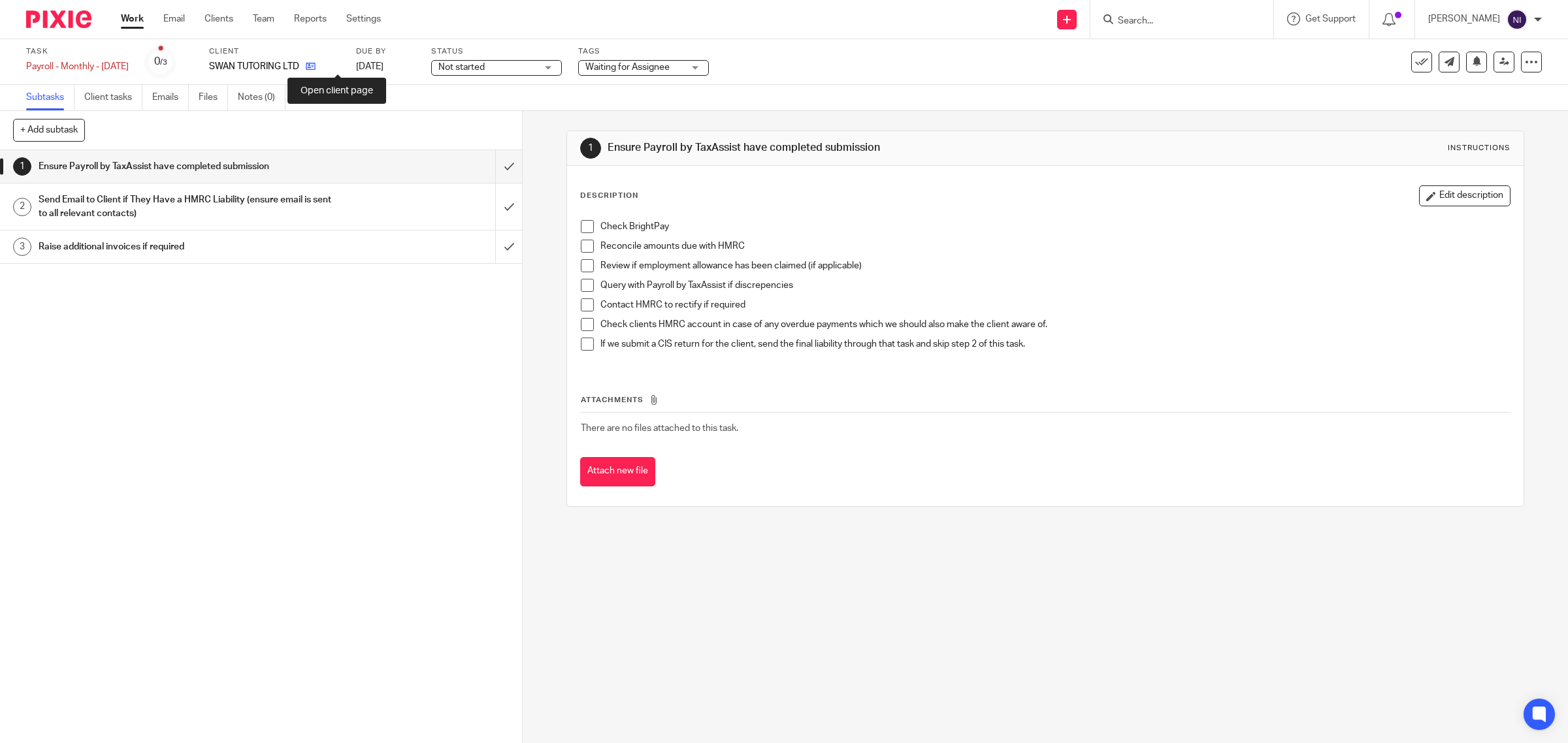
click at [315, 63] on icon at bounding box center [310, 66] width 10 height 10
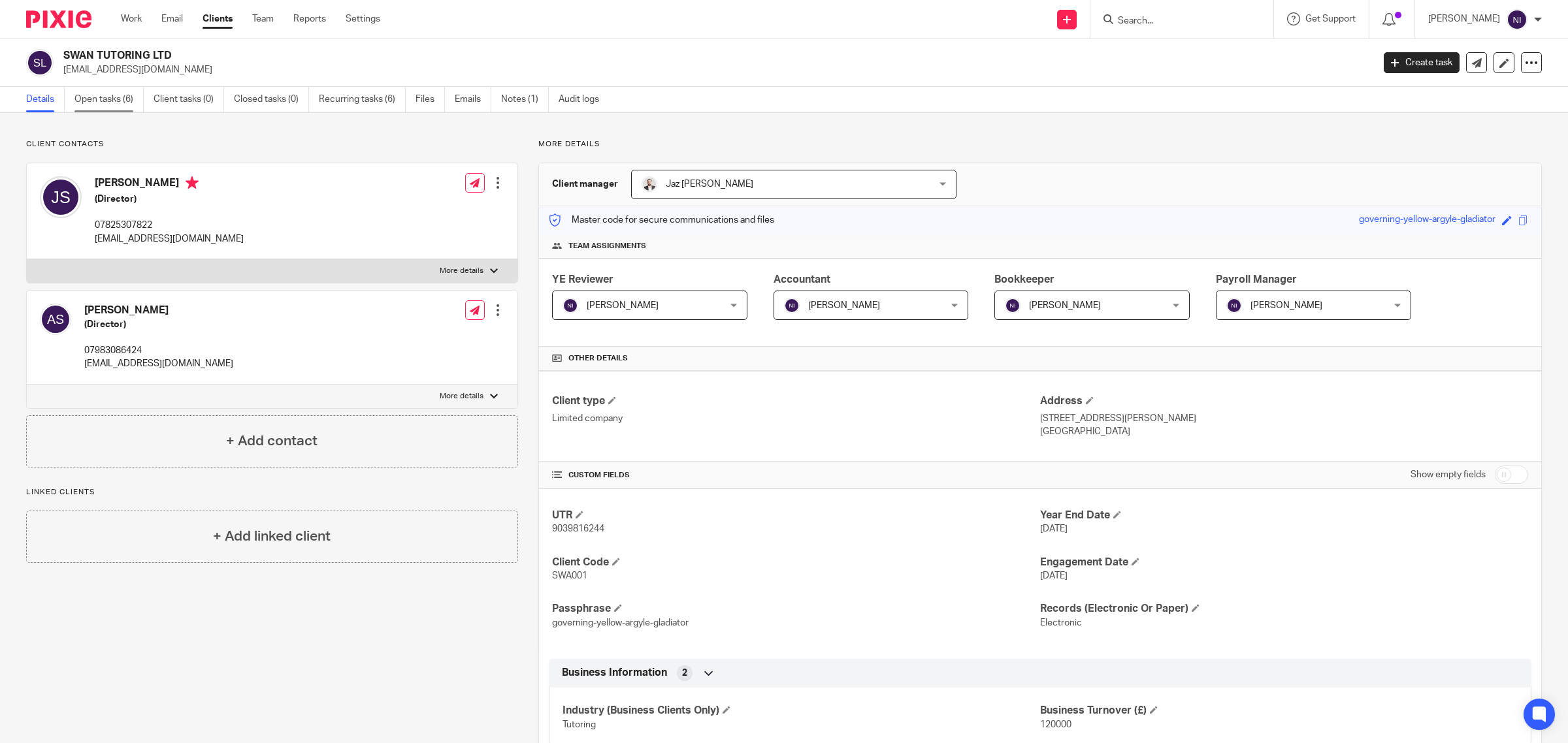
click at [102, 99] on link "Open tasks (6)" at bounding box center [110, 99] width 69 height 26
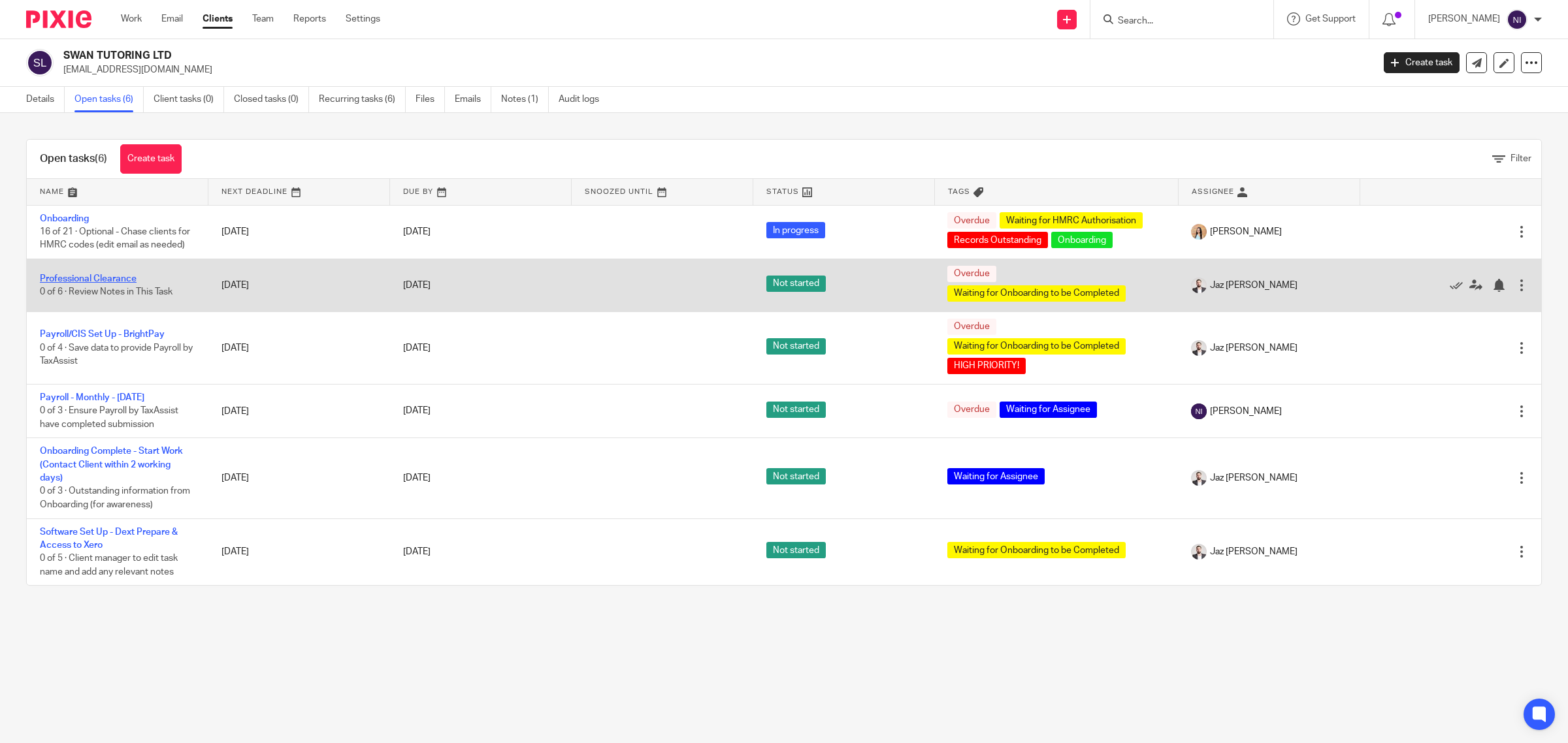
click at [113, 279] on link "Professional Clearance" at bounding box center [89, 278] width 97 height 9
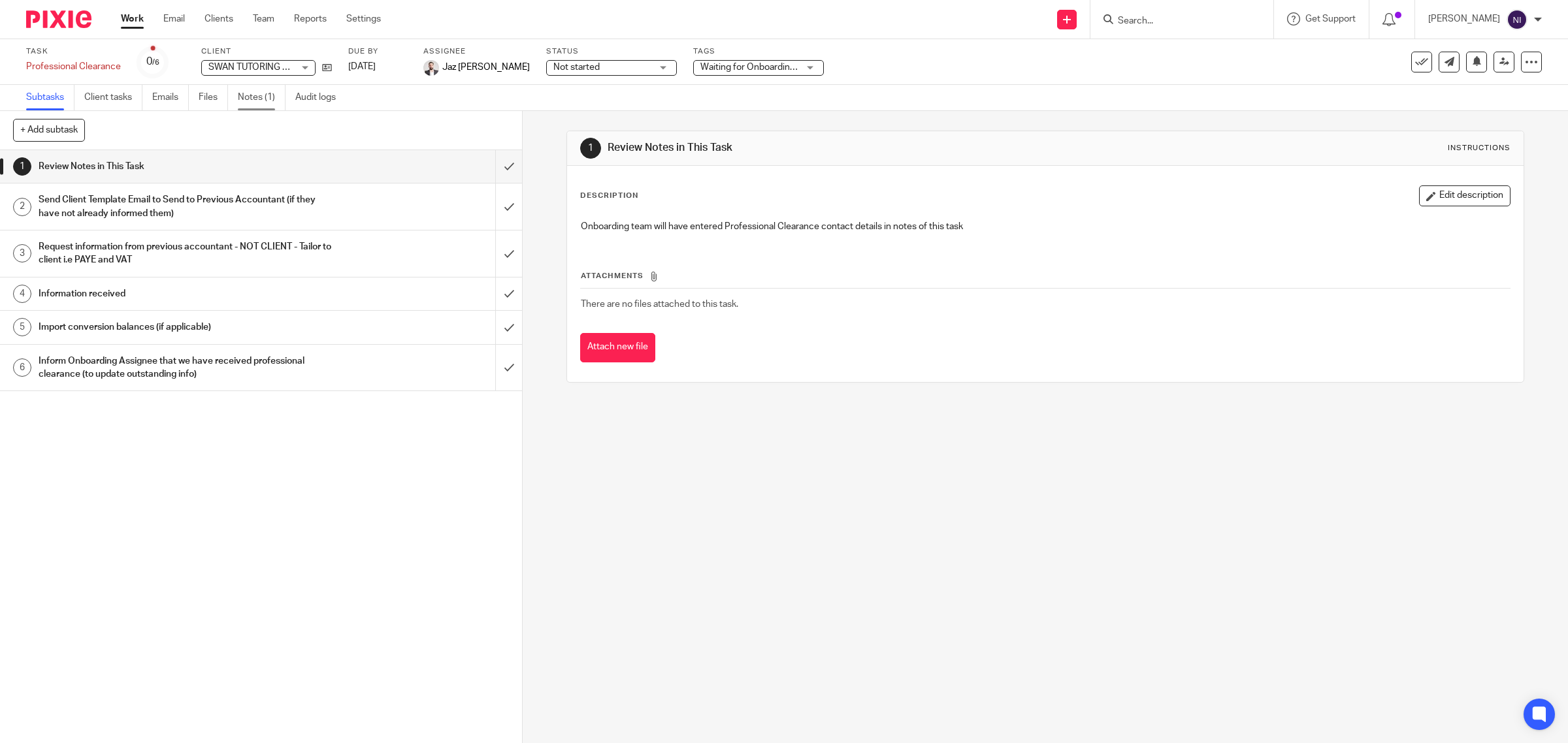
click at [272, 90] on link "Notes (1)" at bounding box center [261, 98] width 47 height 26
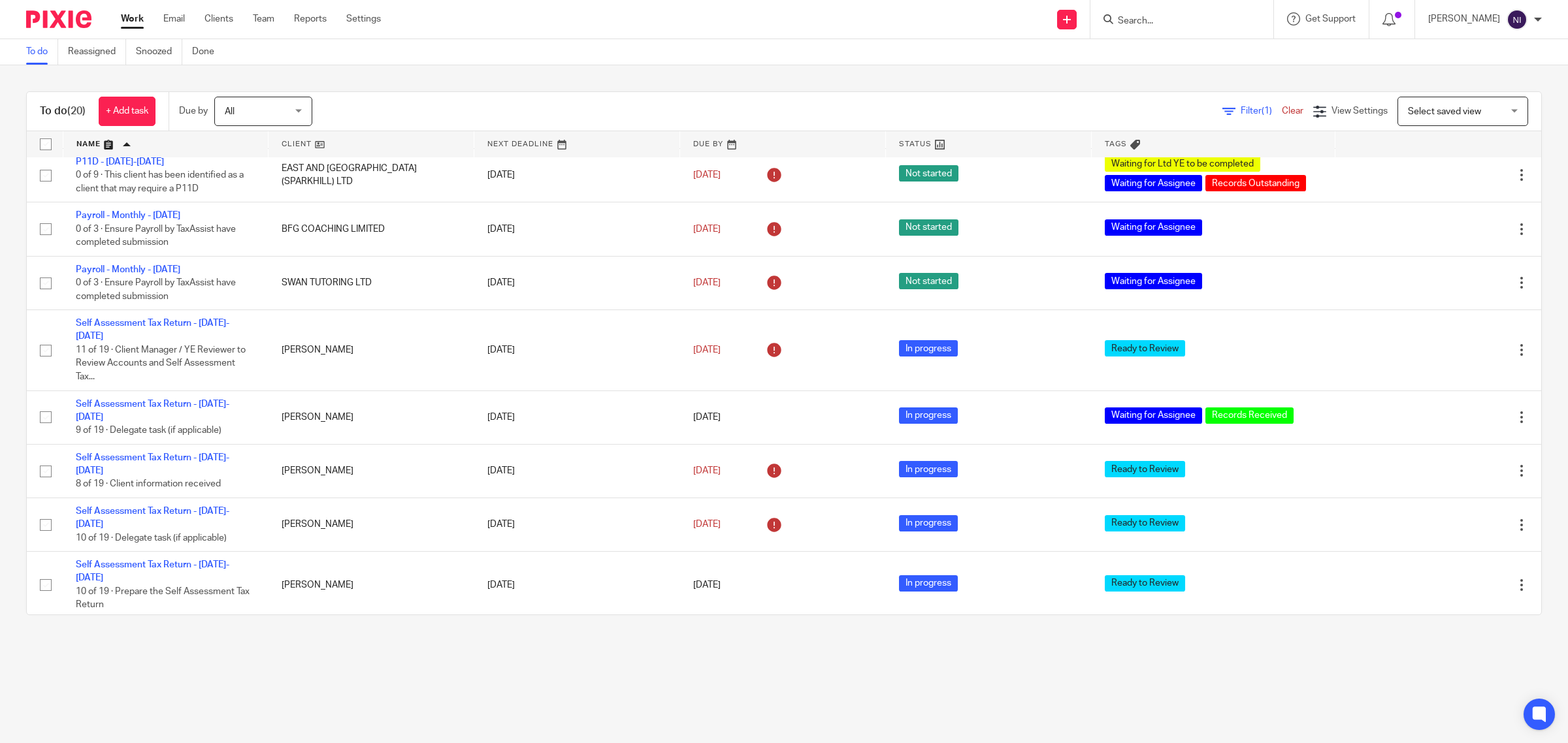
scroll to position [735, 0]
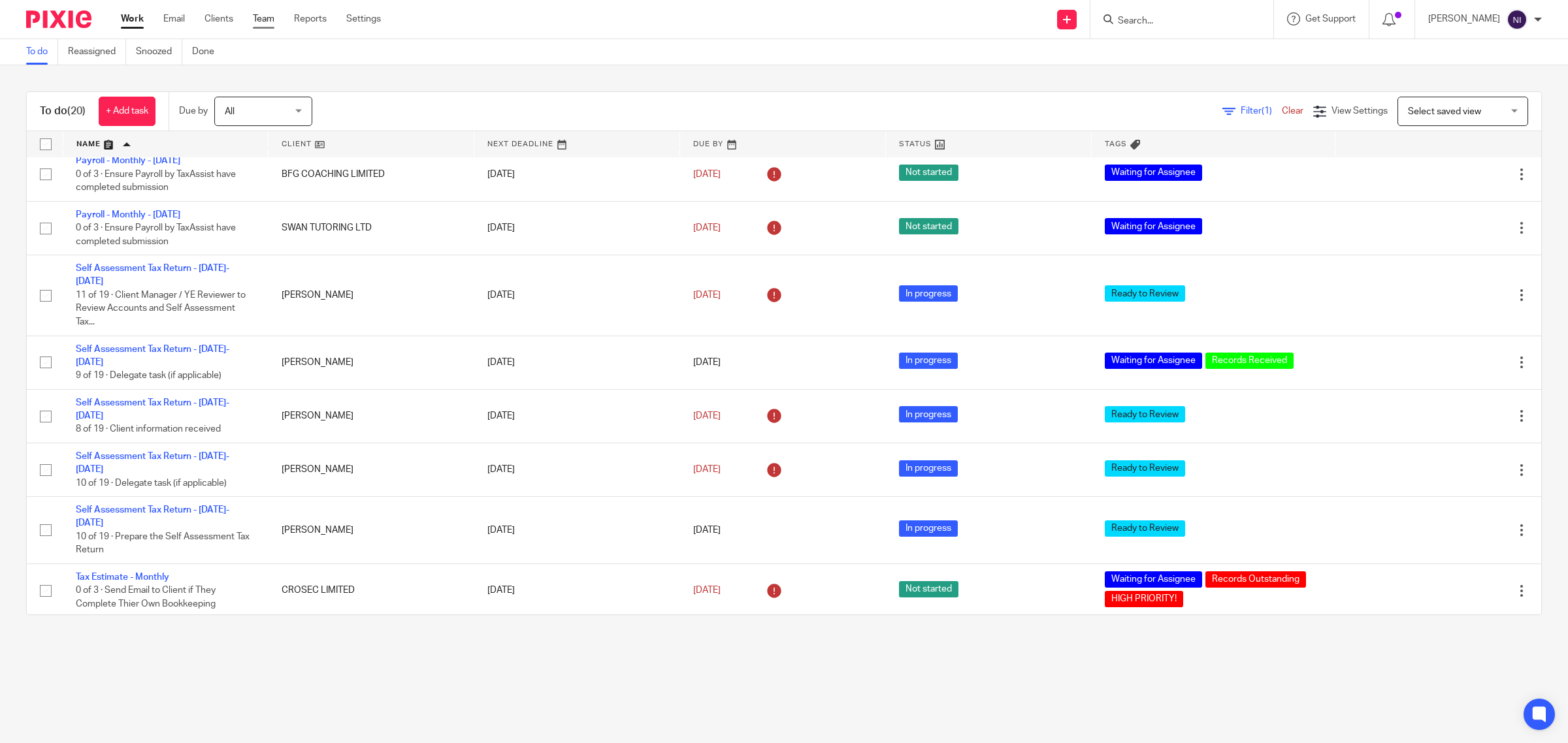
click at [254, 16] on link "Team" at bounding box center [264, 19] width 22 height 13
click at [267, 15] on link "Team" at bounding box center [264, 19] width 22 height 13
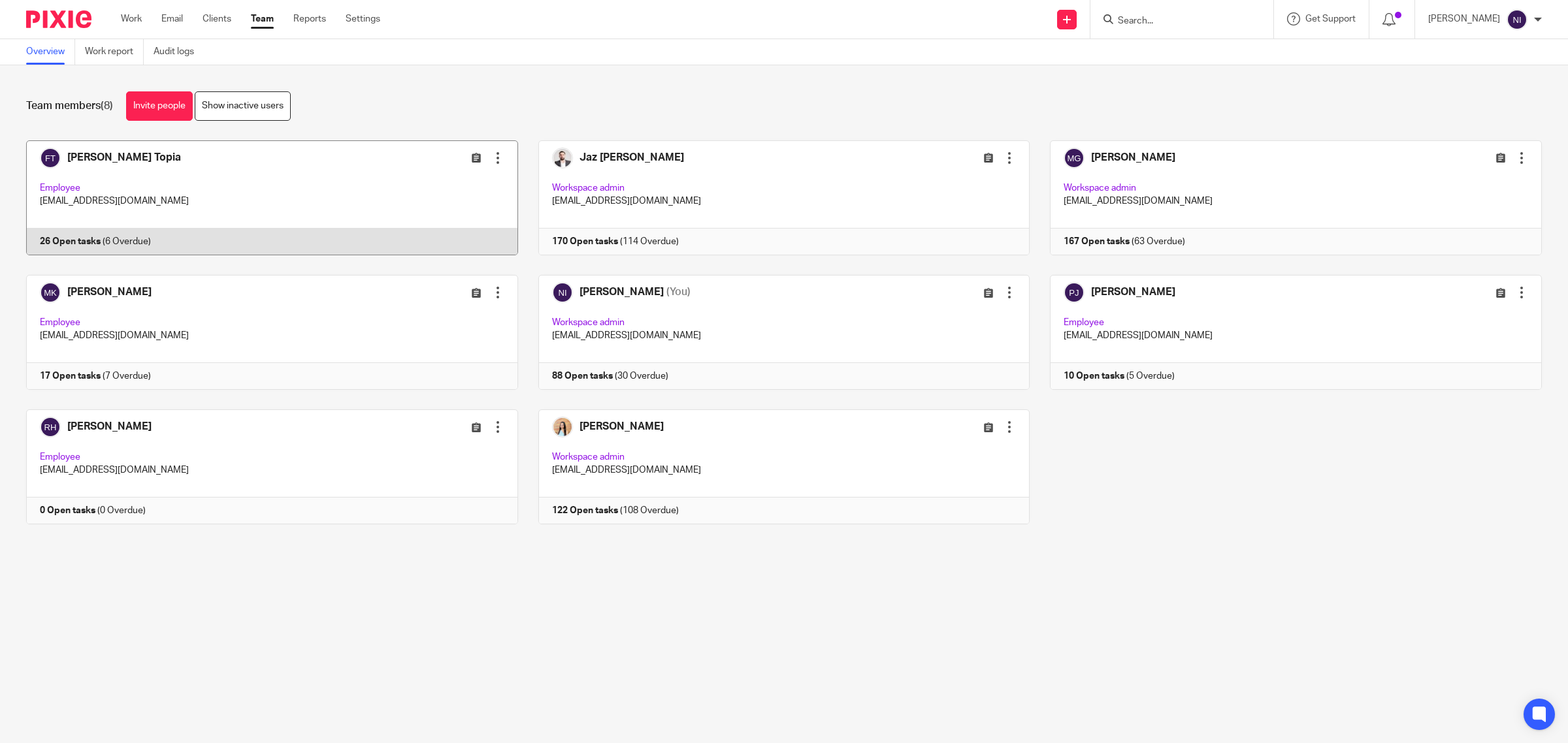
click at [103, 153] on link at bounding box center [261, 198] width 512 height 115
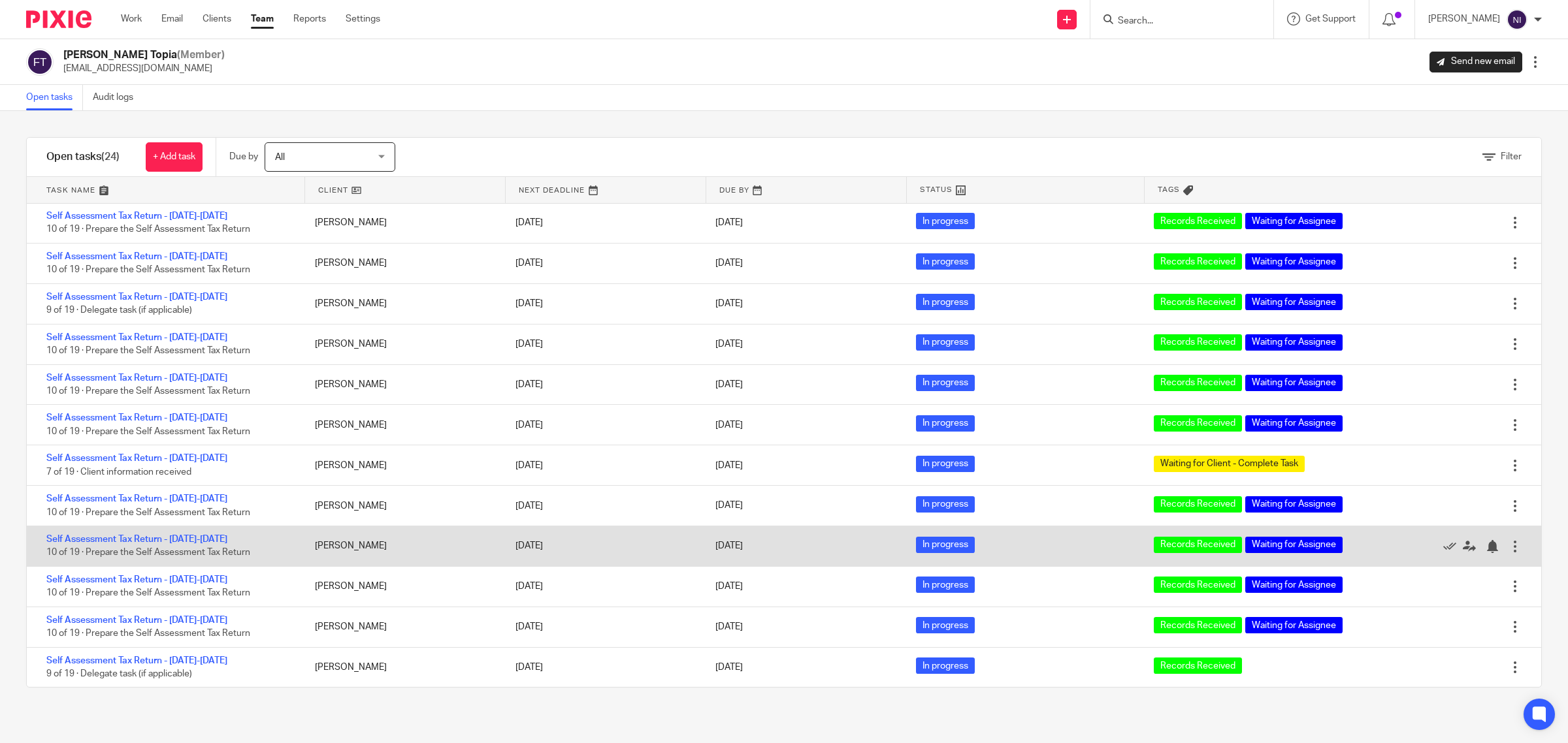
scroll to position [487, 0]
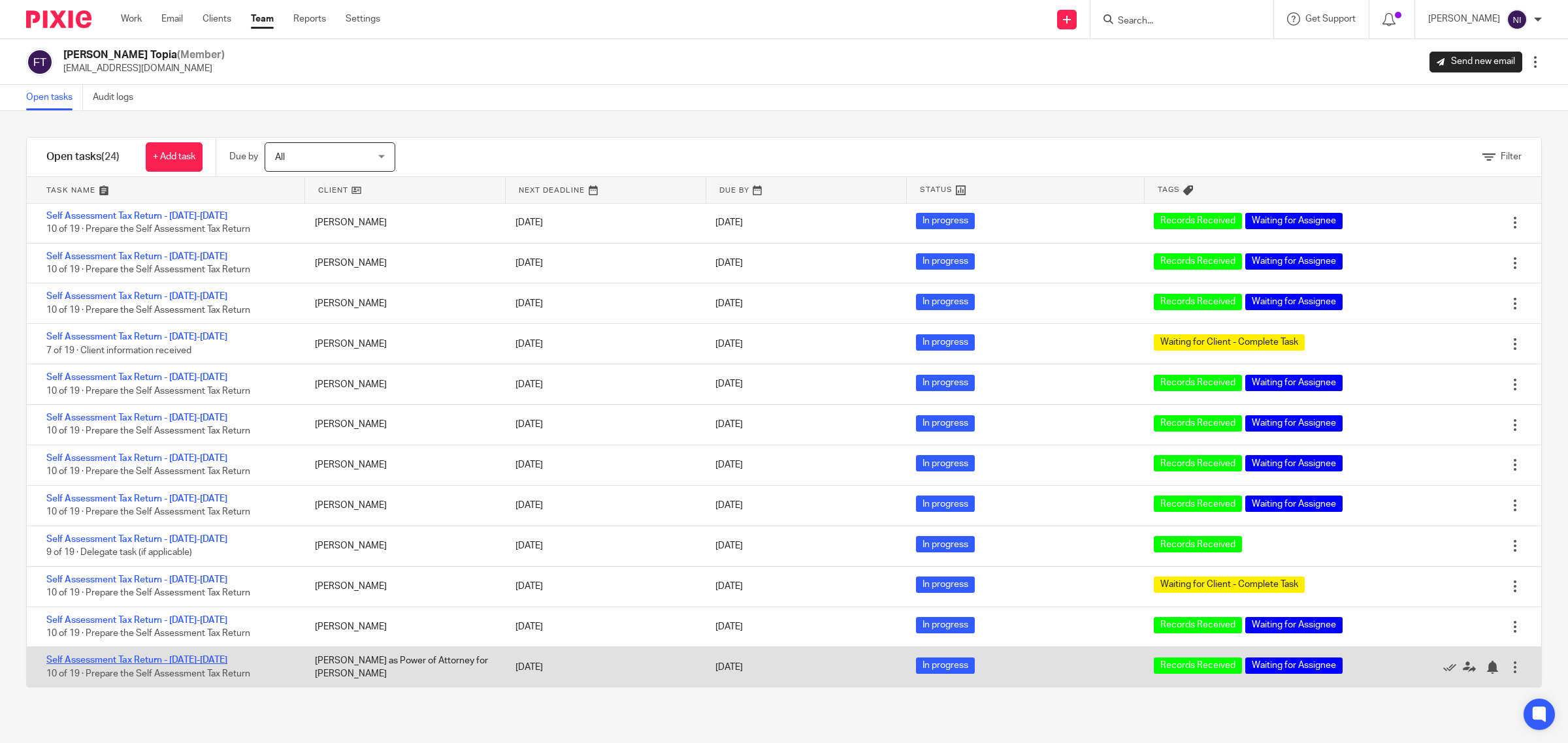
click at [114, 655] on link "Self Assessment Tax Return - [DATE]-[DATE]" at bounding box center [137, 660] width 181 height 9
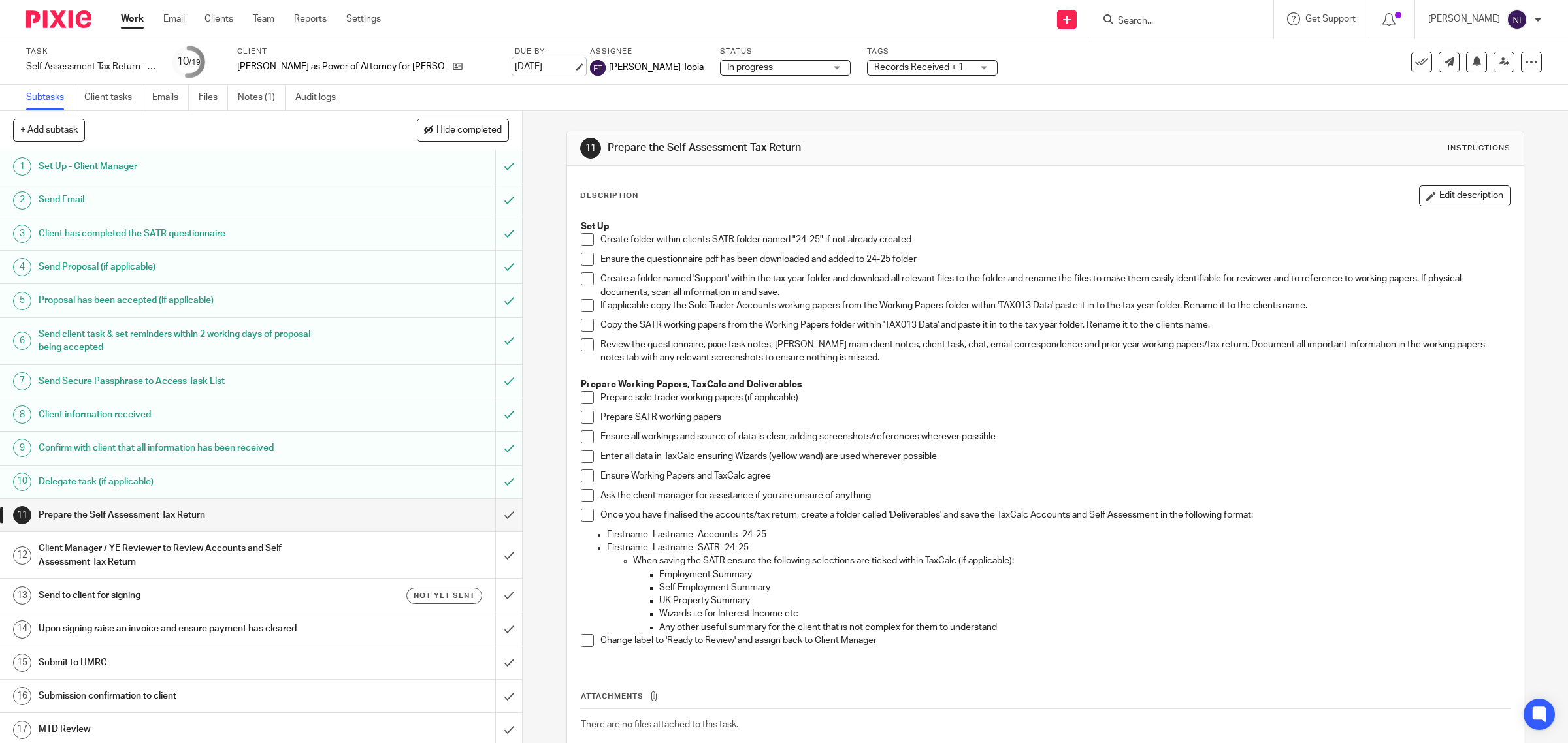
click at [520, 67] on link "[DATE]" at bounding box center [544, 67] width 58 height 14
click at [139, 16] on link "Work" at bounding box center [132, 19] width 23 height 13
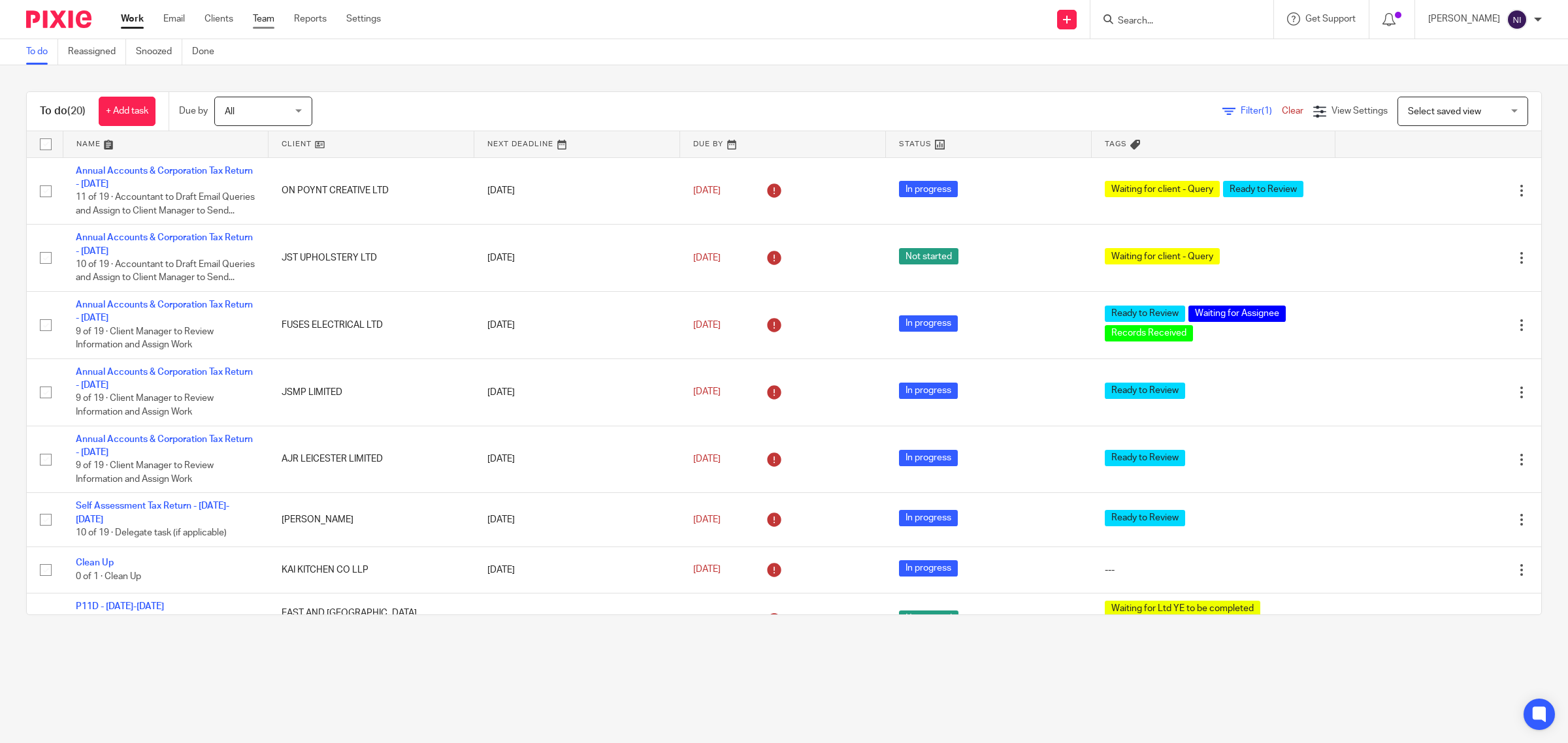
click at [263, 15] on link "Team" at bounding box center [264, 19] width 22 height 13
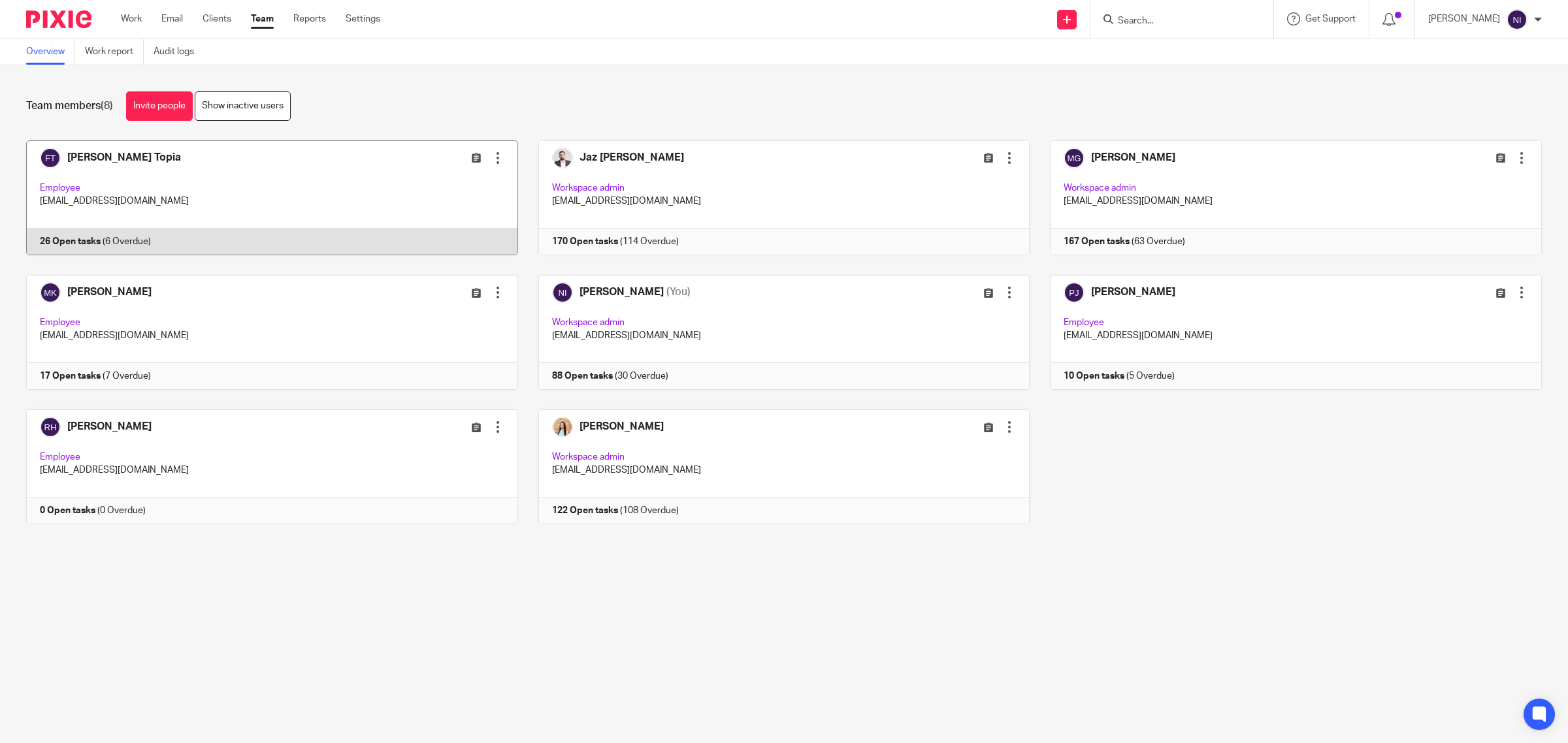
click at [112, 177] on link at bounding box center [261, 198] width 512 height 115
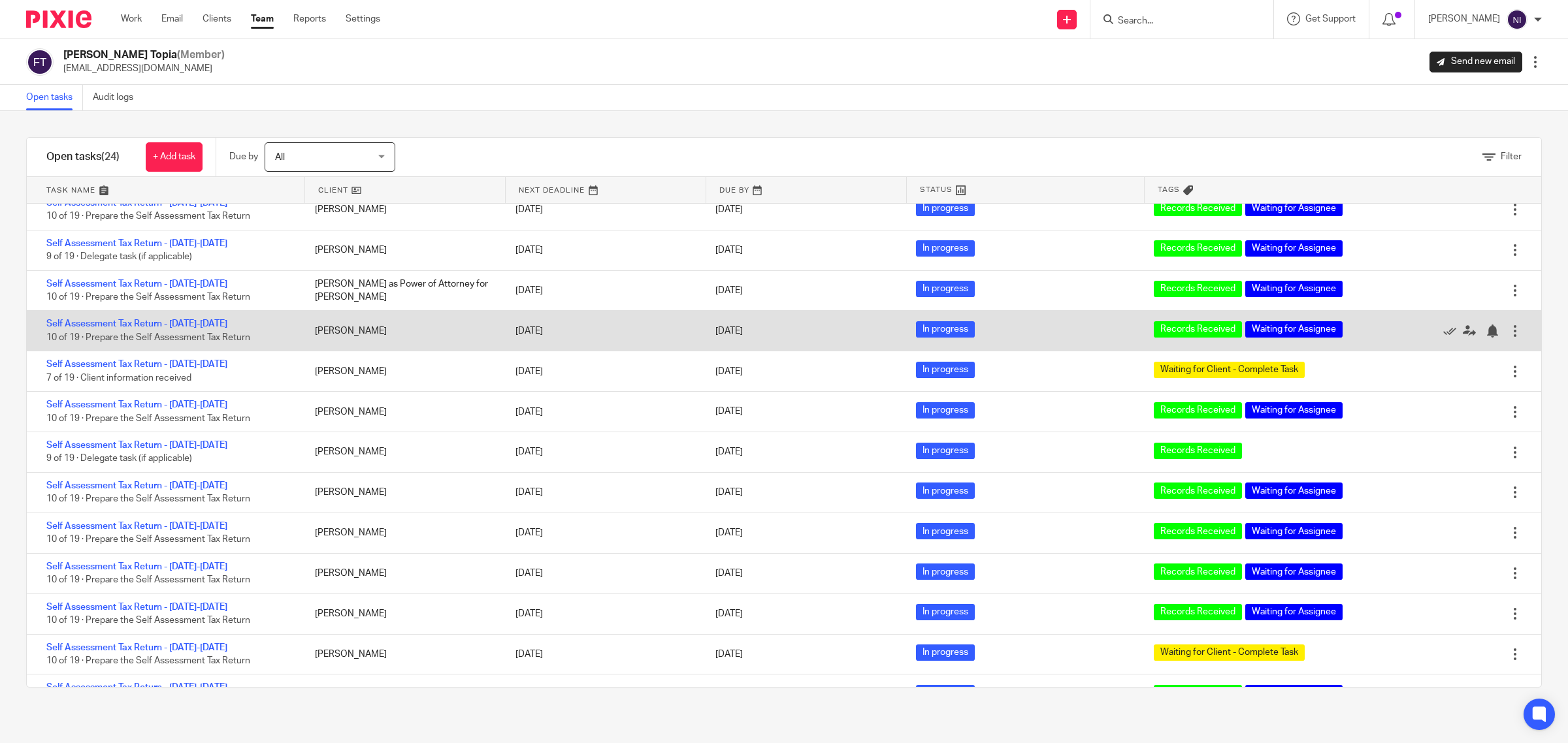
scroll to position [487, 0]
